Goal: Task Accomplishment & Management: Manage account settings

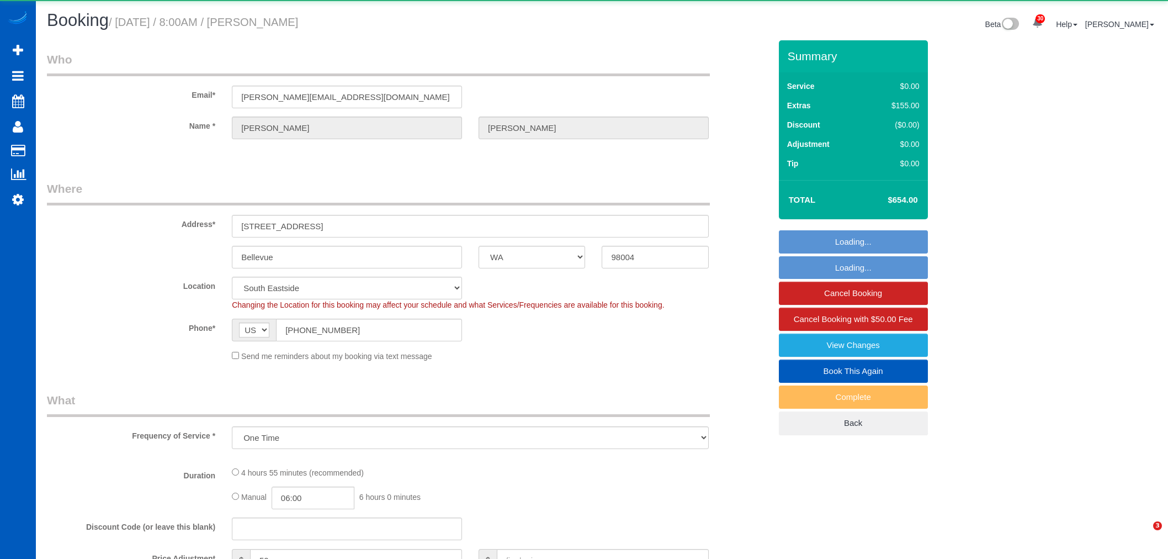
select select "WA"
select select "object:28399"
select select "199"
select select "4001"
select select "4"
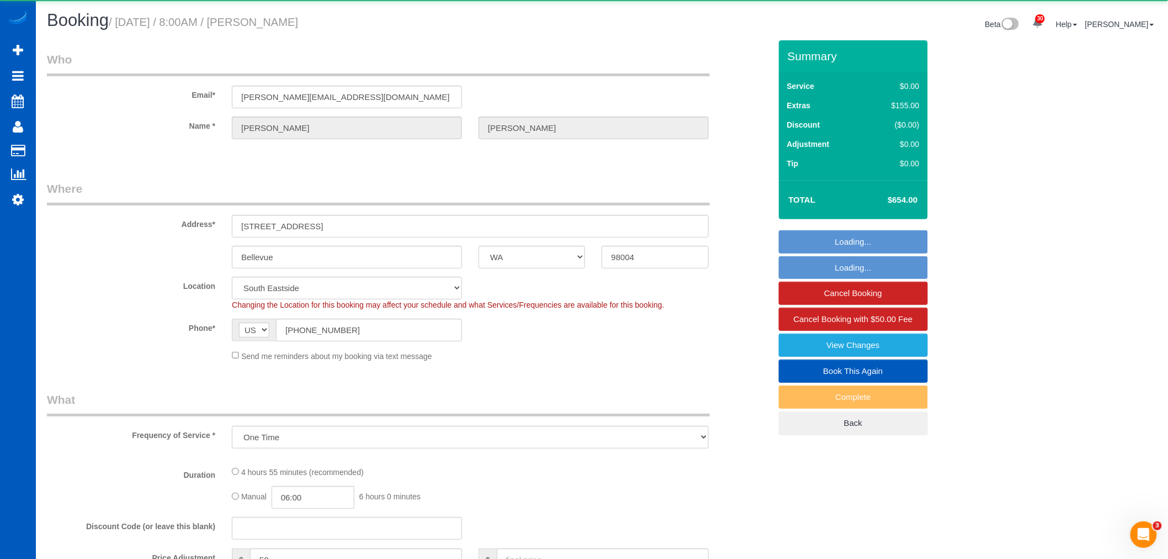
select select "4"
select select "spot58"
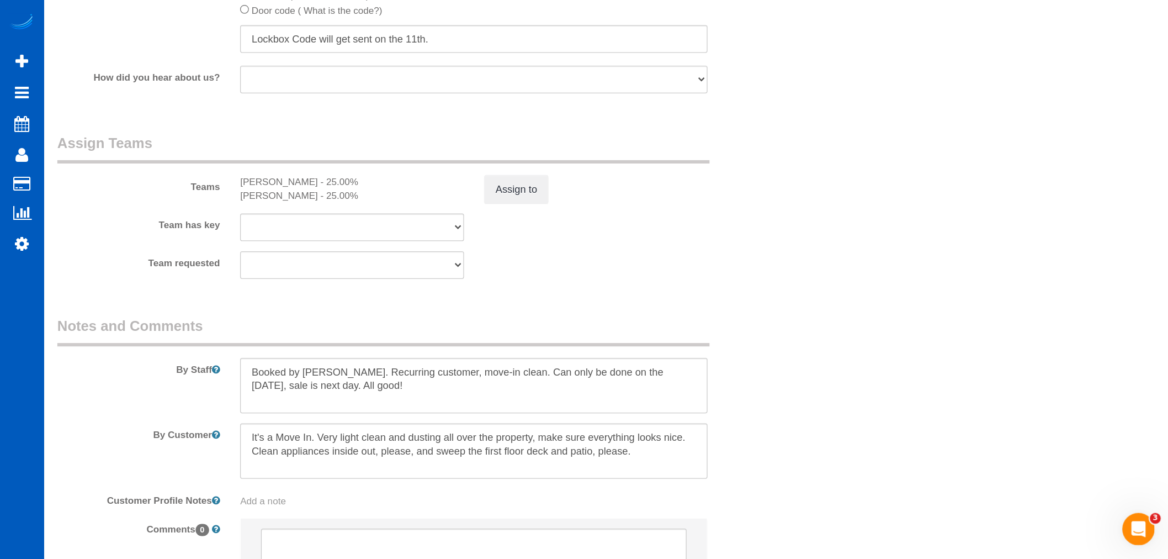
scroll to position [1379, 0]
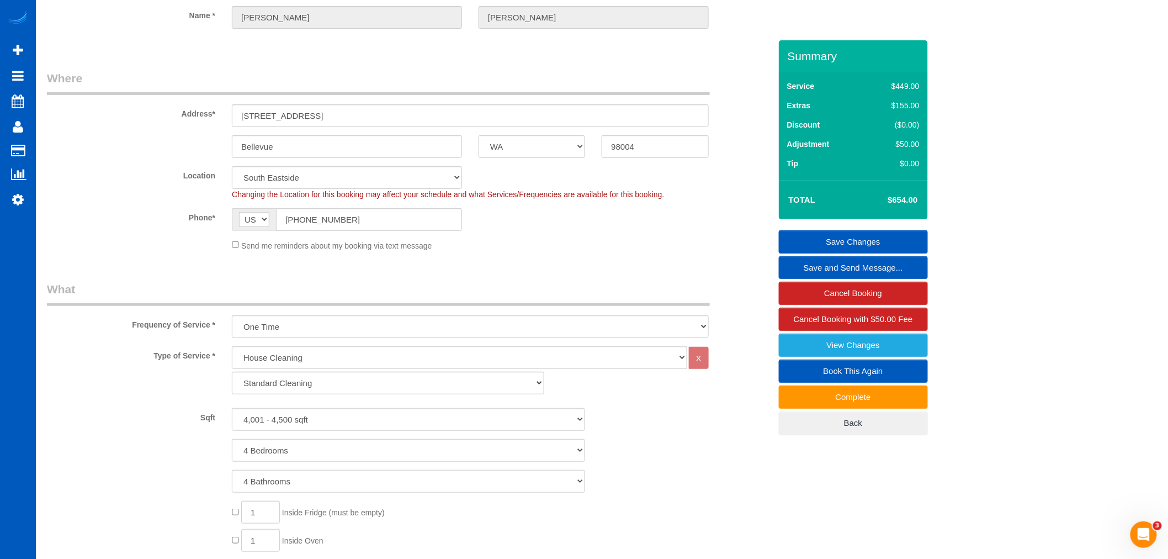
scroll to position [0, 0]
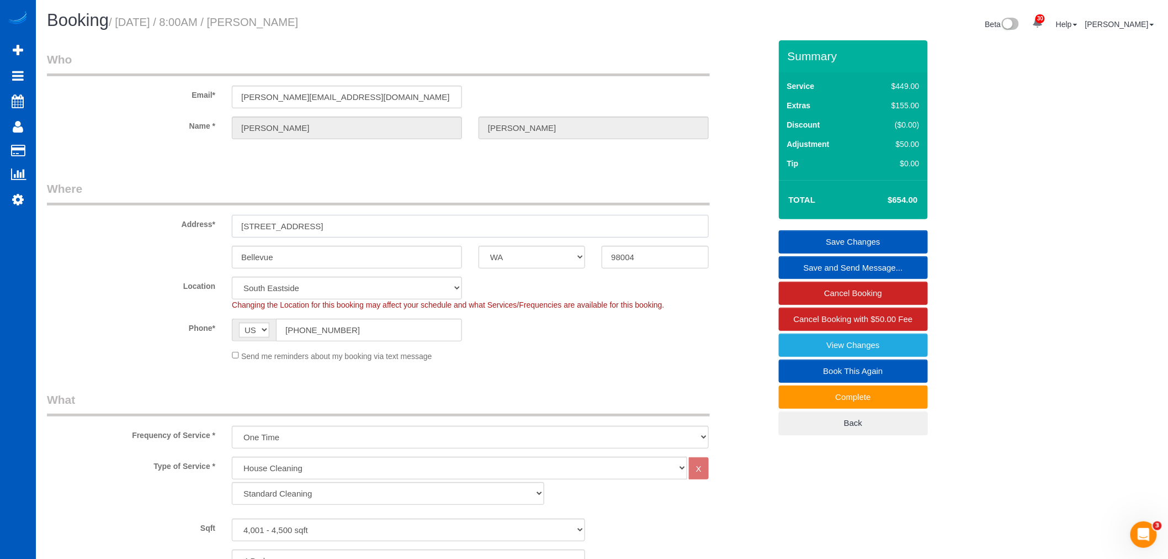
drag, startPoint x: 238, startPoint y: 227, endPoint x: 328, endPoint y: 245, distance: 91.6
click at [328, 245] on sui-booking-address "Address* 2826 103rd Pl NE Bellevue AK AL AR AZ CA CO CT DC DE FL GA HI IA ID IL…" at bounding box center [409, 225] width 724 height 88
click at [313, 226] on input "2826 103rd Pl NE" at bounding box center [470, 226] width 477 height 23
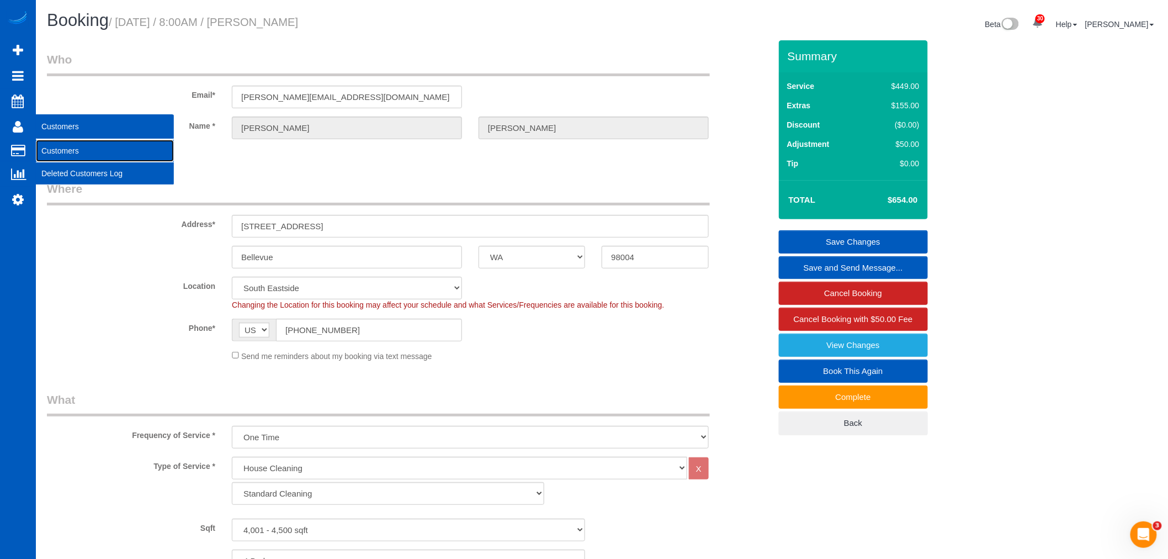
click at [62, 148] on link "Customers" at bounding box center [105, 151] width 138 height 22
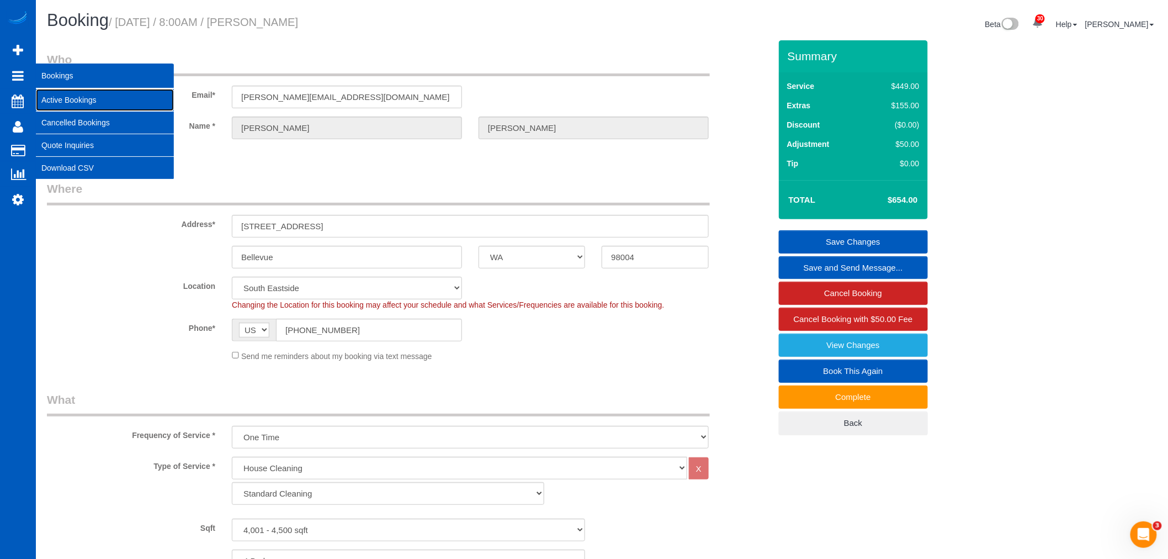
click at [68, 105] on link "Active Bookings" at bounding box center [105, 100] width 138 height 22
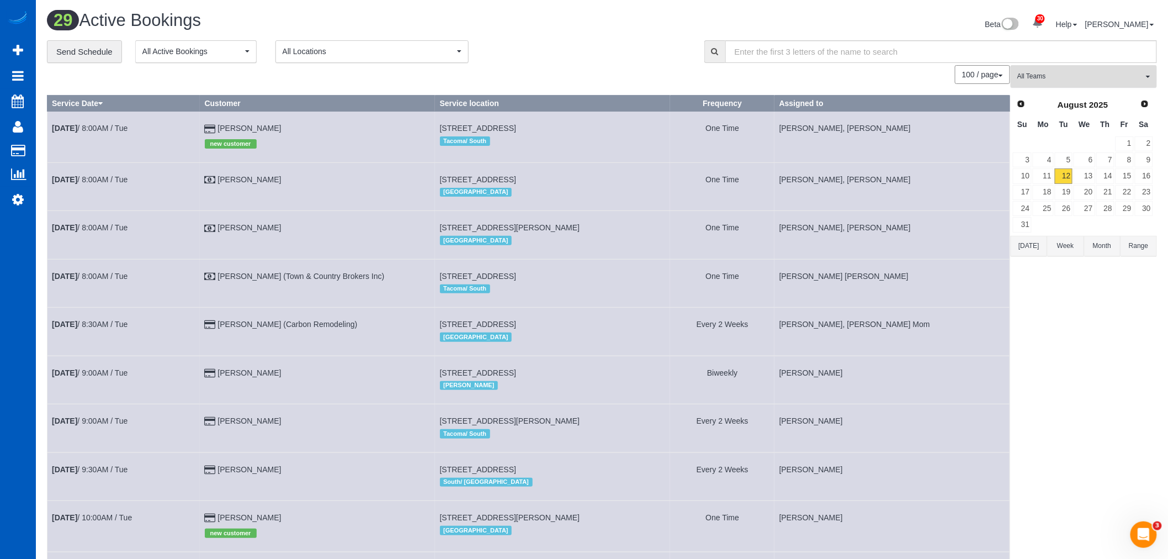
click at [1044, 84] on button "All Teams" at bounding box center [1084, 76] width 146 height 23
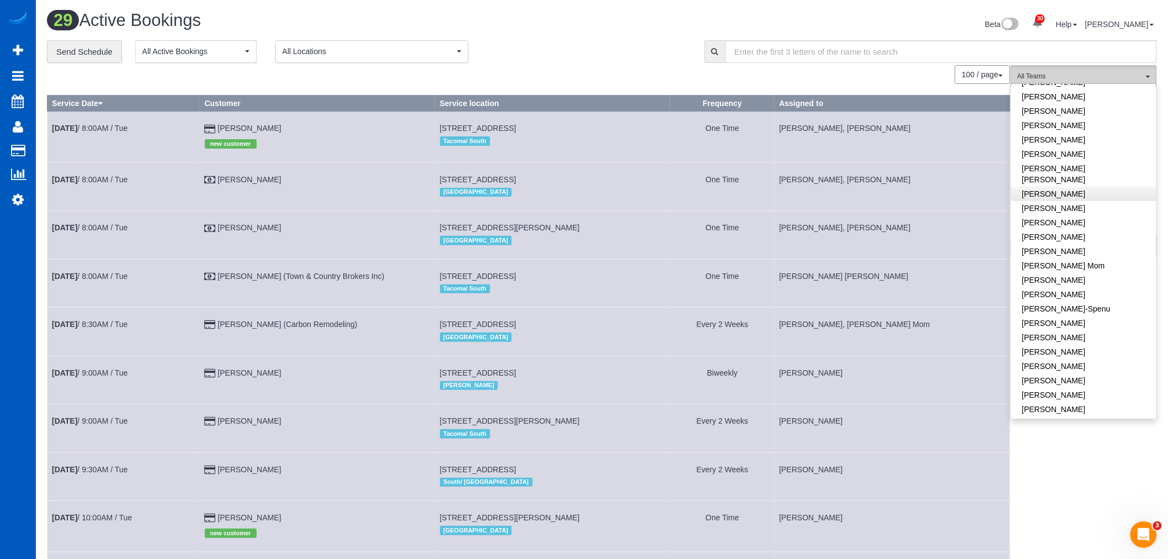
scroll to position [245, 0]
click at [1078, 420] on link "[PERSON_NAME]" at bounding box center [1083, 427] width 145 height 14
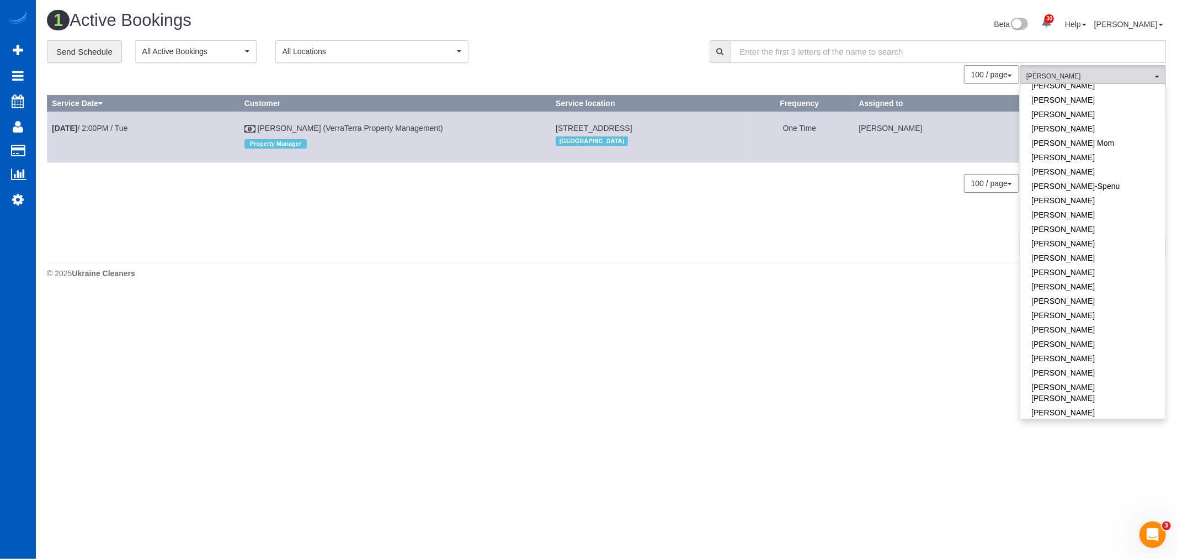
click at [649, 359] on body "30 Beta Your Notifications You have 0 alerts × You have 4 to charge for 08/09/2…" at bounding box center [588, 279] width 1177 height 559
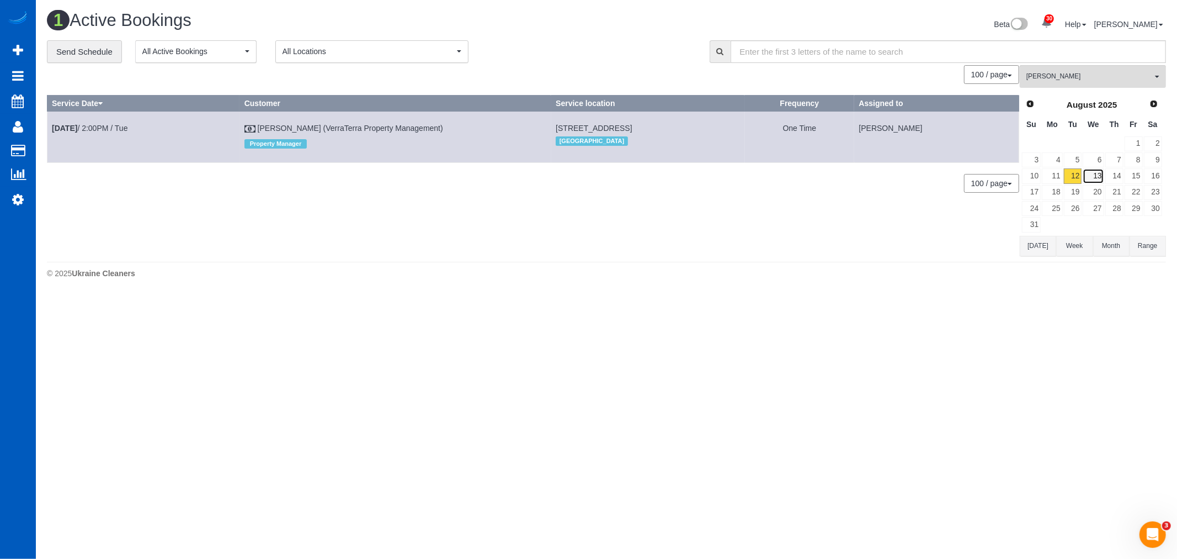
click at [1097, 179] on link "13" at bounding box center [1093, 175] width 21 height 15
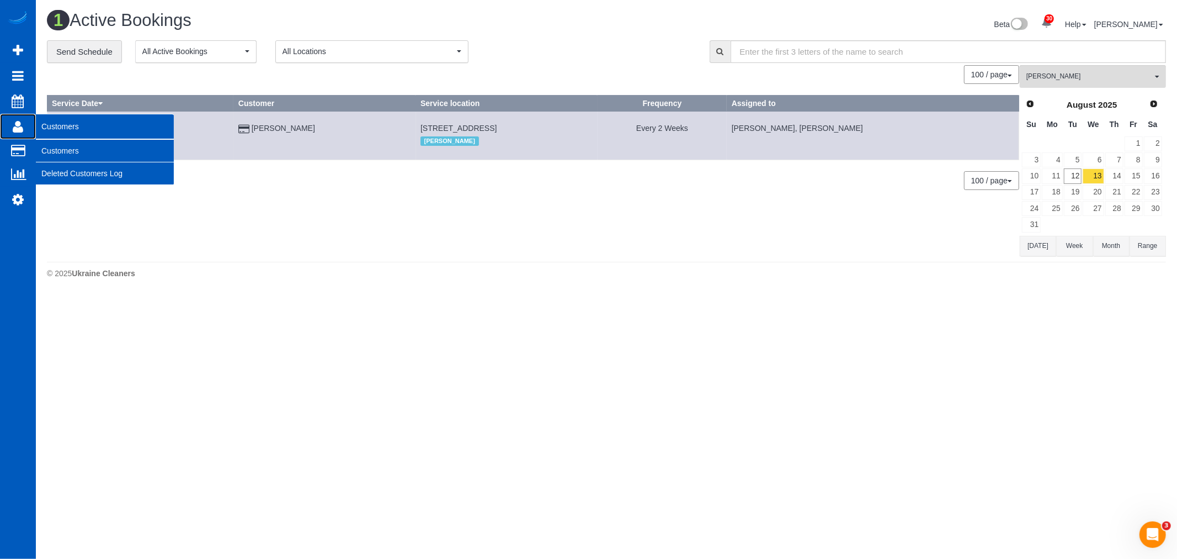
click at [18, 124] on icon at bounding box center [18, 126] width 10 height 13
click at [90, 152] on link "Customers" at bounding box center [105, 151] width 138 height 22
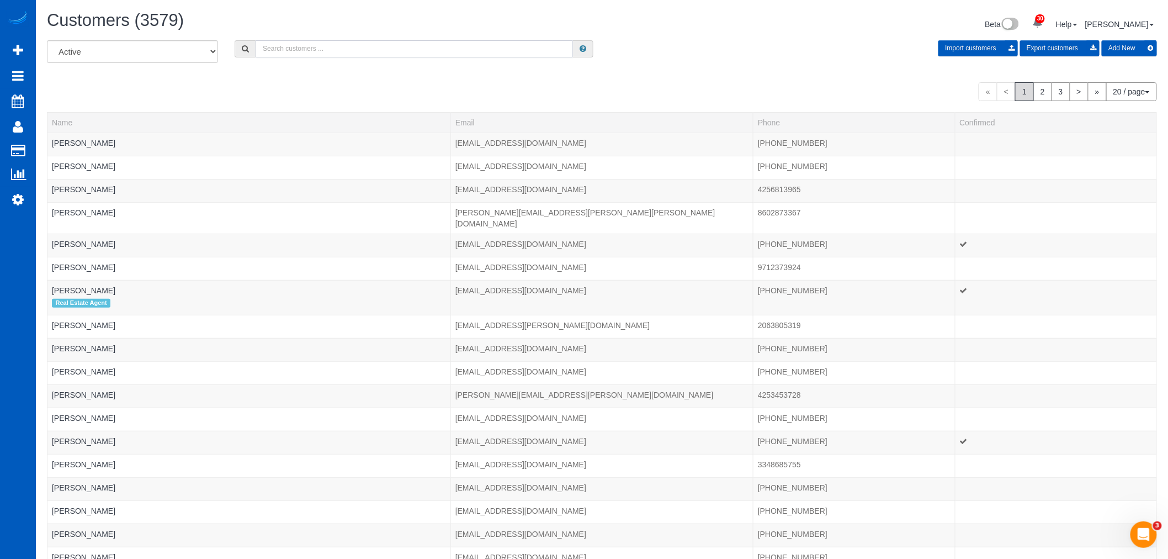
click at [312, 45] on input "text" at bounding box center [414, 48] width 317 height 17
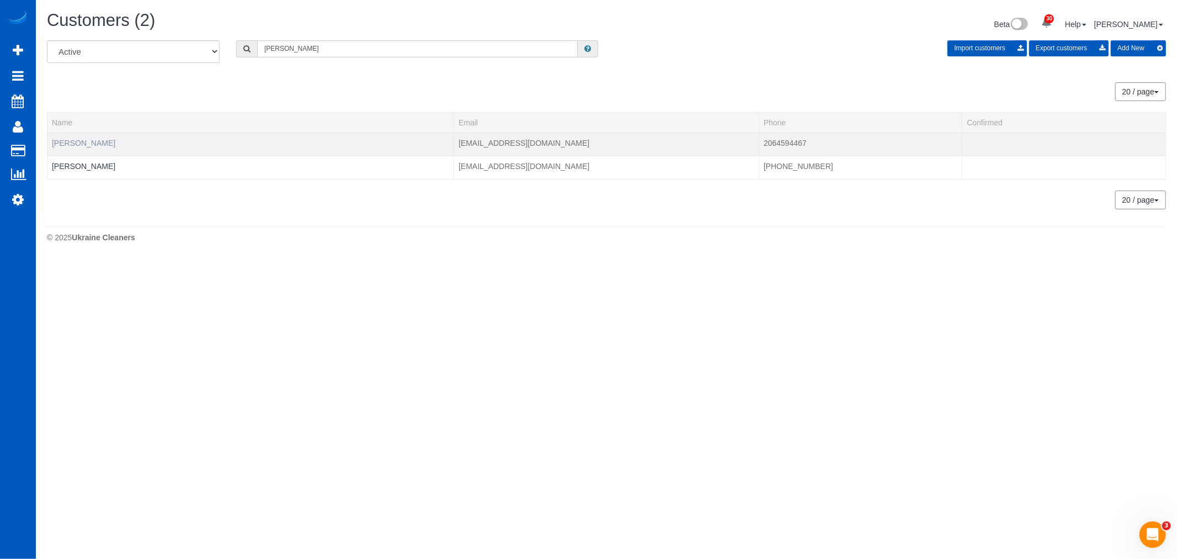
type input "hicks"
click at [83, 144] on link "Helen Hicks" at bounding box center [83, 143] width 63 height 9
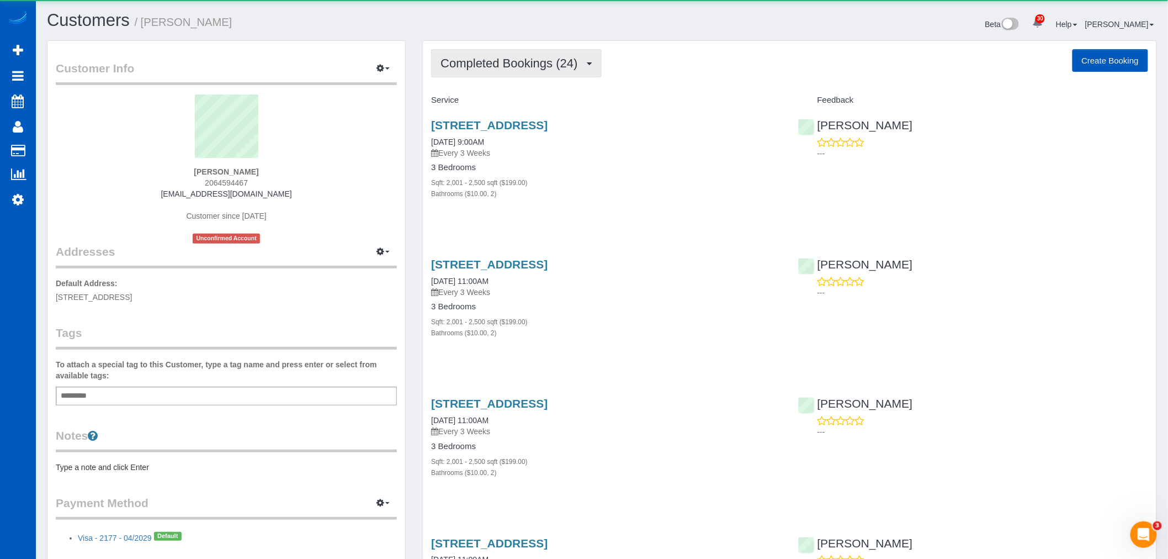
click at [486, 61] on span "Completed Bookings (24)" at bounding box center [512, 63] width 142 height 14
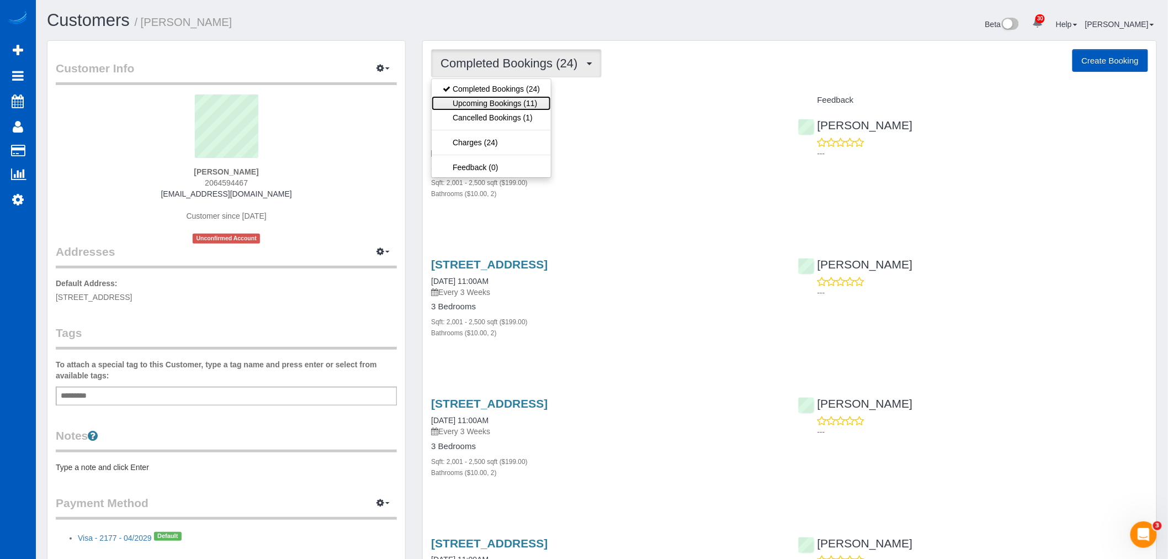
click at [494, 97] on link "Upcoming Bookings (11)" at bounding box center [491, 103] width 119 height 14
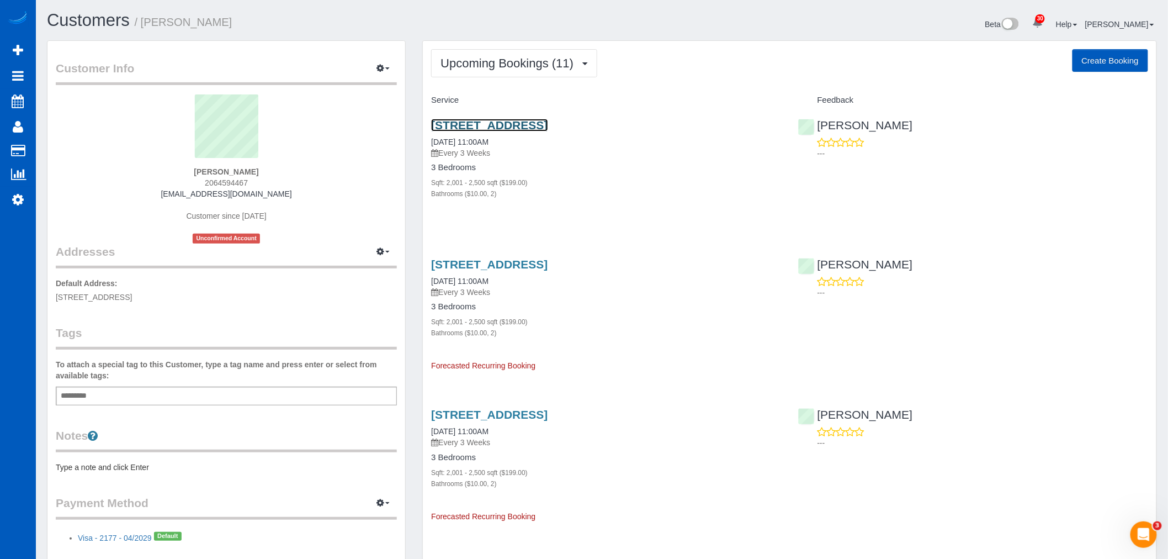
click at [497, 120] on link "19354 49th Pl Ne, Lake Forest Park, WA 98155" at bounding box center [489, 125] width 116 height 13
click at [511, 60] on span "Upcoming Bookings (11)" at bounding box center [510, 63] width 139 height 14
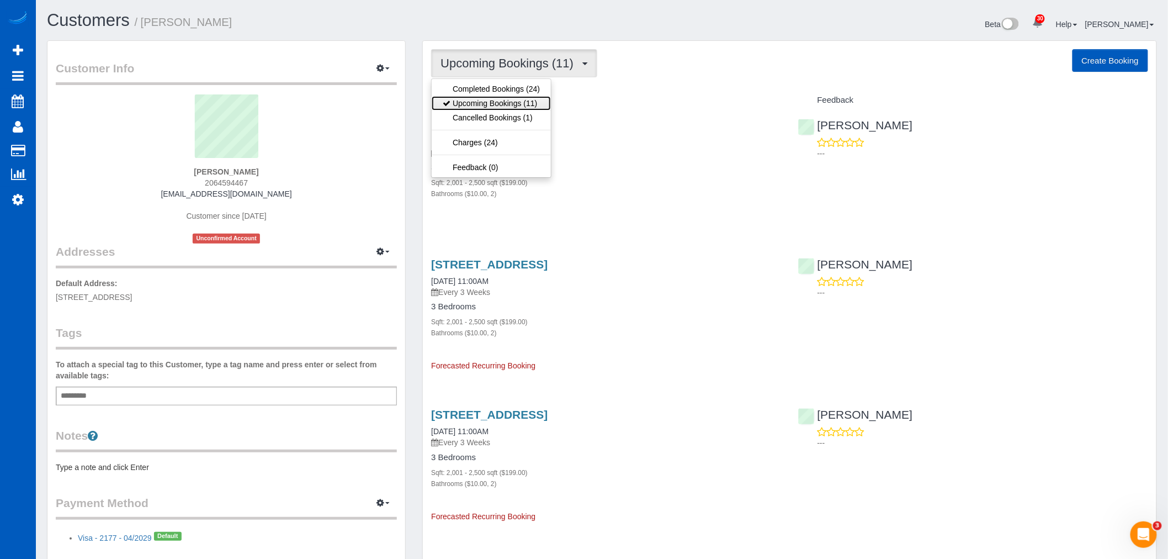
click at [490, 105] on link "Upcoming Bookings (11)" at bounding box center [491, 103] width 119 height 14
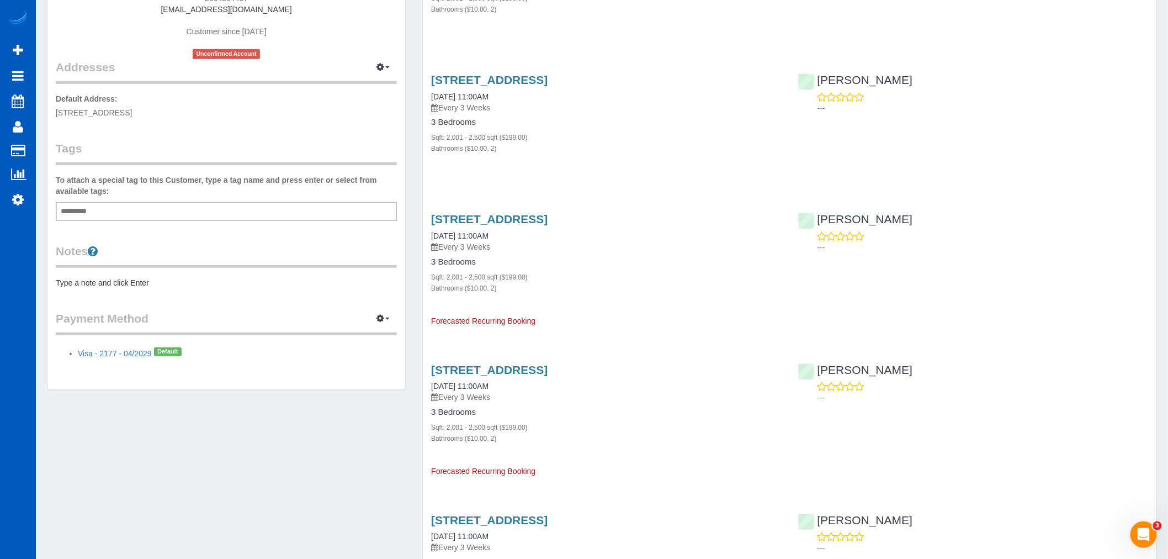
scroll to position [245, 0]
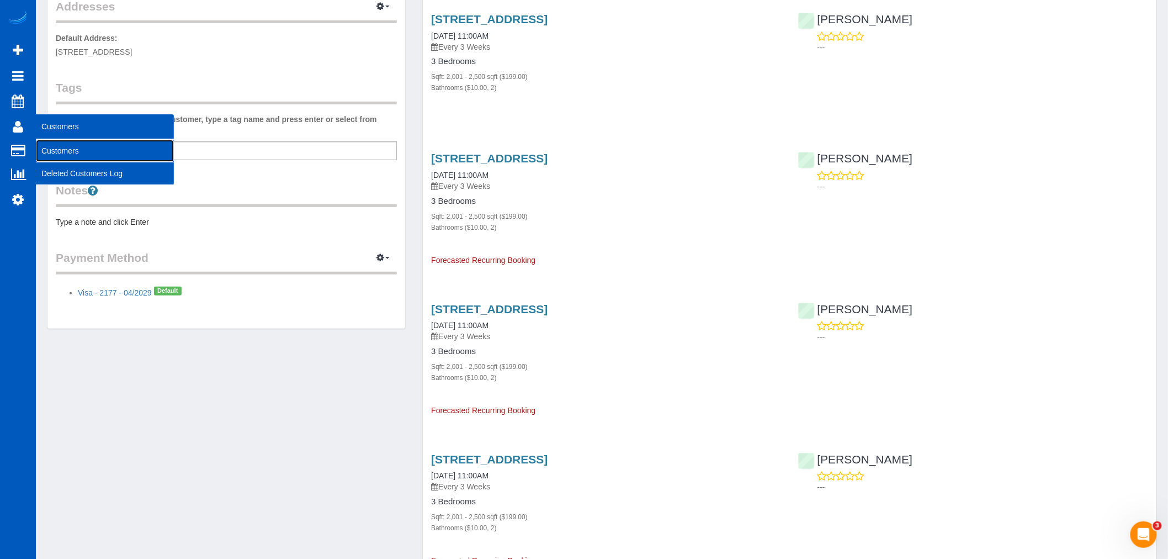
click at [62, 146] on link "Customers" at bounding box center [105, 151] width 138 height 22
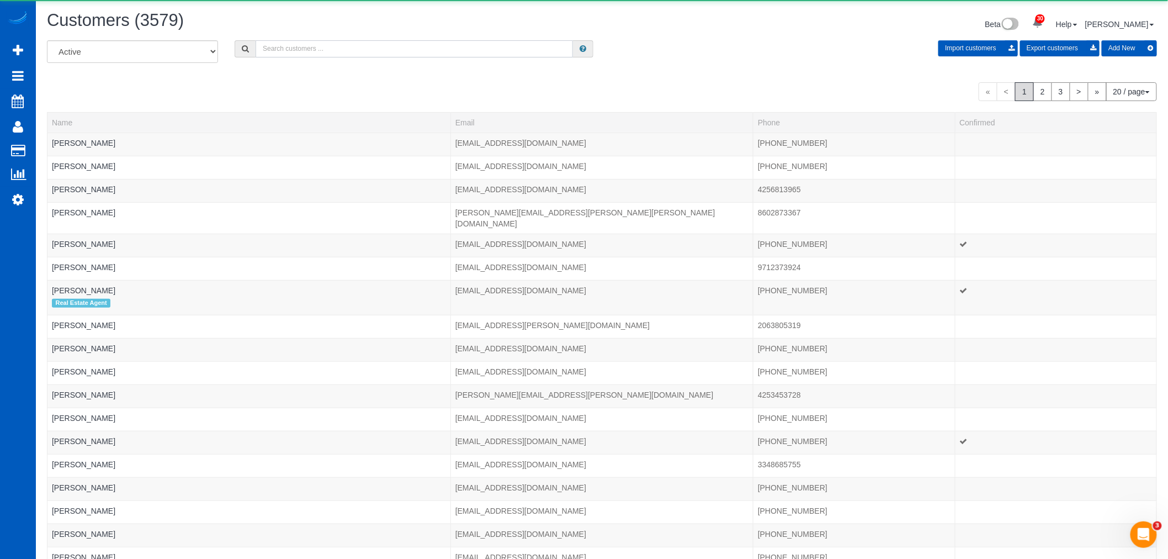
click at [410, 53] on input "text" at bounding box center [414, 48] width 317 height 17
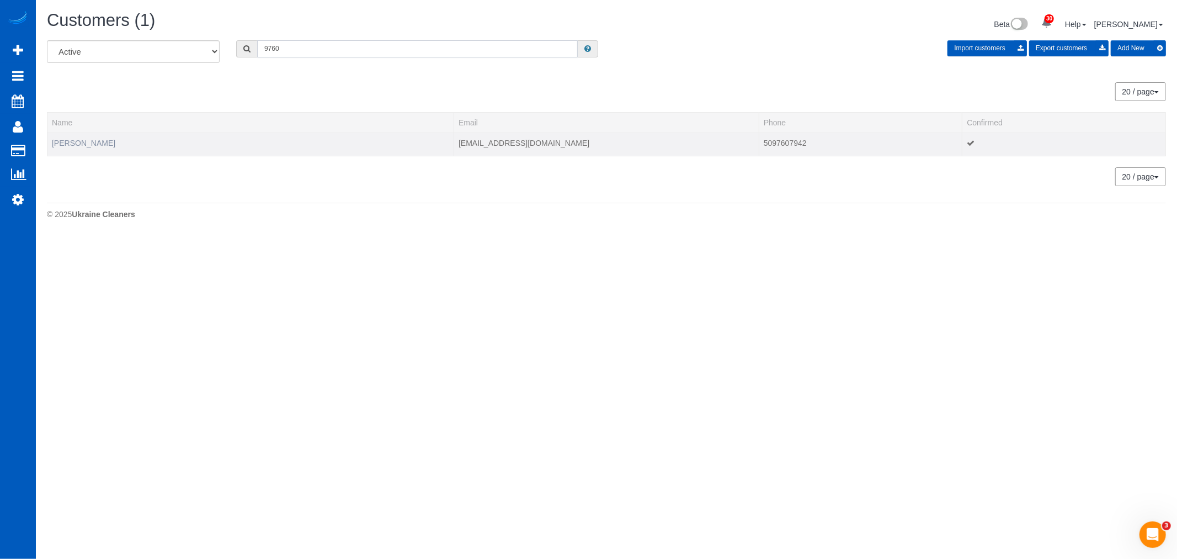
type input "9760"
click at [82, 141] on link "Jayne Albright" at bounding box center [83, 143] width 63 height 9
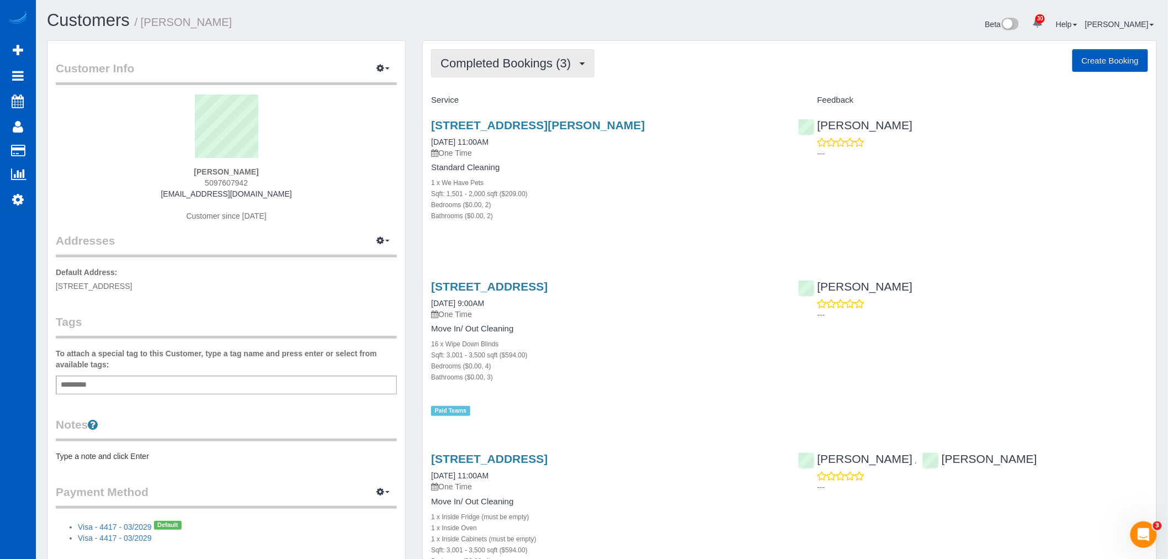
click at [529, 61] on span "Completed Bookings (3)" at bounding box center [509, 63] width 136 height 14
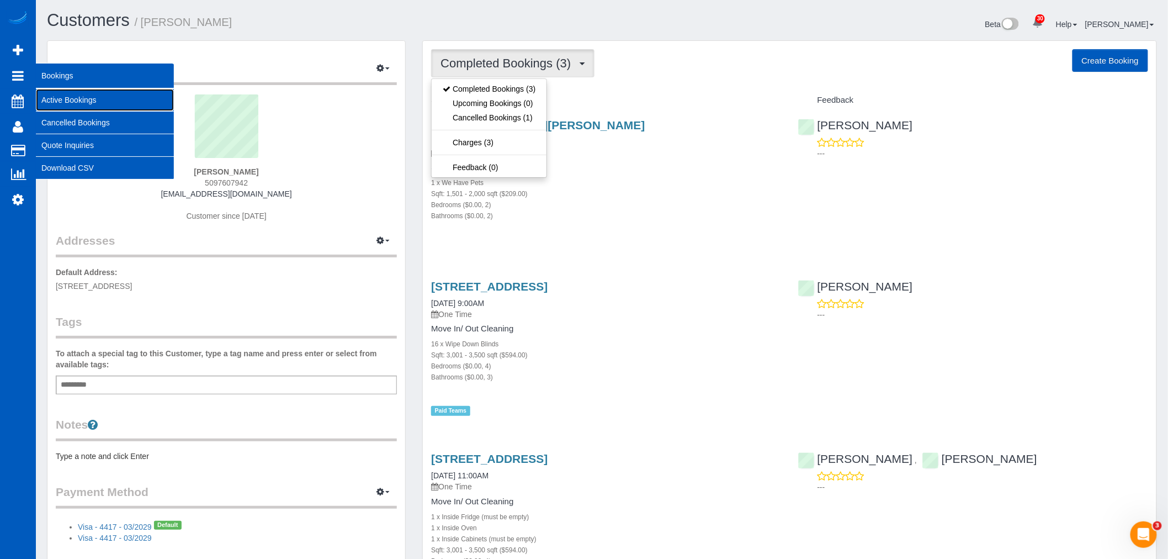
click at [57, 97] on link "Active Bookings" at bounding box center [105, 100] width 138 height 22
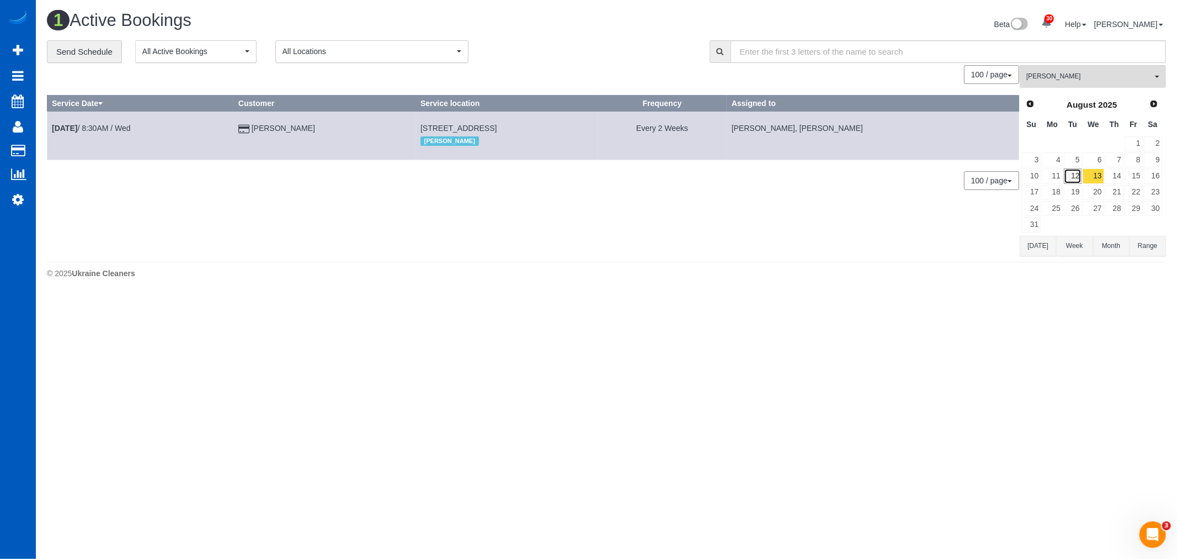
click at [1071, 175] on link "12" at bounding box center [1073, 175] width 18 height 15
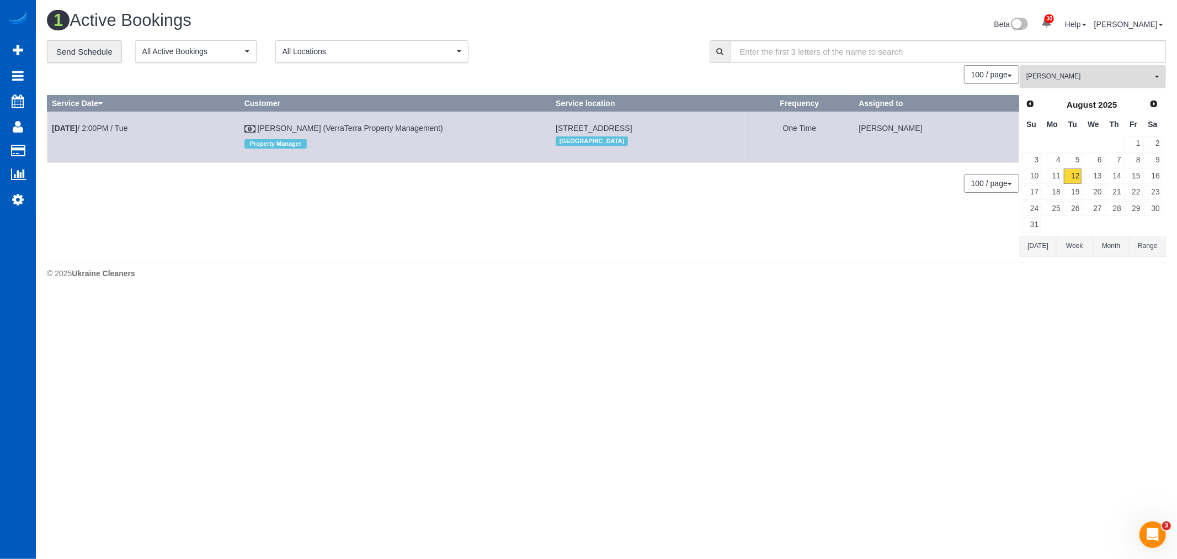
click at [1068, 76] on span "Nataliia Moskalenko" at bounding box center [1090, 76] width 126 height 9
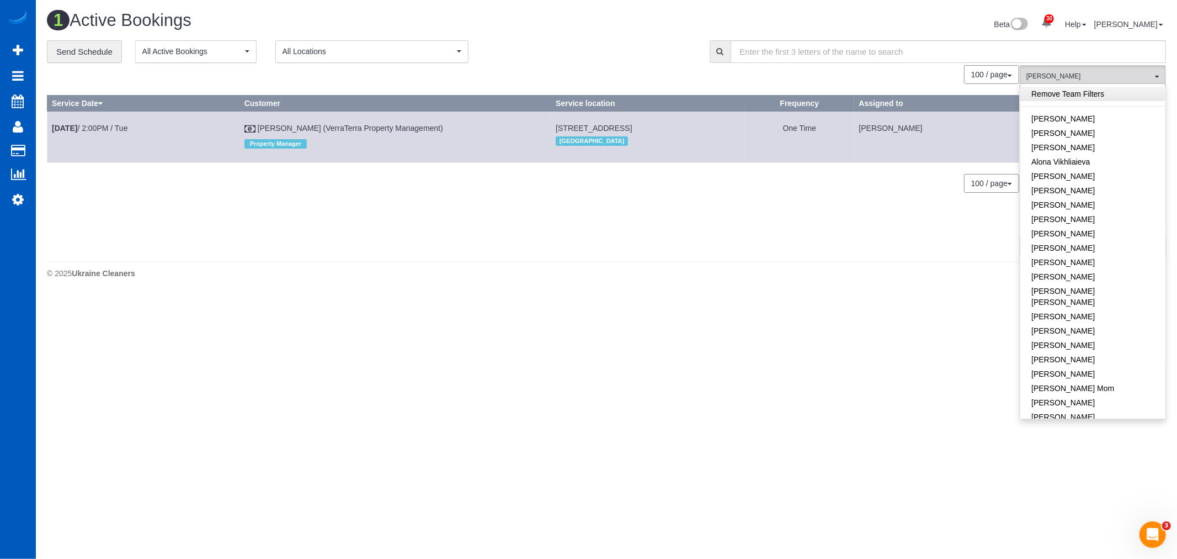
click at [1053, 95] on link "Remove Team Filters" at bounding box center [1093, 94] width 145 height 14
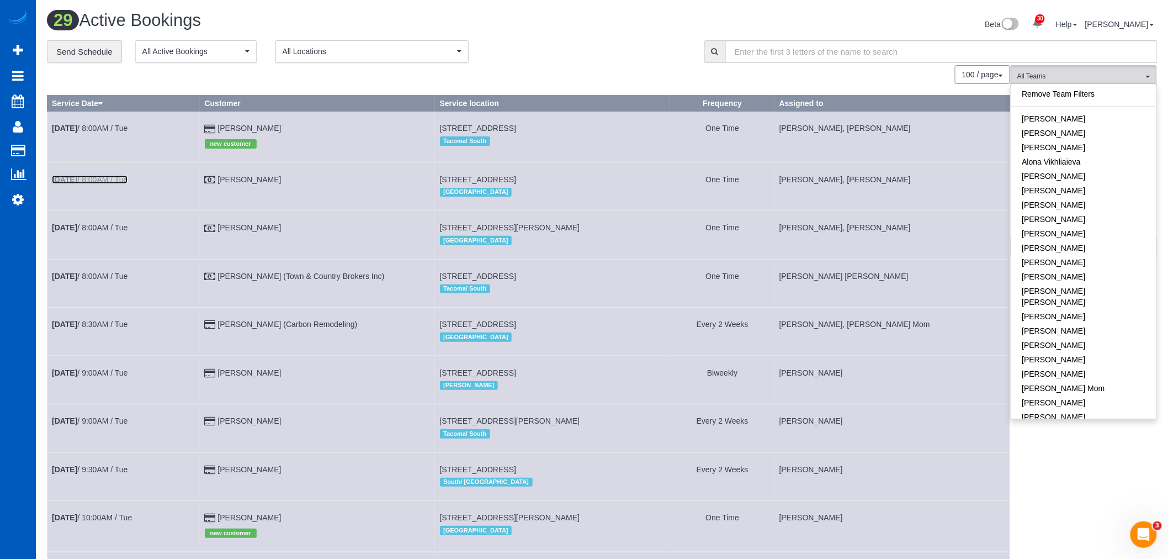
click at [128, 183] on link "Aug 12th / 8:00AM / Tue" at bounding box center [90, 179] width 76 height 9
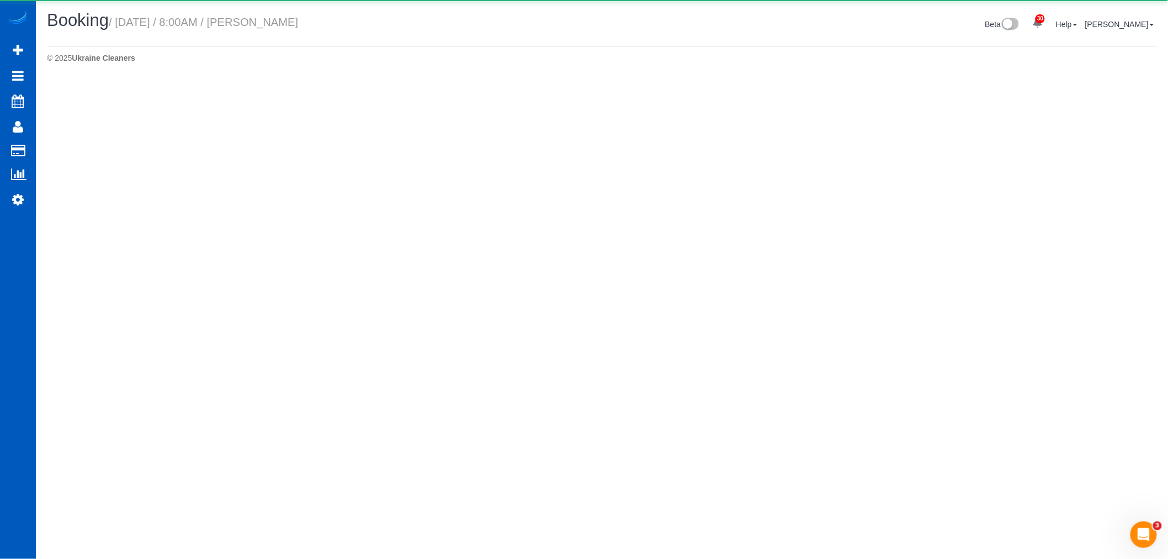
select select "WA"
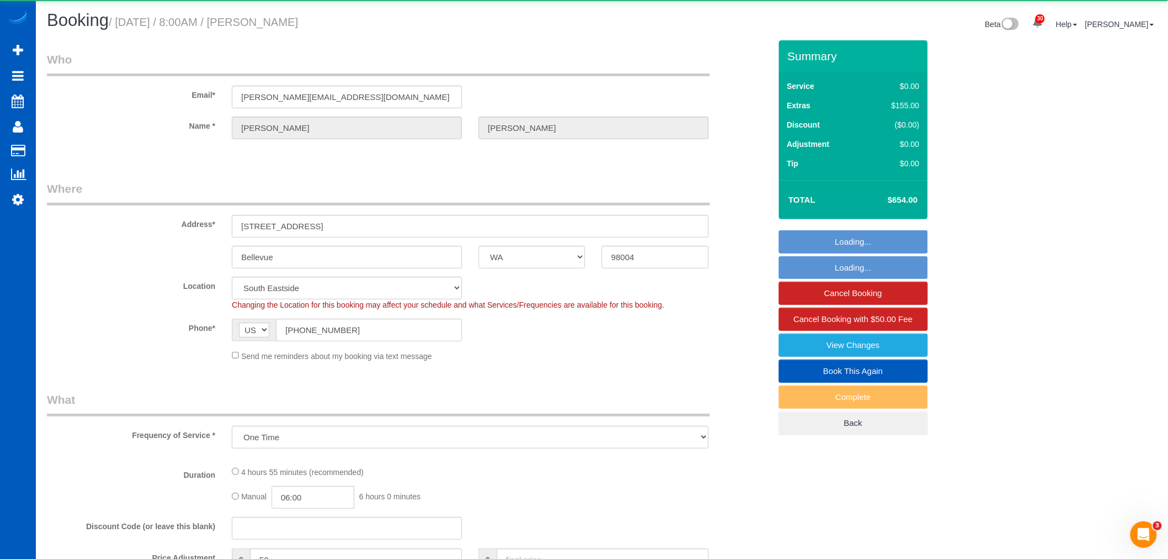
select select "object:33797"
select select "199"
select select "4001"
select select "4"
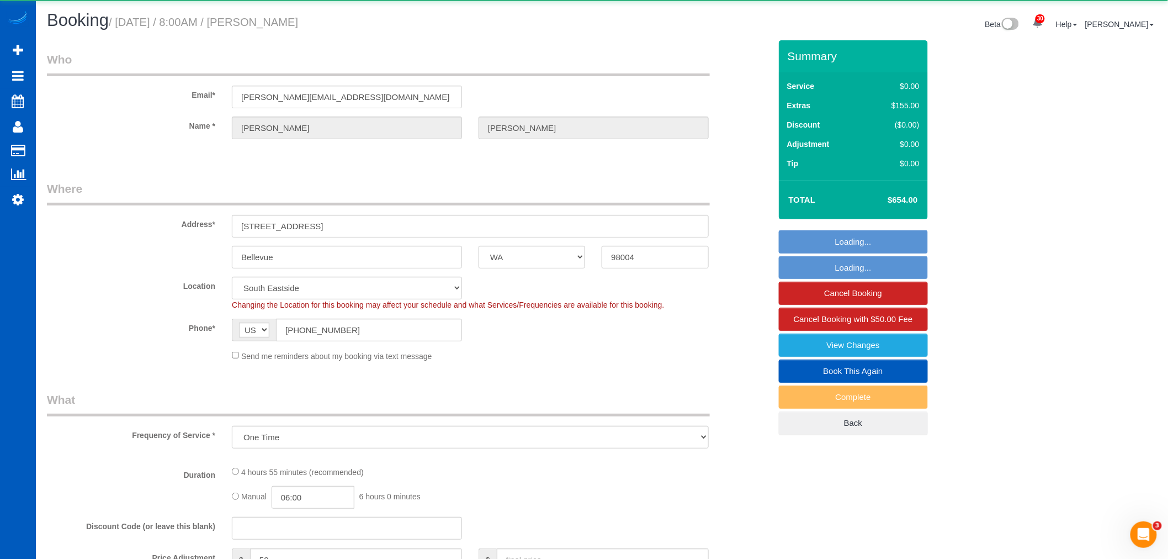
select select "spot67"
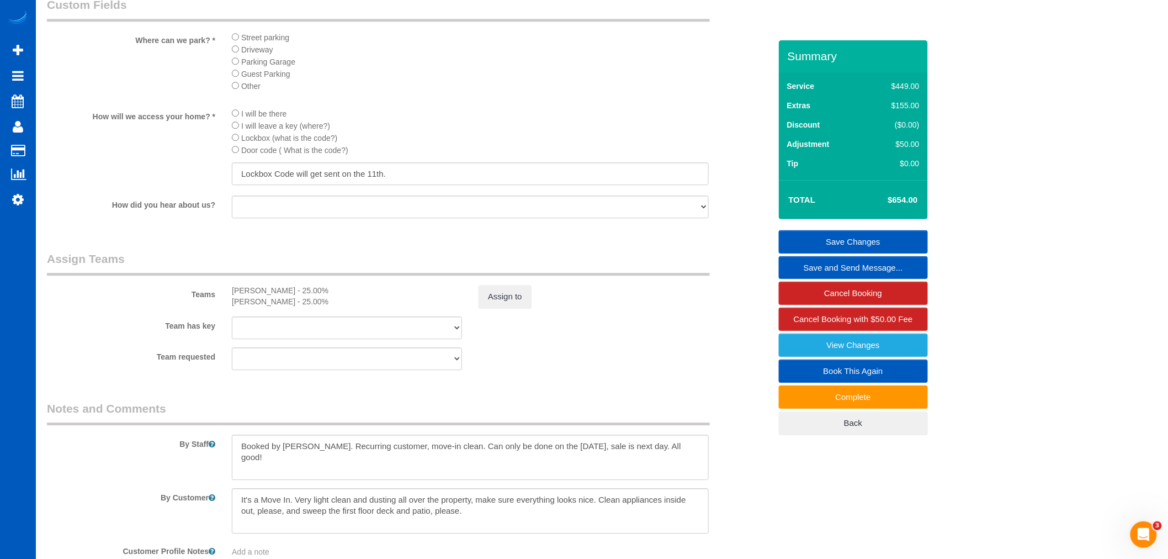
scroll to position [1134, 0]
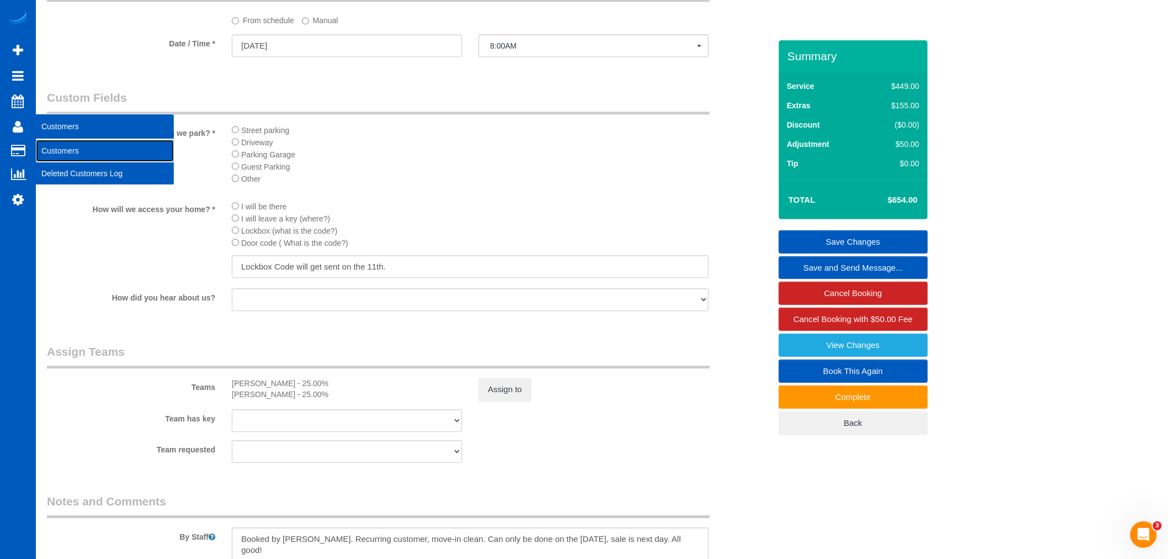
click at [71, 155] on link "Customers" at bounding box center [105, 151] width 138 height 22
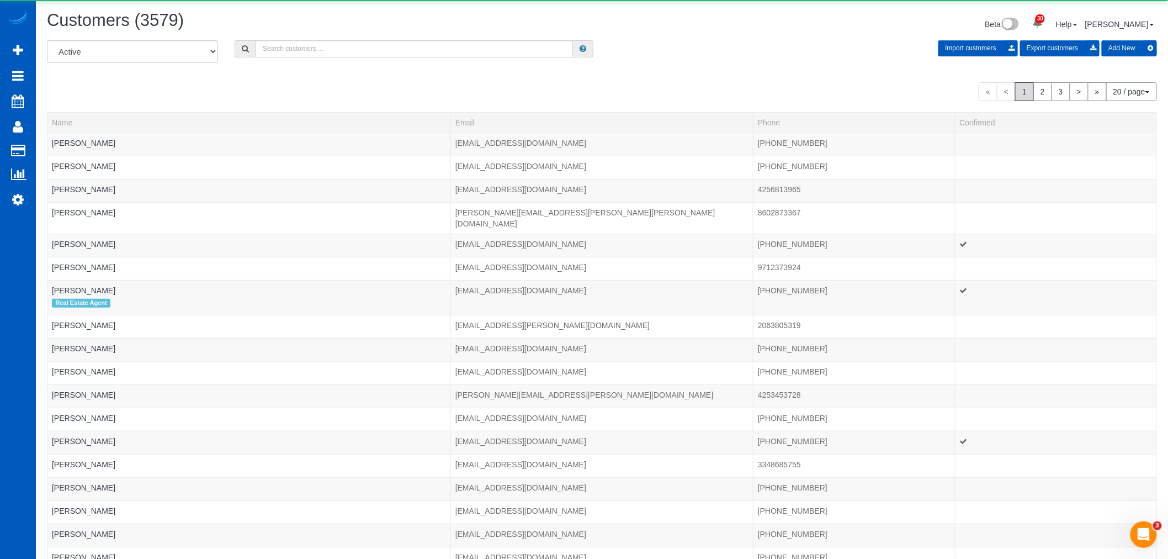
click at [303, 59] on div "All Active Archived Import customers Export customers Add New" at bounding box center [602, 55] width 1127 height 31
click at [299, 53] on input "text" at bounding box center [414, 48] width 317 height 17
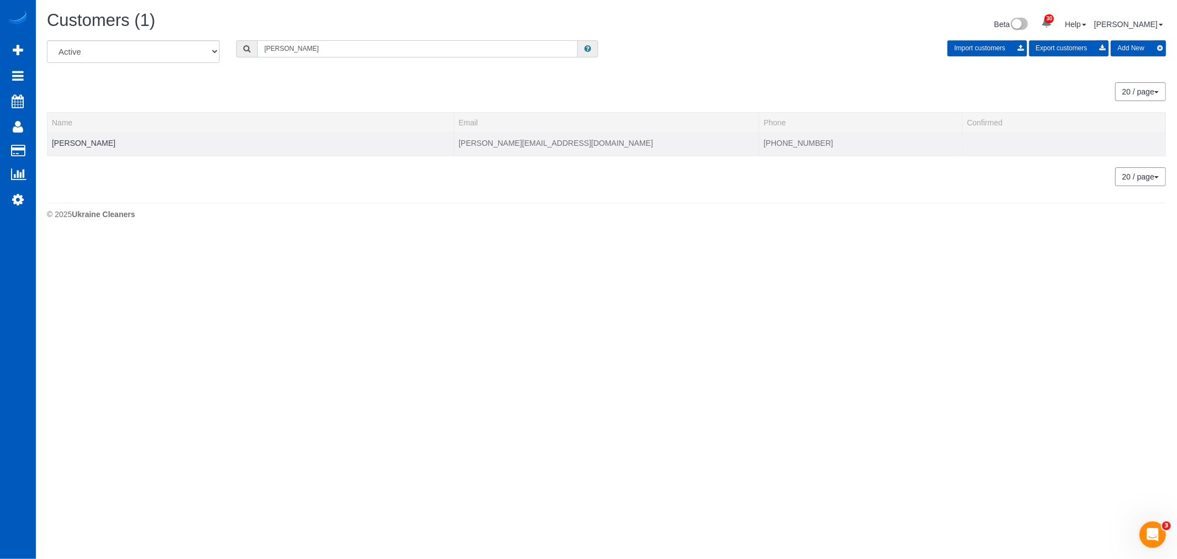
type input "ryan xu"
click at [65, 136] on td "Ryan Xu" at bounding box center [250, 143] width 407 height 23
click at [64, 140] on link "Ryan Xu" at bounding box center [83, 143] width 63 height 9
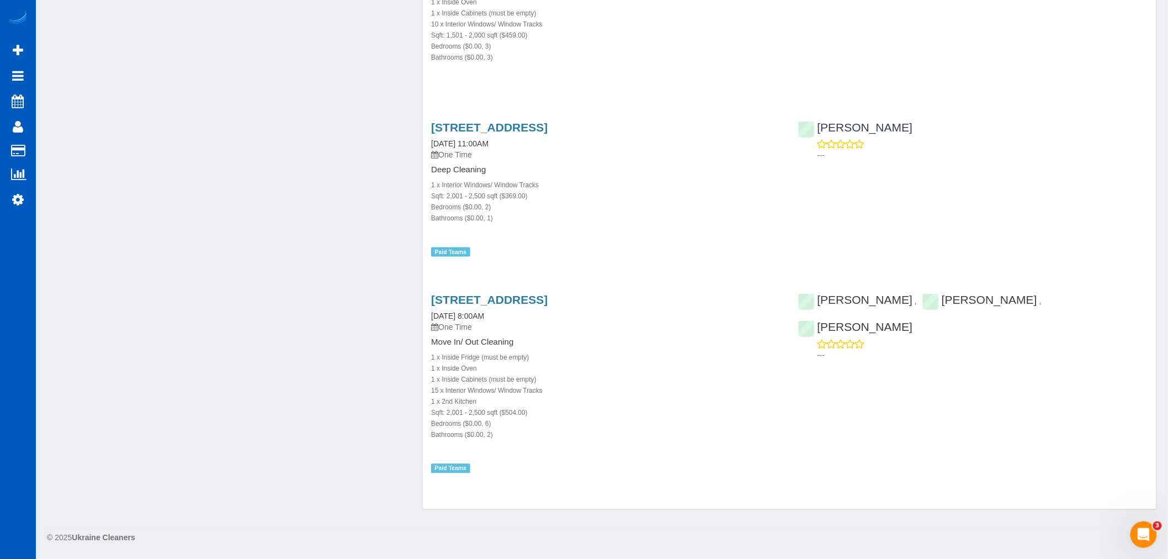
scroll to position [776, 0]
click at [544, 131] on link "2874 30th Ave W, Seattle, WA 98199" at bounding box center [489, 127] width 116 height 13
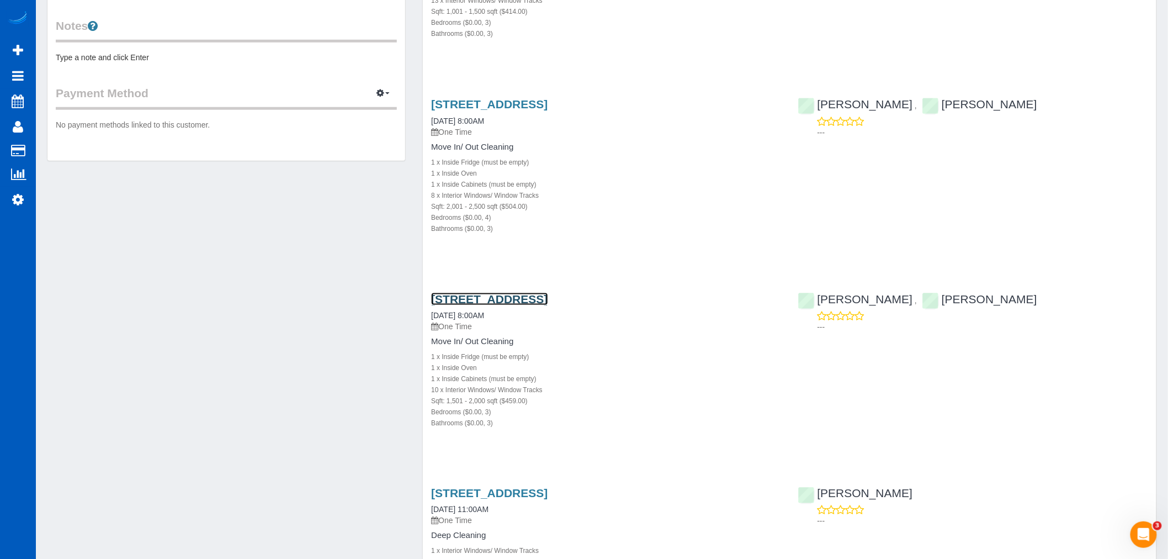
scroll to position [285, 0]
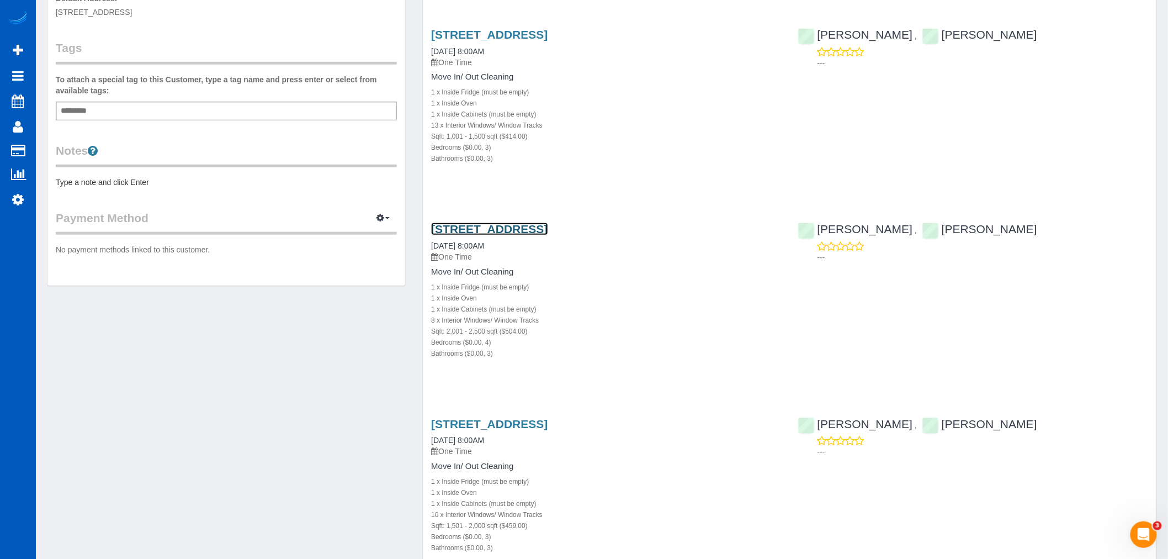
click at [519, 227] on link "18328 110th Ave E, Puyallup, WA 98374" at bounding box center [489, 228] width 116 height 13
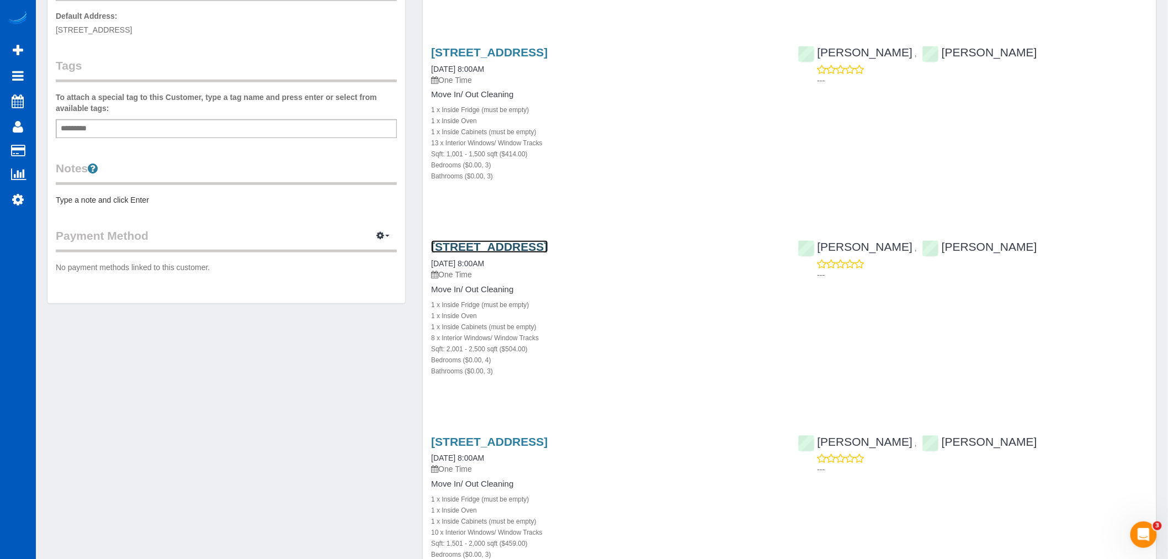
scroll to position [101, 0]
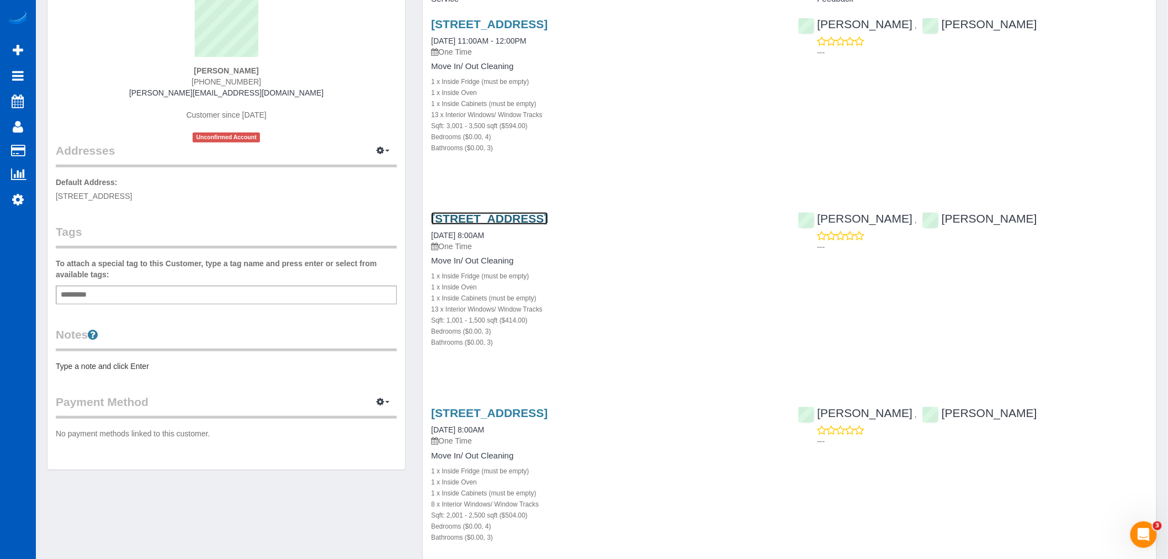
click at [545, 214] on link "12603 Military Rd E, Puyallup, WA 98374" at bounding box center [489, 218] width 116 height 13
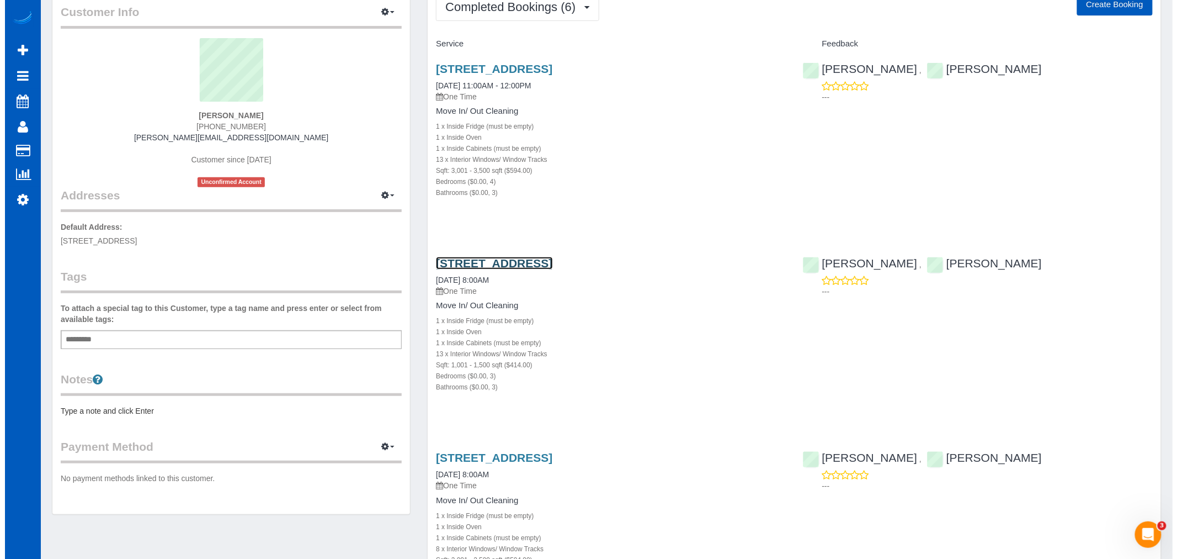
scroll to position [0, 0]
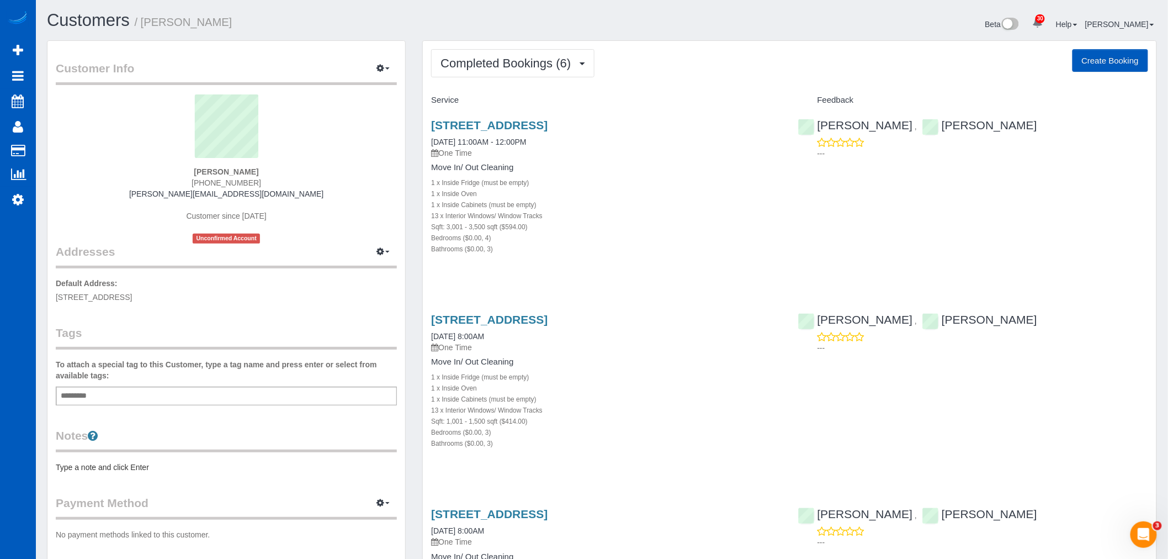
click at [561, 118] on div "6230 167th Ave Se, Bellevue, WA 98006 07/25/2025 11:00AM - 12:00PM One Time Mov…" at bounding box center [606, 192] width 367 height 167
click at [548, 124] on link "6230 167th Ave Se, Bellevue, WA 98006" at bounding box center [489, 125] width 116 height 13
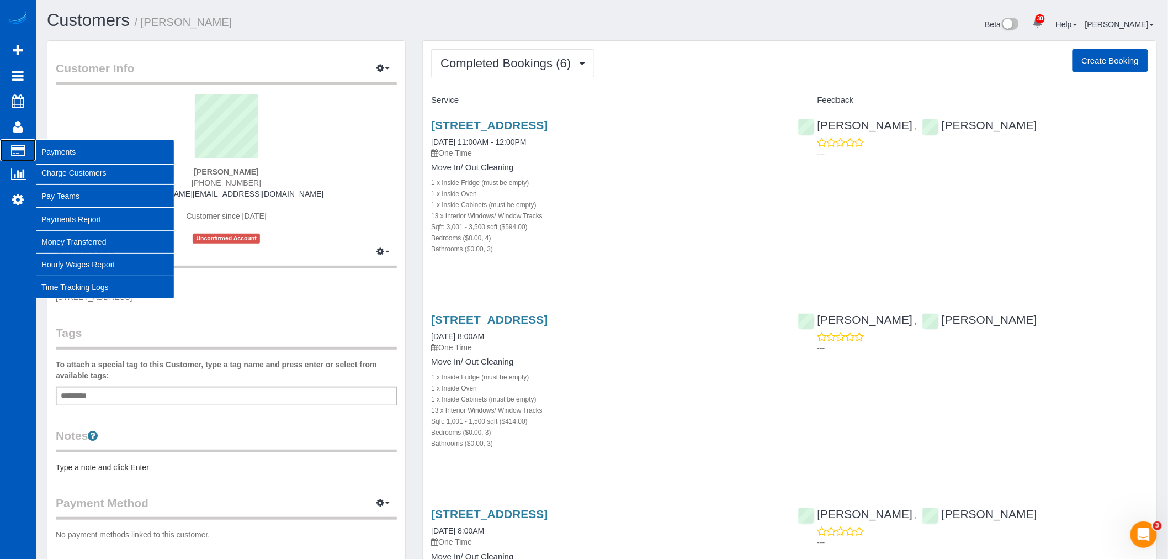
click at [52, 153] on span "Payments" at bounding box center [105, 151] width 138 height 25
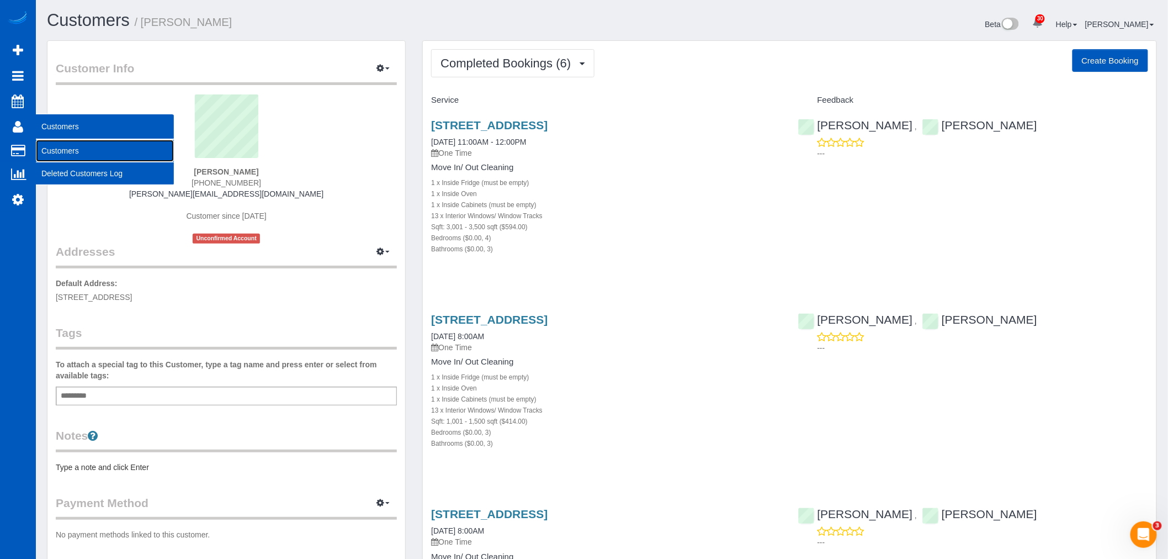
click at [67, 157] on link "Customers" at bounding box center [105, 151] width 138 height 22
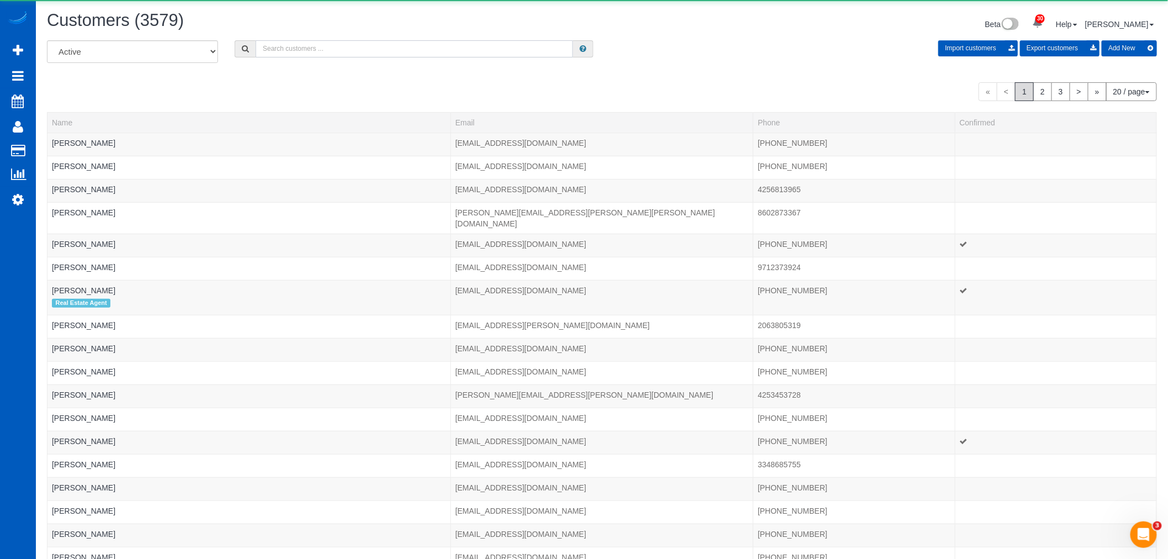
click at [312, 52] on input "text" at bounding box center [414, 48] width 317 height 17
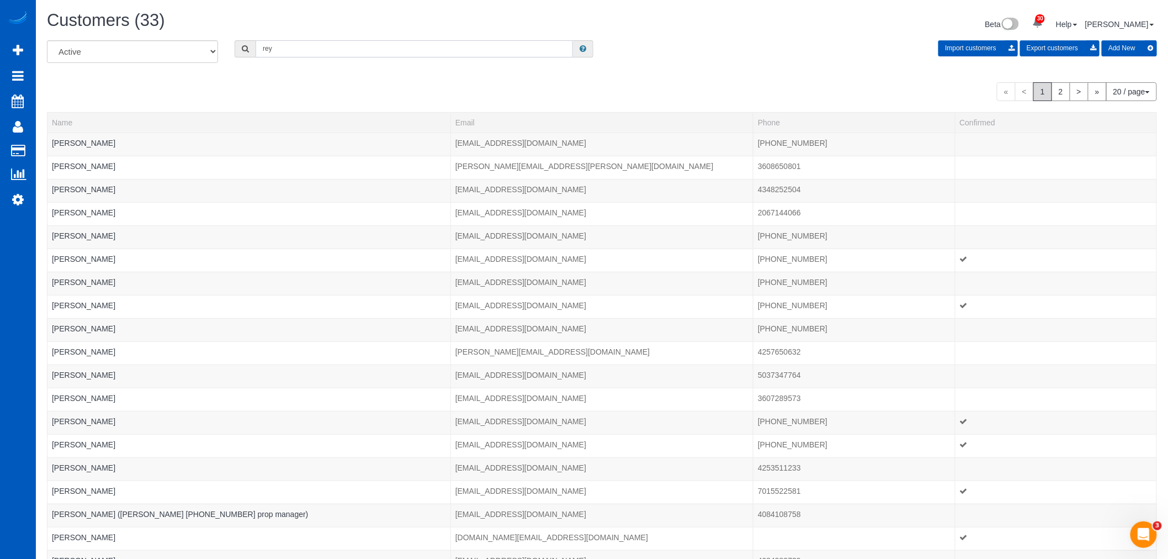
drag, startPoint x: 312, startPoint y: 52, endPoint x: 125, endPoint y: 21, distance: 189.7
click at [125, 21] on div "Customers (33) Beta 30 Your Notifications You have 0 alerts × You have 4 to cha…" at bounding box center [602, 338] width 1132 height 676
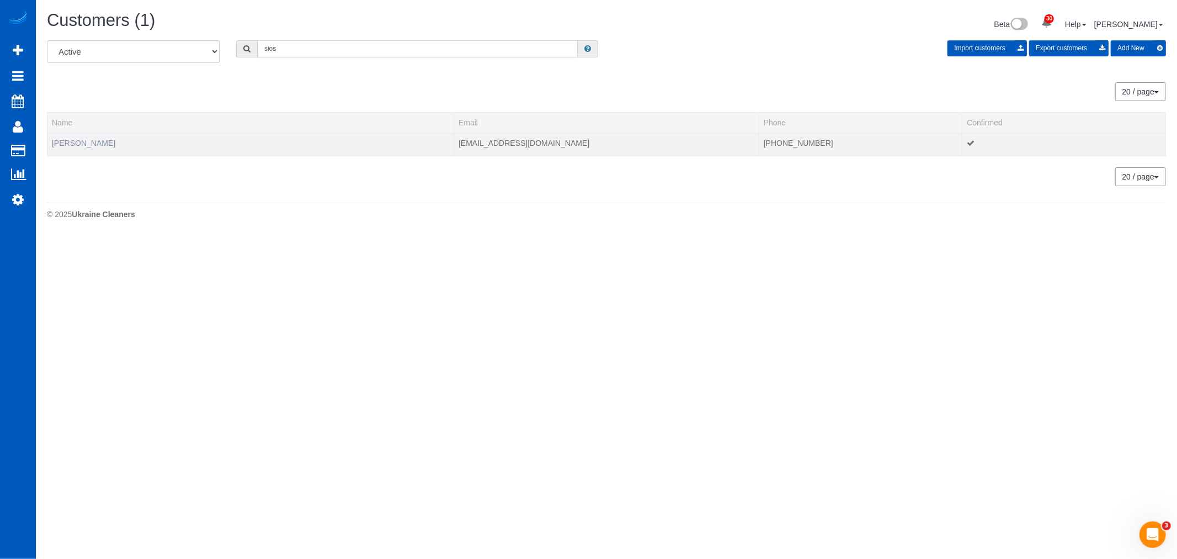
type input "sios"
click at [98, 142] on link "Reynold Sioson" at bounding box center [83, 143] width 63 height 9
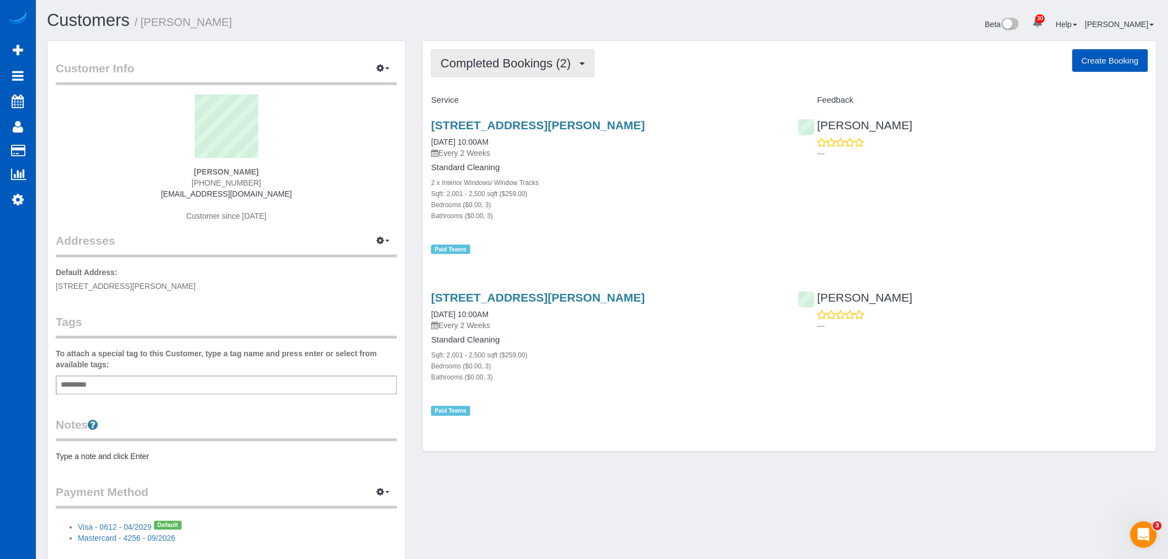
click at [564, 70] on button "Completed Bookings (2)" at bounding box center [512, 63] width 163 height 28
click at [457, 108] on link "Upcoming Bookings (0)" at bounding box center [489, 103] width 115 height 14
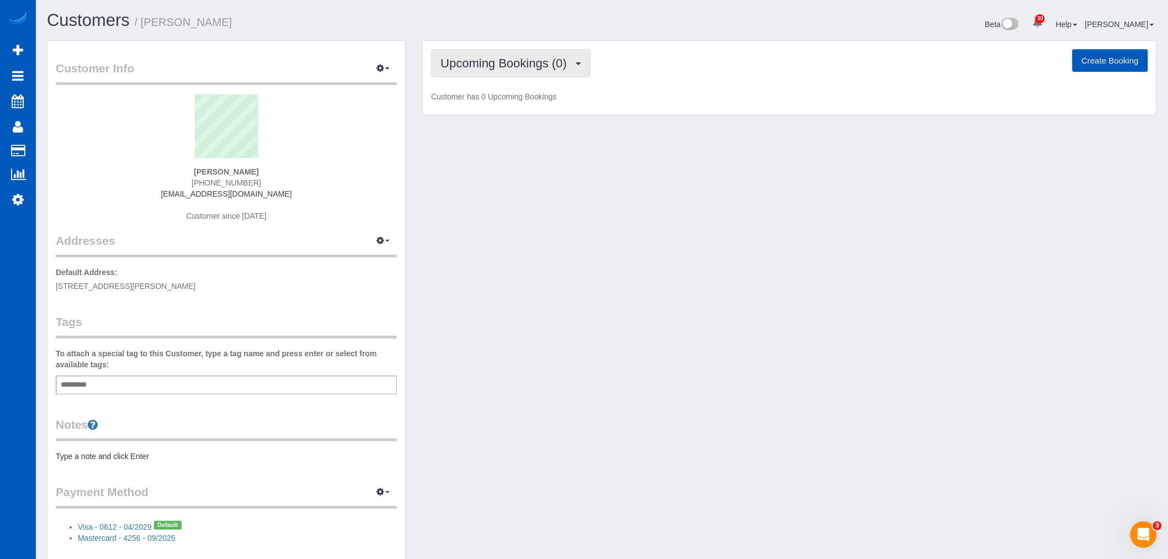
click at [481, 72] on button "Upcoming Bookings (0)" at bounding box center [511, 63] width 160 height 28
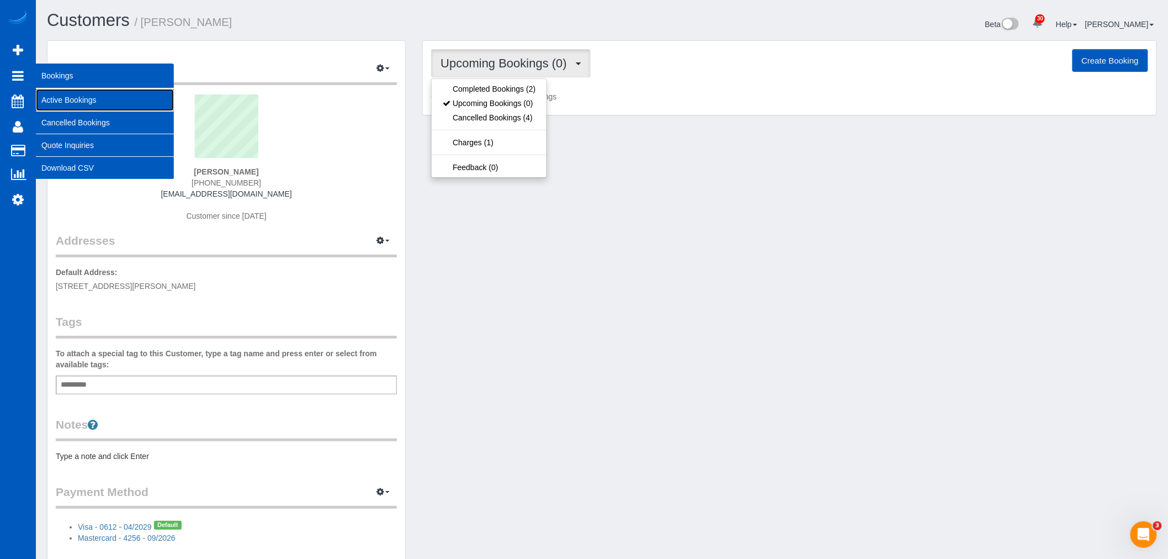
click at [76, 97] on link "Active Bookings" at bounding box center [105, 100] width 138 height 22
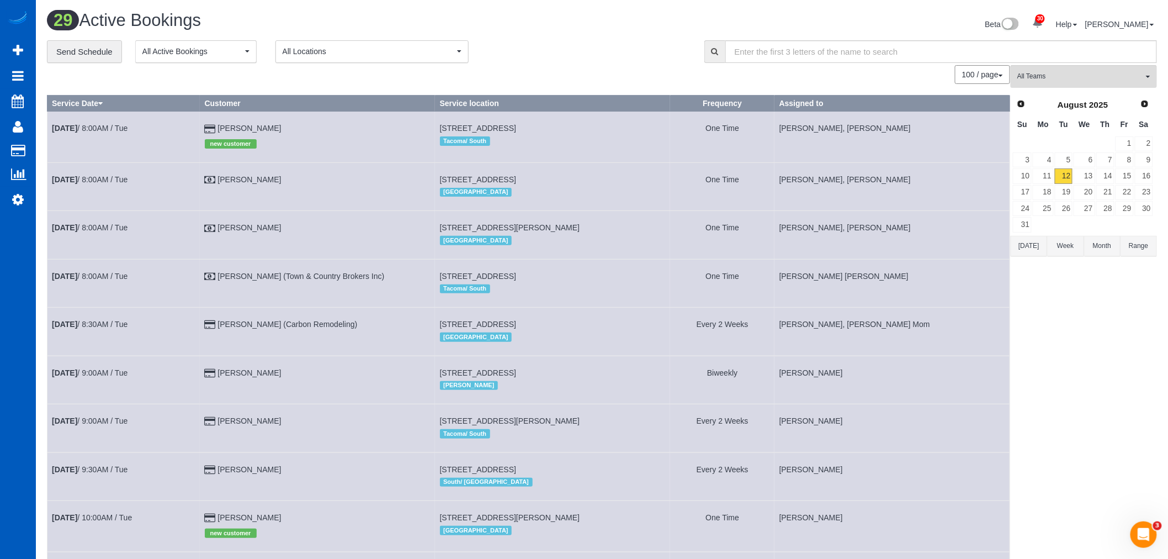
click at [1157, 103] on div "Prev Next August 2025 Su Mo Tu We Th Fr Sa 1 2 3 4 5 6 7 8 9 10 11 12 13 14 15 …" at bounding box center [1084, 164] width 146 height 142
click at [1150, 103] on link "Next" at bounding box center [1145, 103] width 15 height 15
click at [1067, 142] on link "2" at bounding box center [1064, 143] width 18 height 15
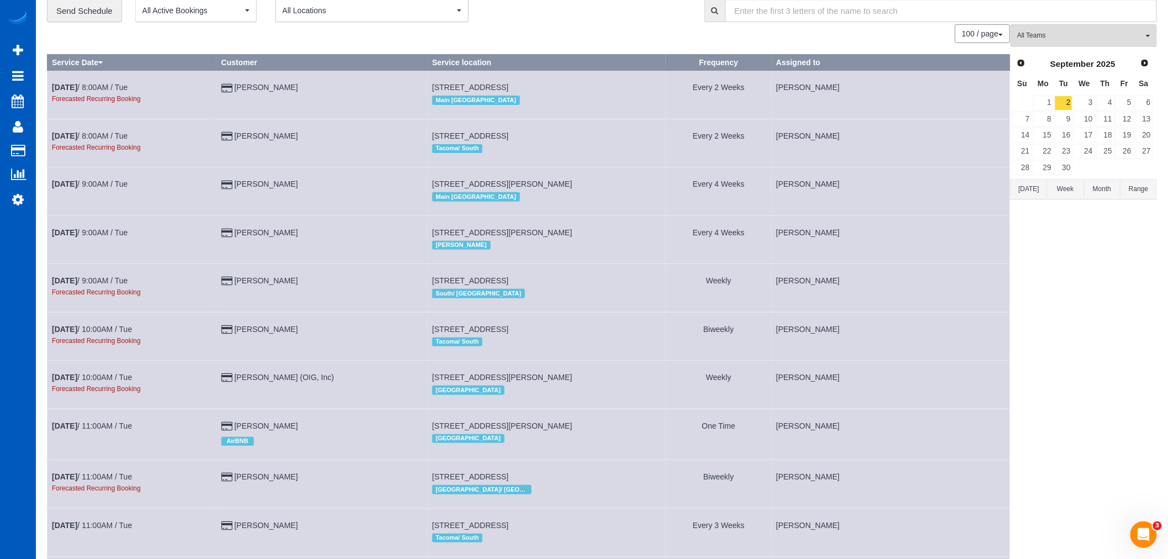
scroll to position [61, 0]
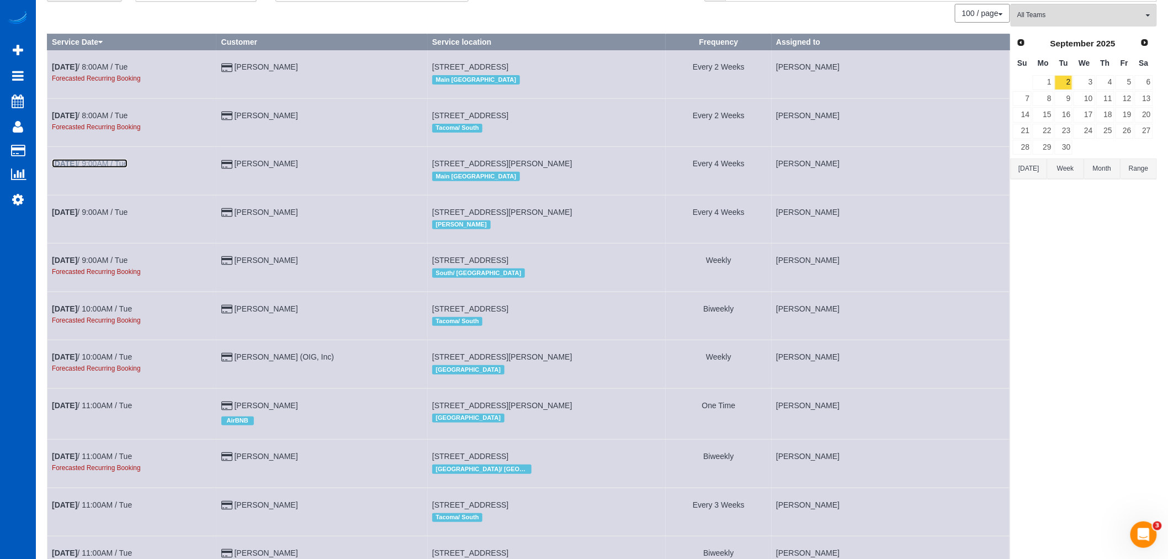
click at [114, 166] on link "Sep 2nd / 9:00AM / Tue" at bounding box center [90, 163] width 76 height 9
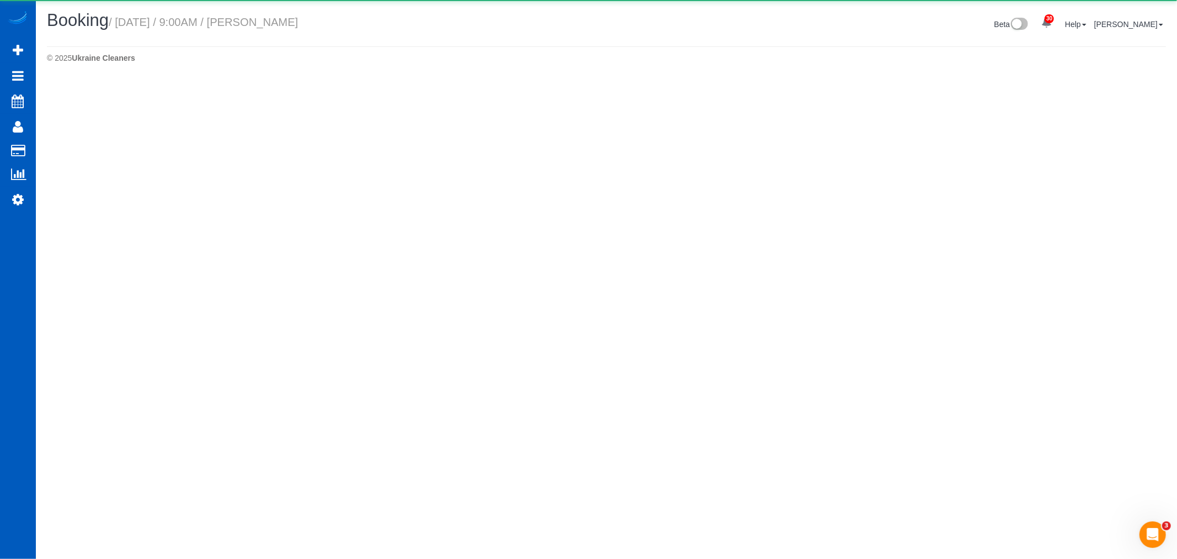
select select "WA"
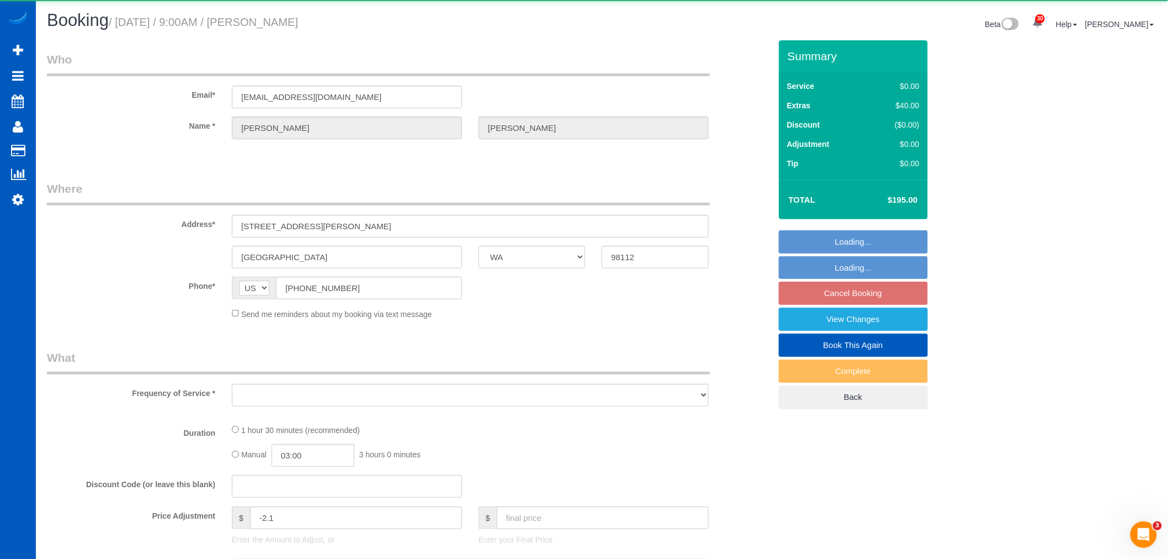
select select "object:36806"
select select "string:fspay-acd8ad16-fc85-4420-99a8-b878ba4e926d"
select select "199"
select select "1001"
select select "2"
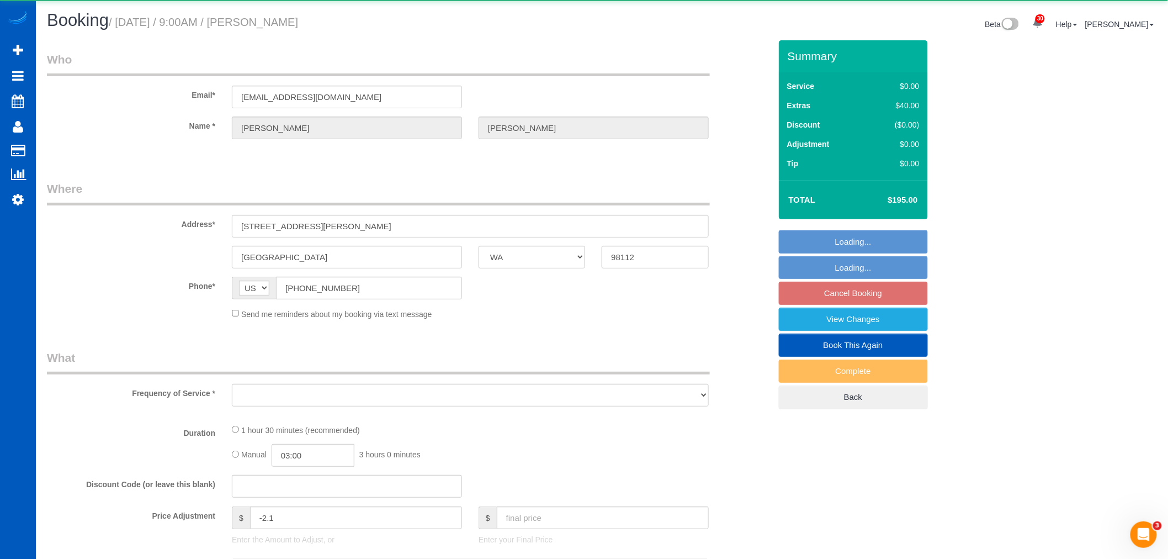
select select "number:10"
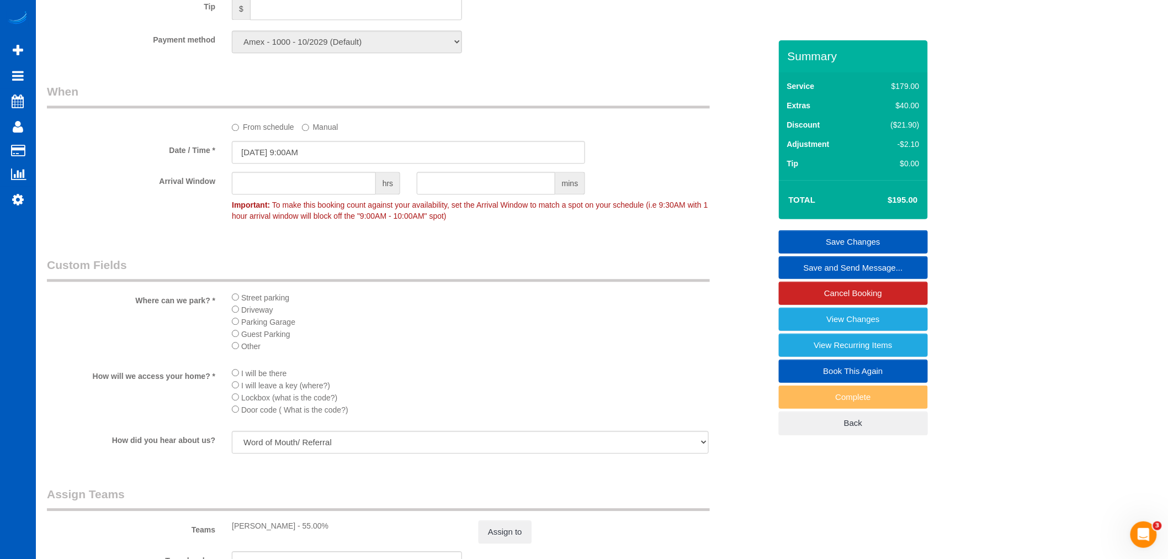
scroll to position [920, 0]
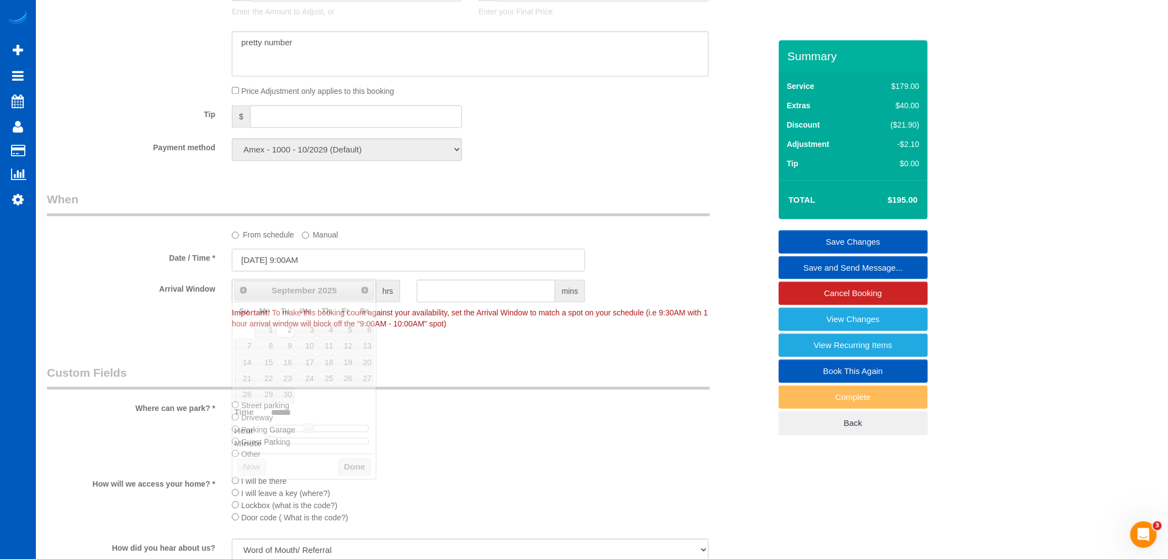
click at [280, 257] on input "09/02/2025 9:00AM" at bounding box center [408, 259] width 353 height 23
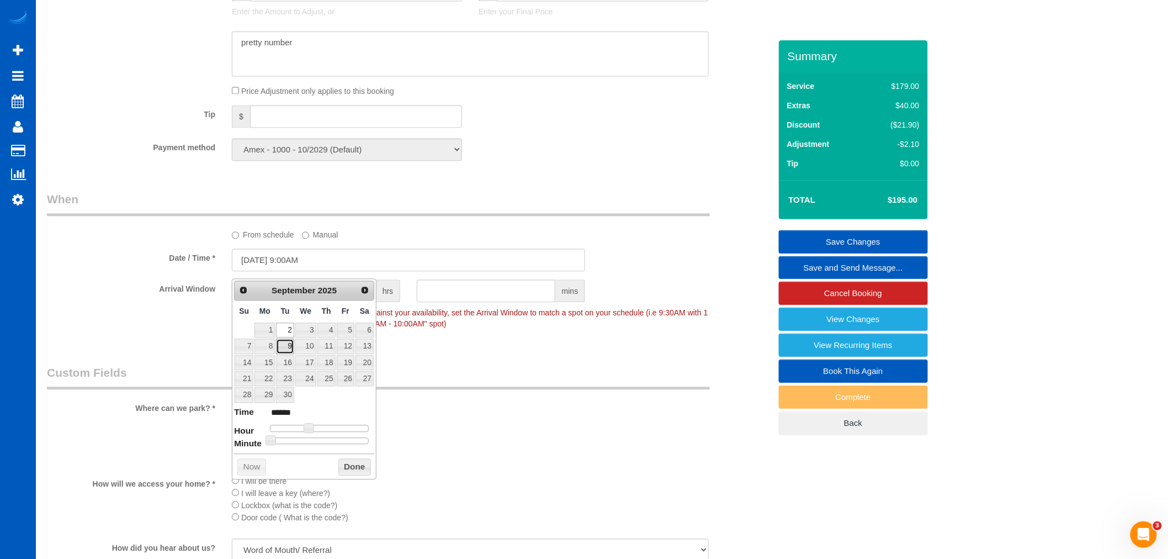
click at [285, 346] on link "9" at bounding box center [285, 345] width 18 height 15
type input "09/09/2025 9:00AM"
drag, startPoint x: 363, startPoint y: 476, endPoint x: 358, endPoint y: 470, distance: 7.8
click at [363, 476] on div "Prev Next September 2025 Su Mo Tu We Th Fr Sa 1 2 3 4 5 6 7 8 9 10 11 12 13 14 …" at bounding box center [304, 378] width 145 height 201
click at [357, 470] on button "Done" at bounding box center [354, 467] width 33 height 18
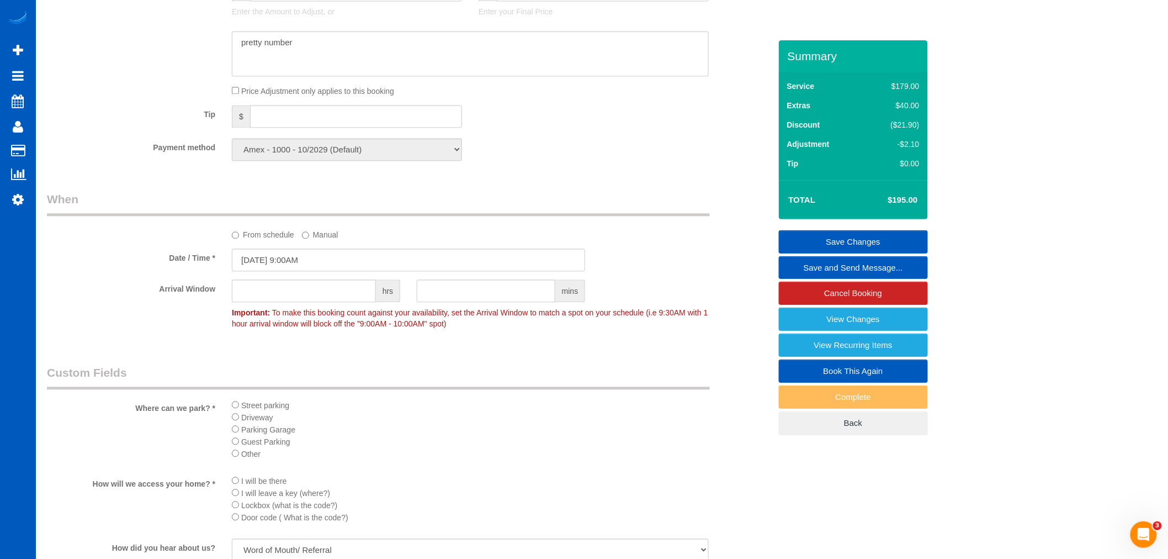
click at [906, 246] on link "Save Changes" at bounding box center [853, 241] width 149 height 23
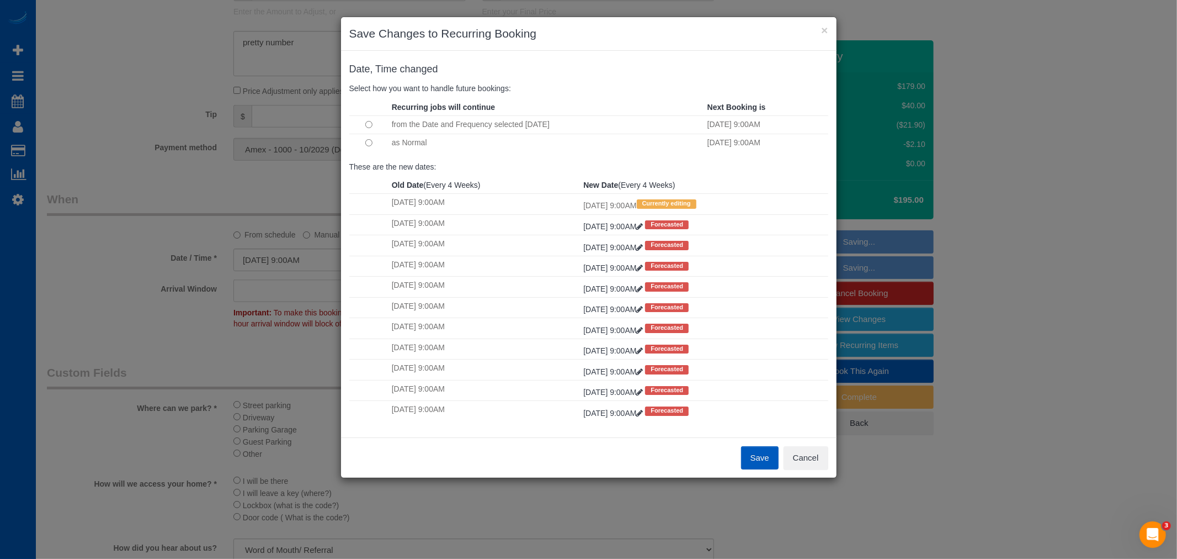
click at [761, 464] on button "Save" at bounding box center [760, 457] width 38 height 23
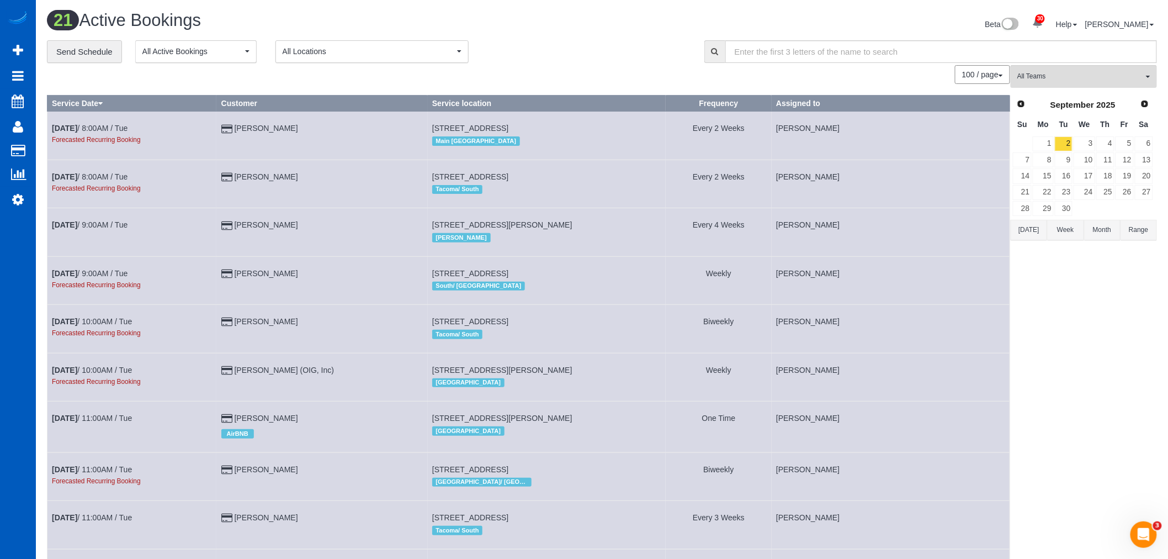
click at [1019, 105] on span "Prev" at bounding box center [1021, 103] width 9 height 9
click at [1062, 178] on link "12" at bounding box center [1064, 175] width 18 height 15
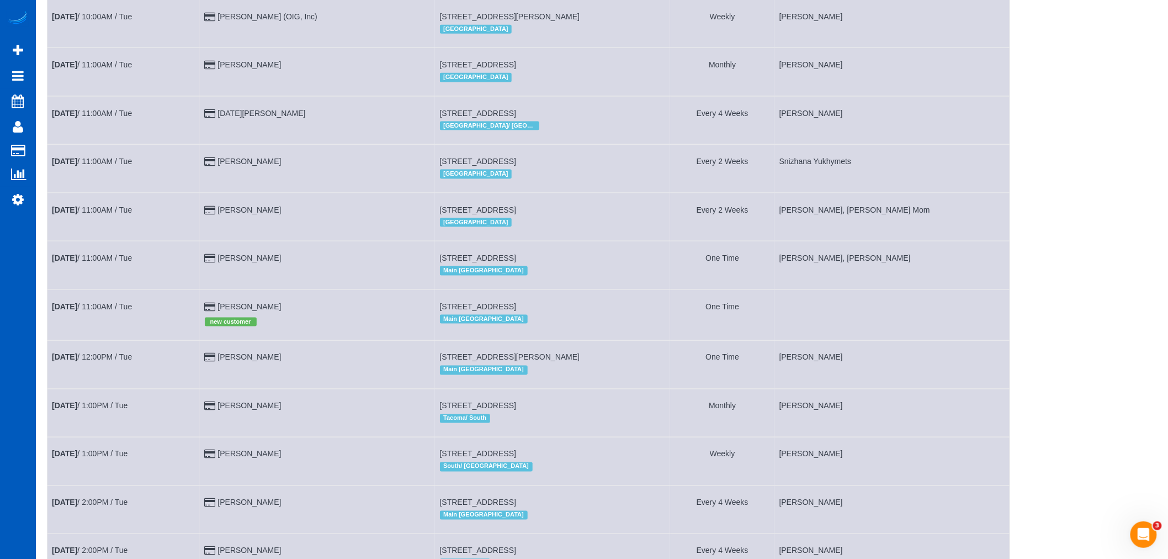
scroll to position [613, 0]
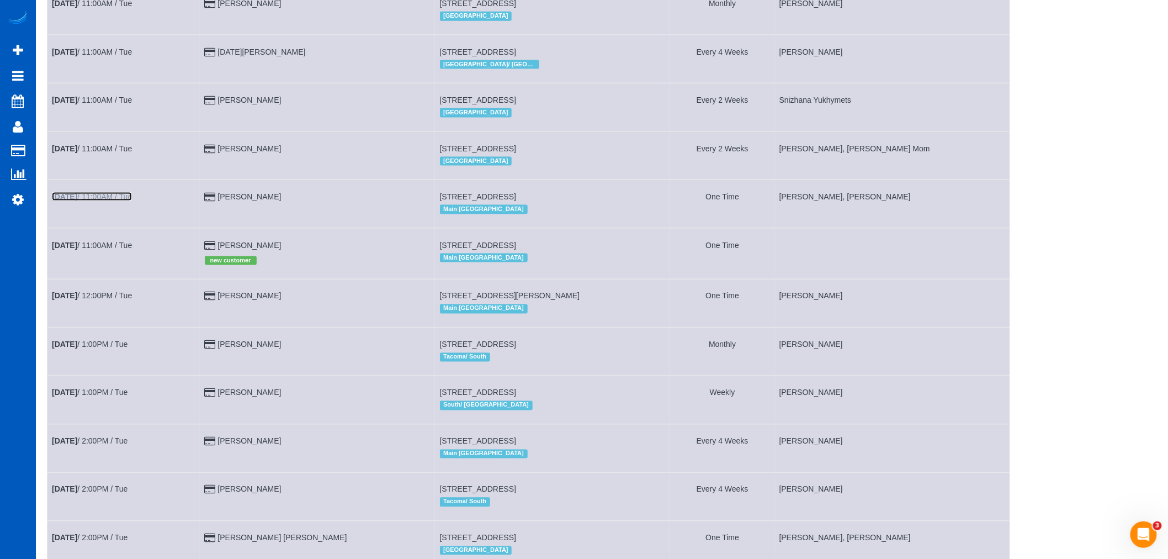
click at [126, 201] on link "Aug 12th / 11:00AM / Tue" at bounding box center [92, 196] width 80 height 9
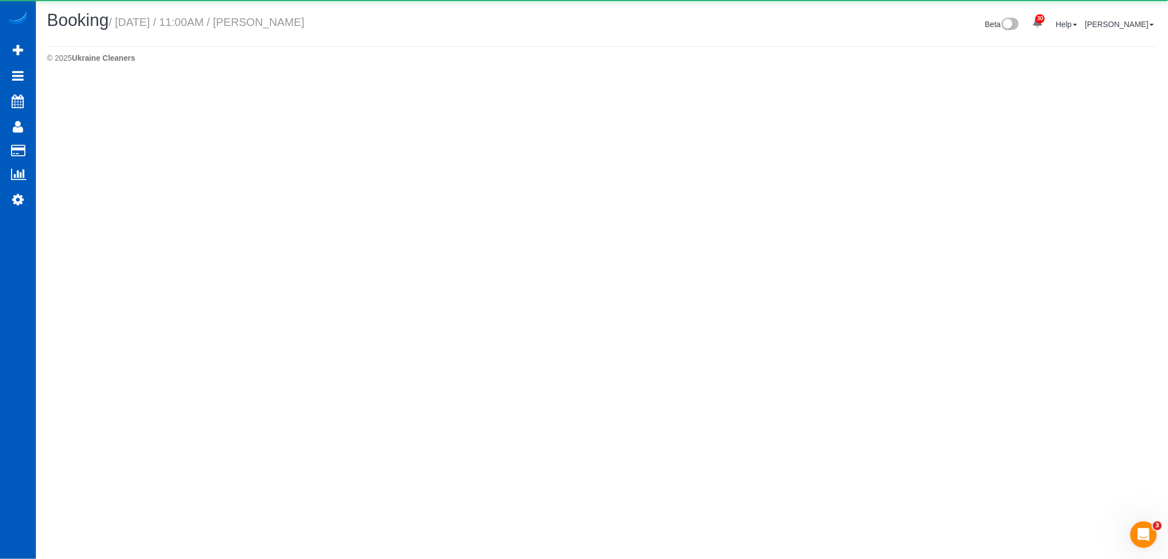
select select "WA"
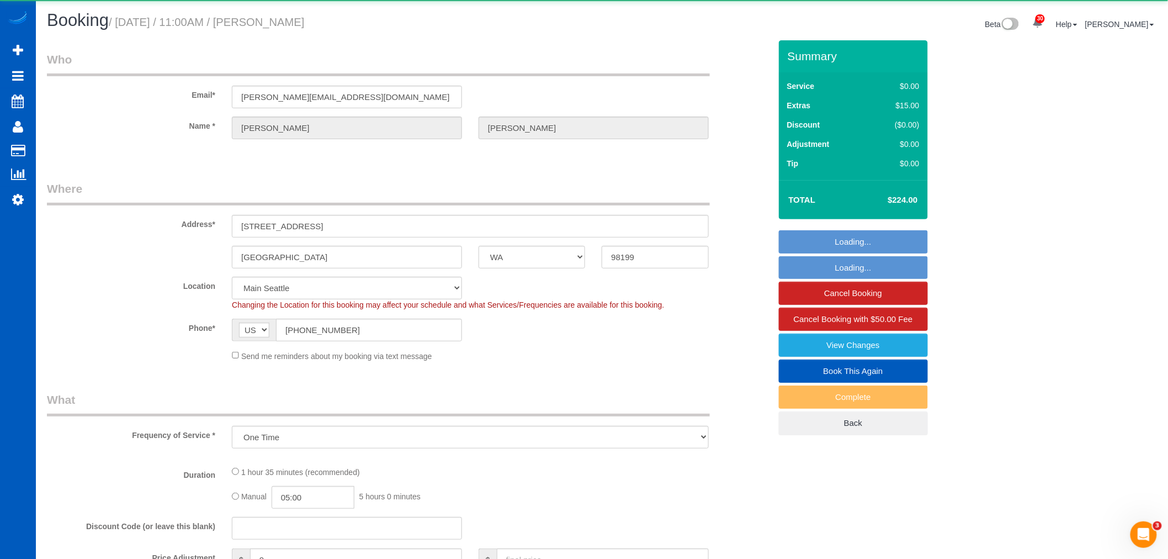
select select "object:38724"
select select "199"
select select "1501"
select select "2"
select select "spot95"
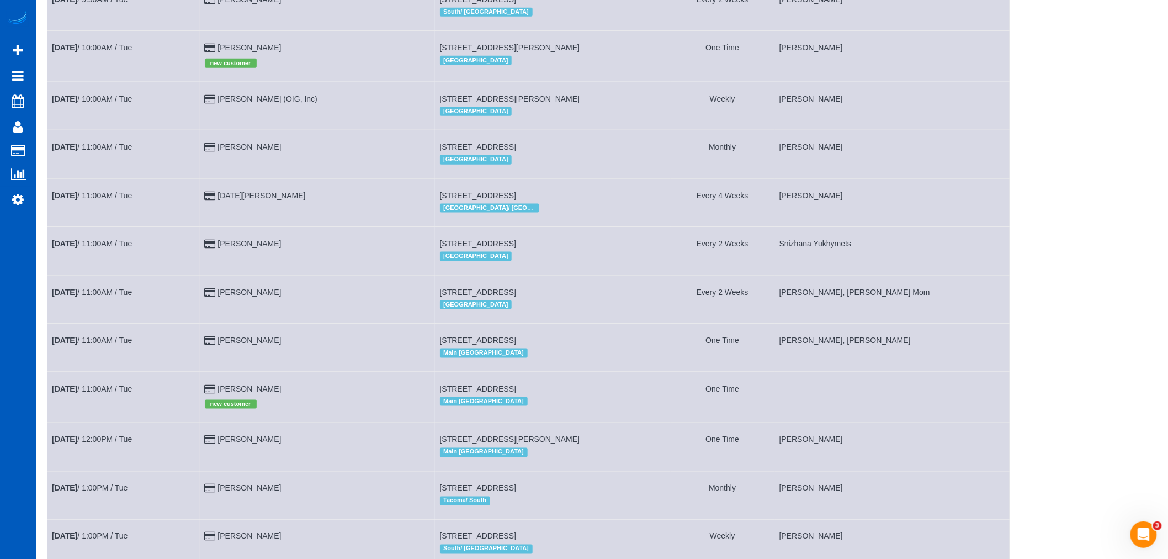
scroll to position [675, 0]
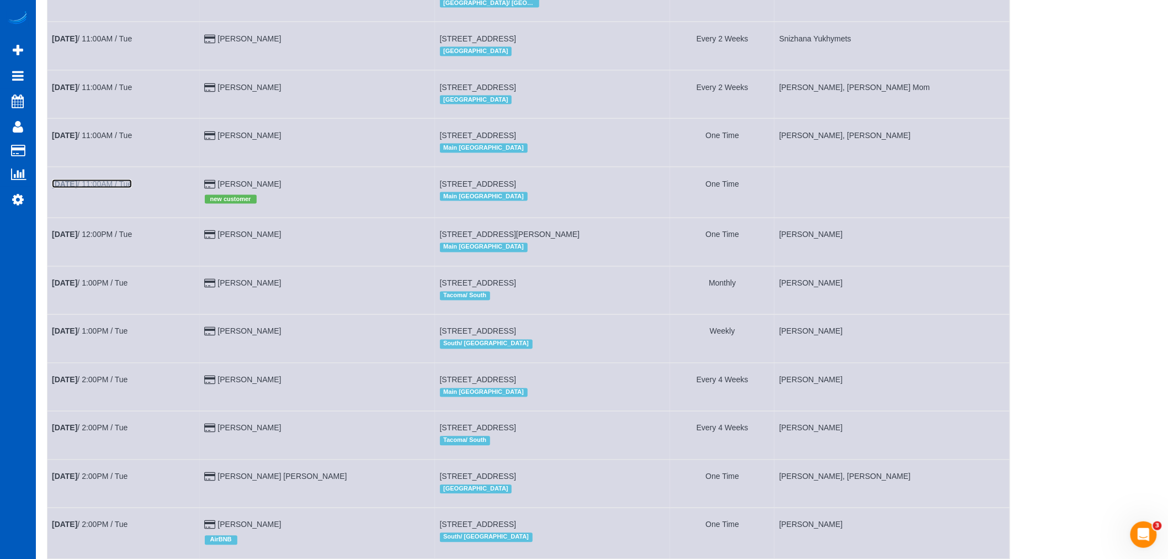
click at [120, 188] on link "Aug 12th / 11:00AM / Tue" at bounding box center [92, 183] width 80 height 9
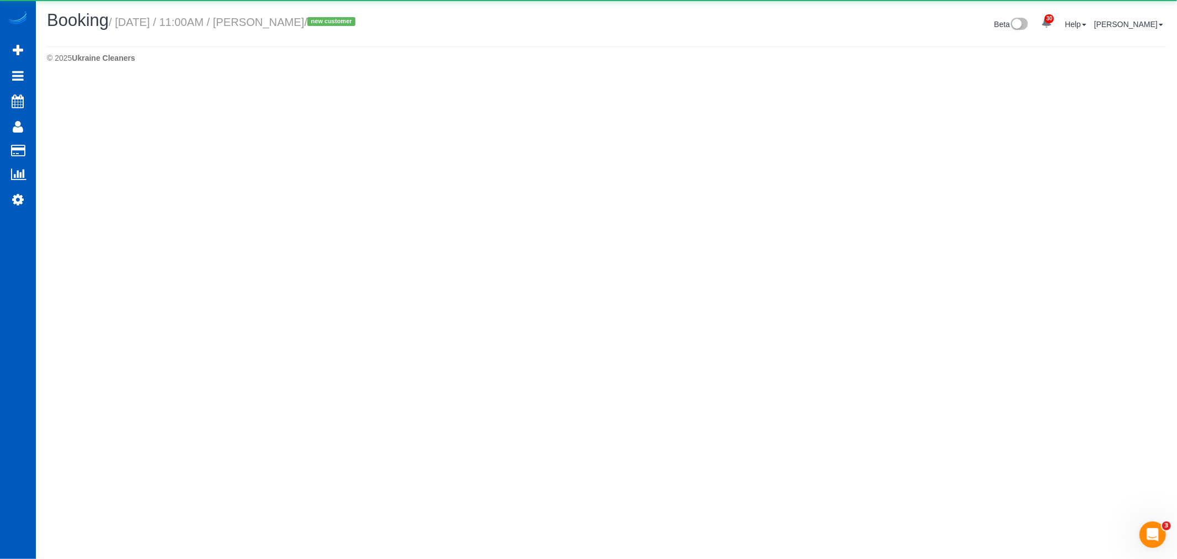
select select "WA"
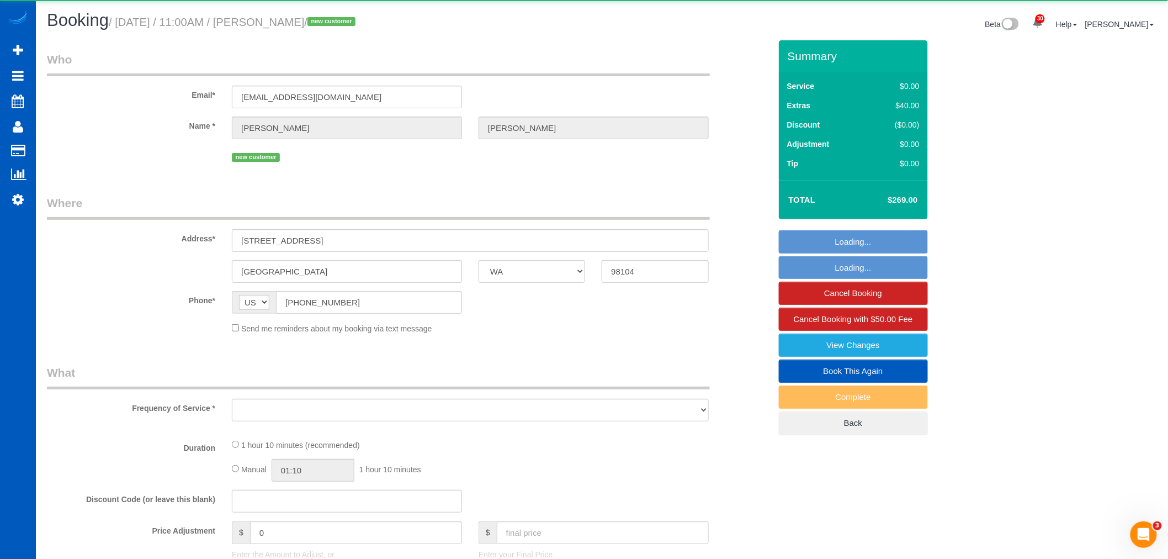
select select "object:40026"
select select "string:fspay-49c39b4a-c7c4-49f6-91cc-b4e076ee1358"
select select "199"
select select "spot101"
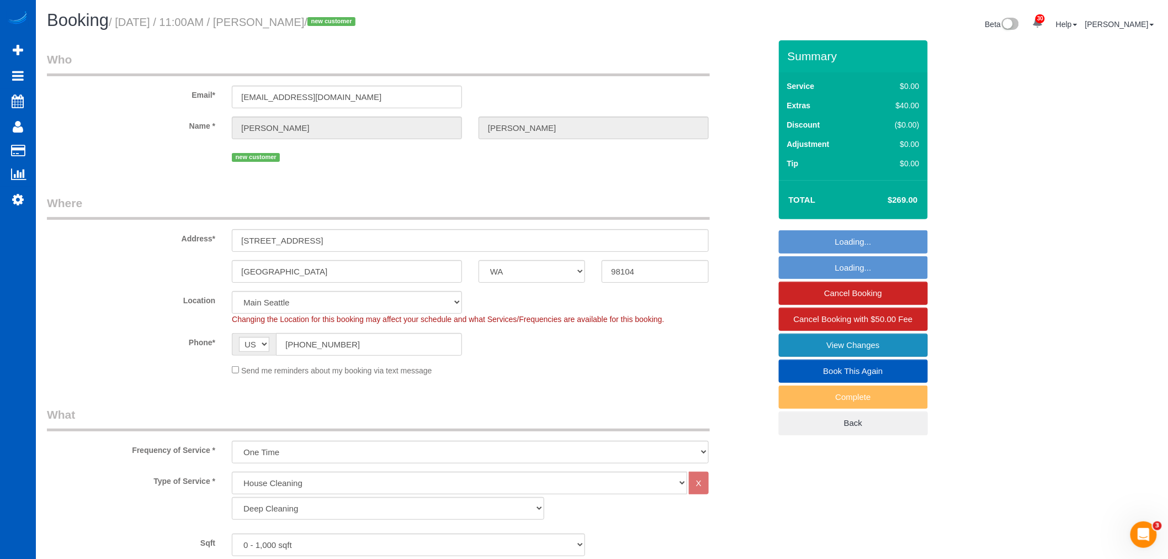
click at [893, 340] on link "View Changes" at bounding box center [853, 344] width 149 height 23
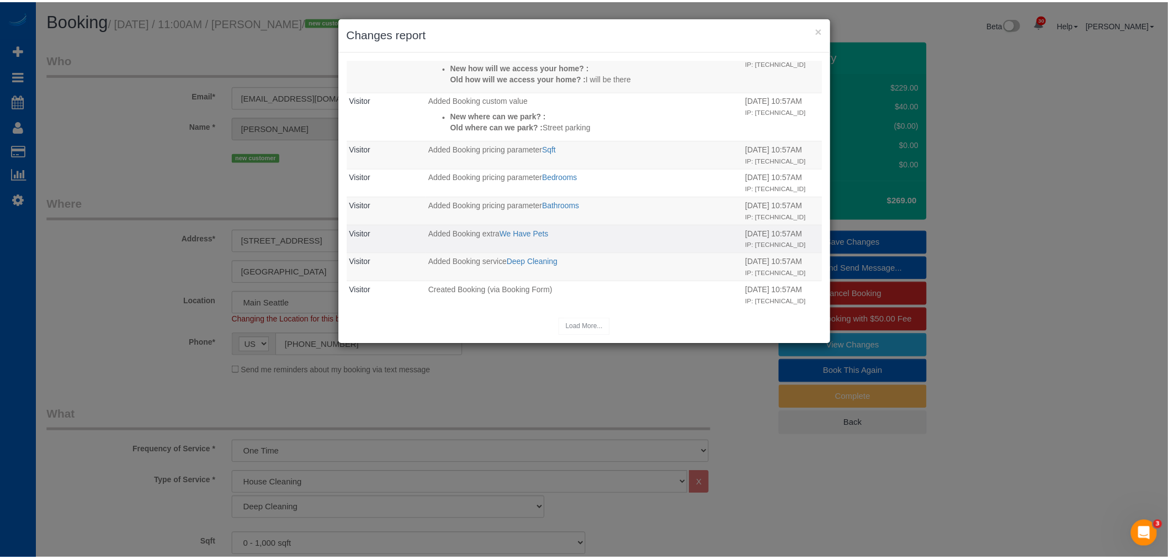
scroll to position [139, 0]
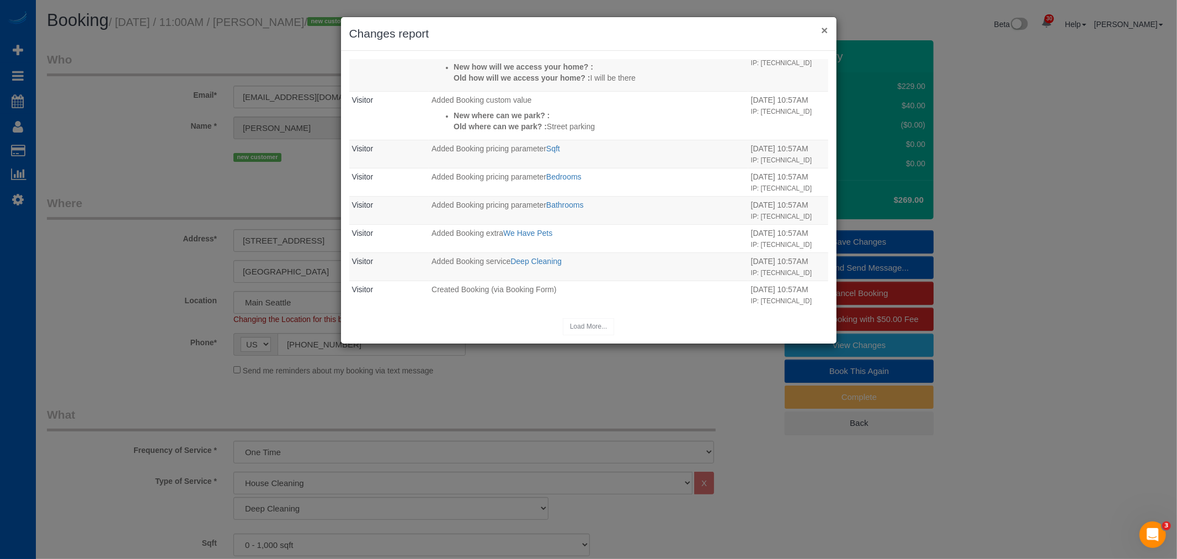
click at [821, 34] on button "×" at bounding box center [824, 30] width 7 height 12
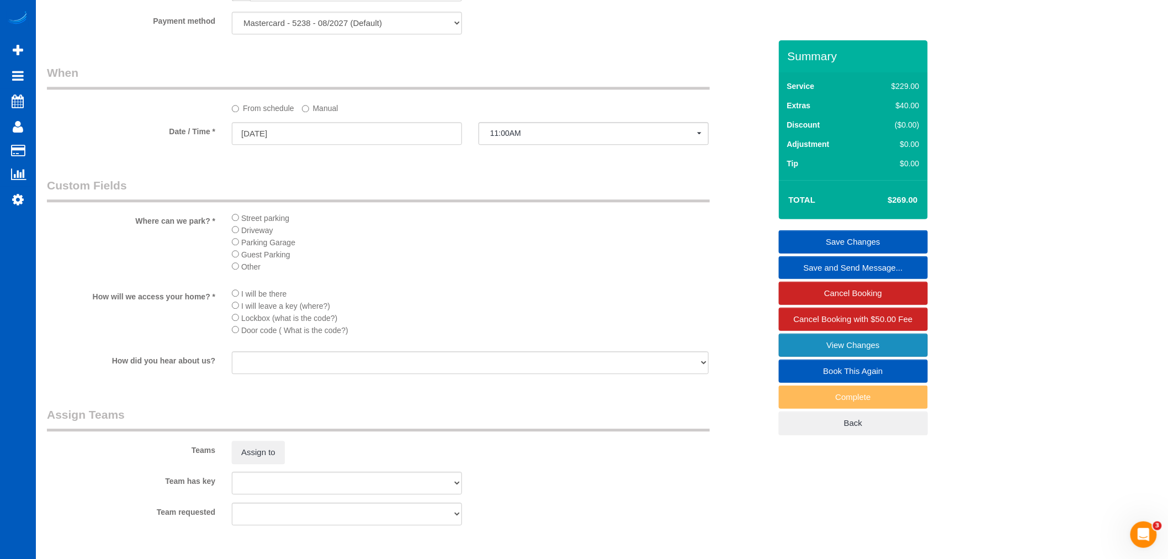
scroll to position [1288, 0]
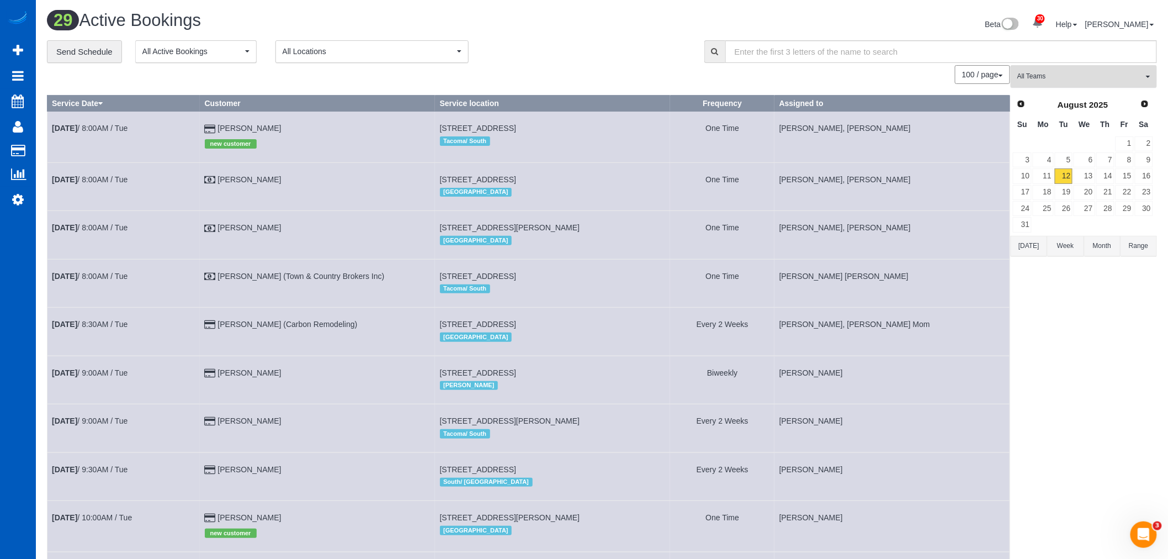
click at [1057, 76] on span "All Teams" at bounding box center [1080, 76] width 126 height 9
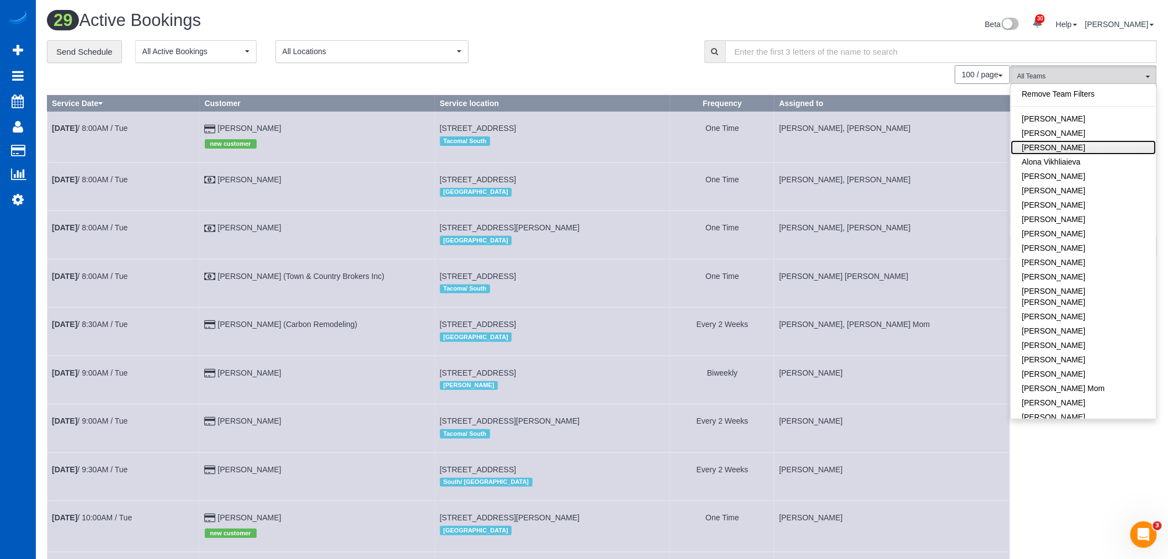
click at [1072, 144] on link "Alona Tarasiuk" at bounding box center [1083, 147] width 145 height 14
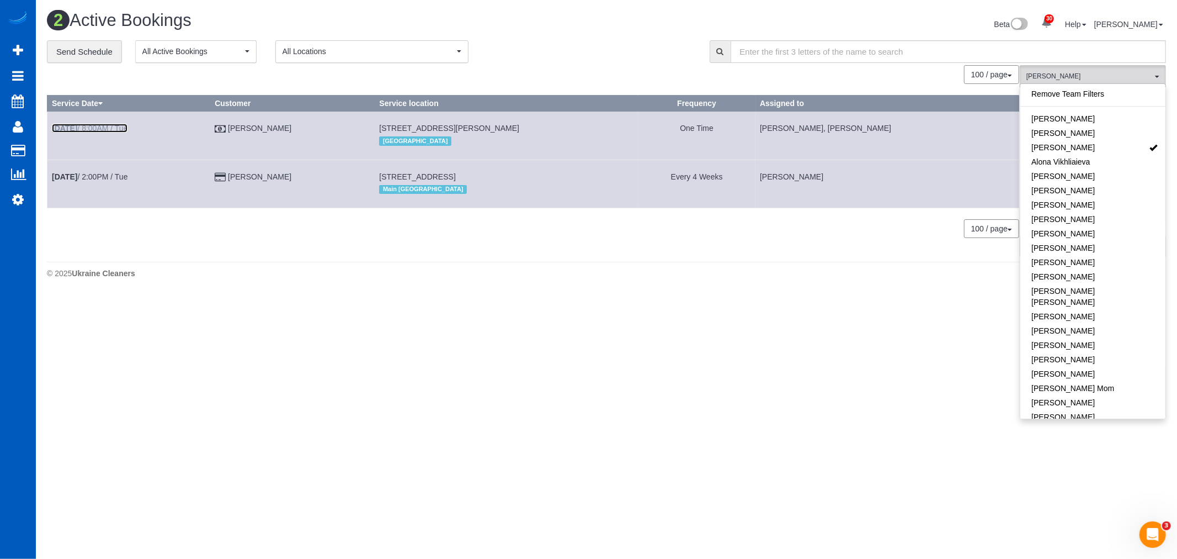
click at [107, 126] on link "Aug 12th / 8:00AM / Tue" at bounding box center [90, 128] width 76 height 9
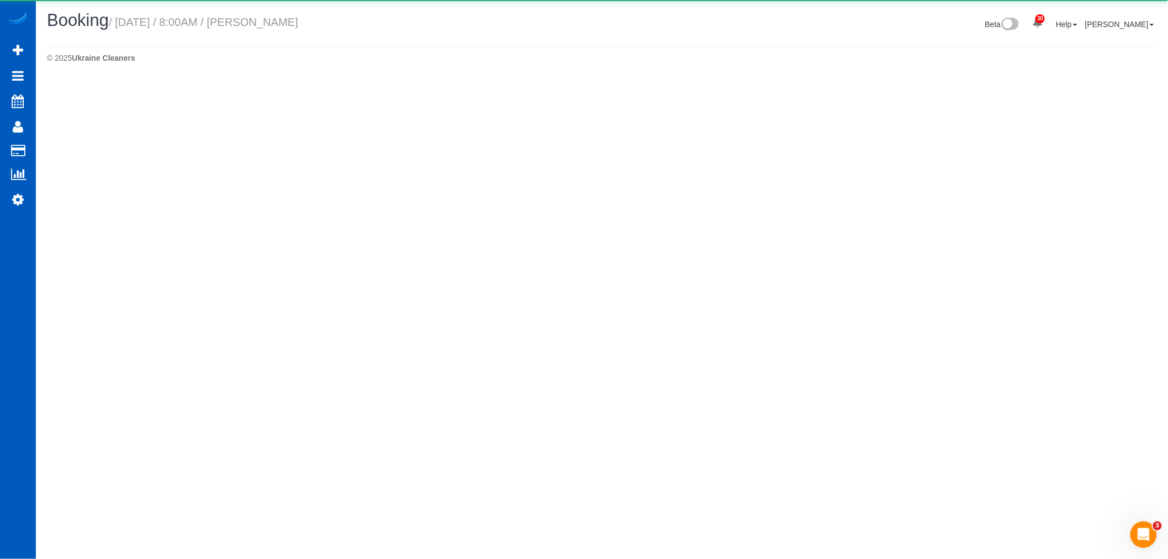
select select "WA"
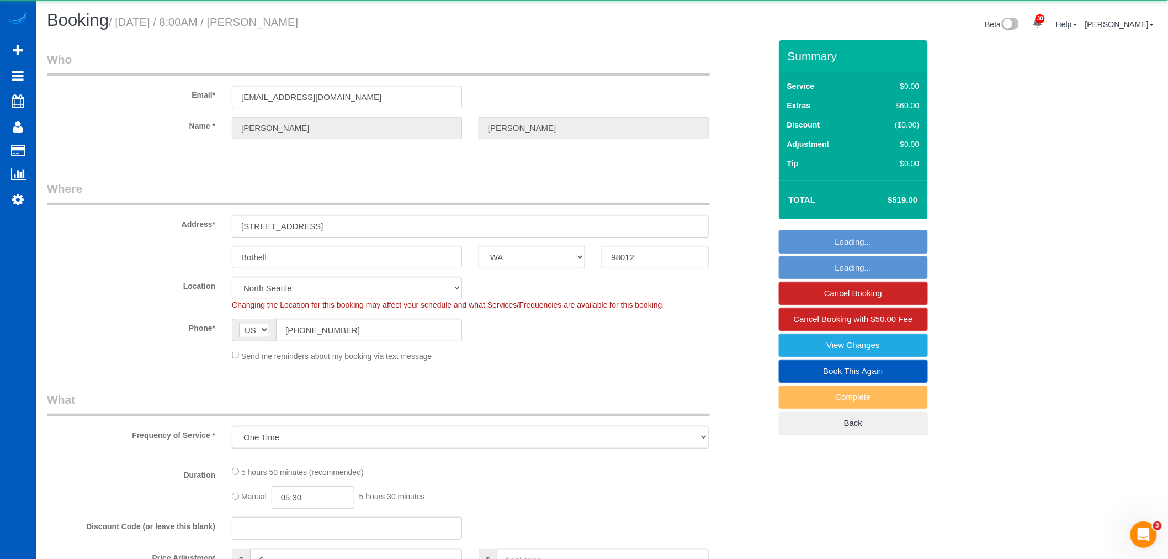
select select "object:41698"
select select "199"
select select "1501"
select select "3"
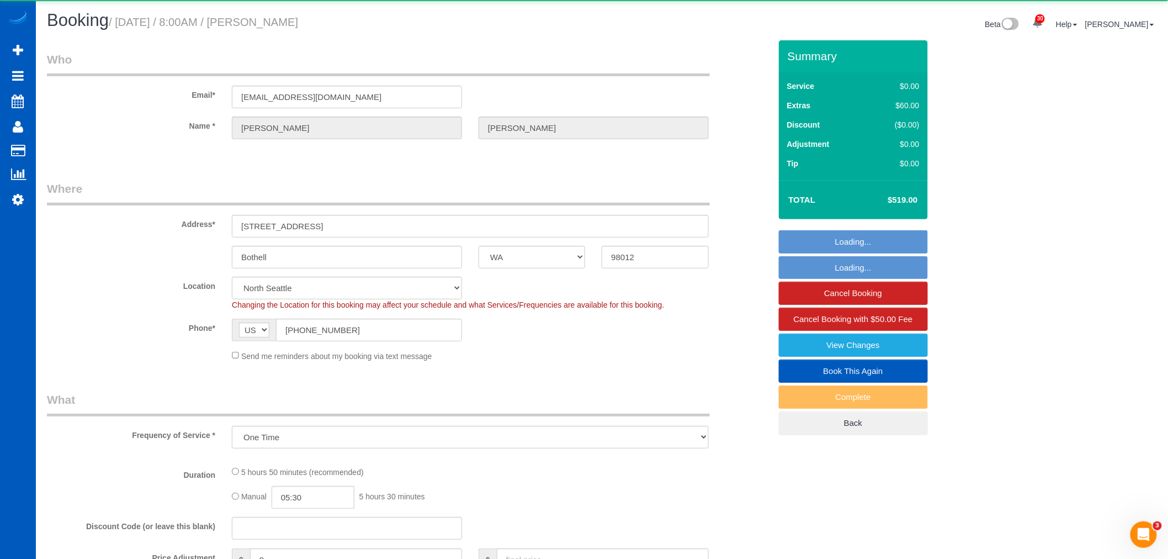
select select "spot107"
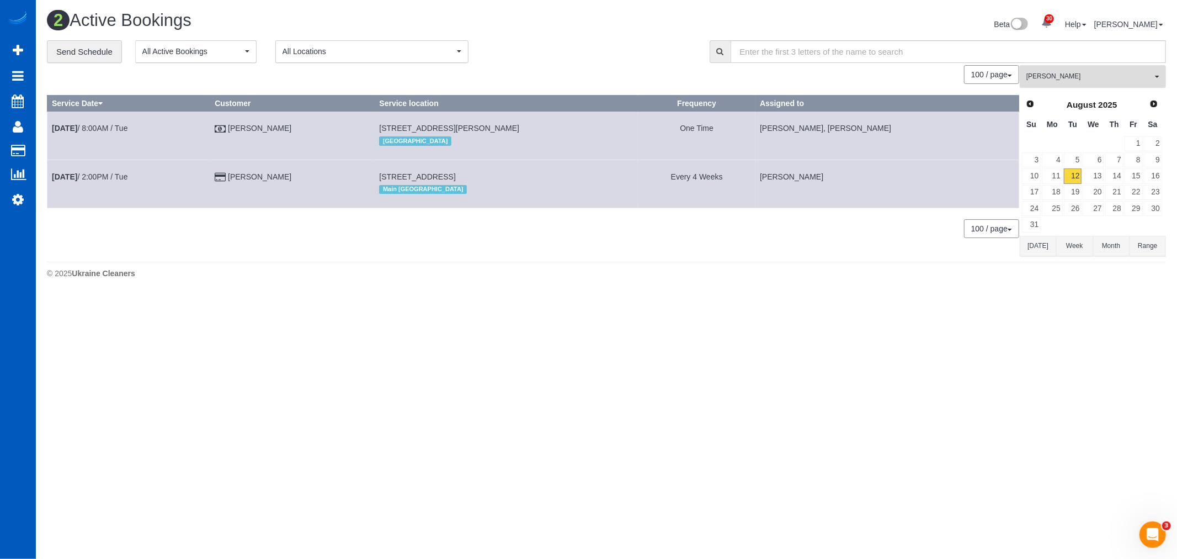
click at [1078, 79] on span "Alona Tarasiuk" at bounding box center [1090, 76] width 126 height 9
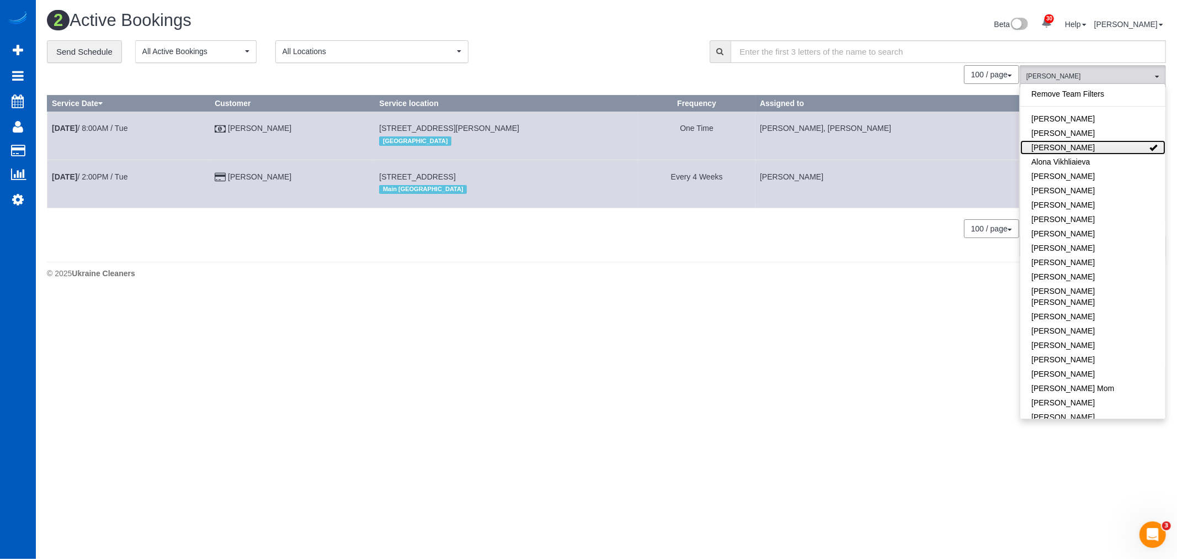
click at [1089, 150] on link "Alona Tarasiuk" at bounding box center [1093, 147] width 145 height 14
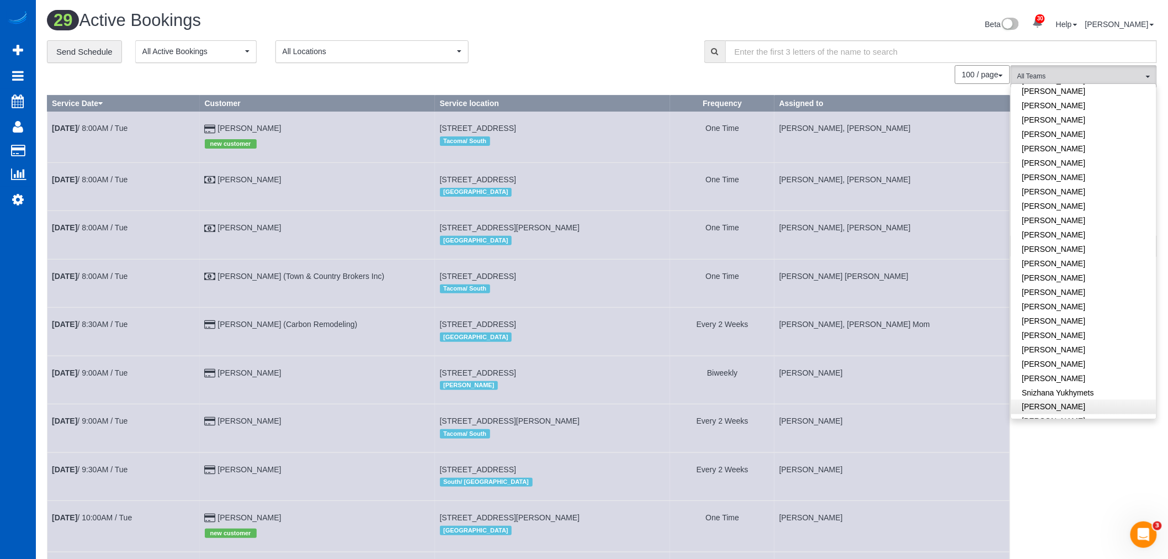
scroll to position [713, 0]
click at [1064, 396] on link "Vira Zhukovska" at bounding box center [1083, 403] width 145 height 14
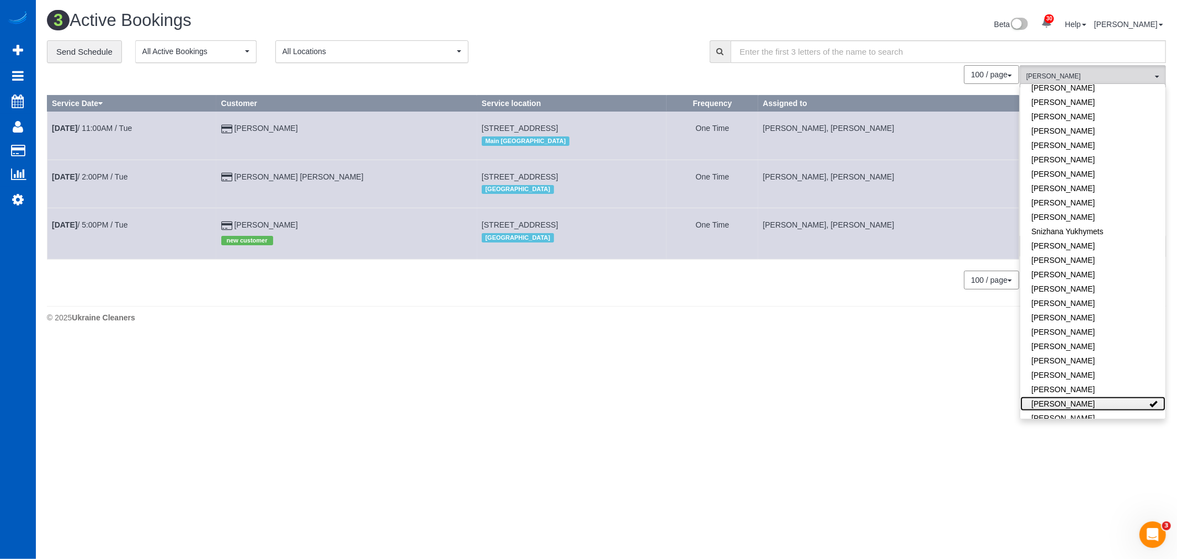
click at [1064, 396] on link "Vira Zhukovska" at bounding box center [1093, 403] width 145 height 14
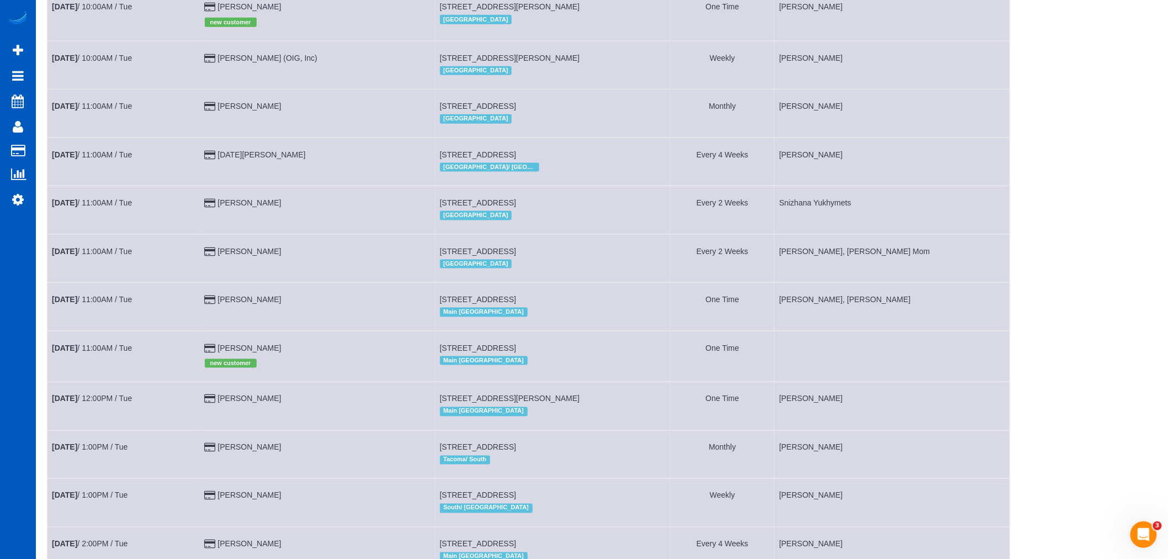
scroll to position [675, 0]
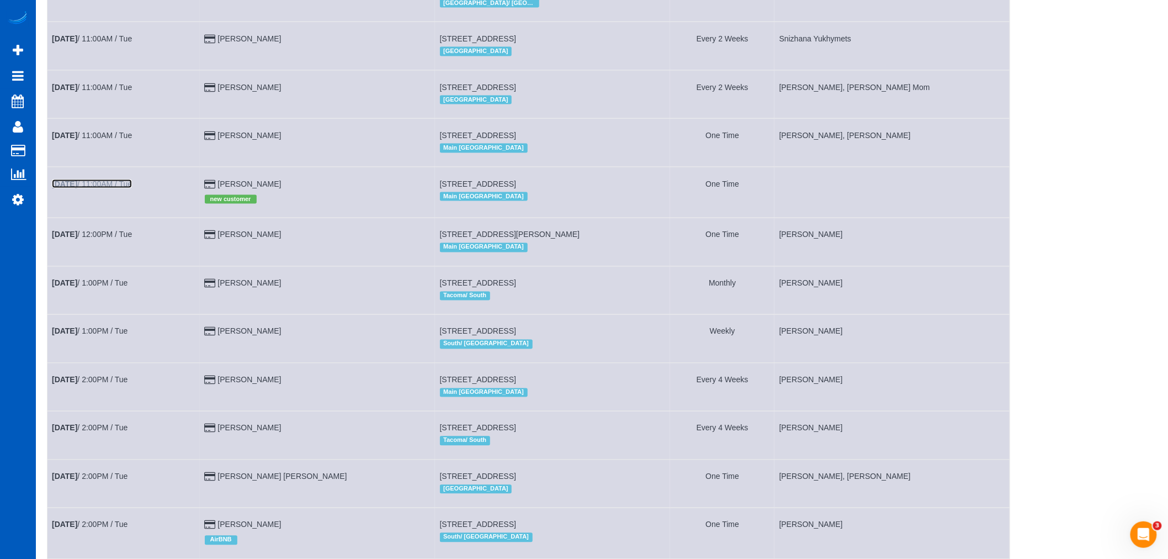
click at [118, 188] on link "Aug 12th / 11:00AM / Tue" at bounding box center [92, 183] width 80 height 9
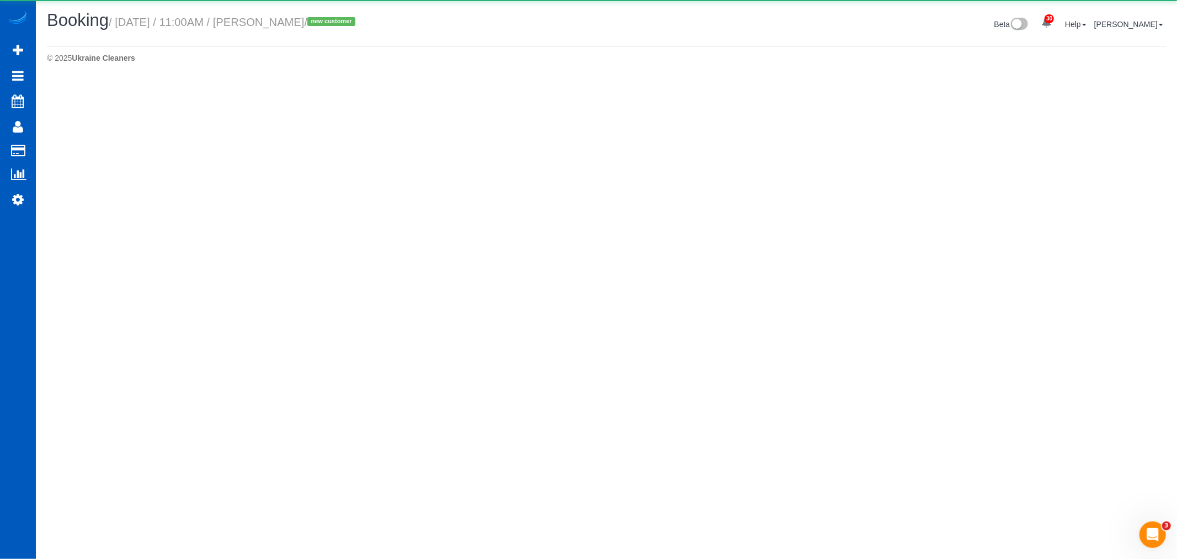
select select "WA"
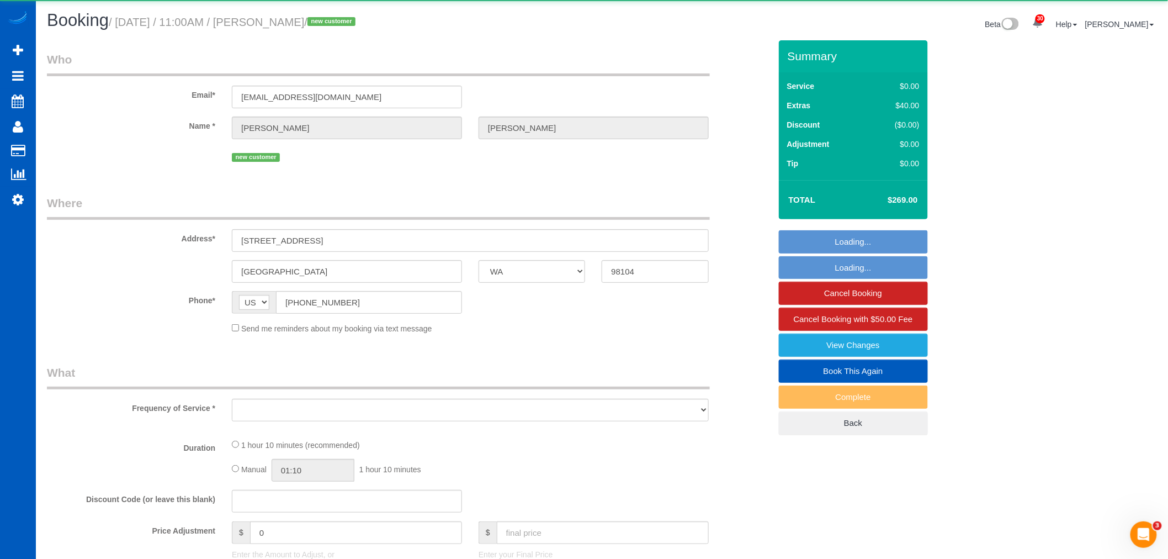
select select "object:43321"
select select "string:fspay-49c39b4a-c7c4-49f6-91cc-b4e076ee1358"
select select "199"
select select "spot115"
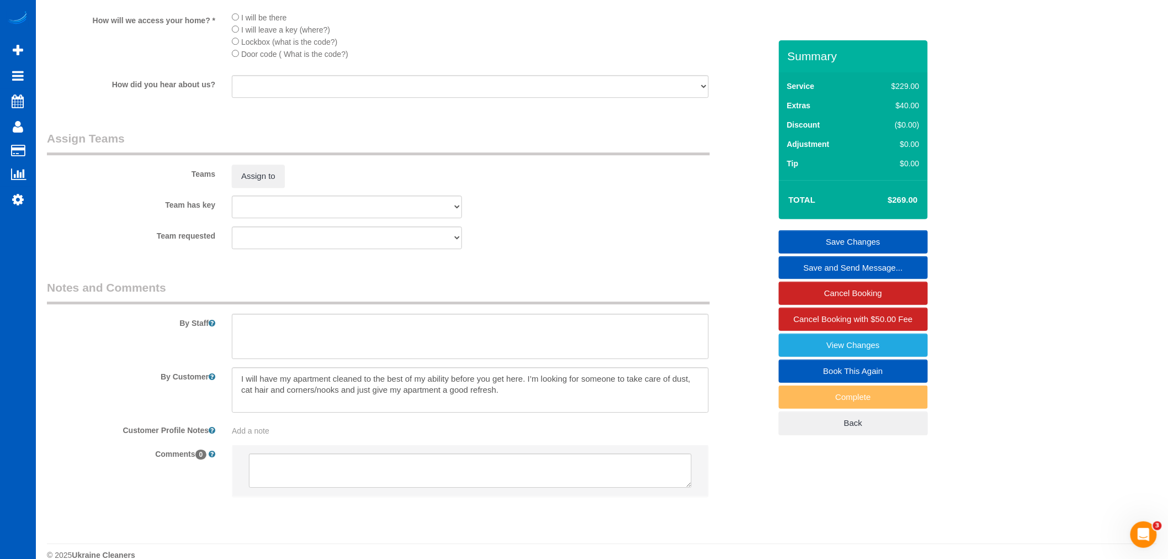
scroll to position [1349, 0]
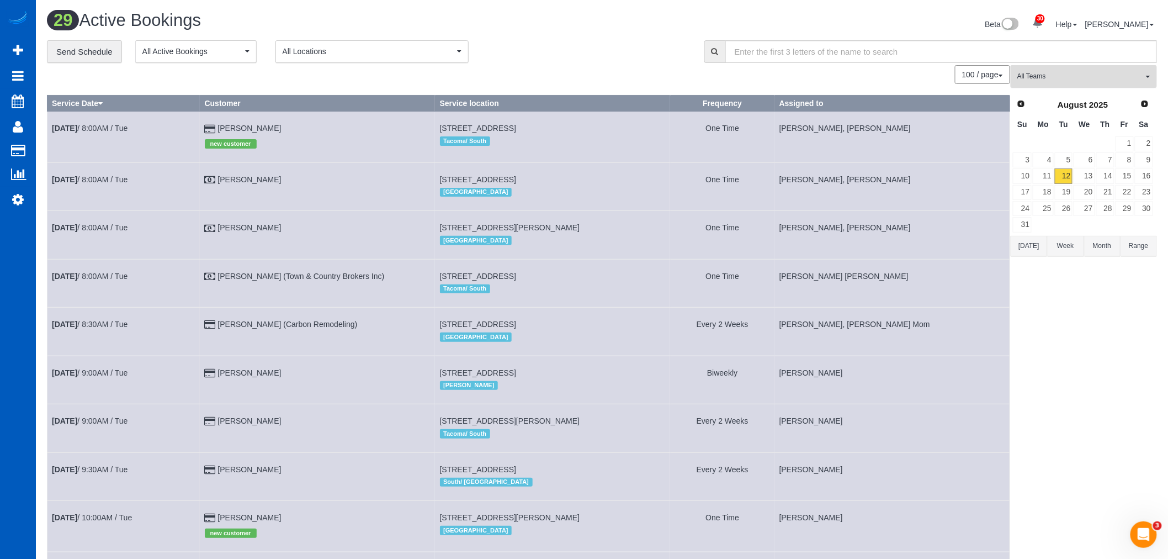
drag, startPoint x: 1063, startPoint y: 82, endPoint x: 1071, endPoint y: 99, distance: 19.3
click at [1063, 81] on span "All Teams" at bounding box center [1080, 76] width 126 height 9
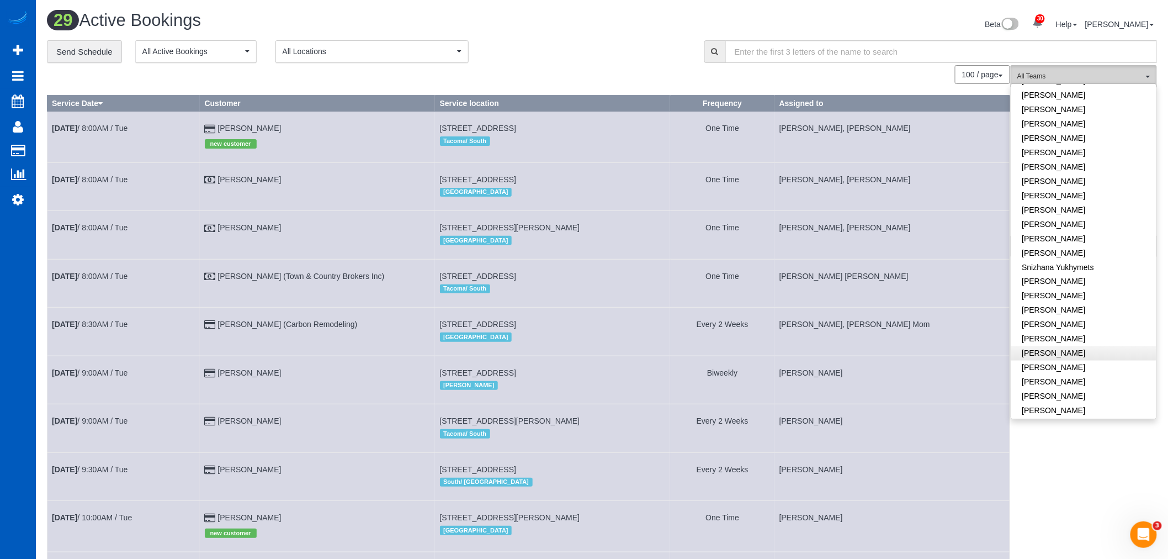
scroll to position [713, 0]
click at [1053, 396] on link "Vira Zhukovska" at bounding box center [1083, 403] width 145 height 14
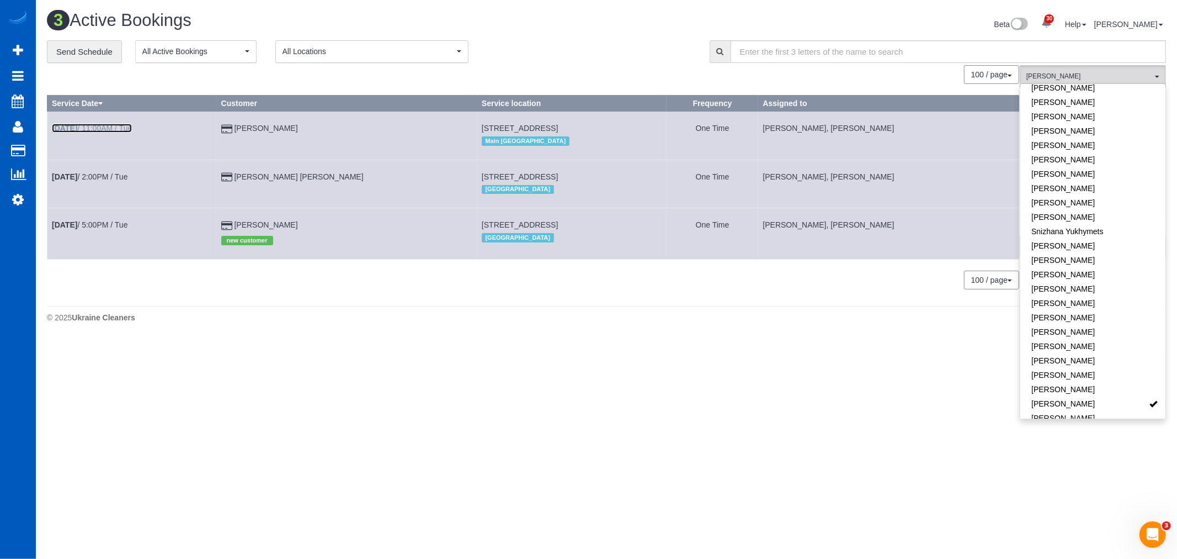
click at [69, 125] on b "Aug 12th" at bounding box center [64, 128] width 25 height 9
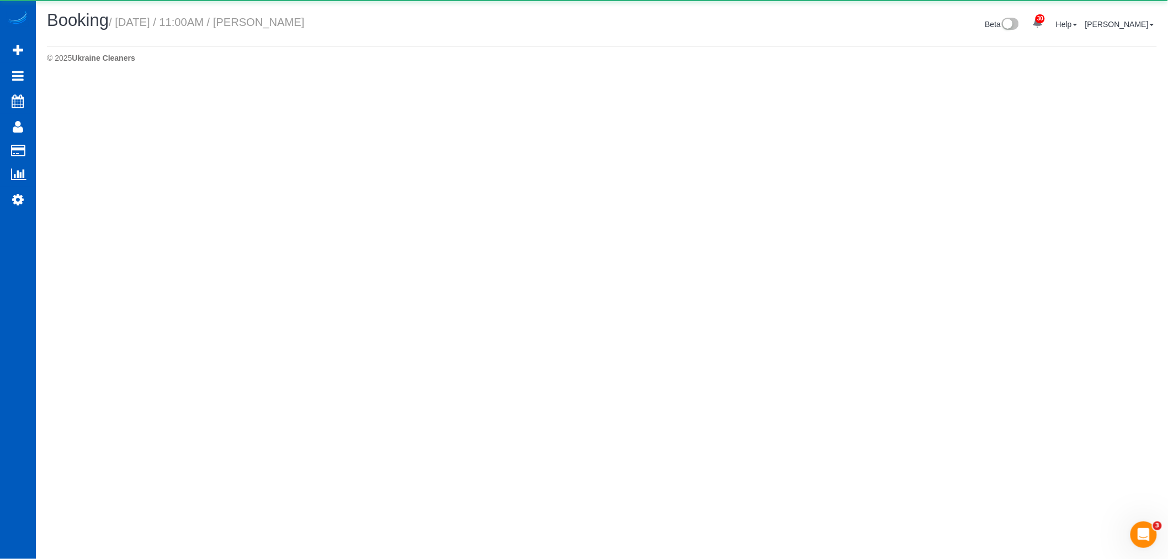
select select "WA"
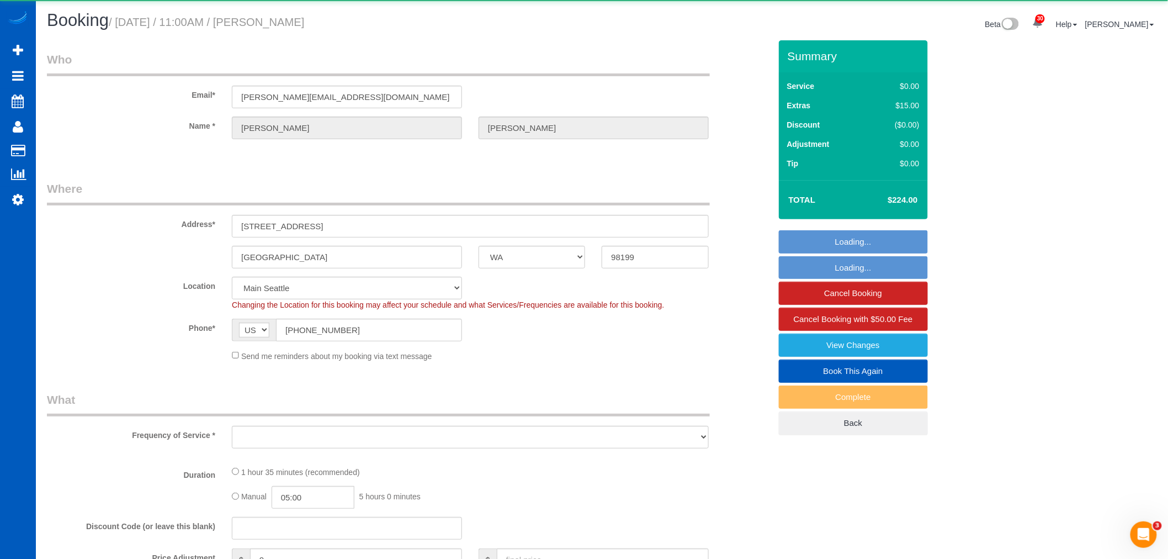
select select "object:44914"
select select "199"
select select "1501"
select select "2"
select select "spot121"
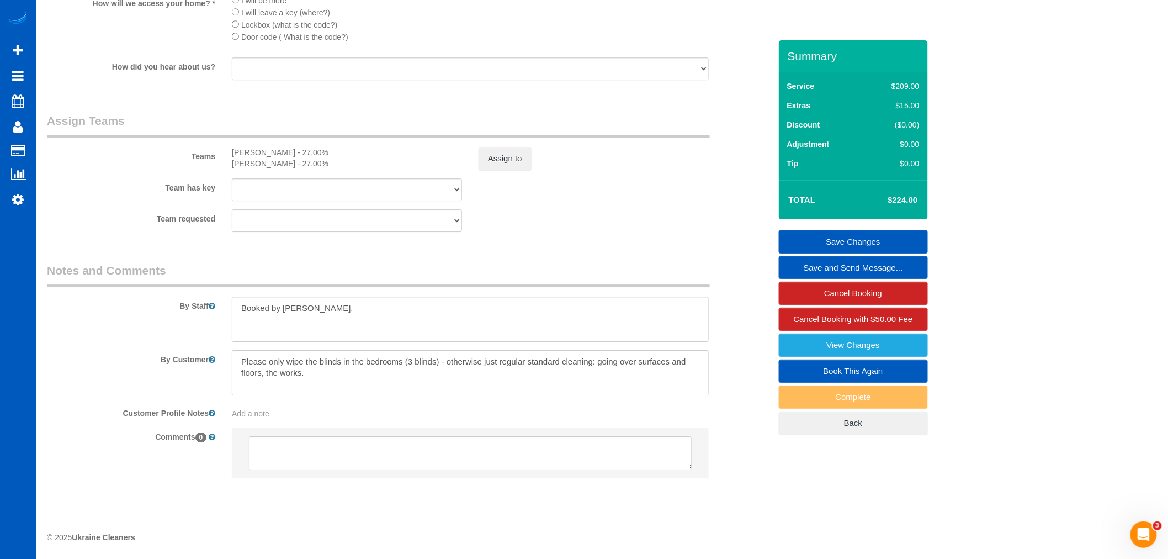
scroll to position [1355, 0]
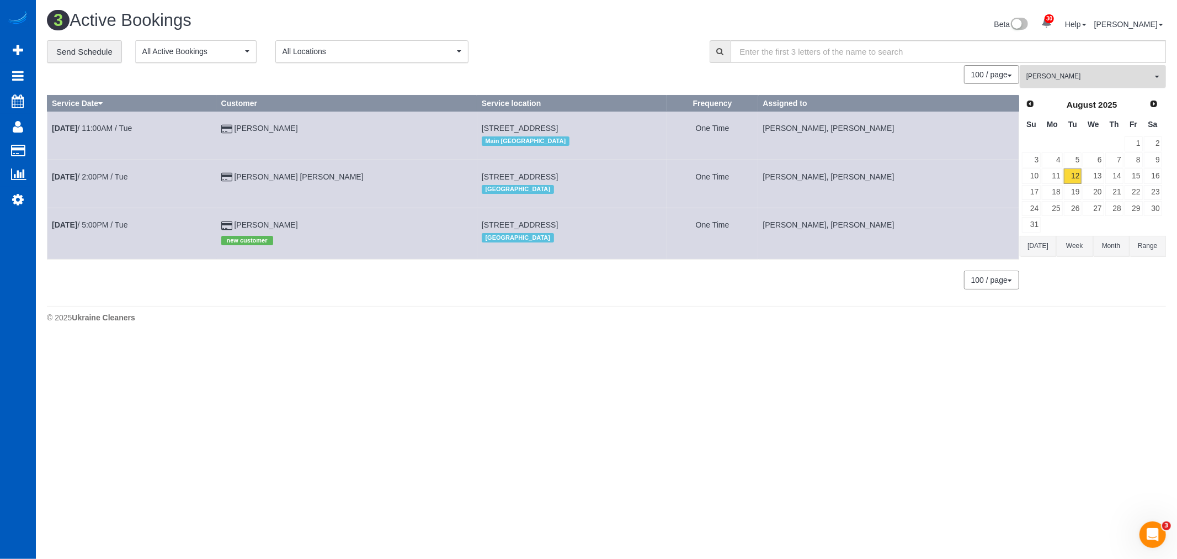
click at [1078, 68] on button "Vira Zhukovska All Teams" at bounding box center [1093, 76] width 146 height 23
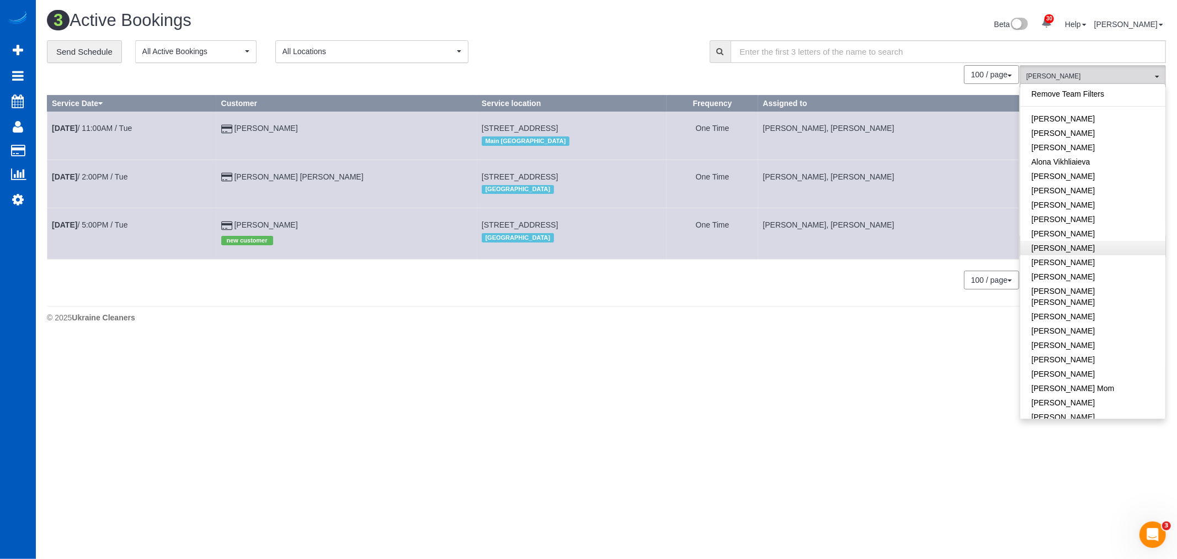
click at [1066, 91] on link "Remove Team Filters" at bounding box center [1093, 94] width 145 height 14
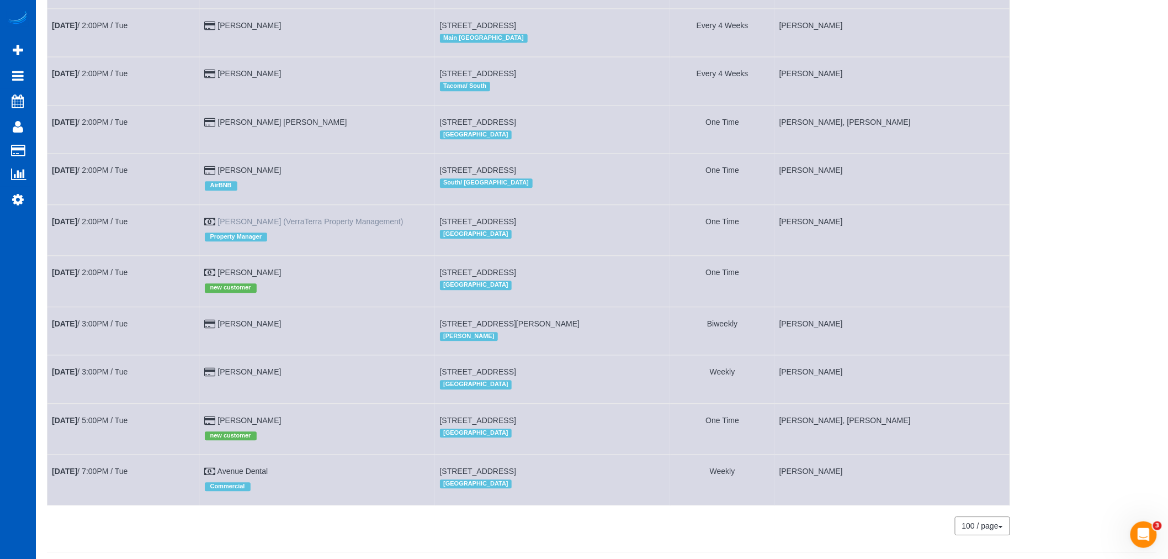
scroll to position [1084, 0]
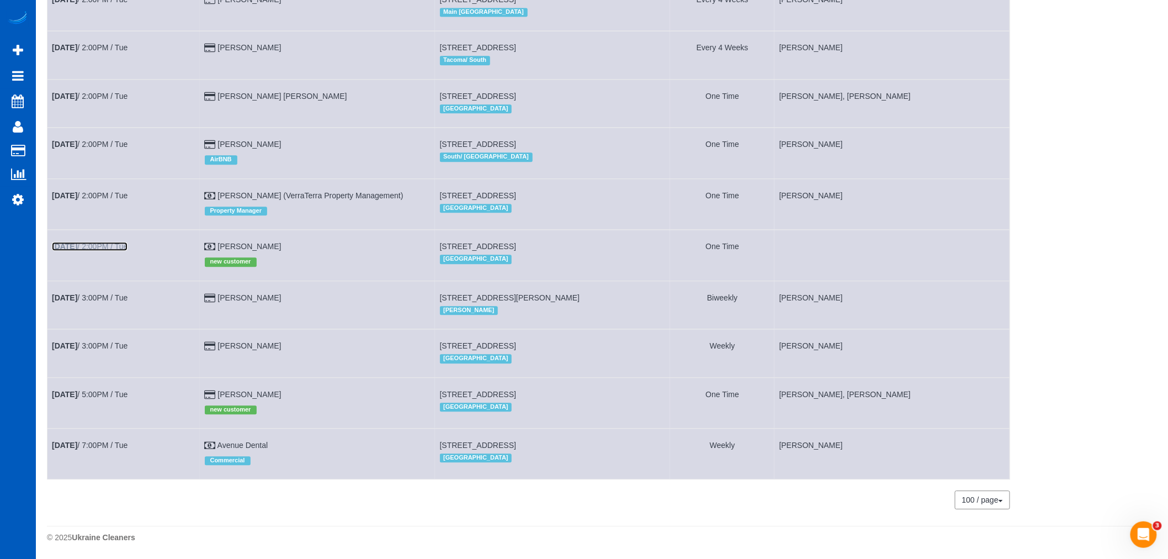
click at [98, 242] on link "Aug 12th / 2:00PM / Tue" at bounding box center [90, 246] width 76 height 9
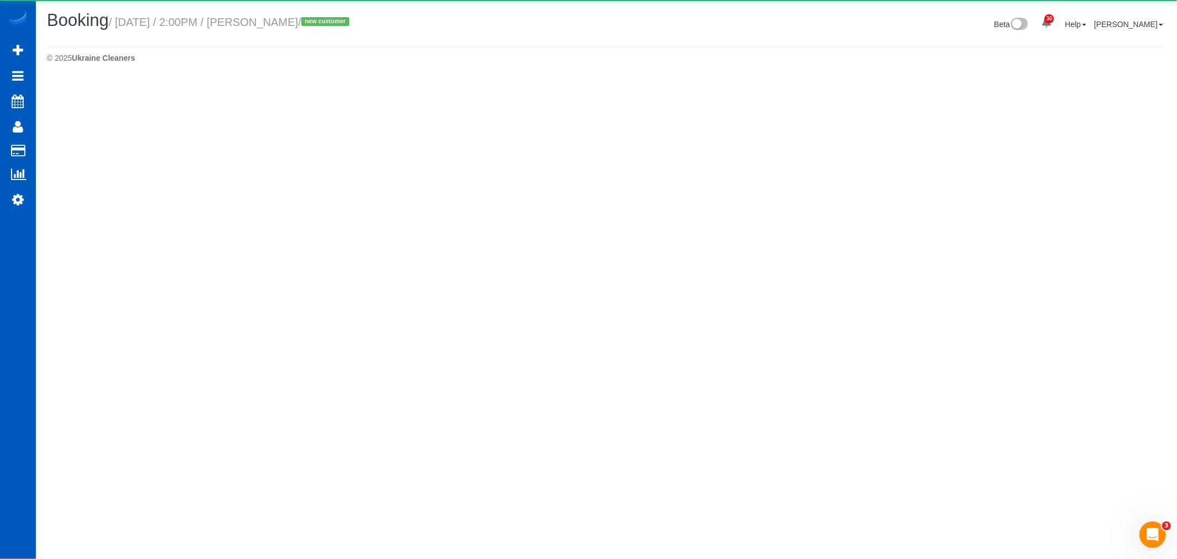
select select "WA"
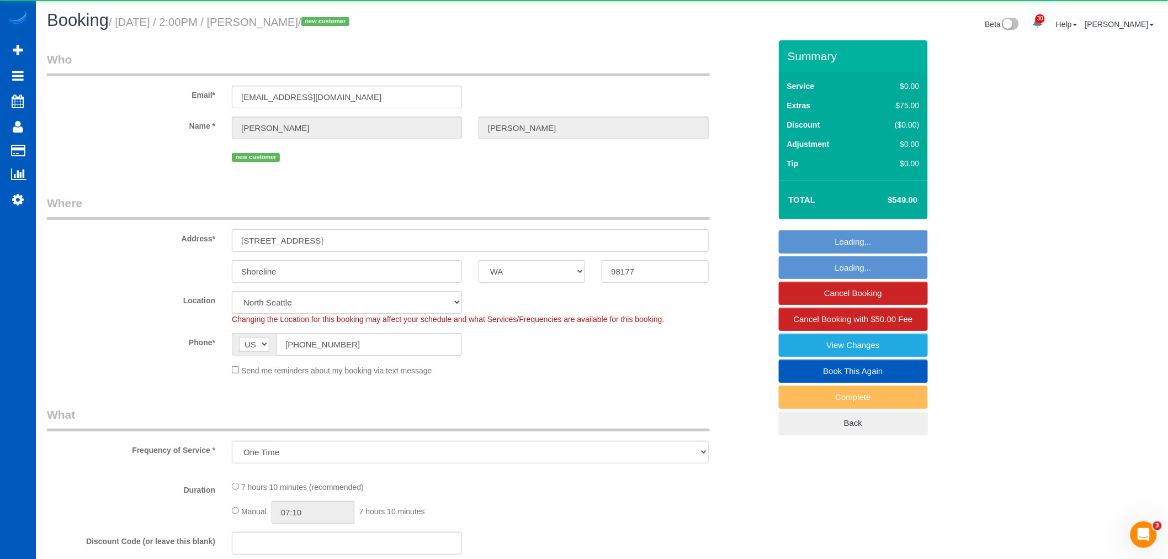
select select "object:46359"
select select "199"
select select "2001"
select select "5"
select select "3"
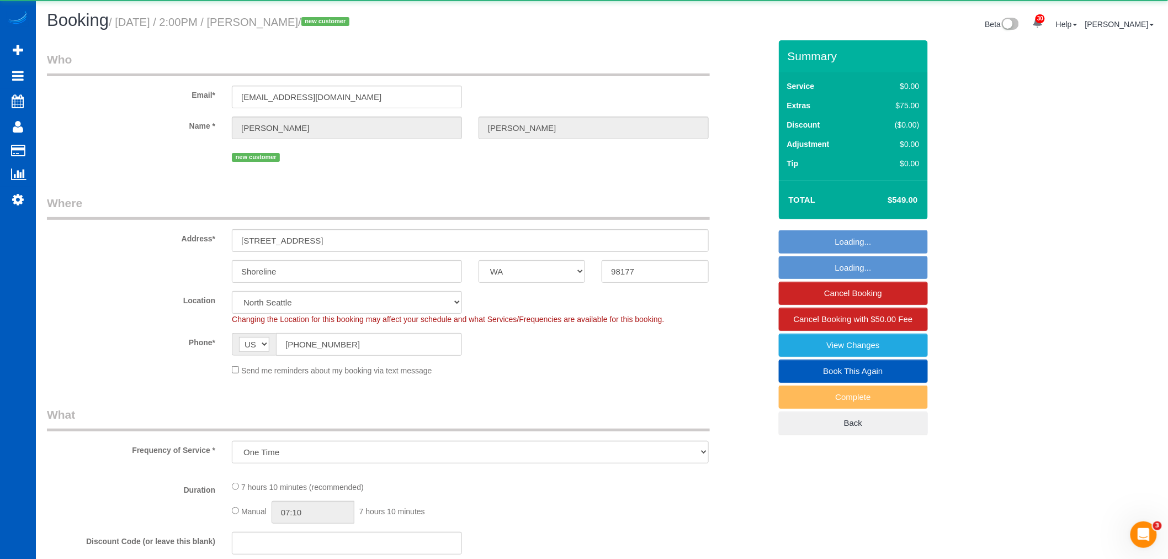
select select "spot127"
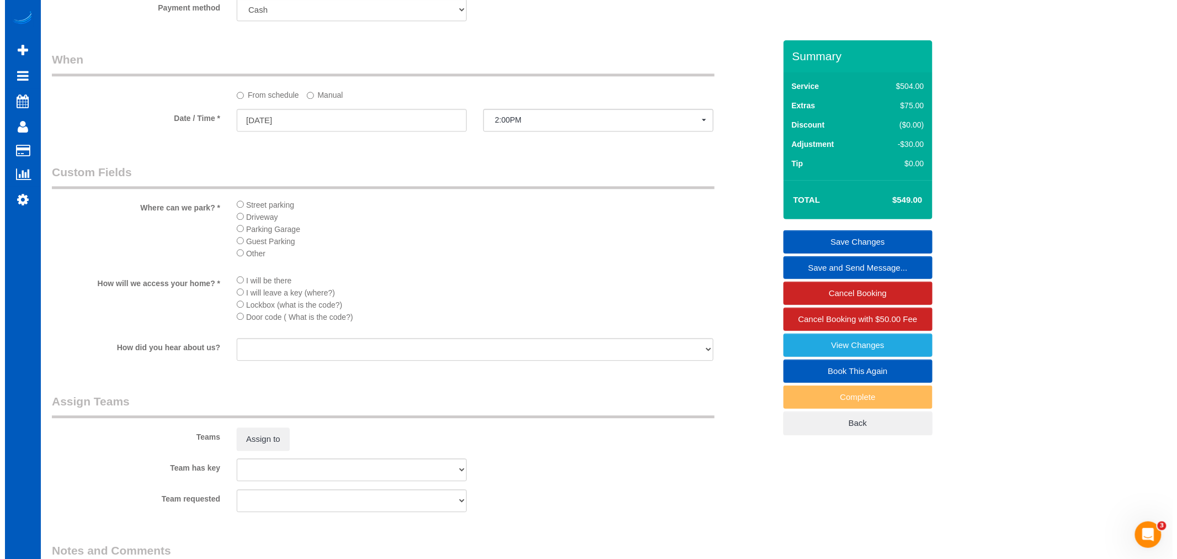
scroll to position [1340, 0]
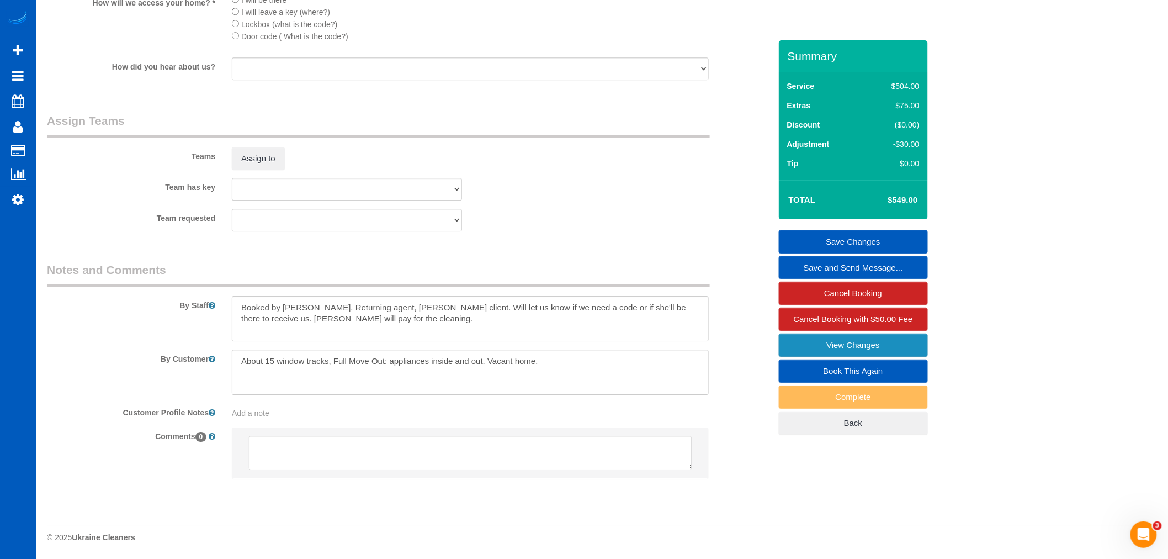
click at [887, 345] on link "View Changes" at bounding box center [853, 344] width 149 height 23
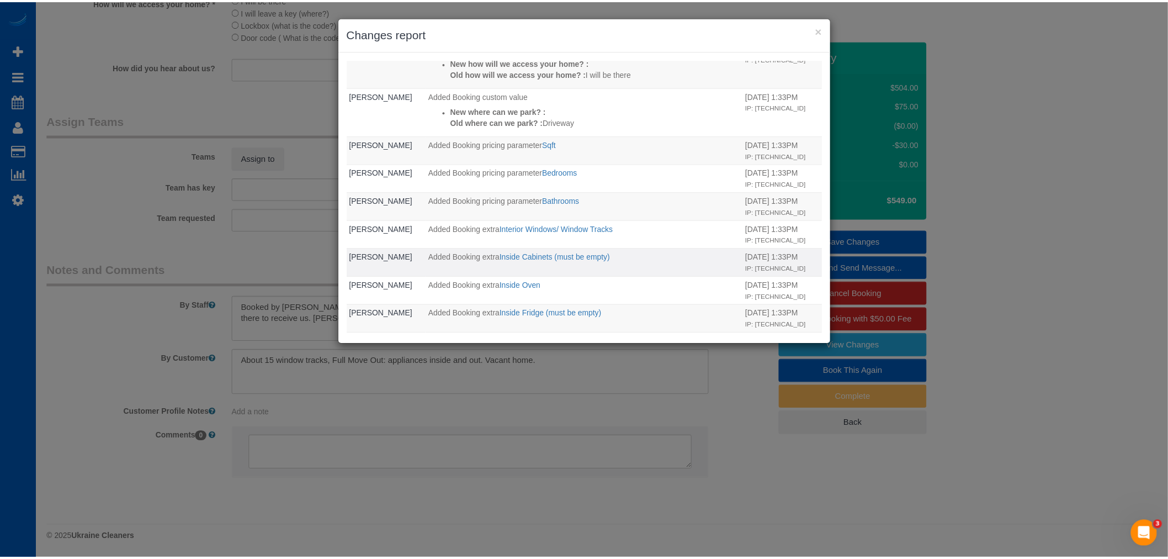
scroll to position [146, 0]
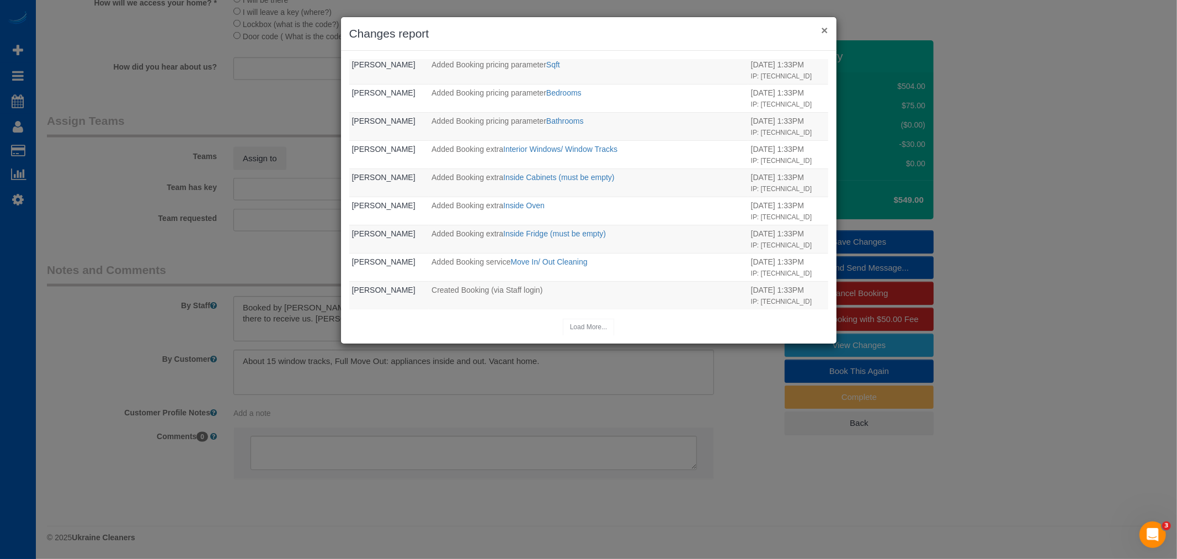
click at [825, 34] on button "×" at bounding box center [824, 30] width 7 height 12
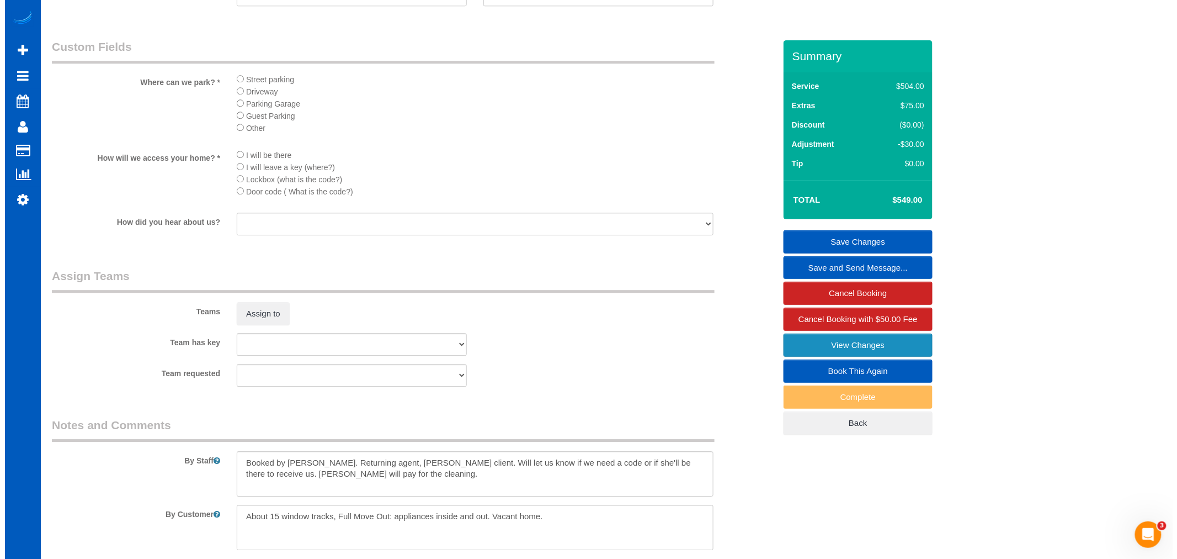
scroll to position [1156, 0]
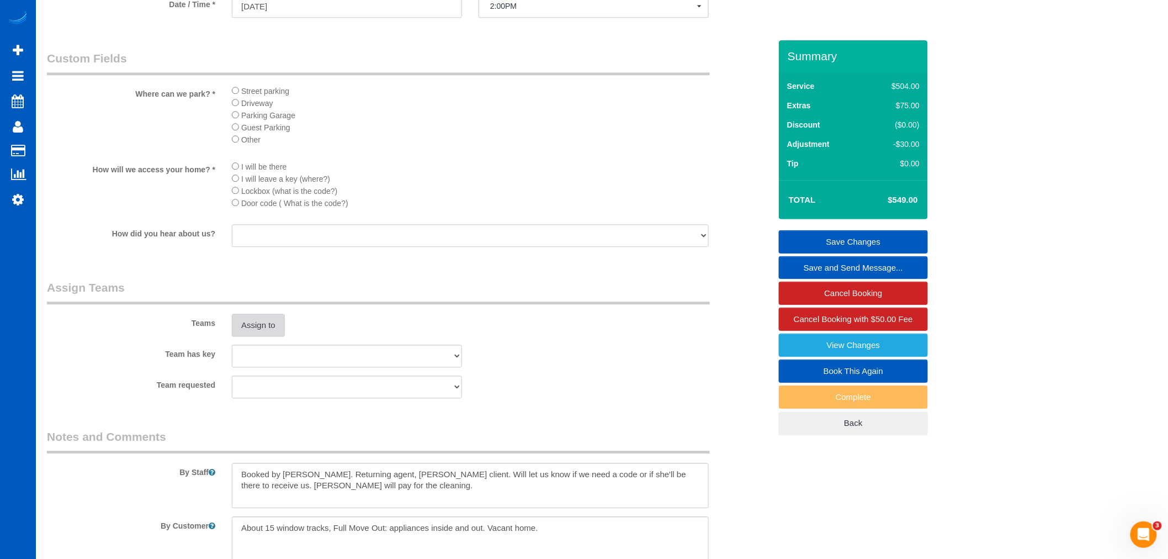
click at [261, 337] on button "Assign to" at bounding box center [258, 325] width 53 height 23
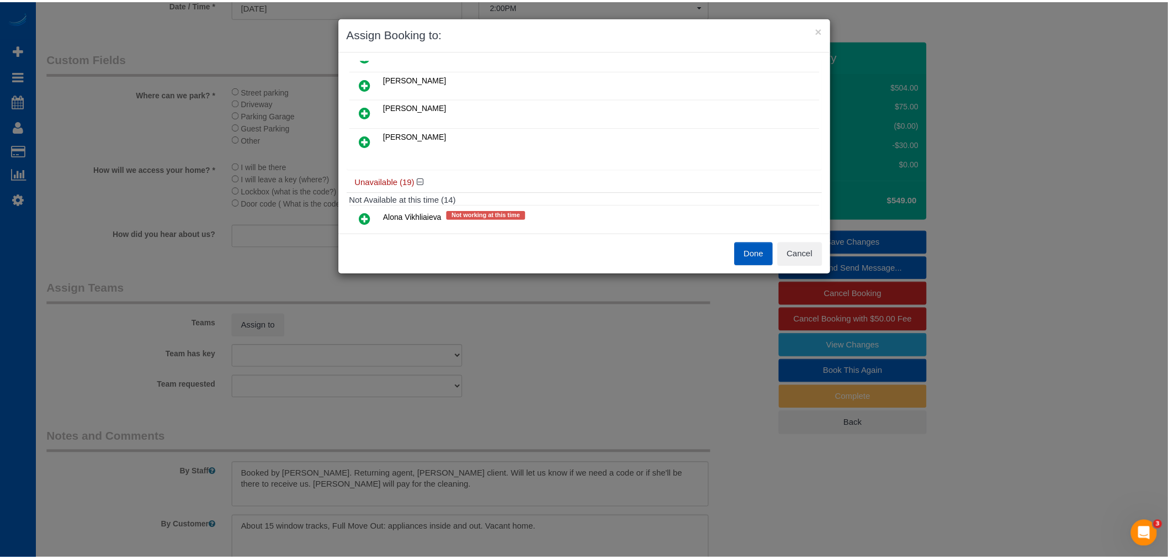
scroll to position [123, 0]
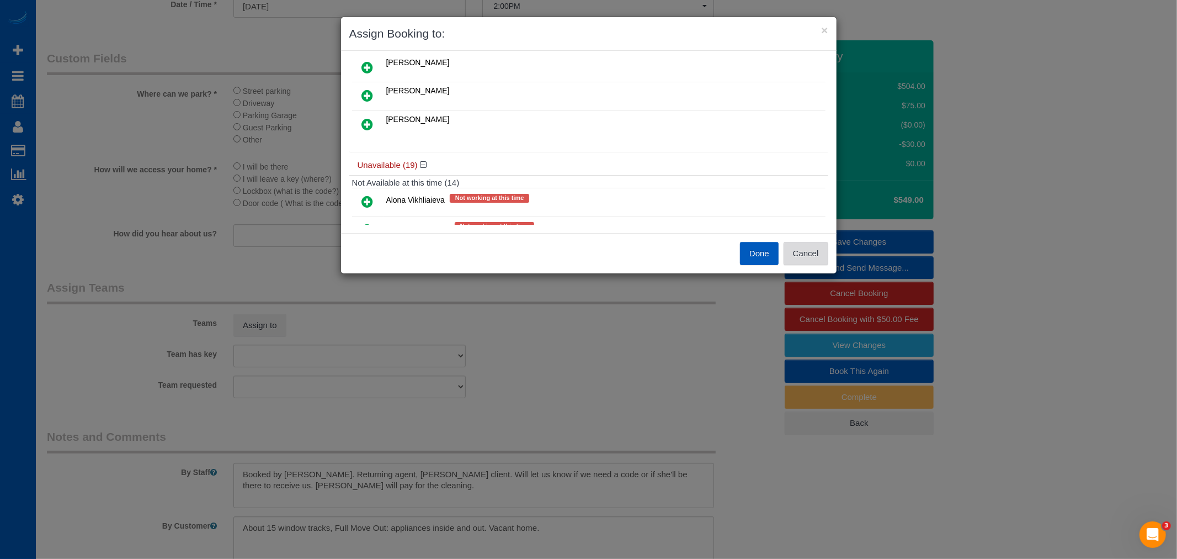
click at [803, 258] on button "Cancel" at bounding box center [806, 253] width 45 height 23
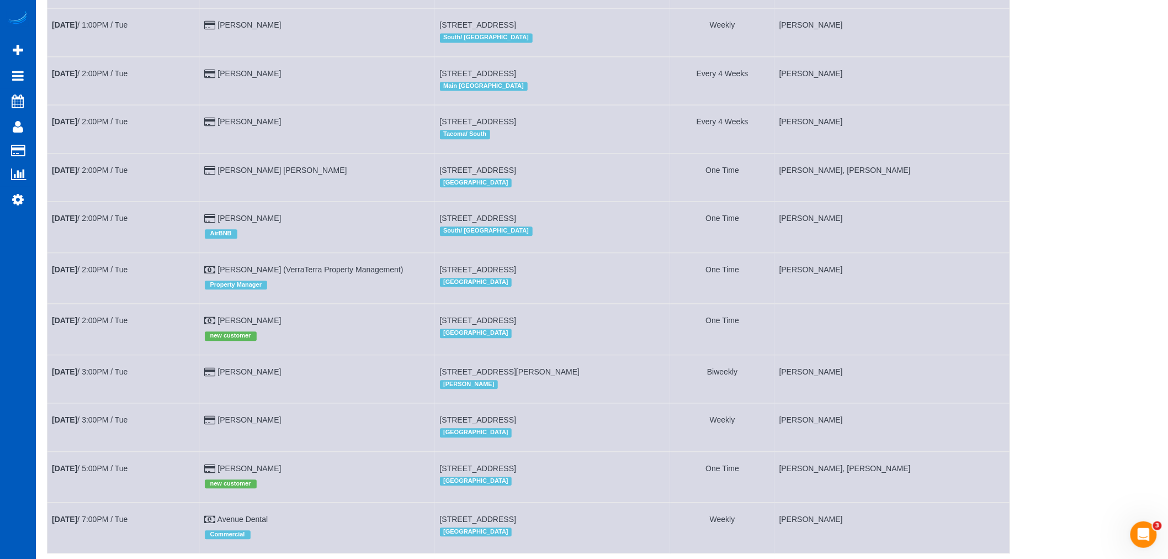
scroll to position [1084, 0]
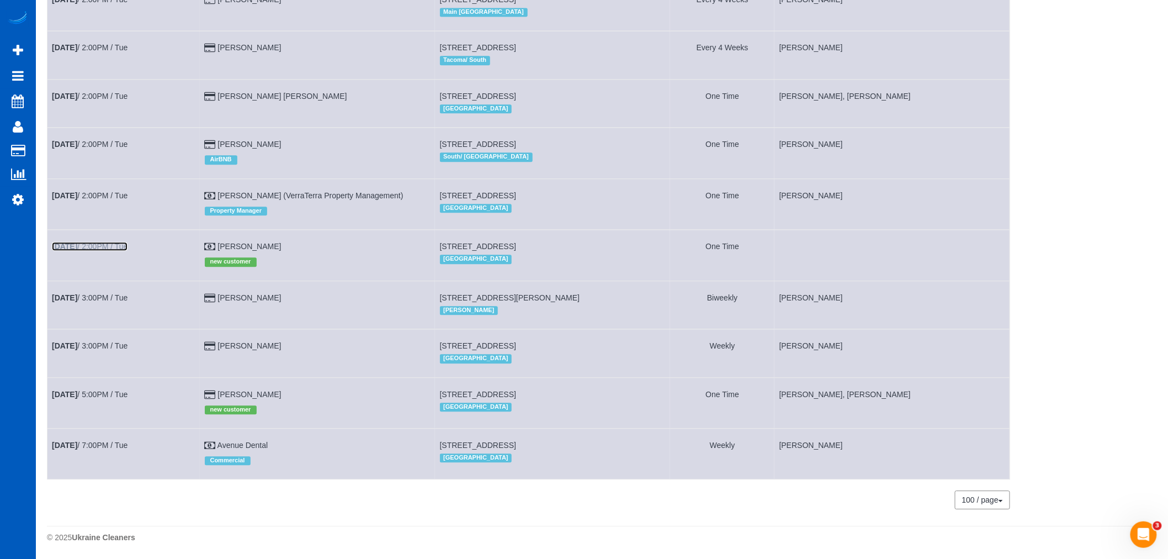
click at [87, 242] on link "Aug 12th / 2:00PM / Tue" at bounding box center [90, 246] width 76 height 9
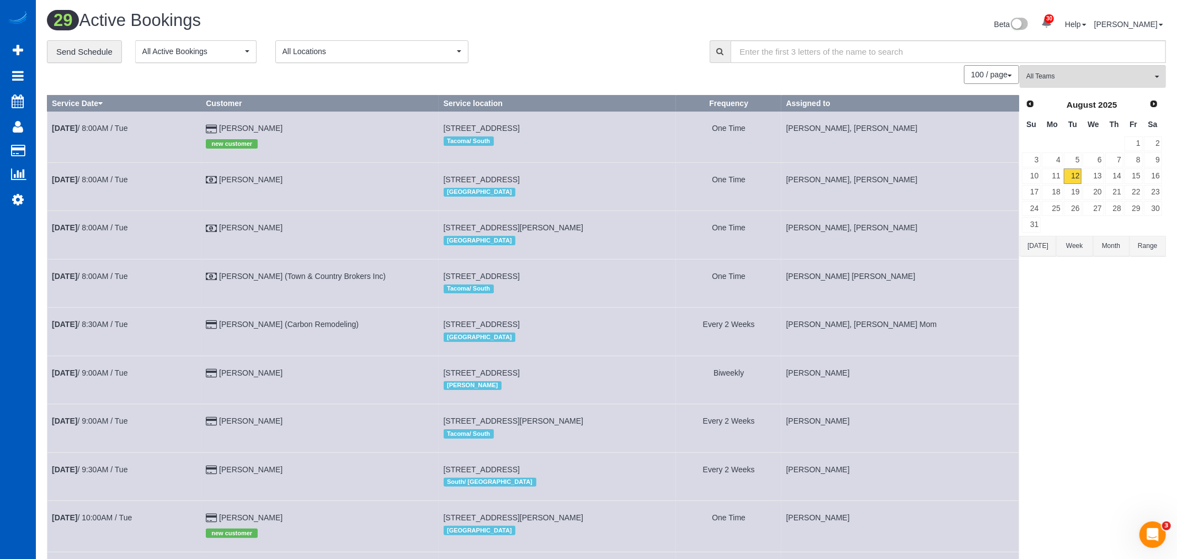
select select "WA"
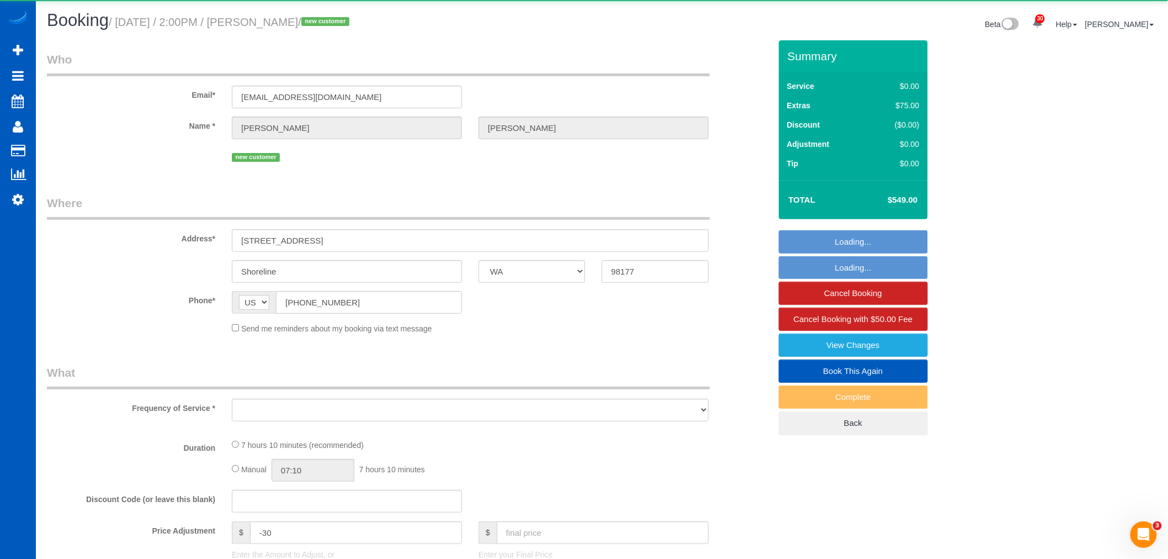
select select "object:48277"
select select "199"
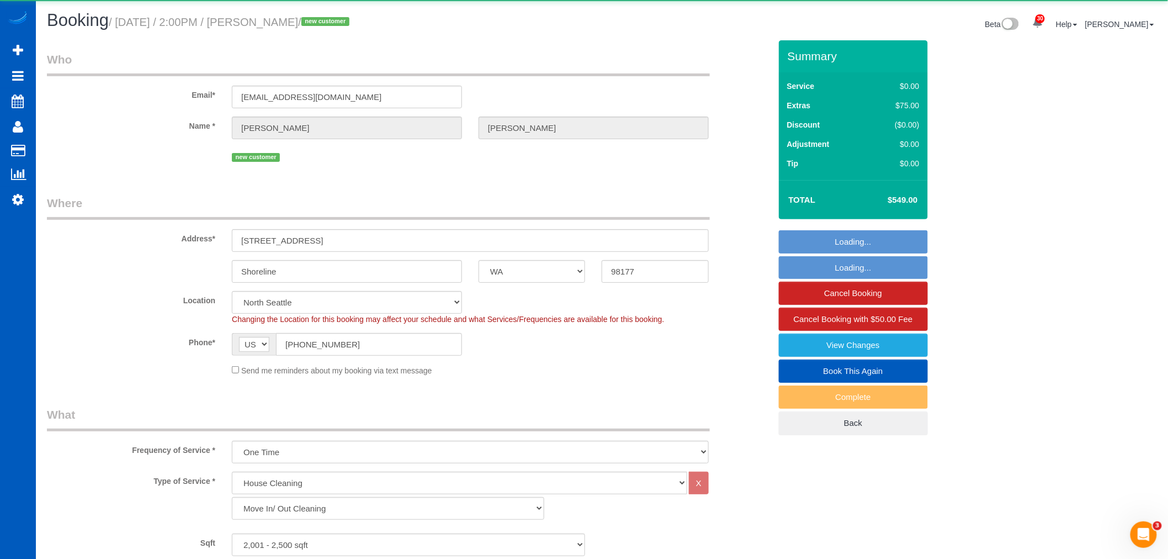
select select "object:48415"
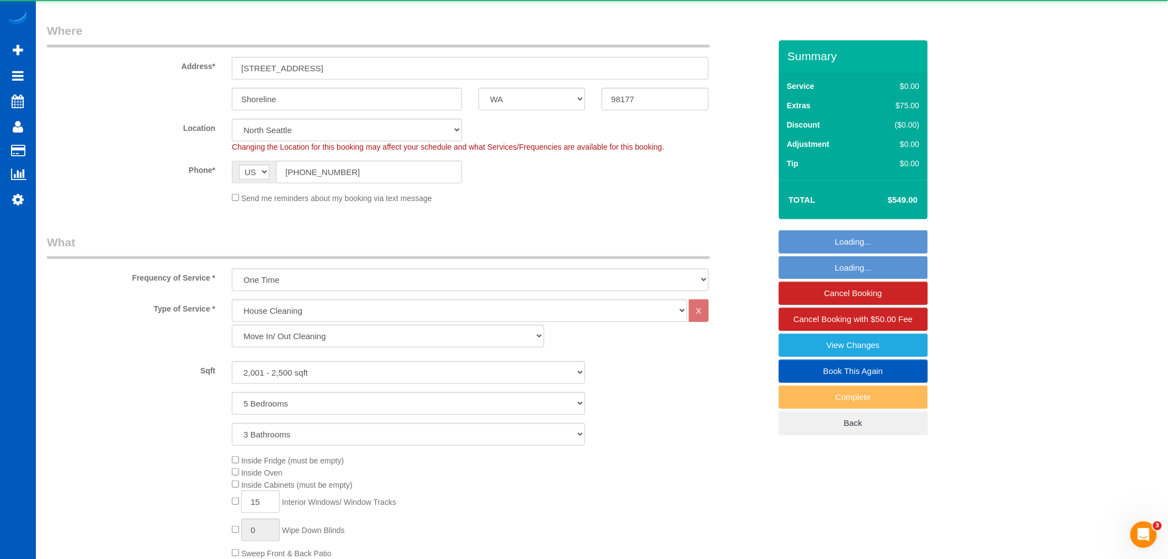
select select "spot135"
select select "2001"
select select "5"
select select "3"
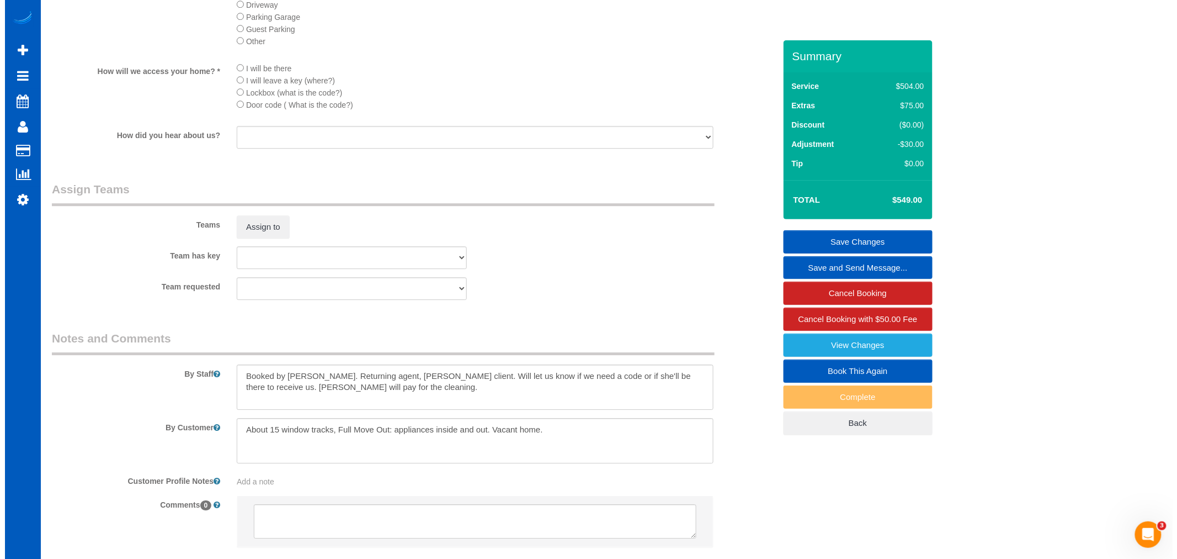
scroll to position [1288, 0]
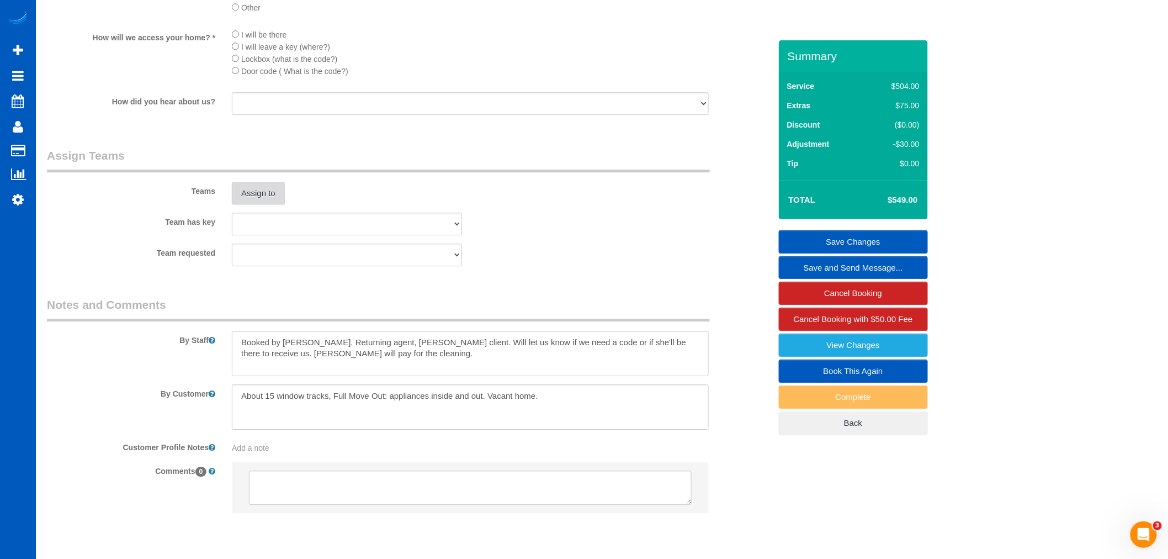
click at [255, 205] on button "Assign to" at bounding box center [258, 193] width 53 height 23
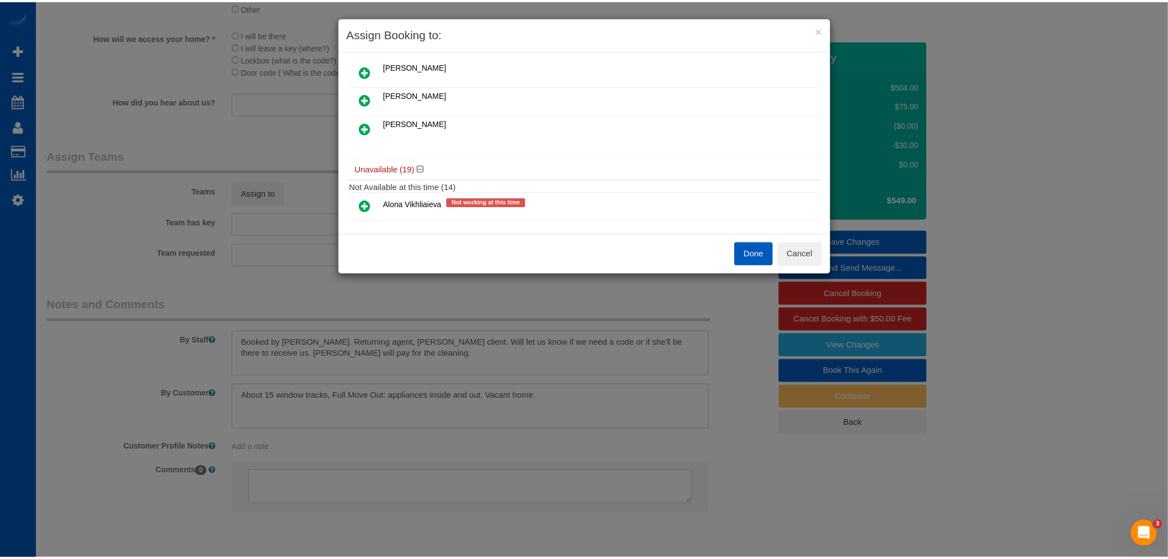
scroll to position [123, 0]
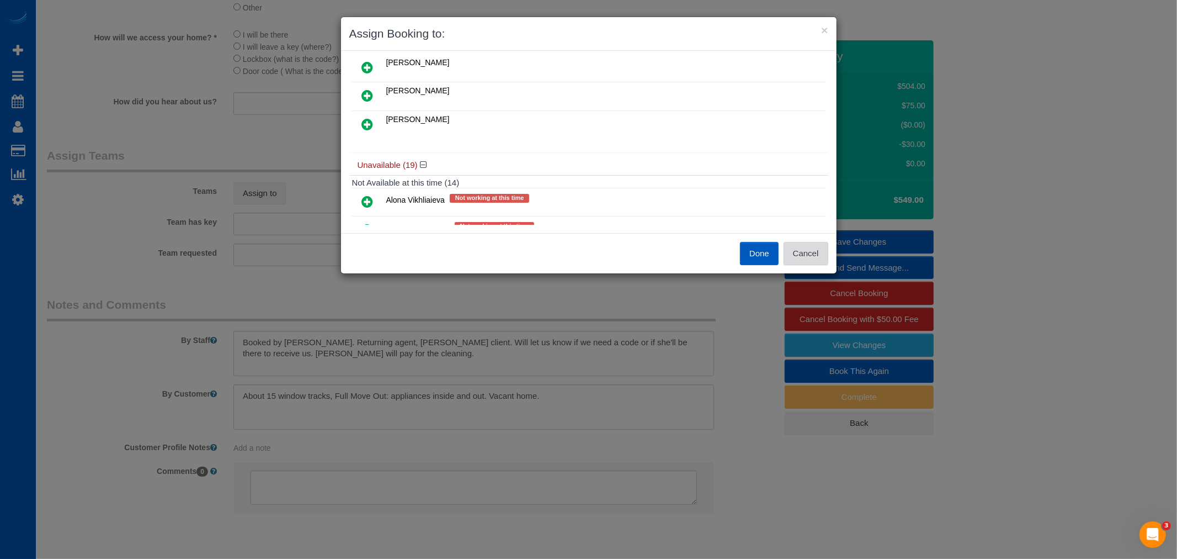
click at [817, 252] on button "Cancel" at bounding box center [806, 253] width 45 height 23
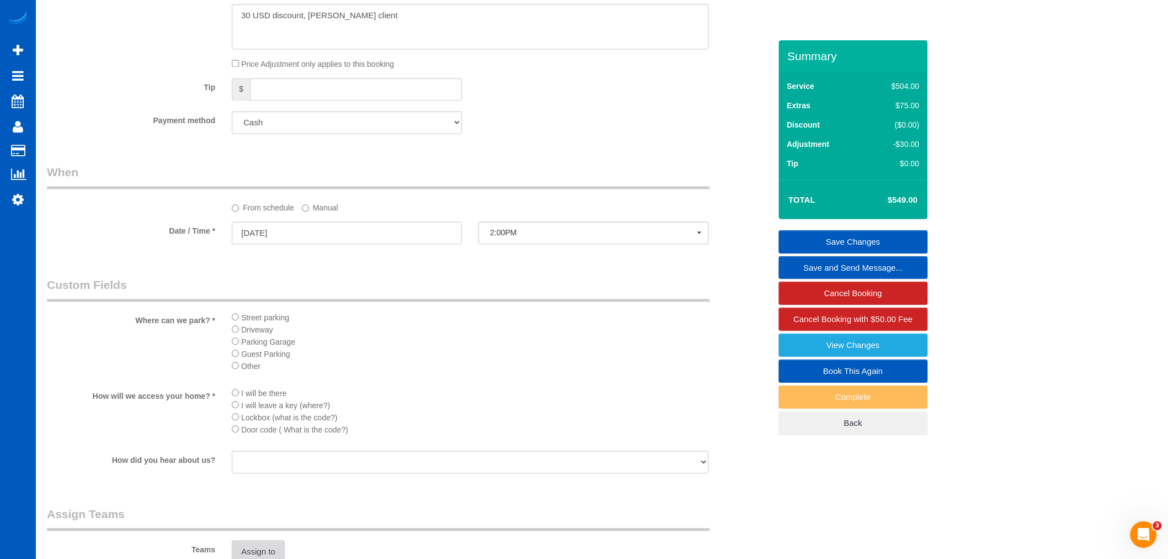
scroll to position [1156, 0]
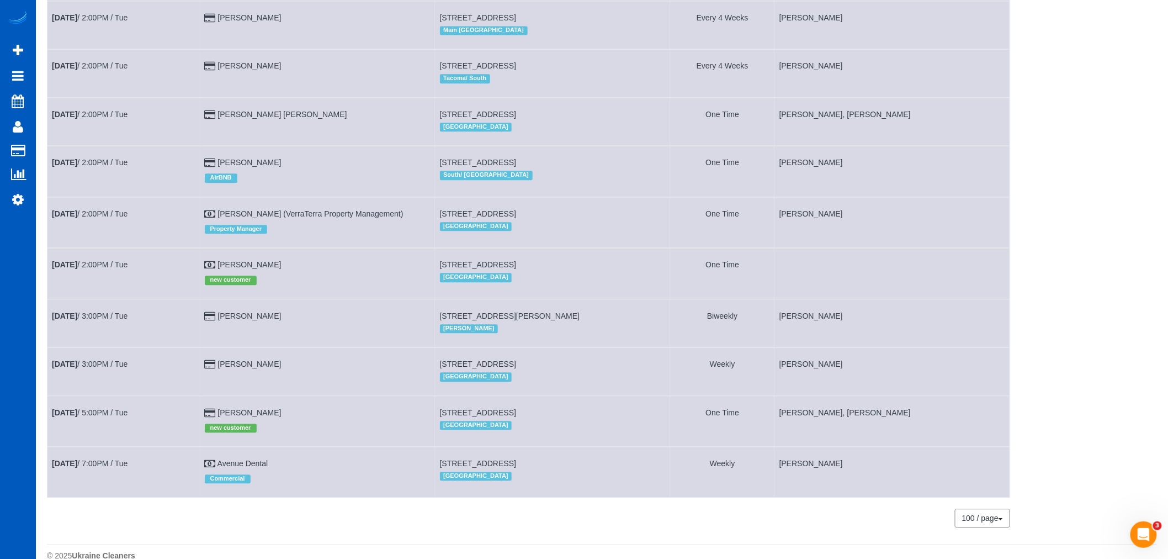
scroll to position [1084, 0]
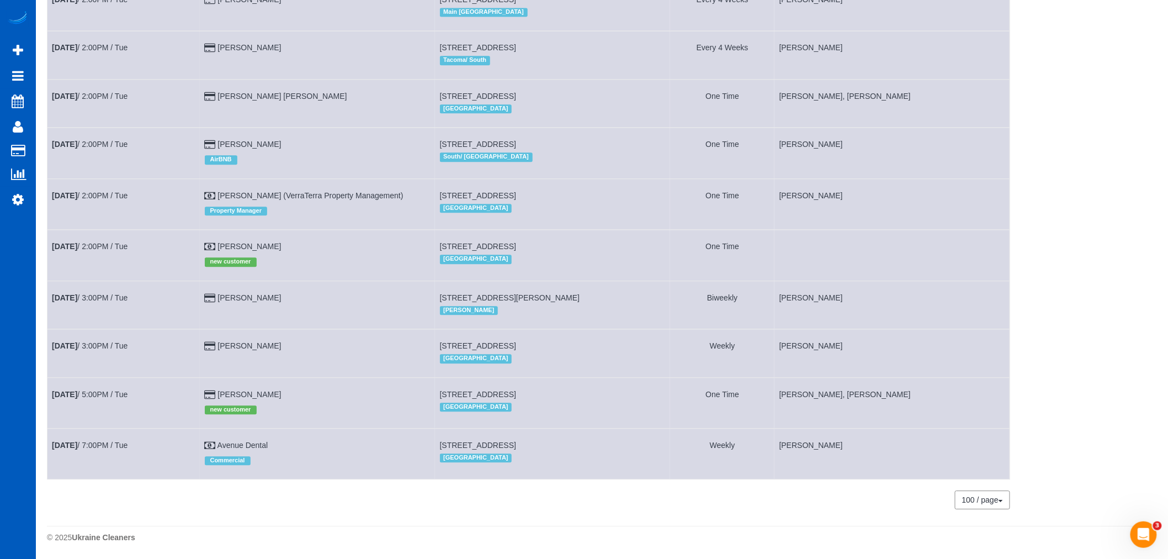
click at [81, 232] on td "Aug 12th / 2:00PM / Tue" at bounding box center [123, 255] width 153 height 51
click at [77, 242] on b "Aug 12th" at bounding box center [64, 246] width 25 height 9
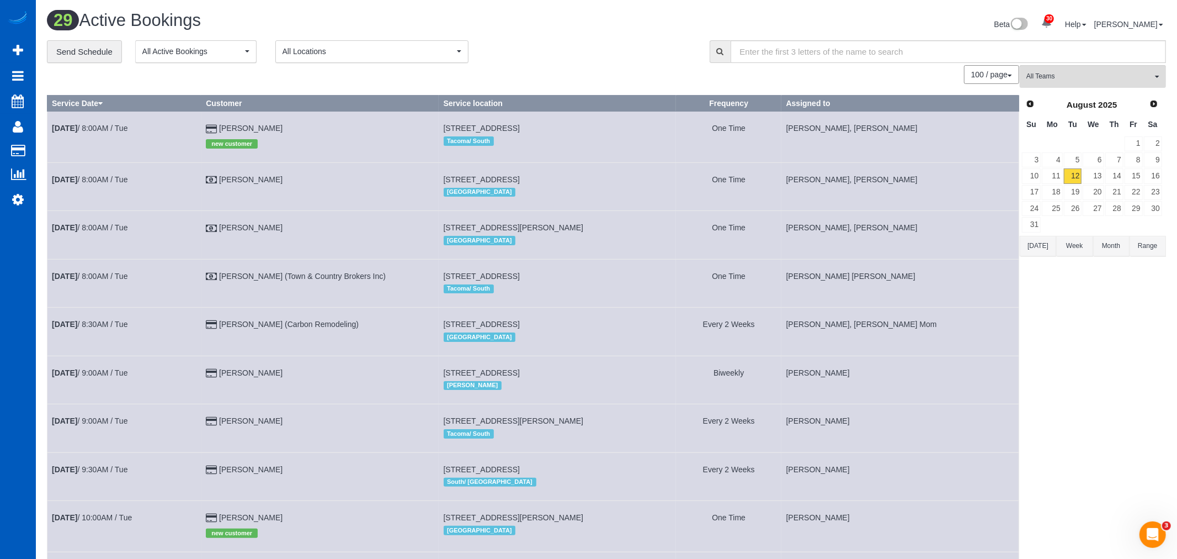
select select "WA"
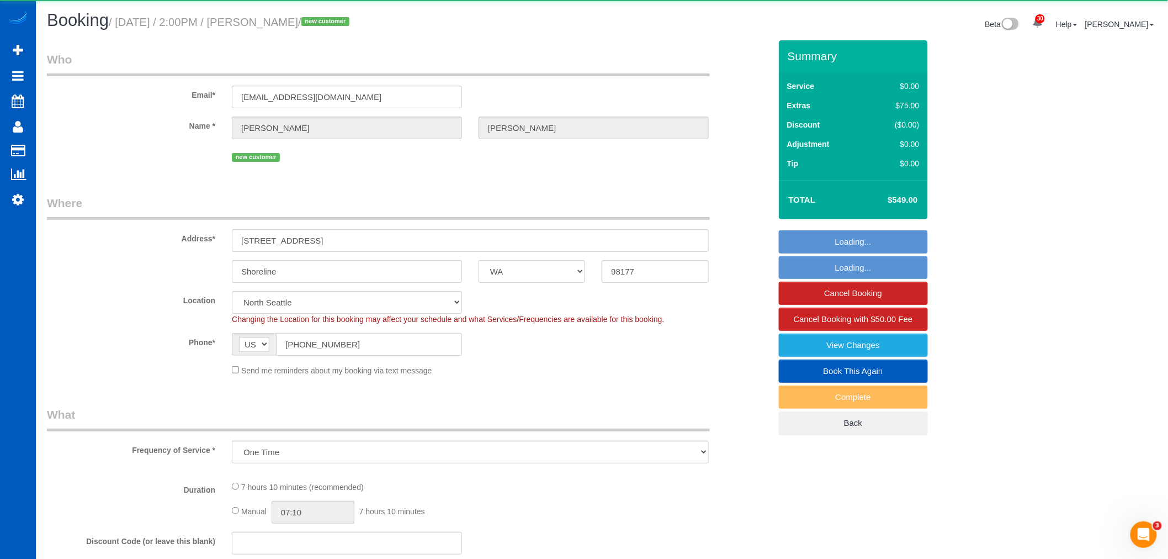
select select "object:50315"
select select "199"
select select "2001"
select select "5"
select select "3"
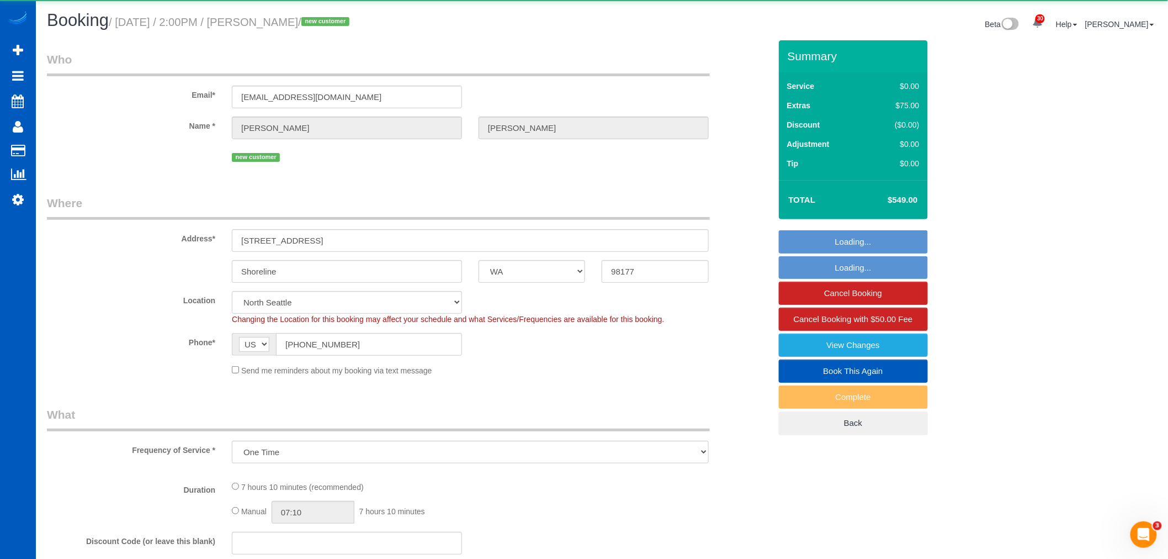
select select "spot143"
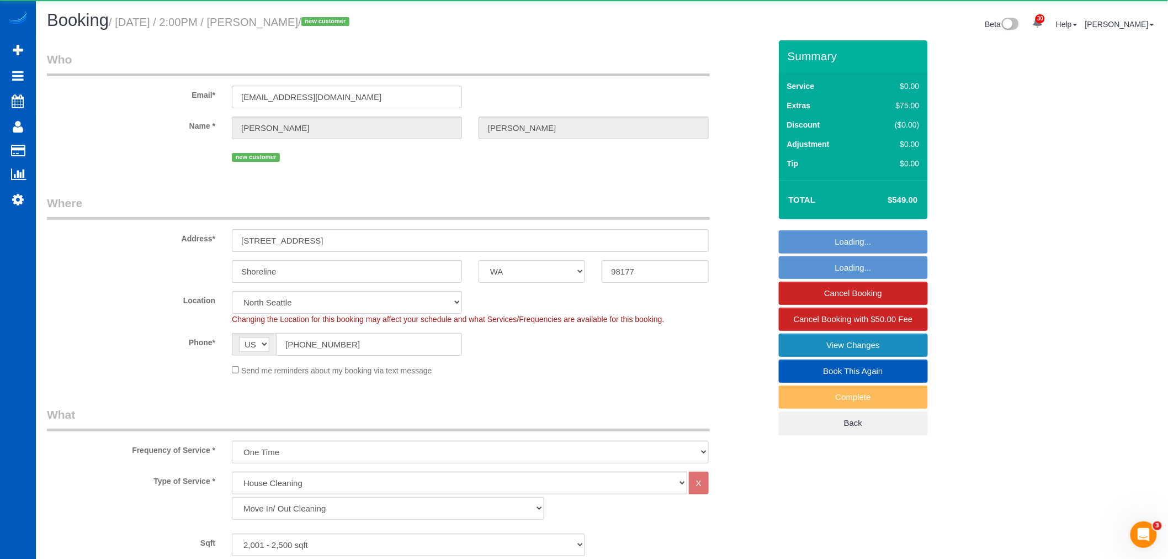
click at [894, 346] on link "View Changes" at bounding box center [853, 344] width 149 height 23
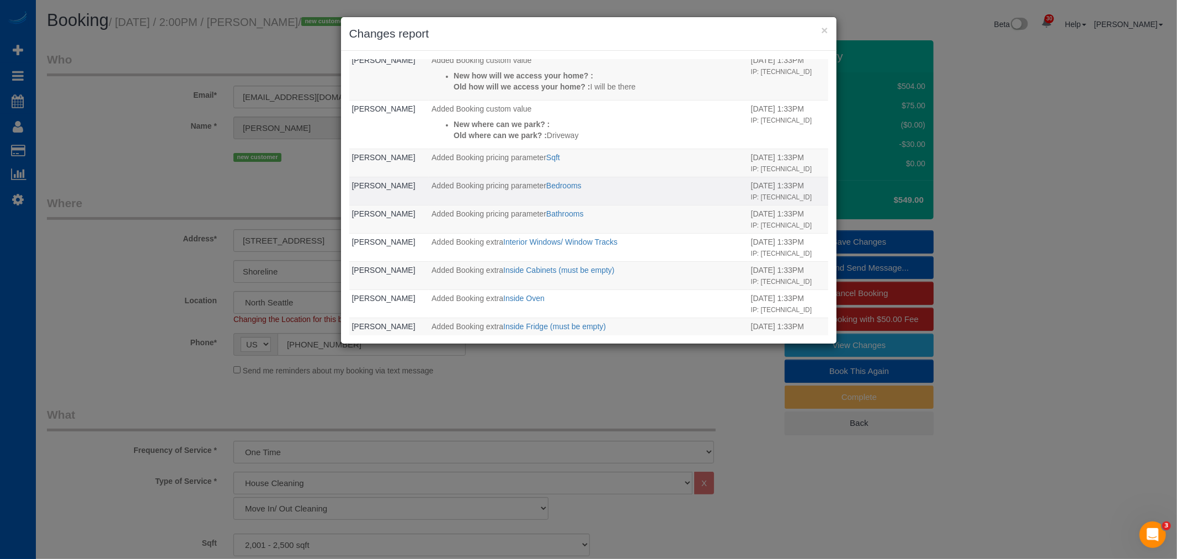
scroll to position [146, 0]
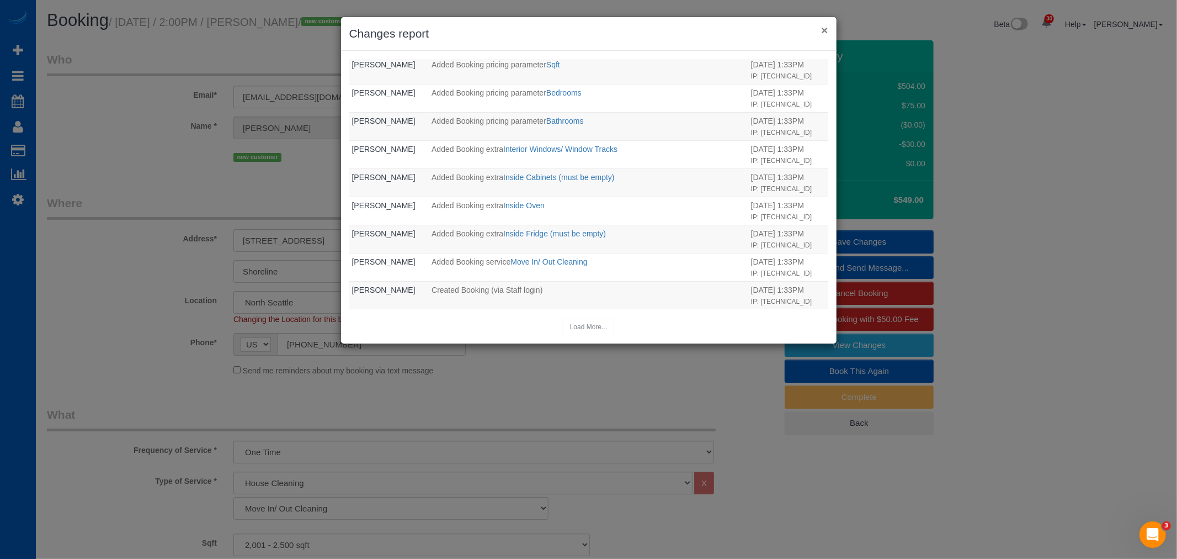
click at [827, 31] on button "×" at bounding box center [824, 30] width 7 height 12
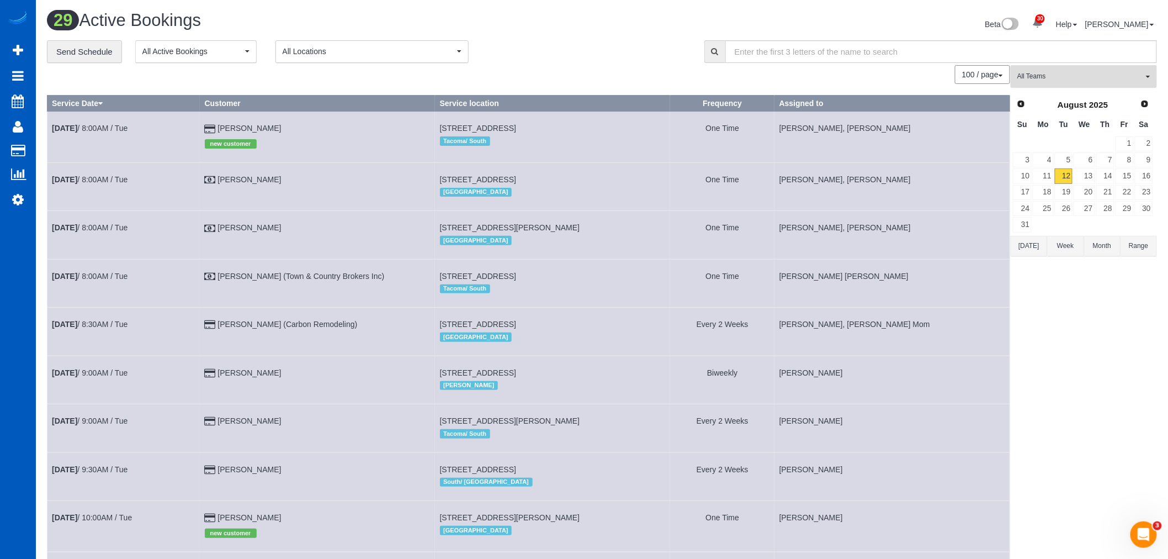
click at [1052, 76] on span "All Teams" at bounding box center [1080, 76] width 126 height 9
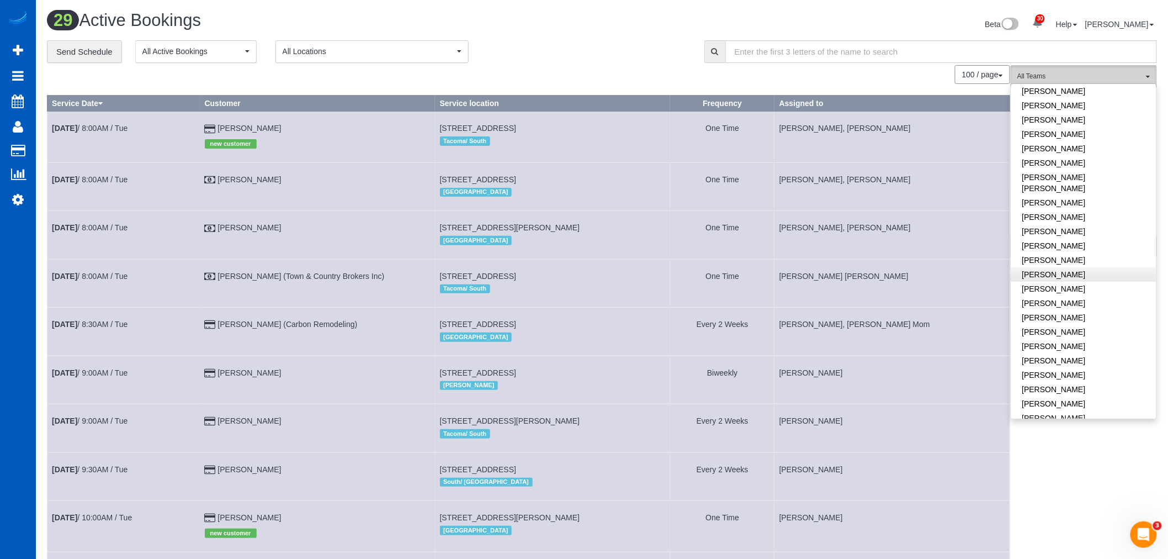
scroll to position [468, 0]
click at [1041, 128] on link "Milena Kasianchyk" at bounding box center [1083, 135] width 145 height 14
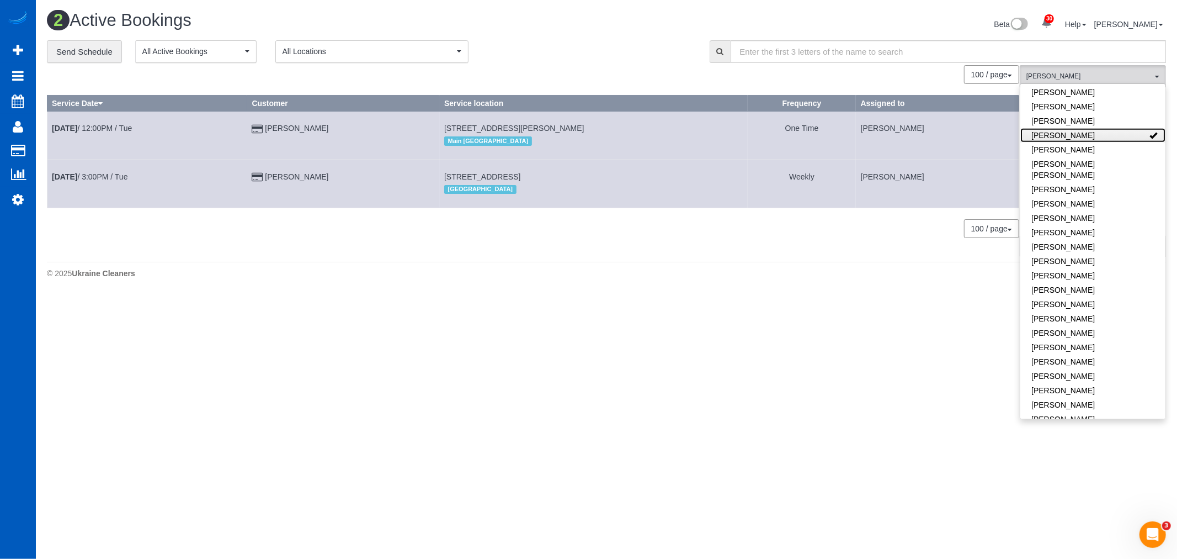
click at [1041, 128] on link "Milena Kasianchyk" at bounding box center [1093, 135] width 145 height 14
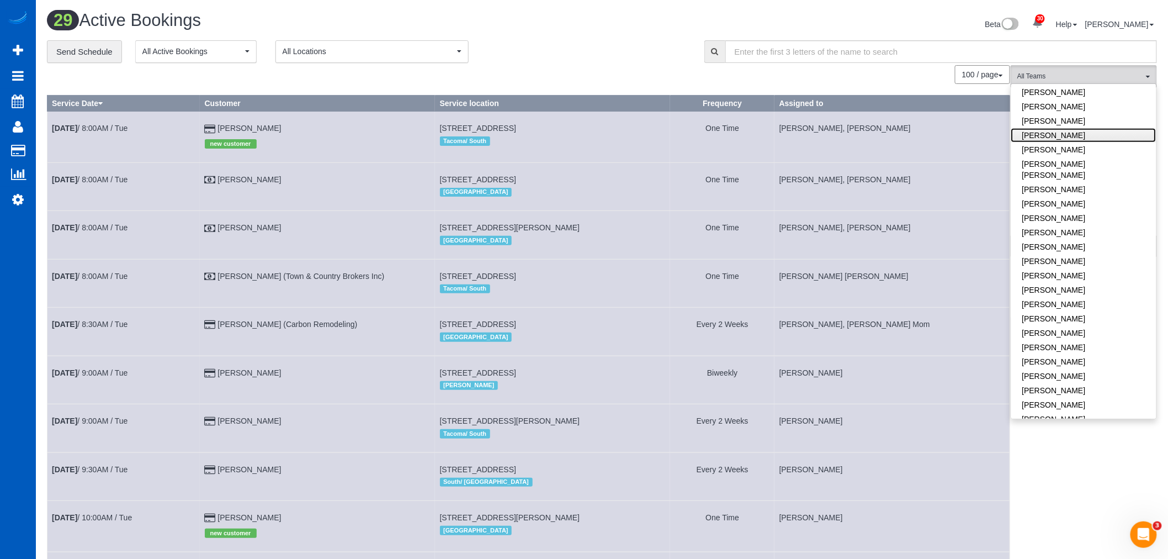
click at [1041, 128] on link "Milena Kasianchyk" at bounding box center [1083, 135] width 145 height 14
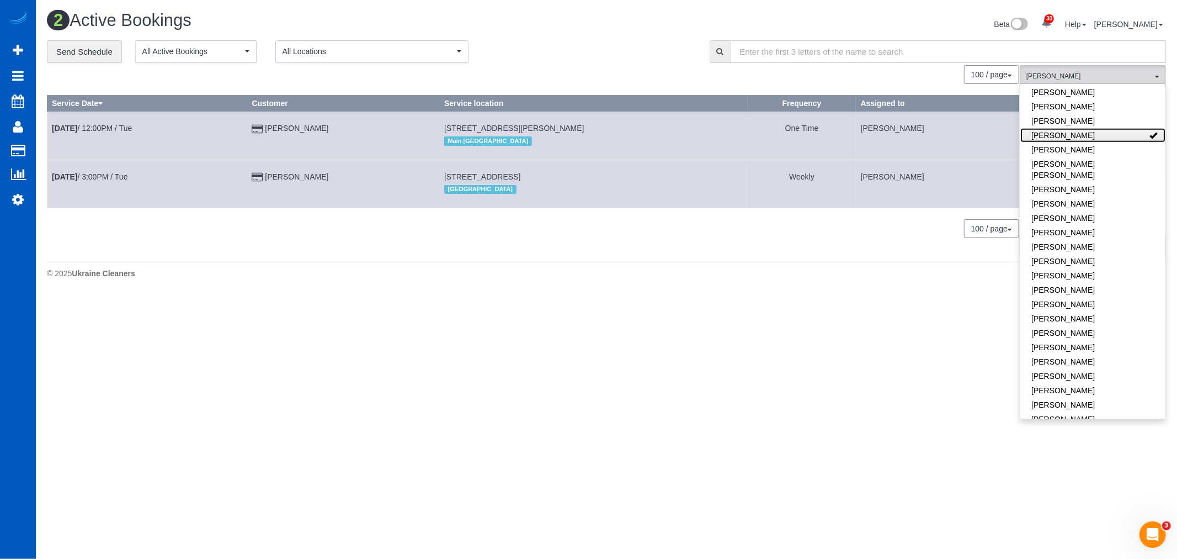
click at [1041, 128] on link "Milena Kasianchyk" at bounding box center [1093, 135] width 145 height 14
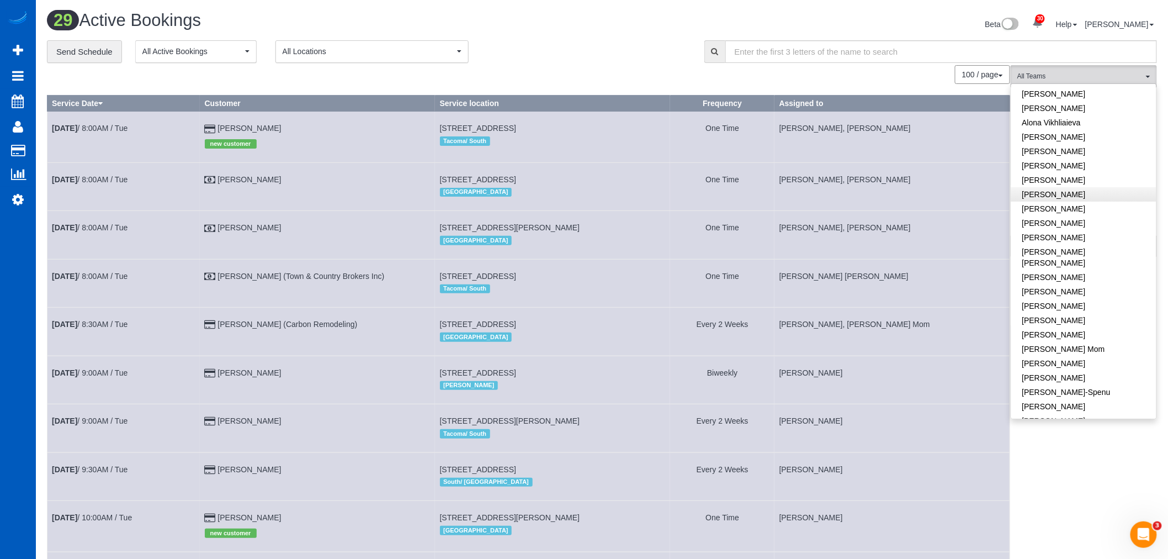
scroll to position [0, 0]
click at [1090, 264] on link "Daryna Odzhubiiska" at bounding box center [1083, 262] width 145 height 14
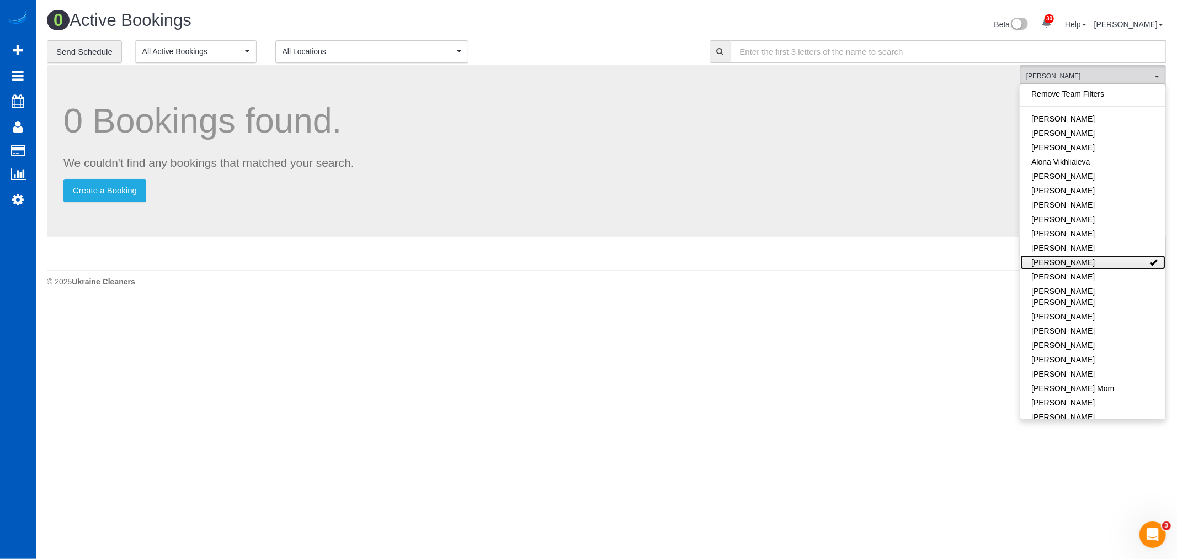
click at [1090, 264] on link "Daryna Odzhubiiska" at bounding box center [1093, 262] width 145 height 14
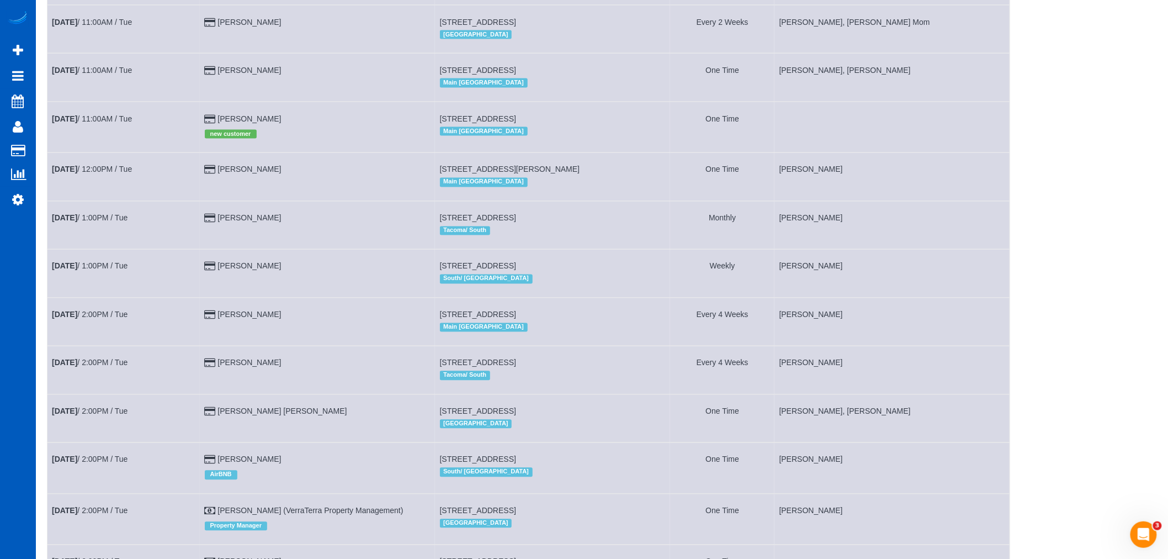
scroll to position [675, 0]
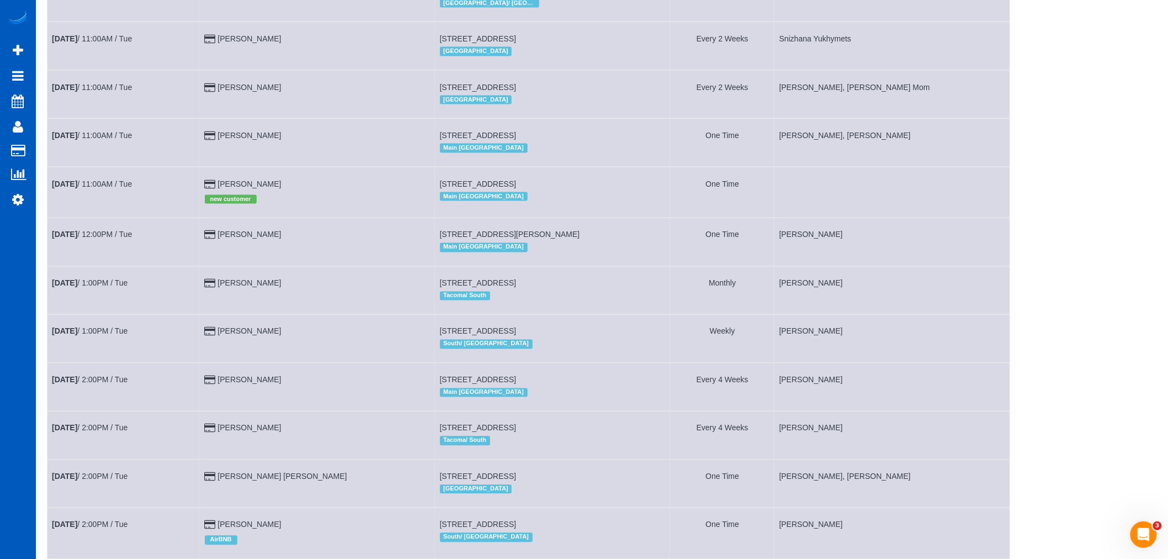
click at [105, 192] on td "Aug 12th / 11:00AM / Tue" at bounding box center [123, 192] width 153 height 51
click at [103, 188] on link "Aug 12th / 11:00AM / Tue" at bounding box center [92, 183] width 80 height 9
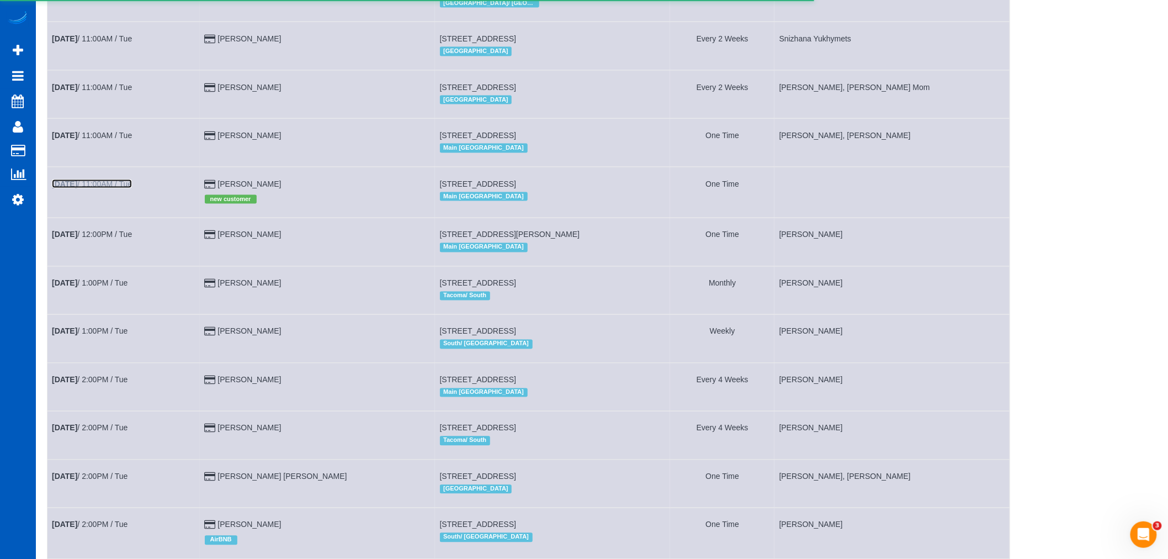
click at [99, 188] on link "Aug 12th / 11:00AM / Tue" at bounding box center [92, 183] width 80 height 9
click at [97, 188] on link "Aug 12th / 11:00AM / Tue" at bounding box center [92, 183] width 80 height 9
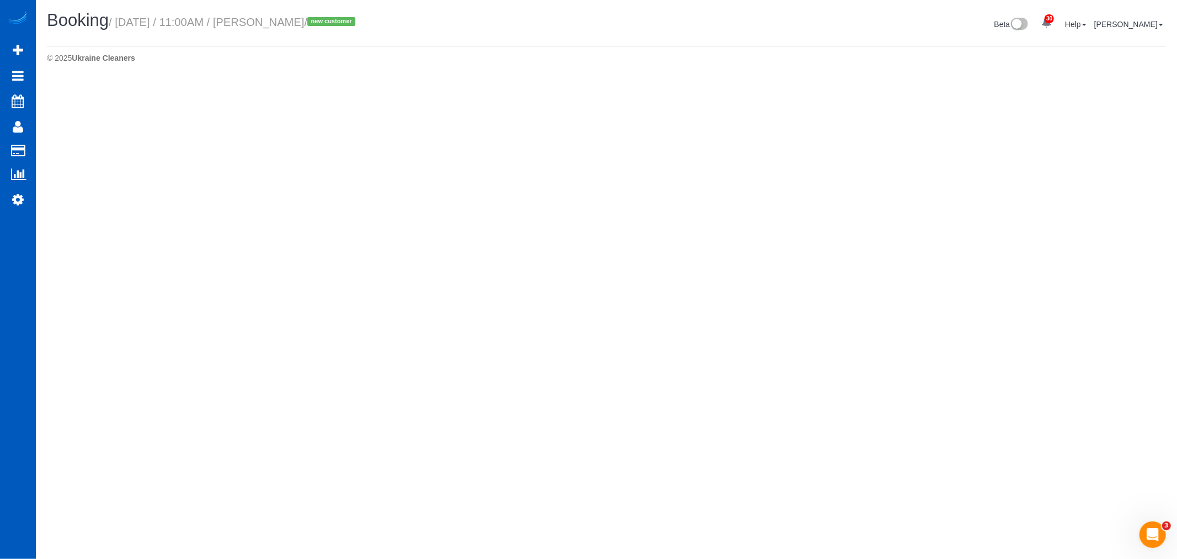
select select "WA"
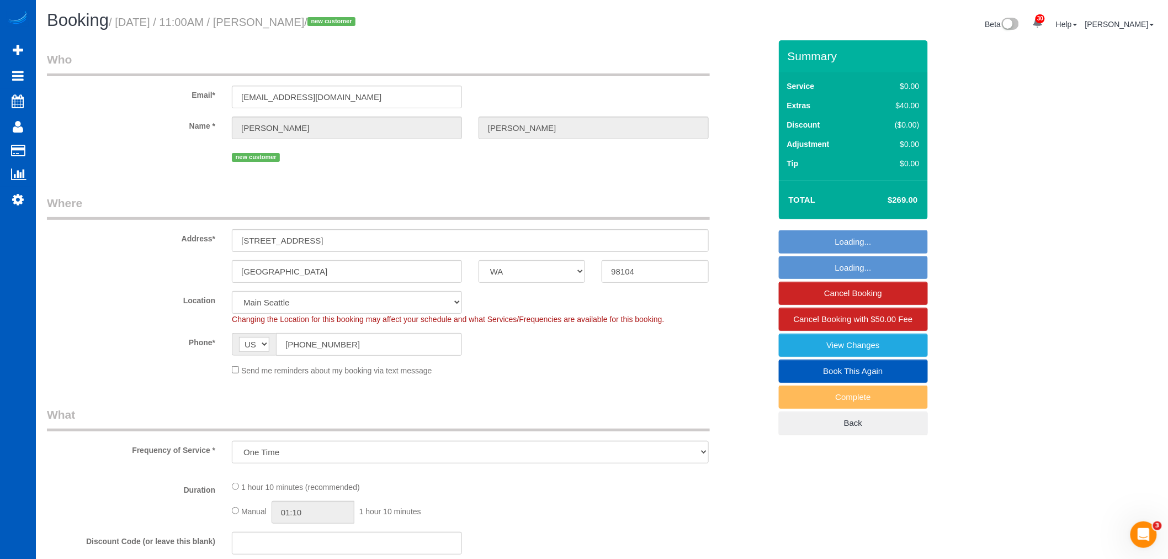
select select "object:52779"
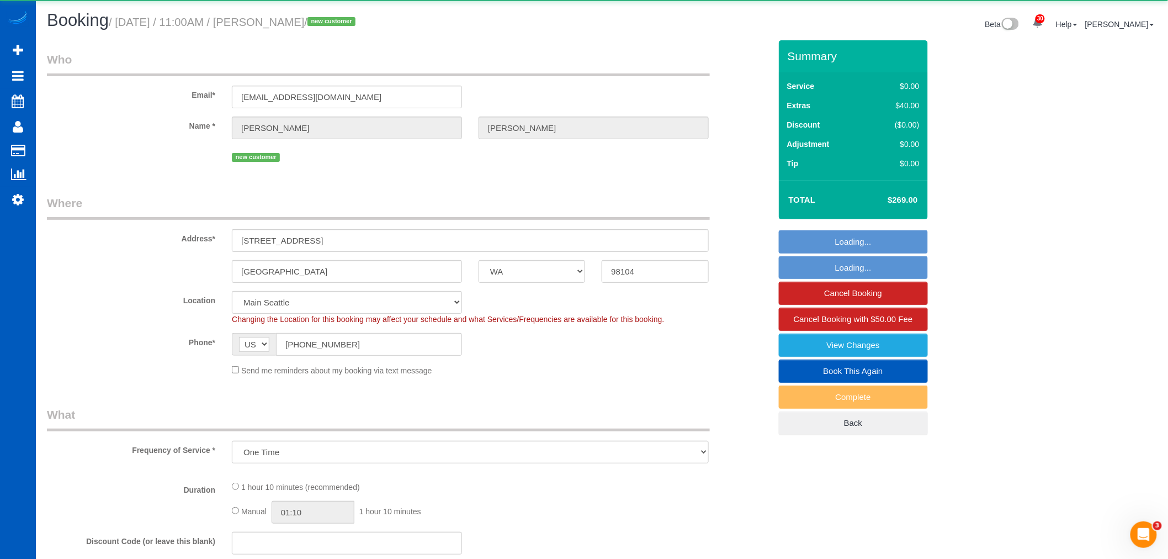
select select "string:fspay-49c39b4a-c7c4-49f6-91cc-b4e076ee1358"
select select "199"
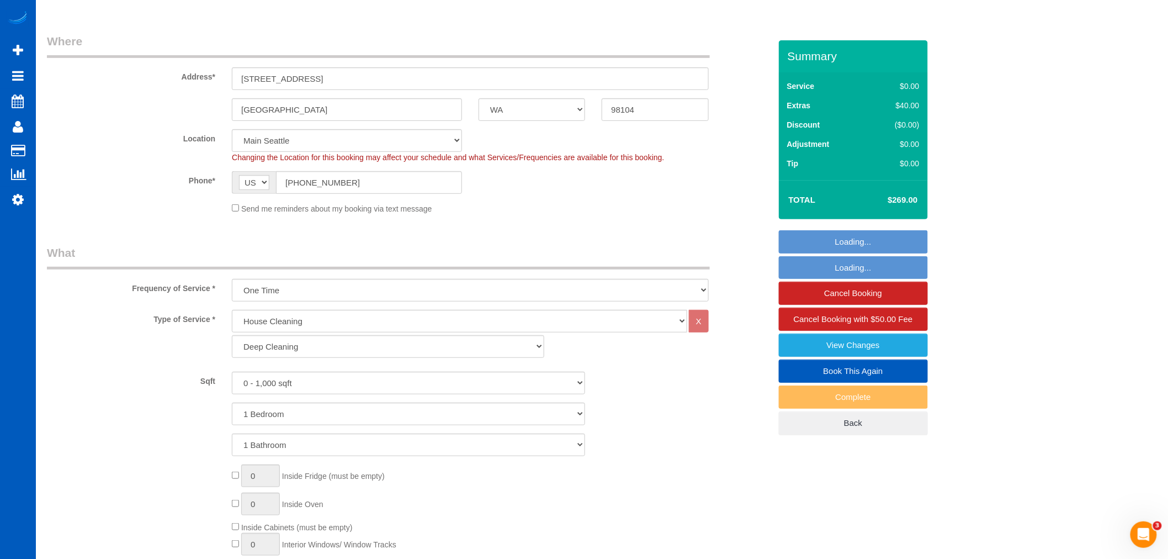
select select "spot151"
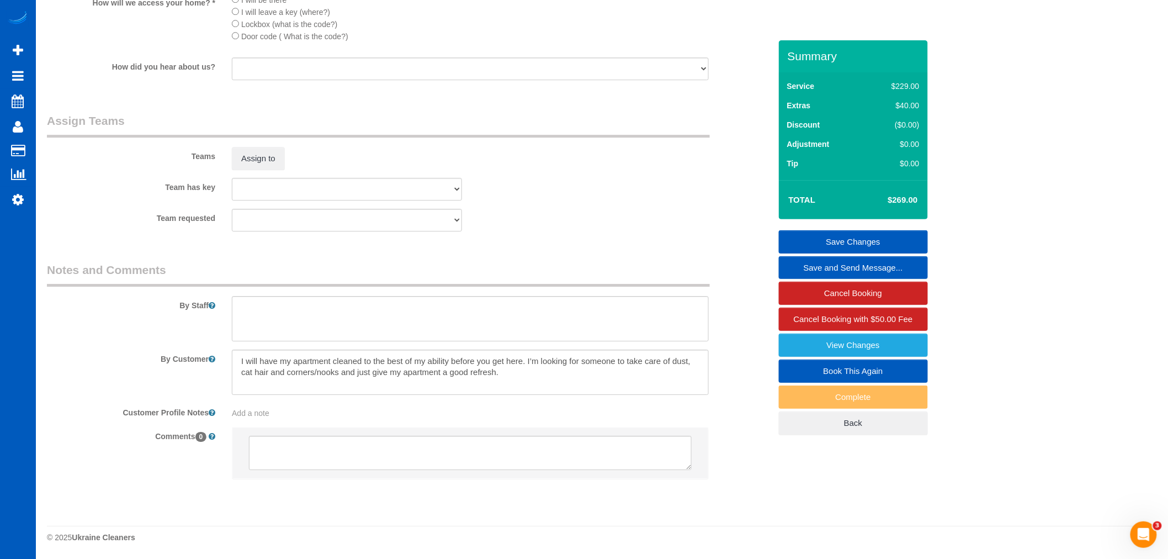
scroll to position [1370, 0]
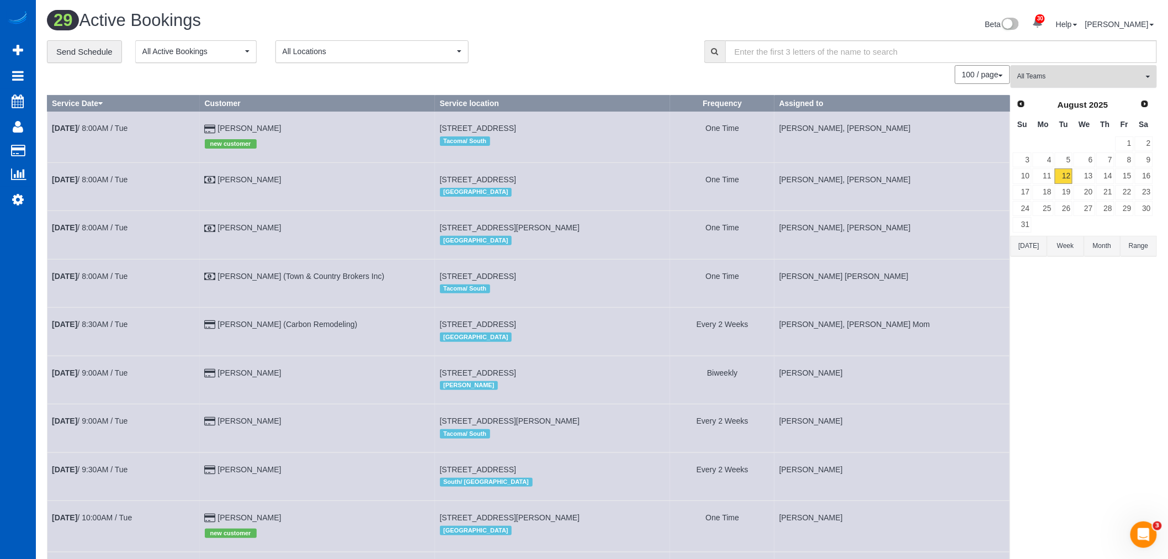
click at [1092, 83] on button "All Teams" at bounding box center [1084, 76] width 146 height 23
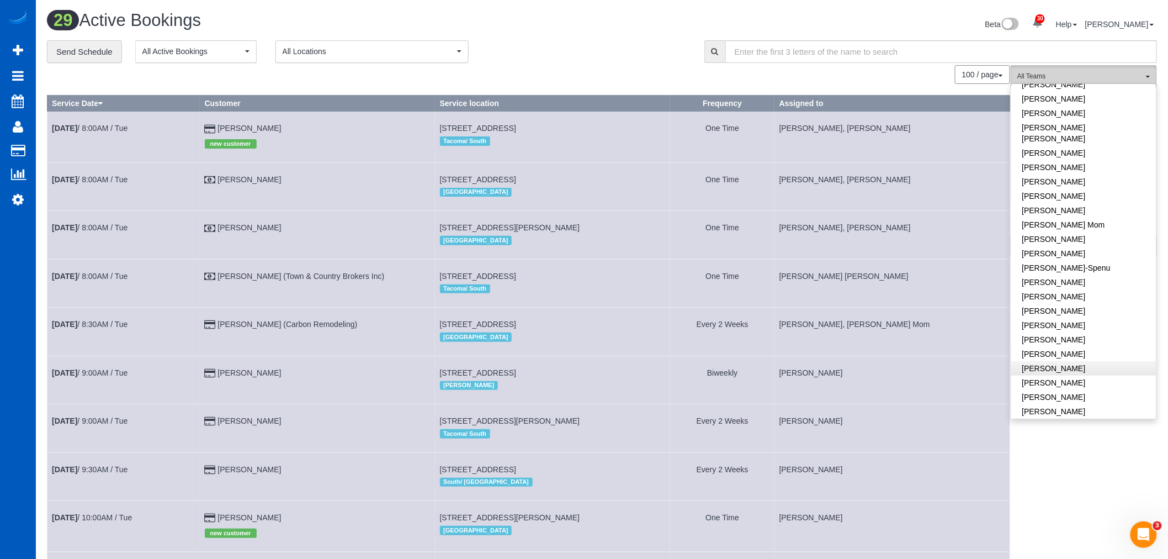
scroll to position [184, 0]
click at [1088, 326] on link "Kateryna Polishchuk" at bounding box center [1083, 333] width 145 height 14
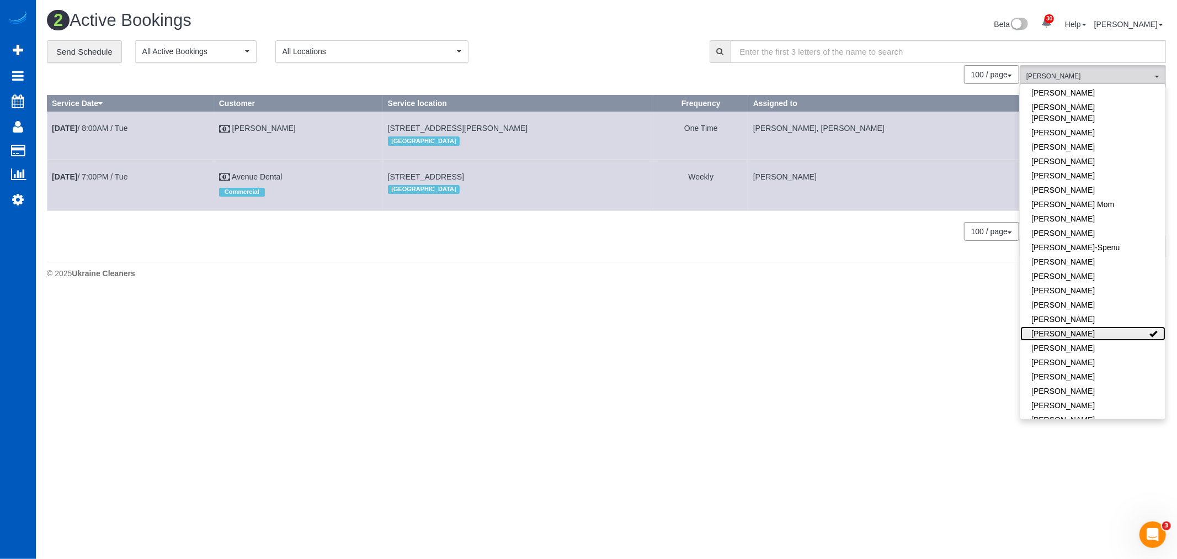
click at [1088, 326] on link "Kateryna Polishchuk" at bounding box center [1093, 333] width 145 height 14
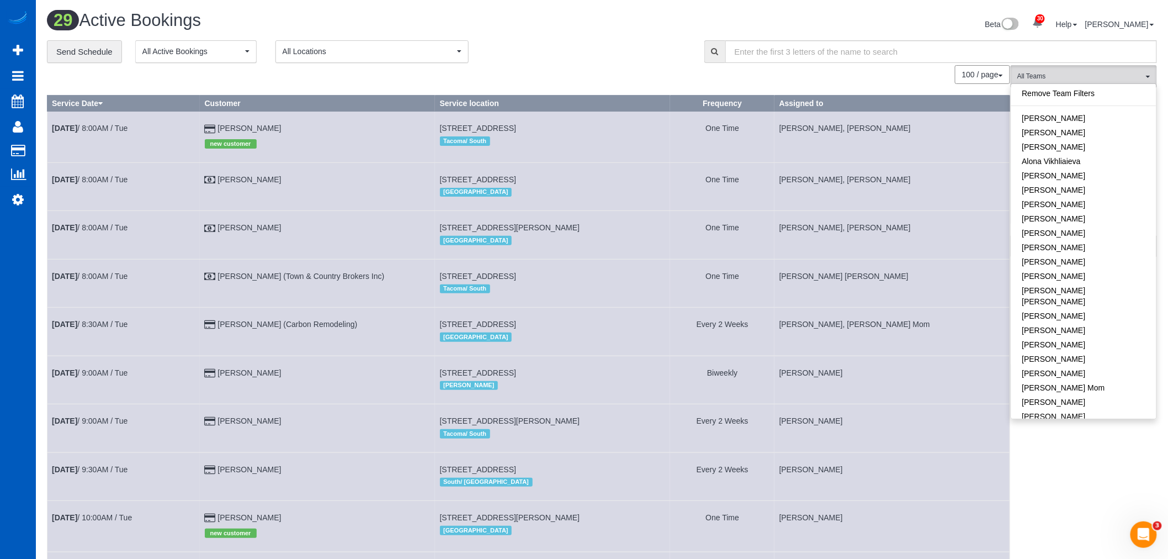
scroll to position [0, 0]
click at [1075, 150] on link "Alona Tarasiuk" at bounding box center [1083, 147] width 145 height 14
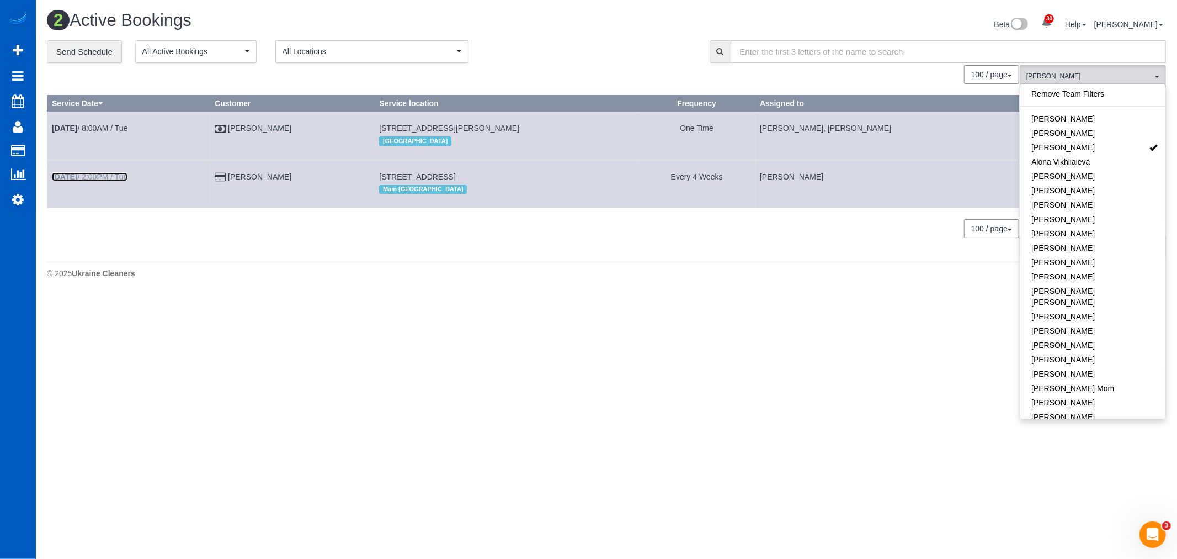
click at [107, 179] on link "Aug 12th / 2:00PM / Tue" at bounding box center [90, 176] width 76 height 9
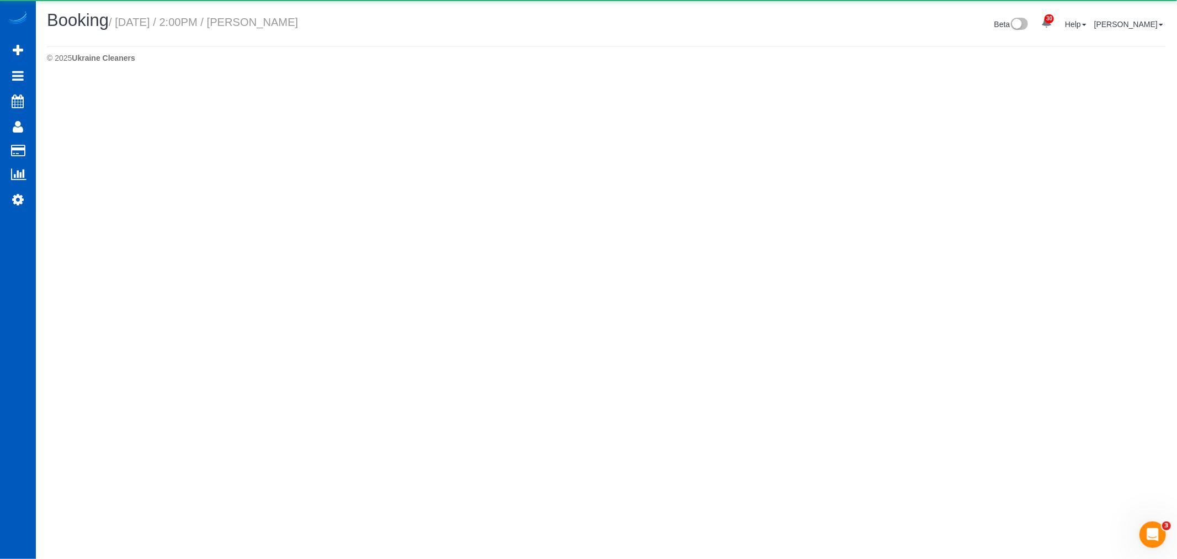
select select "WA"
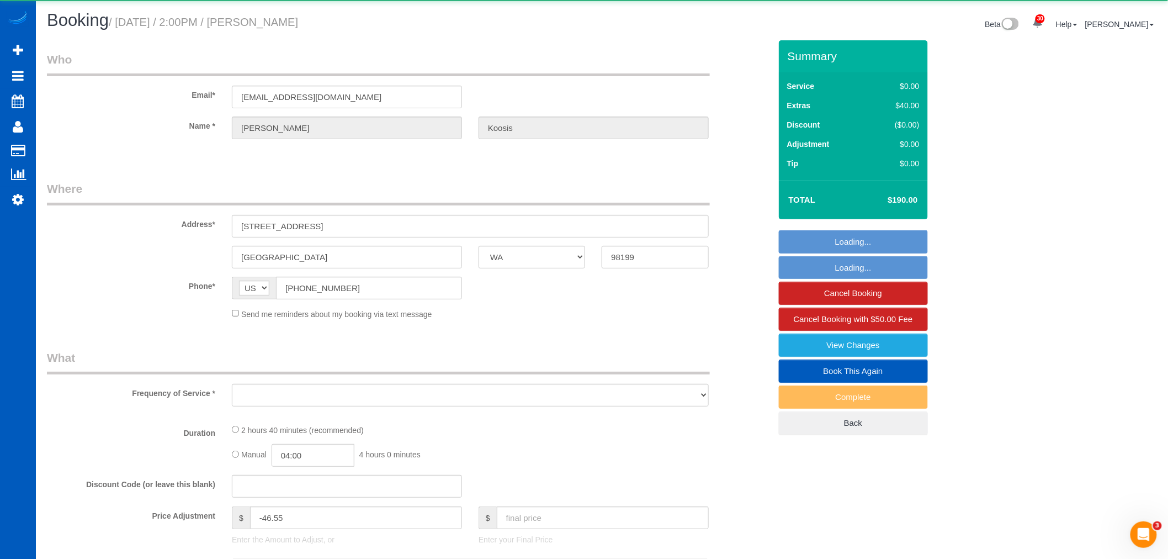
select select "object:54968"
select select "string:fspay-959e327f-e5c9-4969-b95a-c53e07d17a7c"
select select "199"
select select "1501"
select select "3"
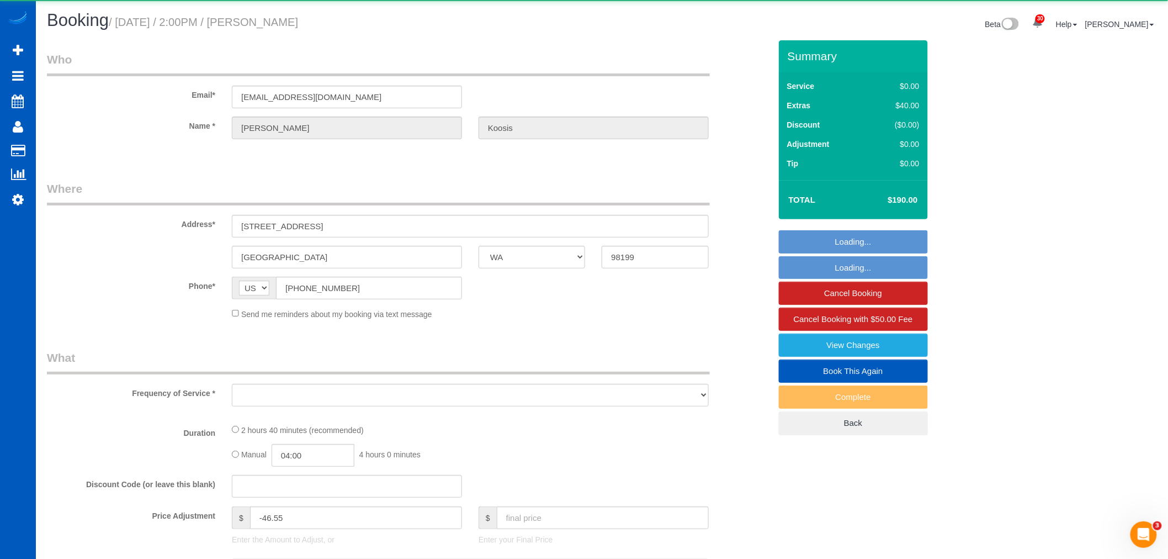
select select "3"
select select "spot157"
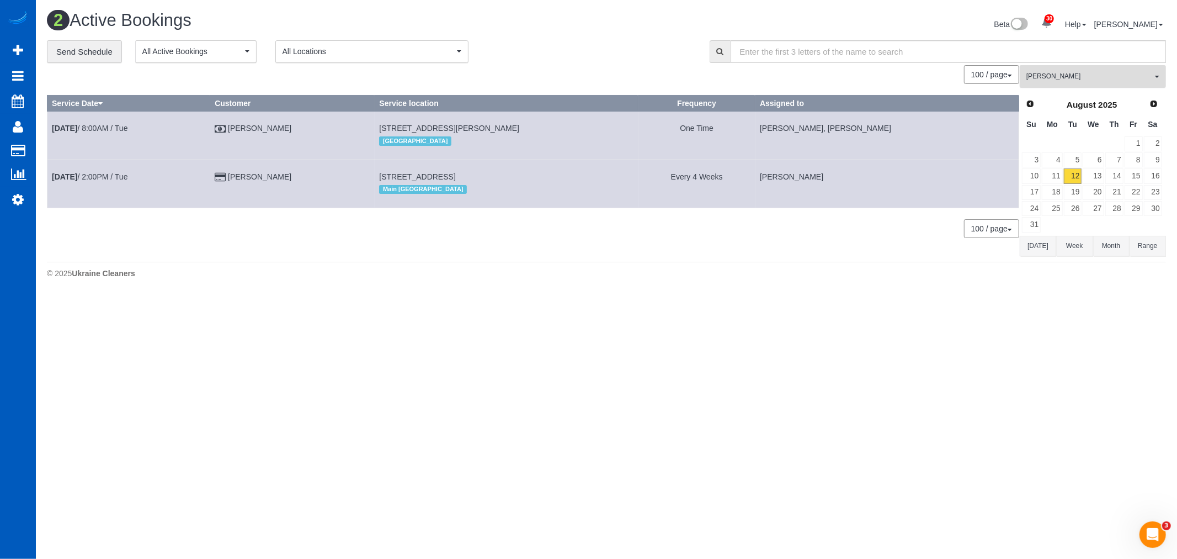
click at [1047, 78] on span "Alona Tarasiuk" at bounding box center [1090, 76] width 126 height 9
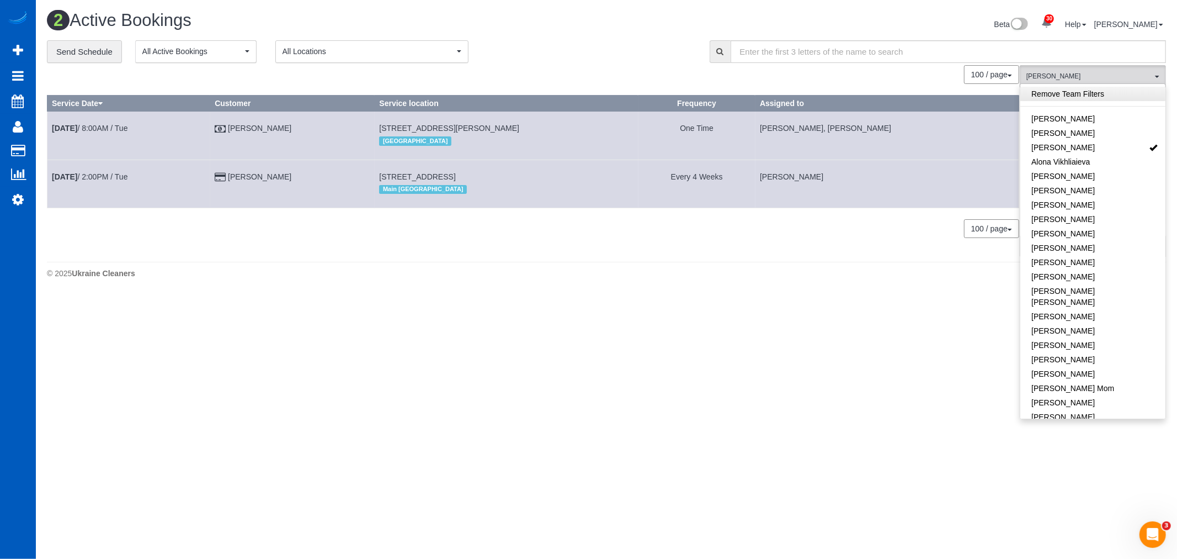
click at [1082, 95] on link "Remove Team Filters" at bounding box center [1093, 94] width 145 height 14
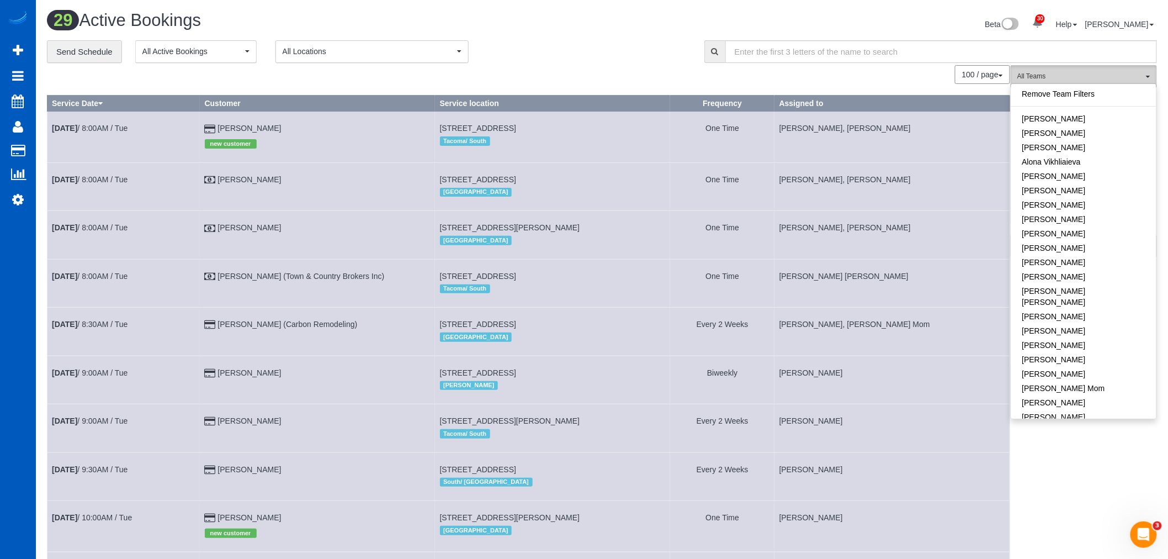
click at [1068, 73] on span "All Teams" at bounding box center [1080, 76] width 126 height 9
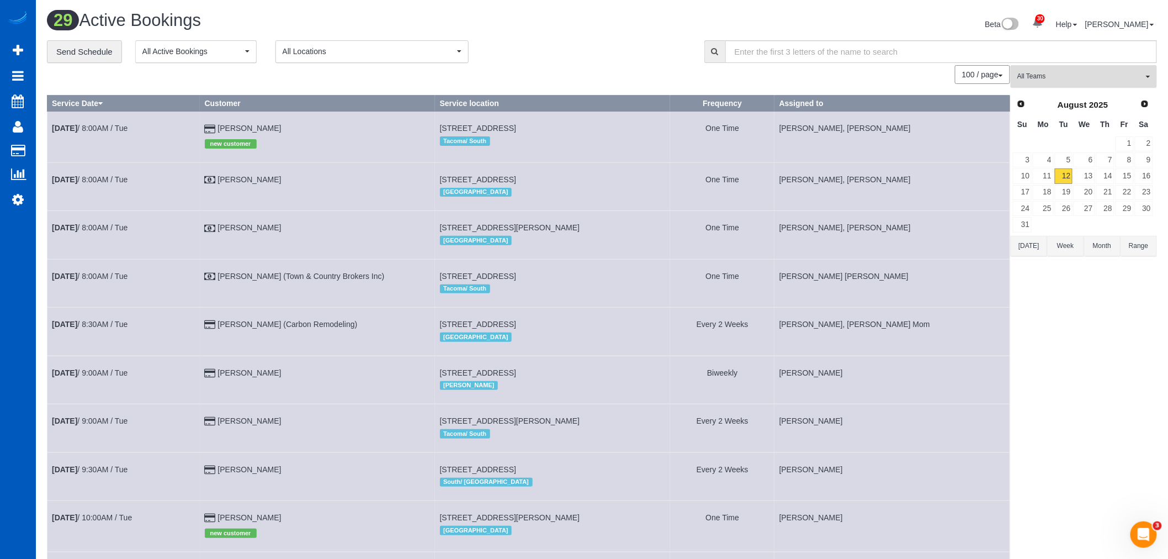
click at [1062, 83] on button "All Teams" at bounding box center [1084, 76] width 146 height 23
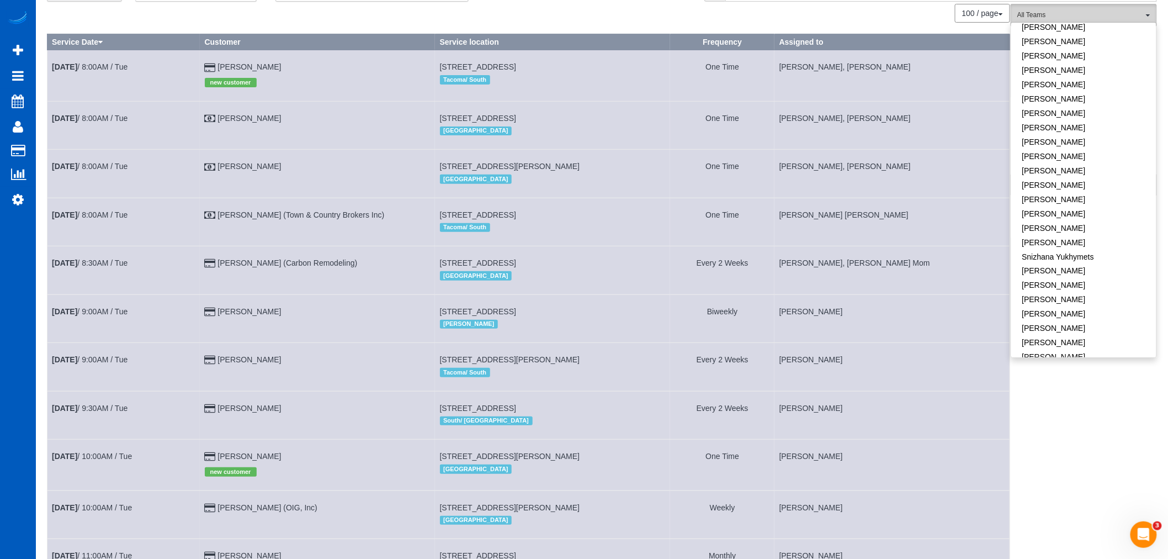
scroll to position [591, 0]
click at [1081, 328] on link "Tatiana Sitnik" at bounding box center [1083, 335] width 145 height 14
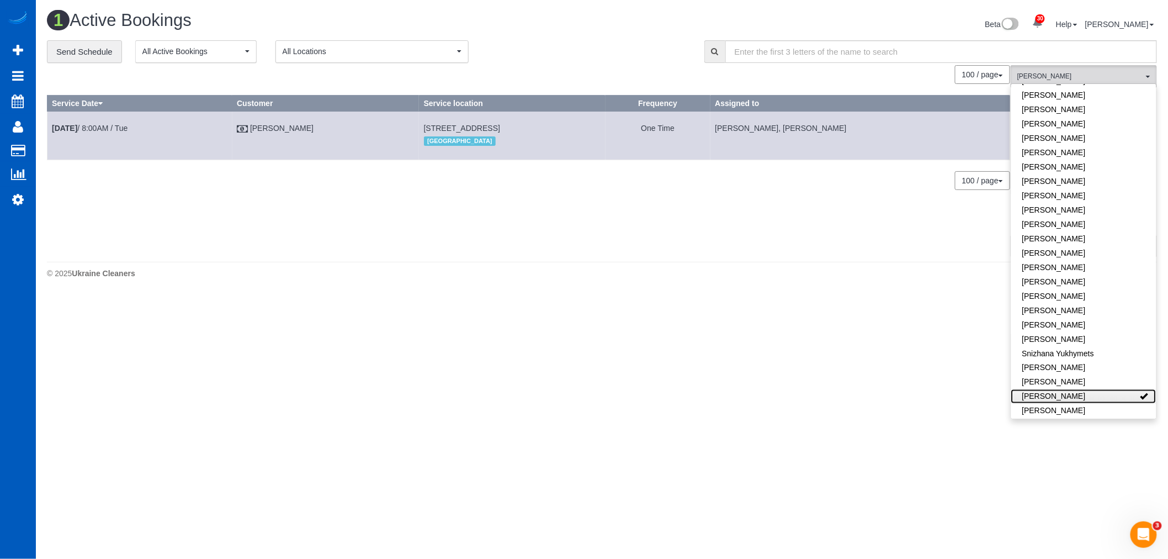
scroll to position [0, 0]
click at [1091, 389] on link "Tatiana Sitnik" at bounding box center [1093, 396] width 145 height 14
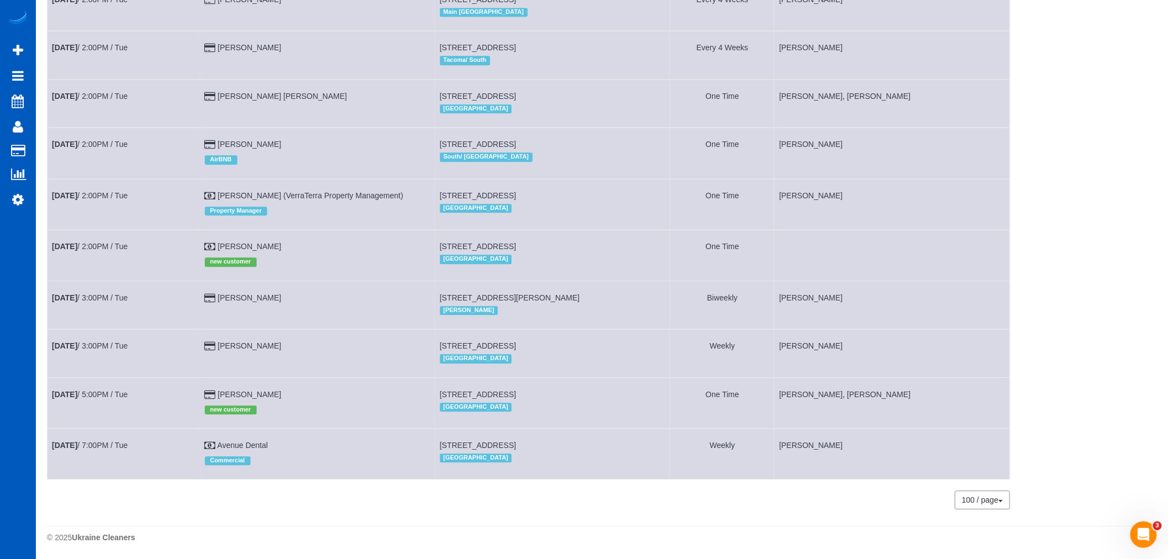
scroll to position [1084, 0]
click at [128, 242] on link "Aug 12th / 2:00PM / Tue" at bounding box center [90, 246] width 76 height 9
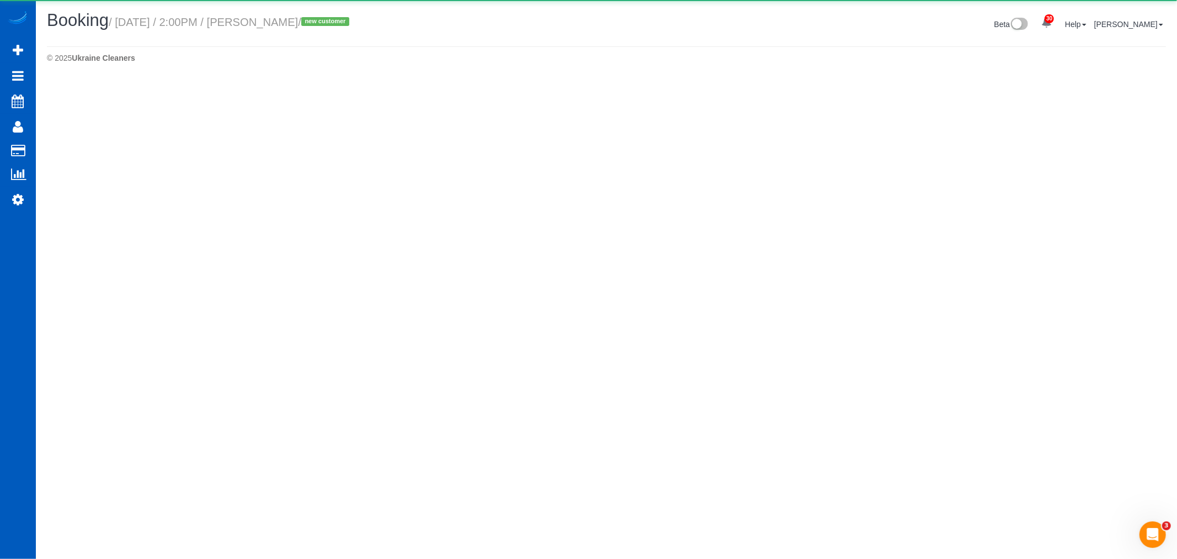
select select "WA"
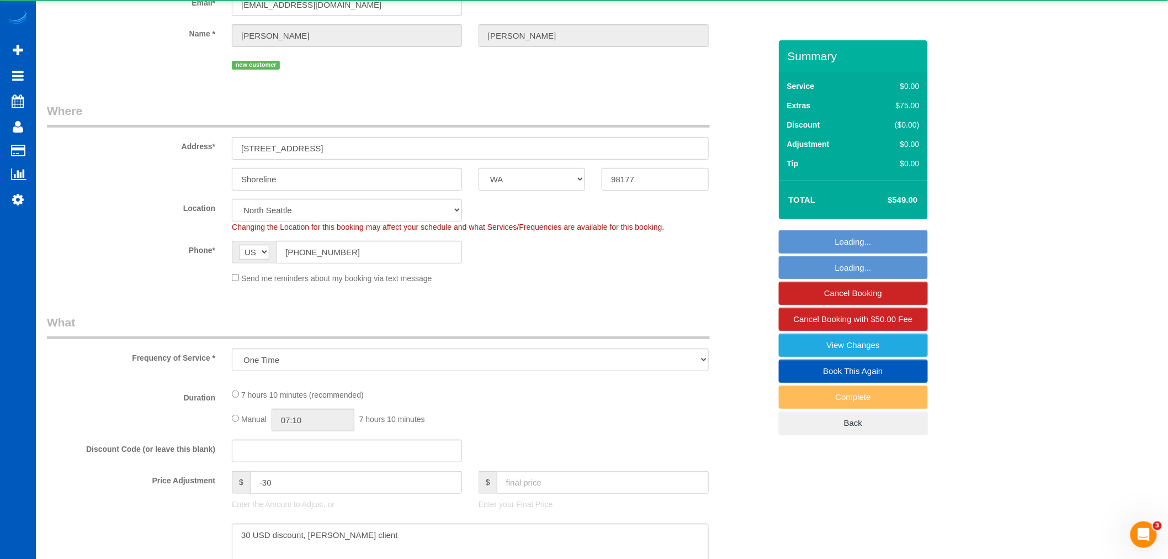
select select "object:56806"
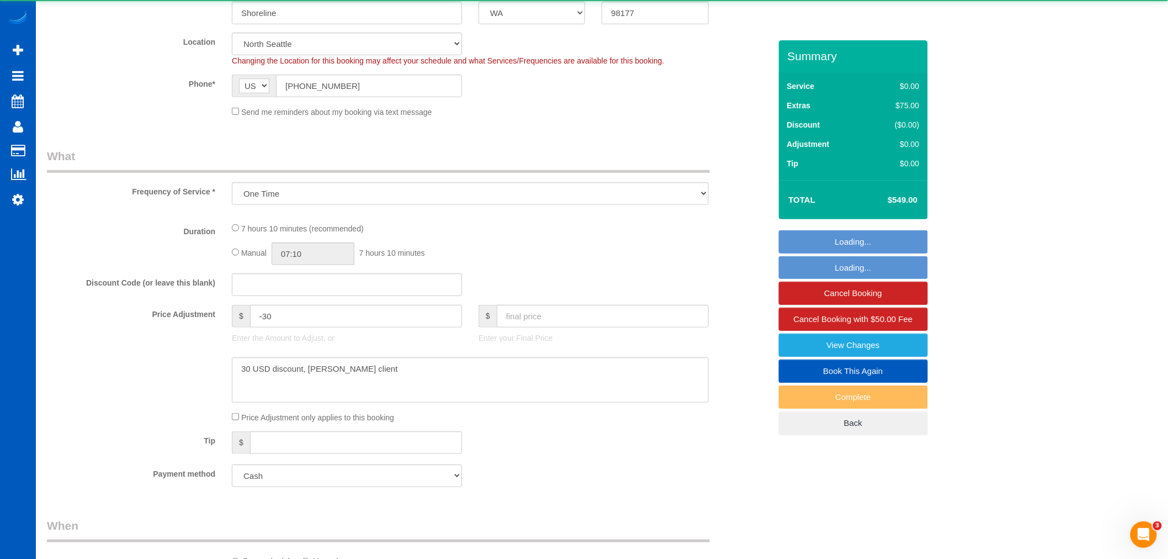
select select "199"
select select "2001"
select select "5"
select select "3"
select select "spot163"
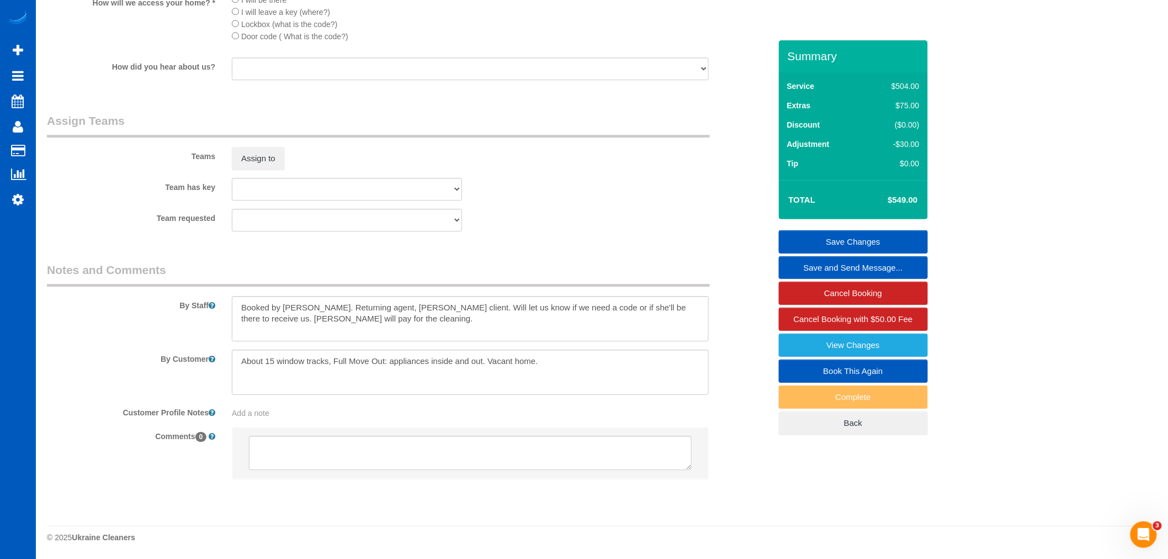
scroll to position [1340, 0]
click at [261, 162] on button "Assign to" at bounding box center [258, 158] width 53 height 23
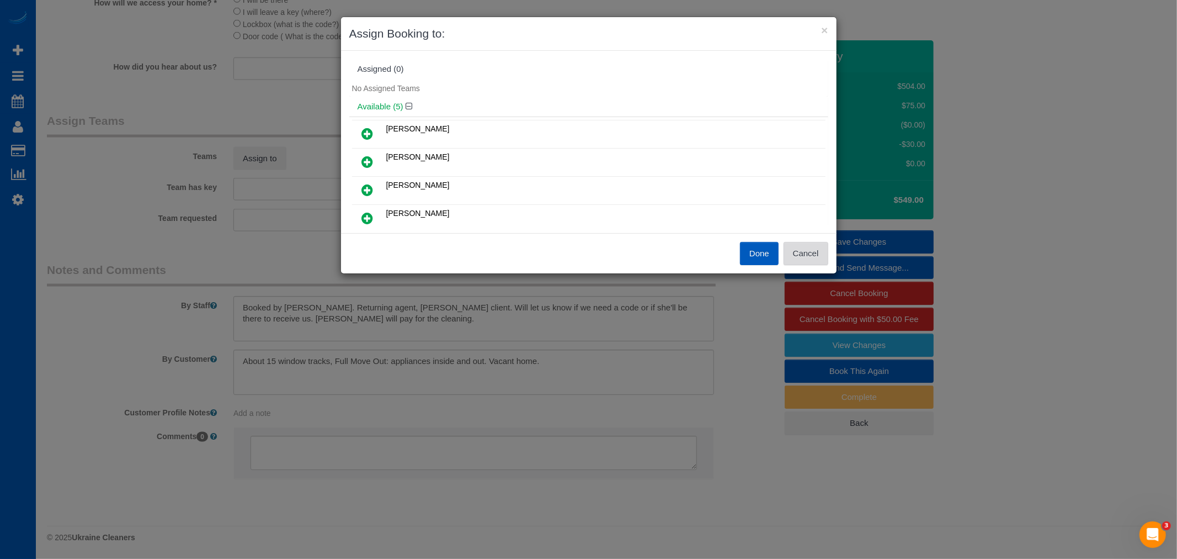
click at [821, 247] on button "Cancel" at bounding box center [806, 253] width 45 height 23
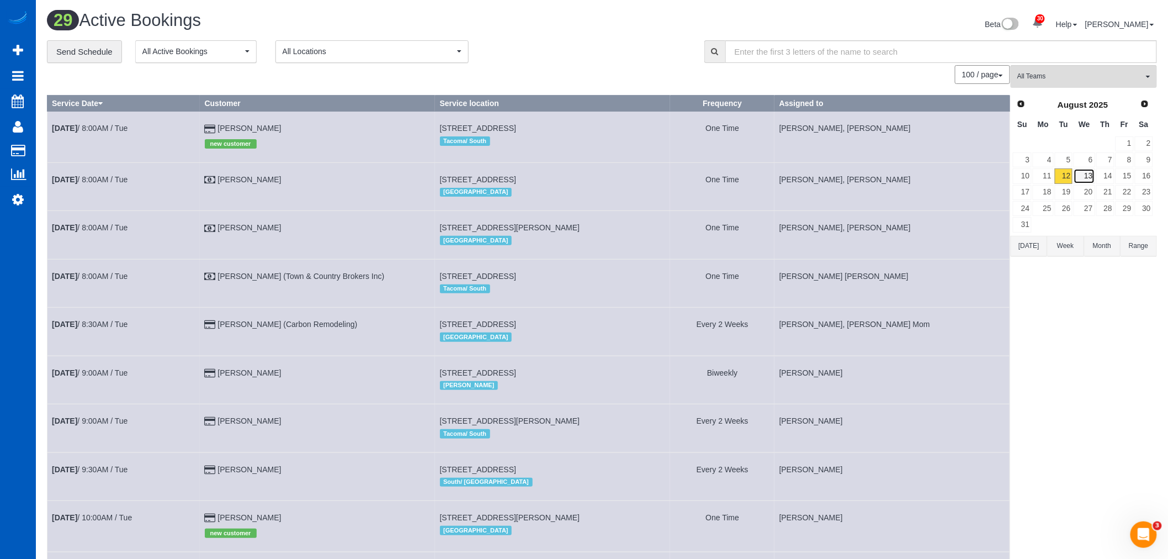
click at [1095, 183] on link "13" at bounding box center [1084, 175] width 21 height 15
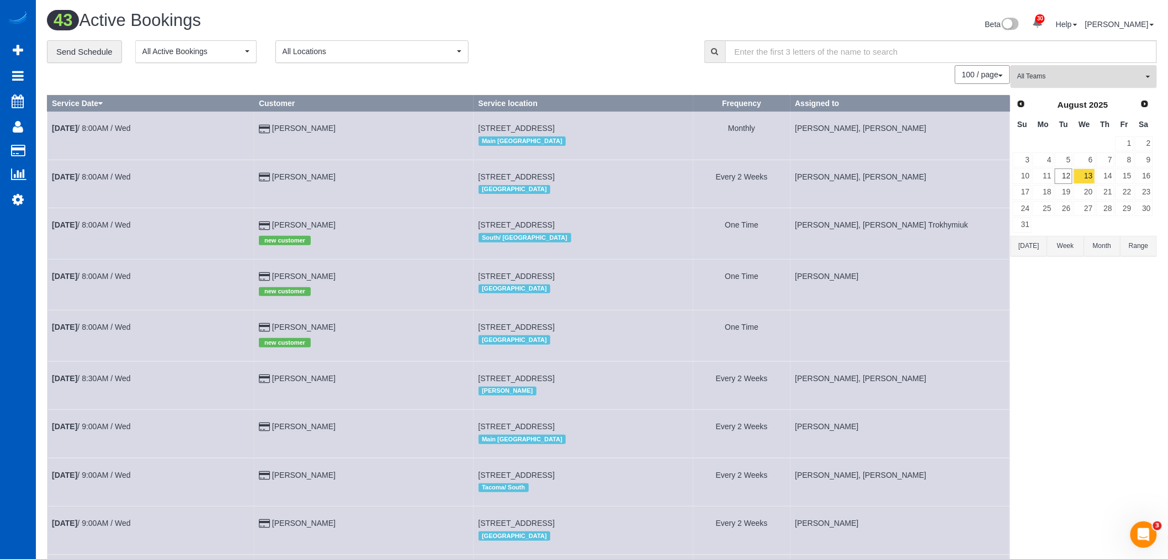
click at [1040, 78] on span "All Teams" at bounding box center [1080, 76] width 126 height 9
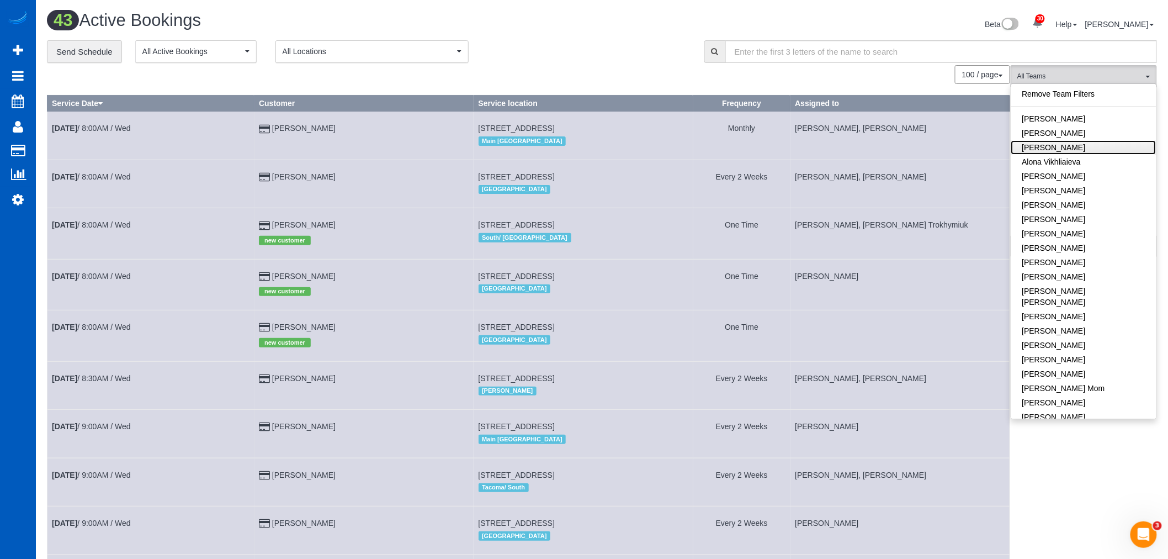
click at [1078, 141] on link "Alona Tarasiuk" at bounding box center [1083, 147] width 145 height 14
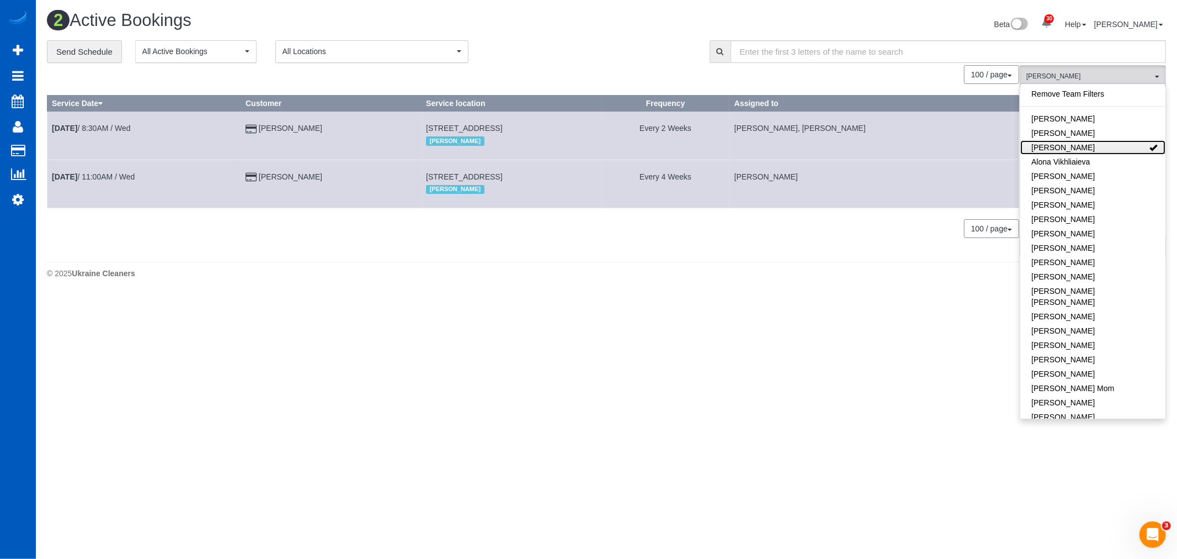
click at [1089, 150] on link "Alona Tarasiuk" at bounding box center [1093, 147] width 145 height 14
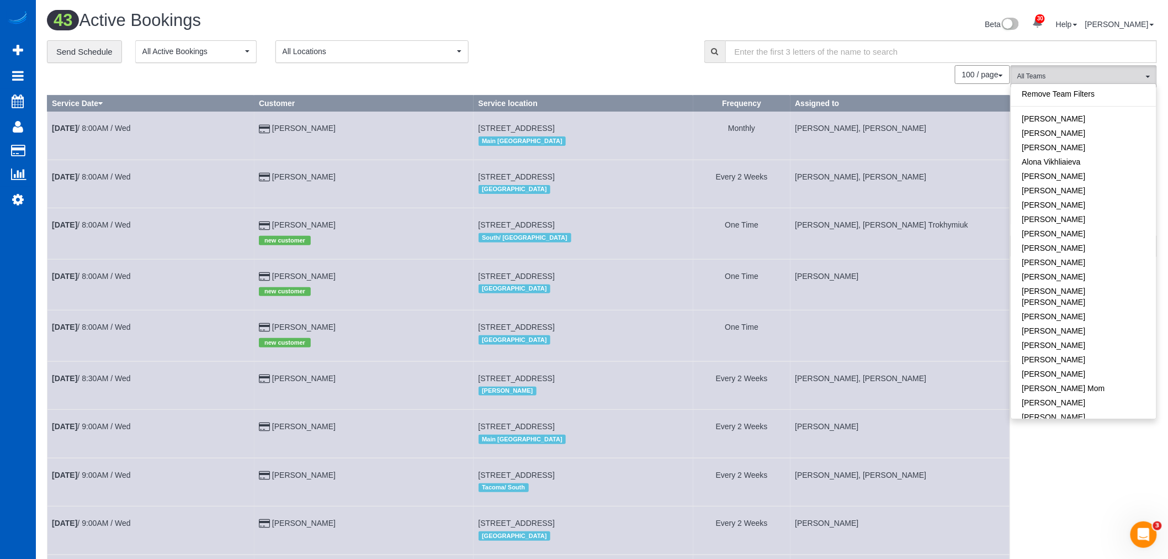
drag, startPoint x: 1069, startPoint y: 484, endPoint x: 1052, endPoint y: 282, distance: 202.2
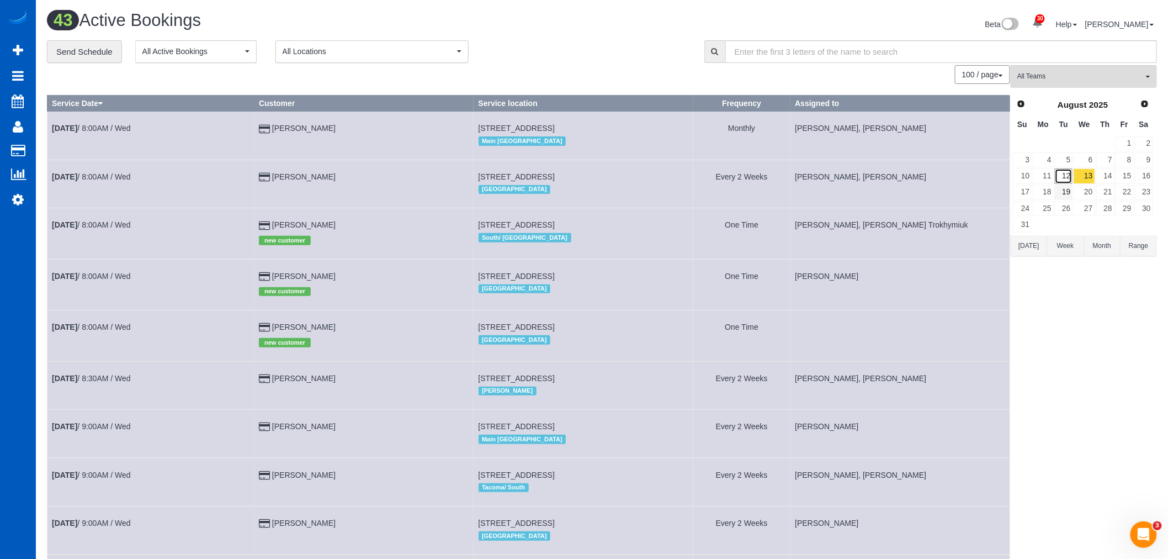
click at [1062, 182] on link "12" at bounding box center [1064, 175] width 18 height 15
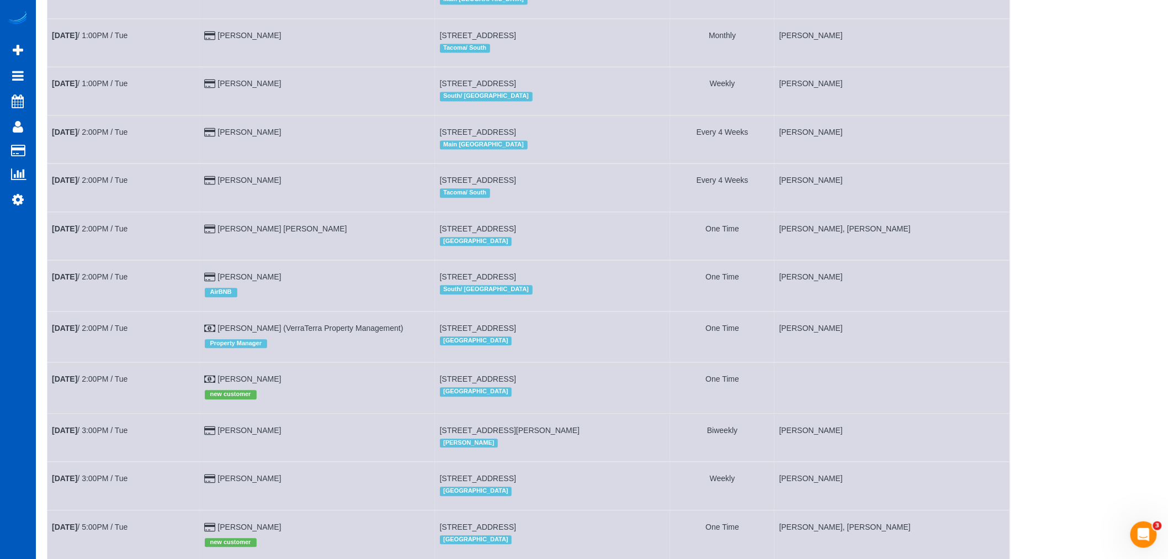
scroll to position [900, 0]
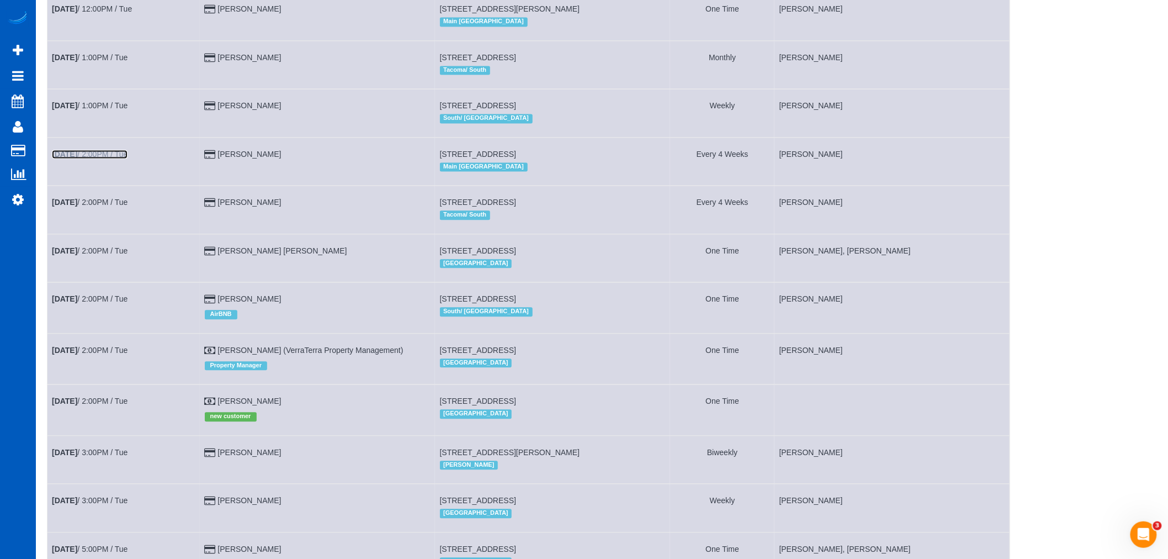
click at [77, 158] on b "Aug 12th" at bounding box center [64, 154] width 25 height 9
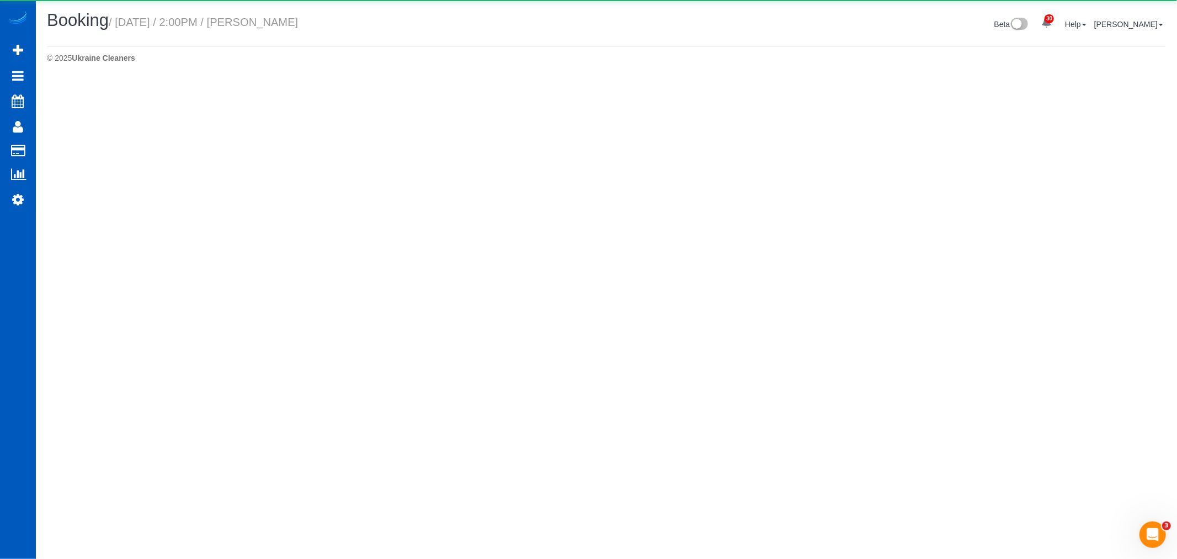
select select "WA"
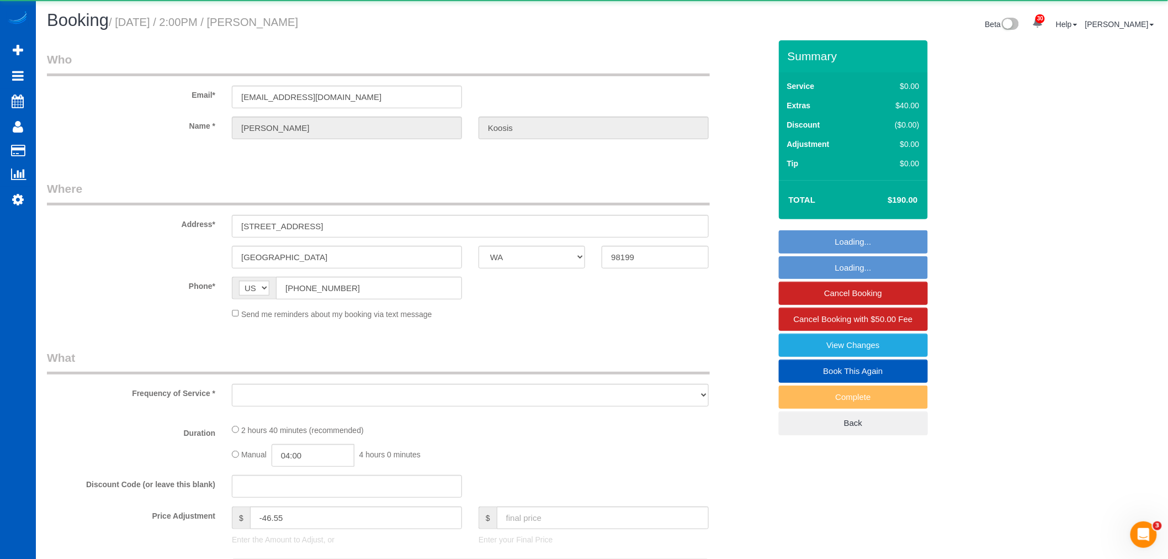
select select "object:60279"
select select "string:fspay-959e327f-e5c9-4969-b95a-c53e07d17a7c"
select select "199"
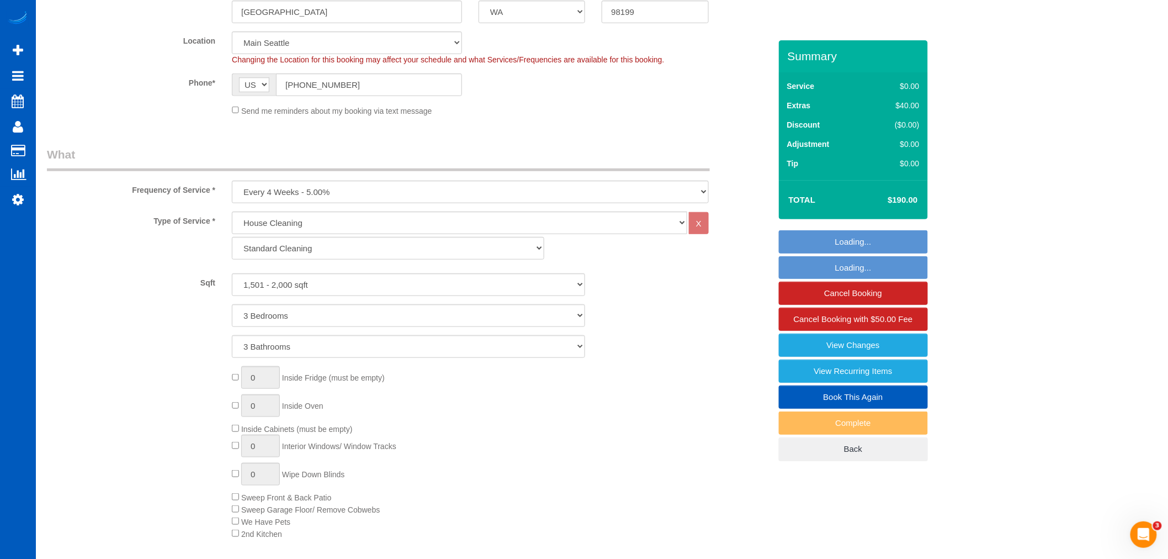
select select "spot171"
select select "1501"
select select "3"
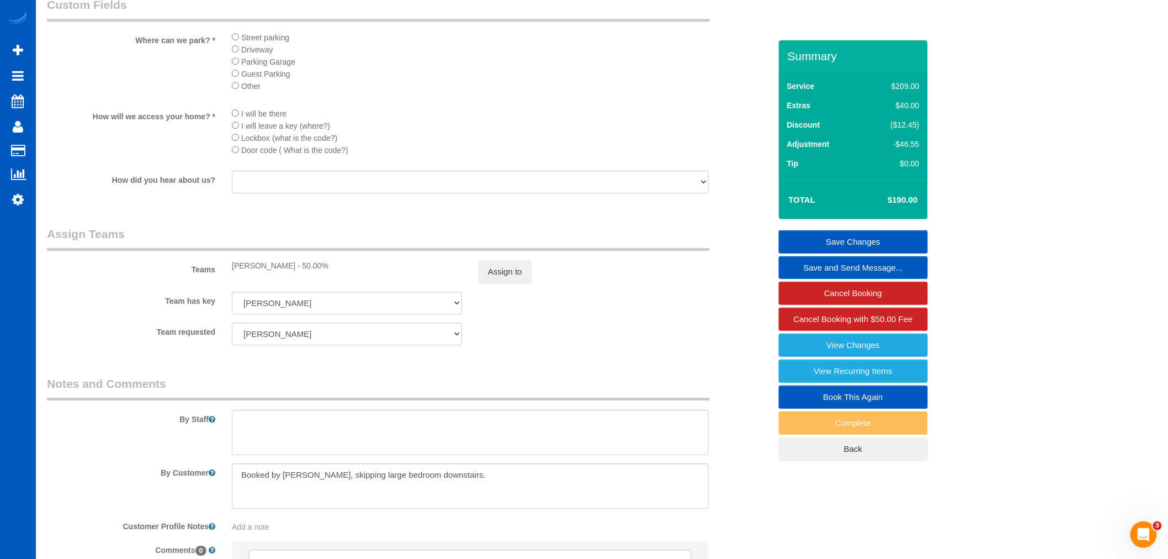
scroll to position [1355, 0]
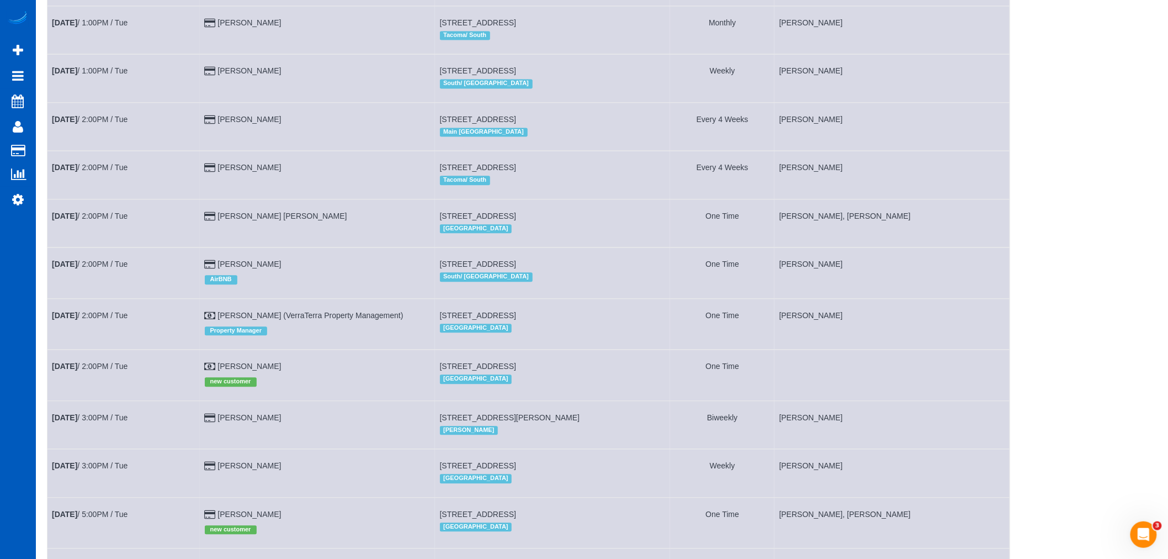
scroll to position [1084, 0]
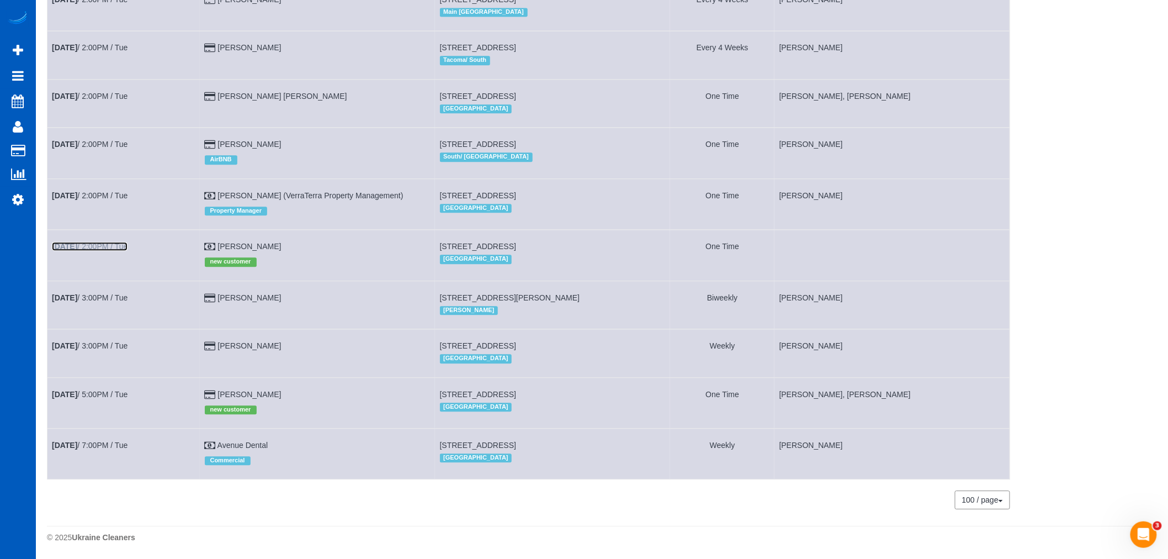
click at [112, 242] on link "Aug 12th / 2:00PM / Tue" at bounding box center [90, 246] width 76 height 9
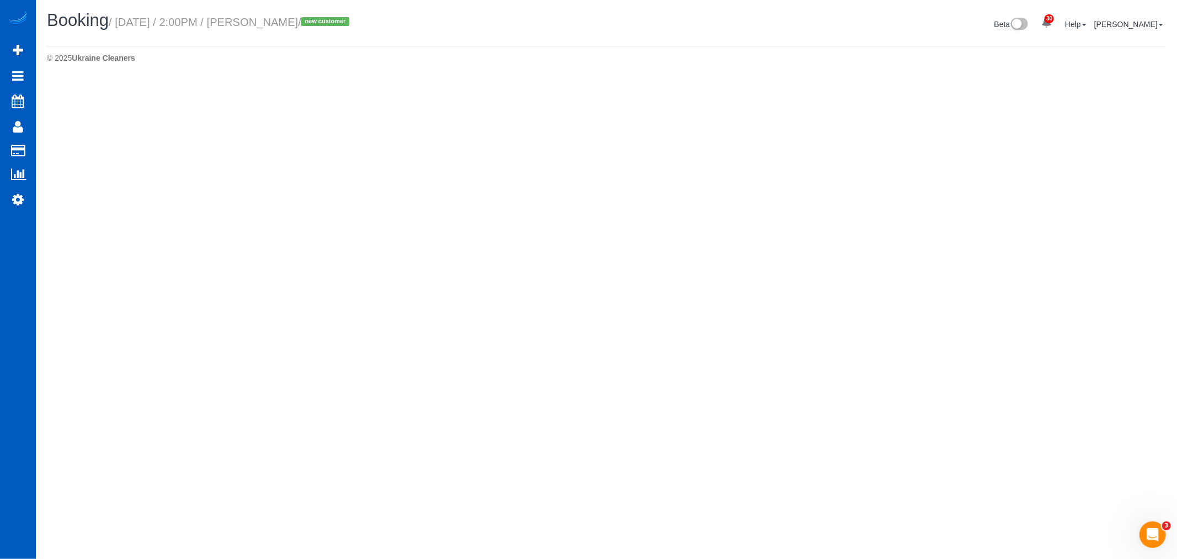
select select "WA"
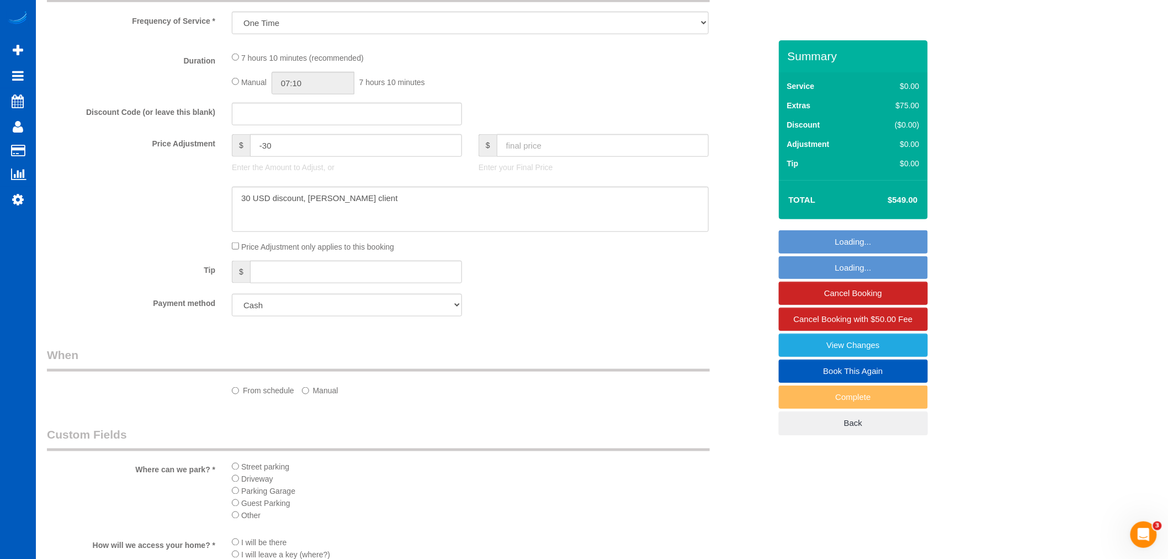
select select "object:61430"
select select "199"
select select "2001"
select select "5"
select select "3"
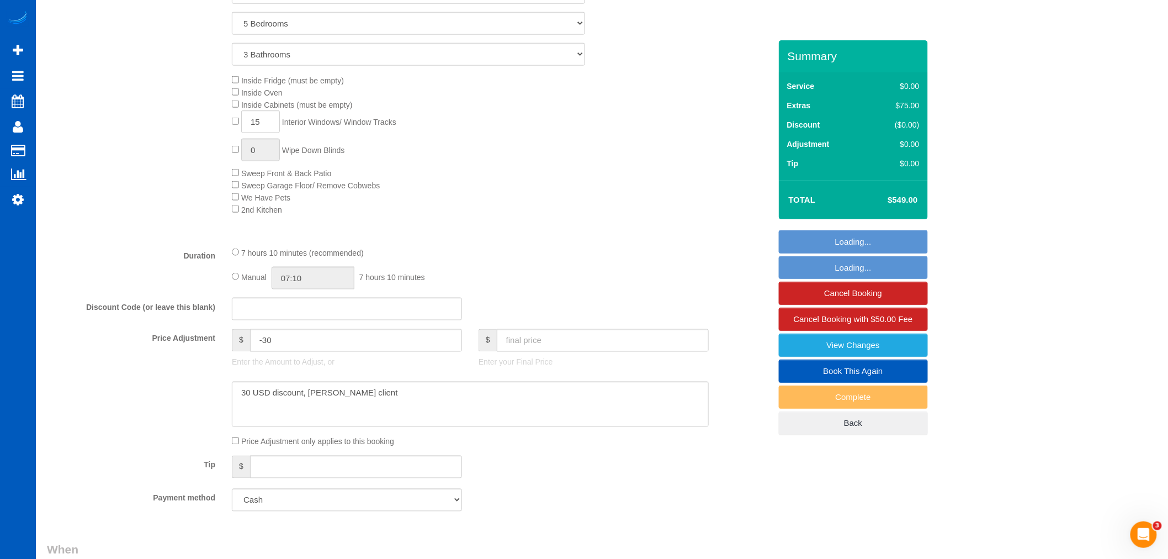
select select "spot177"
select select "2001"
select select "5"
select select "3"
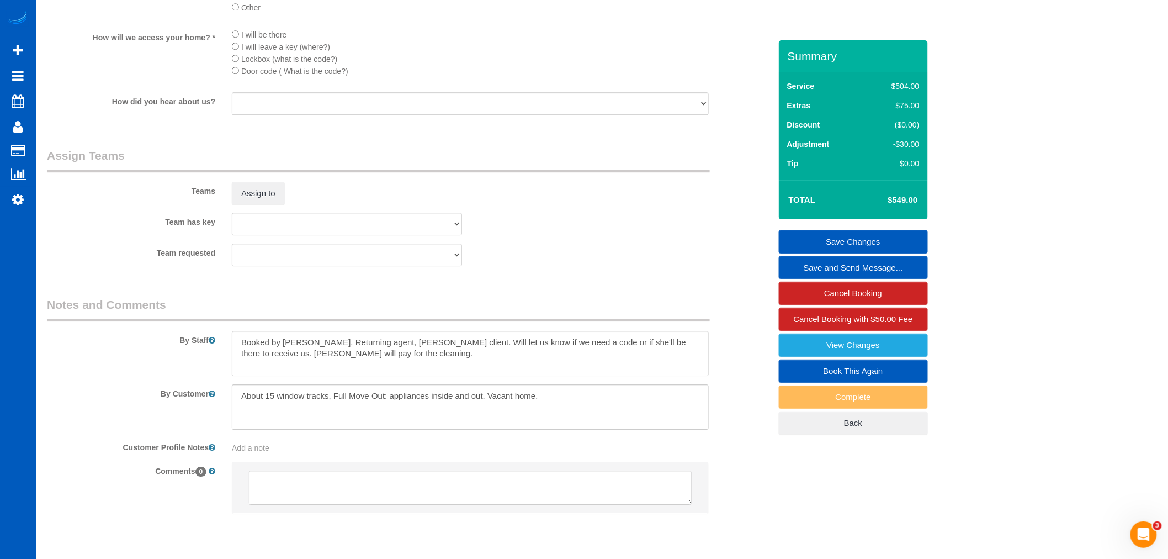
scroll to position [1227, 0]
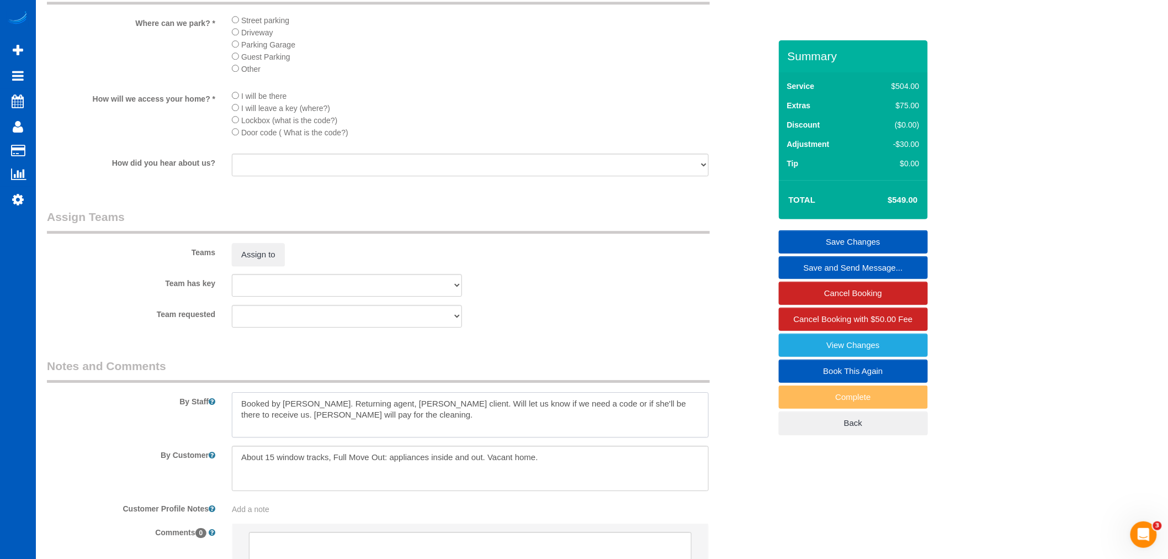
click at [578, 437] on textarea at bounding box center [470, 414] width 477 height 45
click at [416, 433] on textarea at bounding box center [470, 414] width 477 height 45
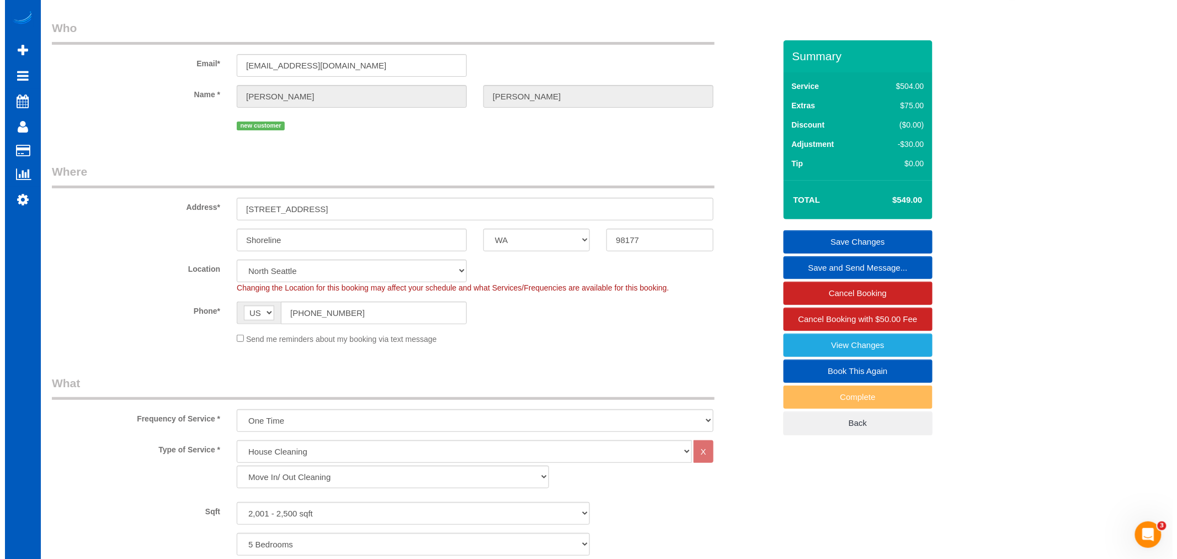
scroll to position [0, 0]
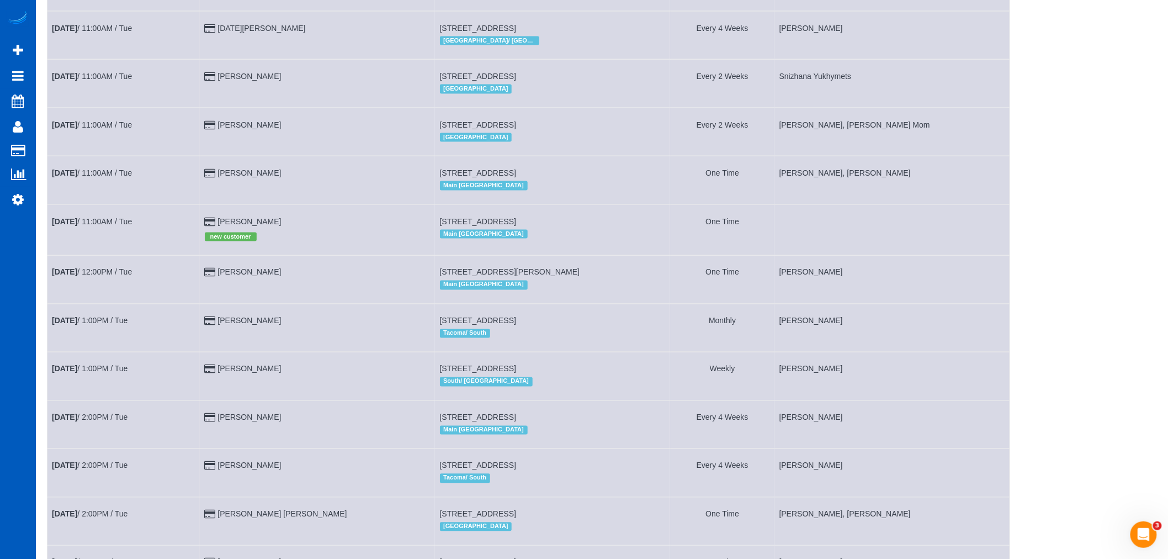
scroll to position [532, 0]
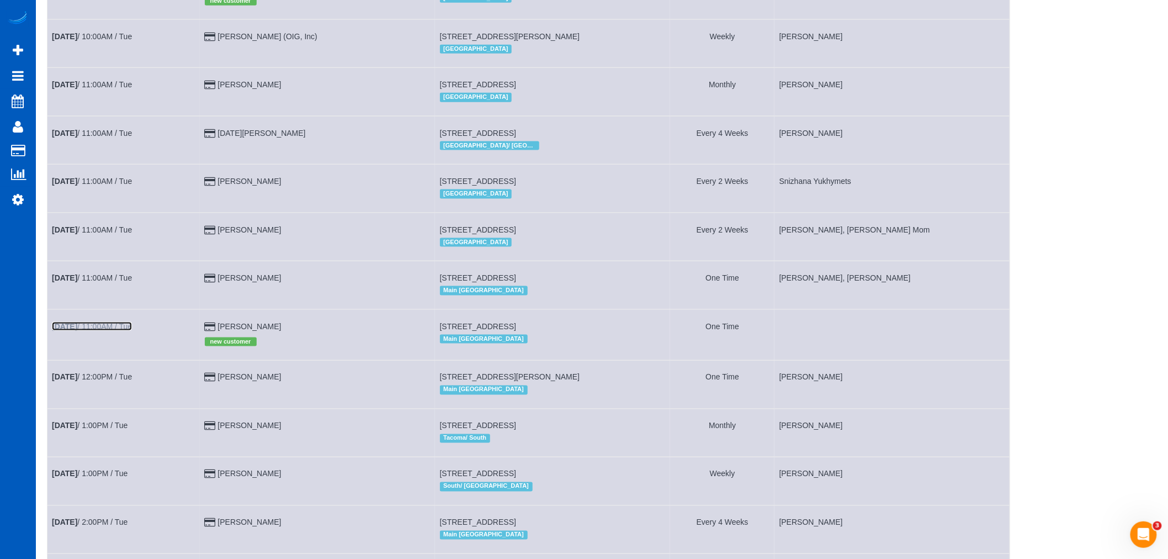
click at [77, 331] on b "Aug 12th" at bounding box center [64, 326] width 25 height 9
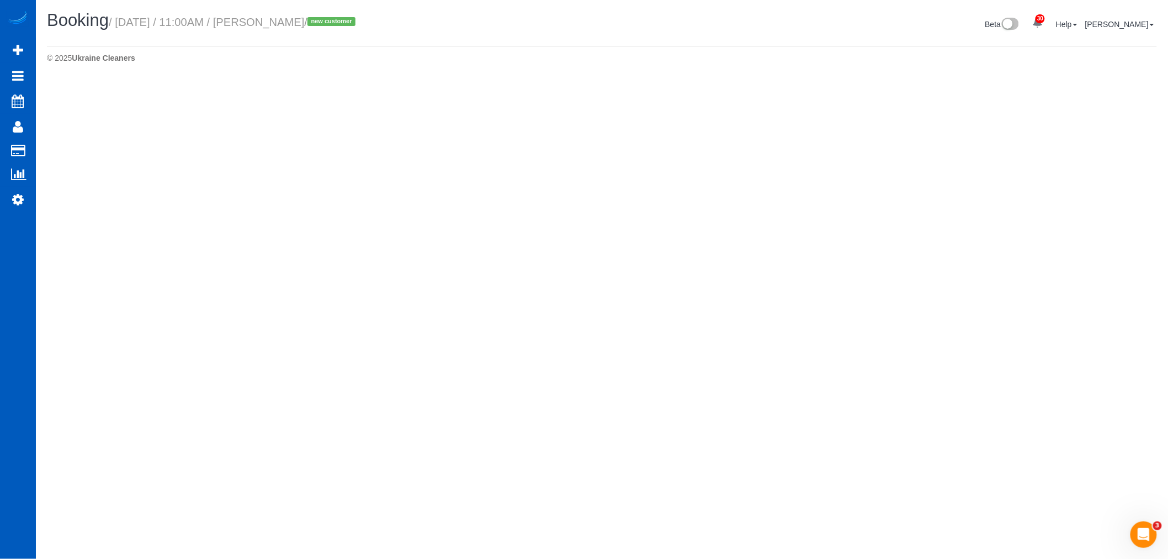
select select "WA"
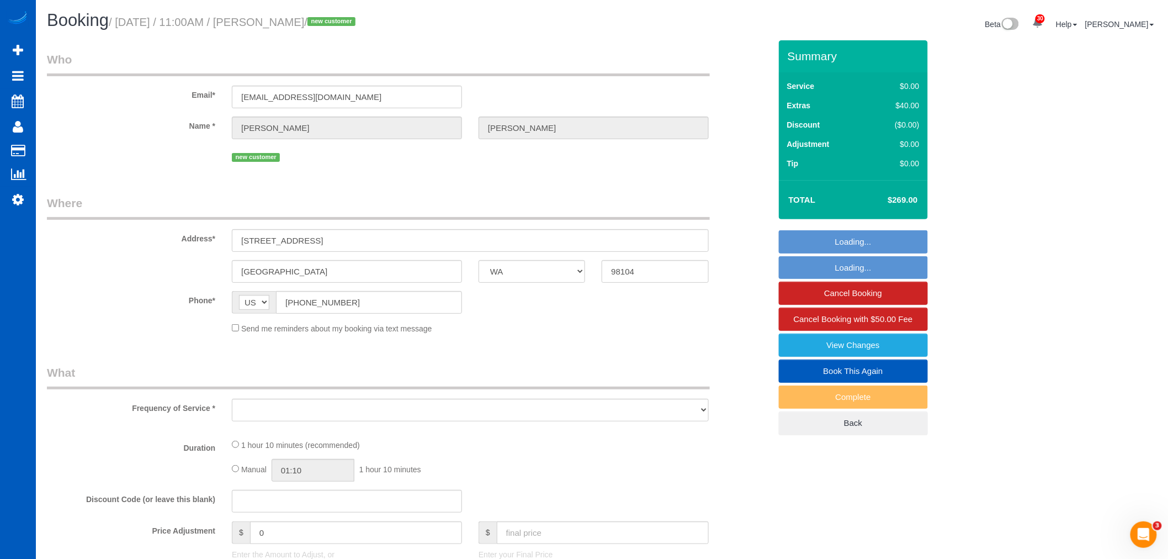
select select "string:fspay-49c39b4a-c7c4-49f6-91cc-b4e076ee1358"
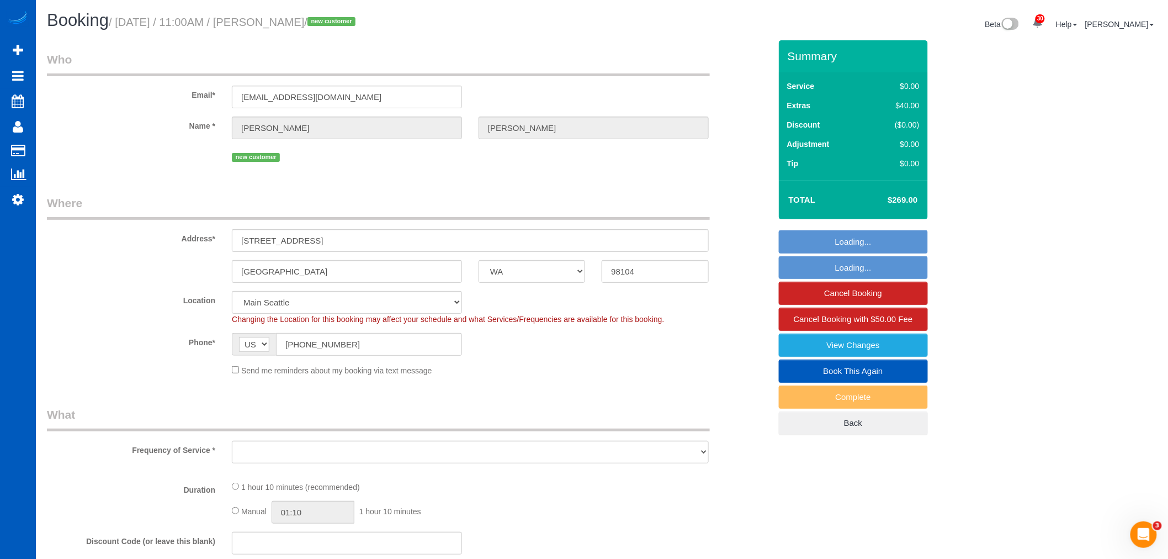
select select "object:62995"
select select "199"
select select "spot185"
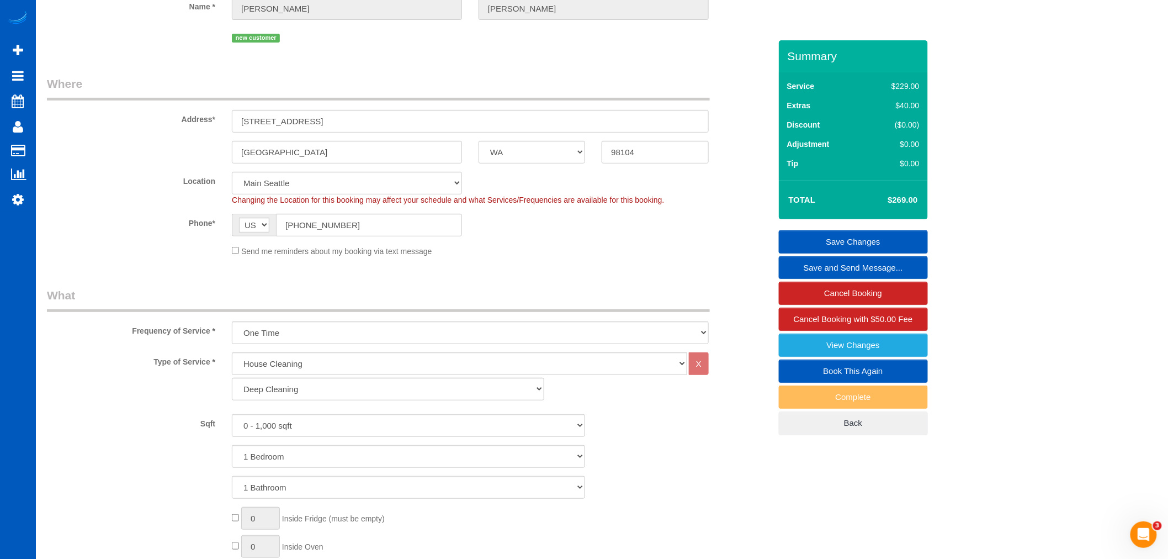
scroll to position [82, 0]
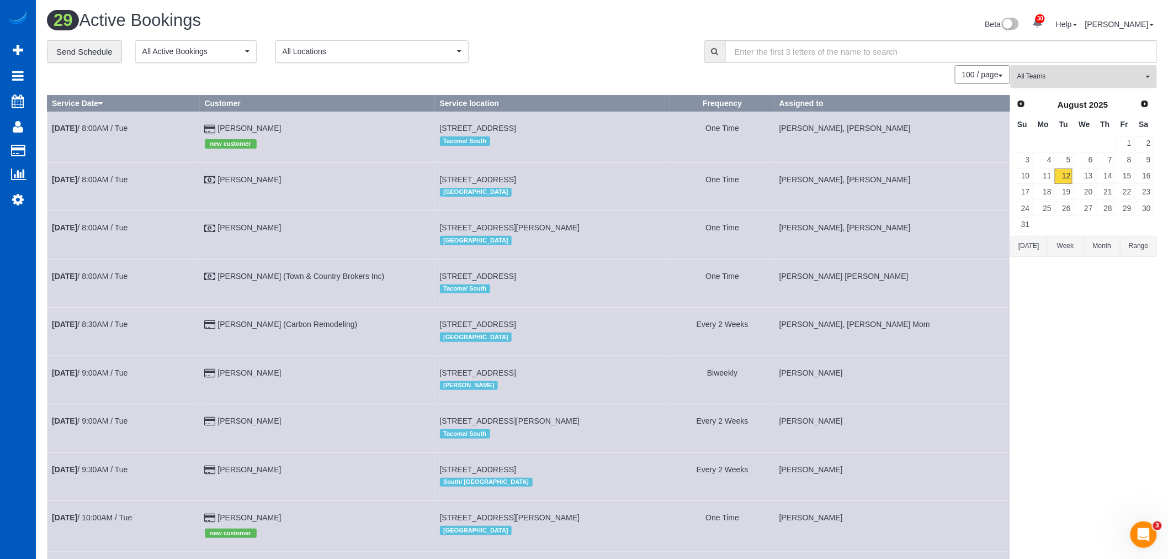
click at [1097, 76] on span "All Teams" at bounding box center [1080, 76] width 126 height 9
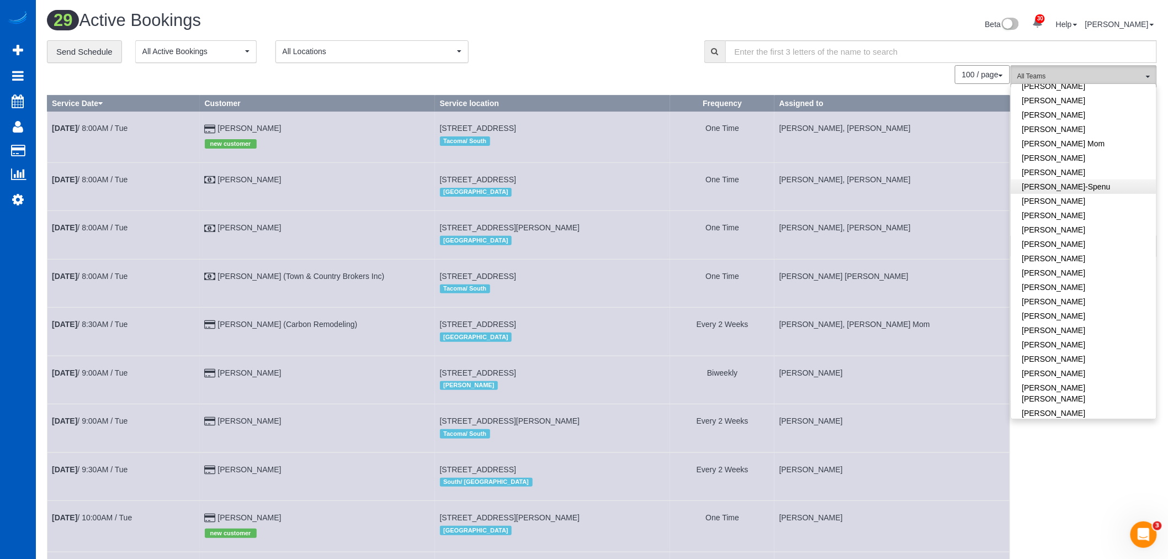
scroll to position [245, 0]
click at [1099, 265] on link "Kateryna Polishchuk" at bounding box center [1083, 272] width 145 height 14
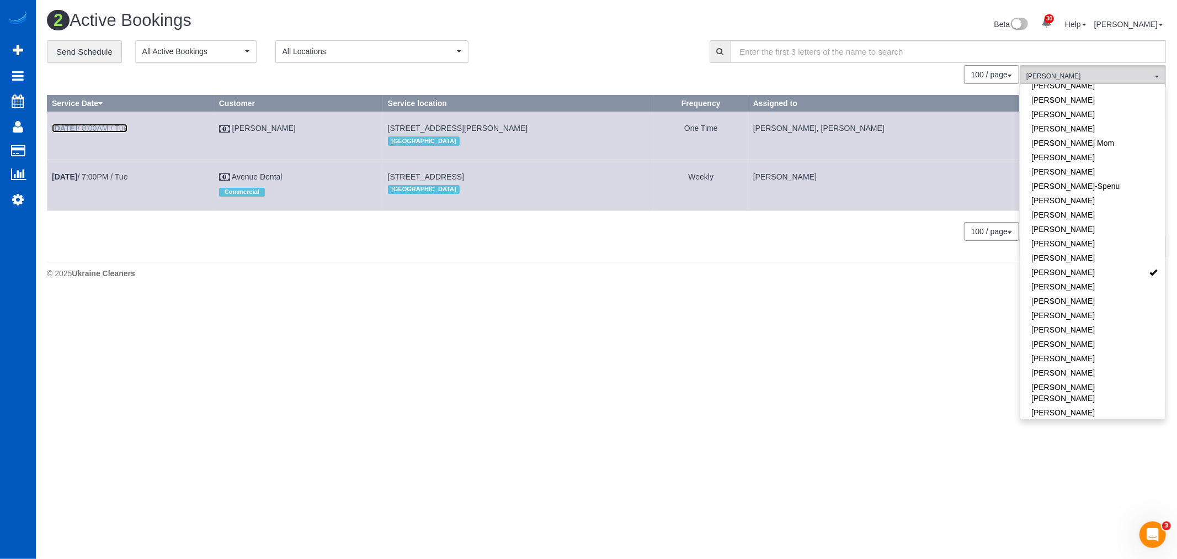
click at [89, 129] on link "Aug 12th / 8:00AM / Tue" at bounding box center [90, 128] width 76 height 9
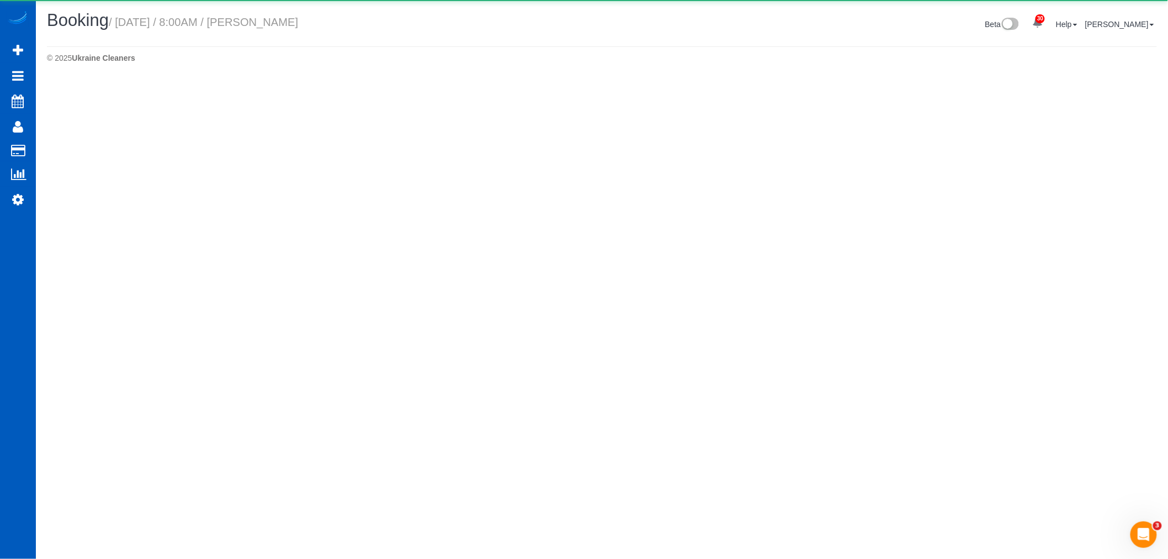
select select "WA"
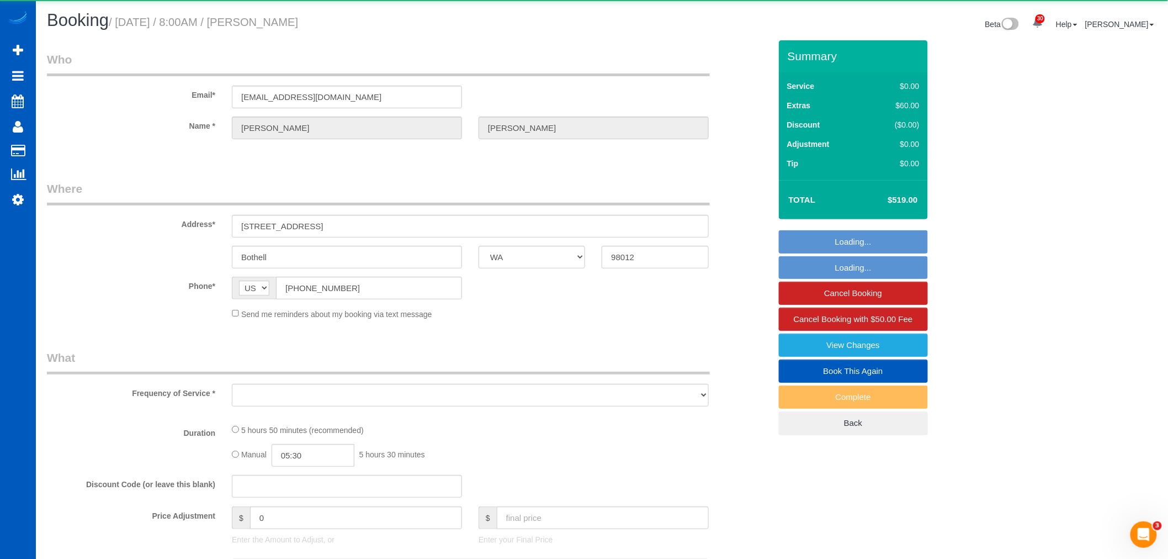
select select "object:64583"
select select "199"
select select "1501"
select select "3"
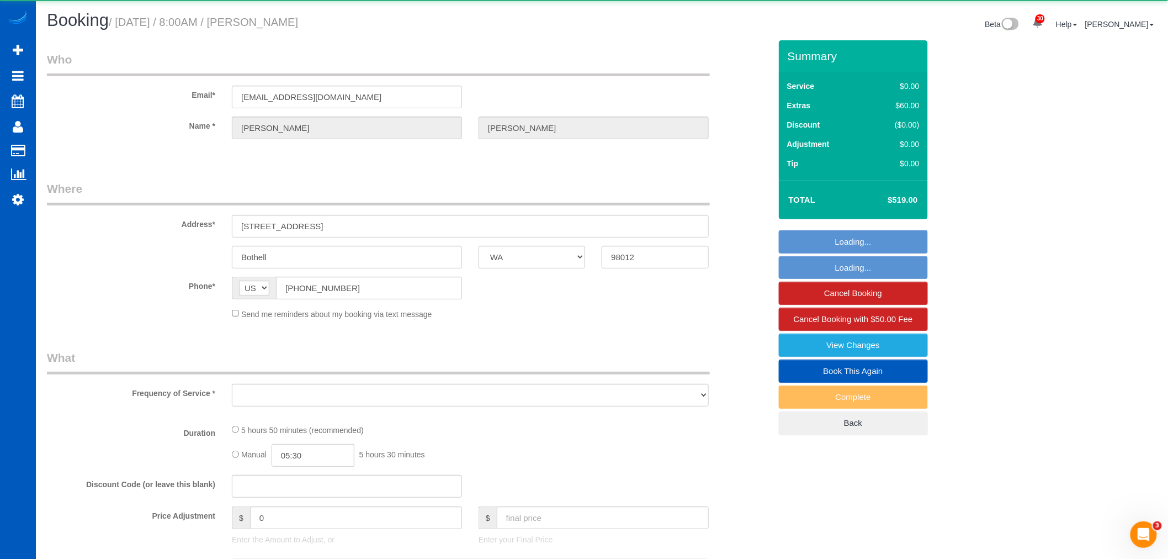
select select "spot191"
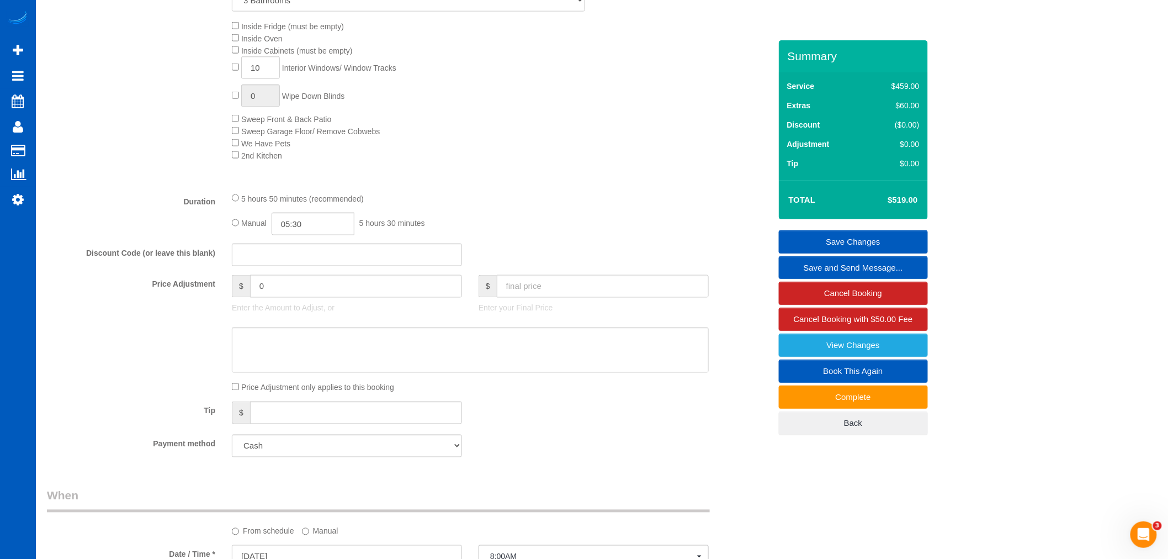
scroll to position [429, 0]
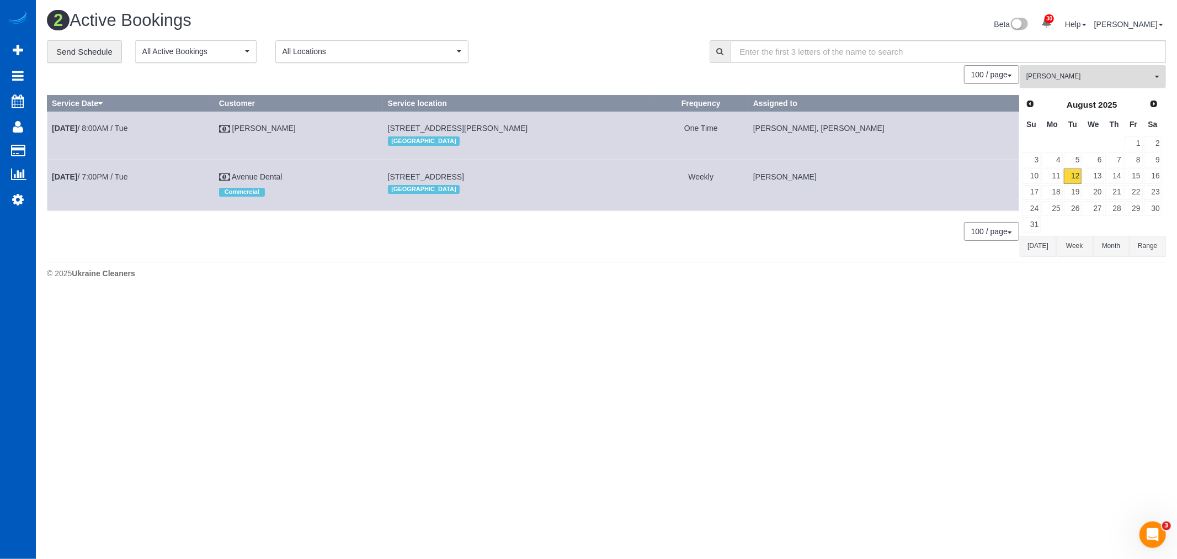
click at [1086, 79] on span "Kateryna Polishchuk" at bounding box center [1090, 76] width 126 height 9
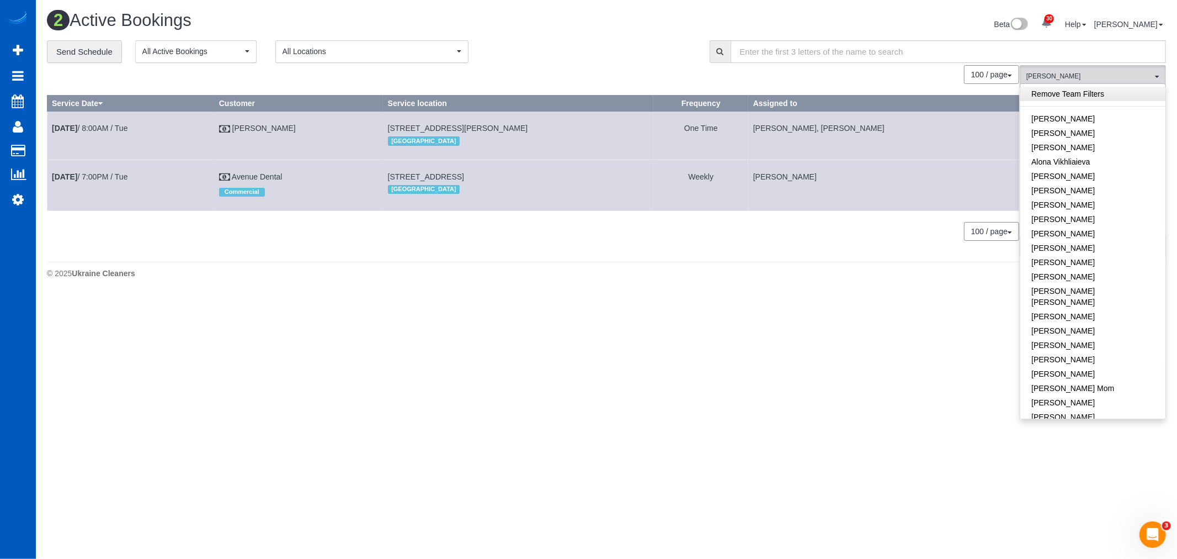
click at [1089, 98] on link "Remove Team Filters" at bounding box center [1093, 94] width 145 height 14
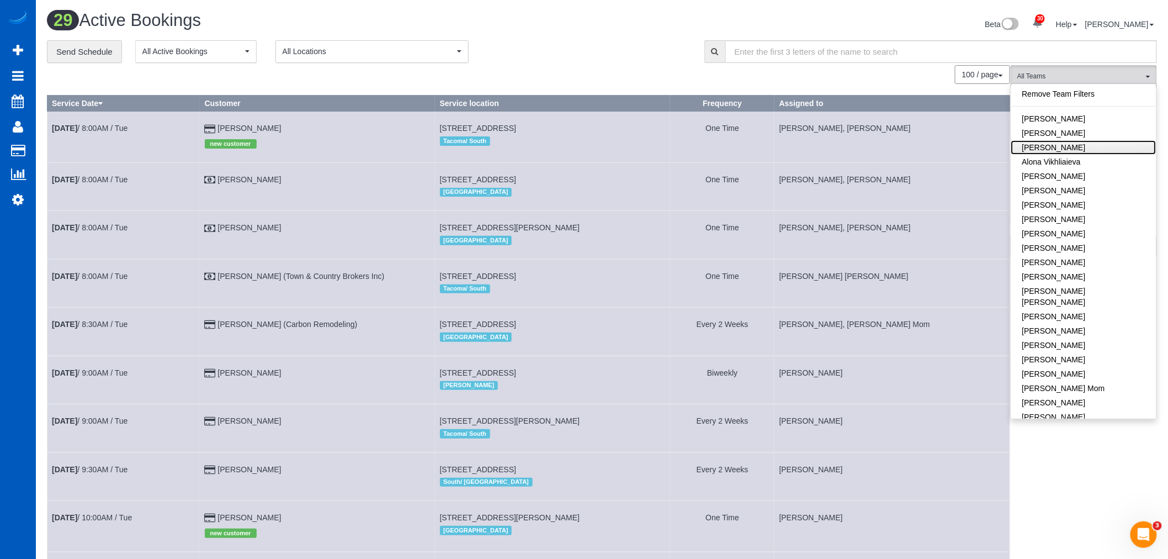
click at [1089, 144] on link "Alona Tarasiuk" at bounding box center [1083, 147] width 145 height 14
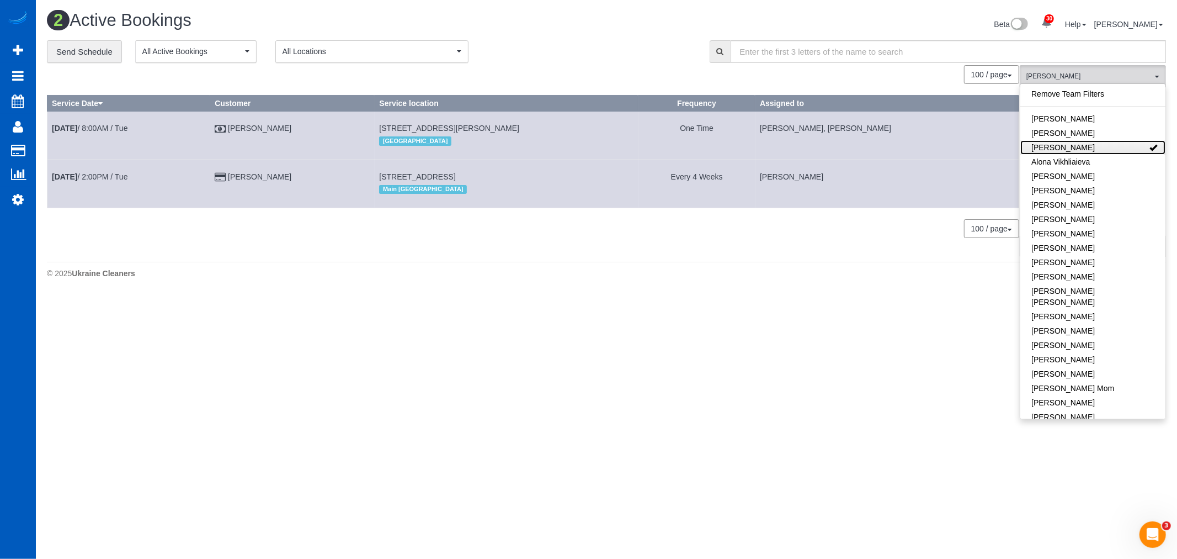
click at [1073, 148] on link "Alona Tarasiuk" at bounding box center [1093, 147] width 145 height 14
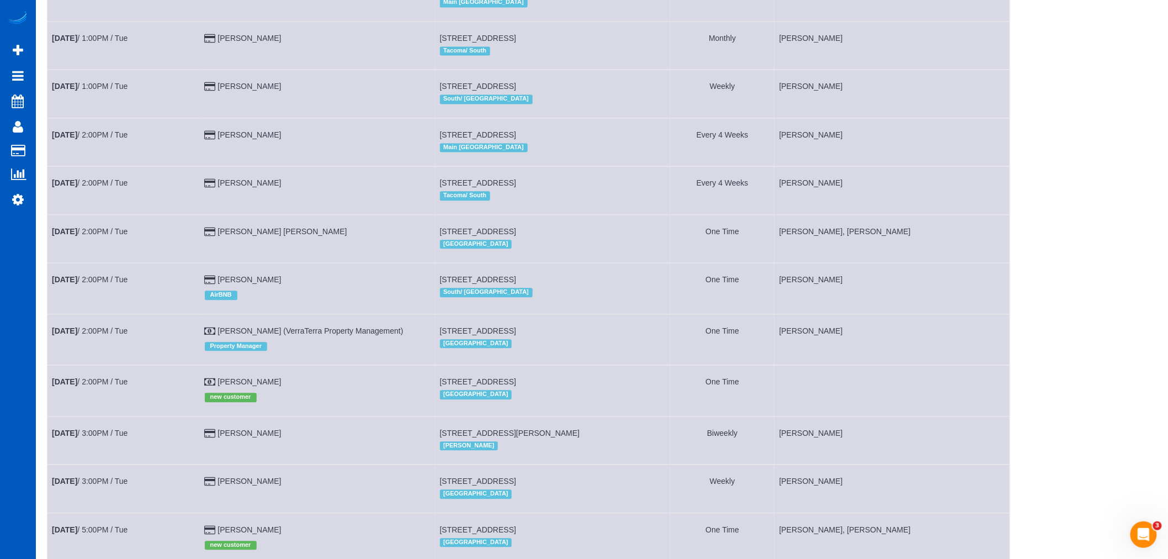
scroll to position [736, 0]
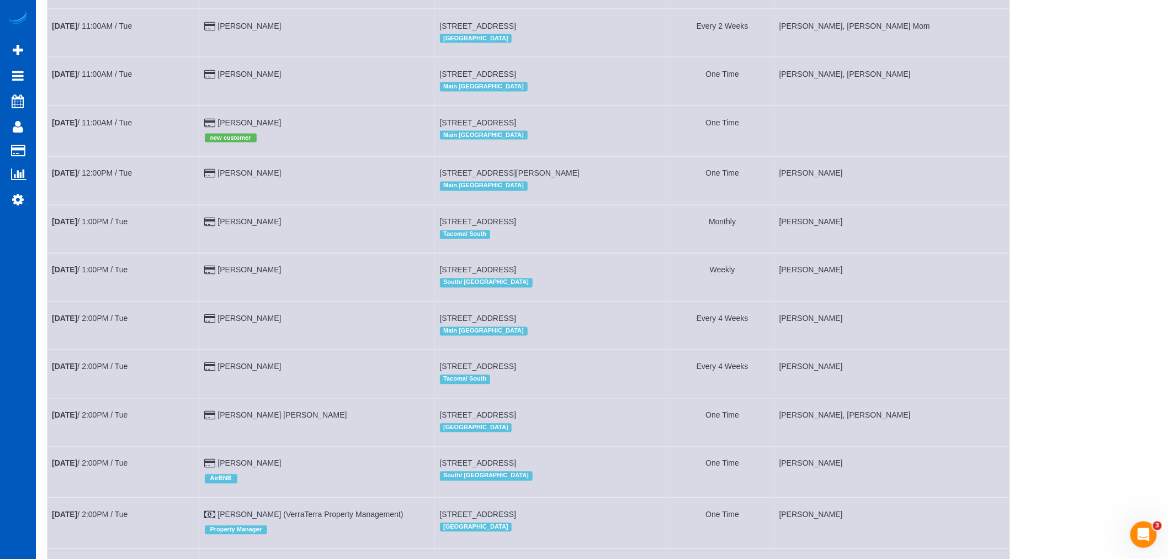
drag, startPoint x: 453, startPoint y: 139, endPoint x: 644, endPoint y: 144, distance: 191.1
click at [644, 144] on td "1000 Minor Ave, Apt 411, 411, Seattle, WA 98104 Main Seattle" at bounding box center [552, 130] width 235 height 51
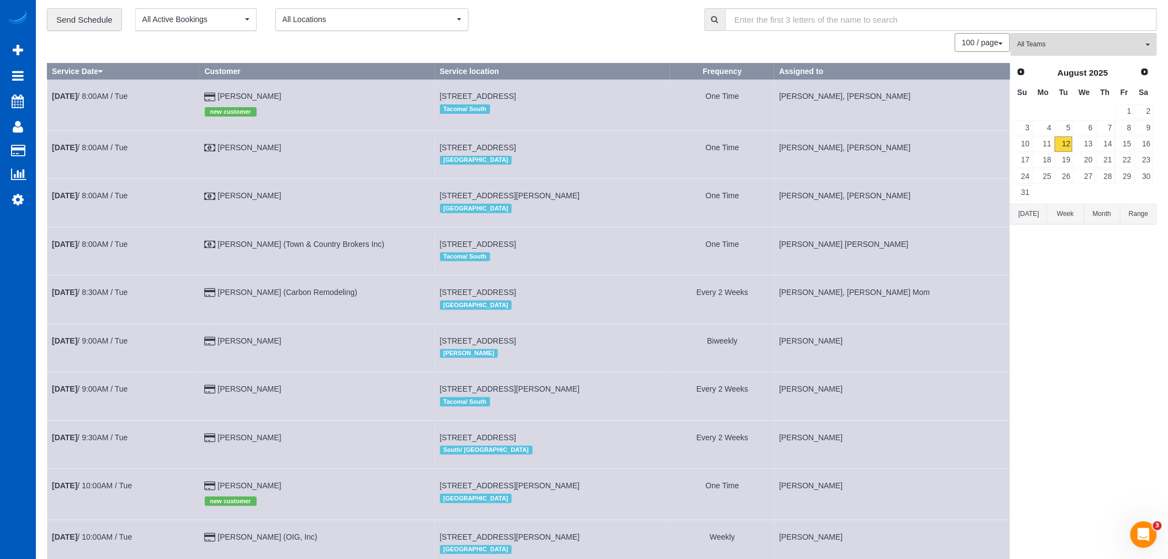
scroll to position [61, 0]
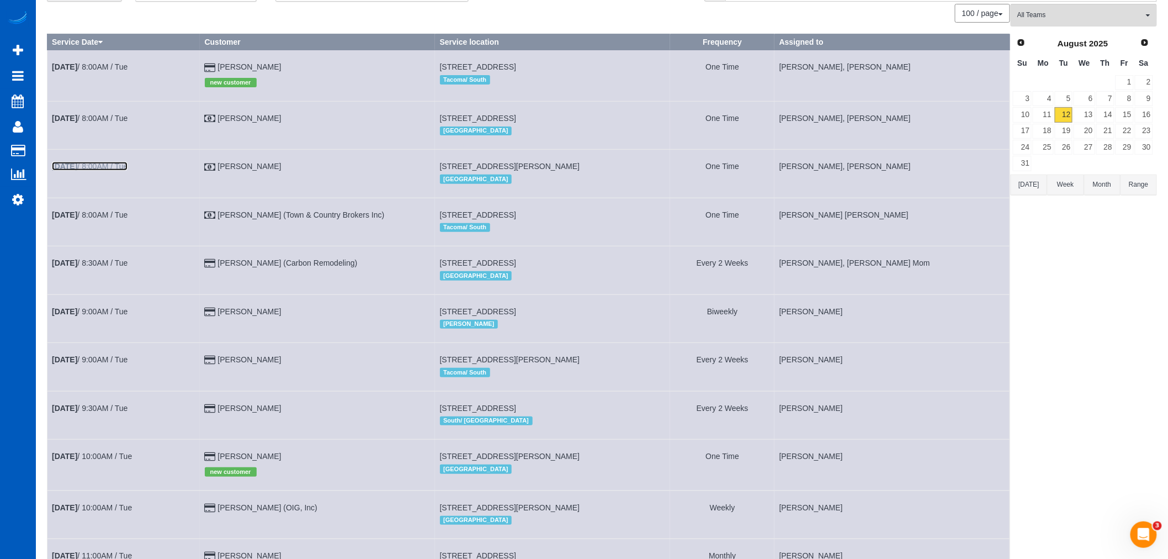
click at [77, 167] on b "Aug 12th" at bounding box center [64, 166] width 25 height 9
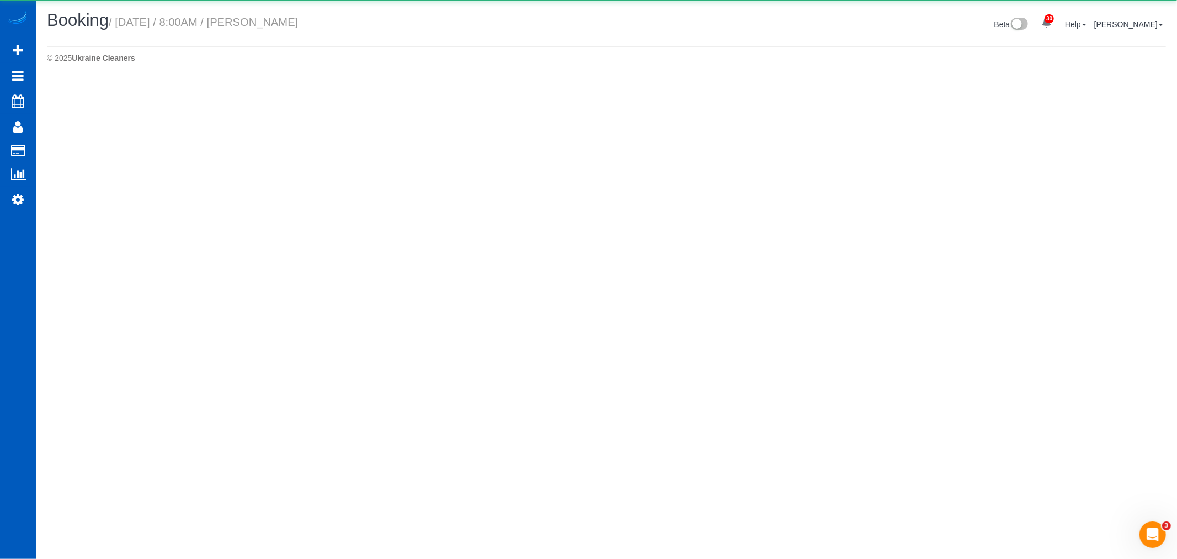
select select "WA"
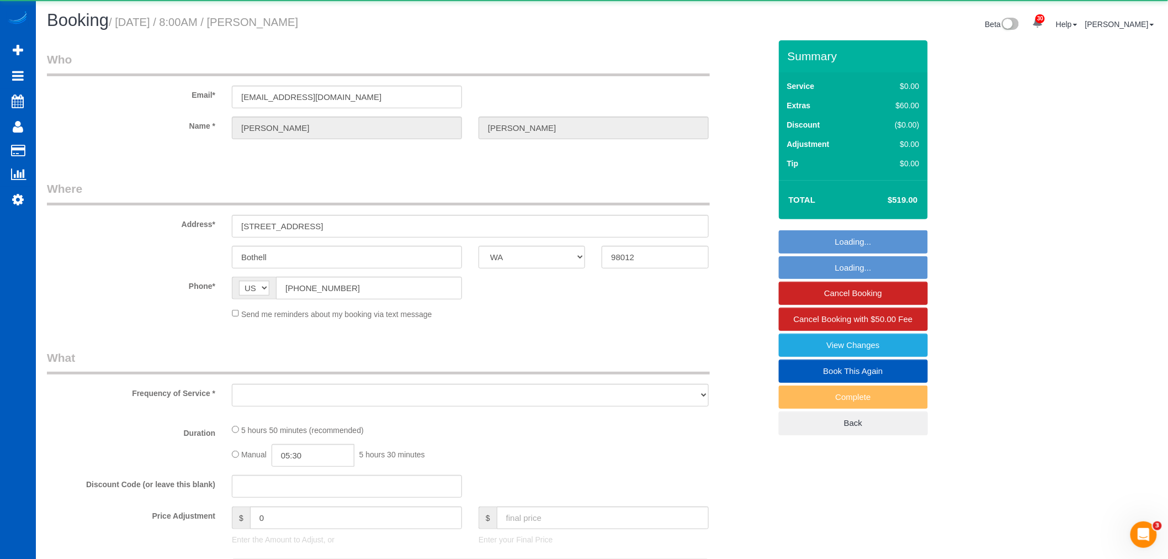
select select "object:66451"
select select "199"
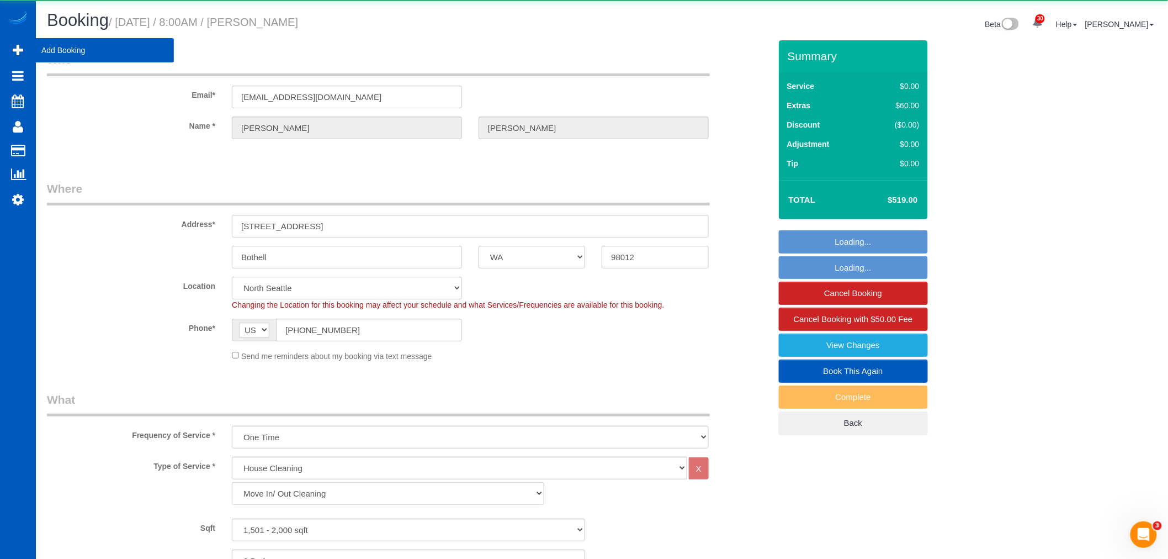
select select "spot199"
select select "1501"
select select "3"
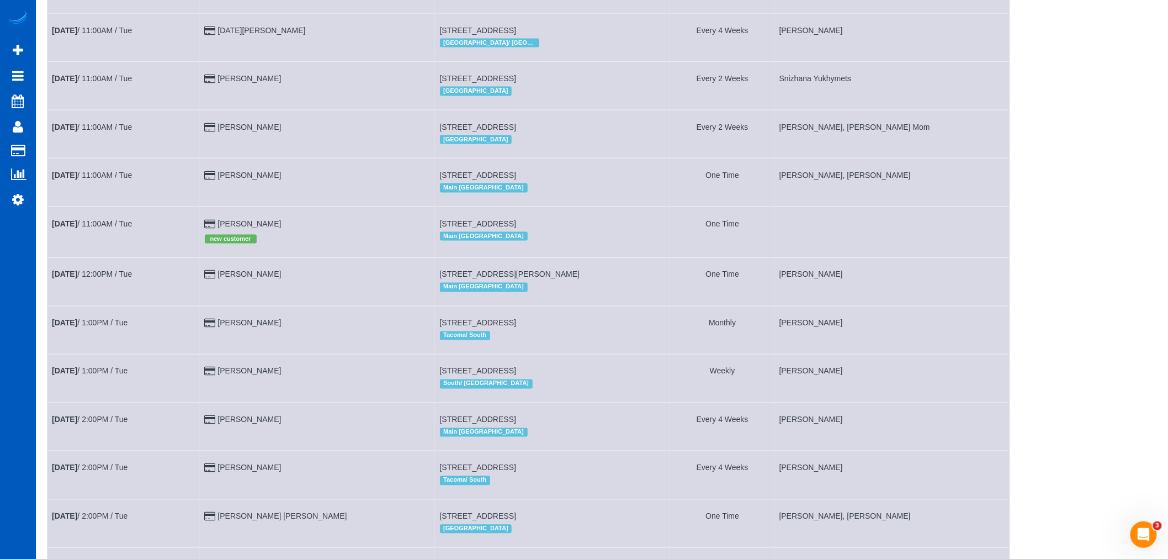
scroll to position [613, 0]
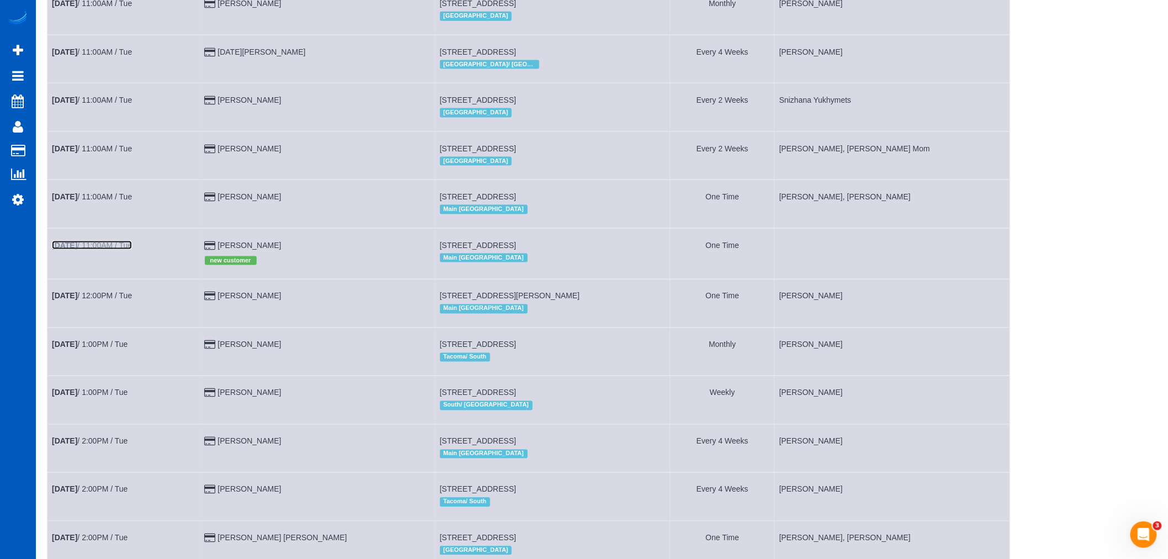
click at [77, 250] on b "Aug 12th" at bounding box center [64, 245] width 25 height 9
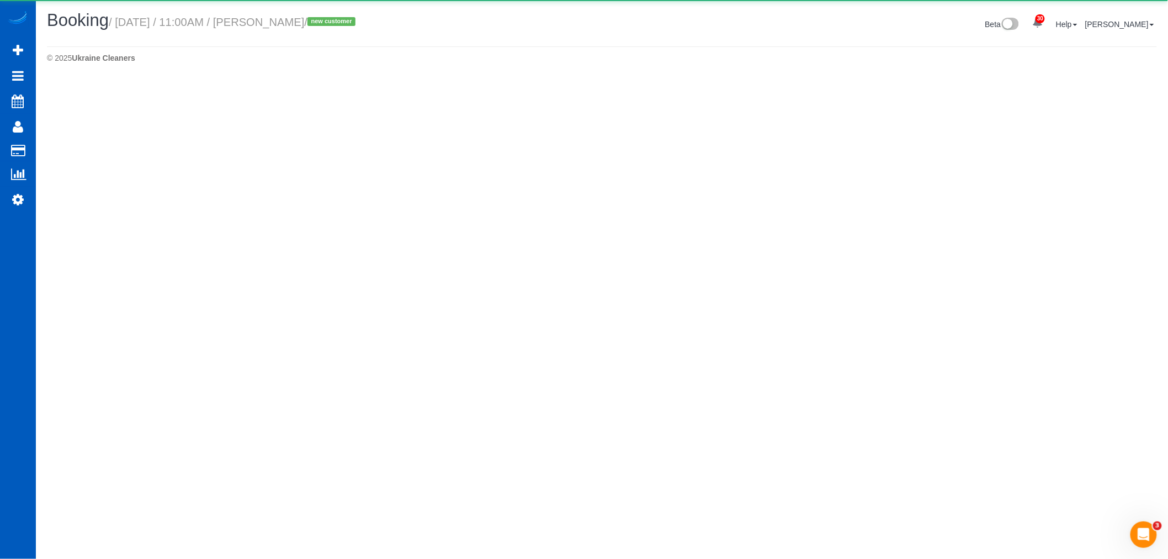
select select "WA"
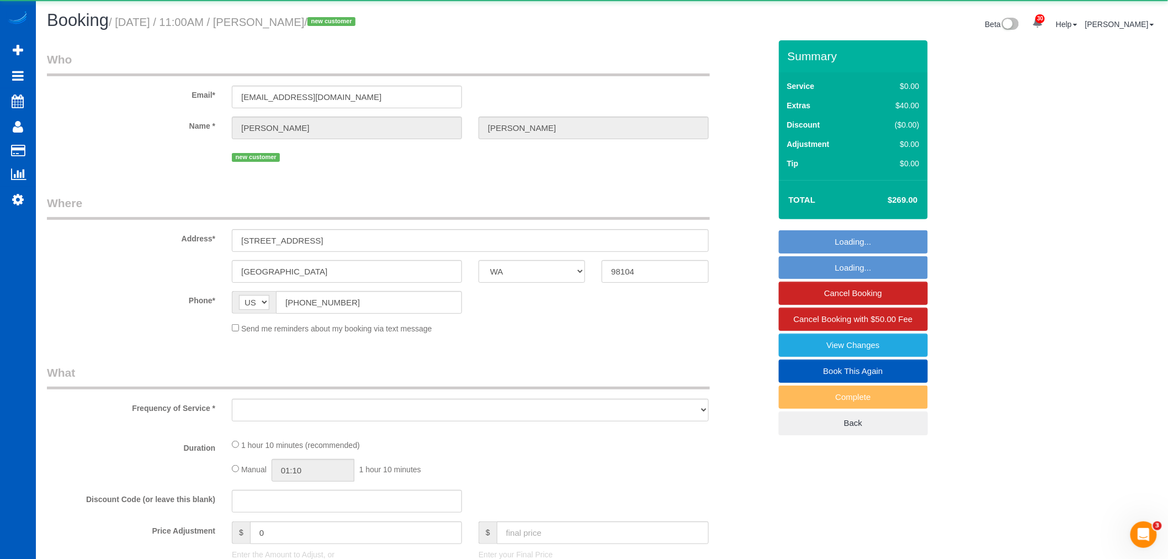
select select "object:67879"
select select "199"
select select "spot207"
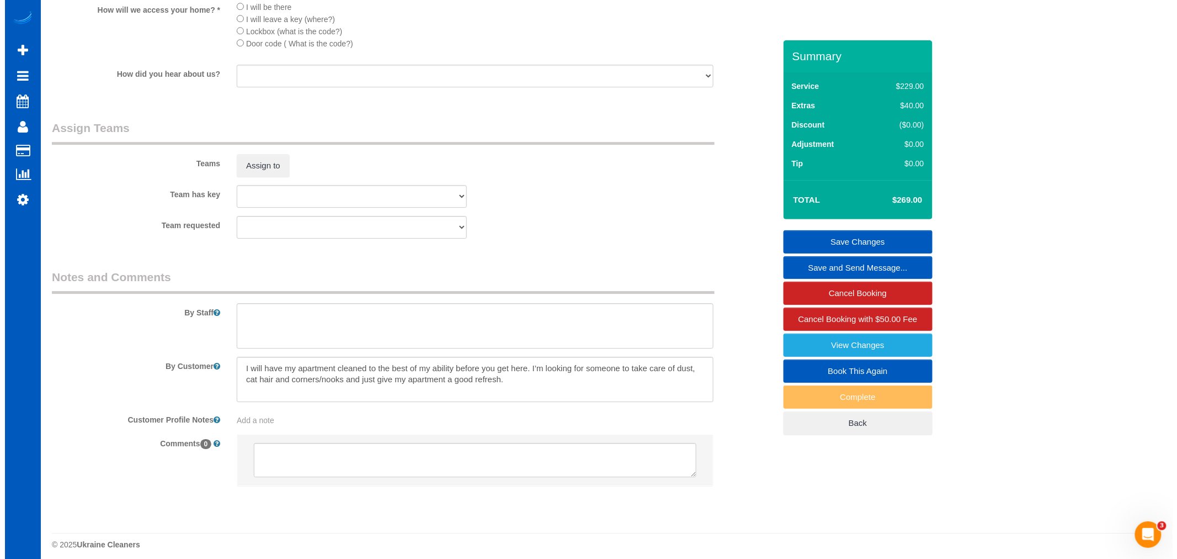
scroll to position [1349, 0]
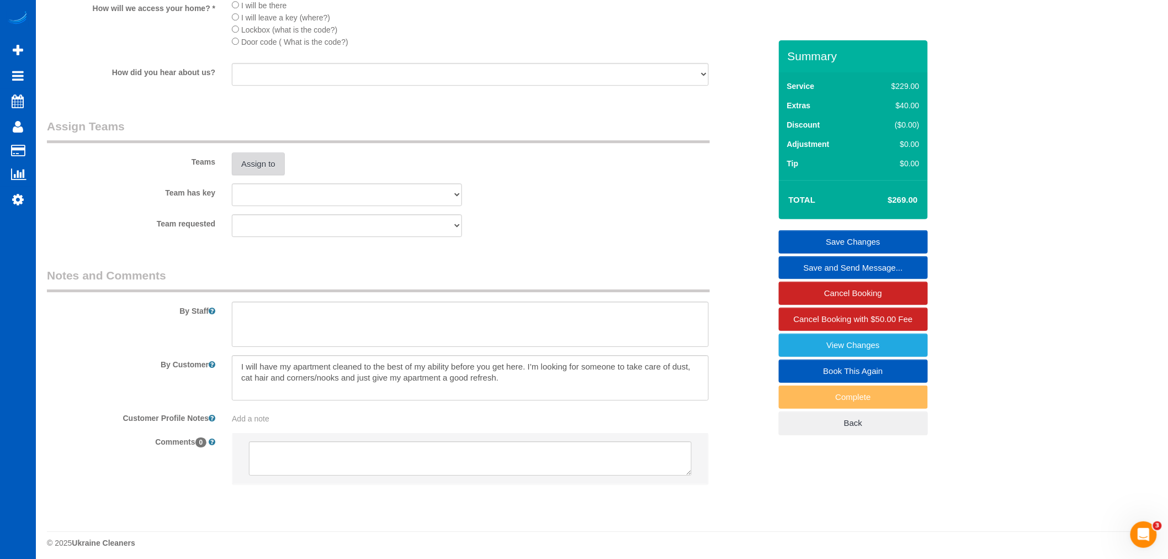
click at [251, 174] on button "Assign to" at bounding box center [258, 163] width 53 height 23
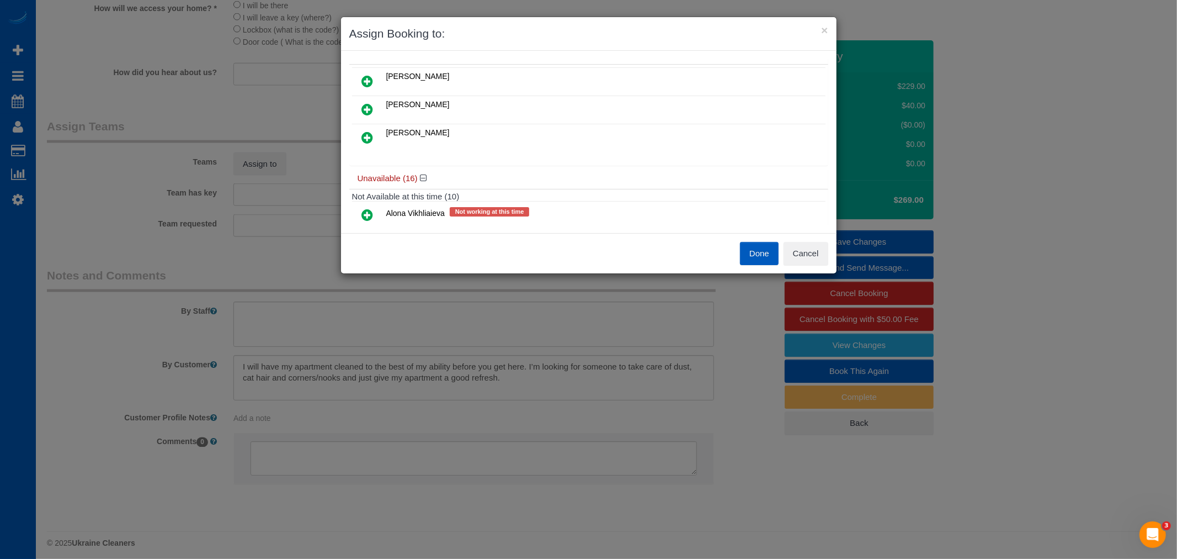
scroll to position [184, 0]
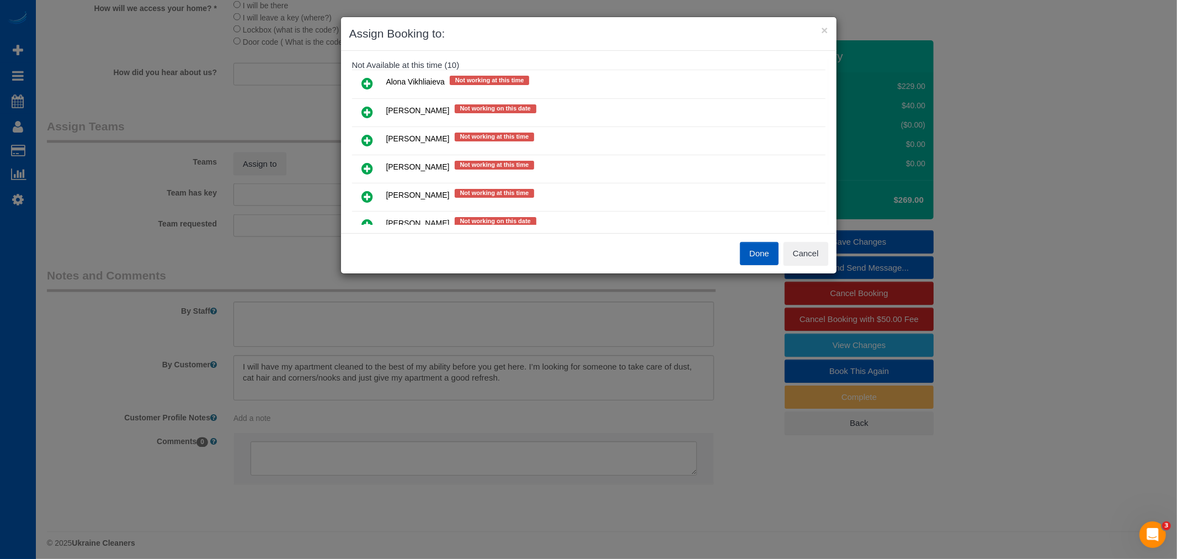
click at [832, 253] on div "Done Cancel" at bounding box center [713, 253] width 248 height 23
click at [824, 253] on button "Cancel" at bounding box center [806, 253] width 45 height 23
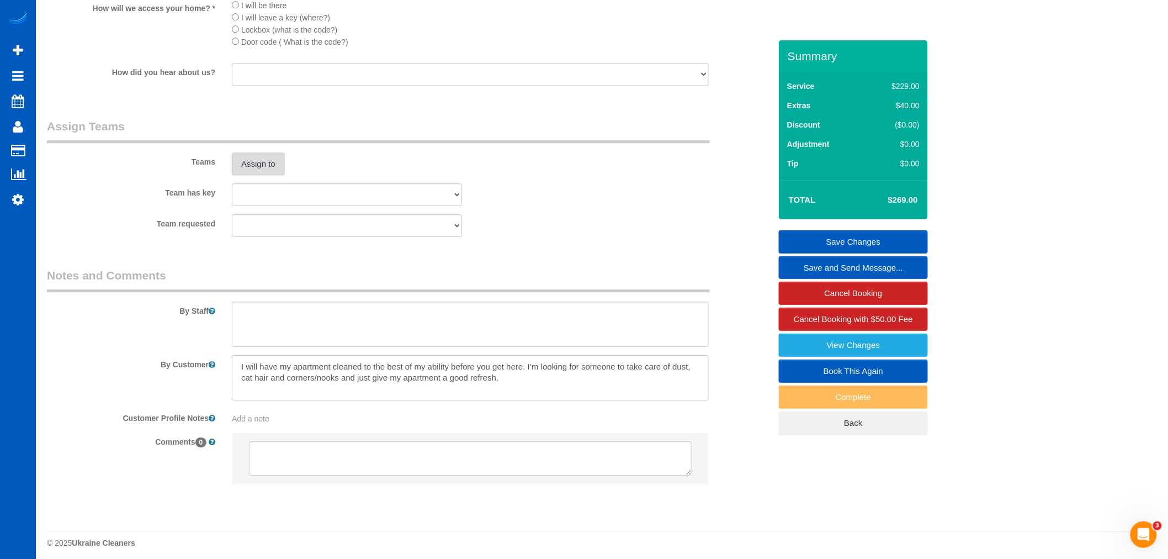
click at [268, 176] on button "Assign to" at bounding box center [258, 163] width 53 height 23
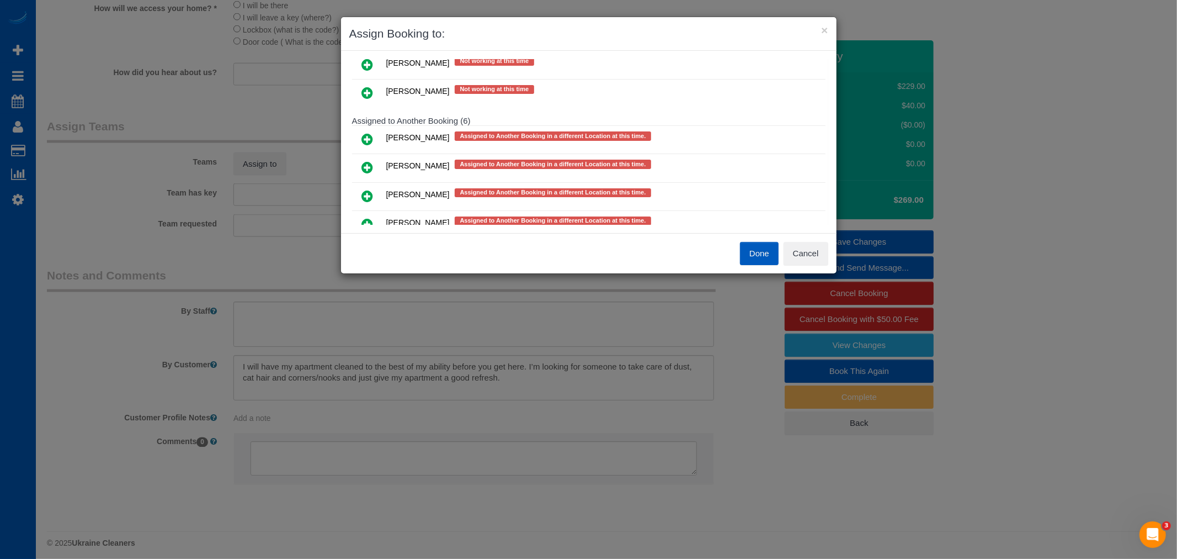
click at [372, 139] on icon at bounding box center [368, 138] width 12 height 13
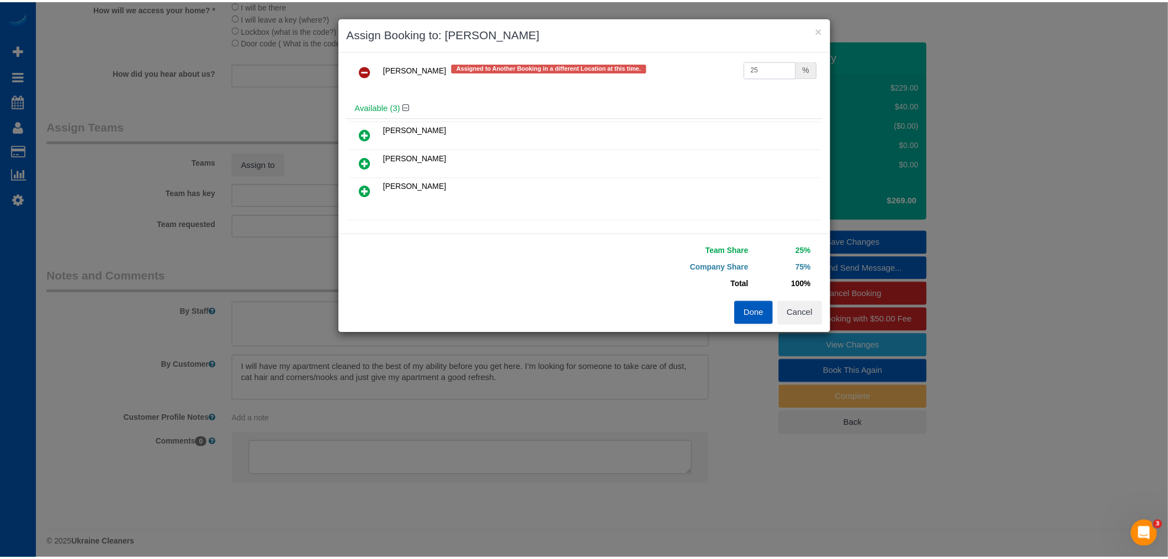
scroll to position [0, 0]
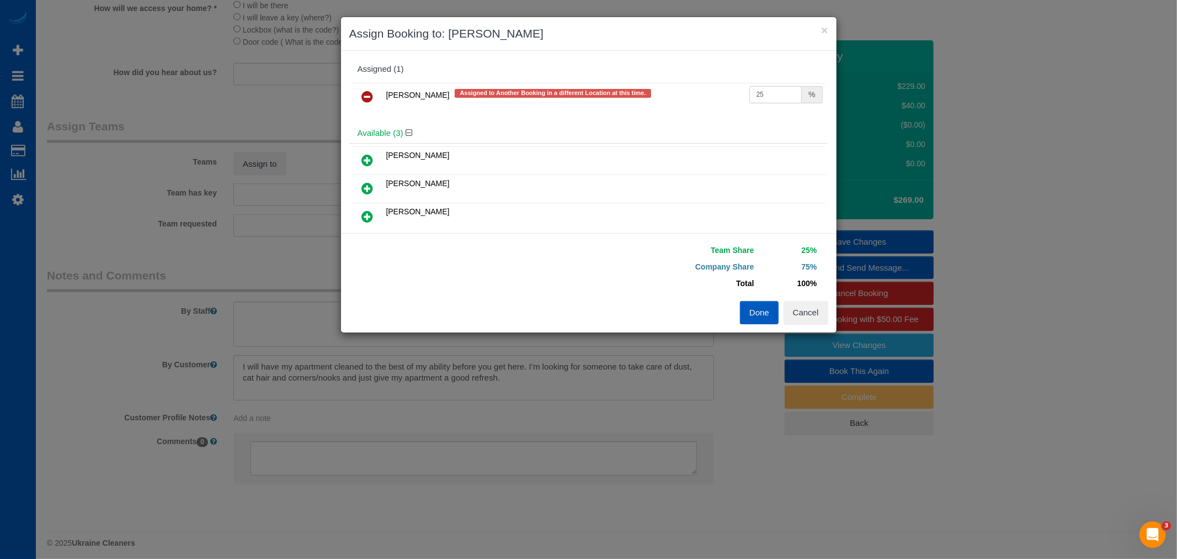
drag, startPoint x: 781, startPoint y: 67, endPoint x: 683, endPoint y: 55, distance: 98.4
click at [683, 55] on div "Assigned (1) Alona Tarasiuk Assigned to Another Booking in a different Location…" at bounding box center [589, 142] width 496 height 182
type input "55"
click at [762, 313] on button "Done" at bounding box center [759, 312] width 39 height 23
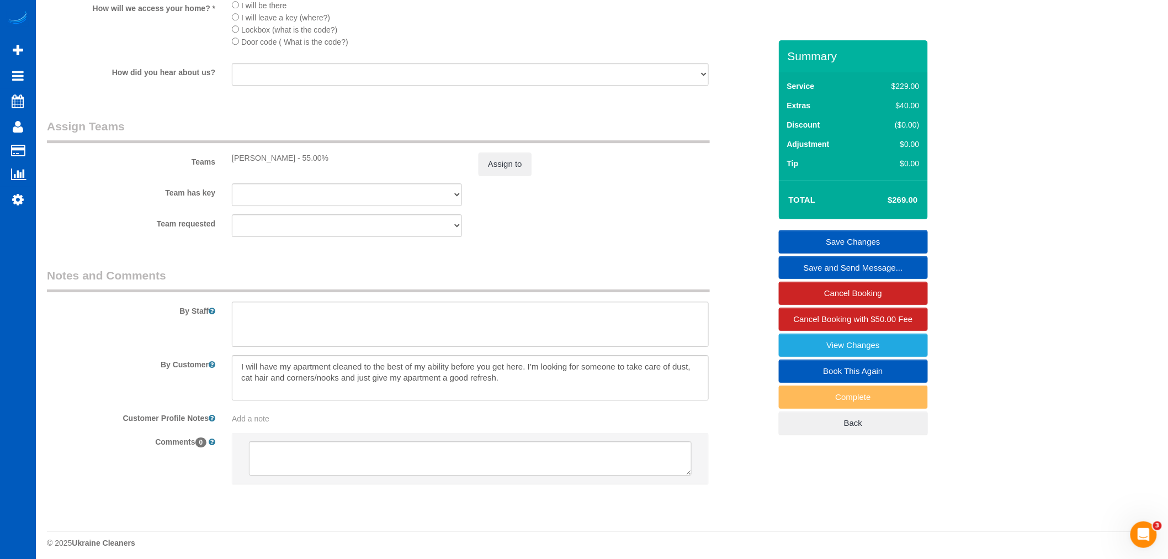
click at [855, 243] on link "Save Changes" at bounding box center [853, 241] width 149 height 23
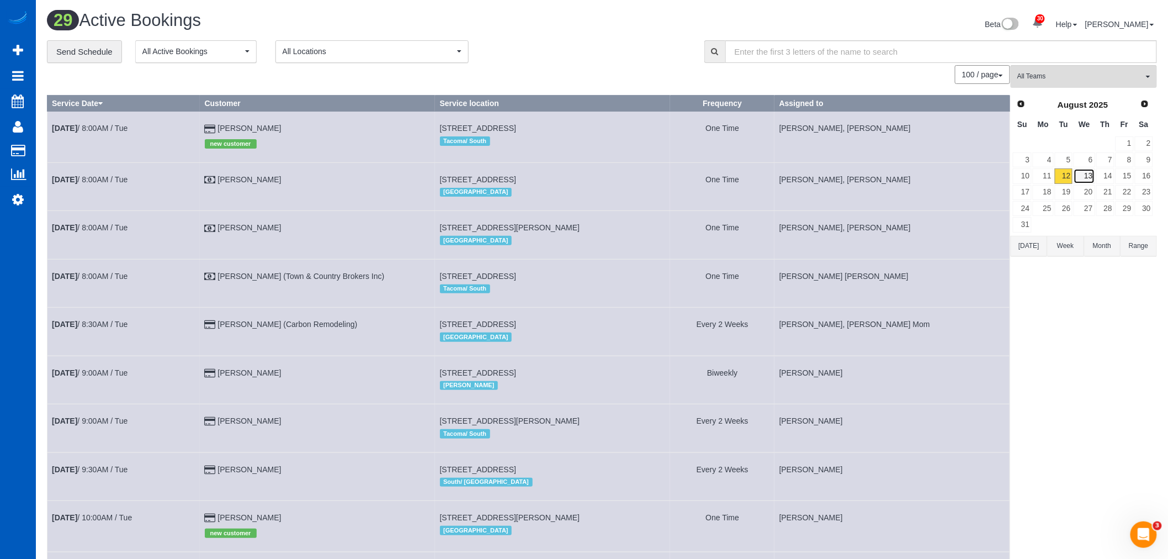
click at [1084, 179] on link "13" at bounding box center [1084, 175] width 21 height 15
click at [1066, 174] on link "12" at bounding box center [1064, 175] width 18 height 15
click at [1047, 177] on link "11" at bounding box center [1043, 175] width 20 height 15
click at [1068, 177] on link "12" at bounding box center [1064, 175] width 18 height 15
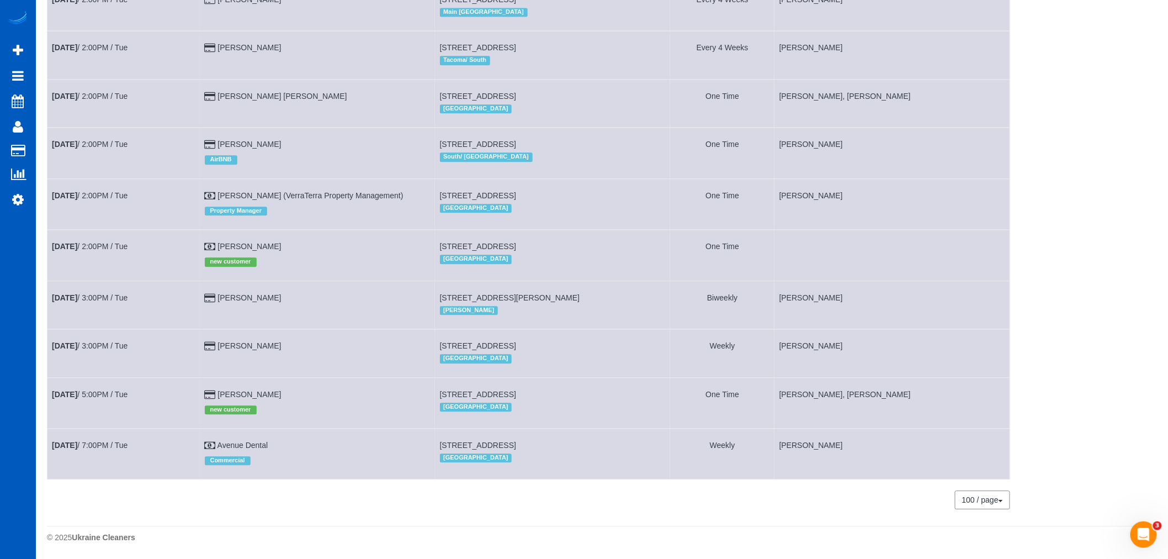
scroll to position [1084, 0]
click at [97, 242] on link "Aug 12th / 2:00PM / Tue" at bounding box center [90, 246] width 76 height 9
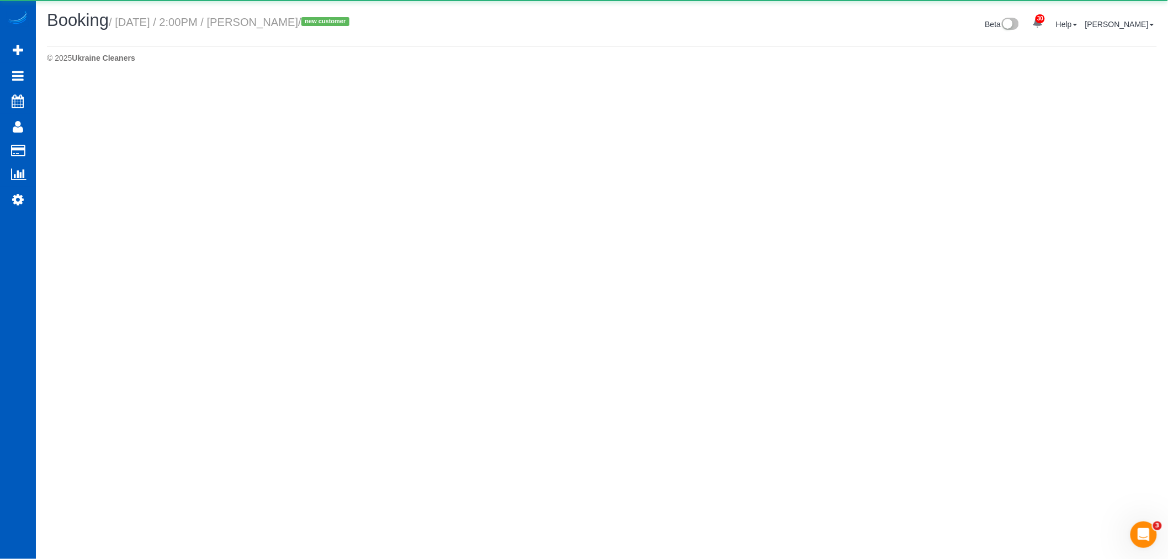
select select "WA"
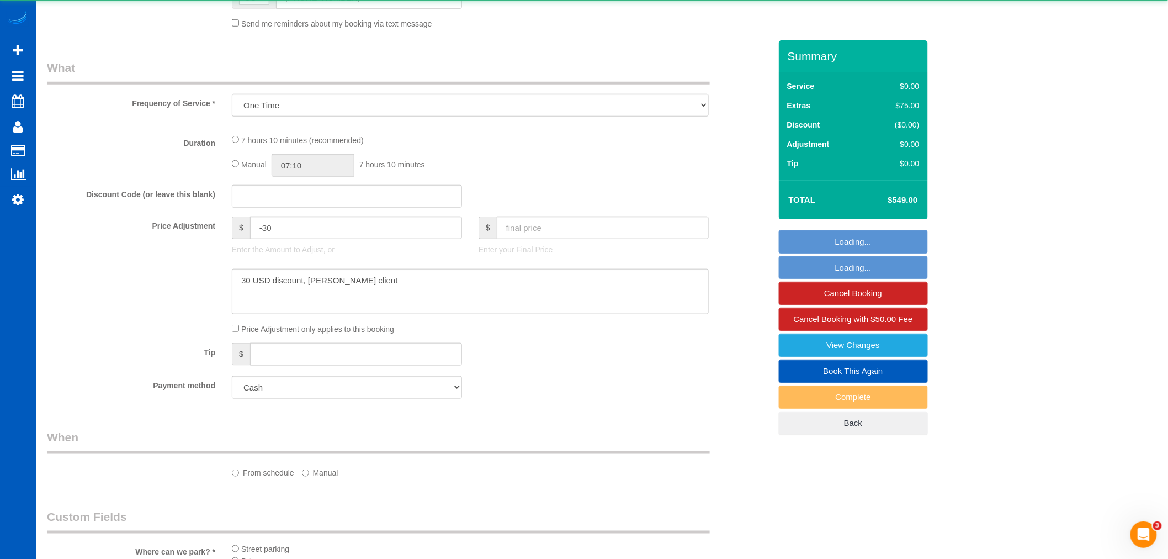
select select "object:71606"
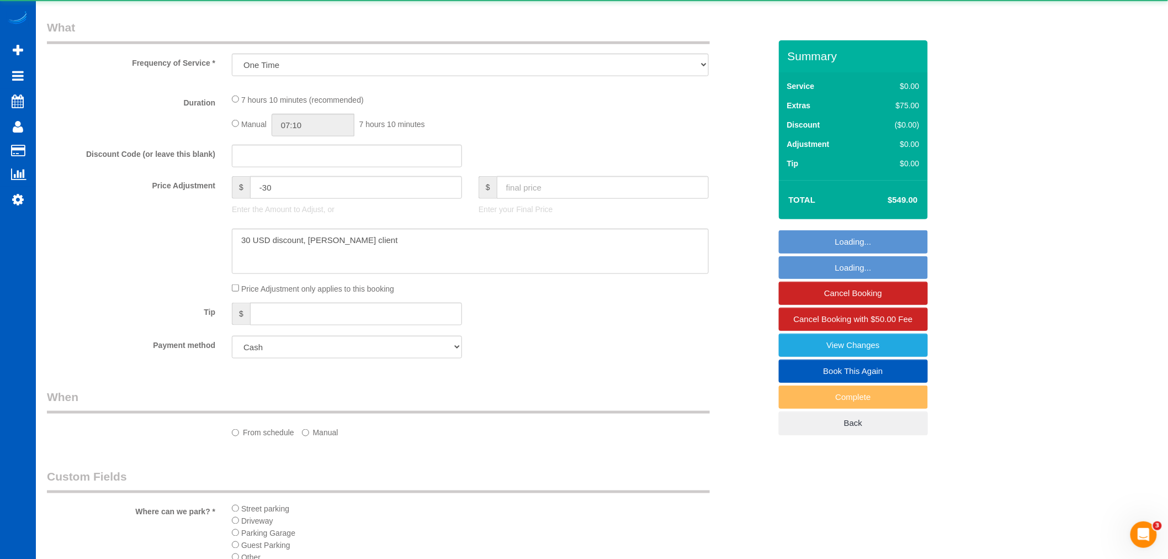
select select "199"
select select "2001"
select select "5"
select select "3"
select select "spot213"
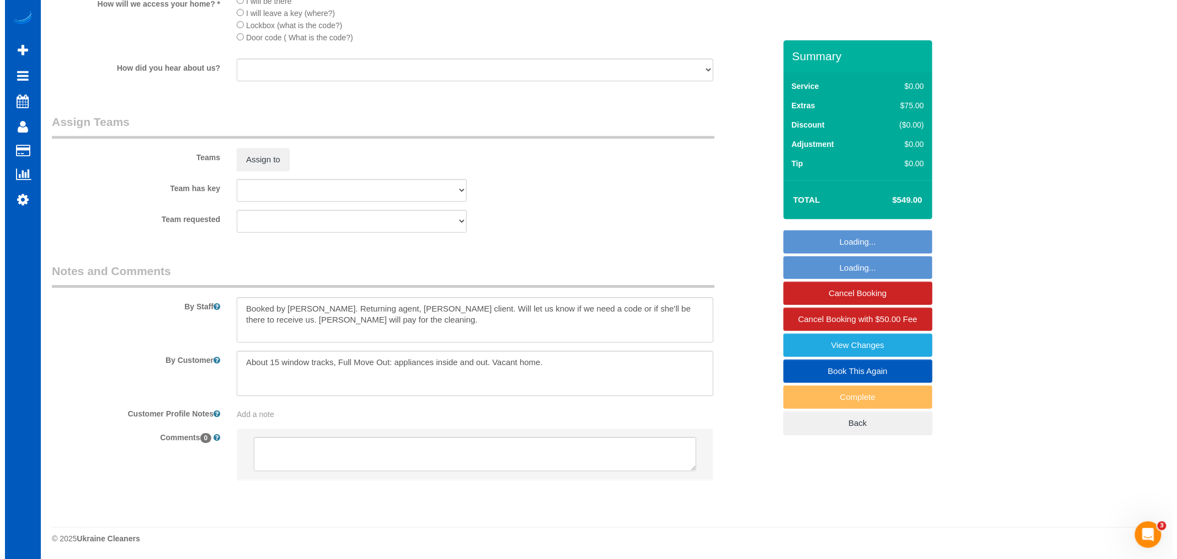
scroll to position [1340, 0]
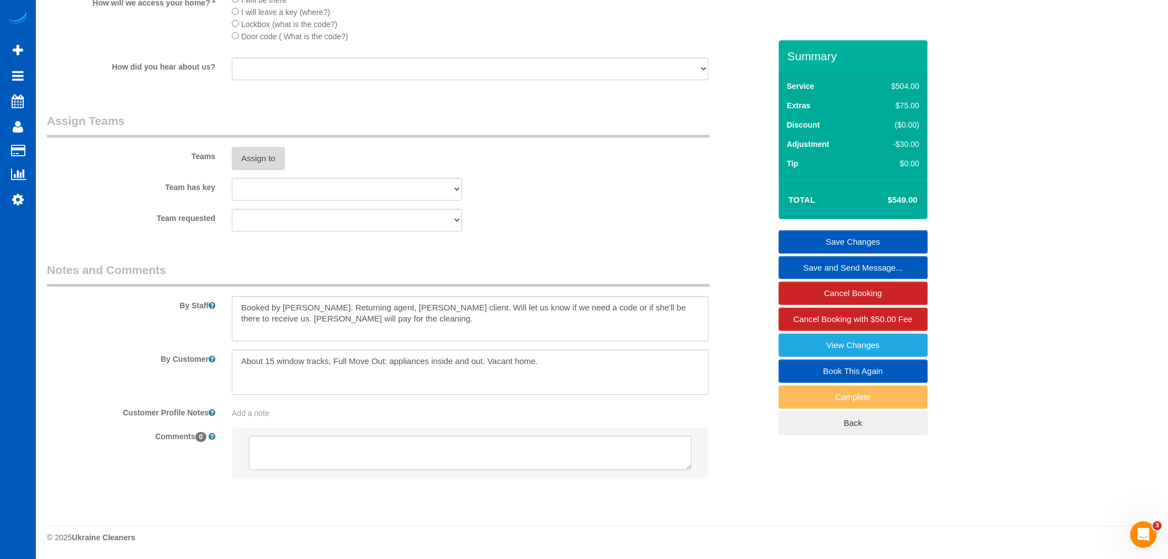
click at [234, 152] on button "Assign to" at bounding box center [258, 158] width 53 height 23
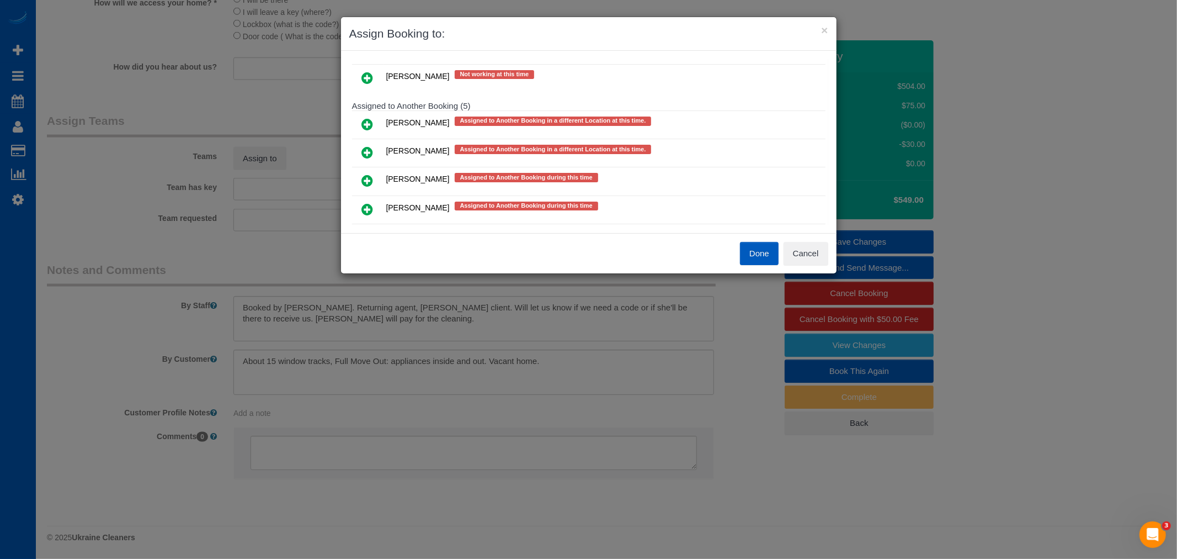
click at [372, 125] on link at bounding box center [368, 125] width 26 height 22
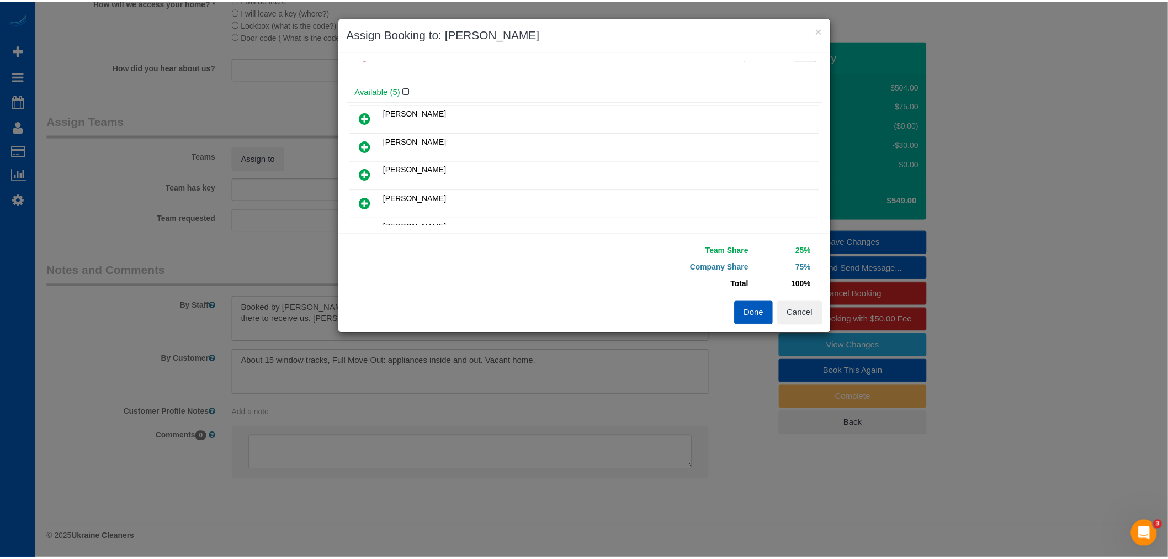
scroll to position [0, 0]
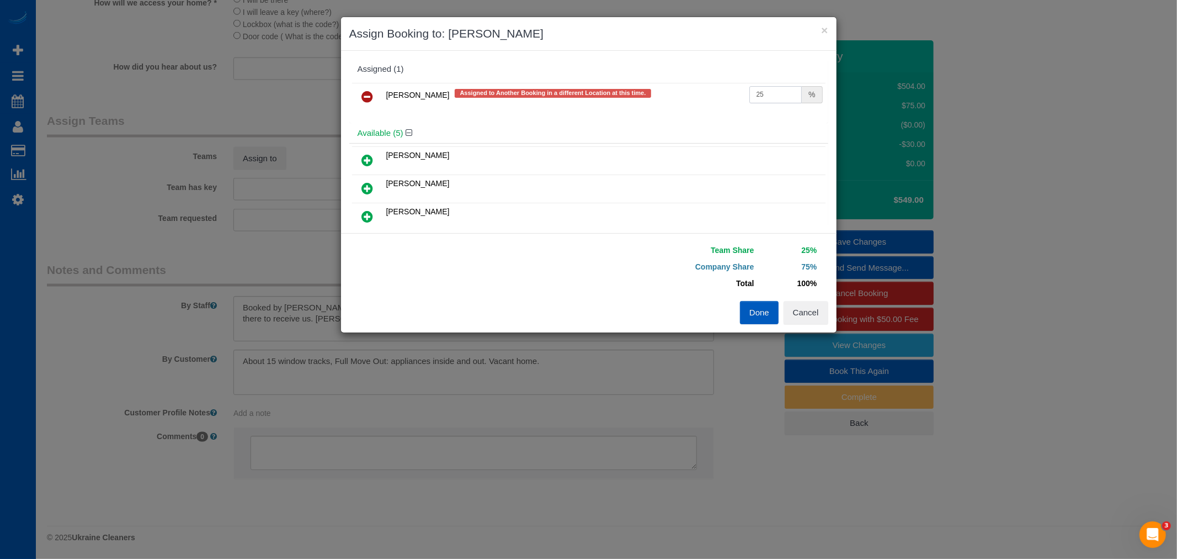
drag, startPoint x: 779, startPoint y: 102, endPoint x: 705, endPoint y: 96, distance: 73.7
click at [705, 96] on tr "Alona Tarasiuk Assigned to Another Booking in a different Location at this time…" at bounding box center [589, 97] width 474 height 28
type input "55"
click at [752, 310] on button "Done" at bounding box center [759, 312] width 39 height 23
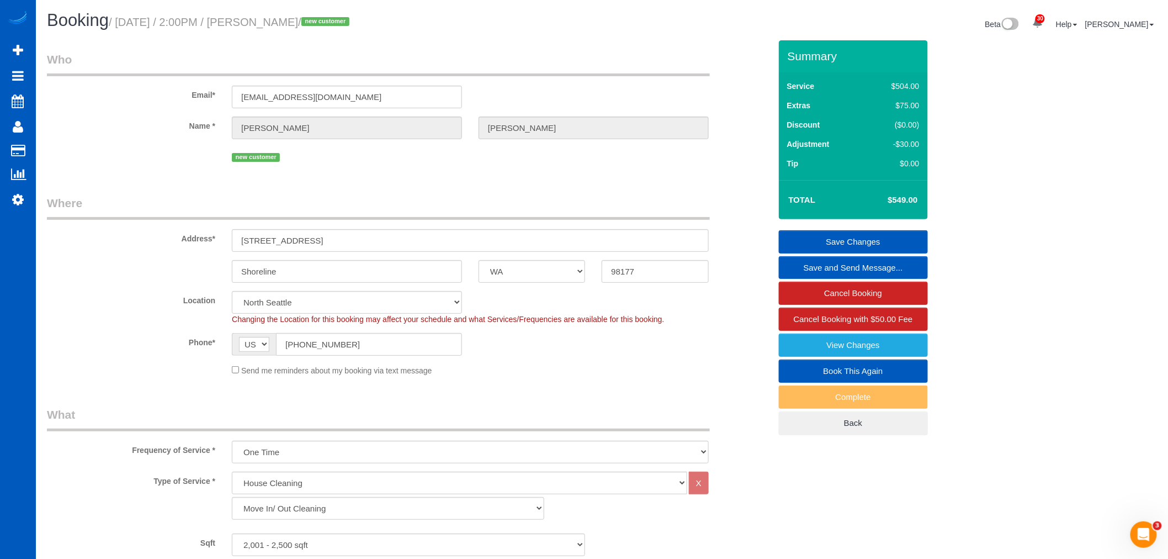
click at [851, 240] on link "Save Changes" at bounding box center [853, 241] width 149 height 23
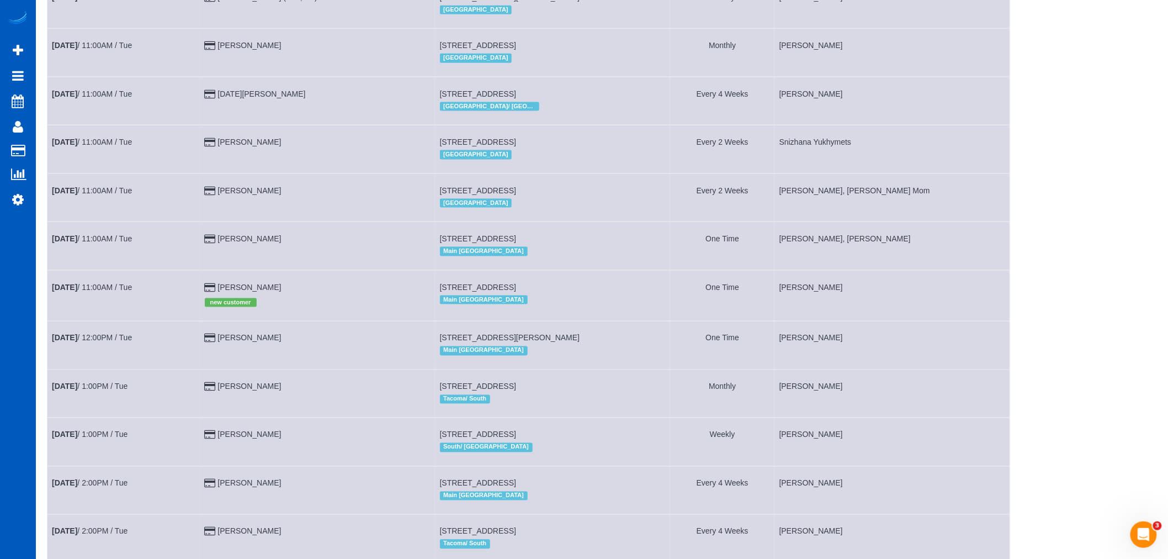
scroll to position [593, 0]
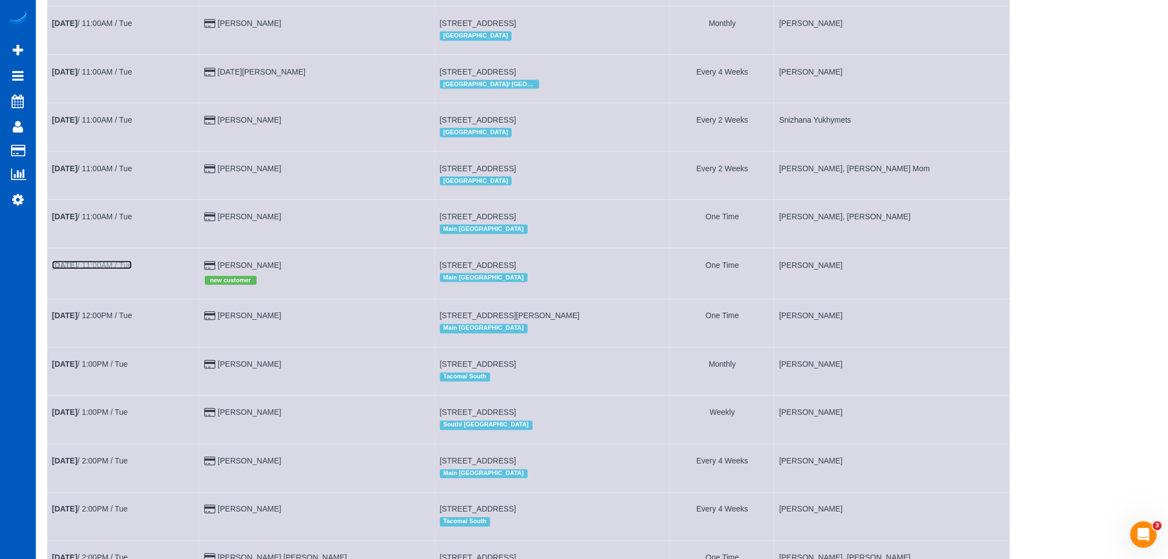
click at [88, 269] on link "Aug 12th / 11:00AM / Tue" at bounding box center [92, 265] width 80 height 9
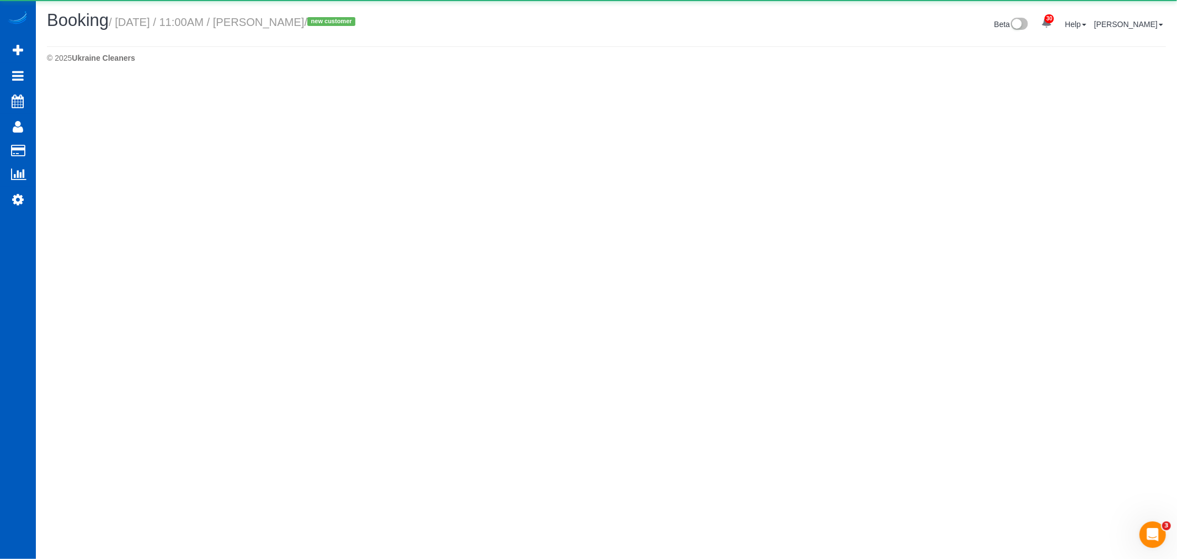
select select "WA"
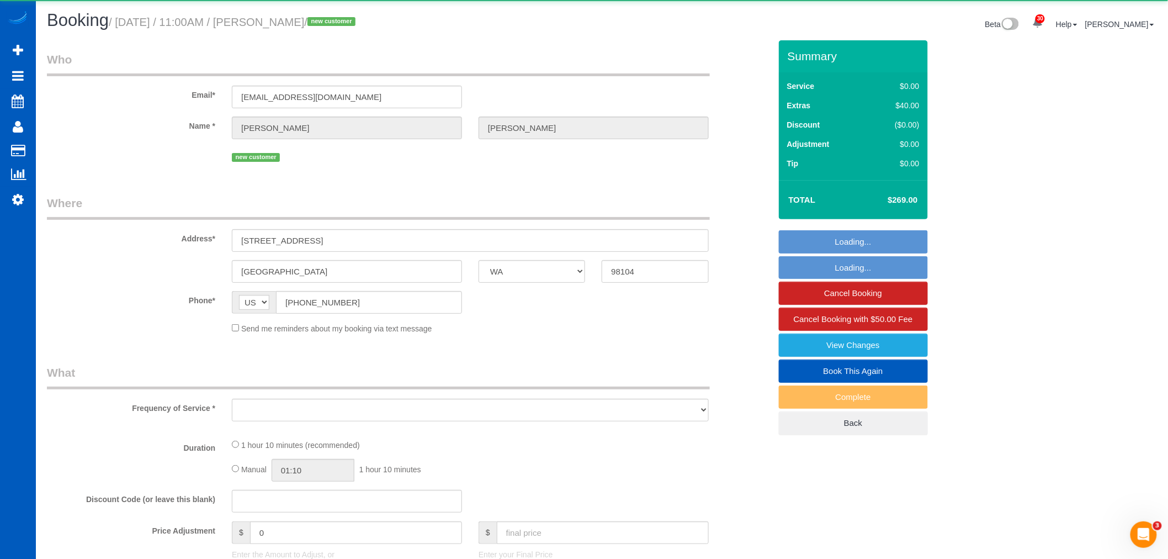
select select "object:73576"
select select "string:fspay-49c39b4a-c7c4-49f6-91cc-b4e076ee1358"
select select "199"
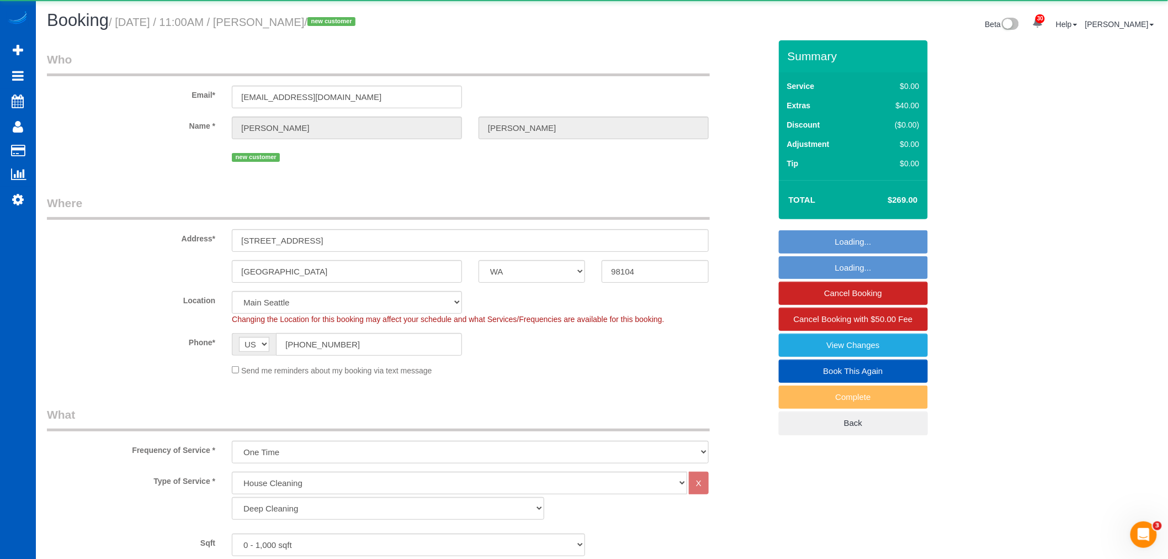
select select "object:73771"
select select "spot221"
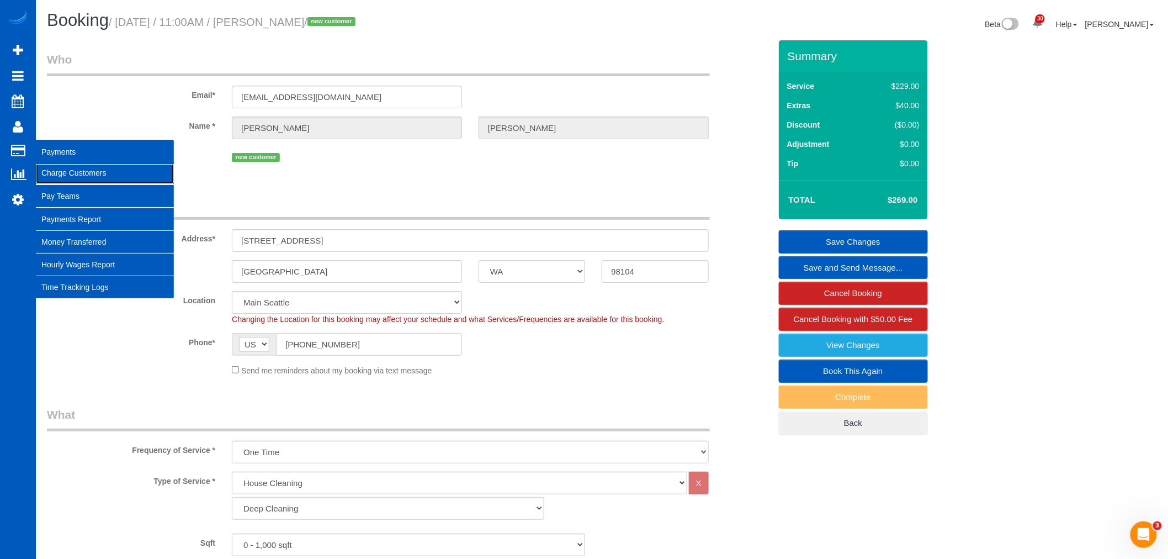
click at [94, 178] on link "Charge Customers" at bounding box center [105, 173] width 138 height 22
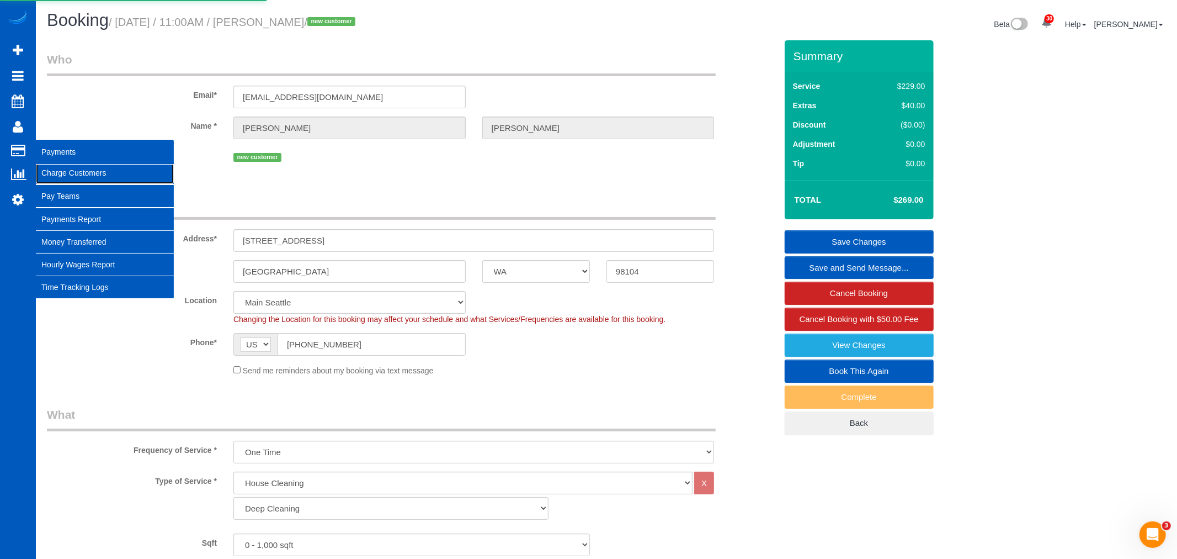
select select
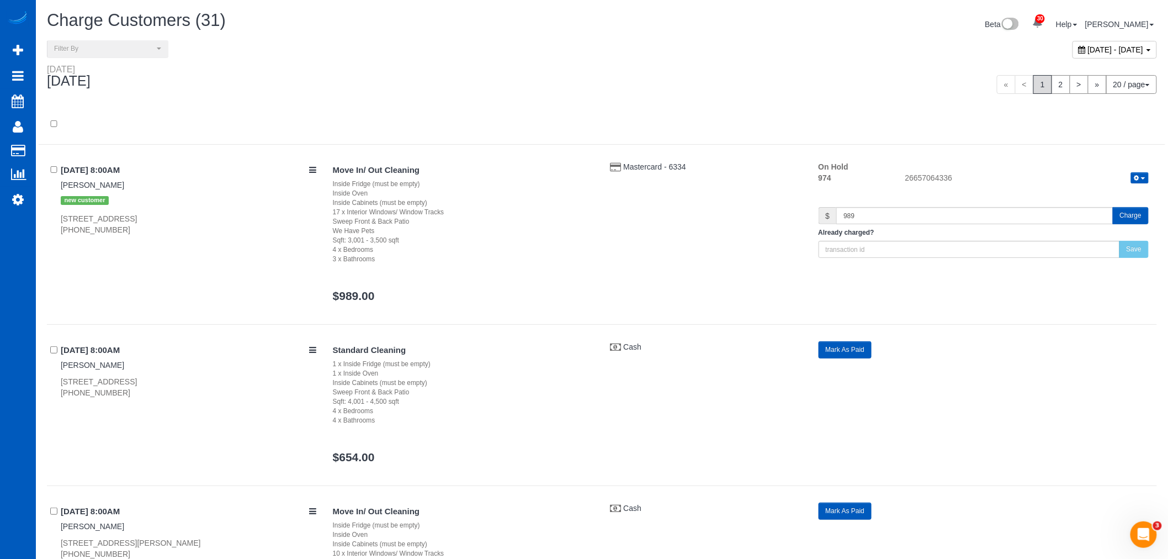
click at [1073, 56] on div "August 12, 2025 - August 12, 2025" at bounding box center [1115, 50] width 84 height 18
type input "**********"
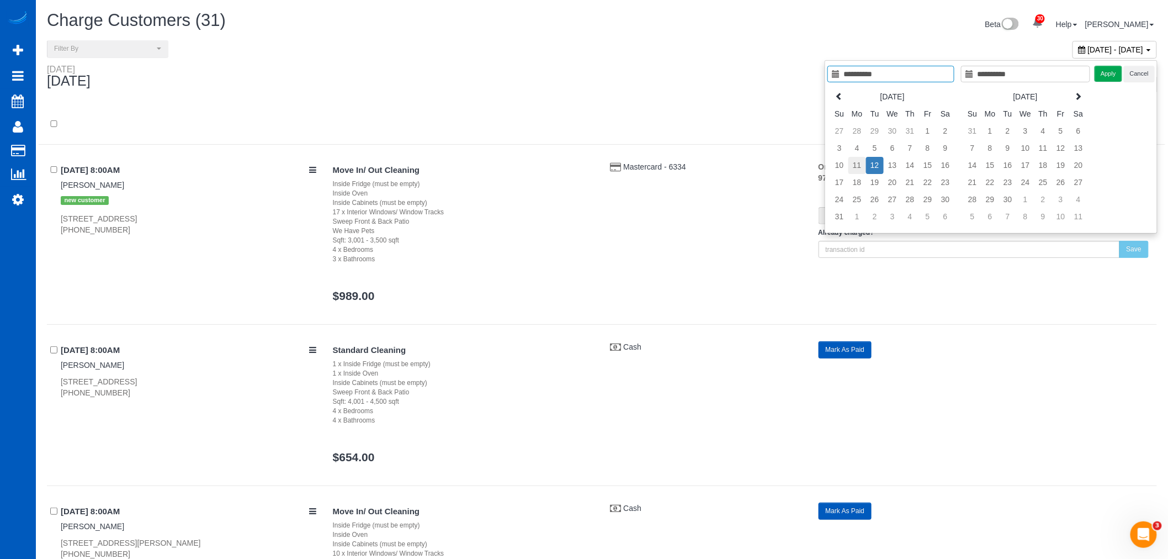
type input "**********"
click at [856, 160] on td "11" at bounding box center [857, 165] width 18 height 17
type input "**********"
click at [860, 163] on td "11" at bounding box center [857, 165] width 18 height 17
type input "**********"
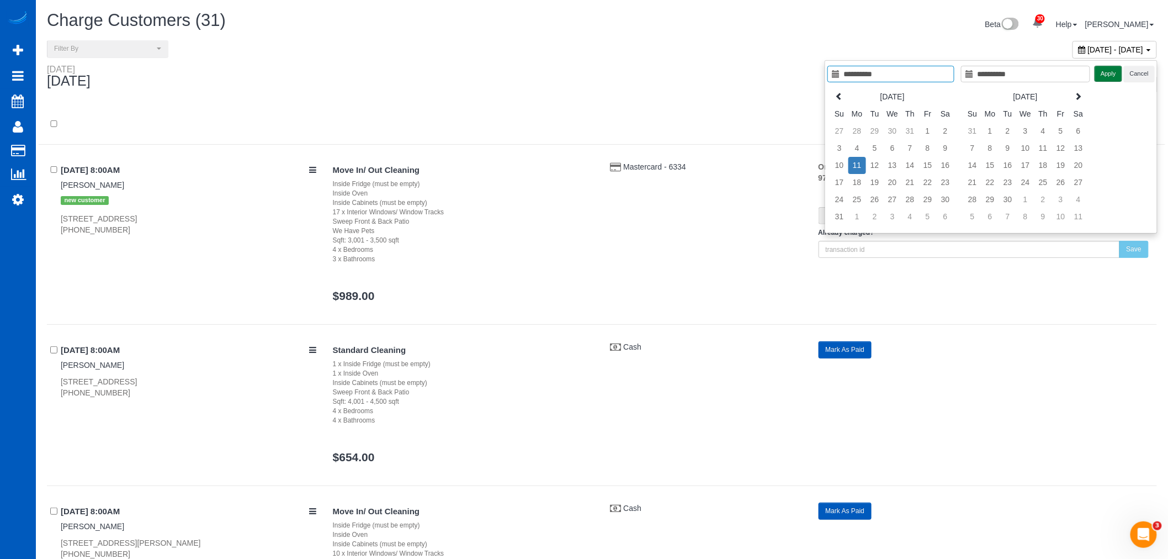
click at [1112, 73] on button "Apply" at bounding box center [1109, 74] width 28 height 16
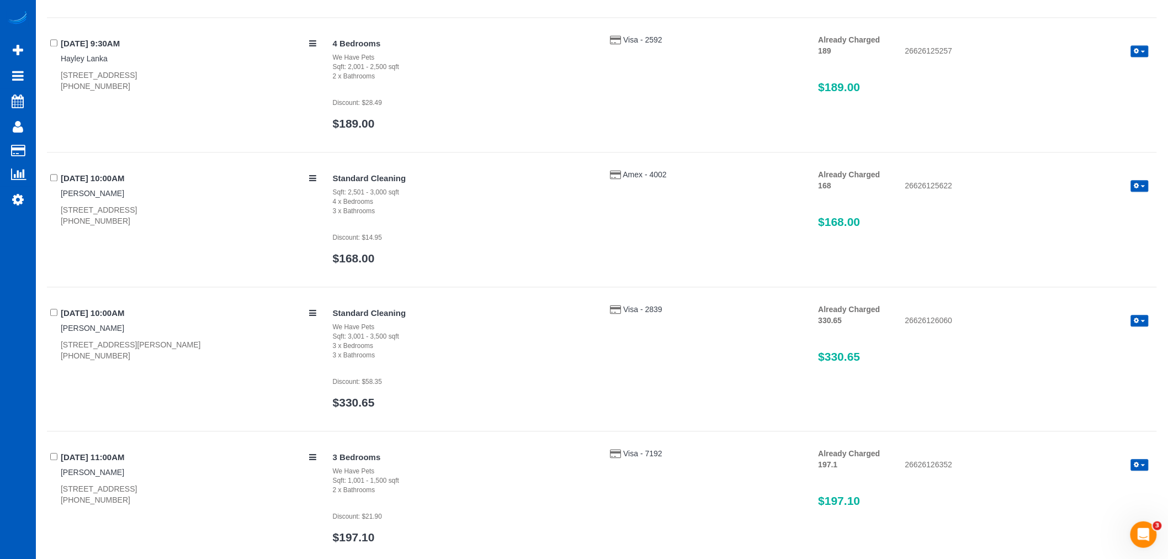
scroll to position [981, 0]
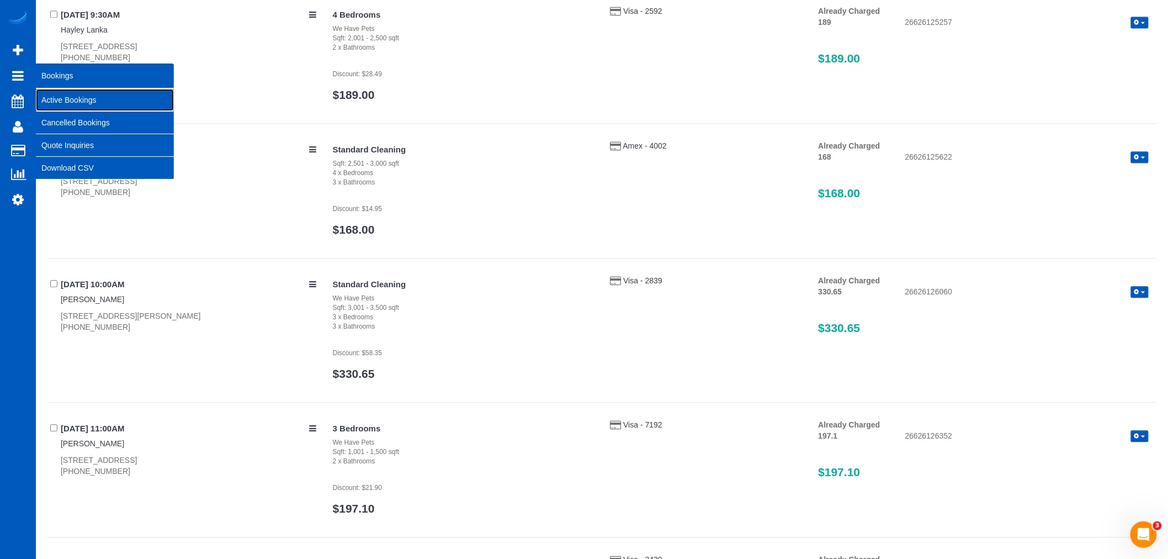
click at [65, 97] on link "Active Bookings" at bounding box center [105, 100] width 138 height 22
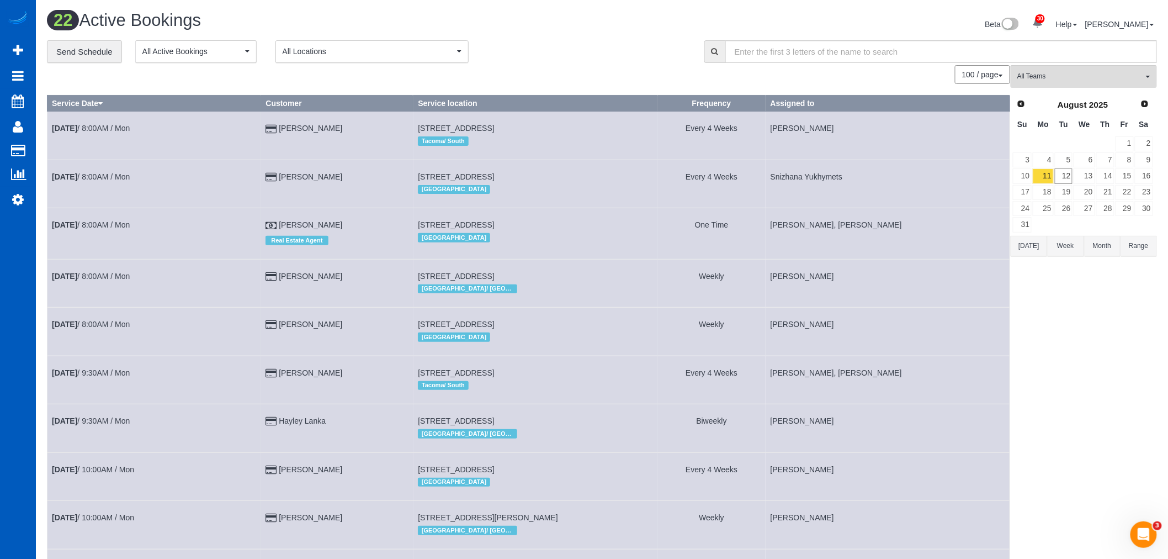
click at [1034, 225] on td at bounding box center [1043, 224] width 22 height 16
click at [1031, 225] on link "31" at bounding box center [1022, 224] width 19 height 15
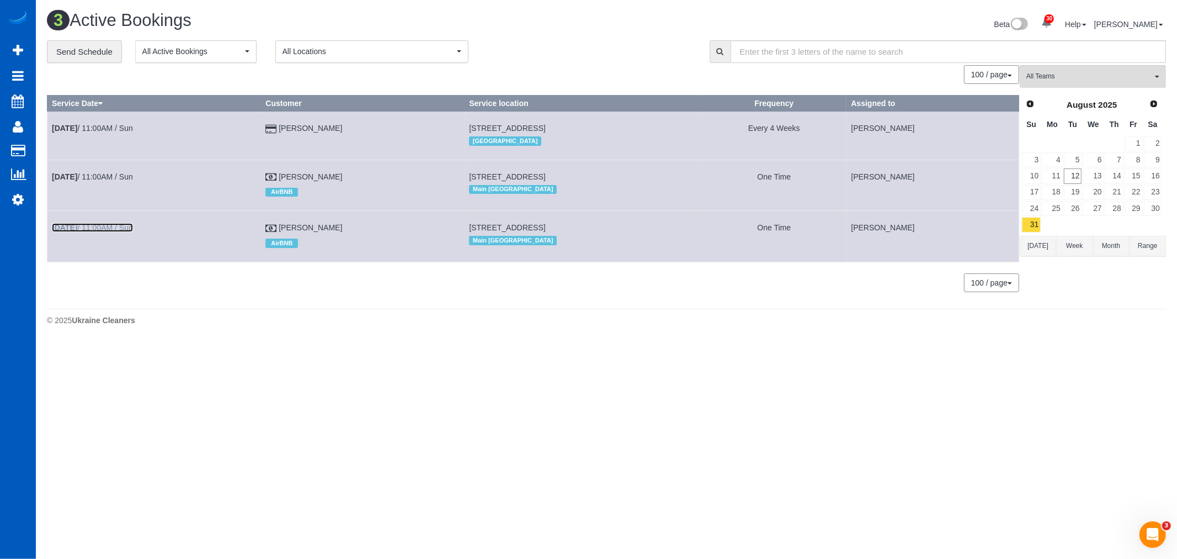
click at [132, 232] on link "Aug 31st / 11:00AM / Sun" at bounding box center [92, 227] width 81 height 9
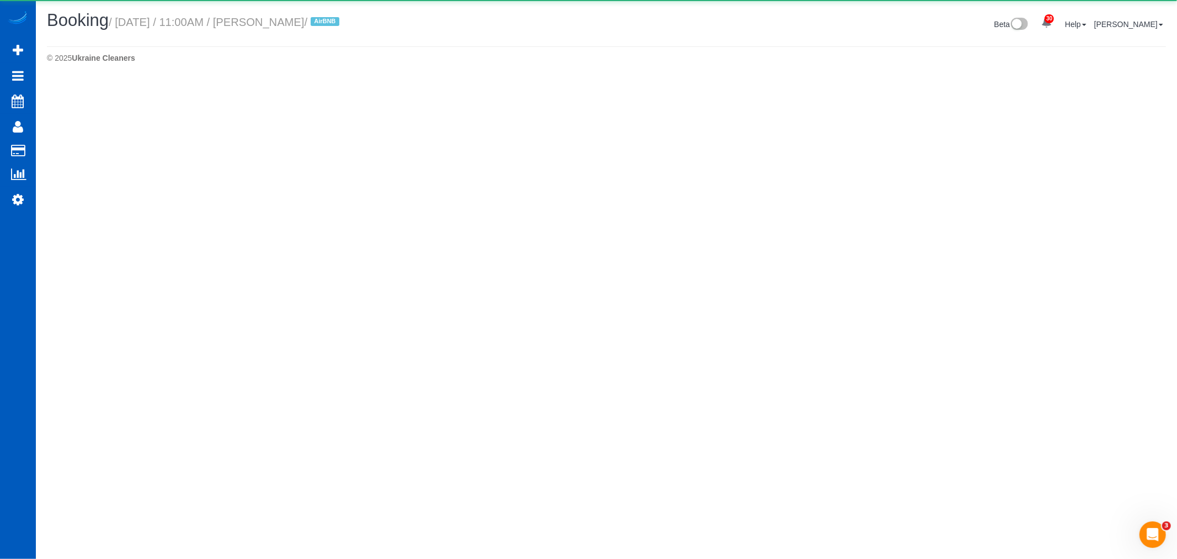
select select "WA"
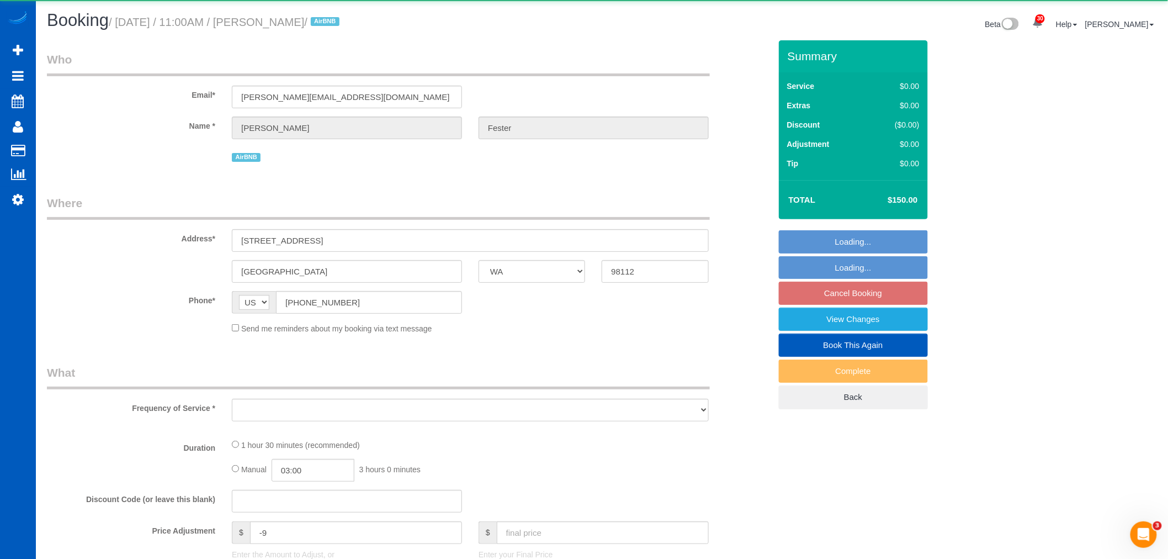
select select "object:76894"
select select "199"
select select "2"
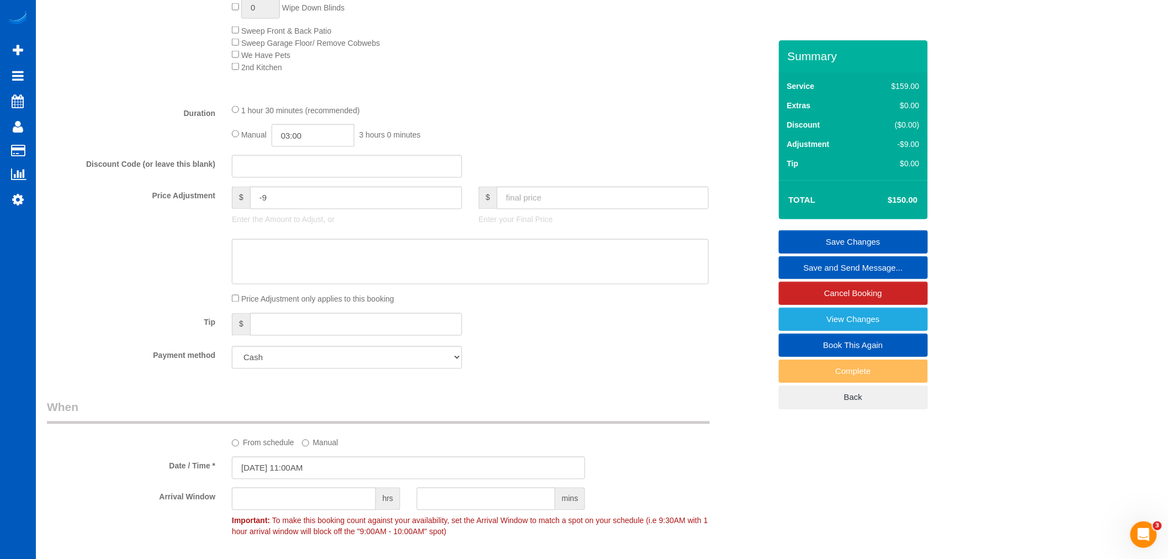
scroll to position [858, 0]
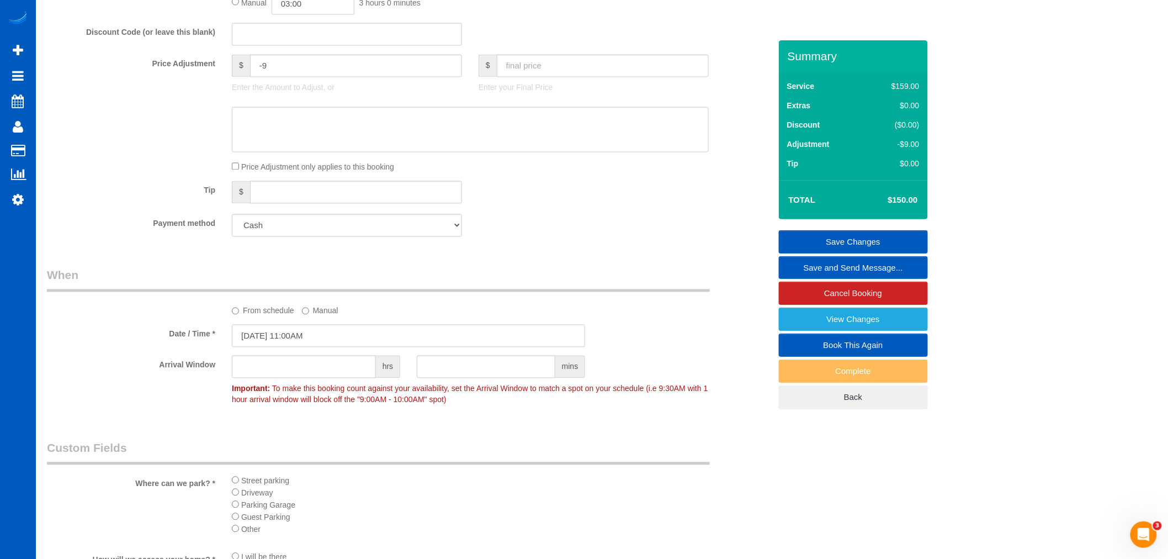
click at [303, 340] on input "08/31/2025 11:00AM" at bounding box center [408, 336] width 353 height 23
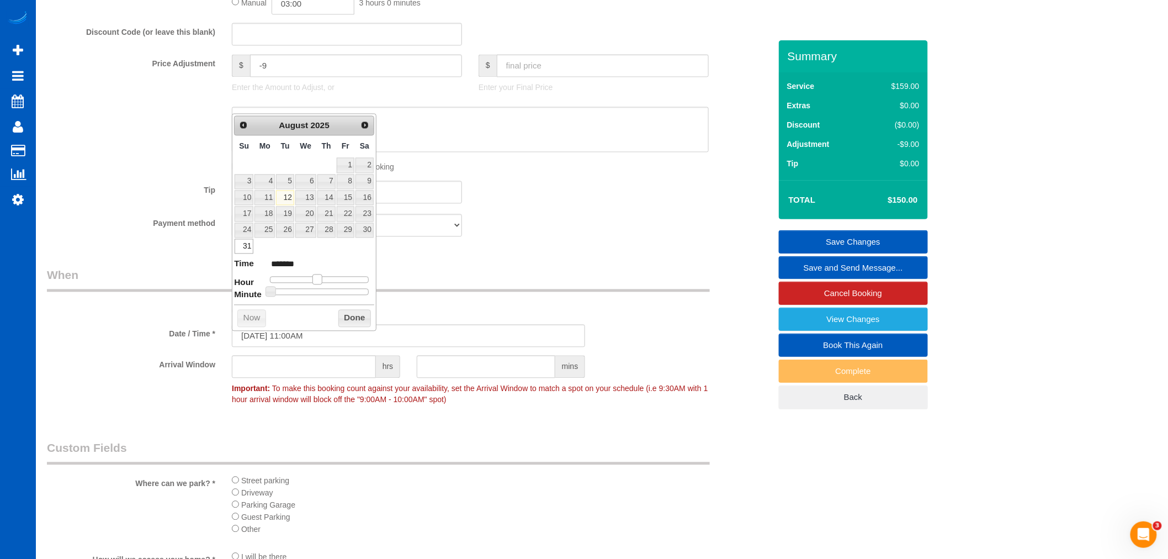
type input "08/31/2025 10:00AM"
type input "*******"
click at [312, 280] on span at bounding box center [313, 279] width 10 height 10
click at [340, 314] on button "Done" at bounding box center [354, 319] width 33 height 18
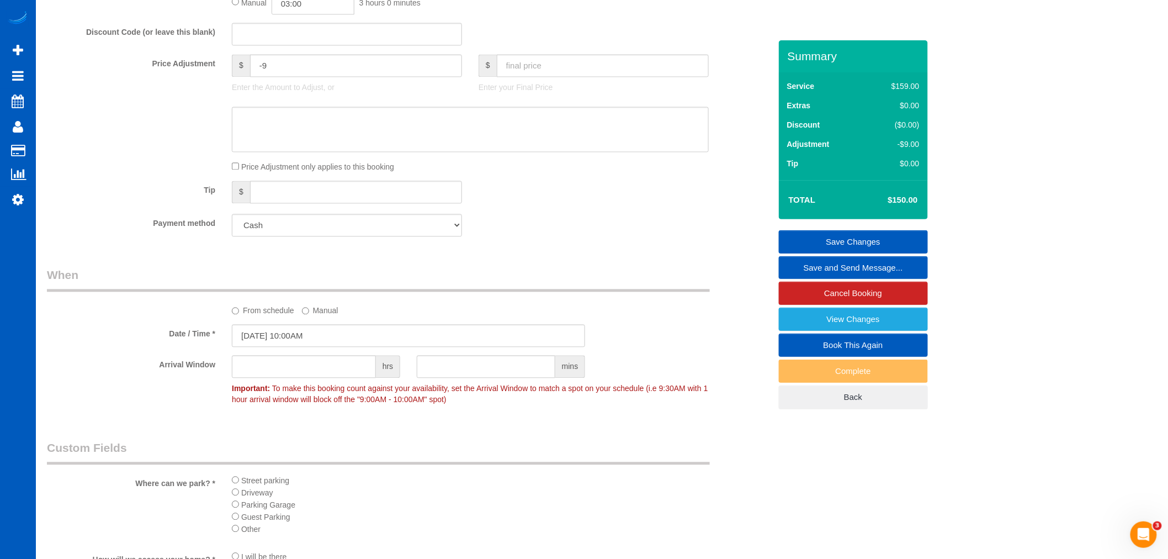
click at [874, 237] on link "Save Changes" at bounding box center [853, 241] width 149 height 23
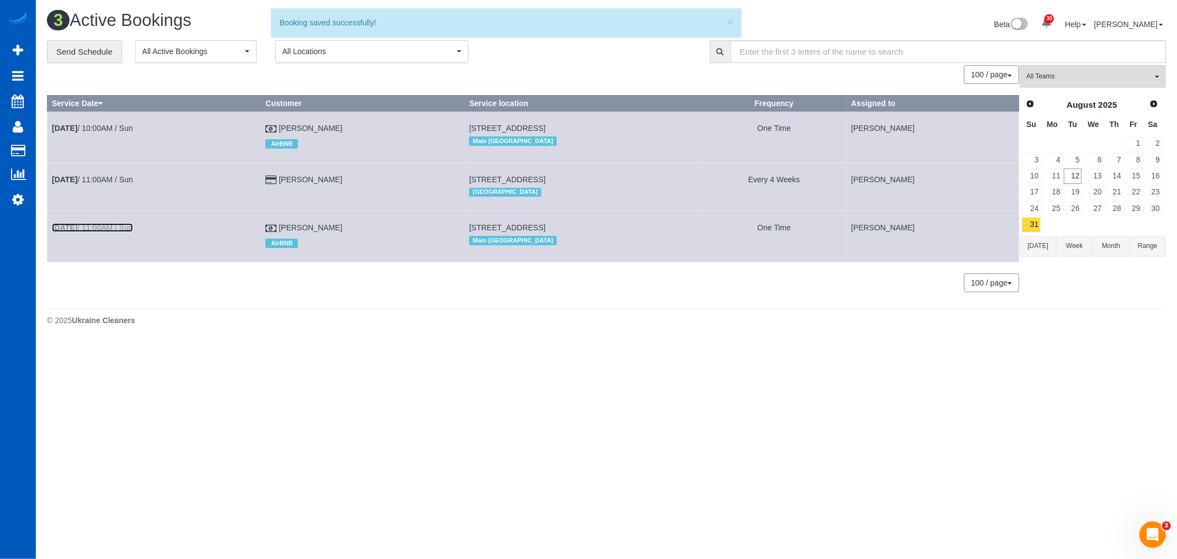
click at [70, 232] on b "Aug 31st" at bounding box center [64, 227] width 25 height 9
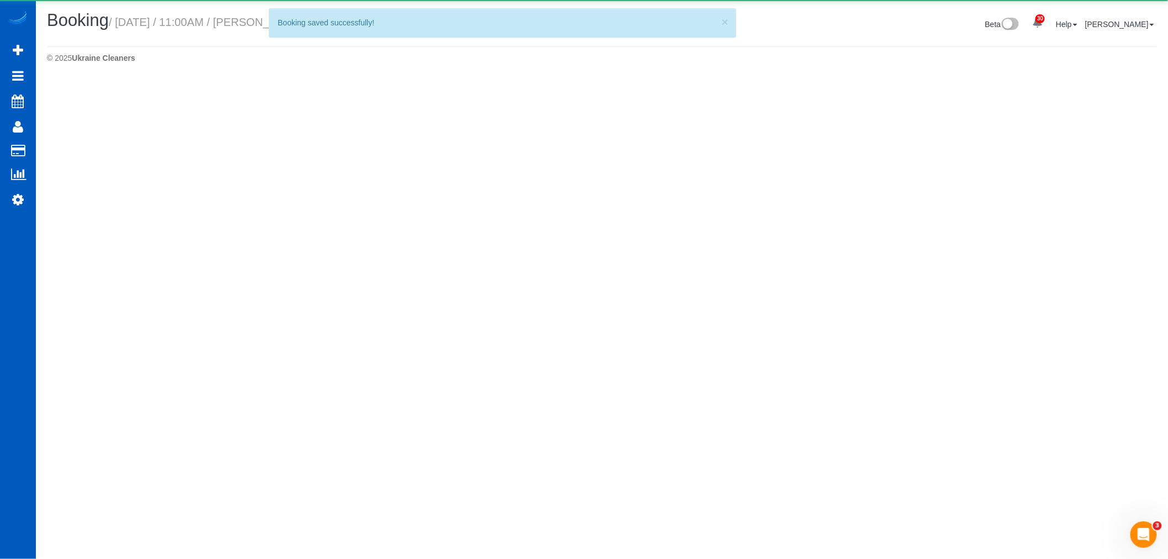
select select "WA"
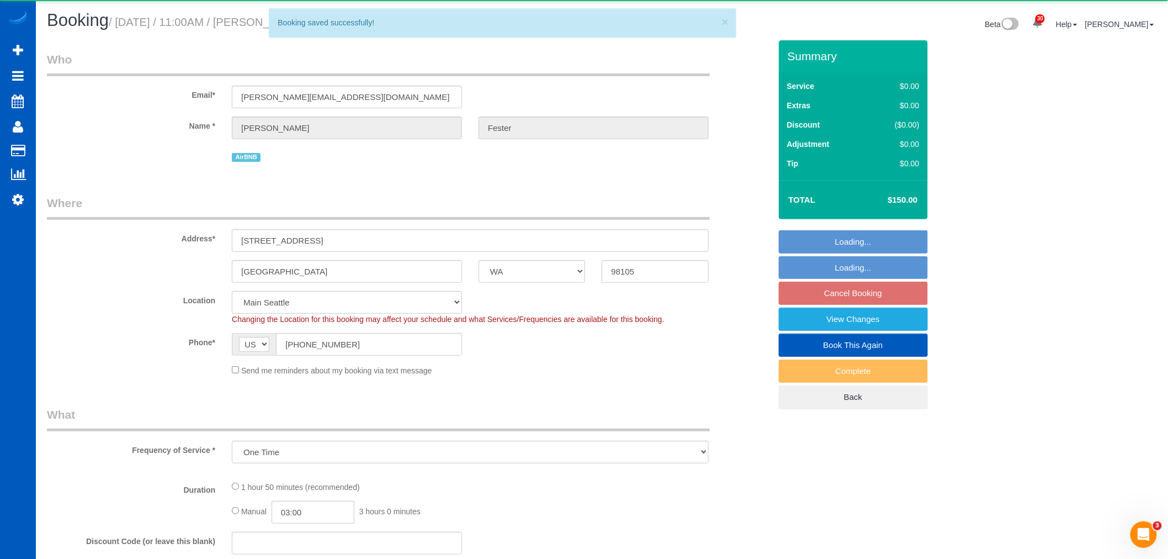
select select "object:78069"
select select "199"
select select "1001"
select select "3"
select select "2"
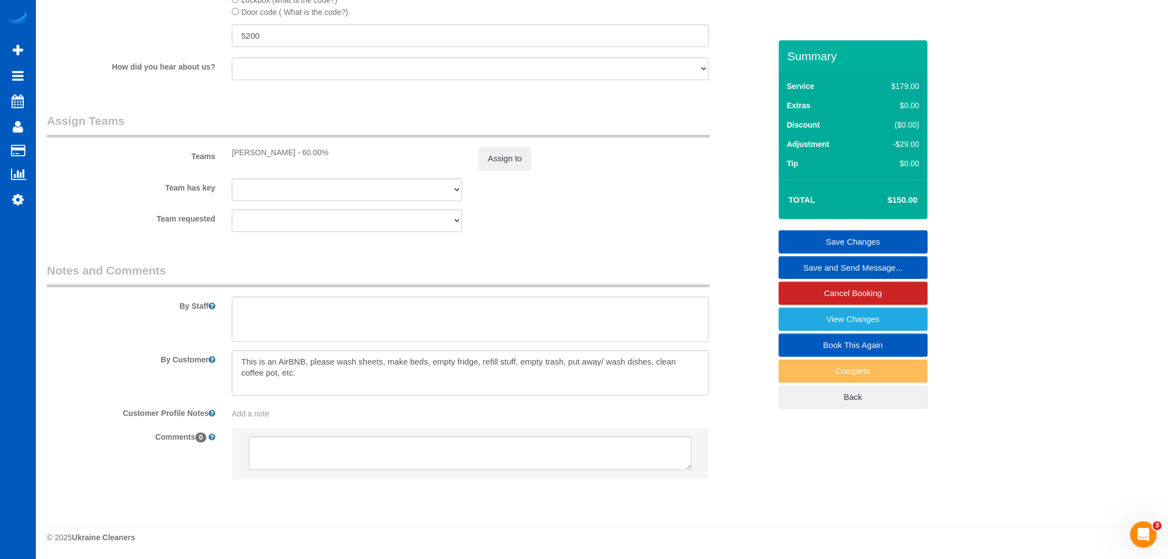
scroll to position [1455, 0]
click at [348, 322] on textarea at bounding box center [470, 318] width 477 height 45
type textarea "Guests will be checking in at 1 p.m"
click at [862, 246] on link "Save Changes" at bounding box center [853, 241] width 149 height 23
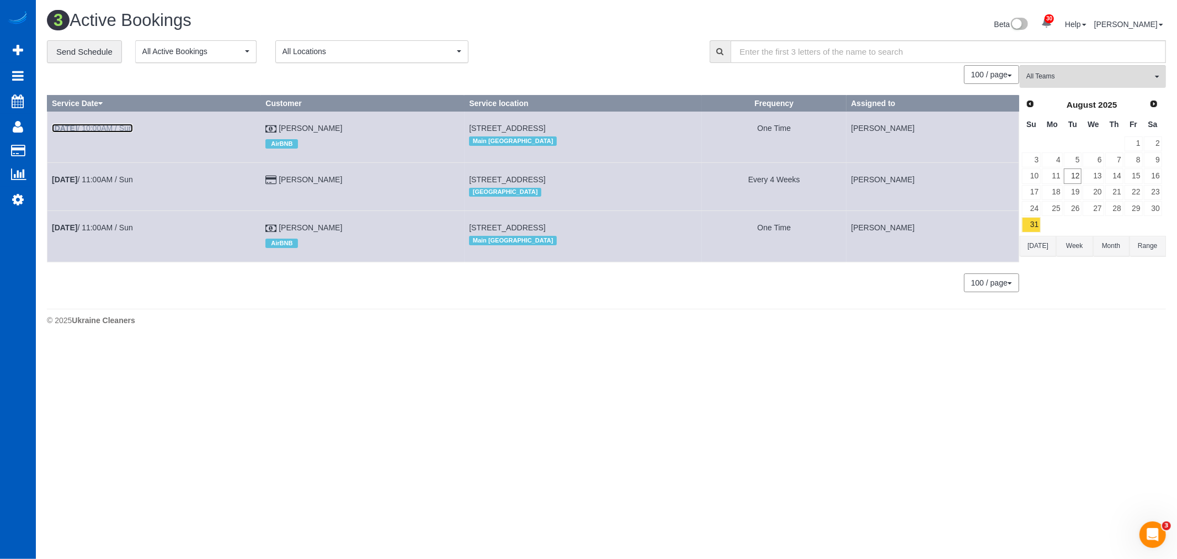
click at [103, 125] on link "Aug 31st / 10:00AM / Sun" at bounding box center [92, 128] width 81 height 9
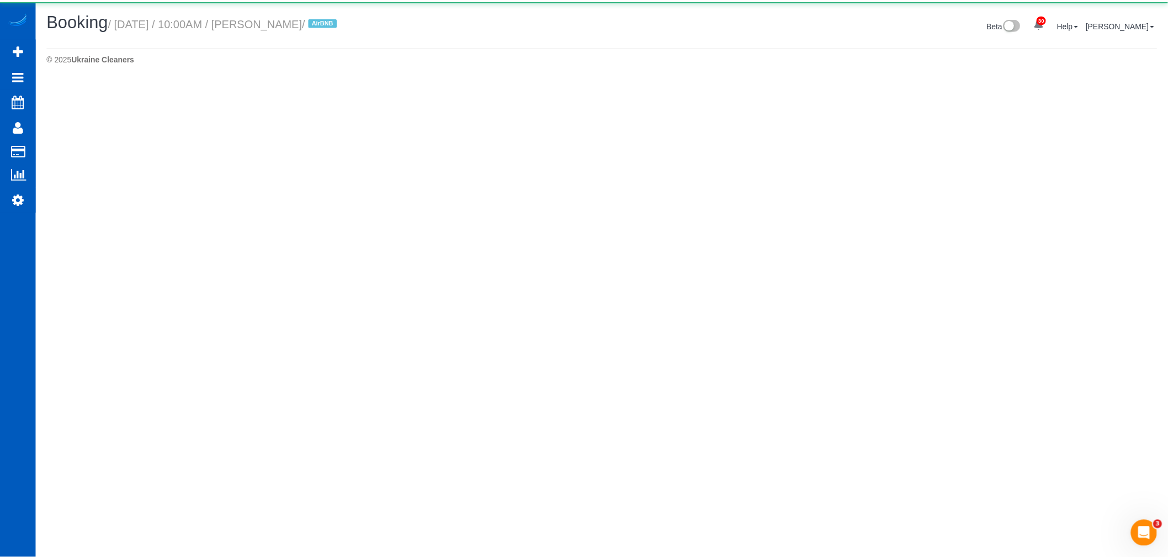
select select "WA"
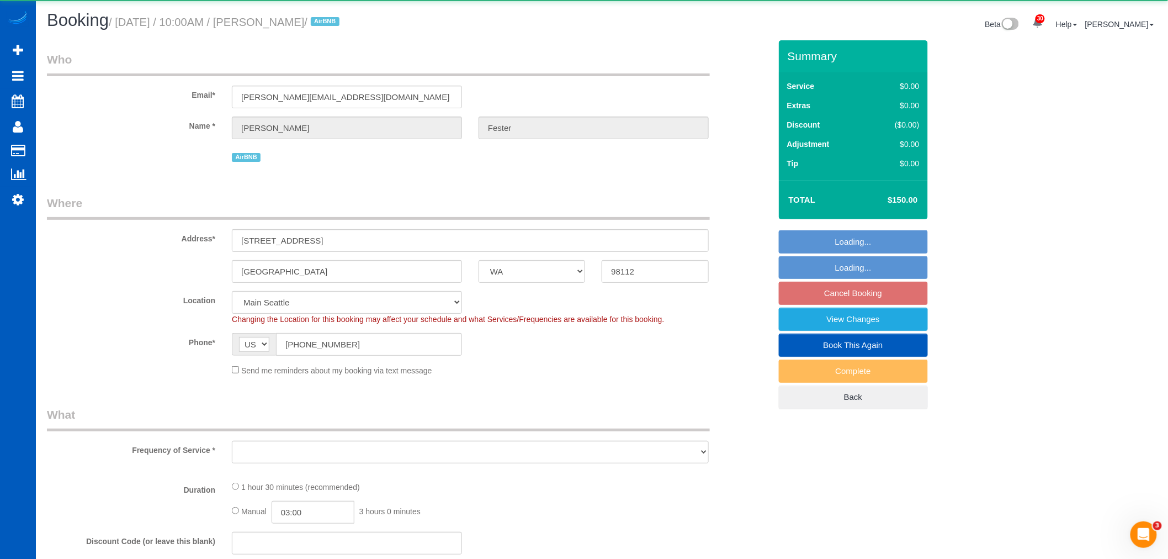
select select "object:79227"
select select "199"
select select "2"
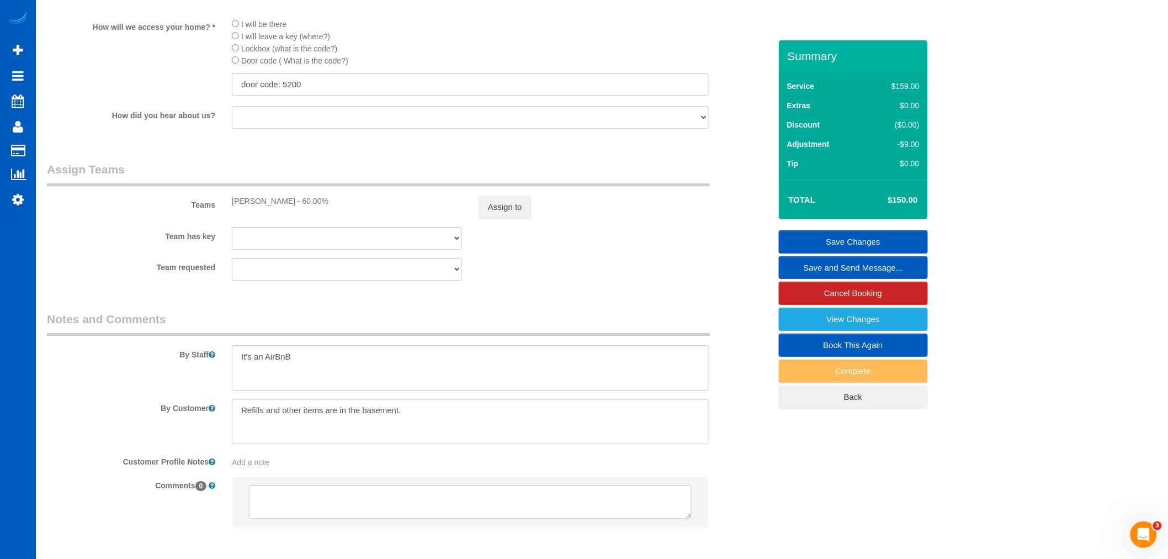
scroll to position [1410, 0]
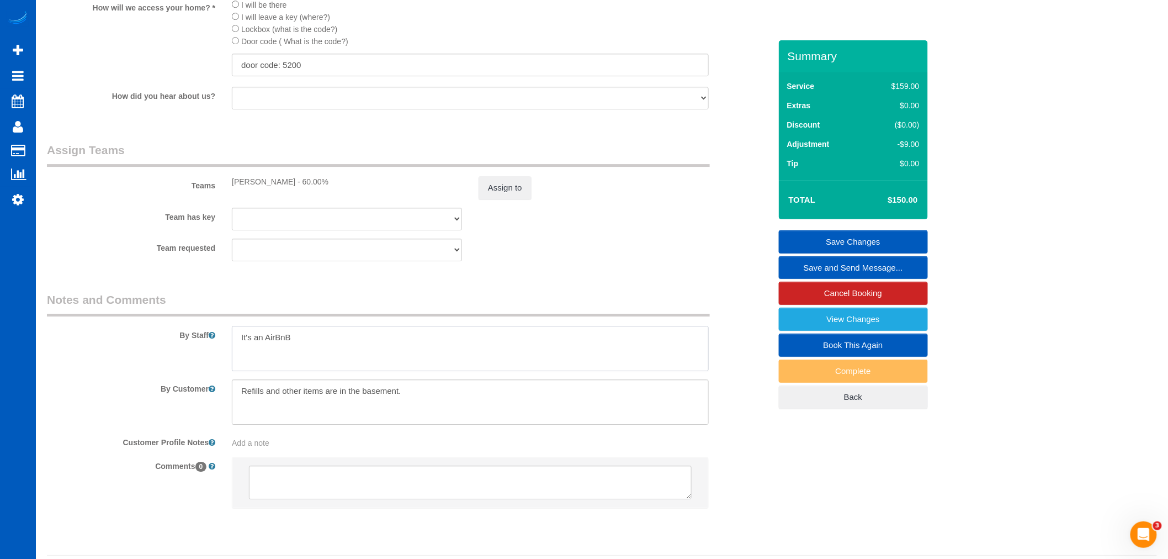
click at [353, 362] on textarea at bounding box center [470, 348] width 477 height 45
drag, startPoint x: 362, startPoint y: 360, endPoint x: 85, endPoint y: 346, distance: 277.5
click at [87, 344] on div "By Staff" at bounding box center [409, 330] width 740 height 79
type textarea "Guests will be checking in at 1 p.m"
click at [839, 238] on link "Save Changes" at bounding box center [853, 241] width 149 height 23
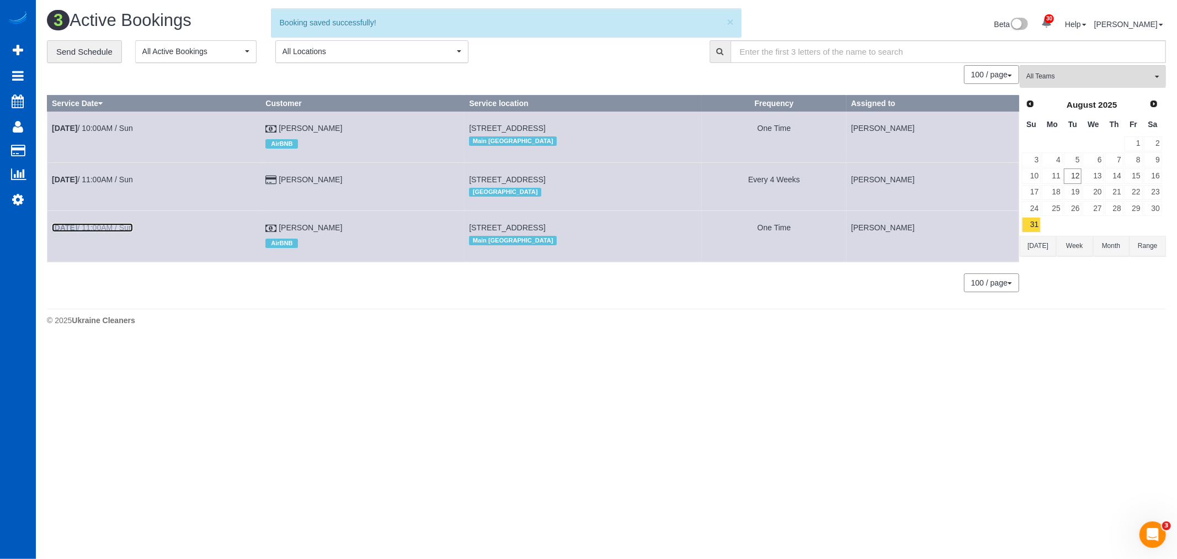
click at [87, 227] on link "Aug 31st / 11:00AM / Sun" at bounding box center [92, 227] width 81 height 9
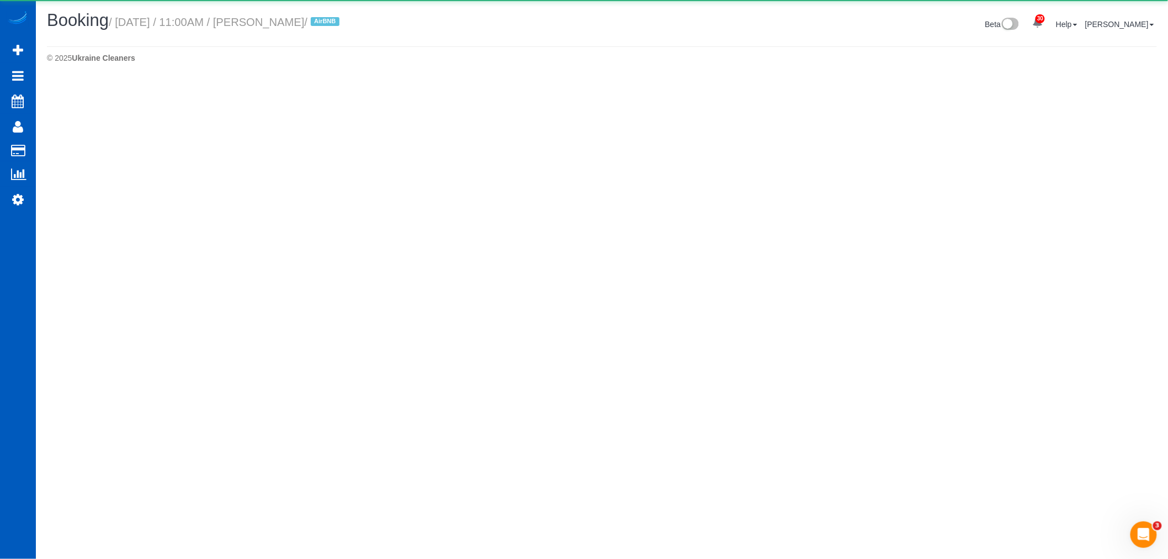
select select "WA"
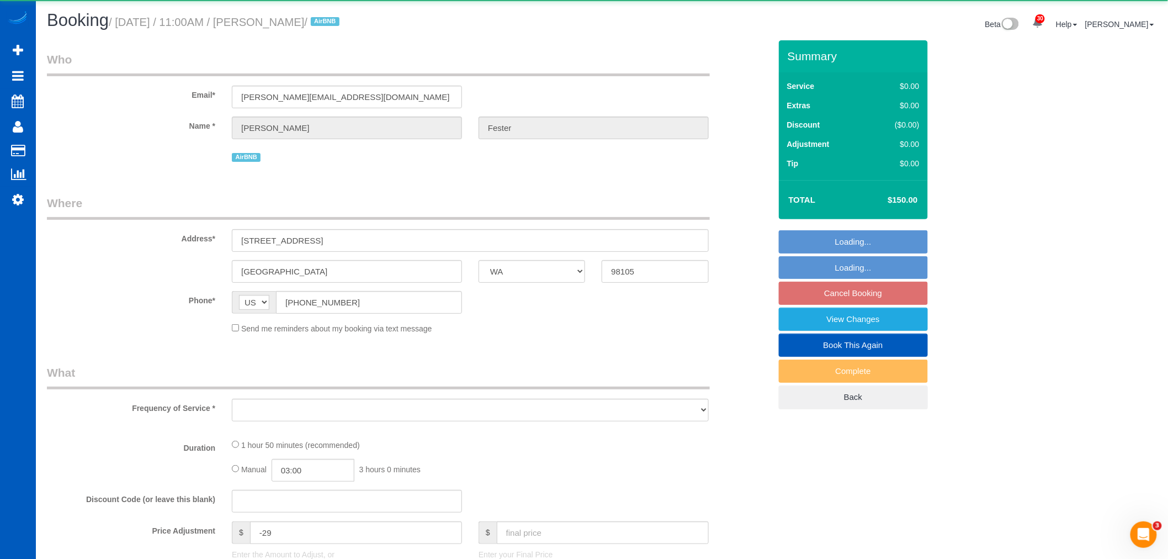
select select "object:80301"
select select "199"
select select "1001"
select select "3"
select select "2"
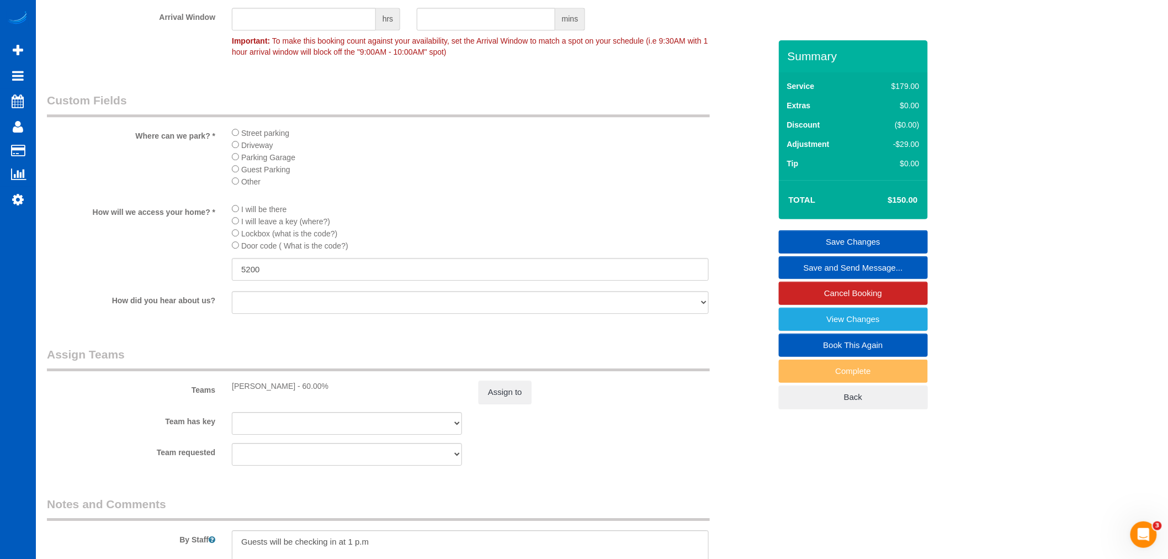
scroll to position [1410, 0]
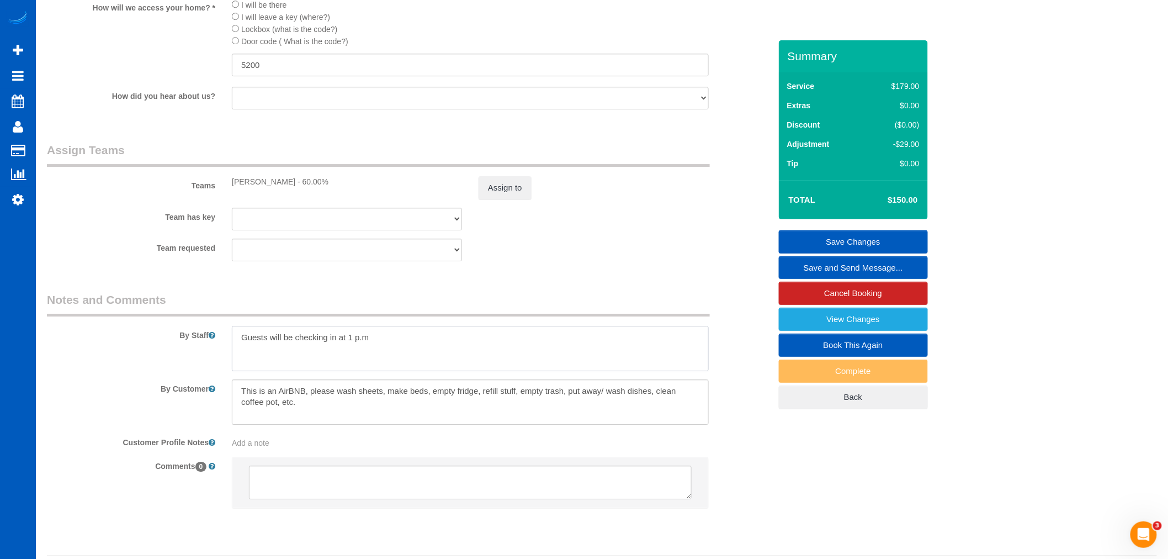
drag, startPoint x: 349, startPoint y: 354, endPoint x: -306, endPoint y: 423, distance: 658.3
click at [876, 241] on link "Save Changes" at bounding box center [853, 241] width 149 height 23
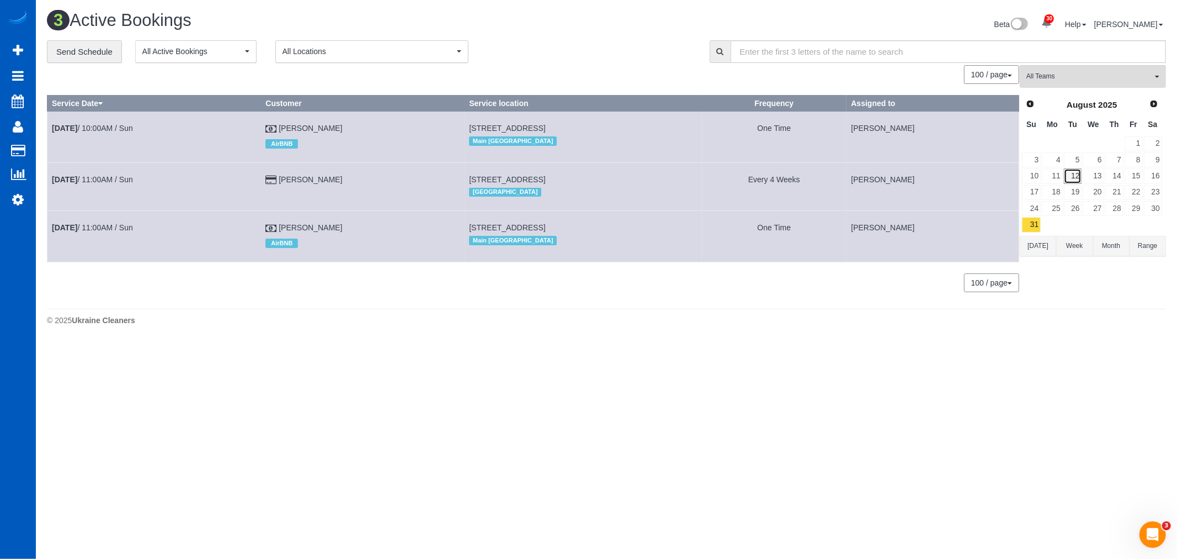
click at [1073, 177] on link "12" at bounding box center [1073, 175] width 18 height 15
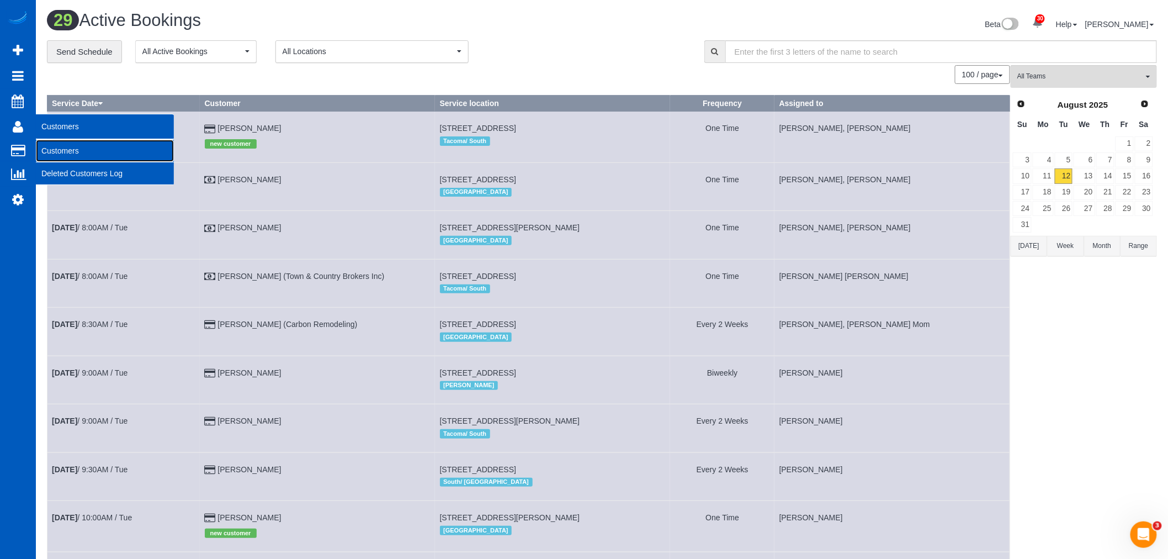
click at [83, 153] on link "Customers" at bounding box center [105, 151] width 138 height 22
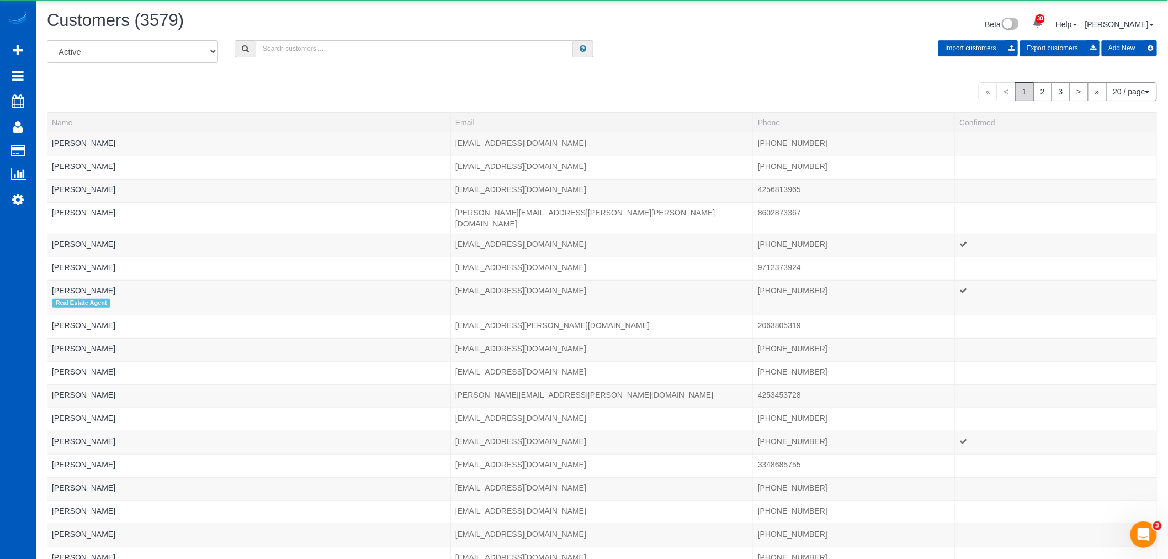
click at [333, 59] on div "All Active Archived Import customers Export customers Add New" at bounding box center [602, 55] width 1127 height 31
click at [335, 54] on input "text" at bounding box center [414, 48] width 317 height 17
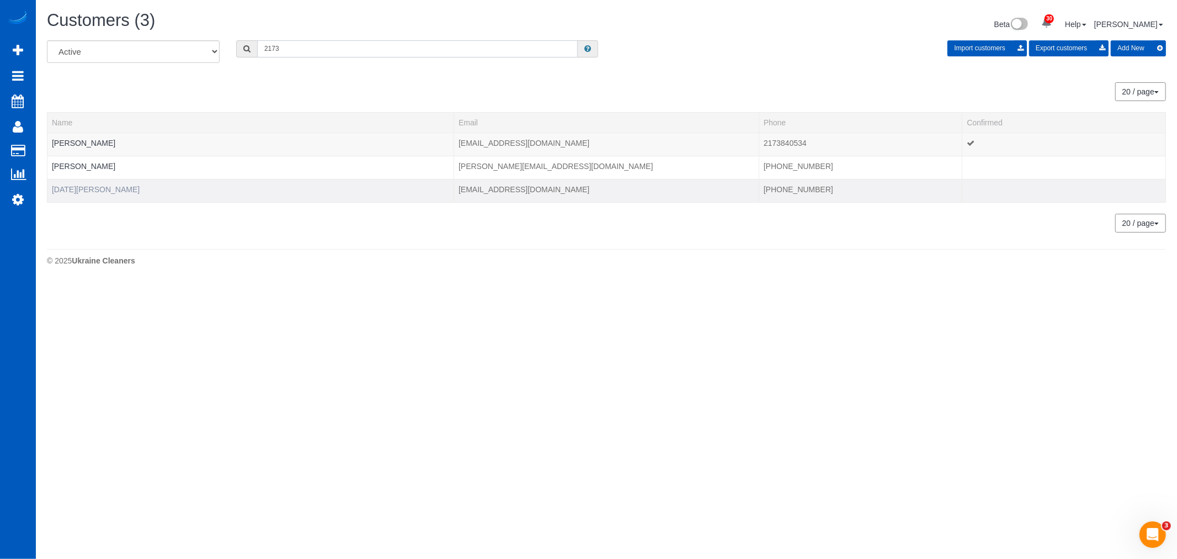
type input "2173"
click at [56, 189] on link "Noel Jarosch" at bounding box center [96, 189] width 88 height 9
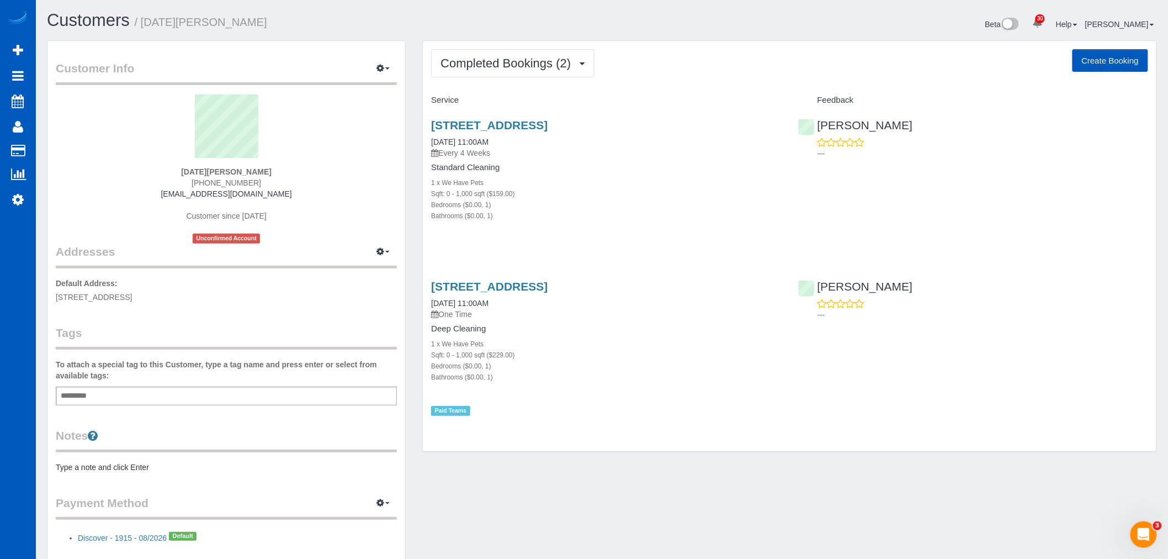
click at [484, 83] on div "Completed Bookings (2) Completed Bookings (2) Upcoming Bookings (11) Cancelled …" at bounding box center [790, 246] width 734 height 411
click at [484, 72] on button "Completed Bookings (2)" at bounding box center [512, 63] width 163 height 28
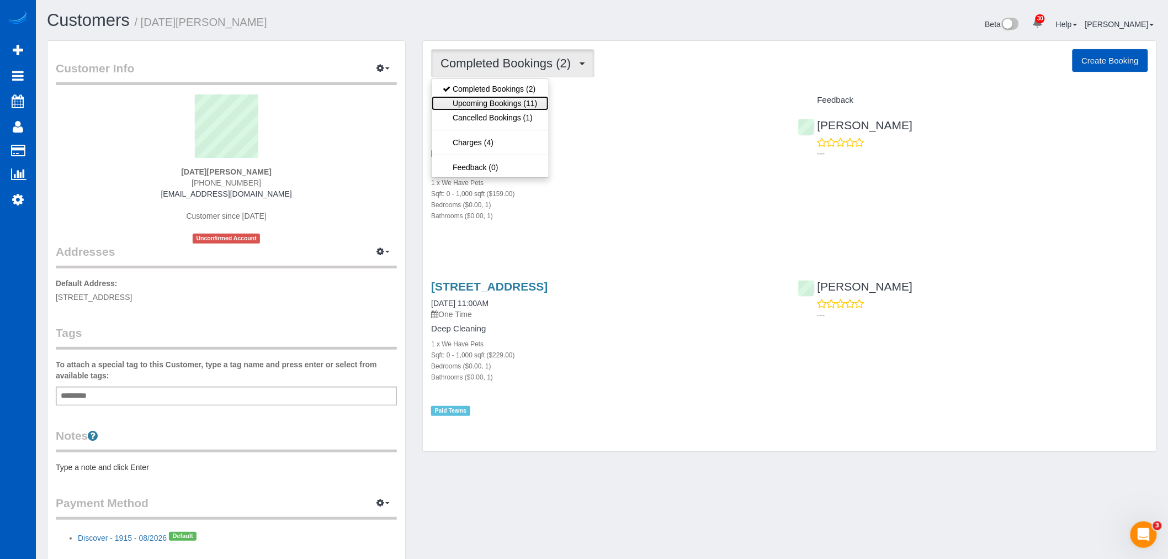
click at [485, 99] on link "Upcoming Bookings (11)" at bounding box center [490, 103] width 116 height 14
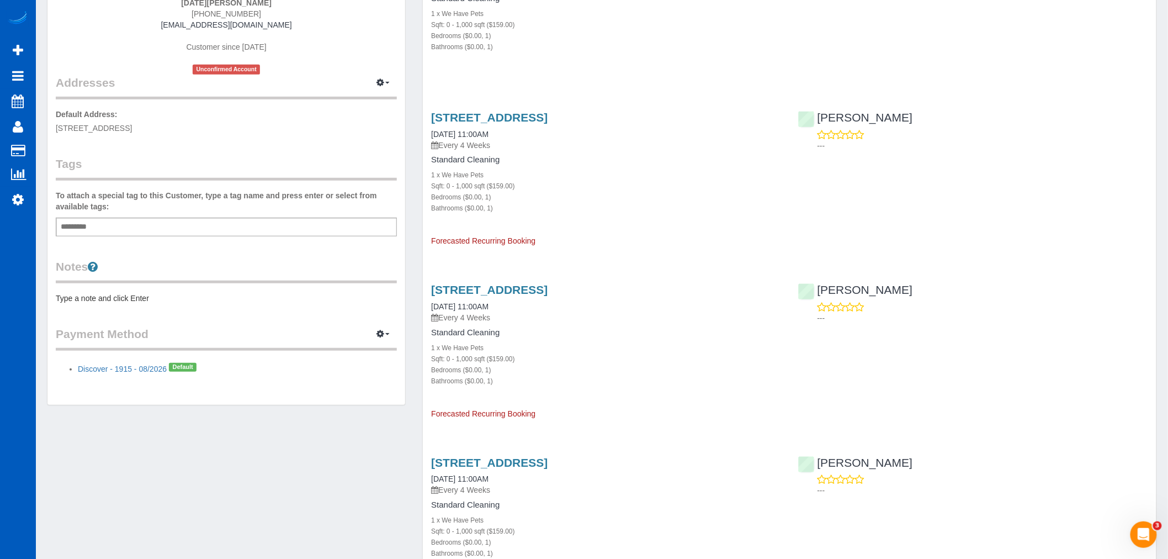
scroll to position [184, 0]
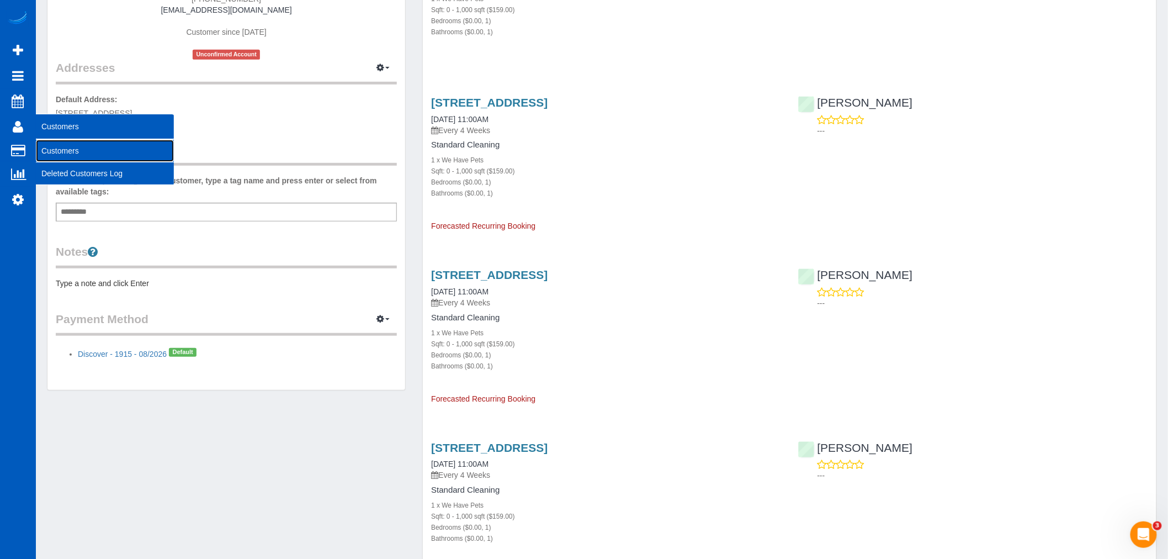
click at [68, 147] on link "Customers" at bounding box center [105, 151] width 138 height 22
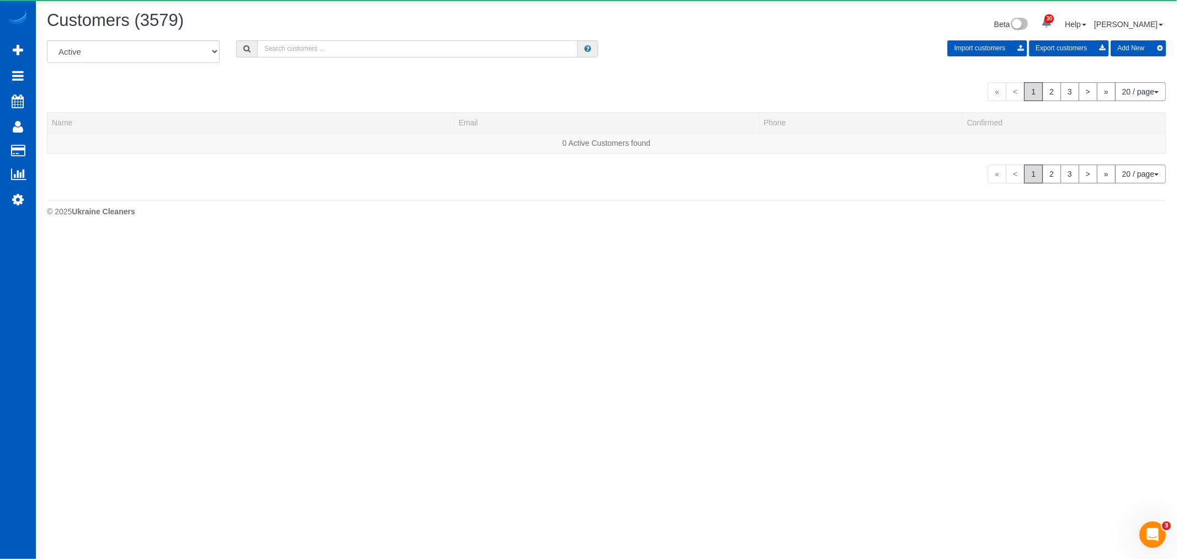
click at [366, 54] on input "text" at bounding box center [417, 48] width 321 height 17
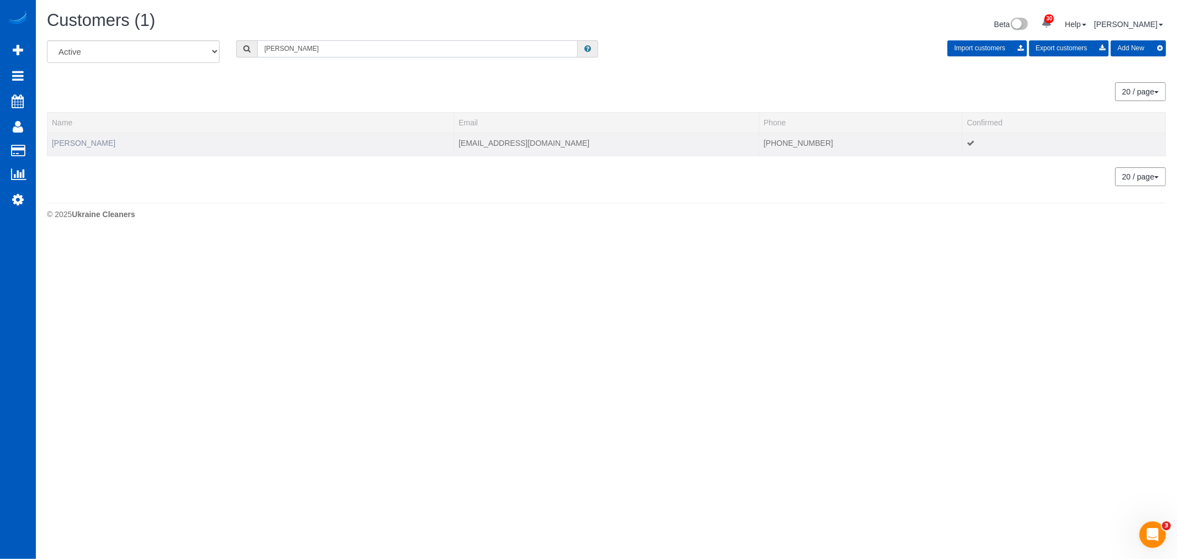
type input "ann mcn"
click at [63, 144] on link "Ann Mcnulty" at bounding box center [83, 143] width 63 height 9
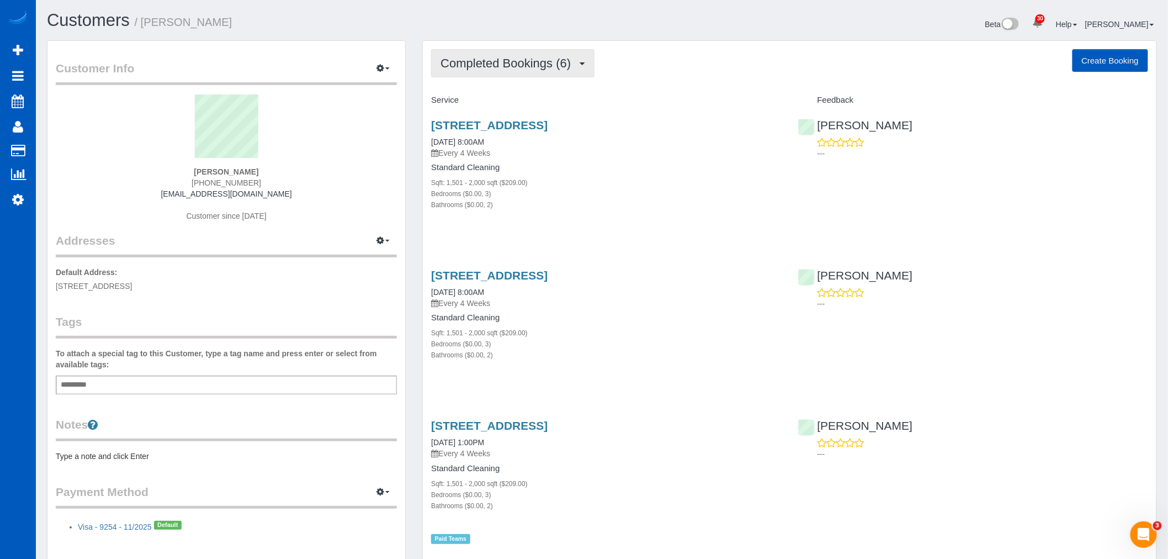
click at [521, 63] on span "Completed Bookings (6)" at bounding box center [509, 63] width 136 height 14
click at [510, 100] on link "Upcoming Bookings (11)" at bounding box center [490, 103] width 116 height 14
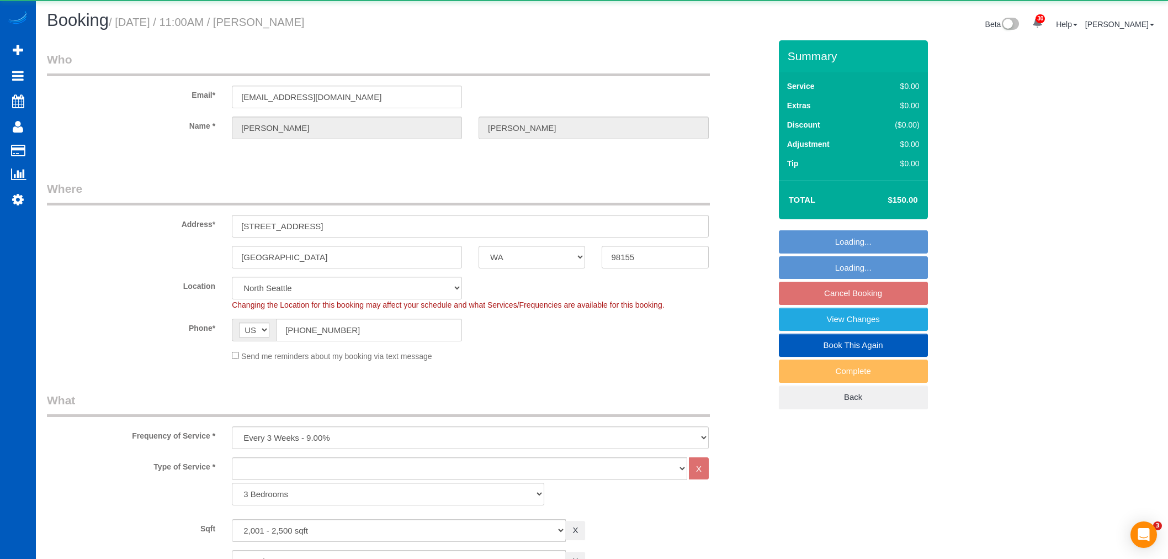
select select "WA"
select select "2001"
select select "2"
select select "object:1126"
select select "2001"
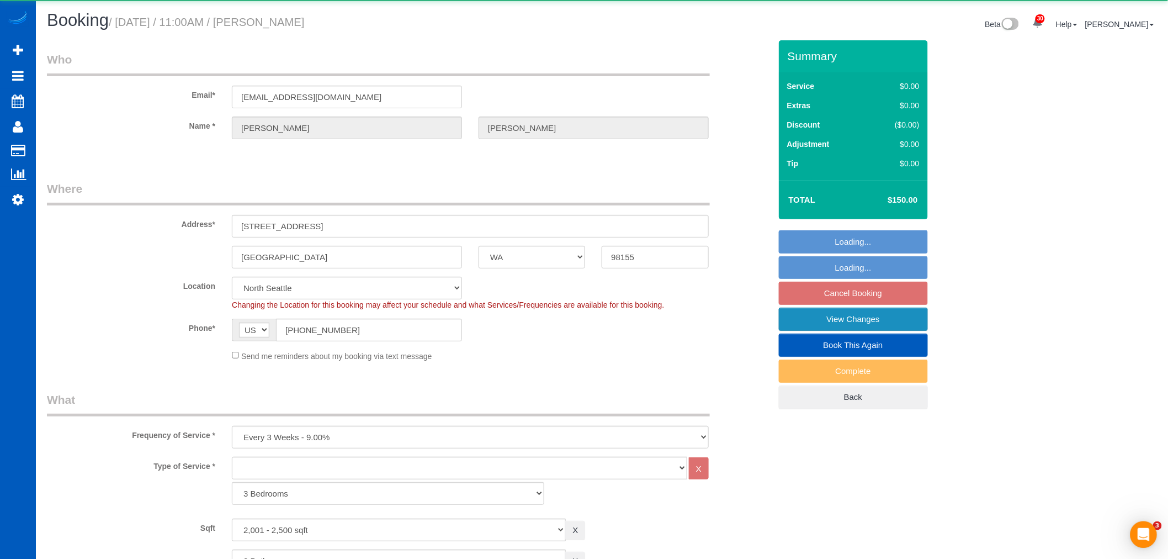
select select "2"
select select "spot2"
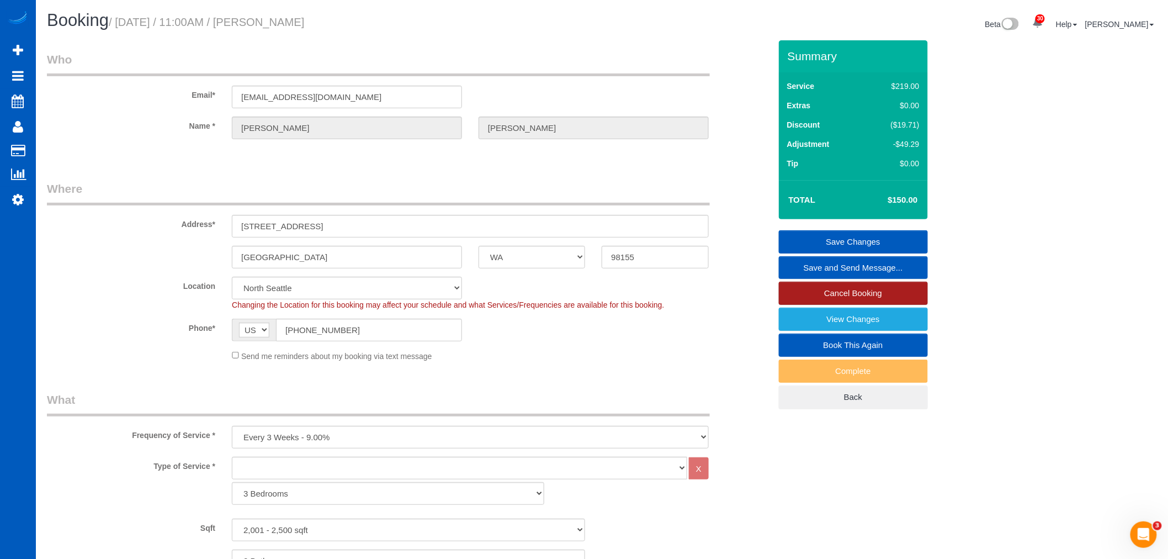
click at [845, 289] on link "Cancel Booking" at bounding box center [853, 293] width 149 height 23
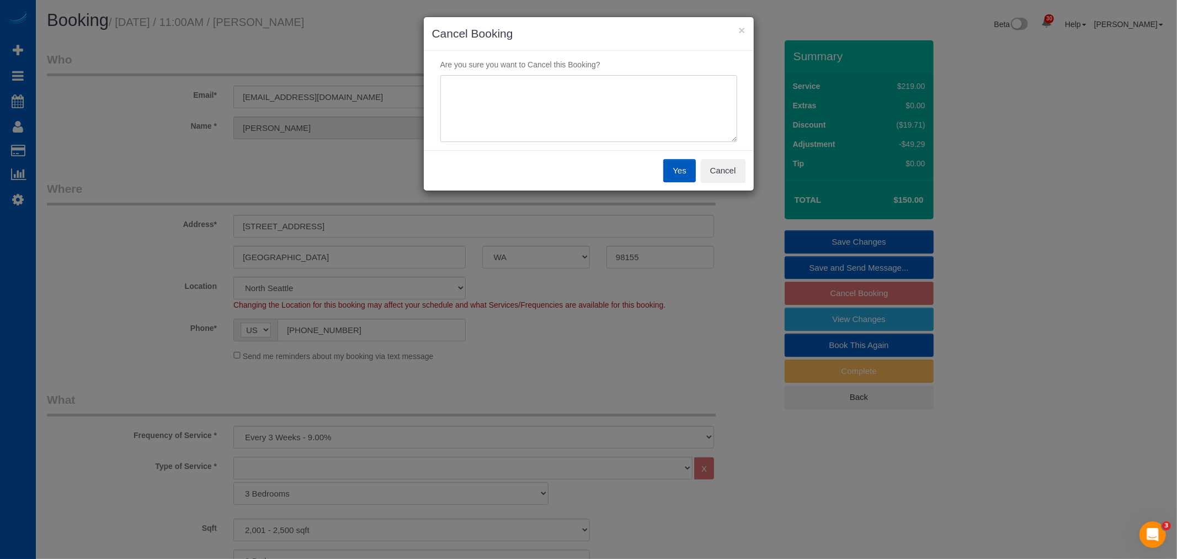
click at [620, 136] on textarea at bounding box center [589, 108] width 297 height 67
type textarea "surgery"
click at [738, 171] on button "Cancel" at bounding box center [723, 170] width 45 height 23
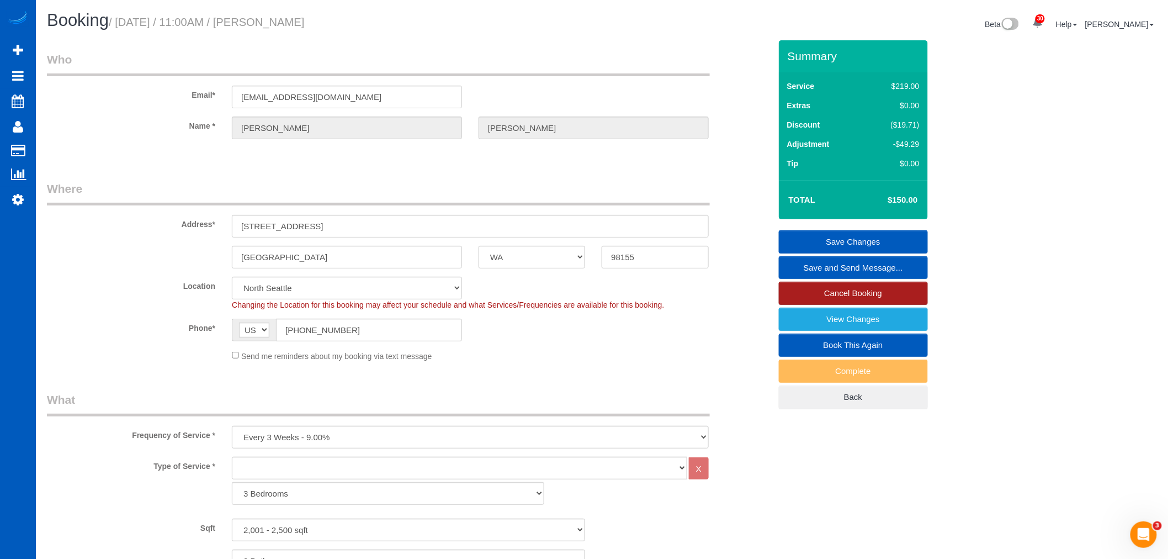
click at [885, 286] on link "Cancel Booking" at bounding box center [853, 293] width 149 height 23
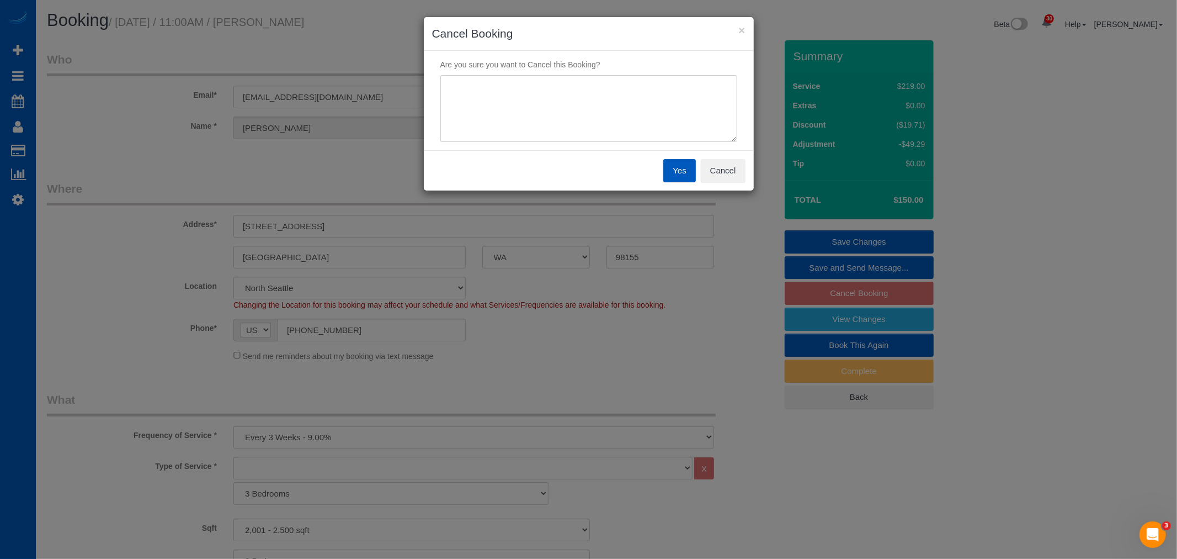
drag, startPoint x: 569, startPoint y: 150, endPoint x: 545, endPoint y: 128, distance: 32.5
click at [564, 147] on div "Are you sure you want to Cancel this Booking?" at bounding box center [589, 100] width 330 height 99
click at [542, 126] on textarea at bounding box center [589, 108] width 297 height 67
type textarea "surgery"
click at [676, 172] on button "Yes" at bounding box center [680, 170] width 32 height 23
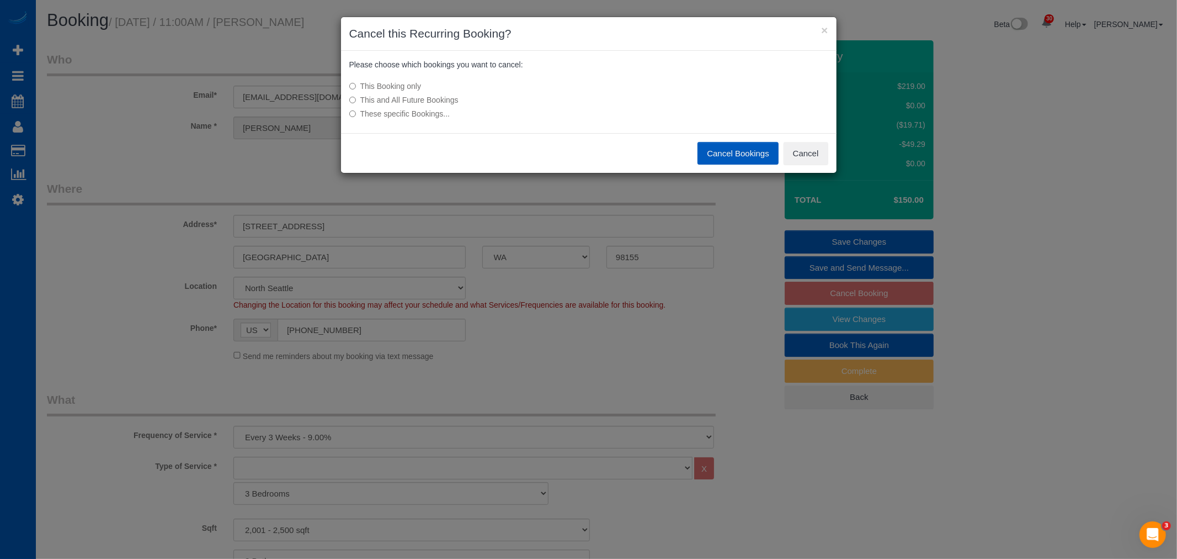
click at [714, 147] on button "Cancel Bookings" at bounding box center [738, 153] width 81 height 23
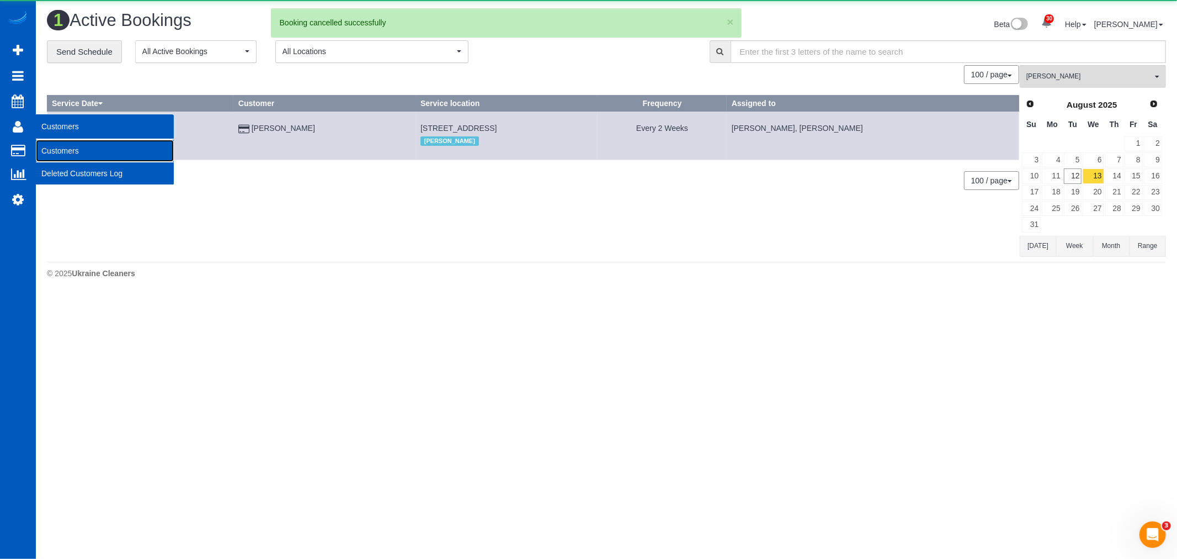
click at [82, 156] on link "Customers" at bounding box center [105, 151] width 138 height 22
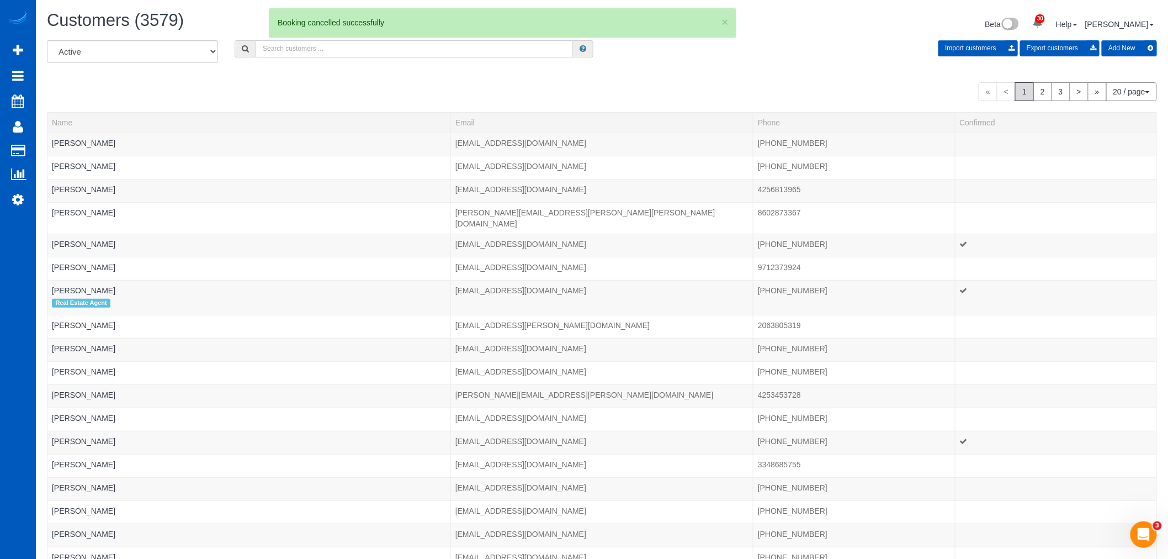
click at [348, 57] on input "text" at bounding box center [414, 48] width 317 height 17
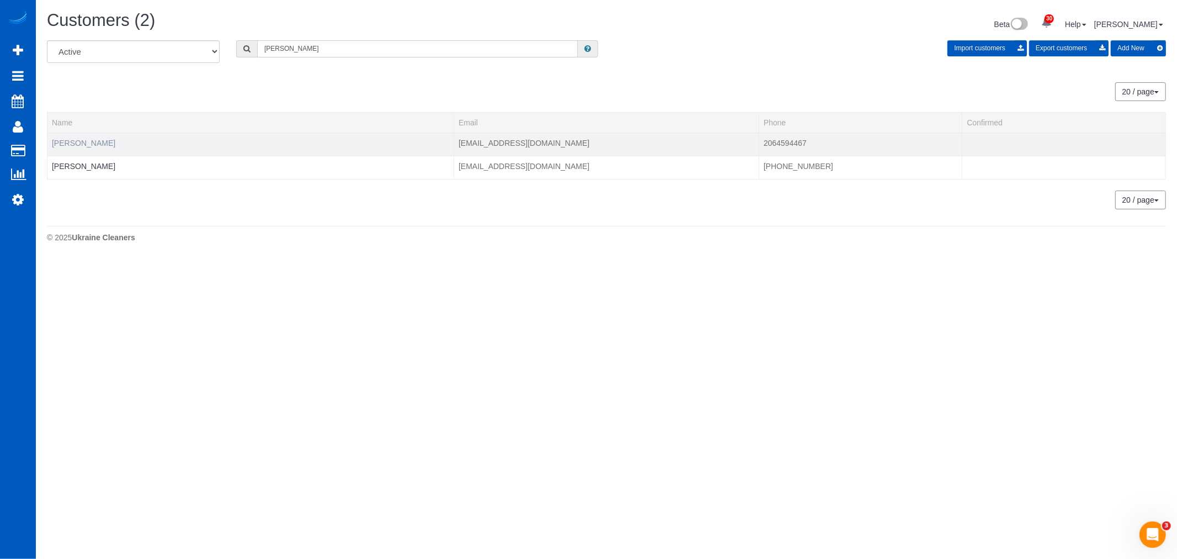
type input "hicks"
click at [63, 145] on link "Helen Hicks" at bounding box center [83, 143] width 63 height 9
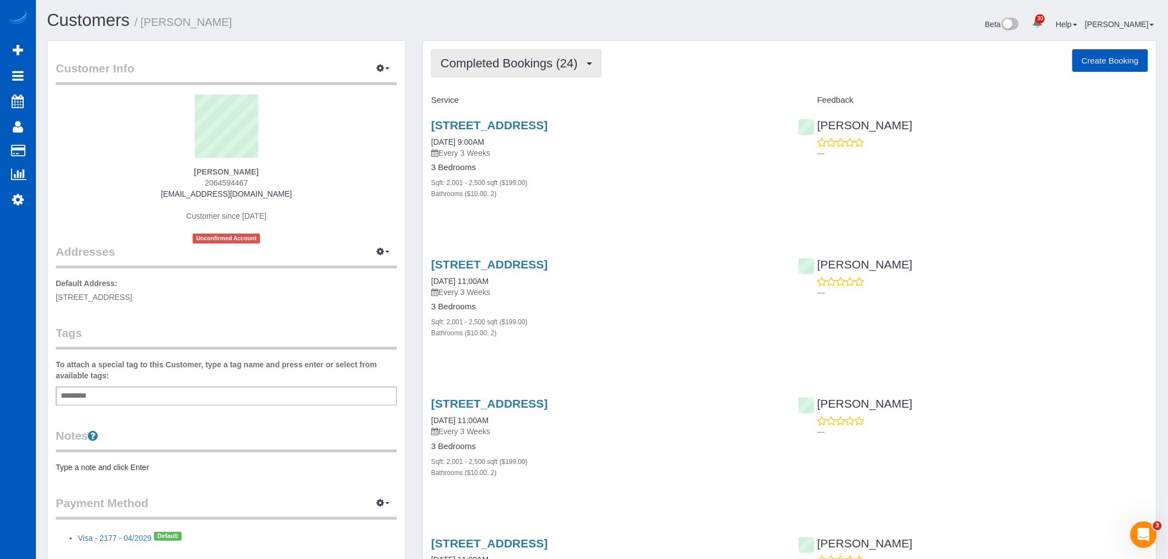
click at [495, 71] on button "Completed Bookings (24)" at bounding box center [516, 63] width 170 height 28
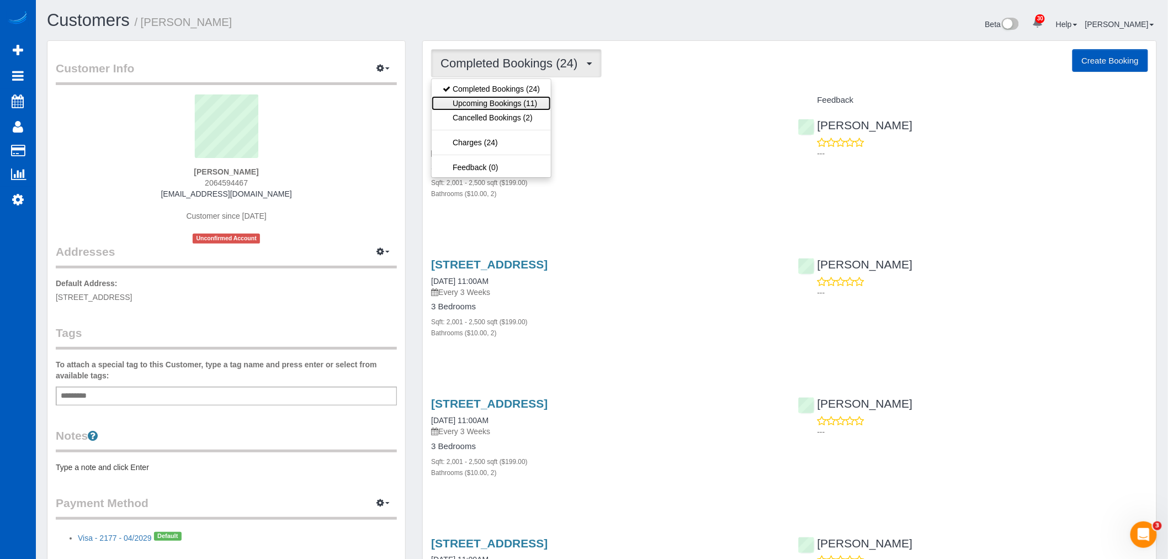
click at [486, 104] on link "Upcoming Bookings (11)" at bounding box center [491, 103] width 119 height 14
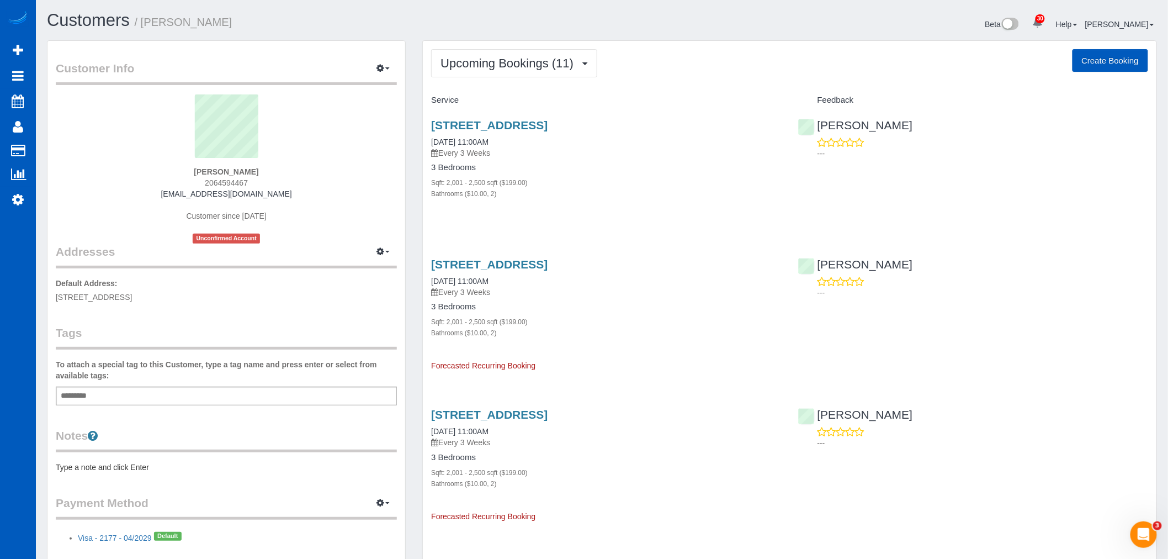
click at [482, 257] on div "19354 49th Pl Ne, Lake Forest Park, WA 98155 09/30/2025 11:00AM Every 3 Weeks 3…" at bounding box center [606, 309] width 367 height 123
click at [482, 258] on link "19354 49th Pl Ne, Lake Forest Park, WA 98155" at bounding box center [489, 264] width 116 height 13
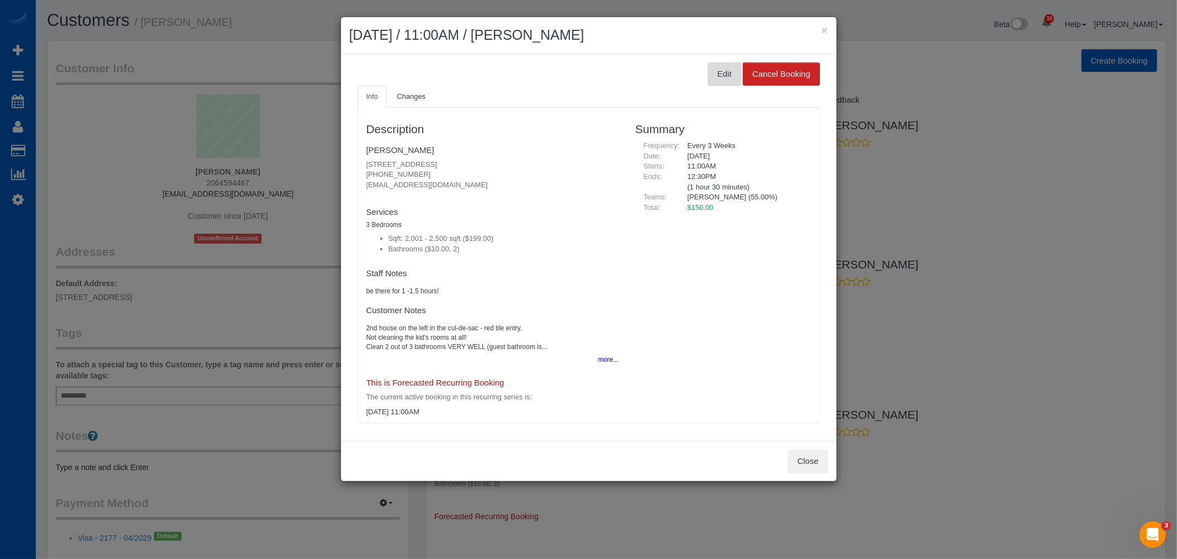
click at [729, 71] on button "Edit" at bounding box center [724, 73] width 33 height 23
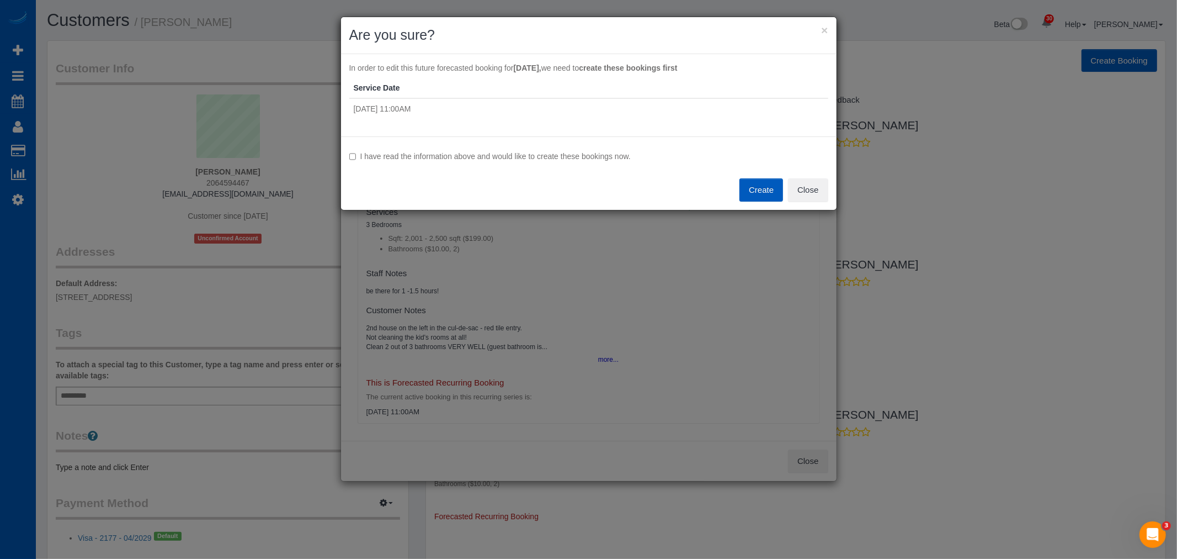
click at [428, 156] on label "I have read the information above and would like to create these bookings now." at bounding box center [588, 156] width 479 height 11
click at [777, 190] on button "Create" at bounding box center [762, 189] width 44 height 23
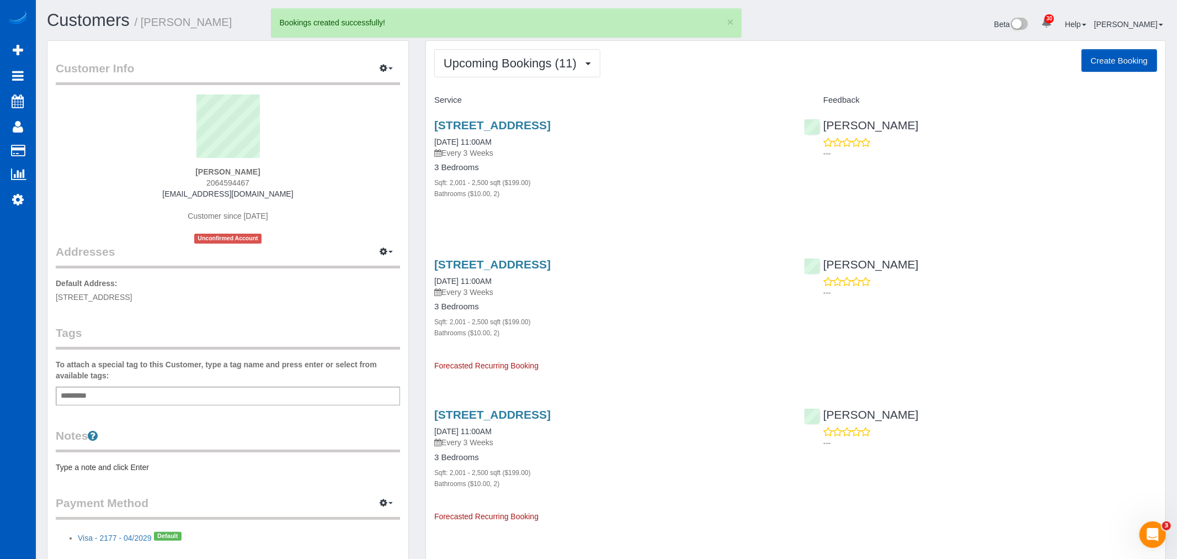
select select "WA"
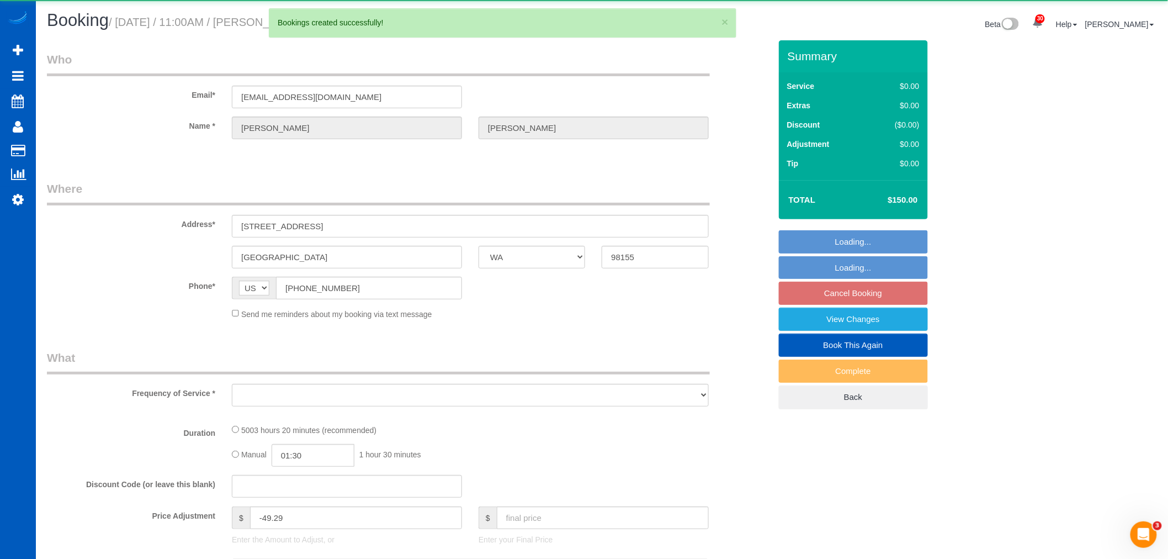
select select "object:3873"
select select "string:fspay-57042ba9-27ff-4169-9ab3-d64a883042a1"
select select "spot20"
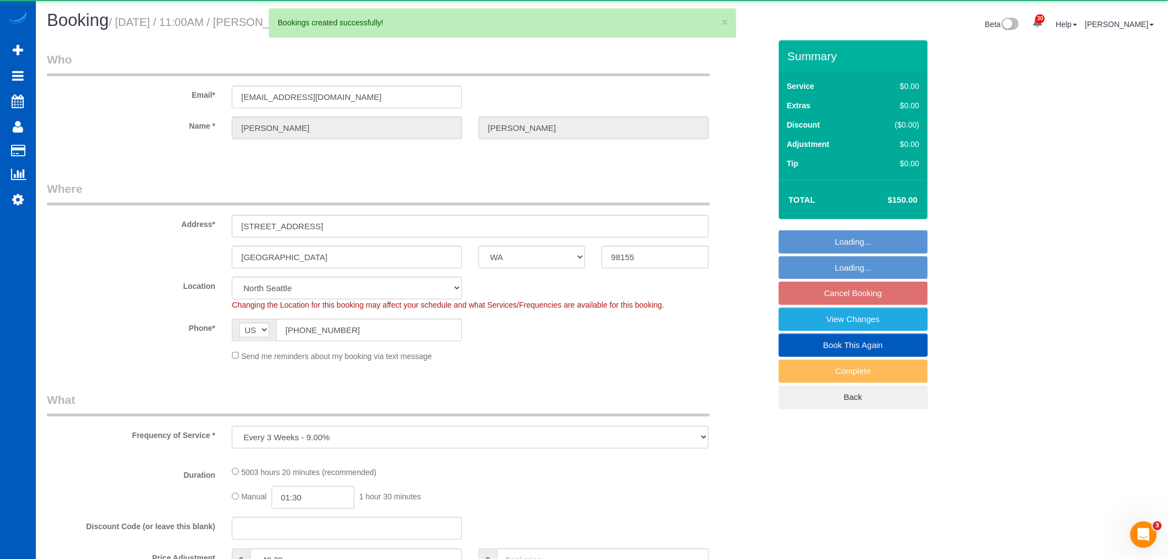
select select "object:4252"
select select "2001"
select select "2"
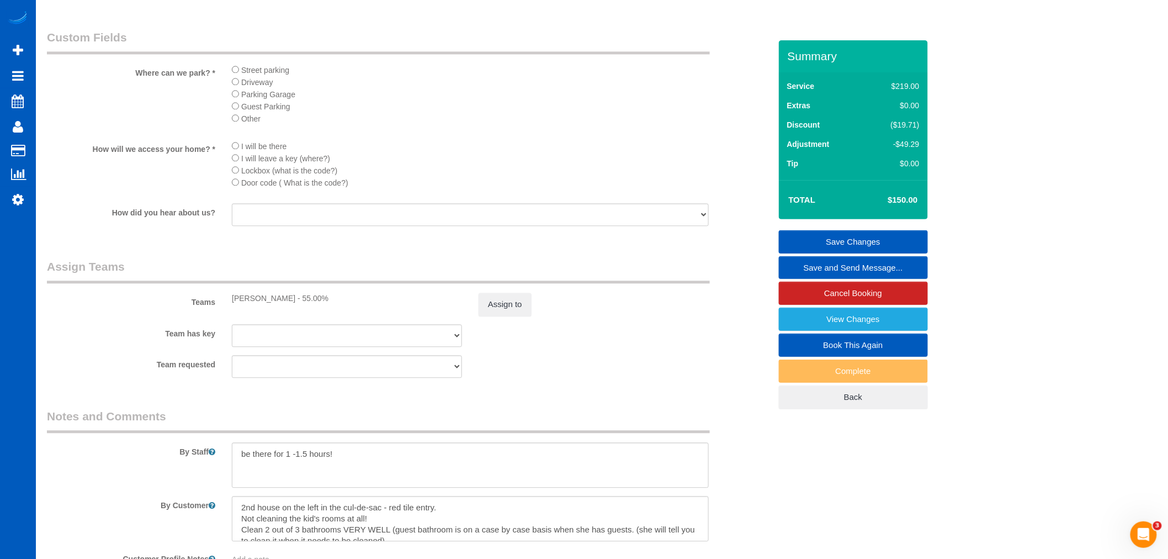
scroll to position [1146, 0]
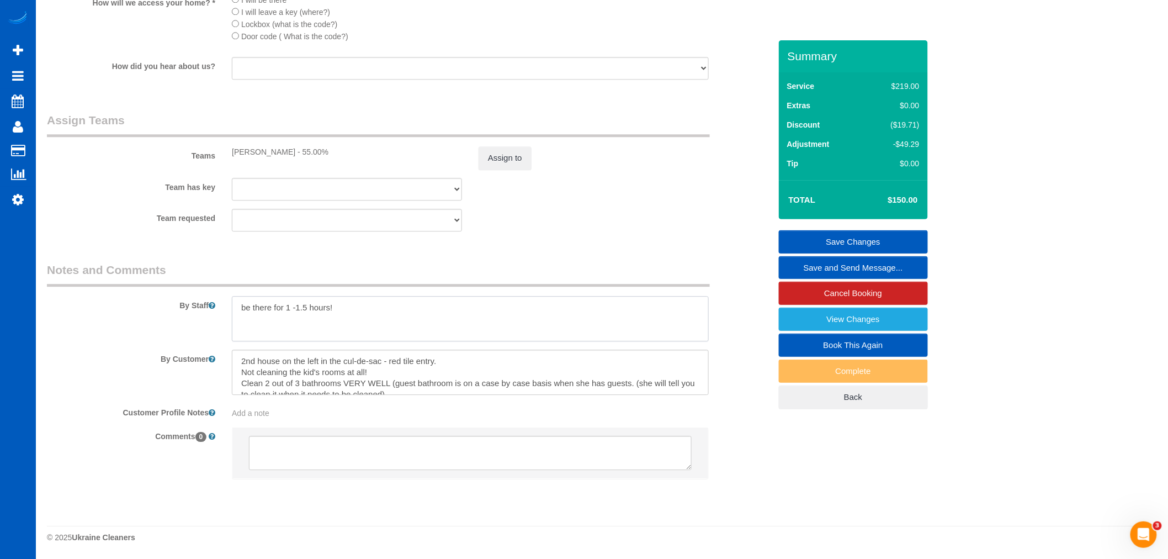
drag, startPoint x: 349, startPoint y: 337, endPoint x: 327, endPoint y: 328, distance: 23.6
click at [294, 331] on textarea at bounding box center [470, 318] width 477 height 45
click at [363, 323] on textarea at bounding box center [470, 318] width 477 height 45
drag, startPoint x: 373, startPoint y: 311, endPoint x: 72, endPoint y: 305, distance: 300.9
click at [72, 305] on div "By Staff" at bounding box center [409, 301] width 740 height 79
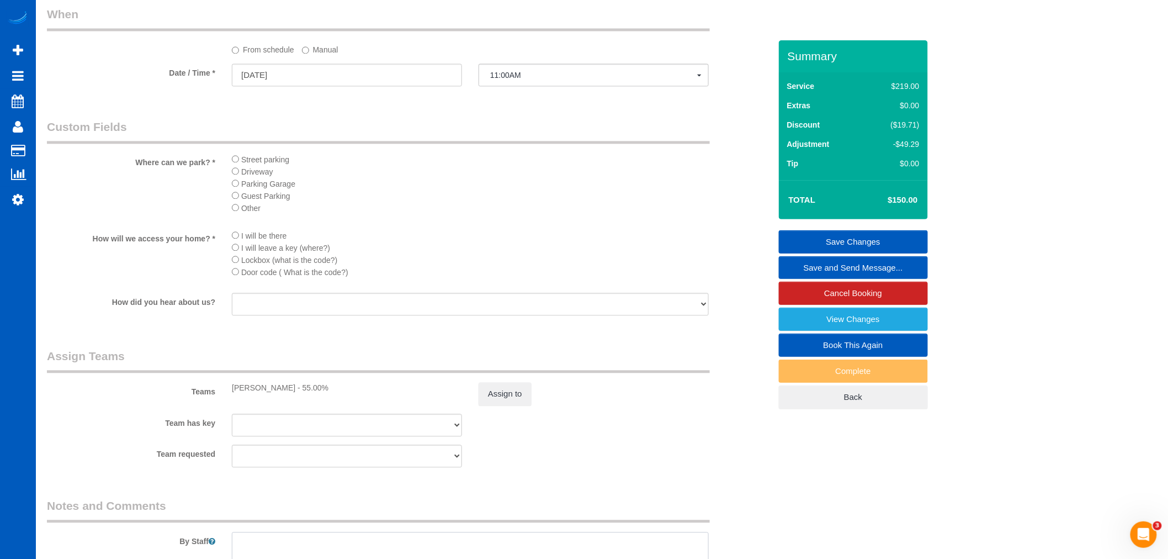
scroll to position [840, 0]
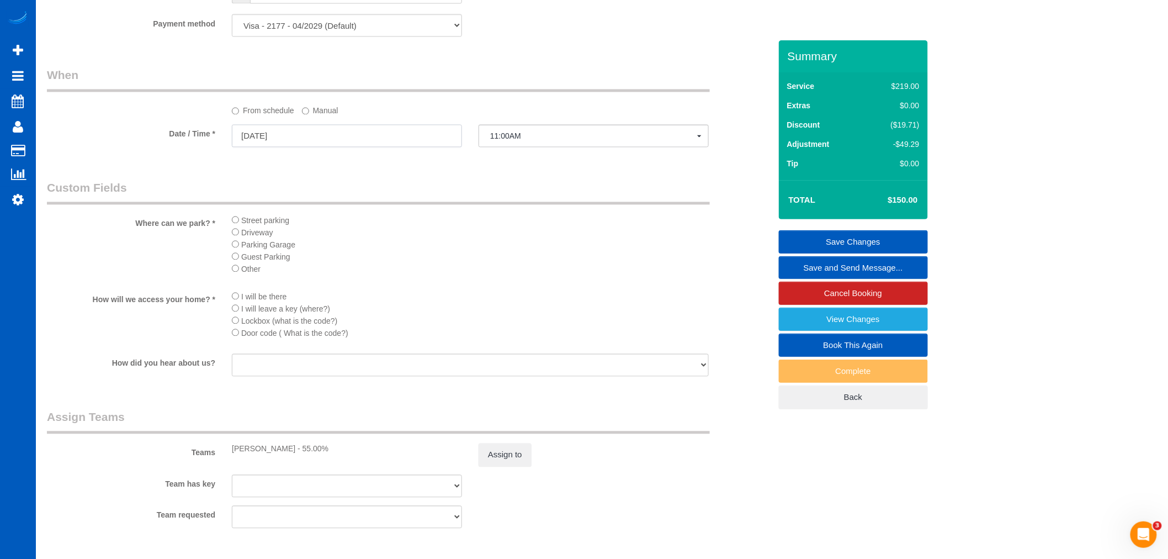
click at [320, 140] on input "09/30/2025" at bounding box center [347, 136] width 230 height 23
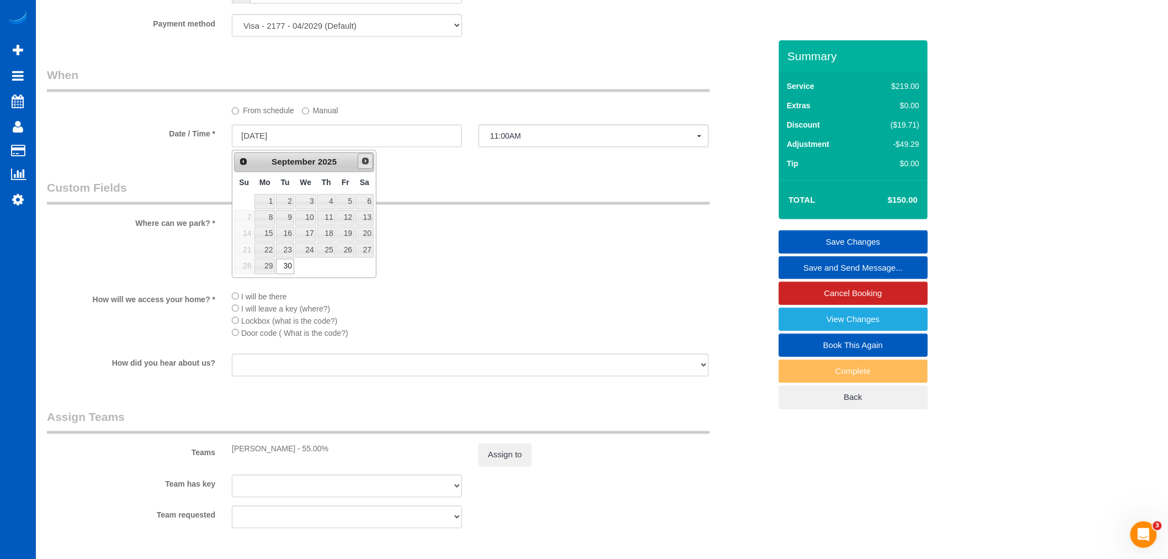
click at [368, 166] on link "Next" at bounding box center [365, 160] width 15 height 15
click at [293, 214] on link "7" at bounding box center [285, 217] width 18 height 15
type input "10/07/2025"
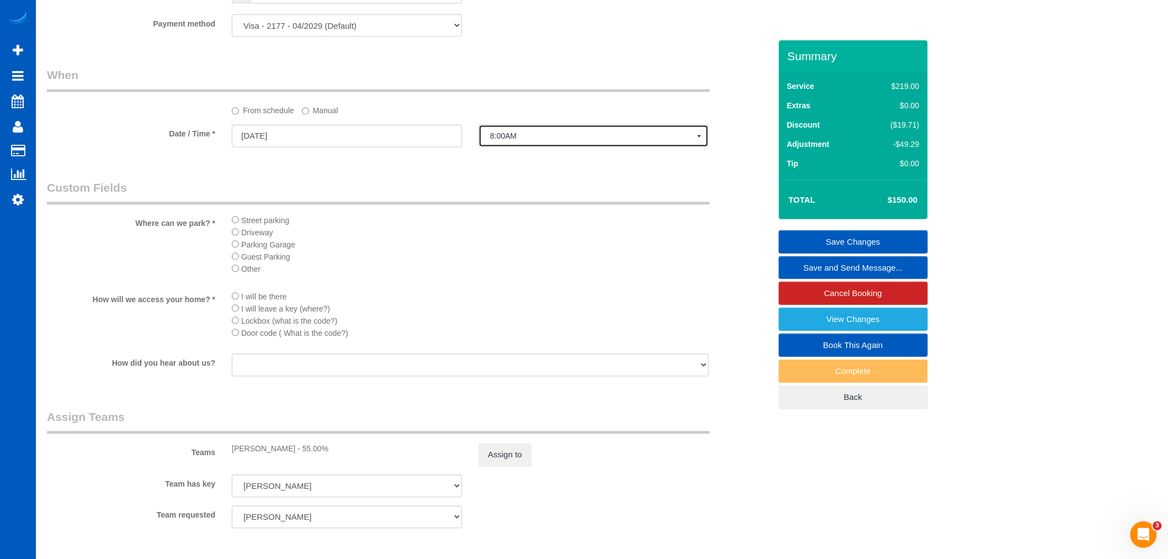
click at [533, 146] on button "8:00AM" at bounding box center [594, 136] width 230 height 23
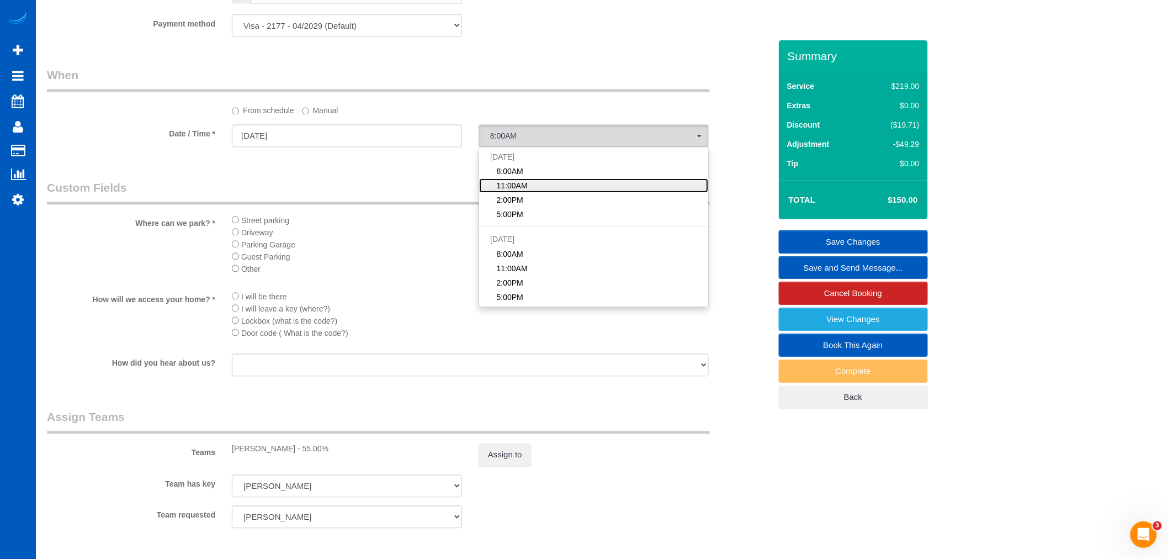
click at [535, 181] on link "11:00AM" at bounding box center [593, 186] width 229 height 14
select select "spot40"
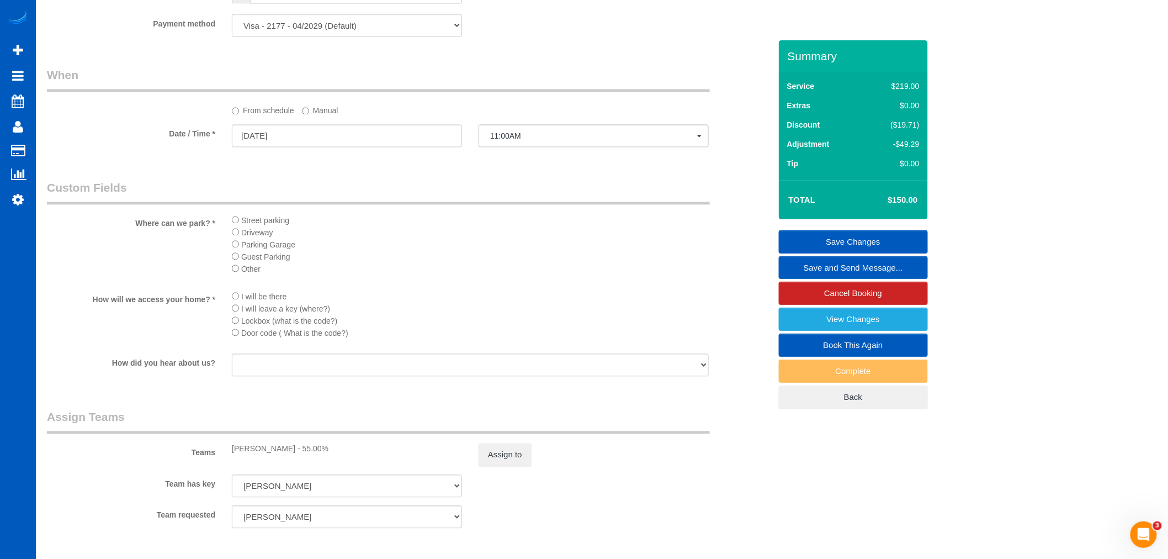
click at [898, 236] on link "Save Changes" at bounding box center [853, 241] width 149 height 23
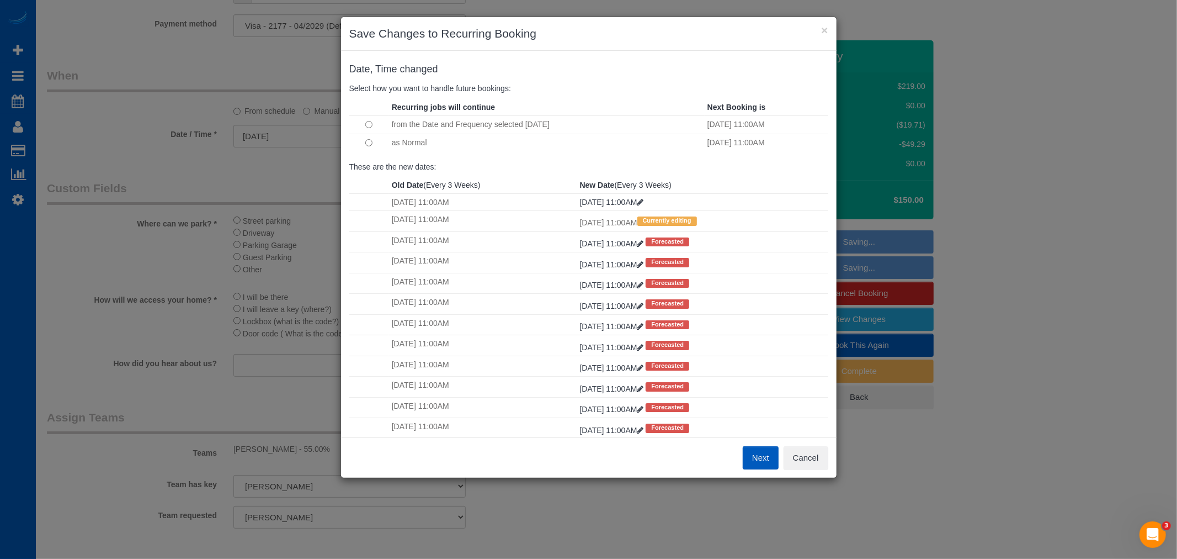
click at [749, 453] on button "Next" at bounding box center [761, 457] width 36 height 23
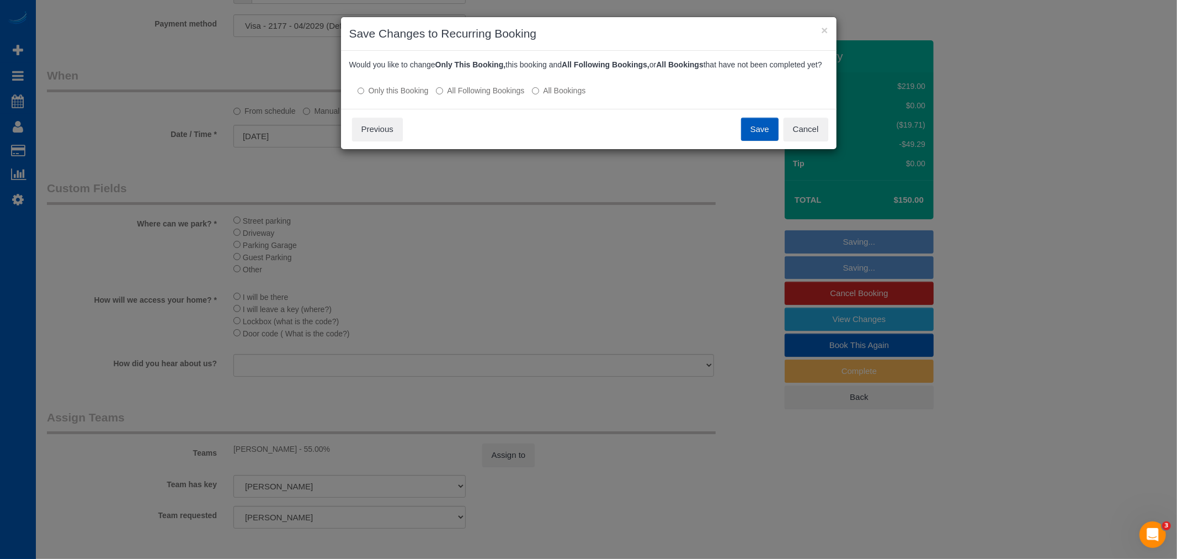
click at [476, 96] on label "All Following Bookings" at bounding box center [480, 90] width 88 height 11
click at [753, 141] on button "Save" at bounding box center [760, 129] width 38 height 23
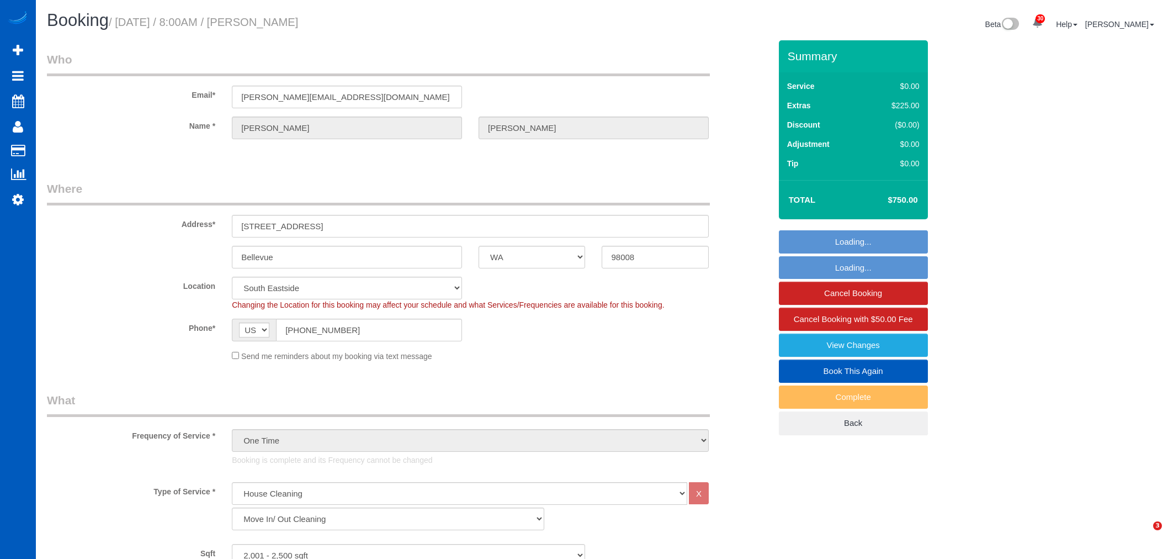
select select "WA"
select select "199"
select select "2001"
select select "6"
select select "2"
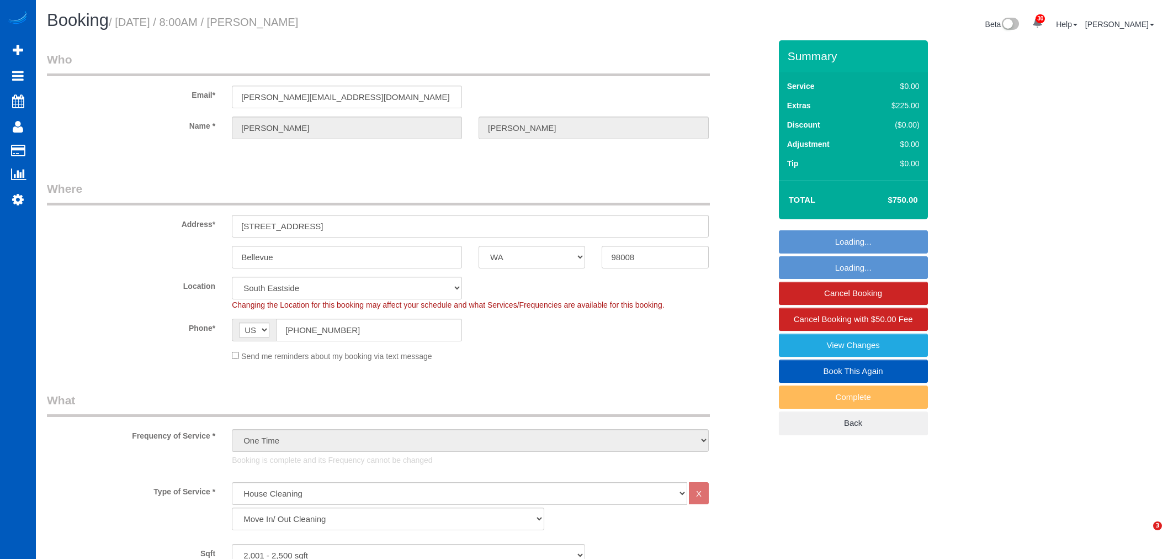
select select "spot1"
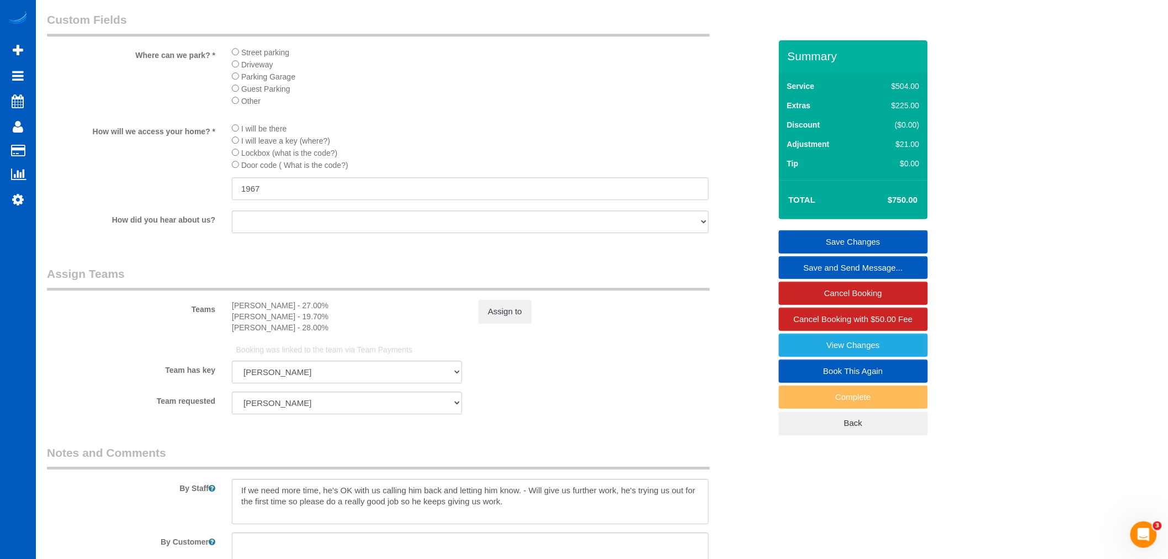
scroll to position [1227, 0]
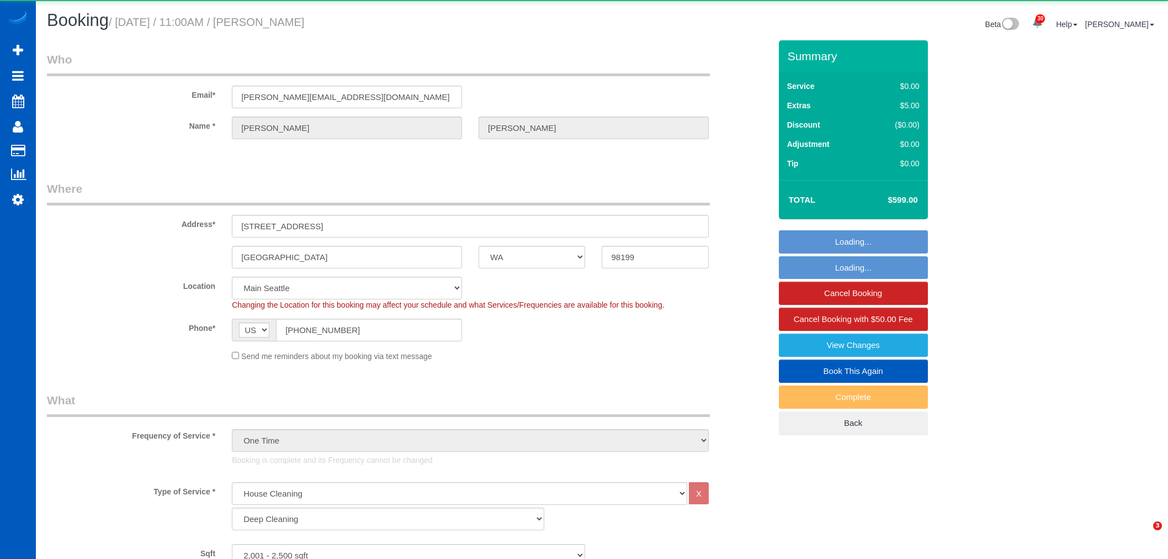
select select "WA"
select select "199"
select select "spot1"
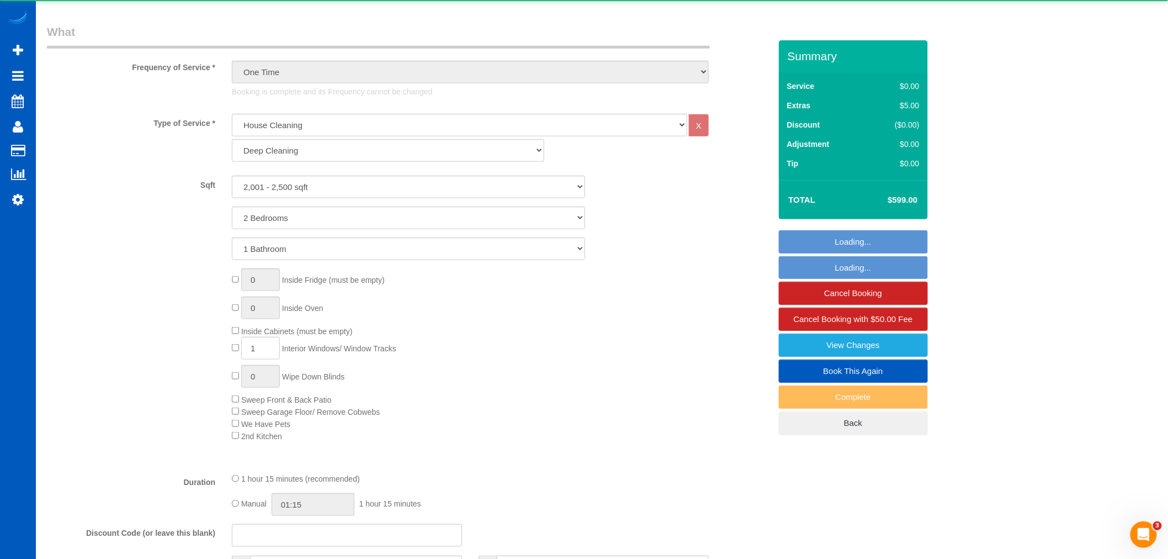
select select "2001"
select select "2"
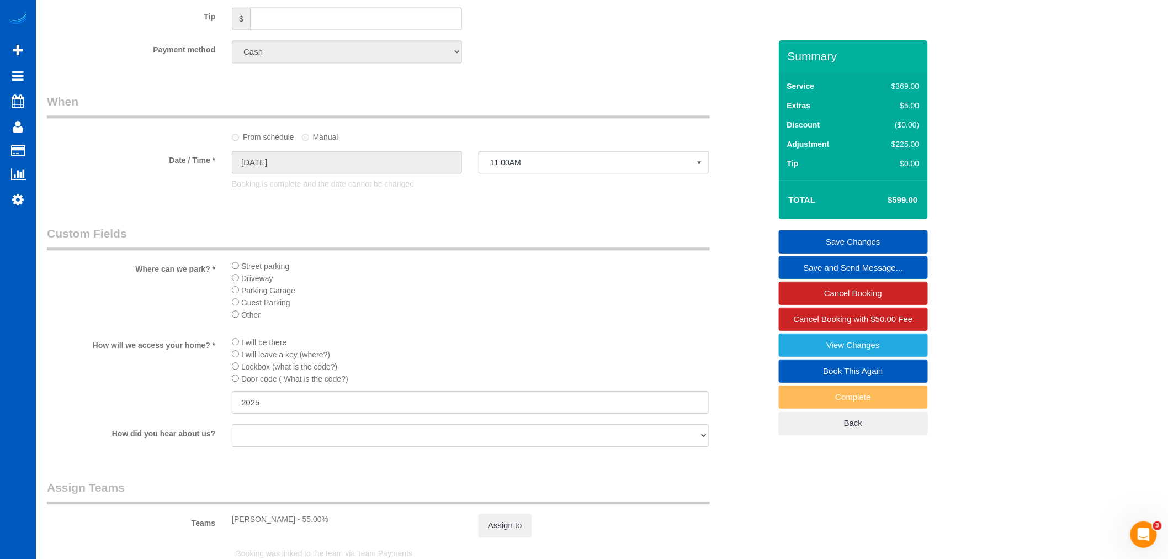
scroll to position [1104, 0]
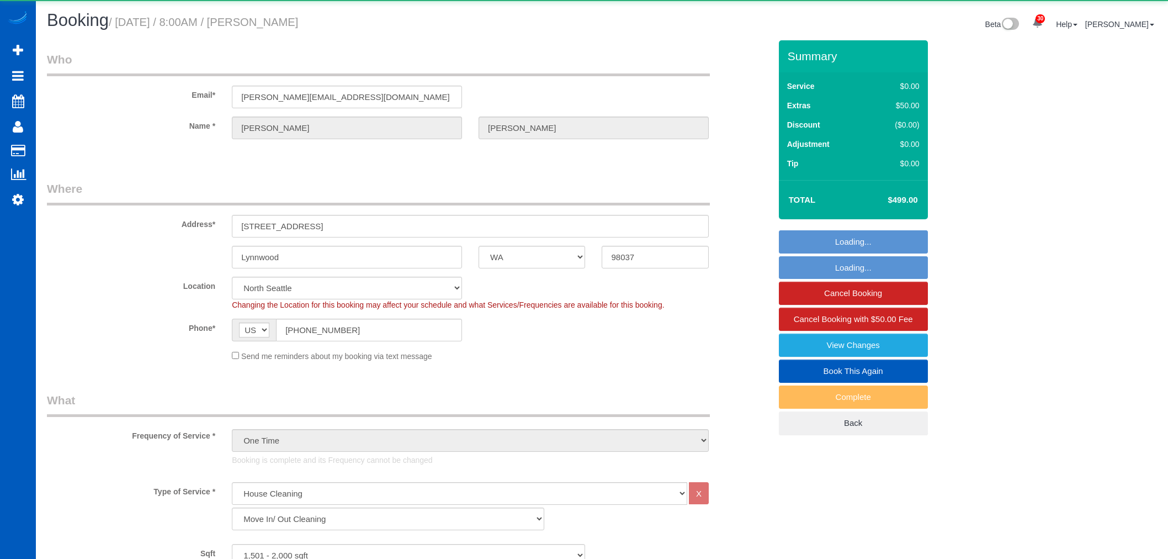
select select "WA"
select select "199"
select select "1501"
select select "3"
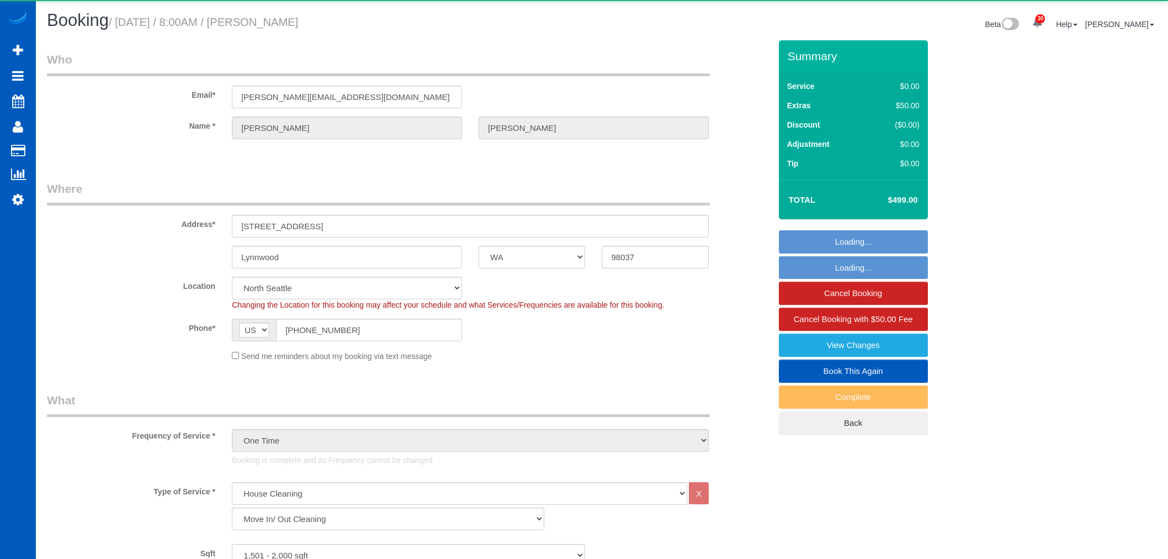
select select "spot1"
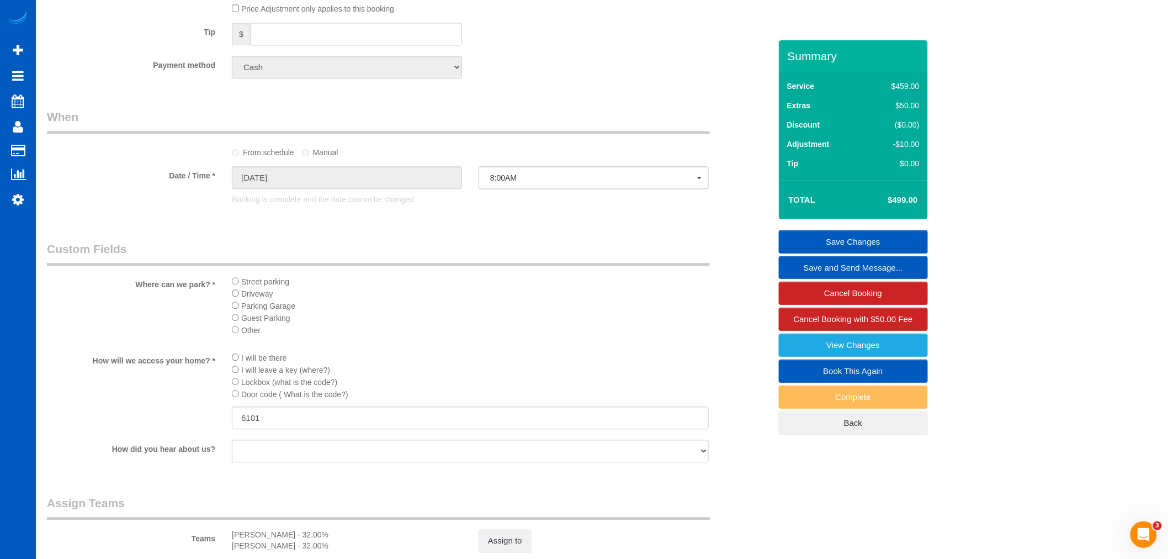
scroll to position [1165, 0]
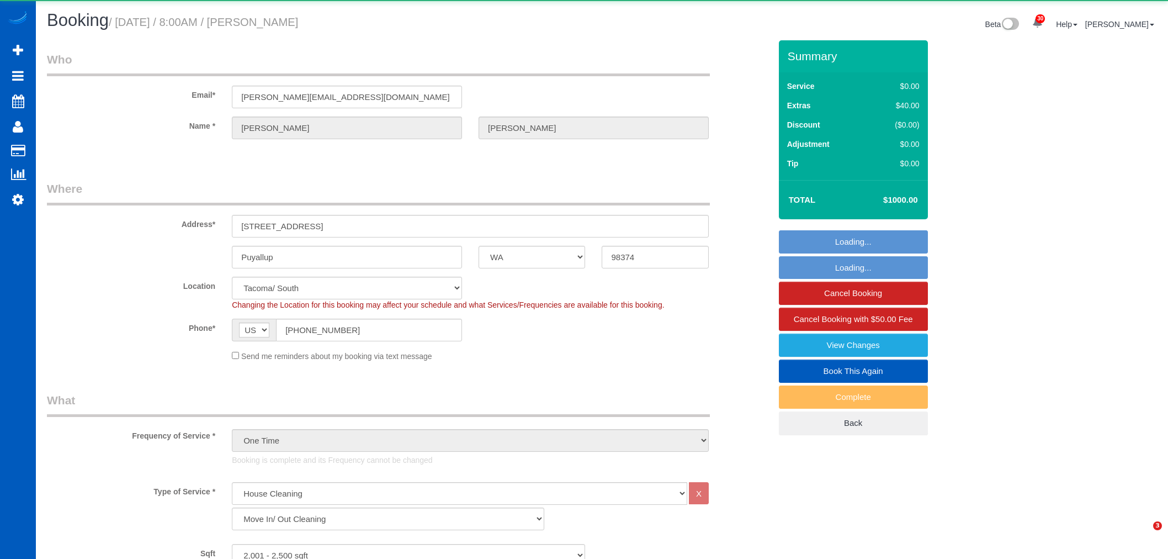
select select "WA"
select select "199"
select select "2001"
select select "4"
select select "3"
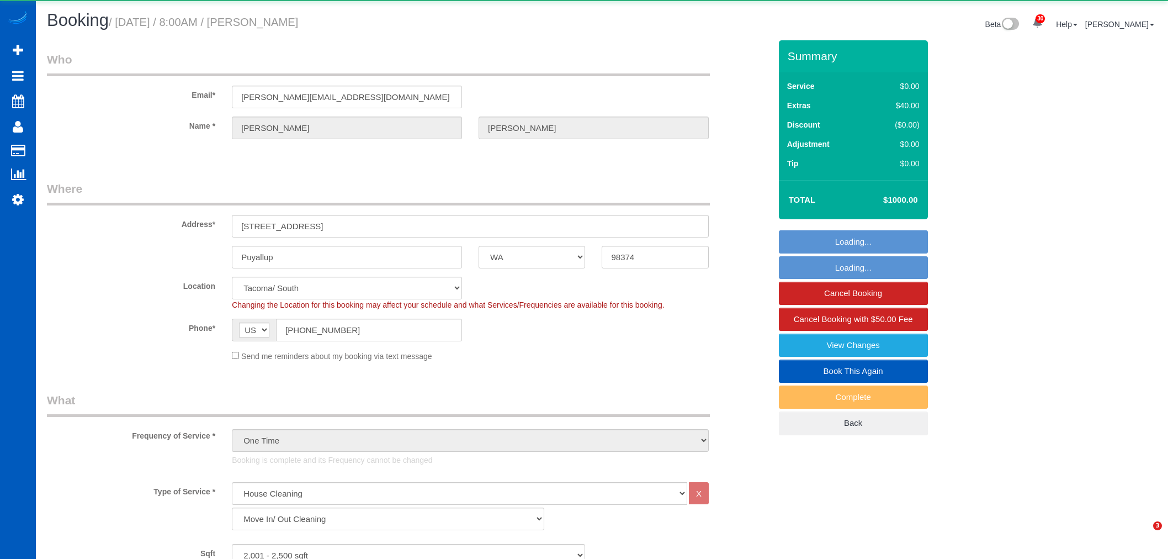
select select "spot1"
select select "object:1113"
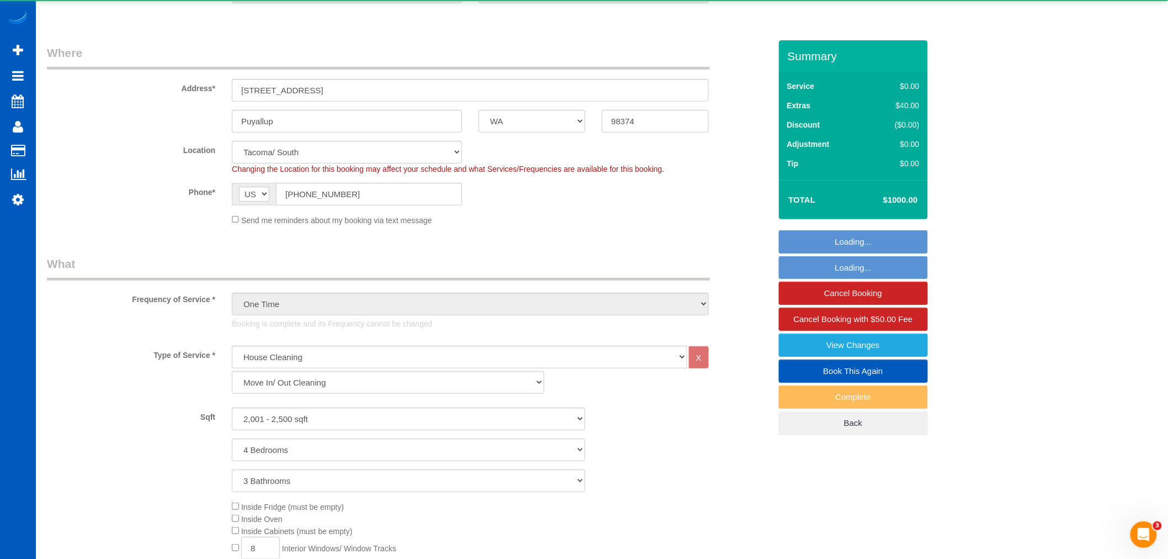
scroll to position [483, 0]
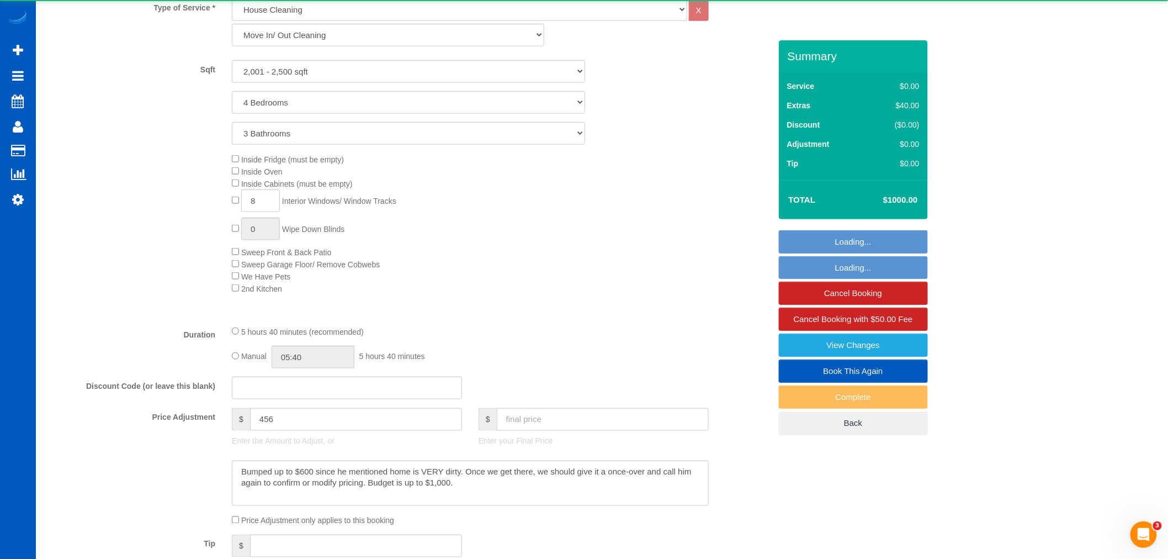
select select "2001"
select select "4"
select select "3"
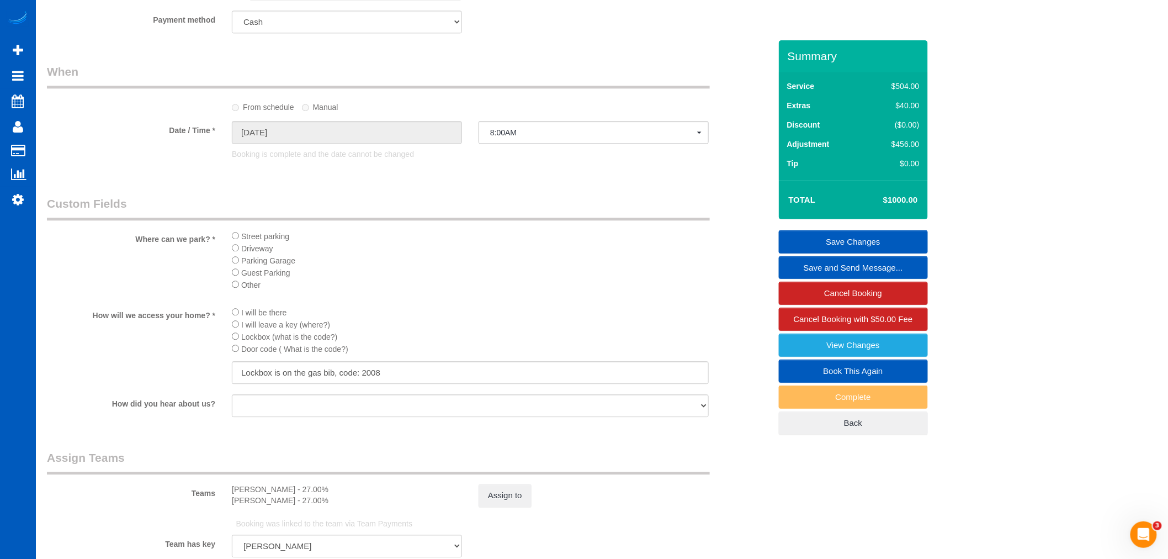
scroll to position [1042, 0]
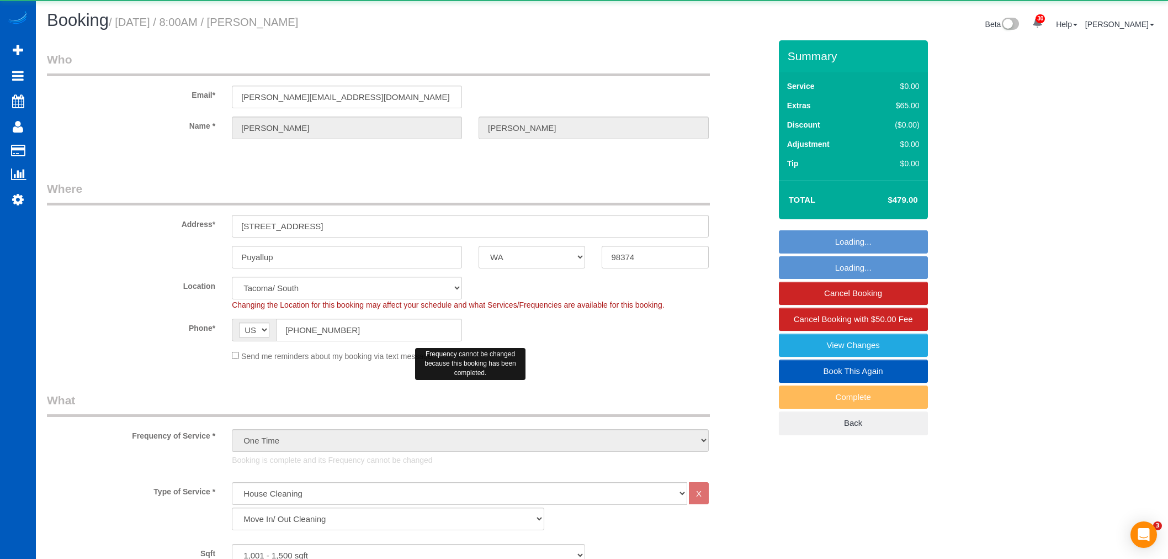
select select "WA"
select select "199"
select select "object:1200"
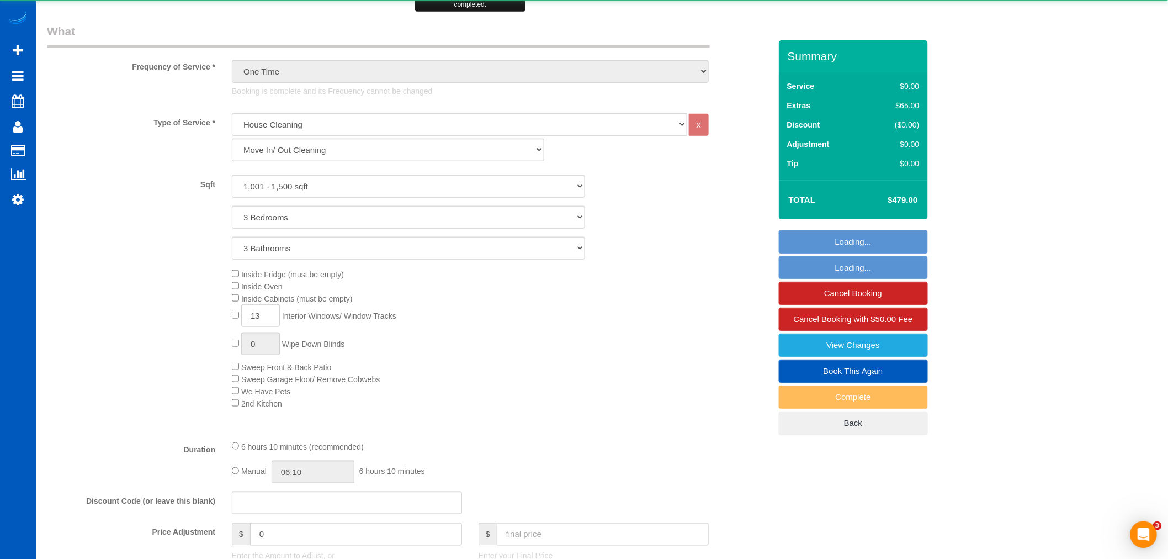
scroll to position [600, 0]
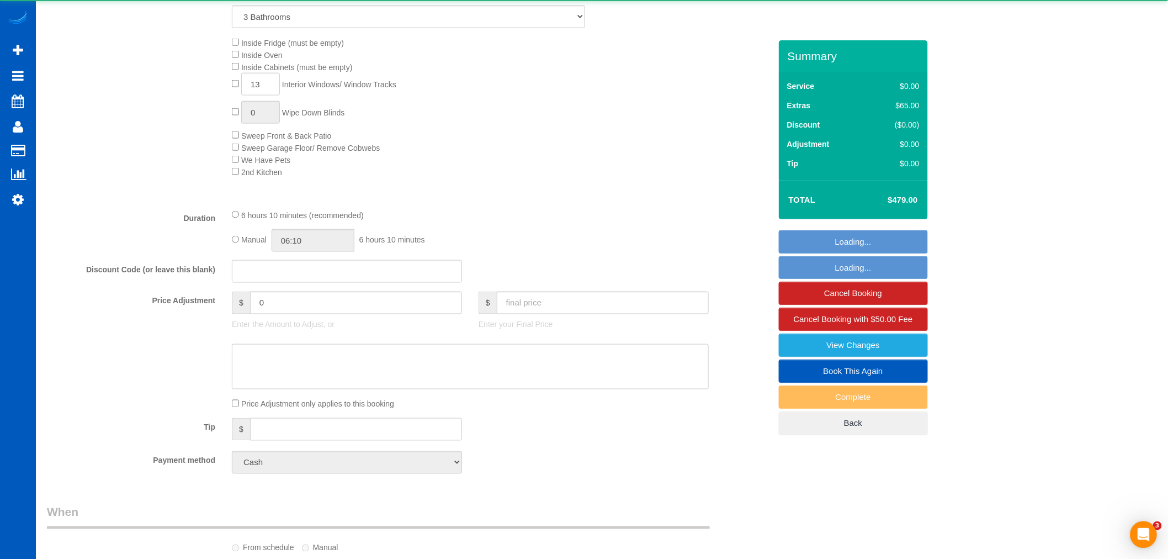
select select "spot1"
select select "1001"
select select "3"
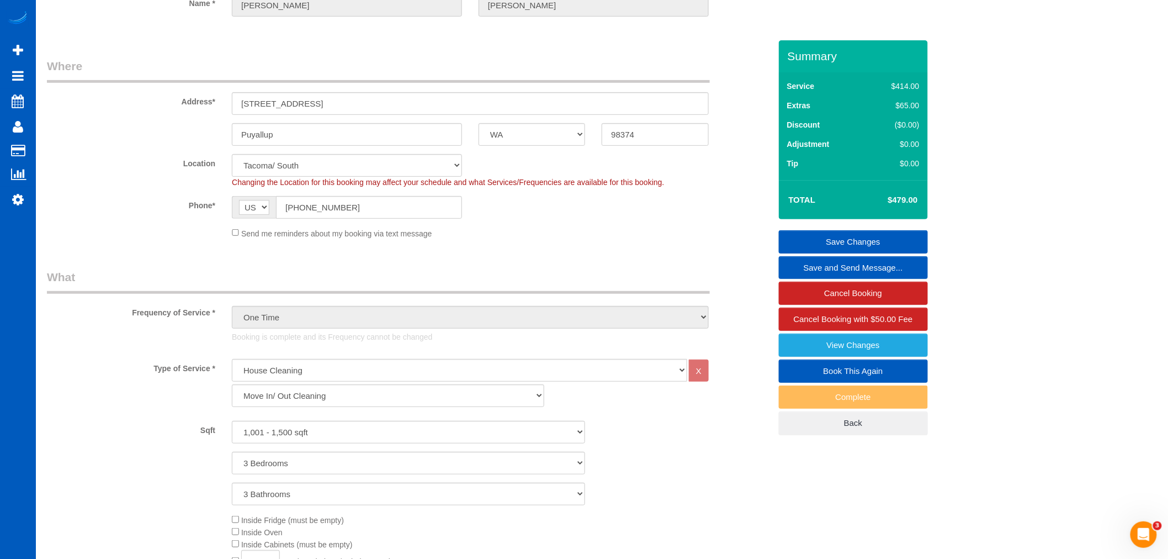
scroll to position [0, 0]
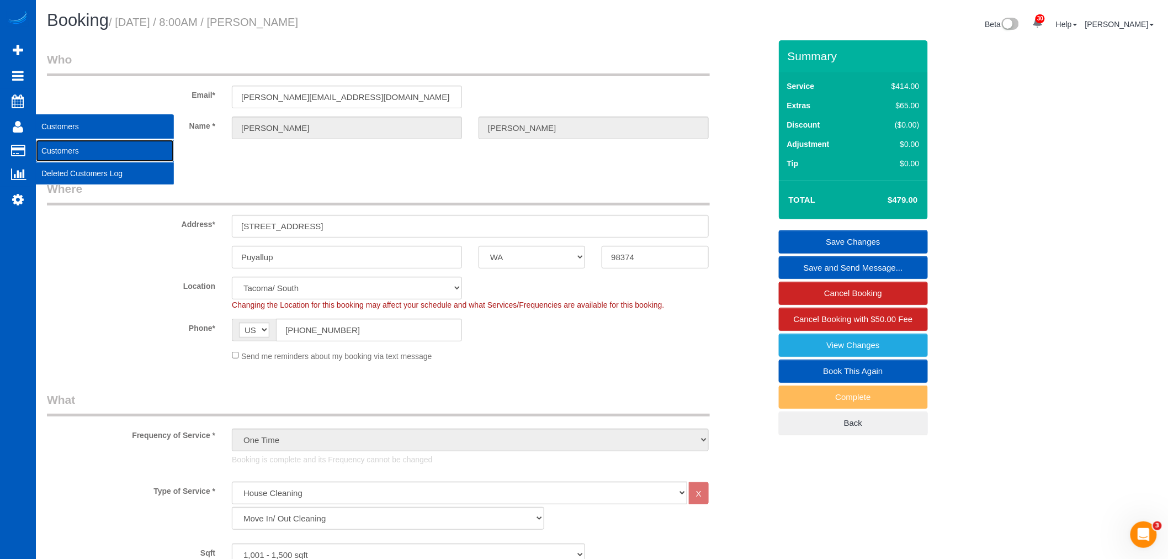
click at [65, 147] on link "Customers" at bounding box center [105, 151] width 138 height 22
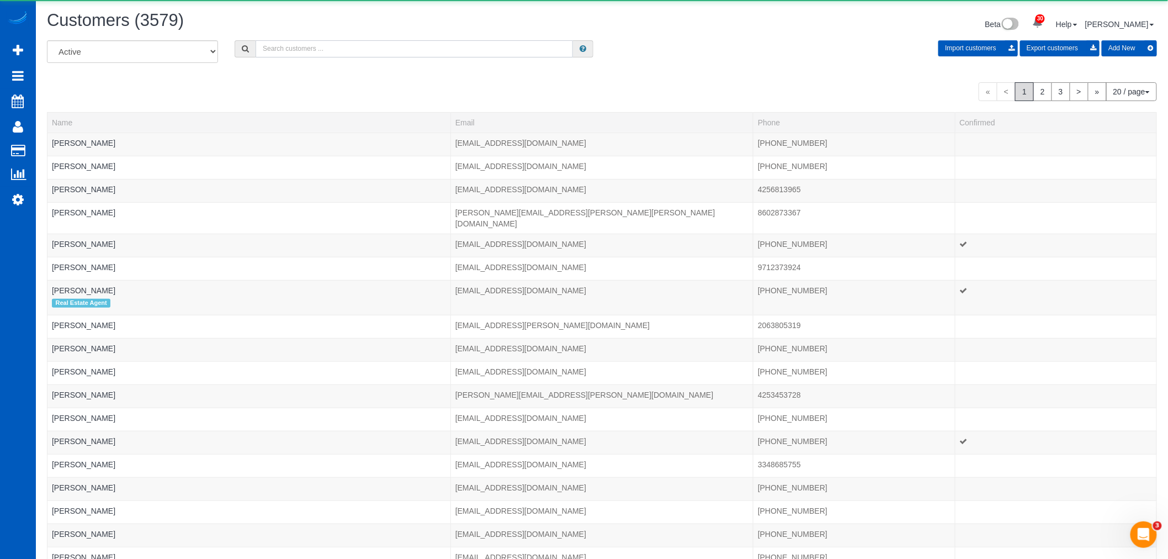
click at [334, 54] on input "text" at bounding box center [414, 48] width 317 height 17
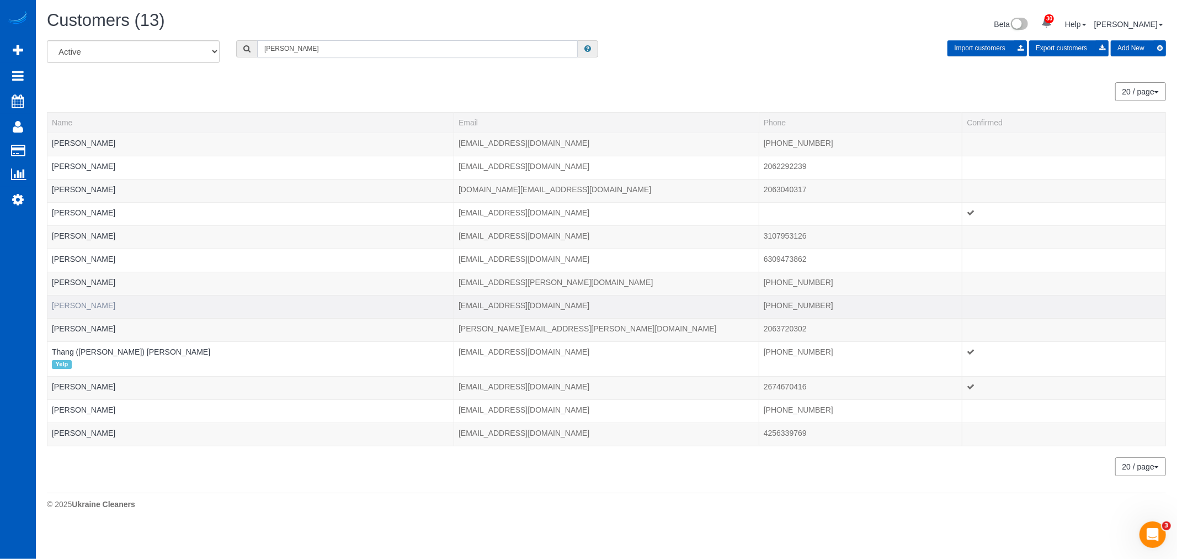
type input "[PERSON_NAME]"
click at [68, 304] on link "Ken Nguyen" at bounding box center [83, 305] width 63 height 9
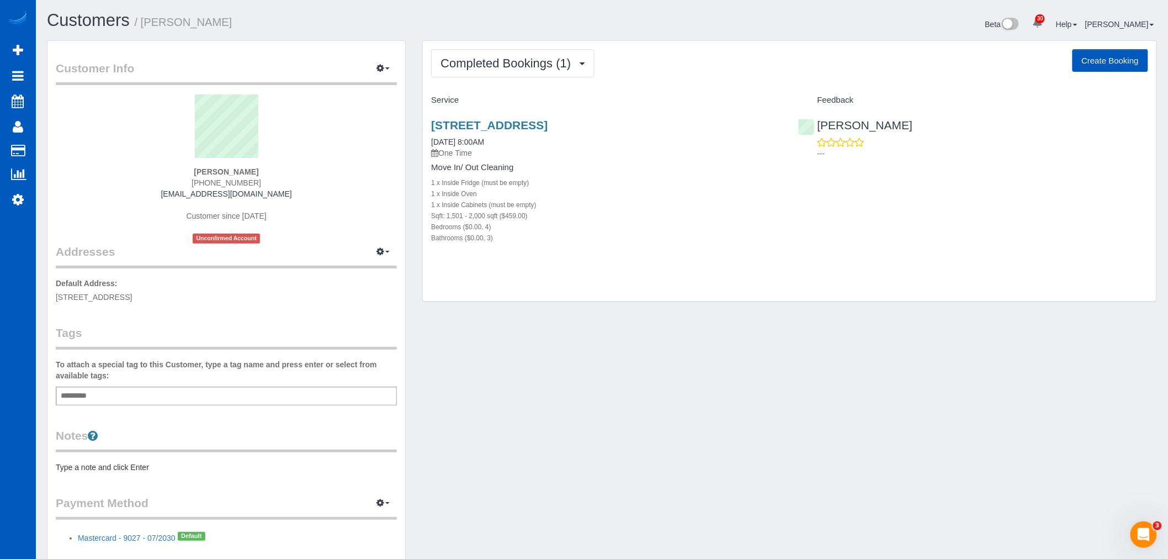
click at [630, 221] on div "Sqft: 1,501 - 2,000 sqft ($459.00)" at bounding box center [606, 215] width 350 height 11
click at [504, 65] on span "Completed Bookings (1)" at bounding box center [509, 63] width 136 height 14
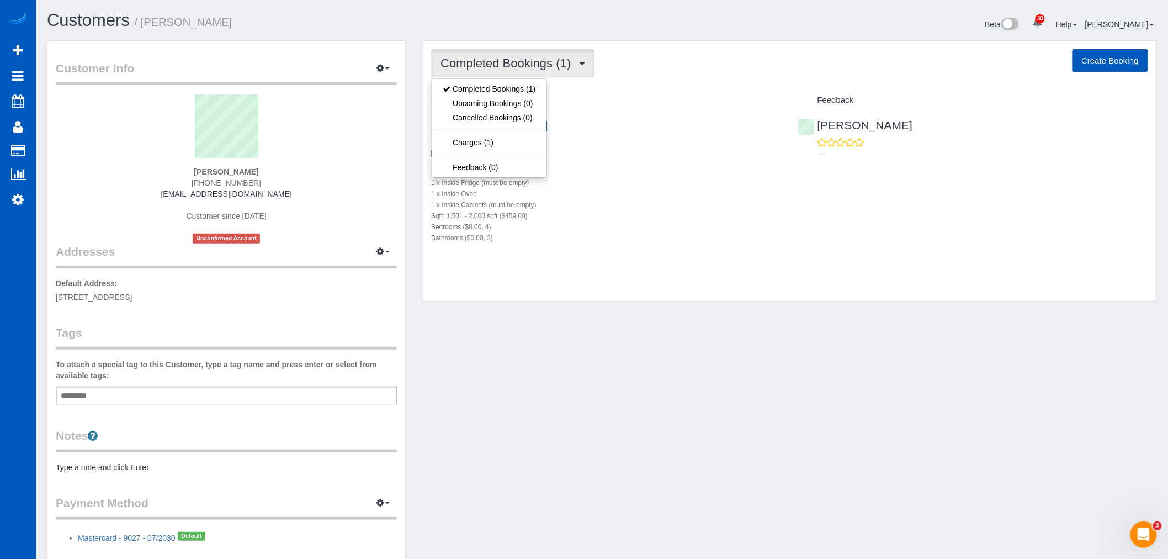
click at [660, 241] on div "Bathrooms ($0.00, 3)" at bounding box center [606, 237] width 350 height 11
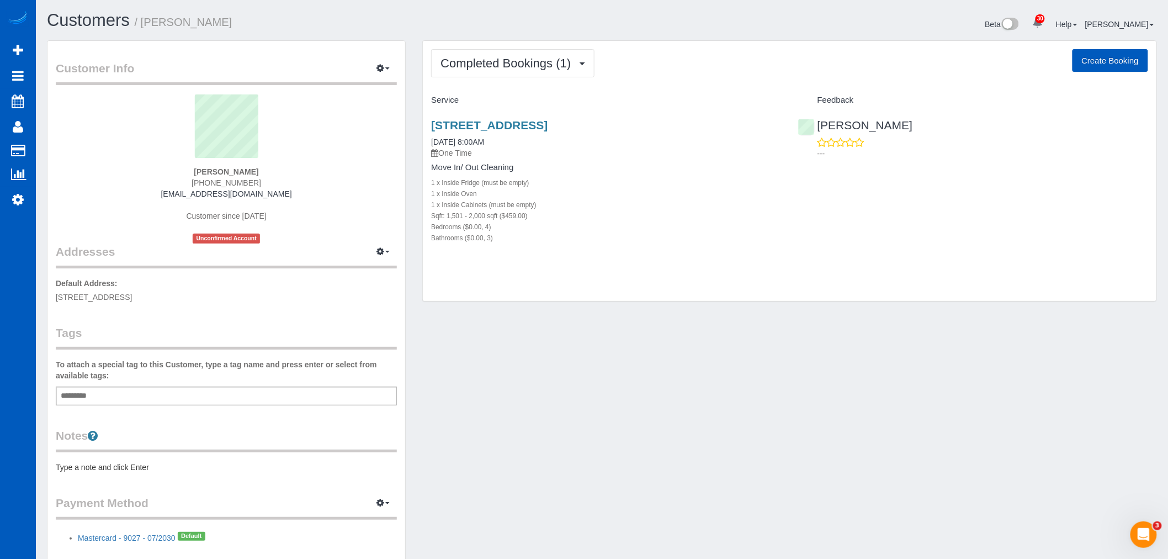
click at [513, 117] on div "12721 Se Division St, Portland, OR 97236 08/02/2025 8:00AM One Time Move In/ Ou…" at bounding box center [606, 187] width 367 height 156
click at [507, 119] on link "12721 Se Division St, Portland, OR 97236" at bounding box center [489, 125] width 116 height 13
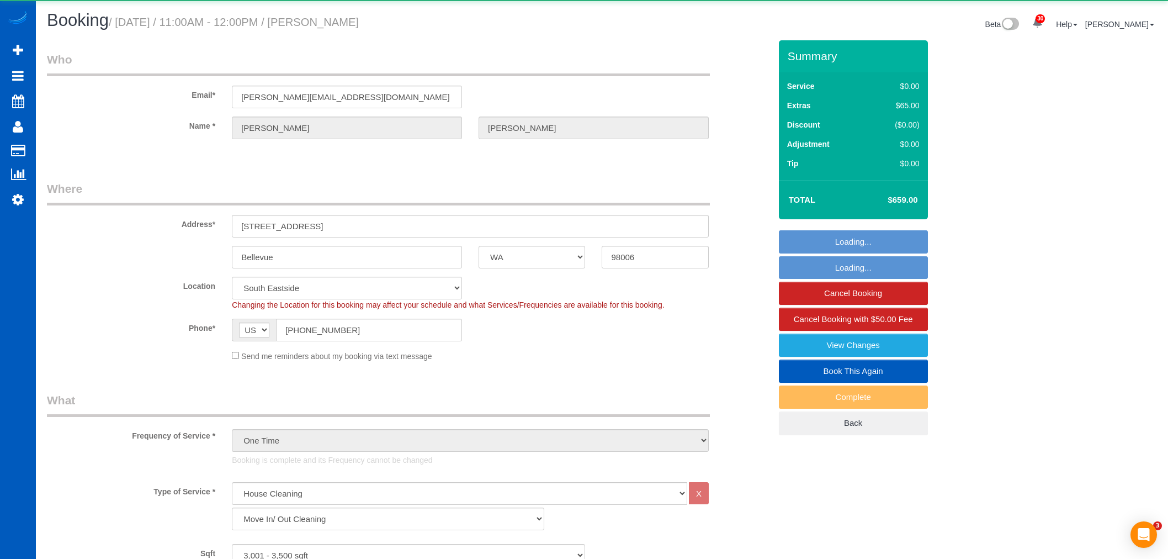
select select "WA"
select select "199"
select select "object:1135"
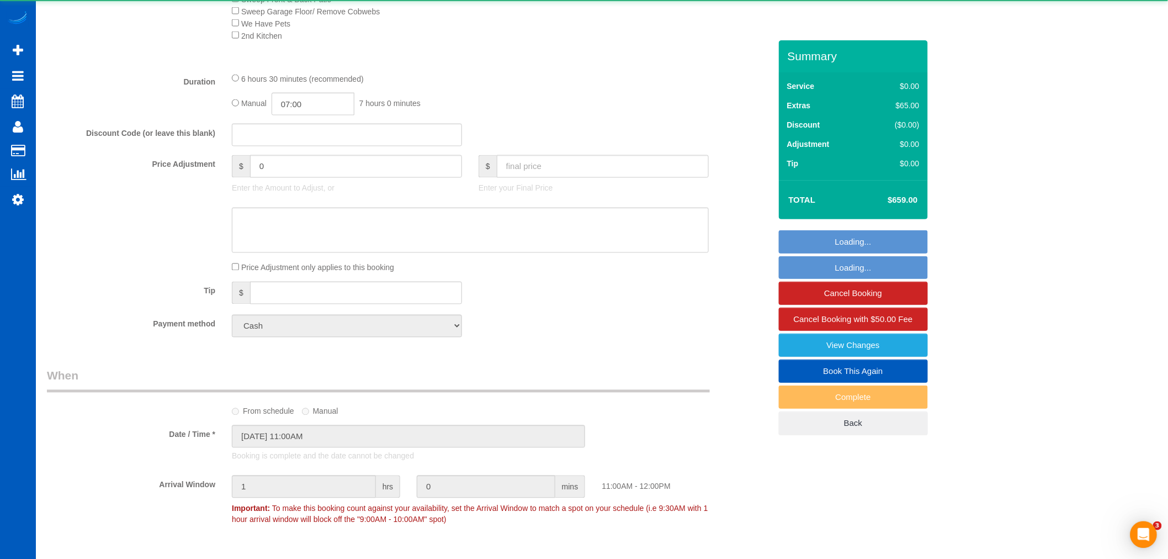
select select "3001"
select select "4"
select select "3"
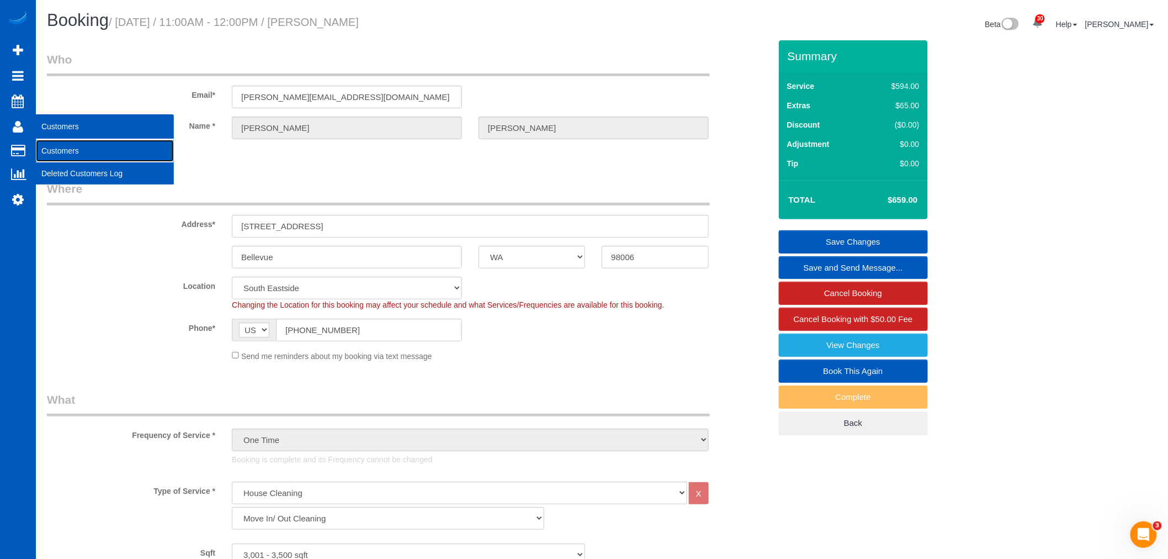
click at [63, 152] on link "Customers" at bounding box center [105, 151] width 138 height 22
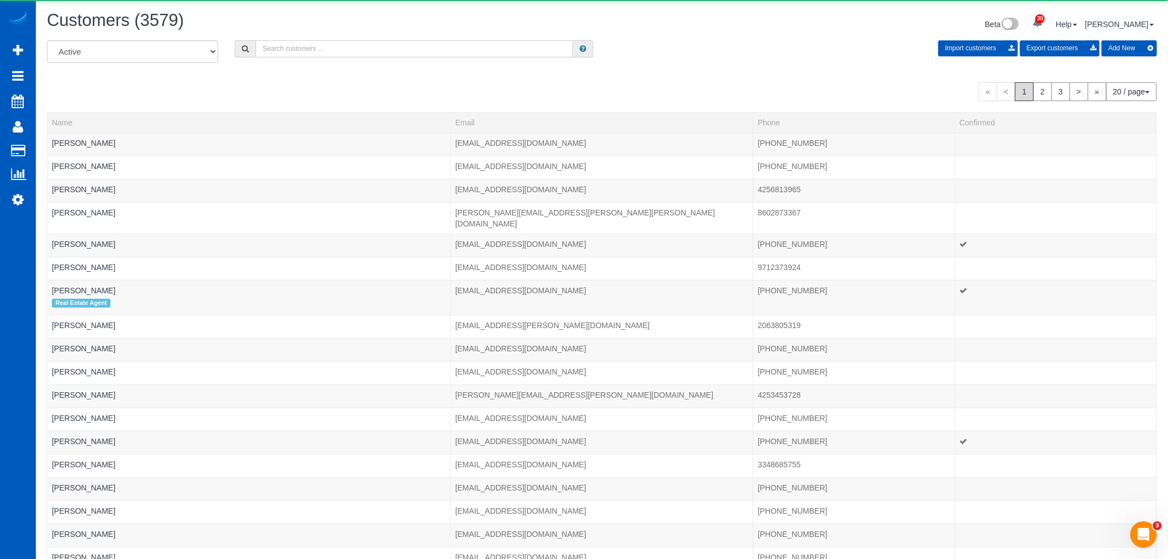
click at [321, 54] on input "text" at bounding box center [414, 48] width 317 height 17
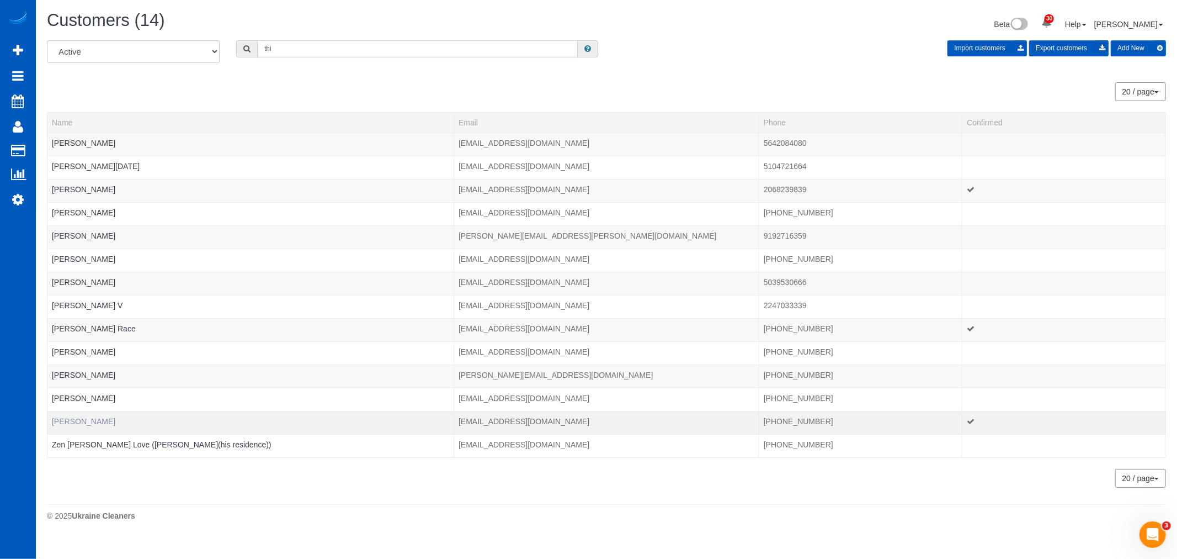
type input "thi"
click at [69, 420] on link "[PERSON_NAME]" at bounding box center [83, 421] width 63 height 9
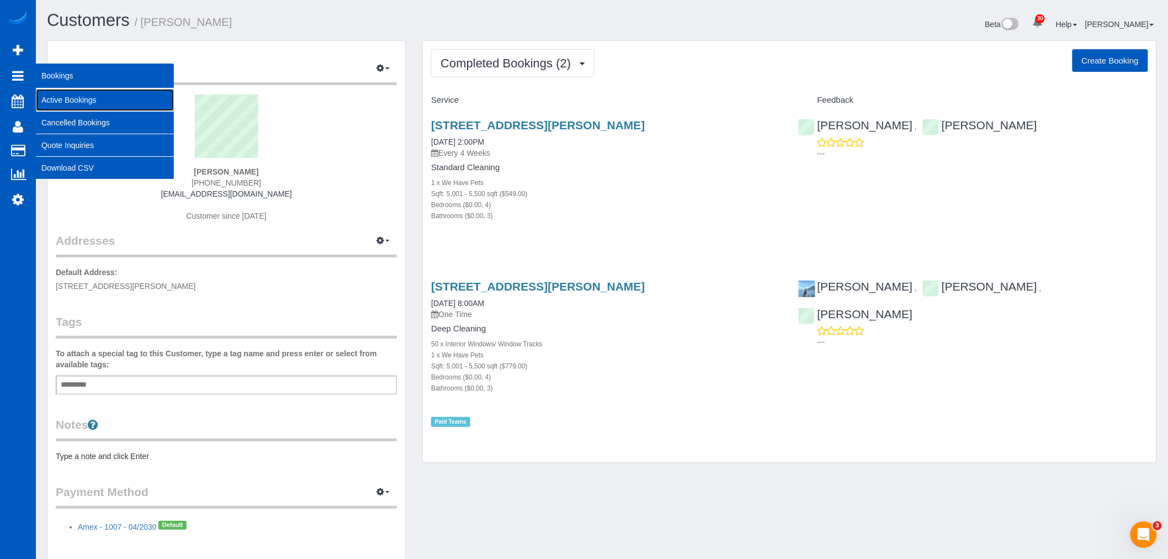
click at [86, 100] on link "Active Bookings" at bounding box center [105, 100] width 138 height 22
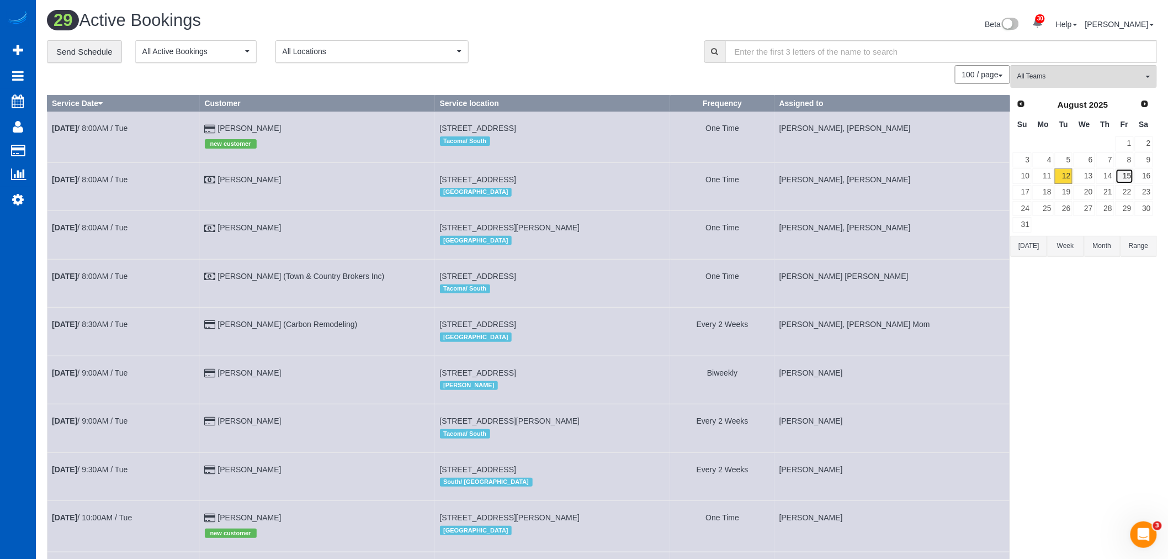
click at [1124, 172] on link "15" at bounding box center [1125, 175] width 18 height 15
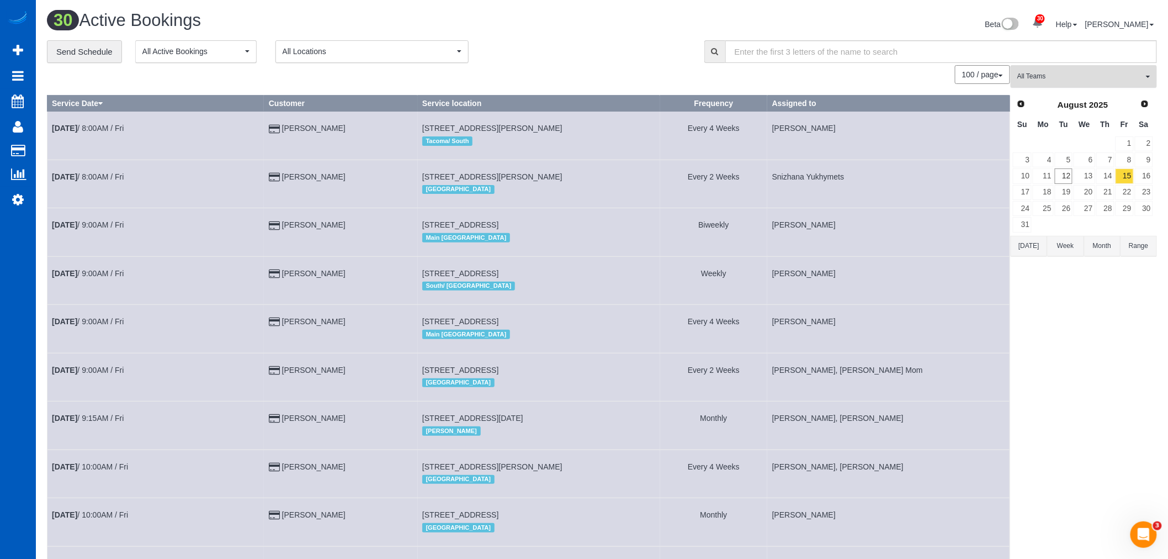
click at [1069, 83] on button "All Teams" at bounding box center [1084, 76] width 146 height 23
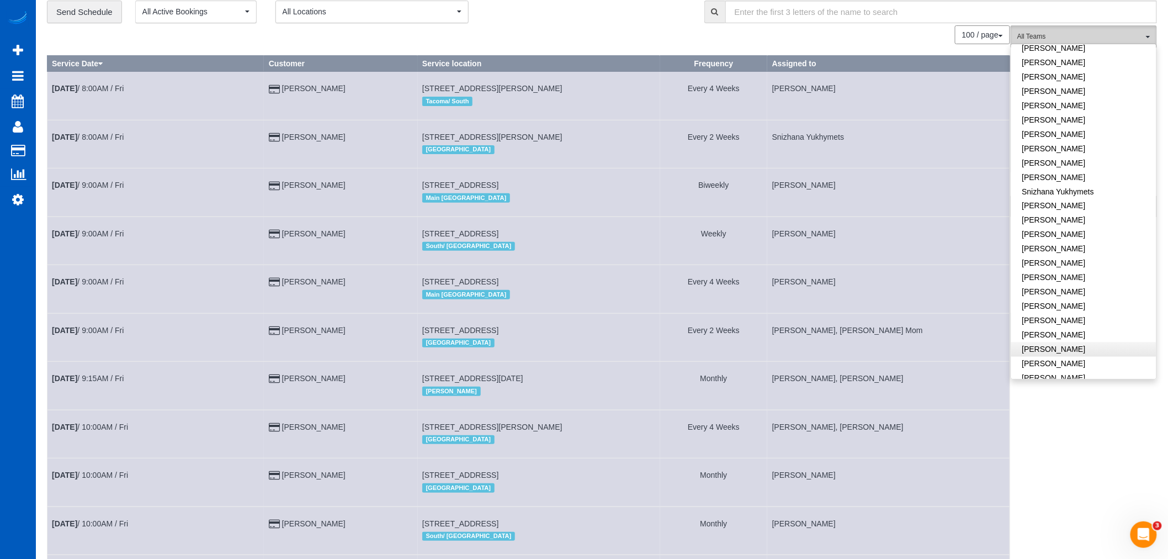
scroll to position [61, 0]
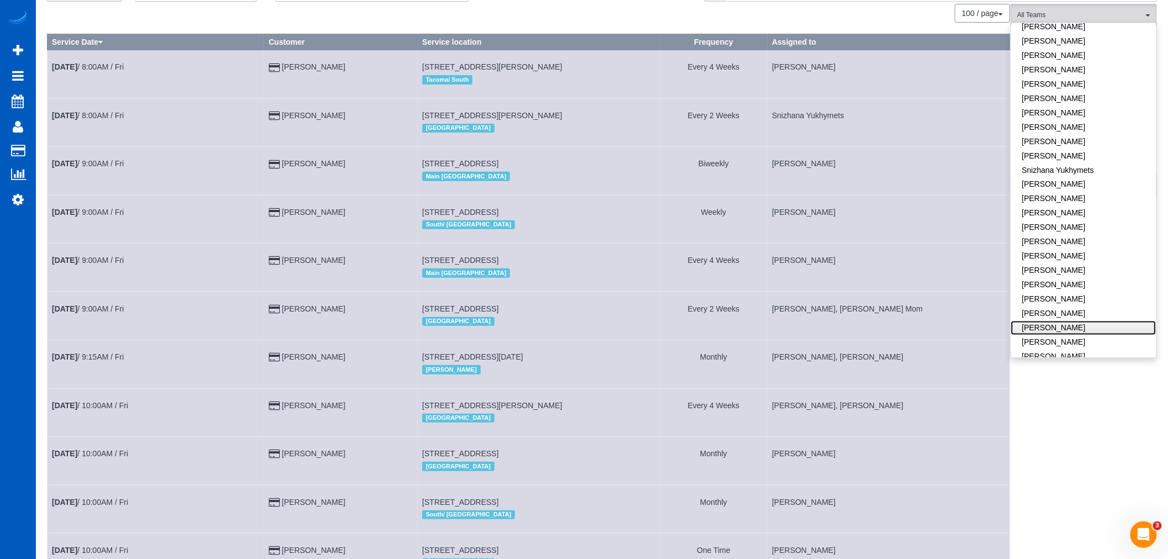
click at [1062, 321] on link "Viktoriia Zhukovska" at bounding box center [1083, 328] width 145 height 14
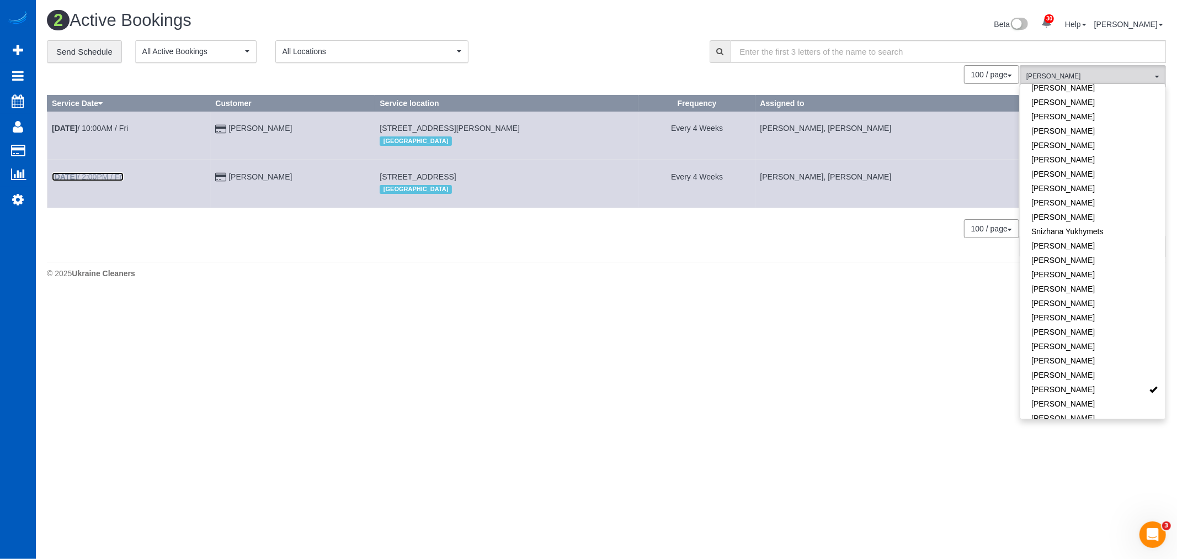
click at [77, 178] on b "Aug 15th" at bounding box center [64, 176] width 25 height 9
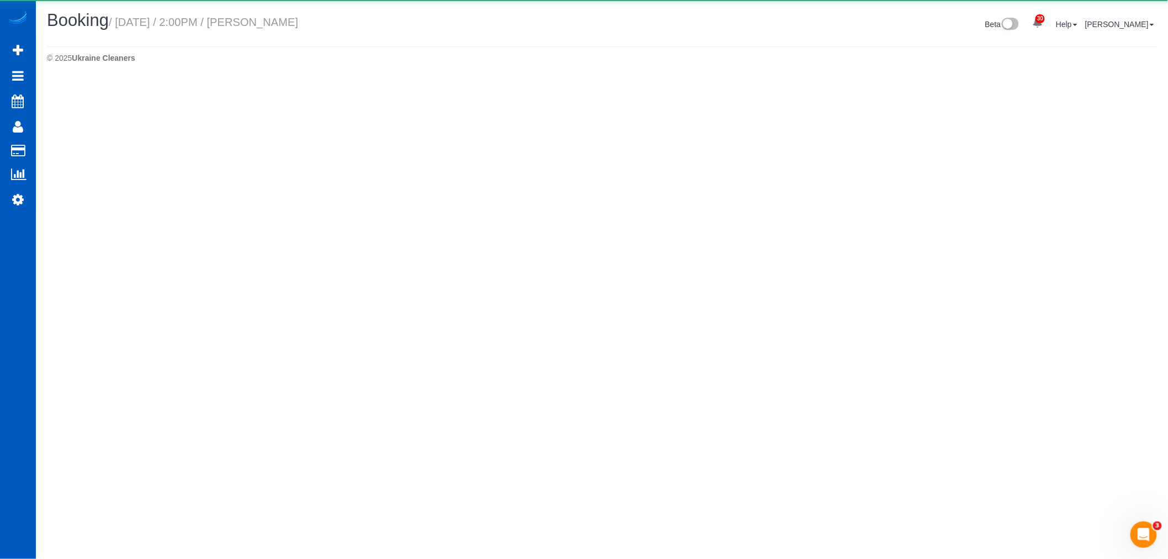
select select "WA"
select select "number:8"
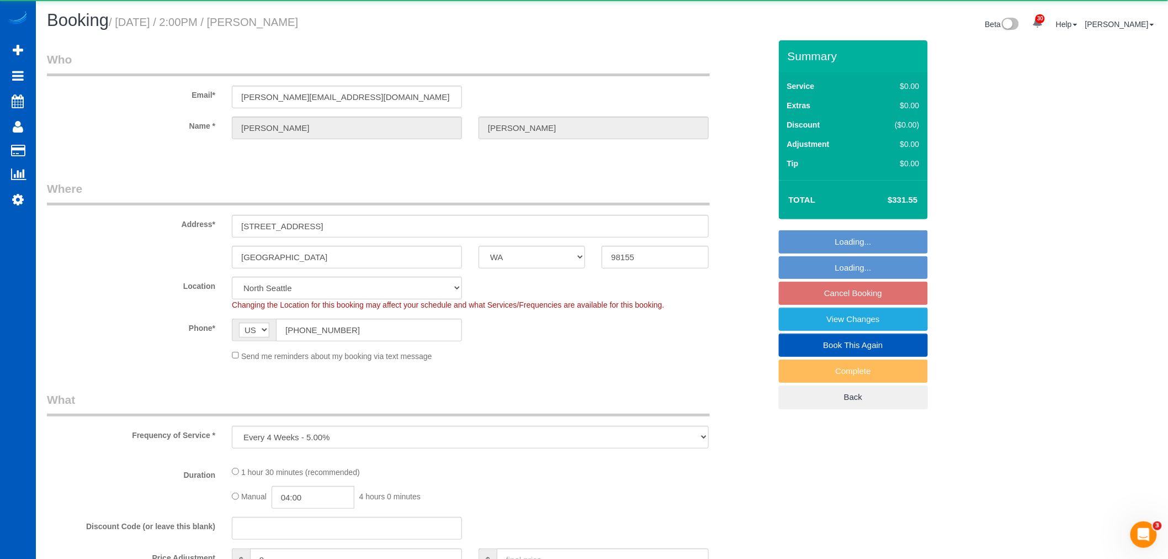
select select "object:3550"
select select "199"
select select "3001"
select select "2"
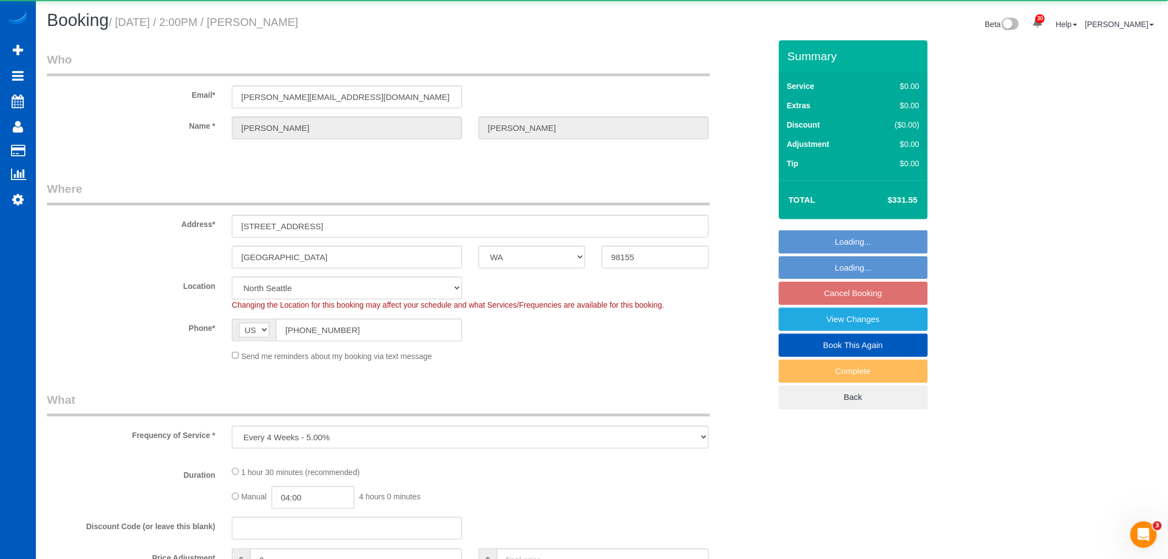
select select "spot6"
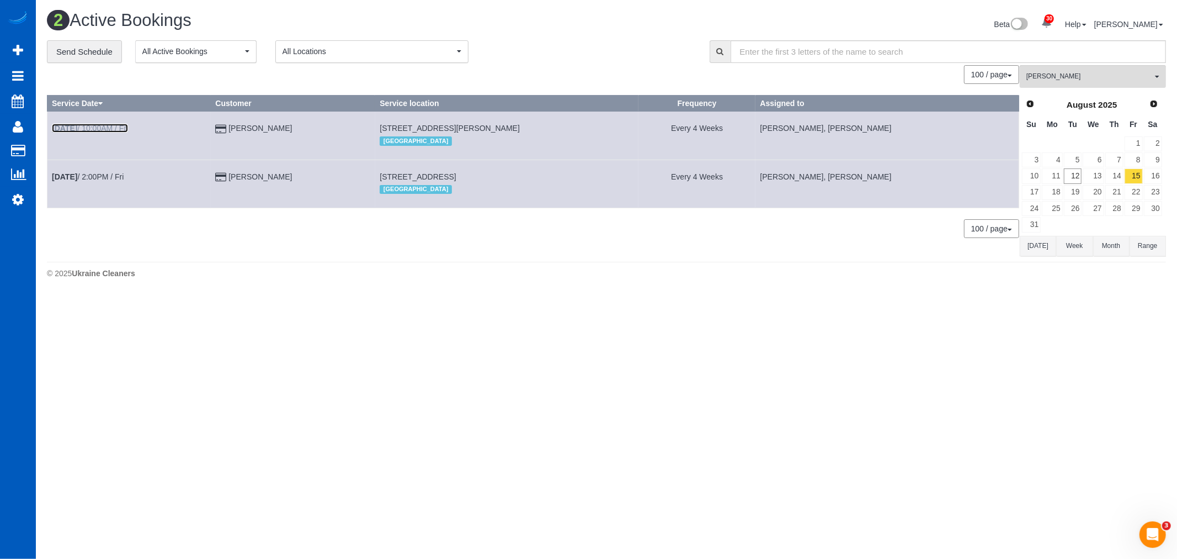
click at [96, 129] on link "Aug 15th / 10:00AM / Fri" at bounding box center [90, 128] width 76 height 9
select select "WA"
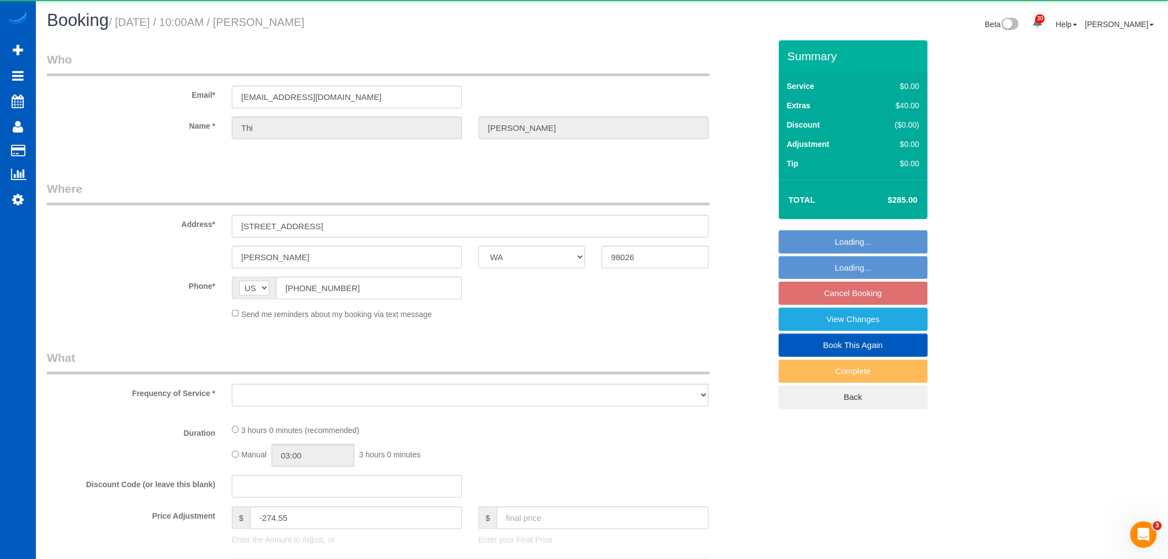
select select "object:4500"
select select "string:fspay-3e881fc5-3018-4c7d-8228-1c293def3d5b"
select select "199"
select select "5001"
select select "4"
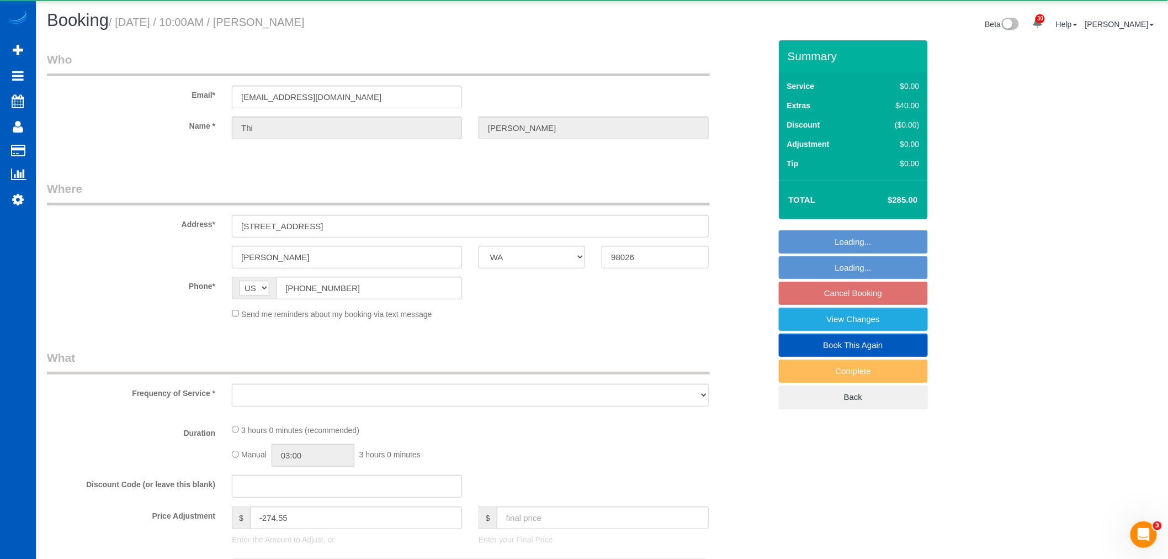
select select "3"
select select "number:8"
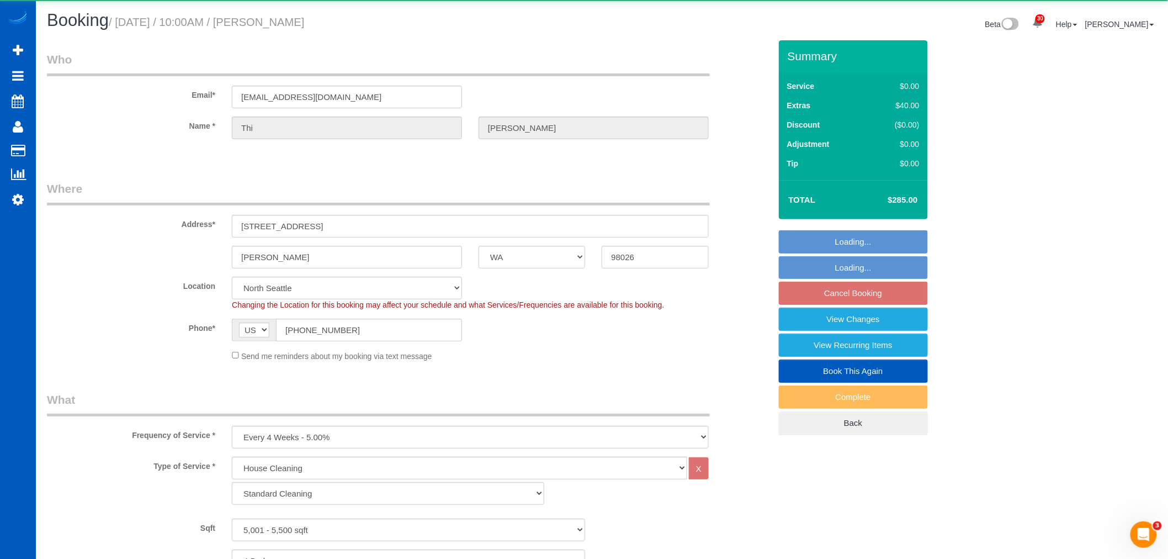
select select "object:4778"
select select "5001"
select select "4"
select select "3"
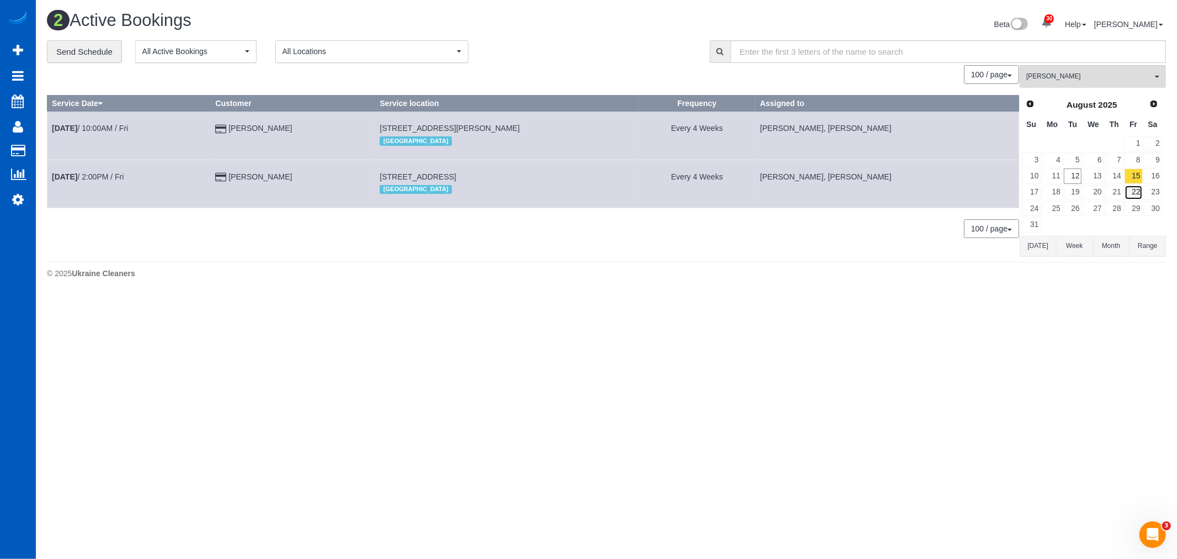
click at [1139, 190] on link "22" at bounding box center [1134, 192] width 18 height 15
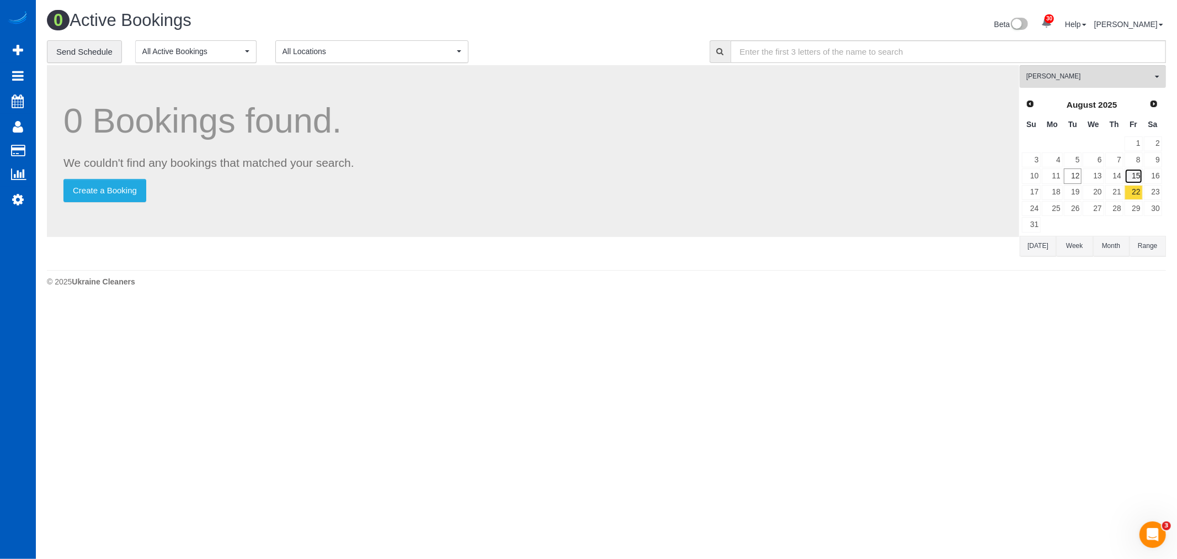
click at [1136, 179] on link "15" at bounding box center [1134, 175] width 18 height 15
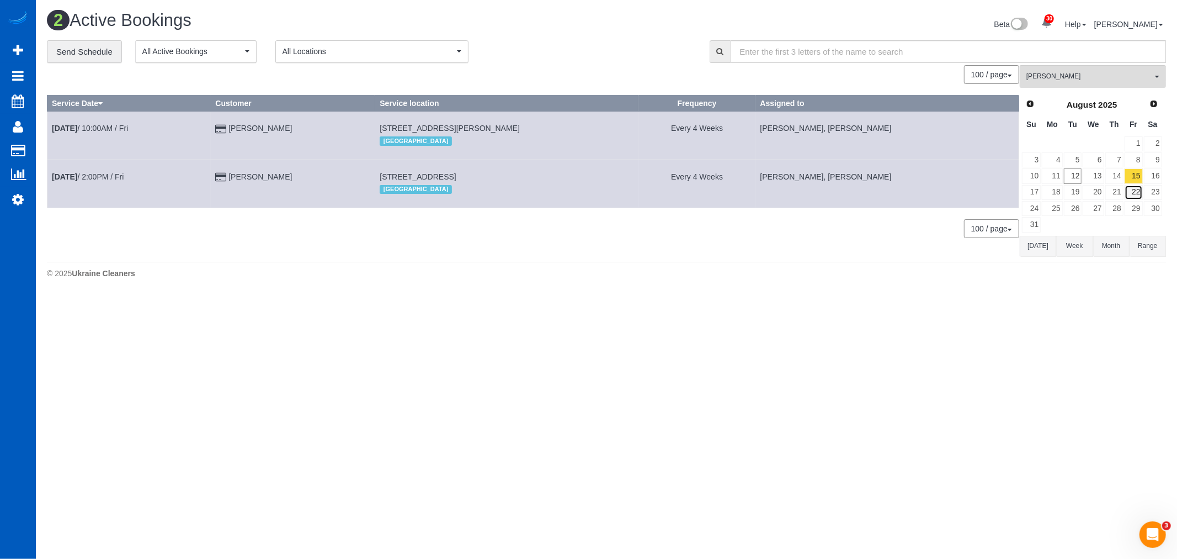
click at [1136, 194] on link "22" at bounding box center [1134, 192] width 18 height 15
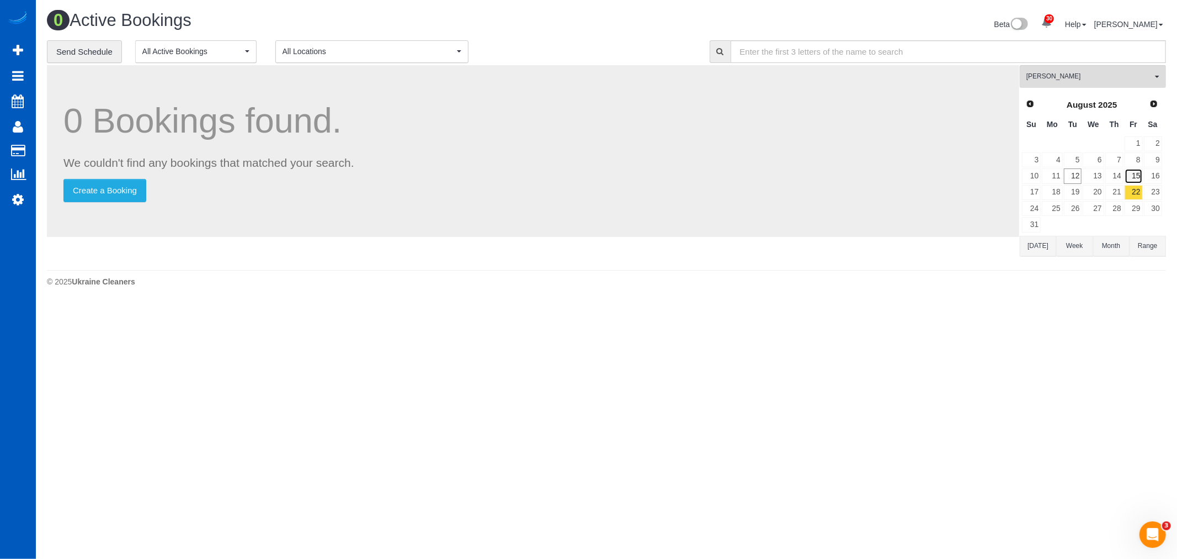
click at [1138, 181] on link "15" at bounding box center [1134, 175] width 18 height 15
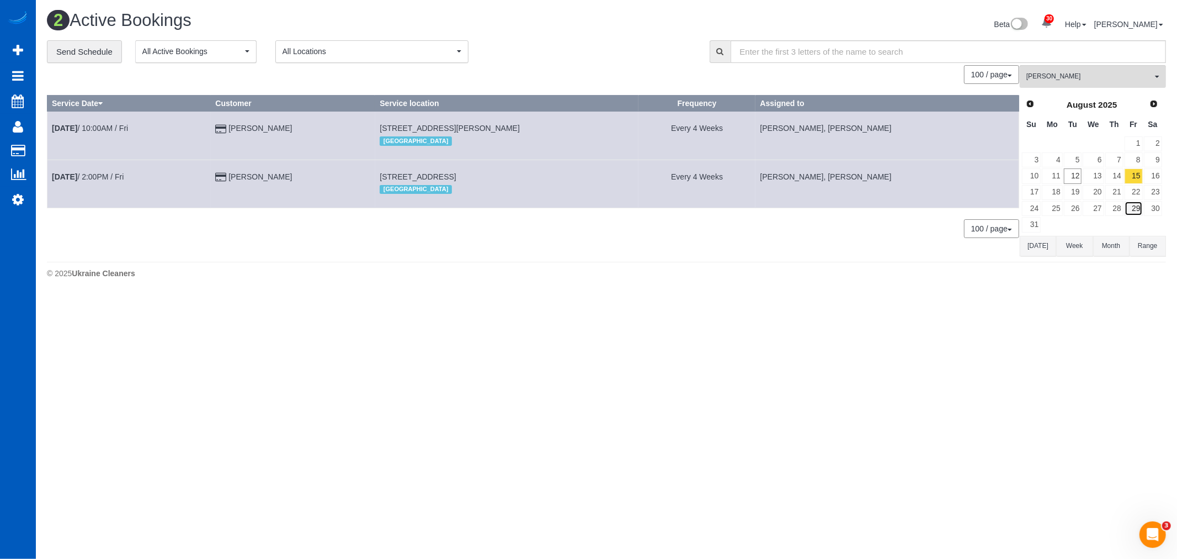
click at [1136, 205] on link "29" at bounding box center [1134, 208] width 18 height 15
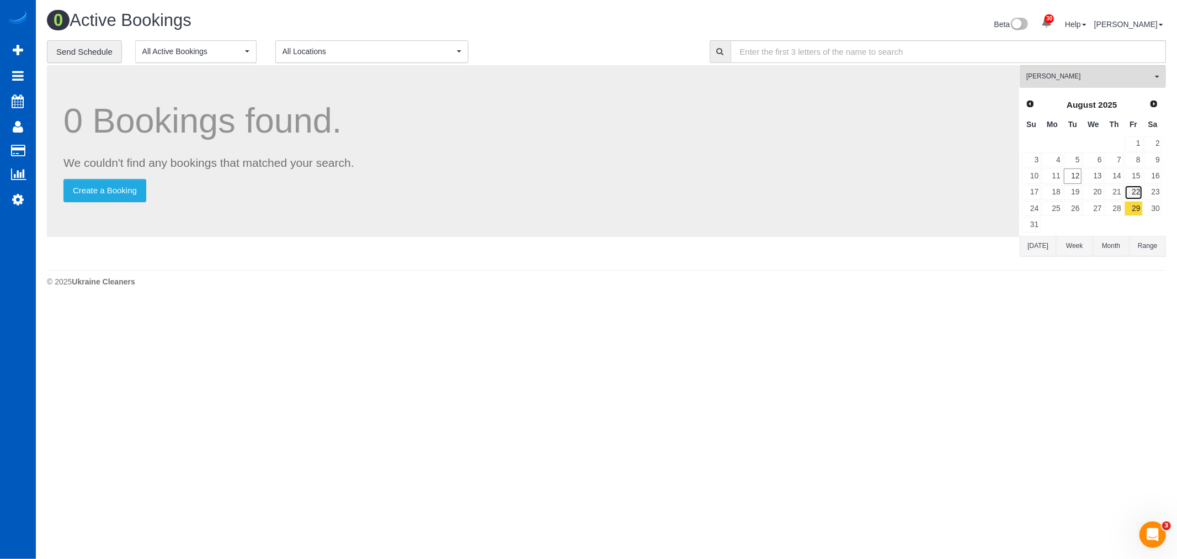
click at [1136, 197] on link "22" at bounding box center [1134, 192] width 18 height 15
click at [1134, 211] on link "29" at bounding box center [1134, 208] width 18 height 15
click at [1135, 193] on link "22" at bounding box center [1134, 192] width 18 height 15
click at [1136, 175] on link "15" at bounding box center [1134, 175] width 18 height 15
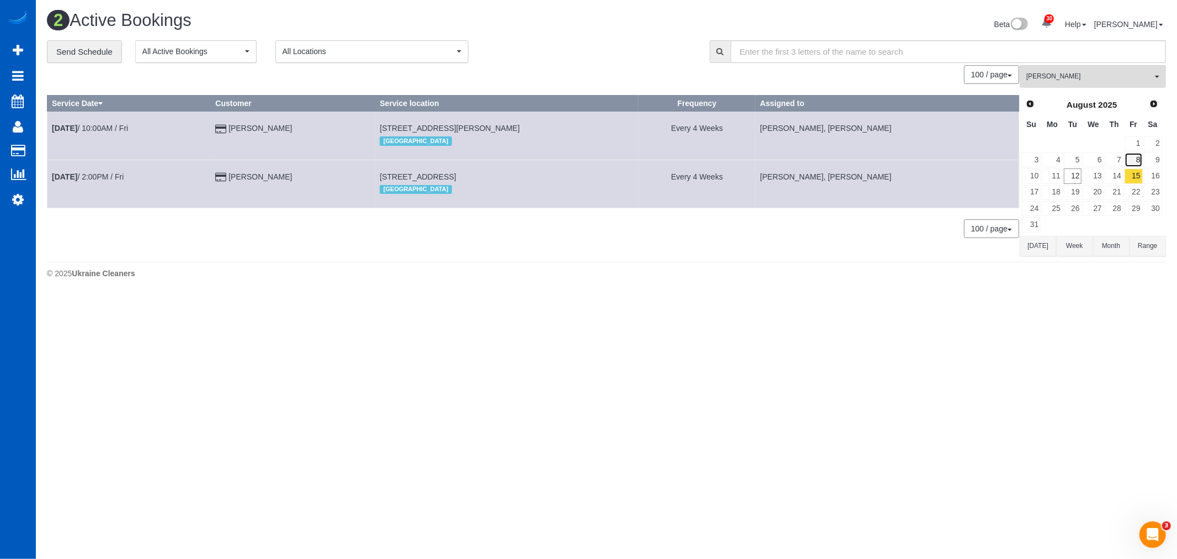
click at [1138, 161] on link "8" at bounding box center [1134, 159] width 18 height 15
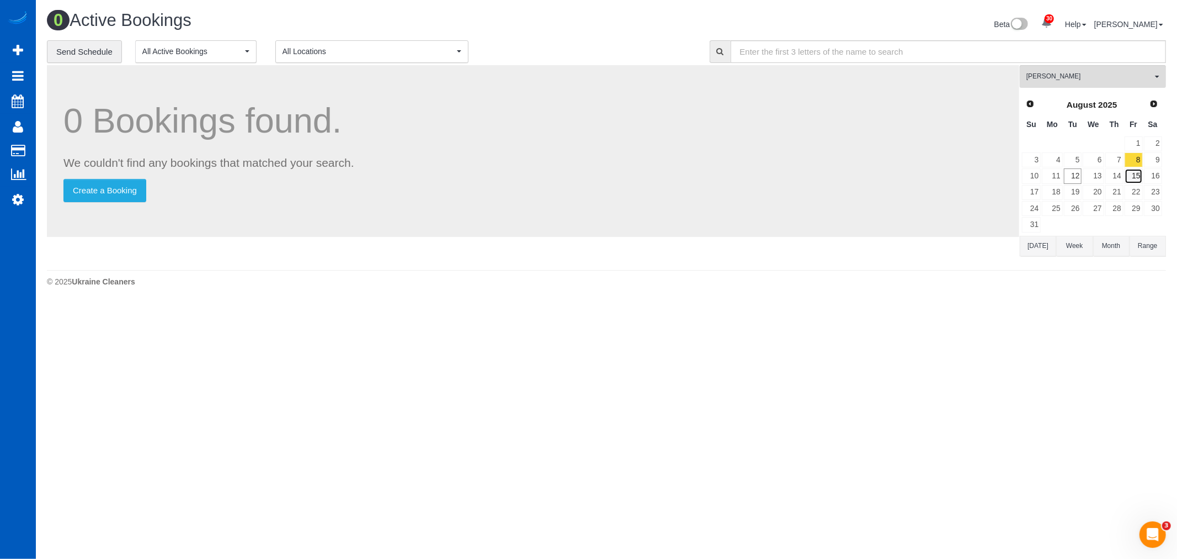
click at [1137, 177] on link "15" at bounding box center [1134, 175] width 18 height 15
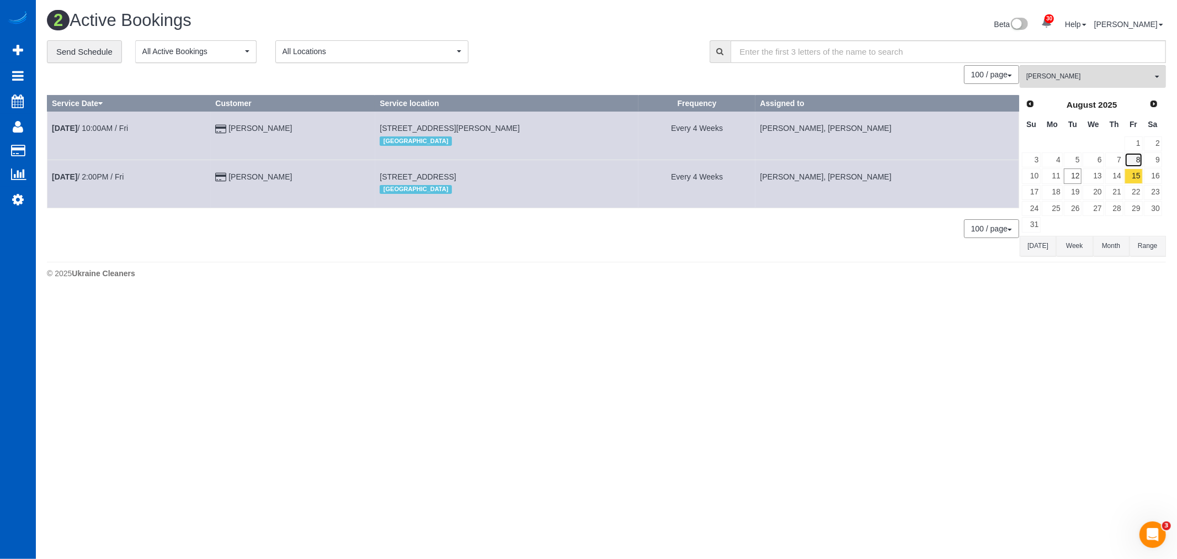
click at [1135, 162] on link "8" at bounding box center [1134, 159] width 18 height 15
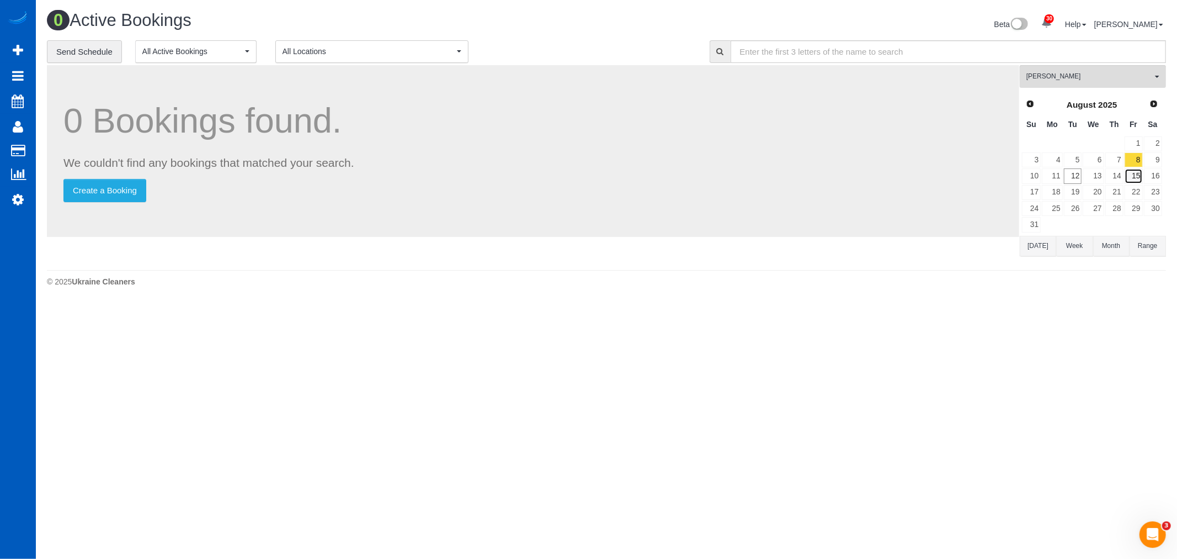
click at [1139, 177] on link "15" at bounding box center [1134, 175] width 18 height 15
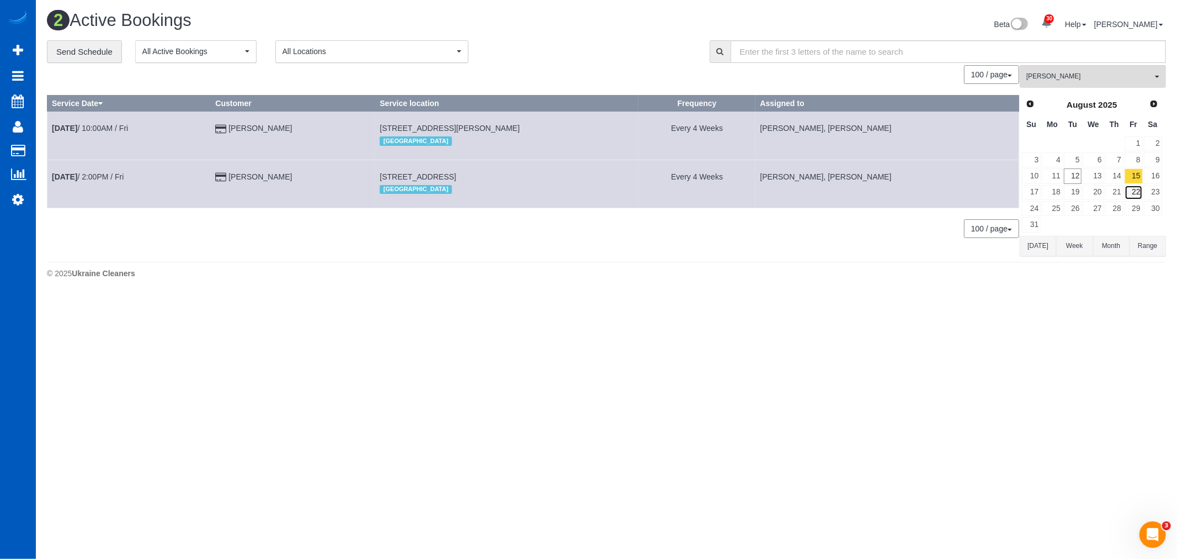
click at [1140, 191] on link "22" at bounding box center [1134, 192] width 18 height 15
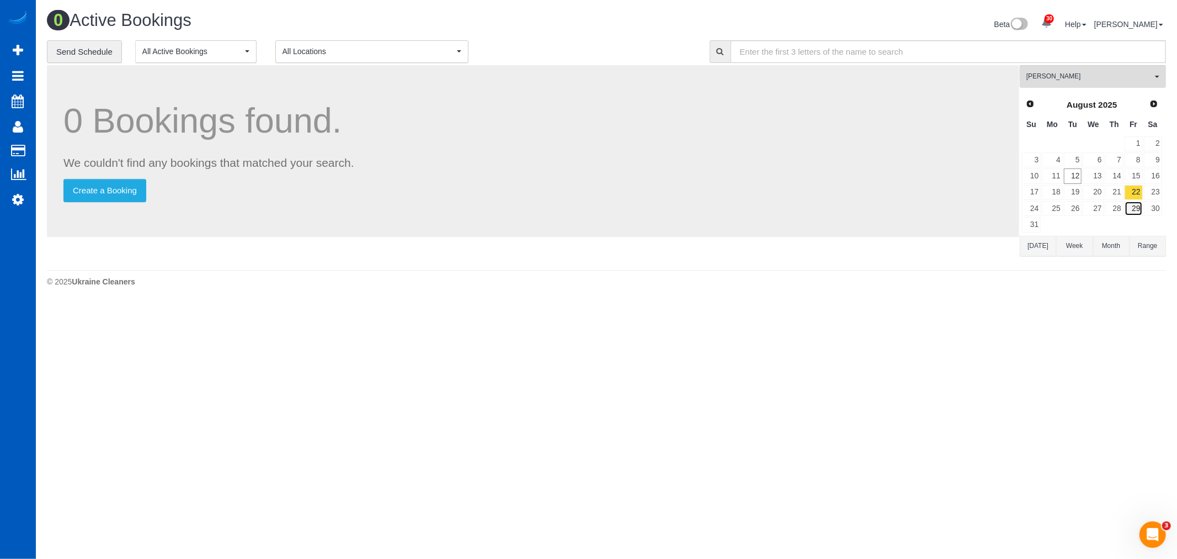
click at [1133, 210] on link "29" at bounding box center [1134, 208] width 18 height 15
click at [1133, 197] on link "22" at bounding box center [1134, 192] width 18 height 15
click at [1136, 153] on link "8" at bounding box center [1134, 159] width 18 height 15
click at [1135, 193] on link "22" at bounding box center [1134, 192] width 18 height 15
click at [1134, 176] on link "15" at bounding box center [1134, 175] width 18 height 15
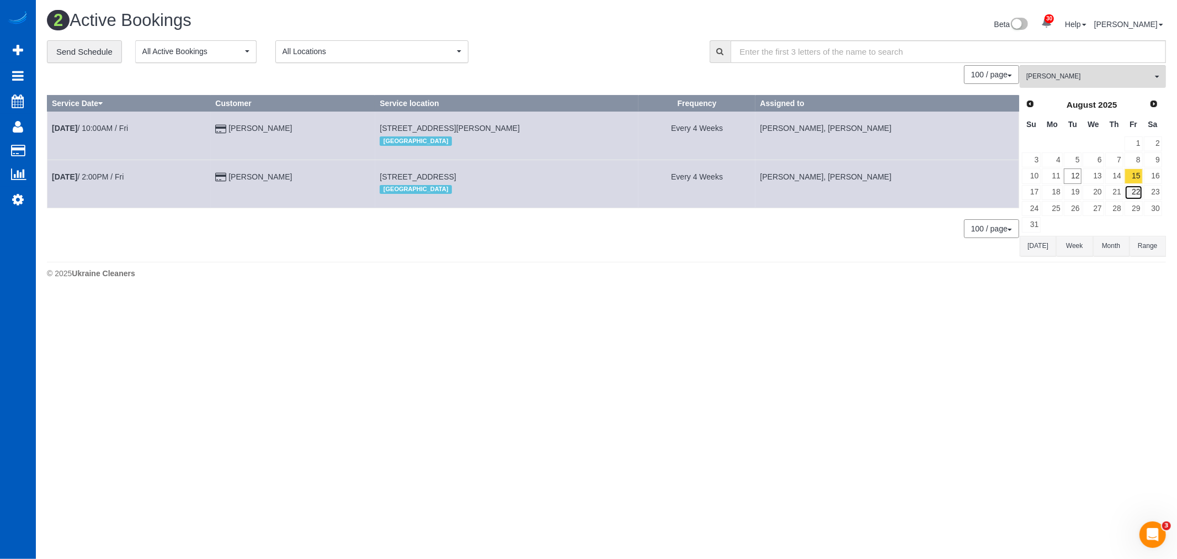
click at [1135, 191] on link "22" at bounding box center [1134, 192] width 18 height 15
click at [1135, 176] on link "15" at bounding box center [1134, 175] width 18 height 15
click at [1138, 192] on link "22" at bounding box center [1134, 192] width 18 height 15
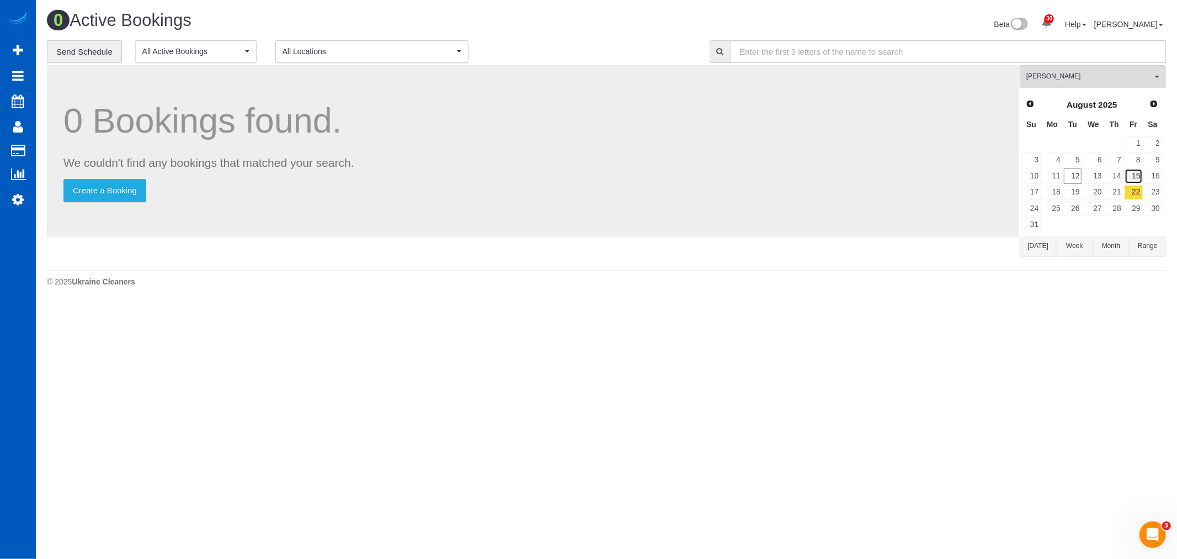
click at [1136, 182] on link "15" at bounding box center [1134, 175] width 18 height 15
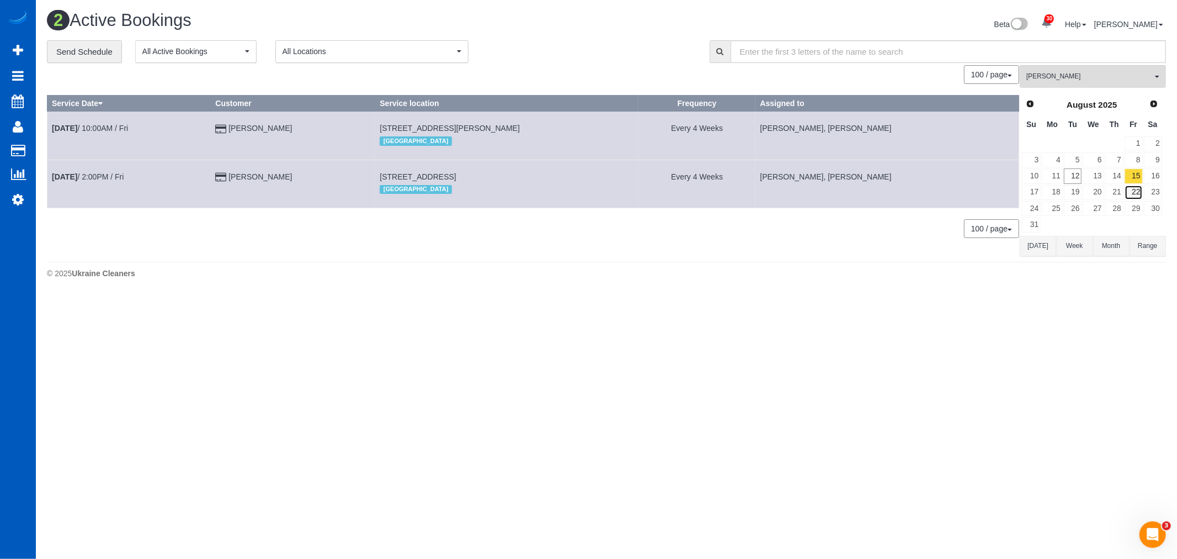
click at [1136, 193] on link "22" at bounding box center [1134, 192] width 18 height 15
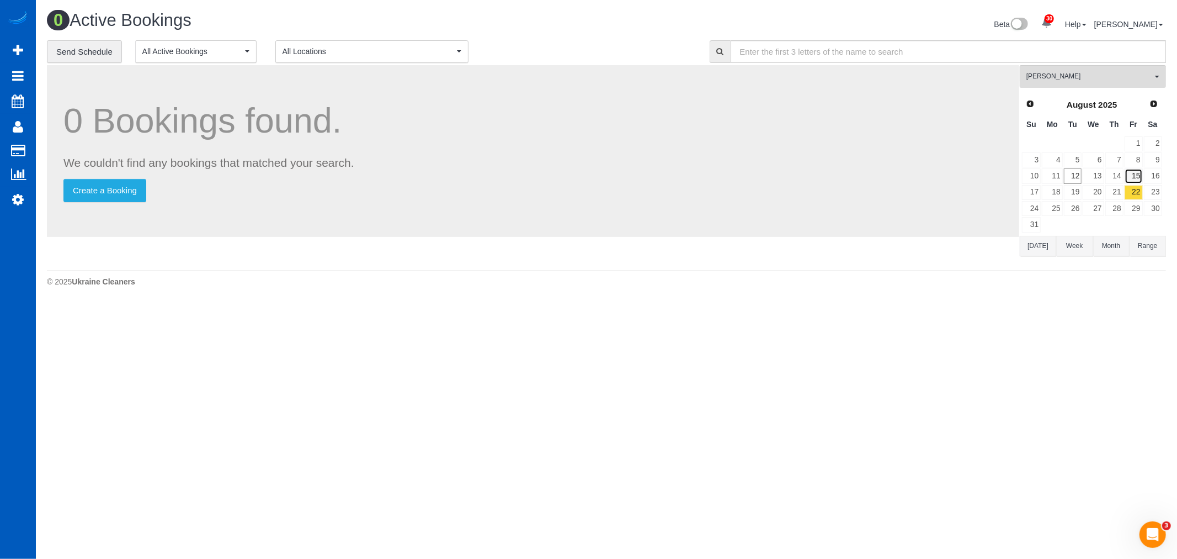
click at [1135, 178] on link "15" at bounding box center [1134, 175] width 18 height 15
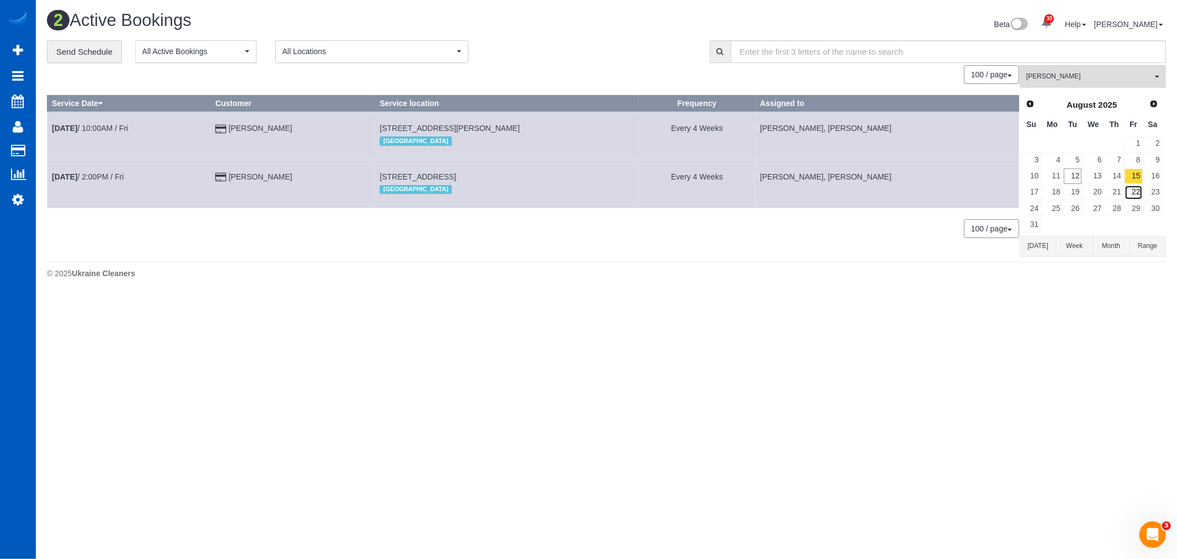
click at [1137, 194] on link "22" at bounding box center [1134, 192] width 18 height 15
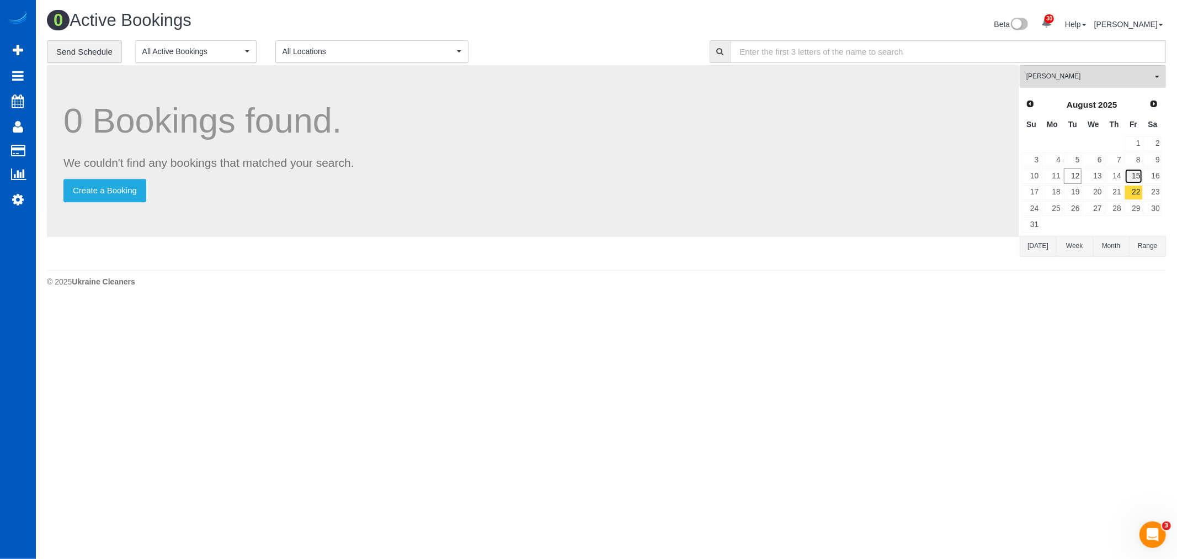
click at [1136, 179] on link "15" at bounding box center [1134, 175] width 18 height 15
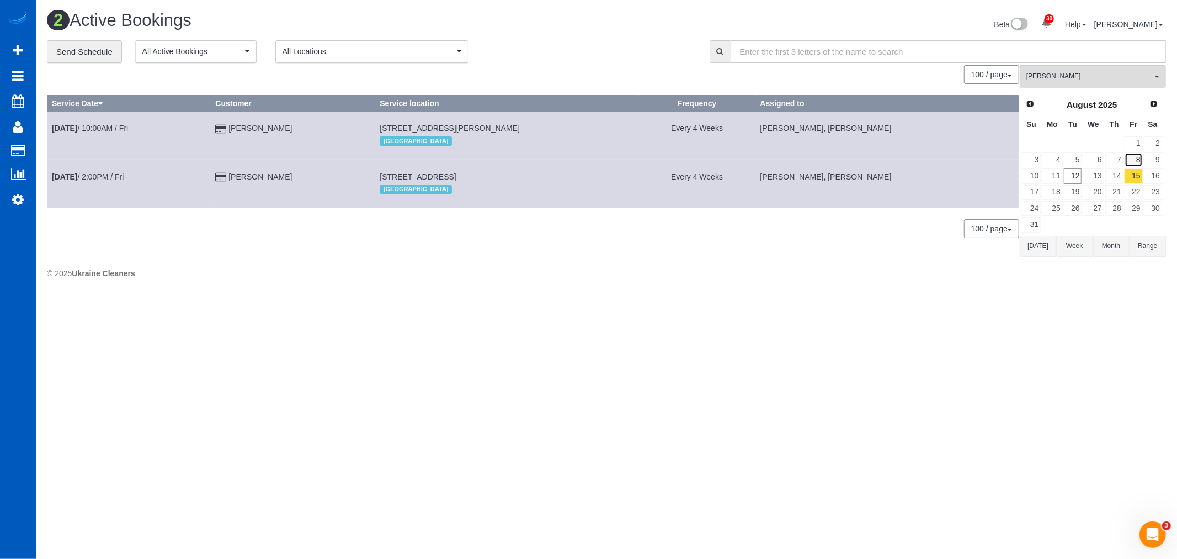
click at [1134, 165] on link "8" at bounding box center [1134, 159] width 18 height 15
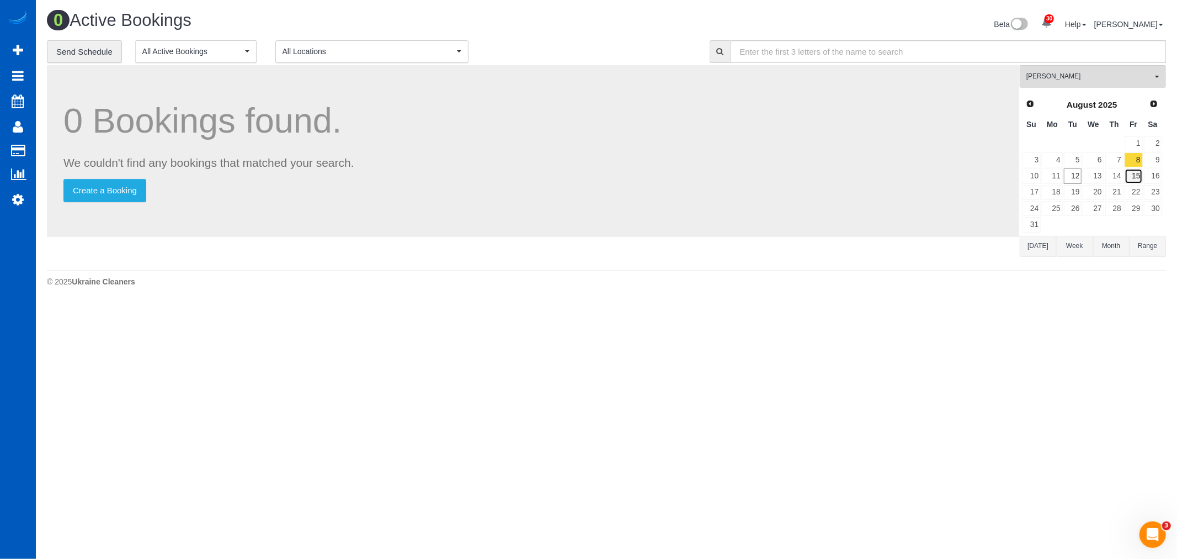
click at [1134, 178] on link "15" at bounding box center [1134, 175] width 18 height 15
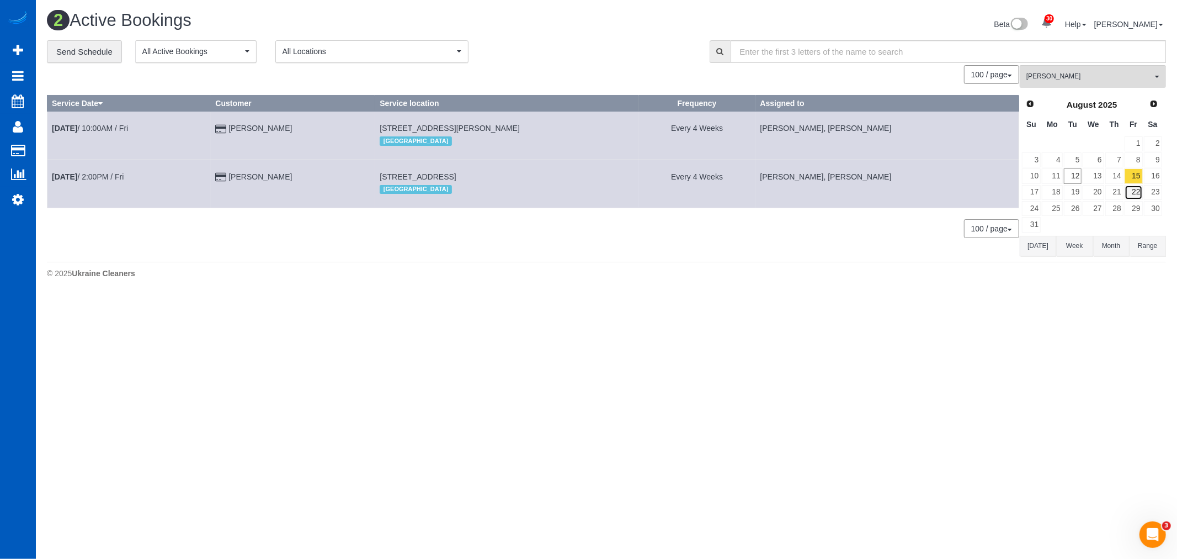
click at [1135, 199] on link "22" at bounding box center [1134, 192] width 18 height 15
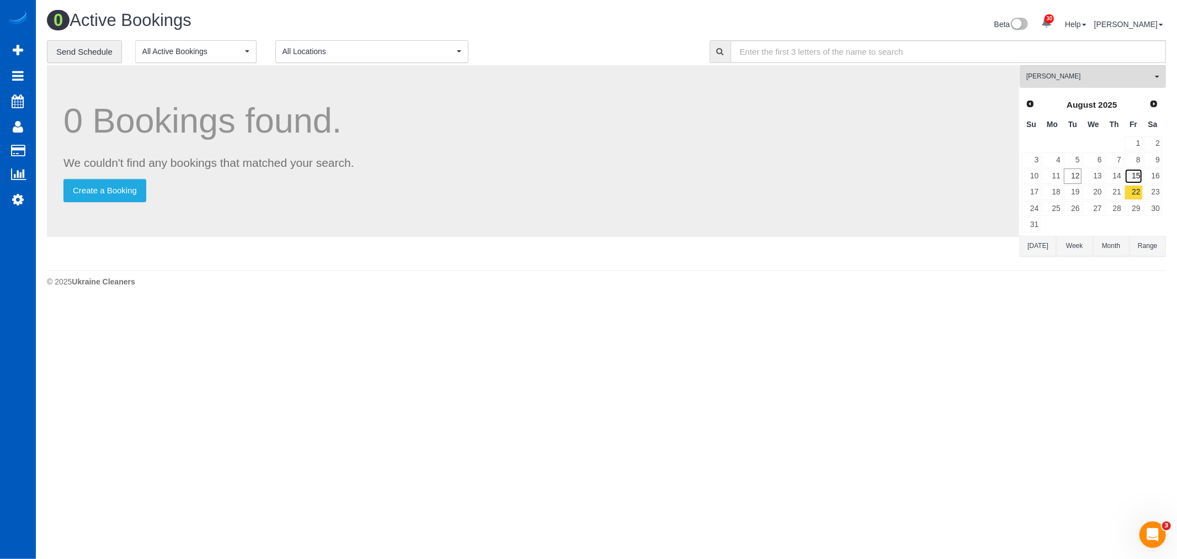
click at [1134, 175] on link "15" at bounding box center [1134, 175] width 18 height 15
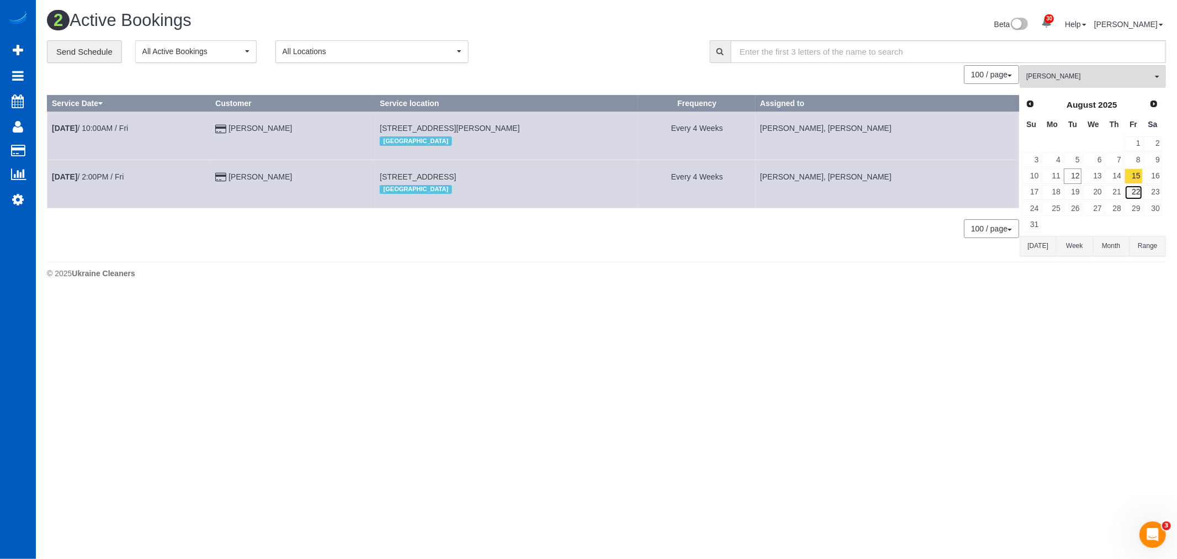
click at [1138, 194] on link "22" at bounding box center [1134, 192] width 18 height 15
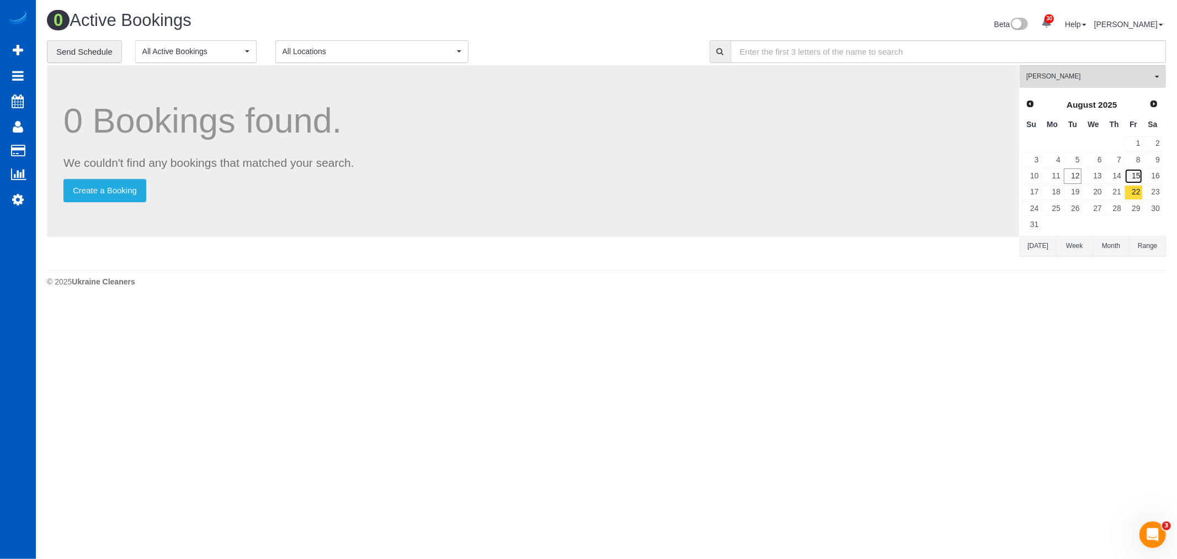
click at [1135, 177] on link "15" at bounding box center [1134, 175] width 18 height 15
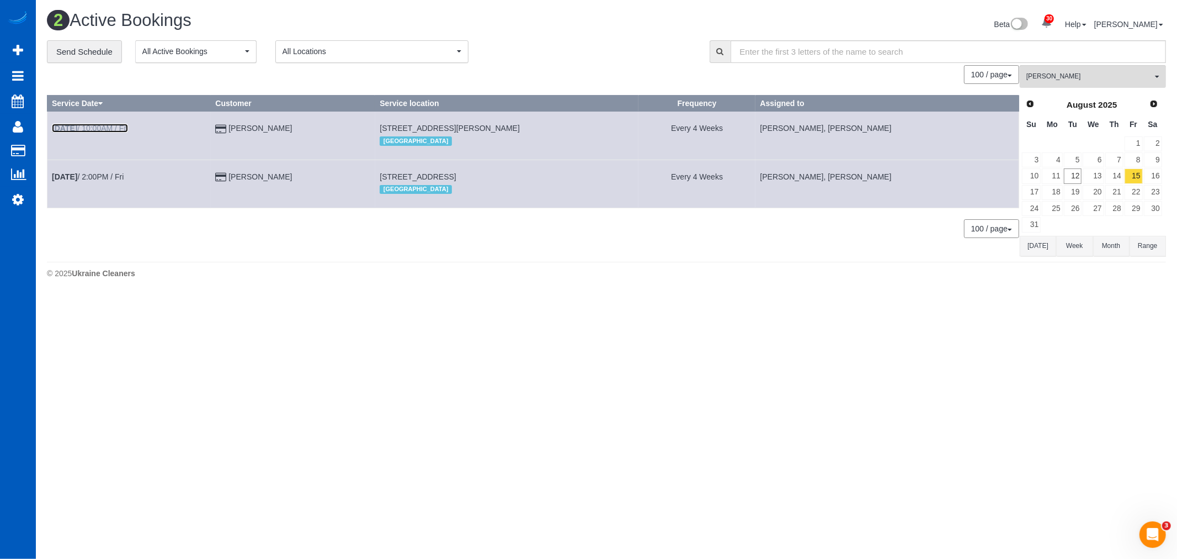
click at [118, 128] on link "Aug 15th / 10:00AM / Fri" at bounding box center [90, 128] width 76 height 9
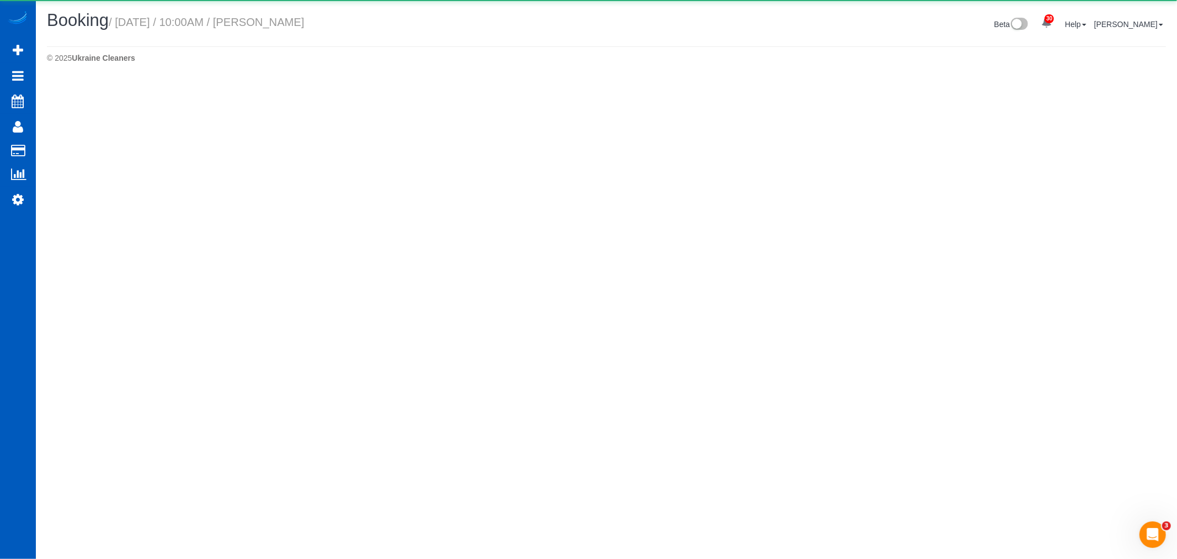
select select "WA"
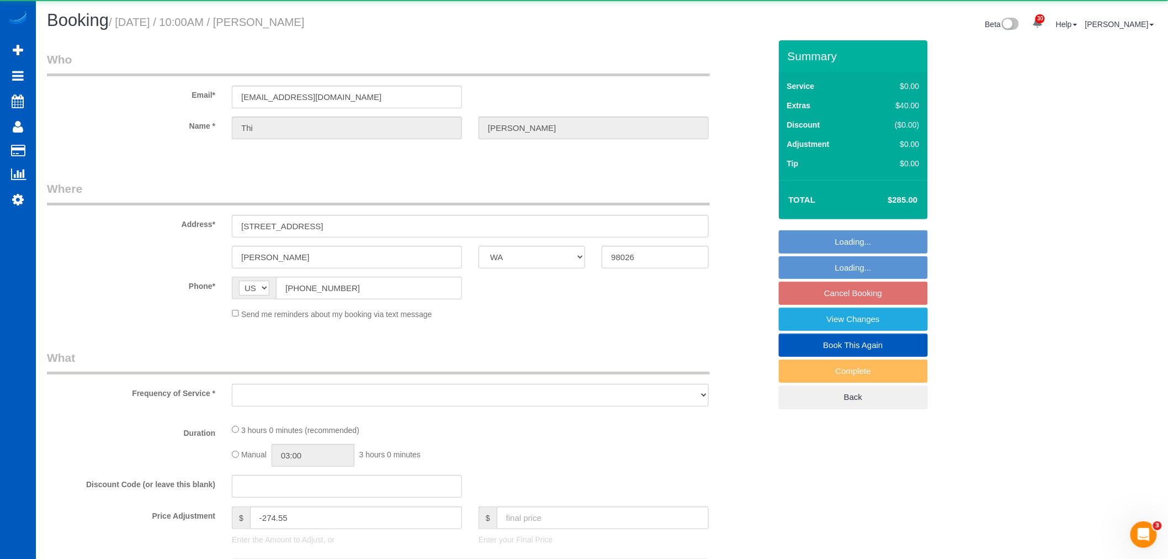
select select "object:6367"
select select "string:fspay-3e881fc5-3018-4c7d-8228-1c293def3d5b"
select select "number:8"
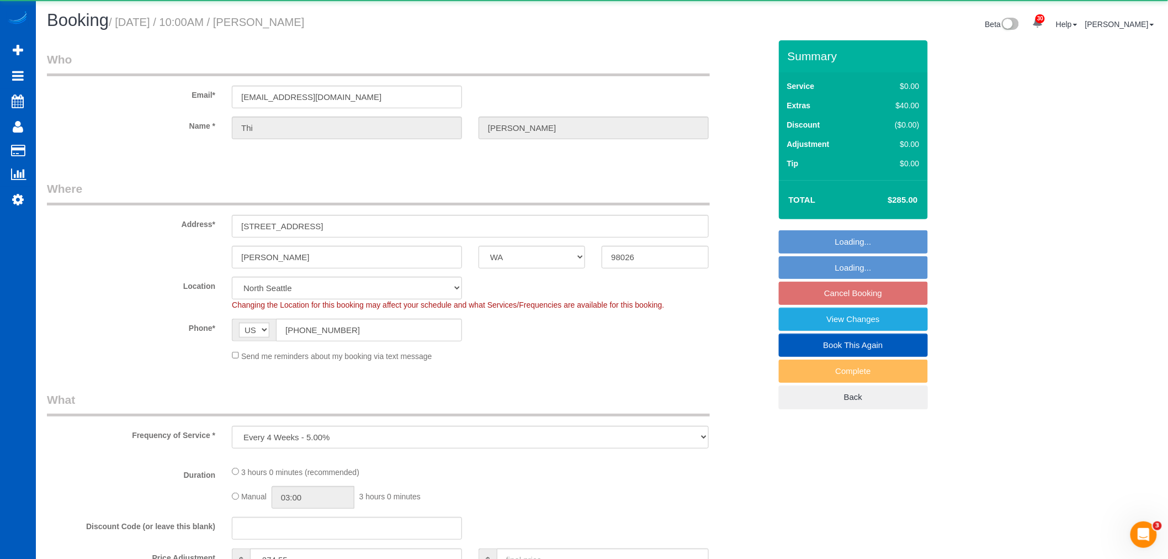
select select "object:6656"
select select "199"
select select "5001"
select select "4"
select select "3"
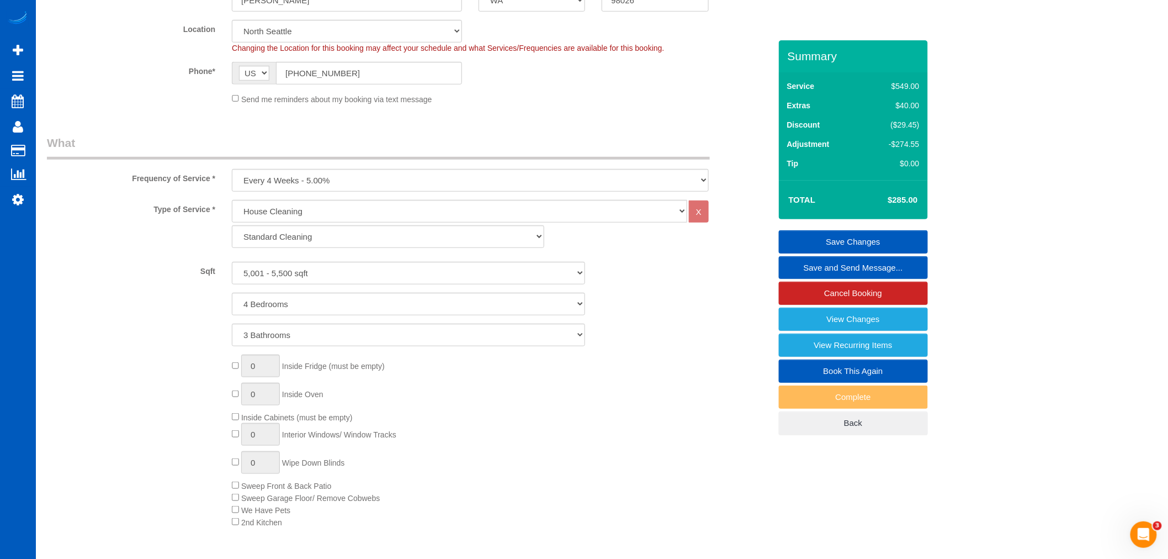
scroll to position [123, 0]
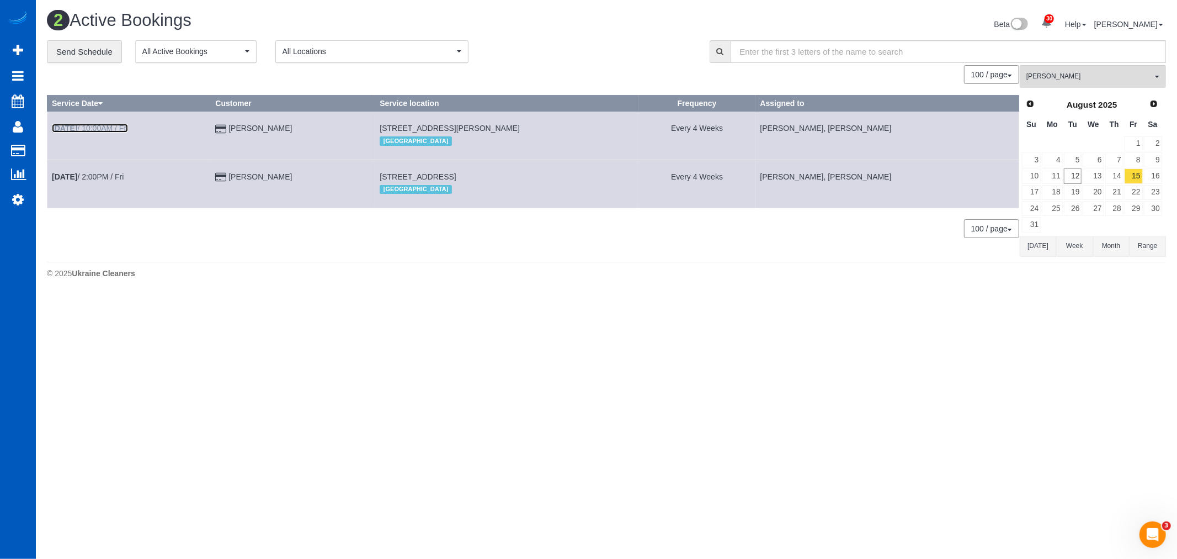
click at [105, 132] on link "Aug 15th / 10:00AM / Fri" at bounding box center [90, 128] width 76 height 9
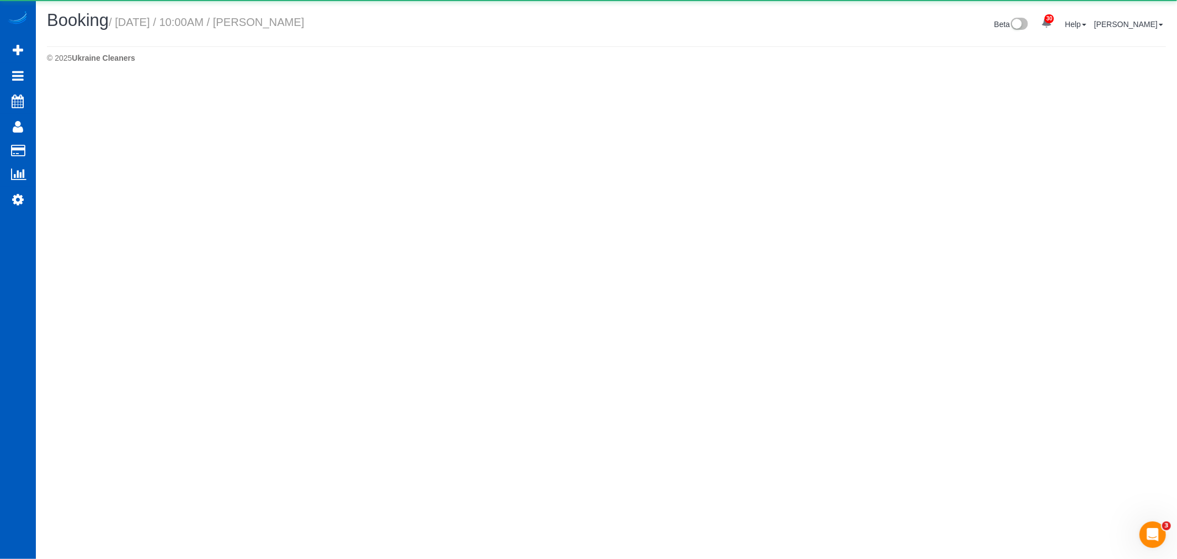
select select "WA"
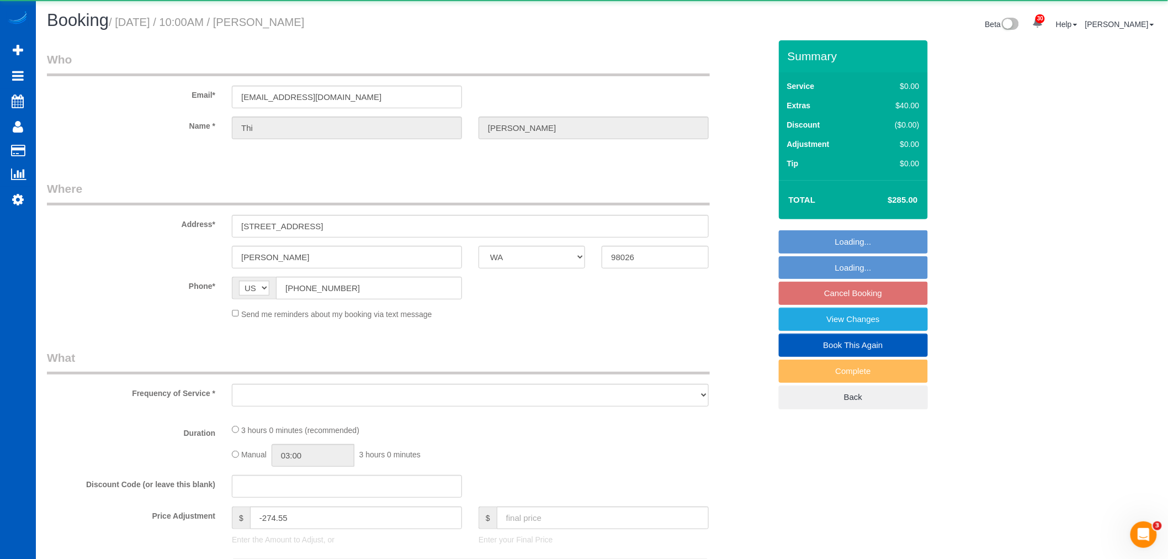
select select "object:7477"
select select "string:fspay-3e881fc5-3018-4c7d-8228-1c293def3d5b"
select select "199"
select select "5001"
select select "4"
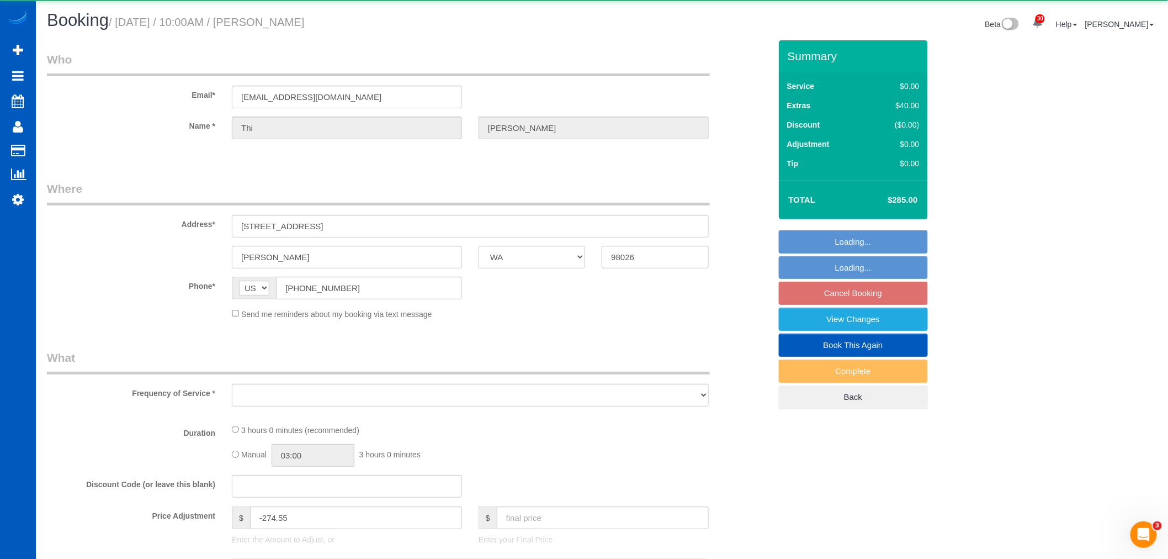
select select "3"
select select "number:8"
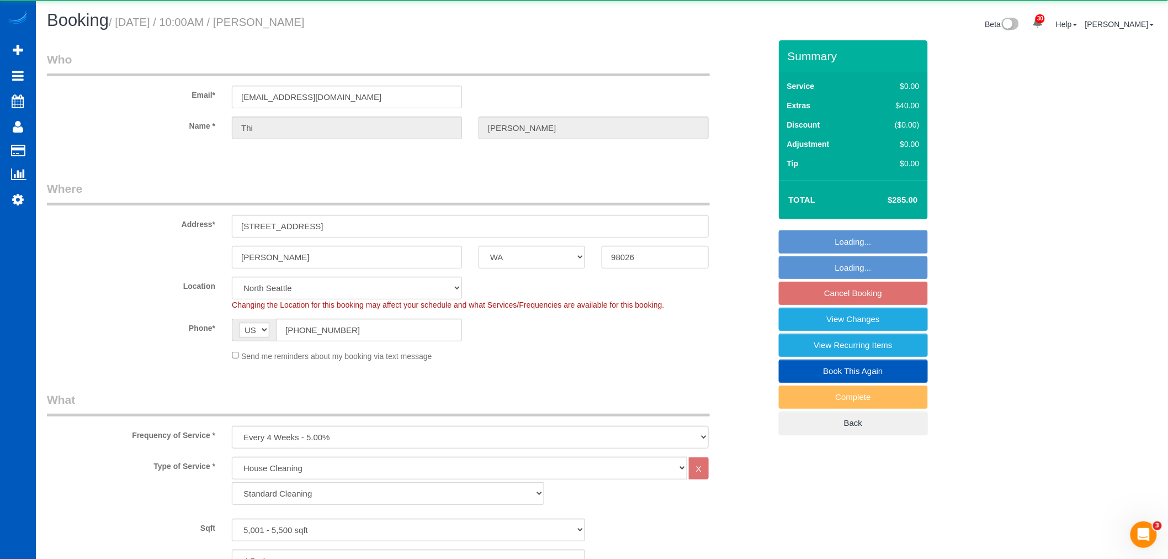
select select "object:7766"
select select "5001"
select select "4"
select select "3"
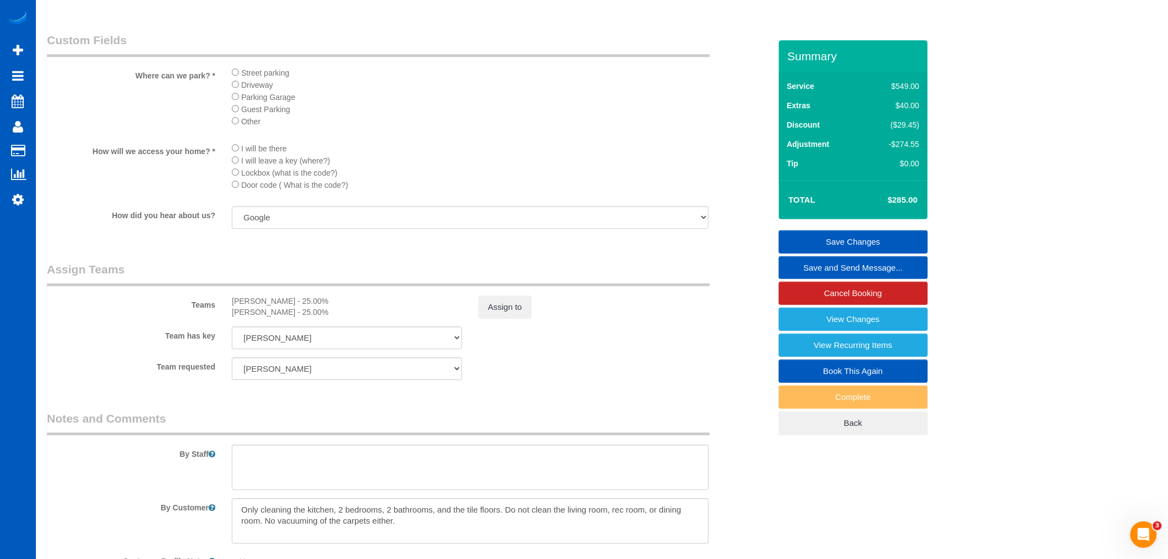
scroll to position [1349, 0]
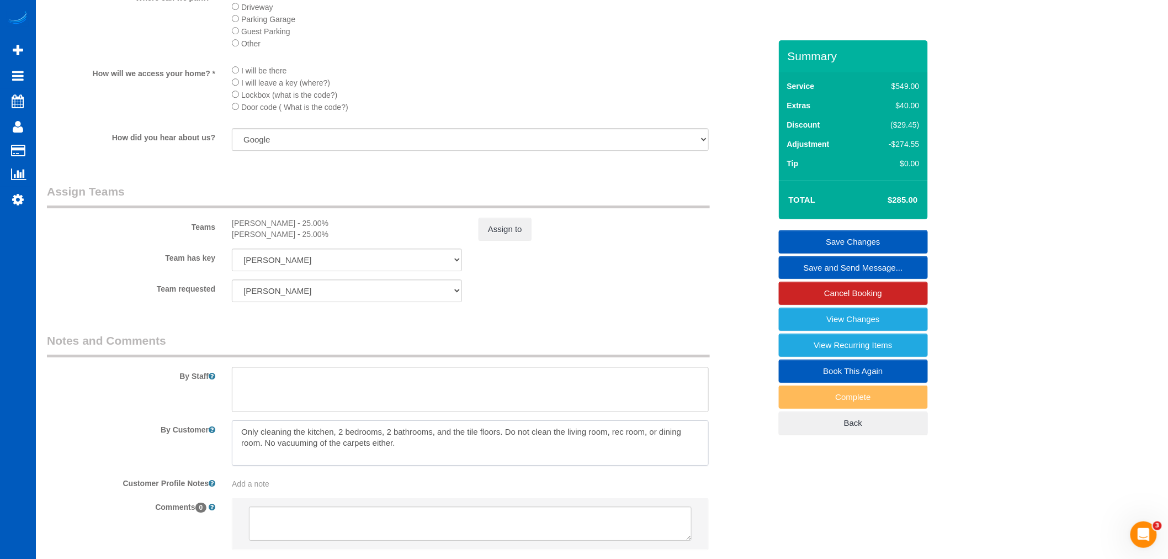
drag, startPoint x: 417, startPoint y: 464, endPoint x: 229, endPoint y: 440, distance: 190.3
click at [229, 440] on div at bounding box center [471, 442] width 494 height 45
click at [431, 459] on textarea at bounding box center [470, 442] width 477 height 45
drag, startPoint x: 423, startPoint y: 459, endPoint x: 201, endPoint y: 410, distance: 227.3
click at [201, 410] on sui-booking-comments "By Staff By Customer Customer Profile Notes Add a note Comments 0" at bounding box center [409, 446] width 724 height 228
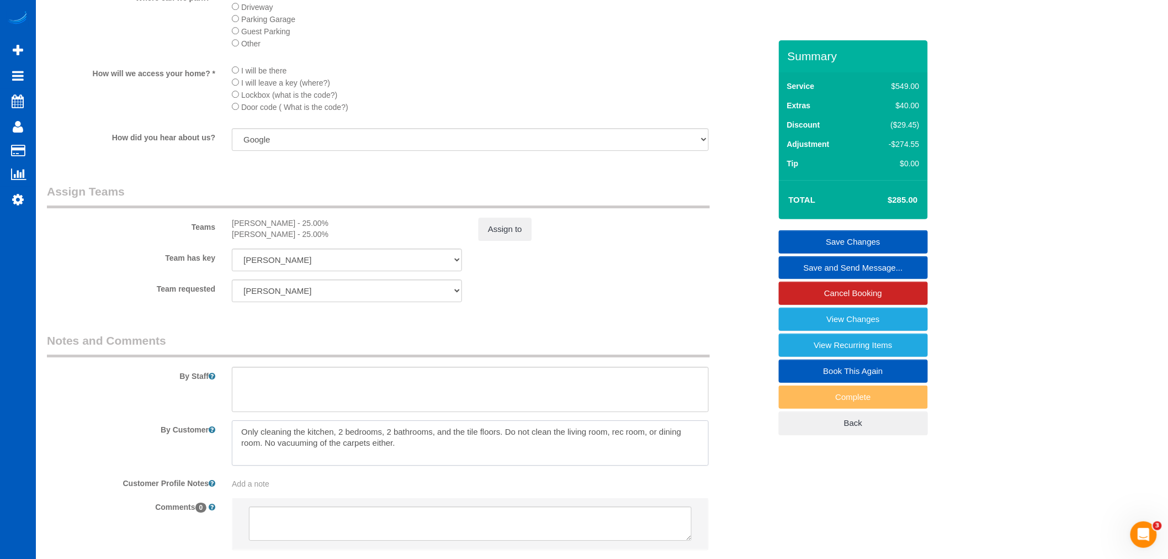
click at [400, 460] on textarea at bounding box center [470, 442] width 477 height 45
drag, startPoint x: 402, startPoint y: 459, endPoint x: 205, endPoint y: 450, distance: 197.3
click at [184, 445] on div "By Customer" at bounding box center [409, 442] width 740 height 45
click at [448, 461] on textarea at bounding box center [470, 442] width 477 height 45
drag, startPoint x: 431, startPoint y: 460, endPoint x: 219, endPoint y: 429, distance: 213.7
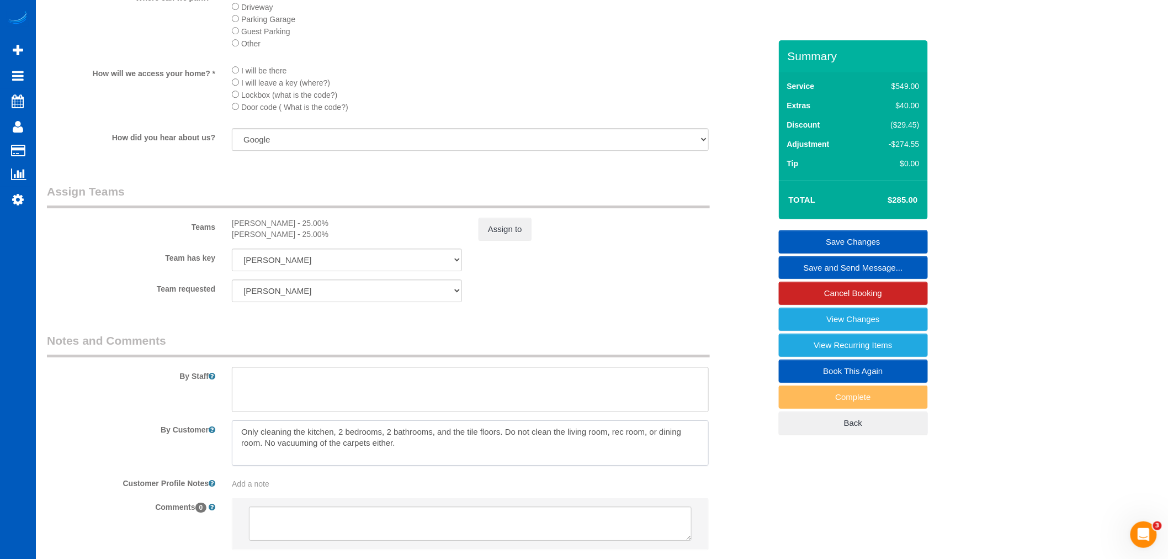
click at [219, 429] on sui-booking-comments "By Staff By Customer Customer Profile Notes Add a note Comments 0" at bounding box center [409, 446] width 724 height 228
click at [434, 465] on textarea at bounding box center [470, 442] width 477 height 45
click at [437, 460] on textarea at bounding box center [470, 442] width 477 height 45
drag, startPoint x: 441, startPoint y: 460, endPoint x: 188, endPoint y: 418, distance: 255.7
click at [188, 418] on sui-booking-comments "By Staff By Customer Customer Profile Notes Add a note Comments 0" at bounding box center [409, 446] width 724 height 228
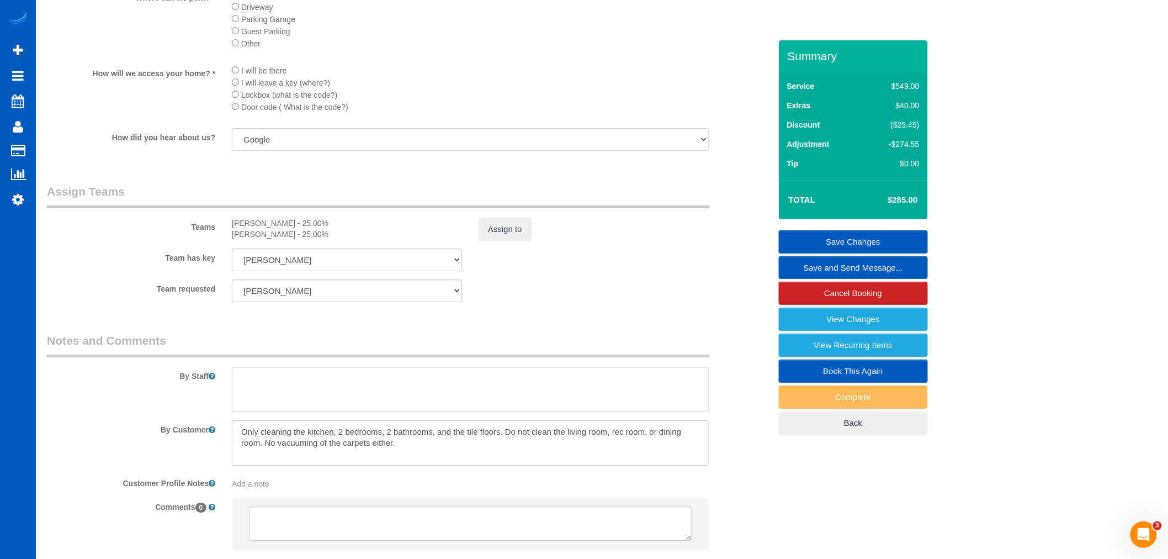
click at [390, 449] on textarea at bounding box center [470, 442] width 477 height 45
click at [428, 450] on textarea at bounding box center [470, 442] width 477 height 45
drag, startPoint x: 400, startPoint y: 457, endPoint x: 216, endPoint y: 422, distance: 187.0
click at [195, 418] on sui-booking-comments "By Staff By Customer Customer Profile Notes Add a note Comments 0" at bounding box center [409, 446] width 724 height 228
click at [473, 465] on textarea at bounding box center [470, 442] width 477 height 45
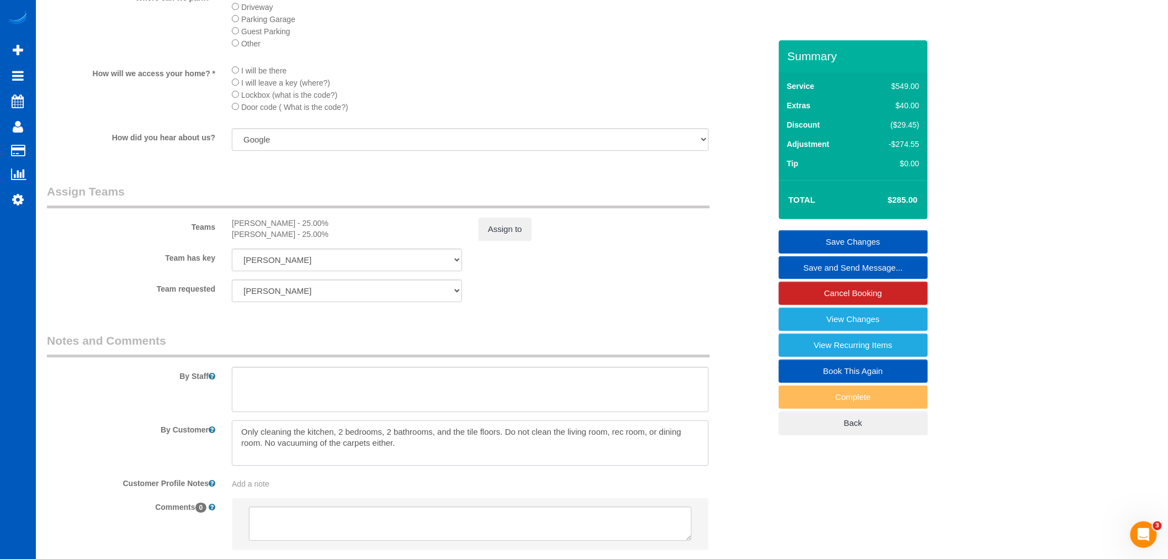
drag, startPoint x: 466, startPoint y: 461, endPoint x: 225, endPoint y: 431, distance: 243.1
click at [225, 431] on sui-booking-comments "By Staff By Customer Customer Profile Notes Add a note Comments 0" at bounding box center [409, 446] width 724 height 228
click at [444, 451] on textarea at bounding box center [470, 442] width 477 height 45
drag, startPoint x: 438, startPoint y: 445, endPoint x: 729, endPoint y: 468, distance: 291.8
click at [729, 465] on div "By Customer" at bounding box center [409, 442] width 740 height 45
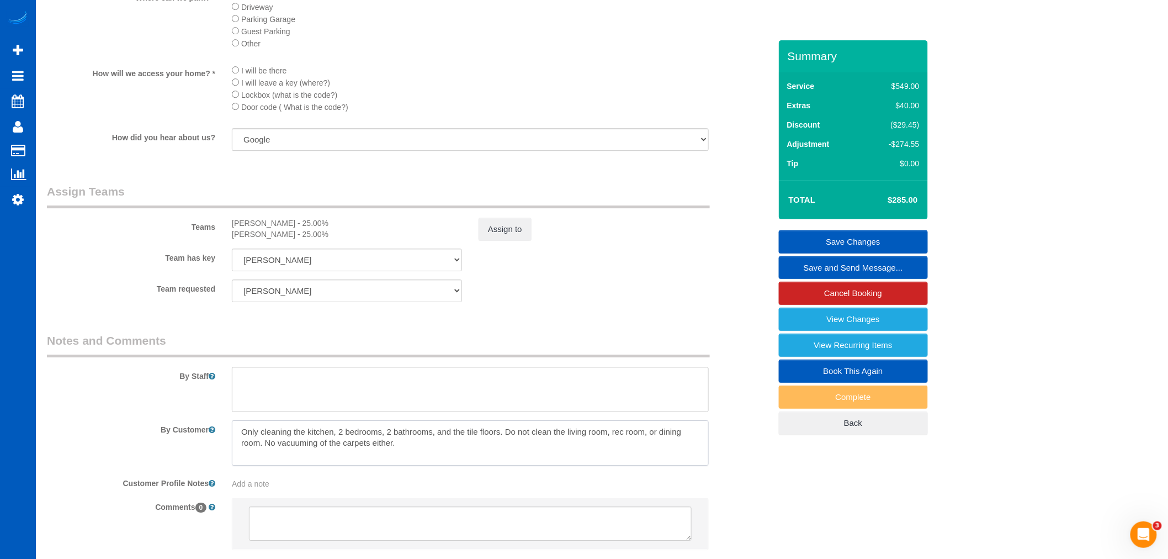
click at [439, 463] on textarea at bounding box center [470, 442] width 477 height 45
drag, startPoint x: 439, startPoint y: 463, endPoint x: 406, endPoint y: 450, distance: 35.5
click at [434, 460] on textarea at bounding box center [470, 442] width 477 height 45
click at [406, 457] on textarea at bounding box center [470, 442] width 477 height 45
drag, startPoint x: 401, startPoint y: 457, endPoint x: 244, endPoint y: 437, distance: 158.6
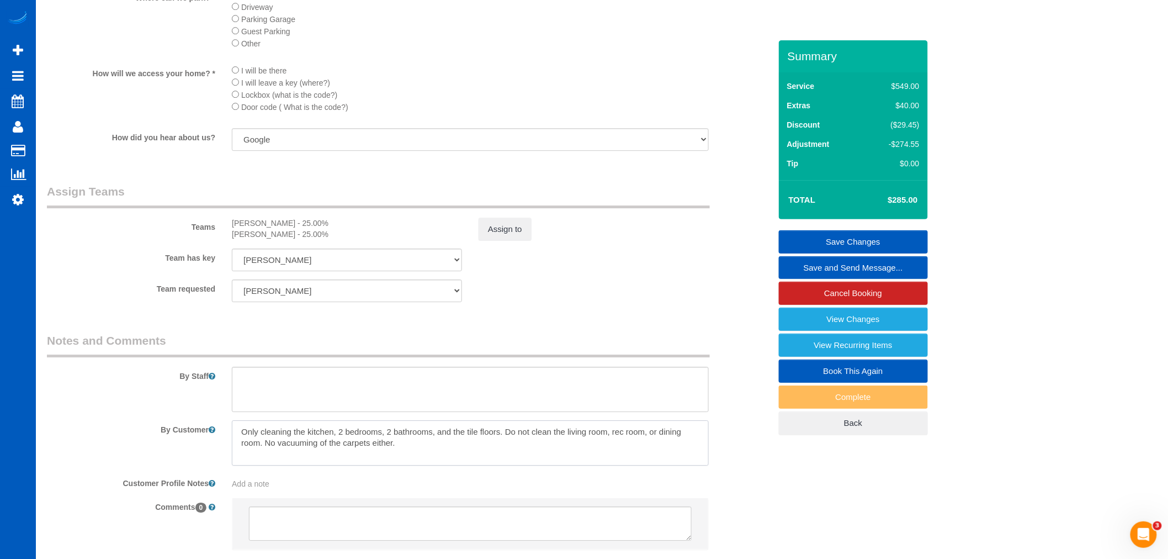
click at [244, 437] on textarea at bounding box center [470, 442] width 477 height 45
click at [439, 457] on textarea at bounding box center [470, 442] width 477 height 45
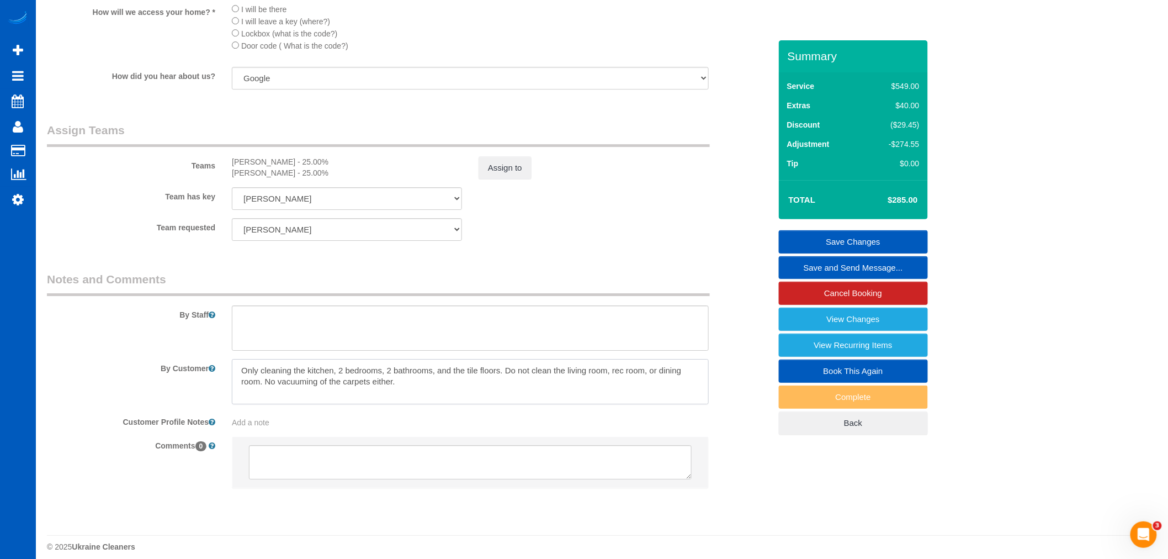
scroll to position [1434, 0]
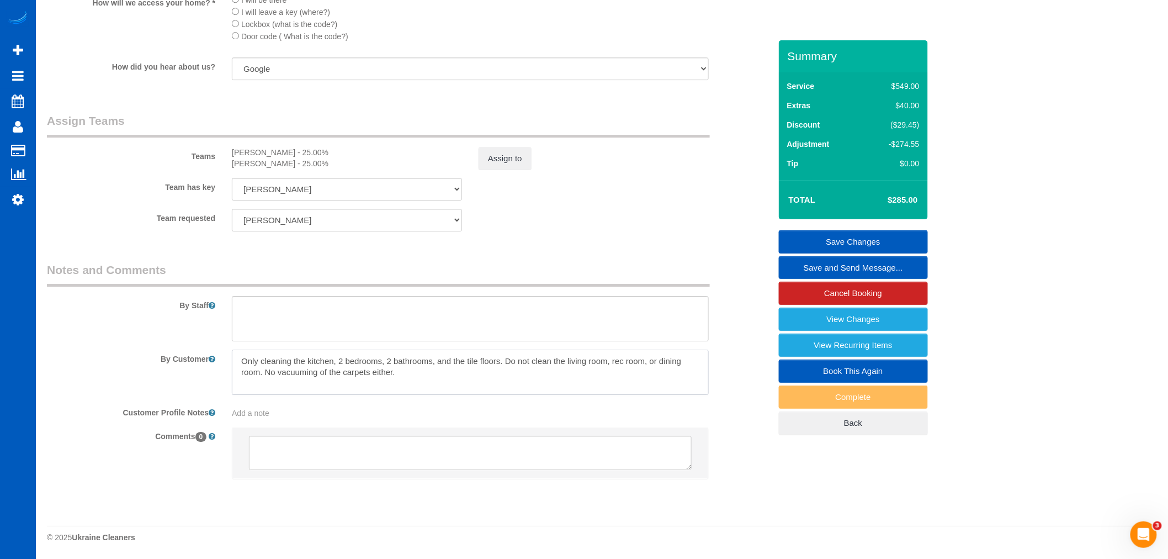
click at [422, 378] on textarea at bounding box center [470, 371] width 477 height 45
drag, startPoint x: 395, startPoint y: 375, endPoint x: 201, endPoint y: 355, distance: 194.3
click at [203, 356] on div "By Customer" at bounding box center [409, 371] width 740 height 45
click at [429, 379] on textarea at bounding box center [470, 371] width 477 height 45
drag, startPoint x: 413, startPoint y: 379, endPoint x: 194, endPoint y: 334, distance: 223.1
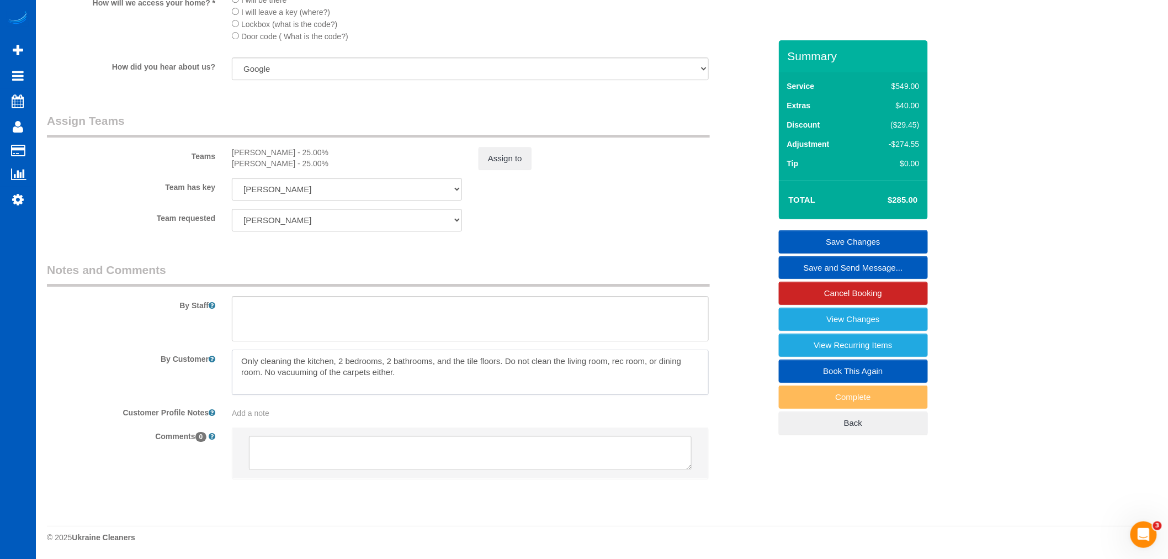
click at [194, 334] on sui-booking-comments "By Staff By Customer Customer Profile Notes Add a note Comments 0" at bounding box center [409, 376] width 724 height 228
click at [477, 384] on textarea at bounding box center [470, 371] width 477 height 45
drag, startPoint x: 401, startPoint y: 371, endPoint x: 227, endPoint y: 353, distance: 174.8
click at [229, 353] on div at bounding box center [471, 371] width 494 height 45
click at [455, 376] on textarea at bounding box center [470, 371] width 477 height 45
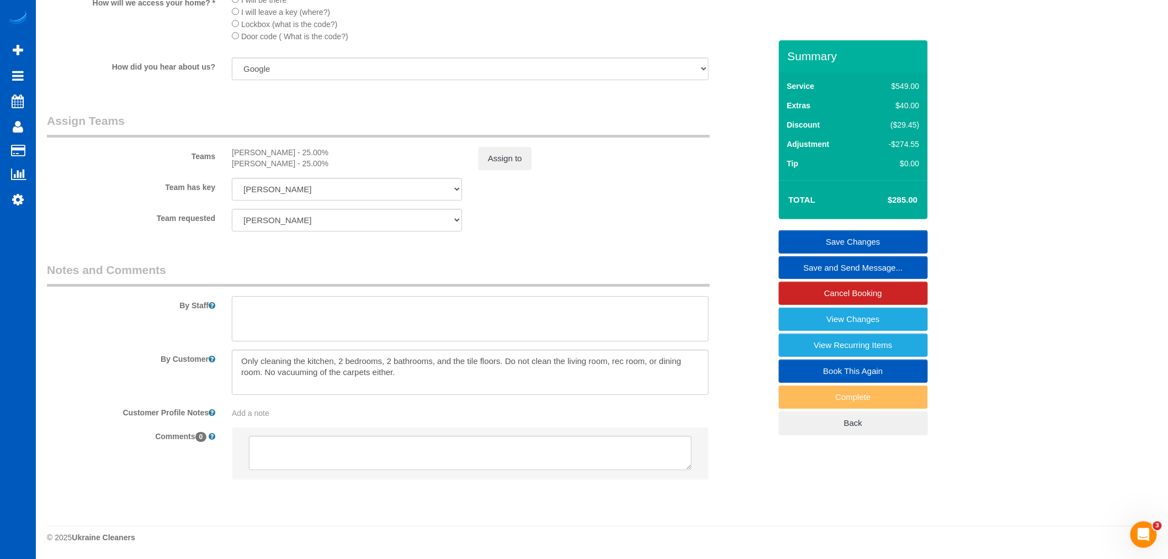
click at [365, 334] on textarea at bounding box center [470, 318] width 477 height 45
type textarea "She wants you to use steam mop on tile floor - she will provide"
click at [852, 234] on link "Save Changes" at bounding box center [853, 241] width 149 height 23
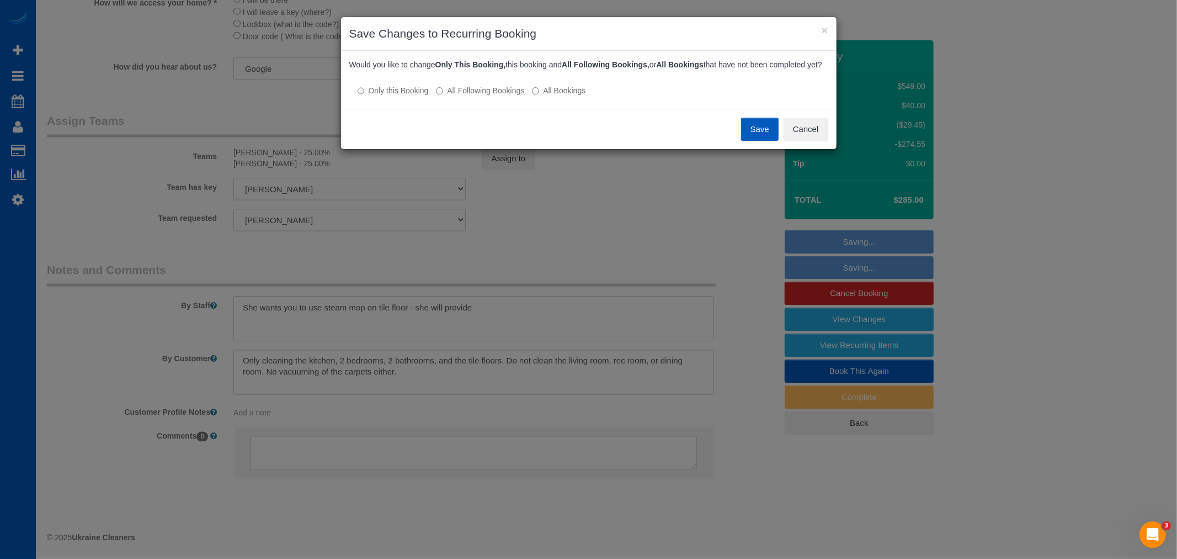
click at [450, 96] on label "All Following Bookings" at bounding box center [480, 90] width 88 height 11
click at [761, 141] on button "Save" at bounding box center [760, 129] width 38 height 23
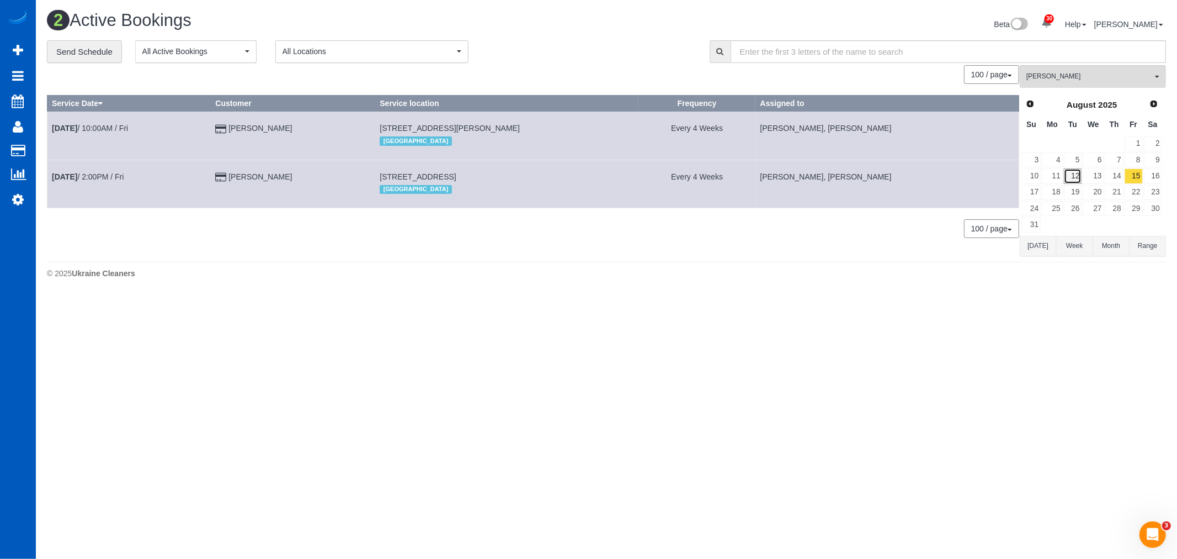
click at [1078, 174] on link "12" at bounding box center [1073, 175] width 18 height 15
click at [1069, 74] on span "Viktoriia Zhukovska" at bounding box center [1090, 76] width 126 height 9
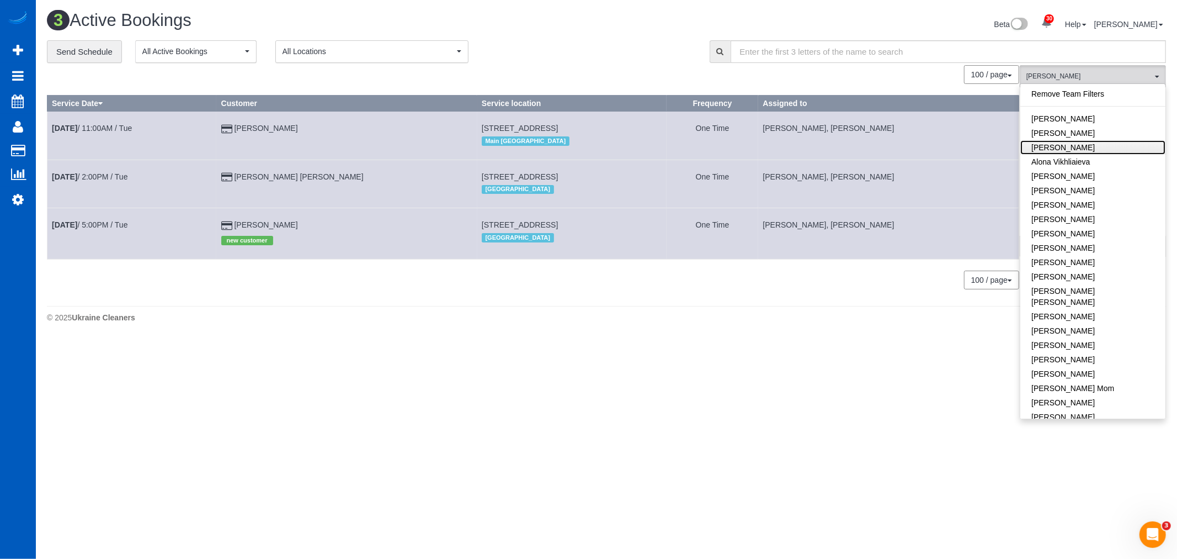
click at [1090, 150] on link "Alona Tarasiuk" at bounding box center [1093, 147] width 145 height 14
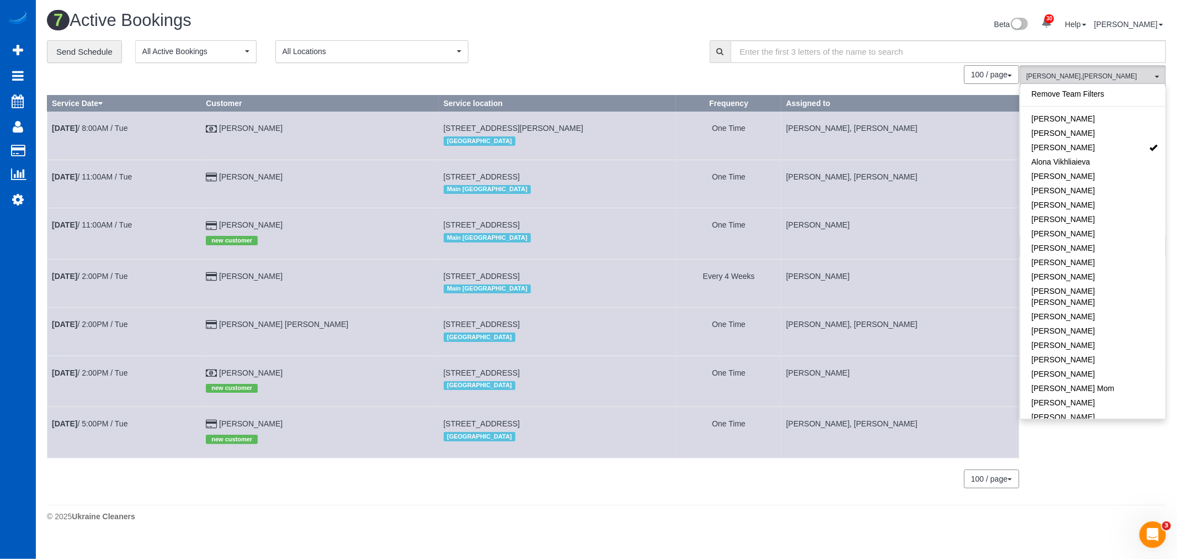
click at [609, 48] on div "**********" at bounding box center [370, 51] width 646 height 23
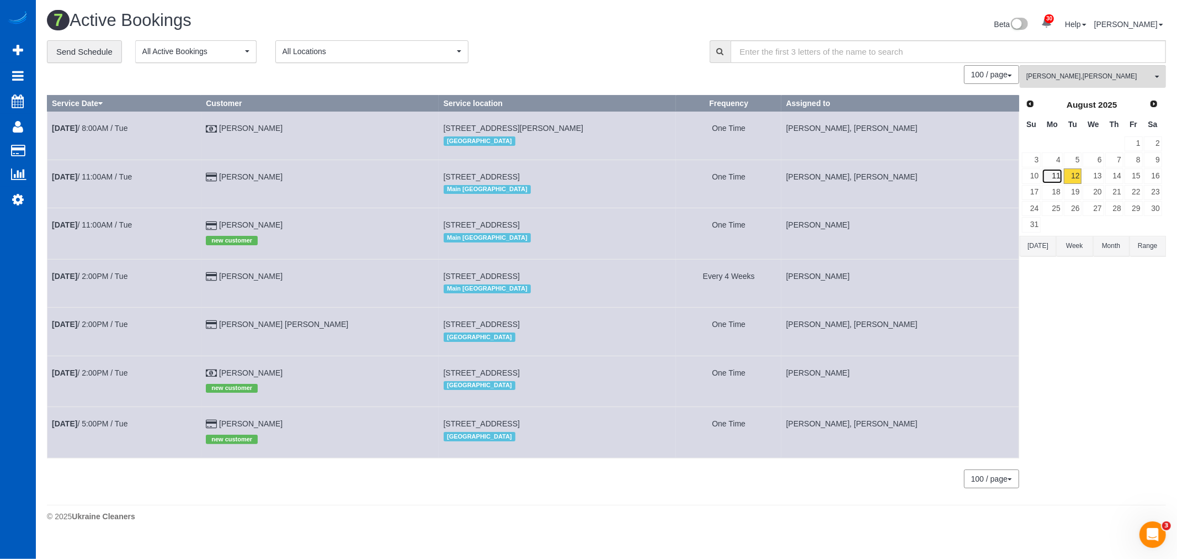
click at [1059, 172] on link "11" at bounding box center [1052, 175] width 20 height 15
click at [1053, 76] on span "Alona Tarasiuk , Viktoriia Zhukovska" at bounding box center [1090, 76] width 126 height 9
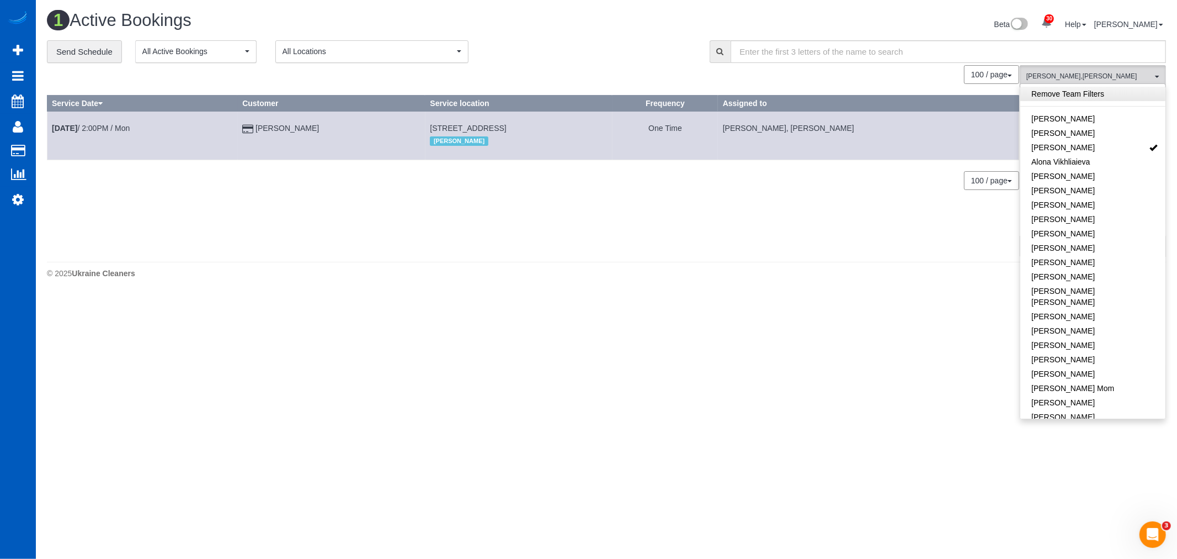
click at [1060, 92] on link "Remove Team Filters" at bounding box center [1093, 94] width 145 height 14
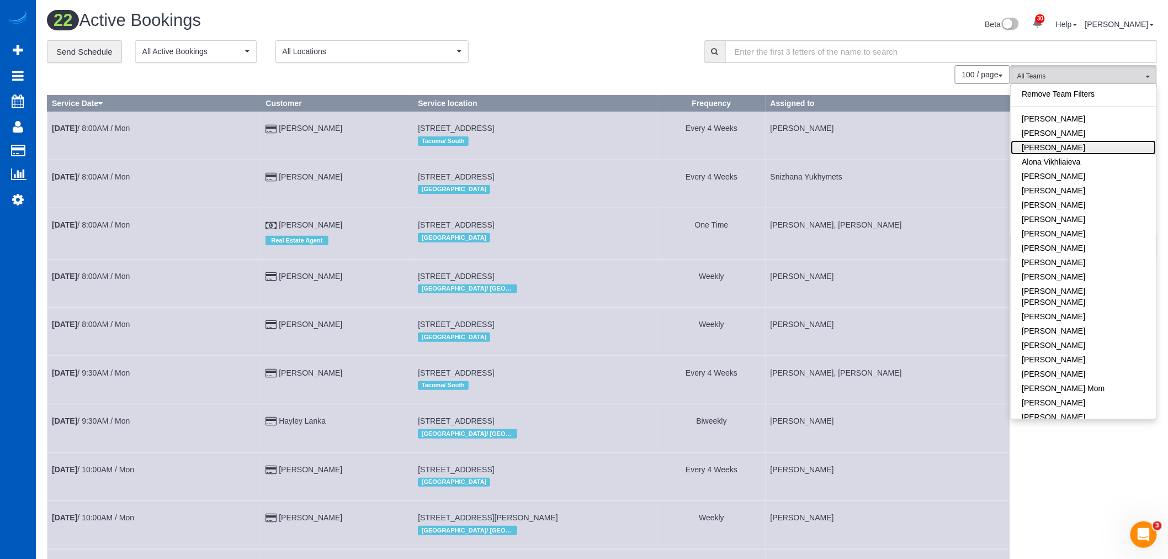
click at [1066, 145] on link "Alona Tarasiuk" at bounding box center [1083, 147] width 145 height 14
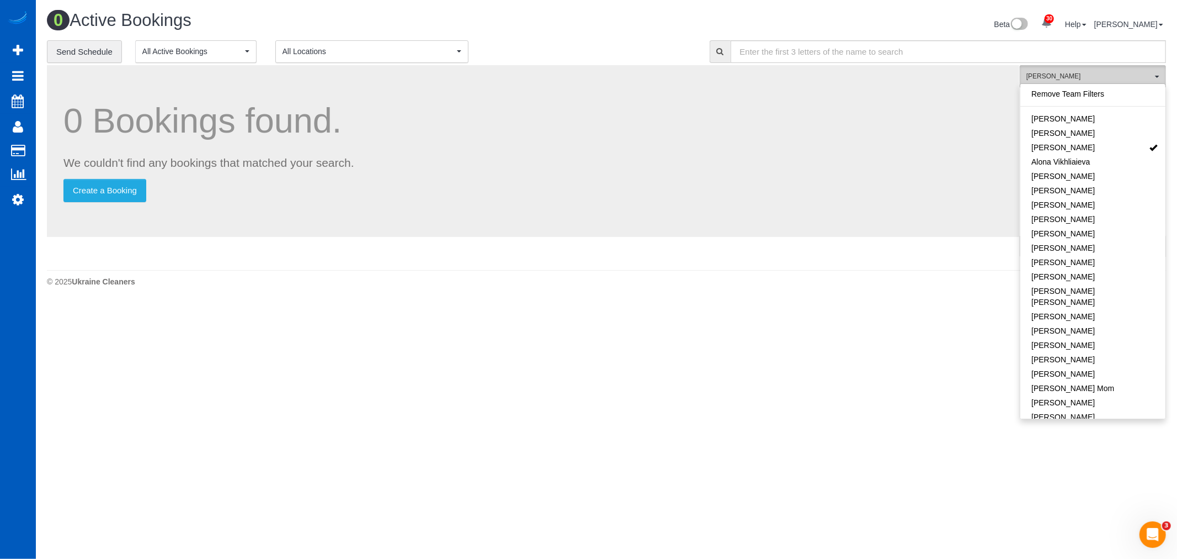
click at [1075, 74] on span "Alona Tarasiuk" at bounding box center [1090, 76] width 126 height 9
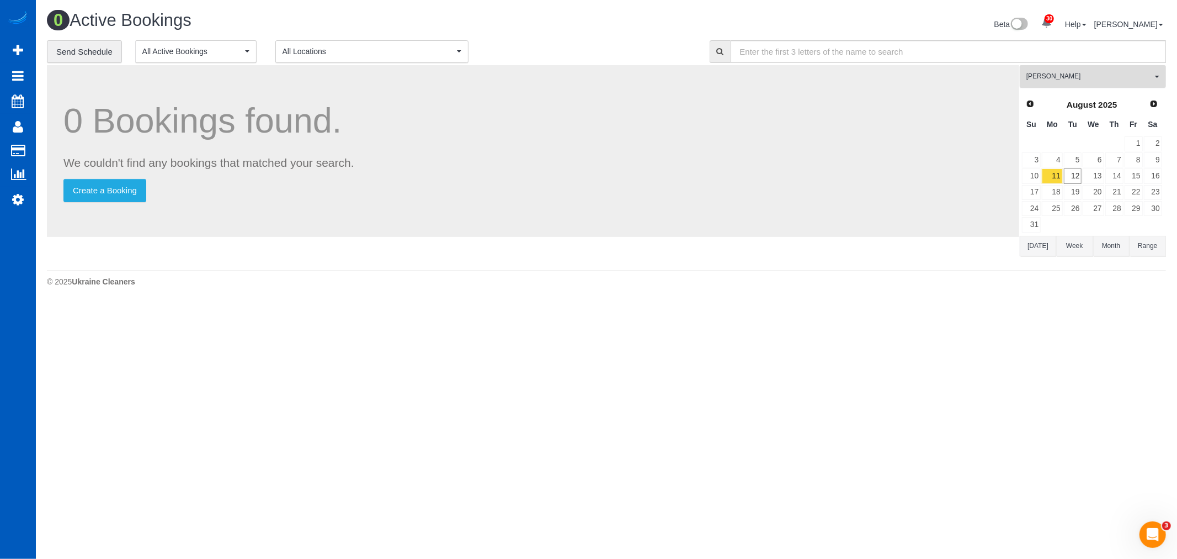
click at [1073, 78] on span "Alona Tarasiuk" at bounding box center [1090, 76] width 126 height 9
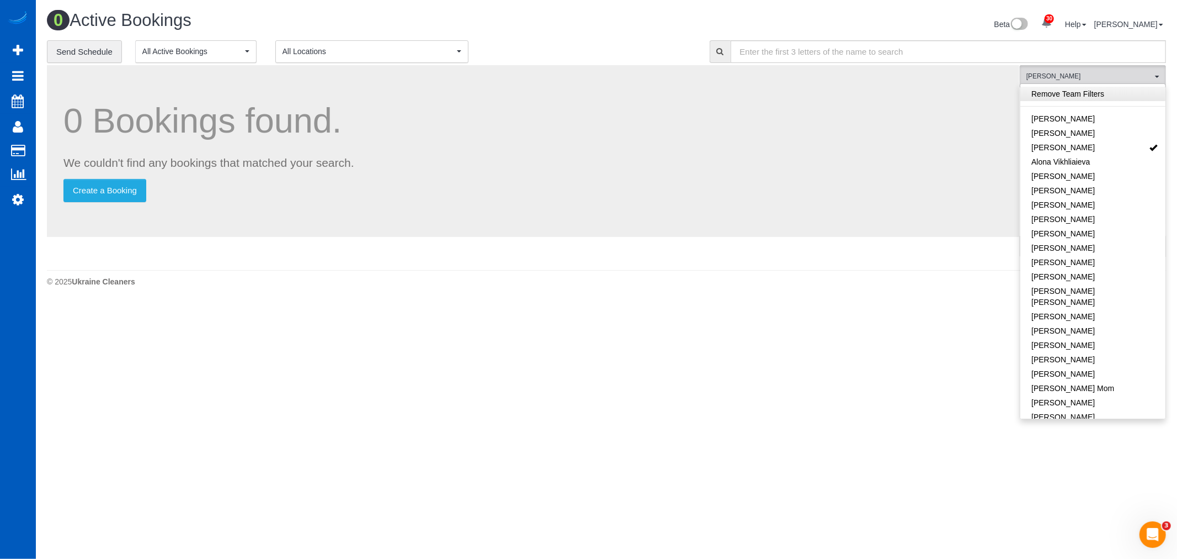
click at [1072, 94] on link "Remove Team Filters" at bounding box center [1093, 94] width 145 height 14
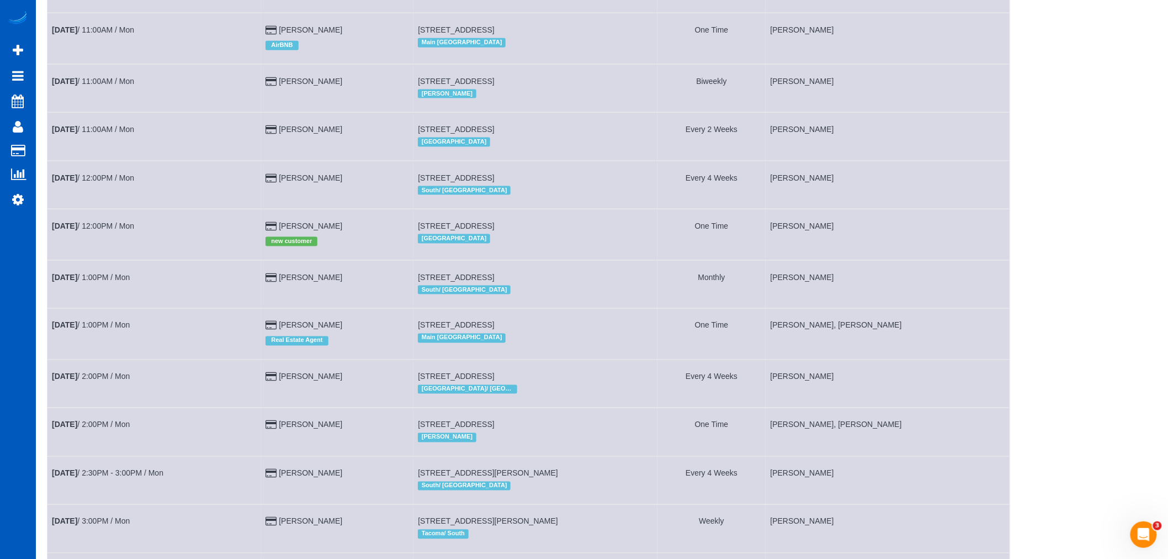
scroll to position [675, 0]
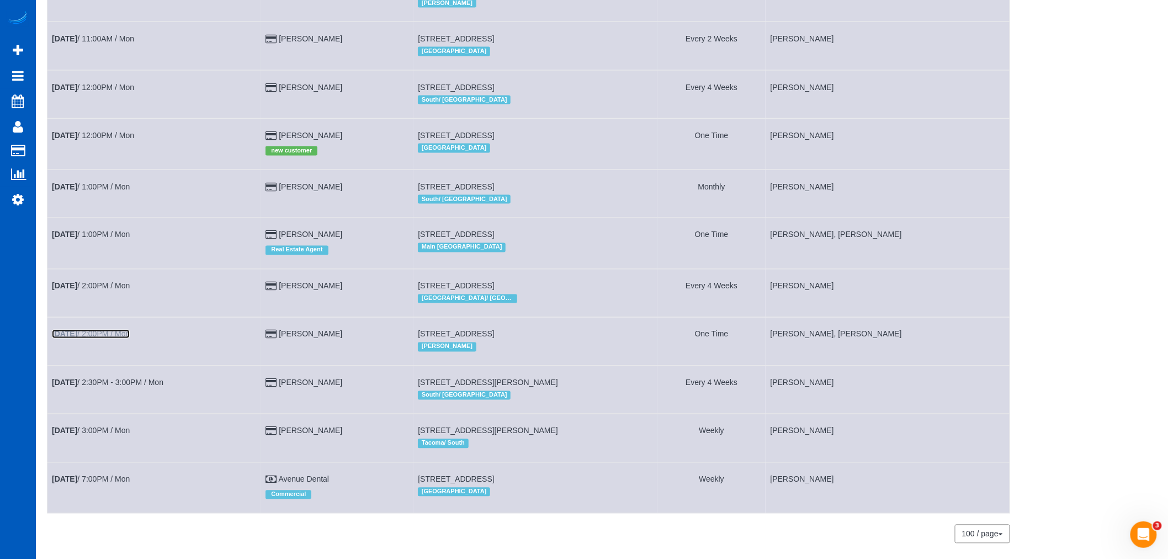
click at [75, 338] on b "Aug 11th" at bounding box center [64, 334] width 25 height 9
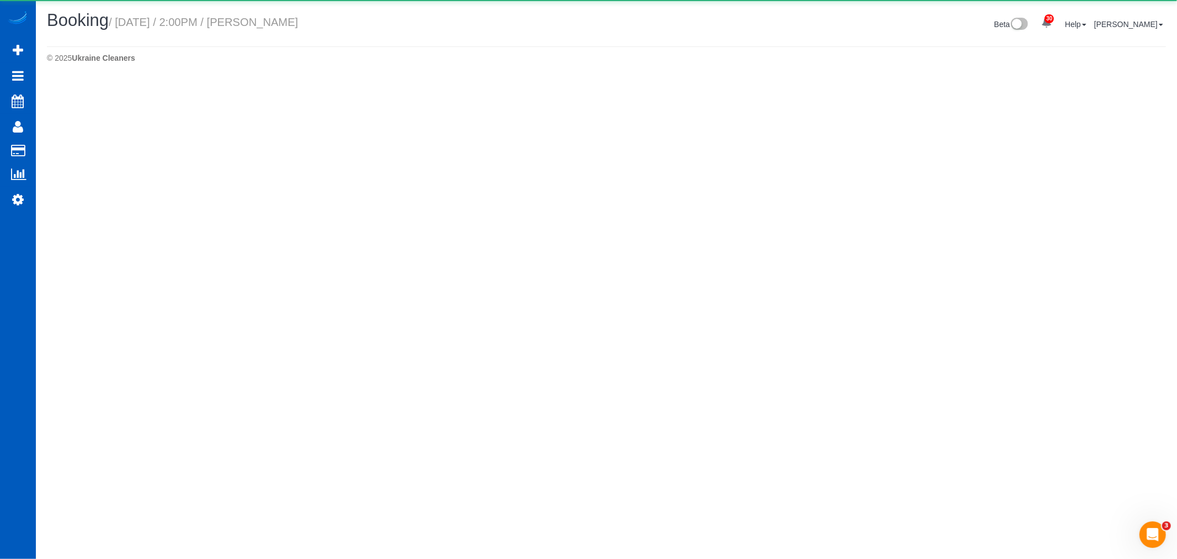
select select "WA"
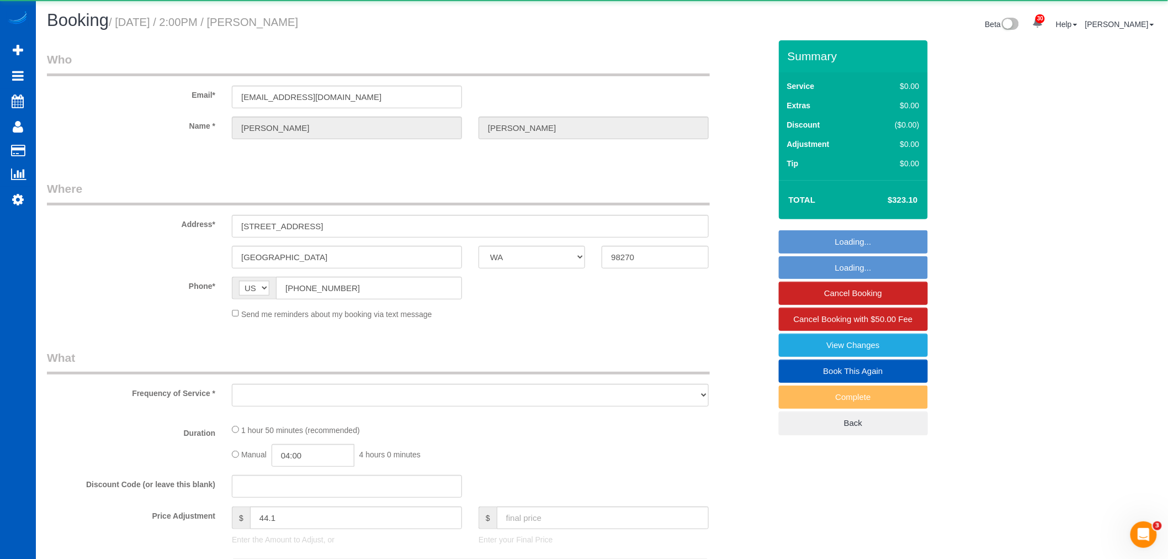
select select "object:9610"
select select "string:fspay-0eaf8f79-36d6-43cf-a4e0-99c8f178e203"
select select "199"
select select "1001"
select select "3"
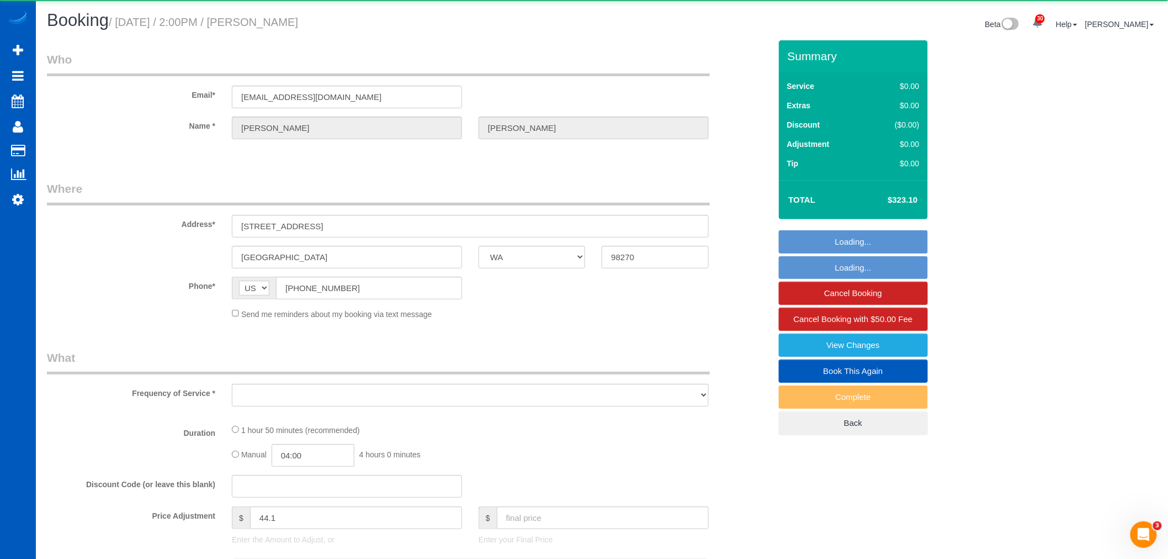
select select "2"
select select "spot58"
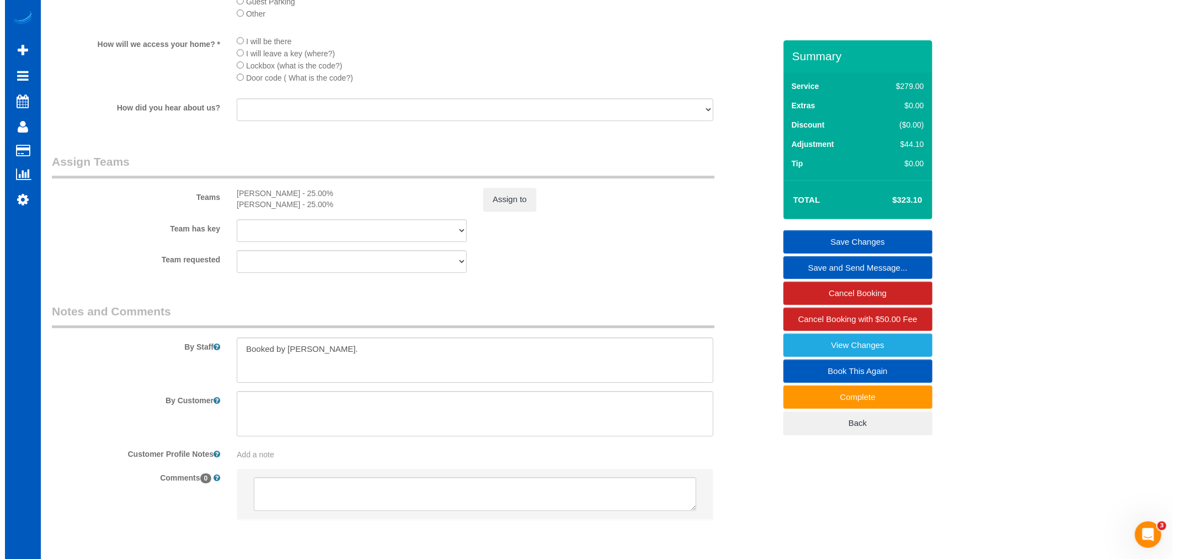
scroll to position [1355, 0]
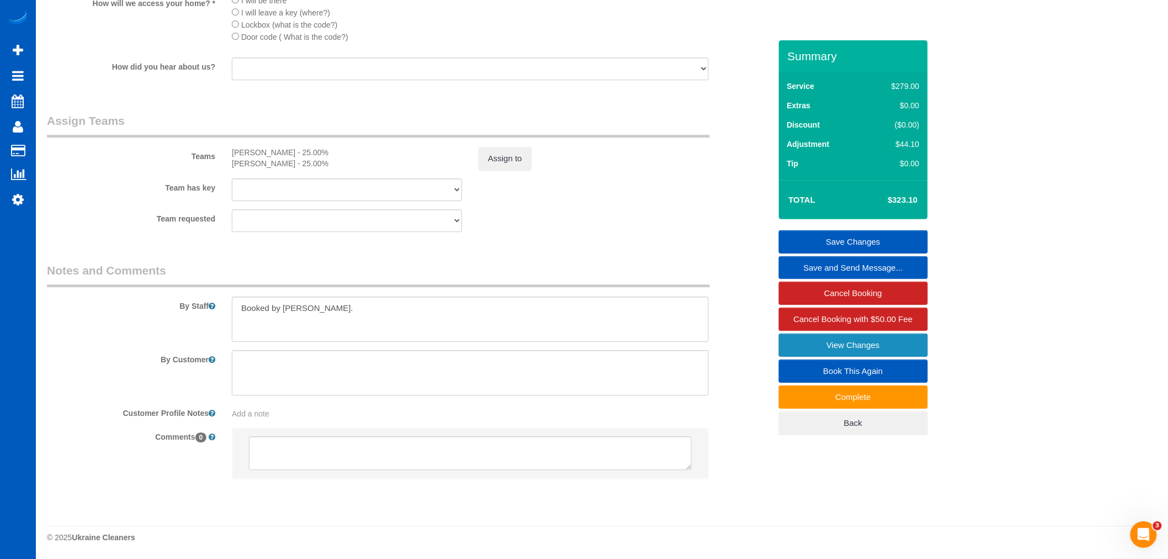
click at [819, 346] on link "View Changes" at bounding box center [853, 344] width 149 height 23
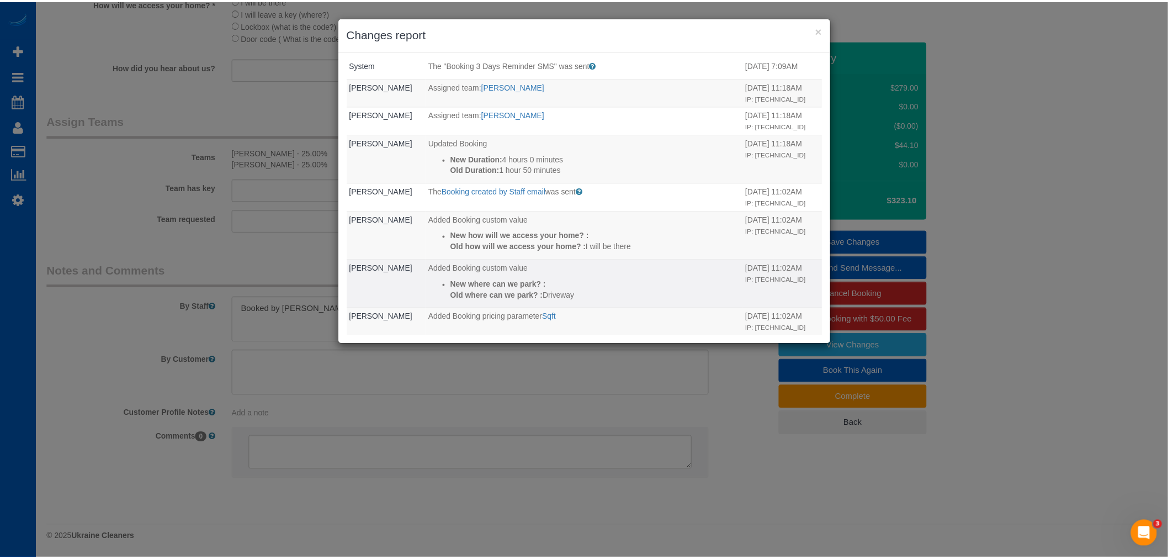
scroll to position [247, 0]
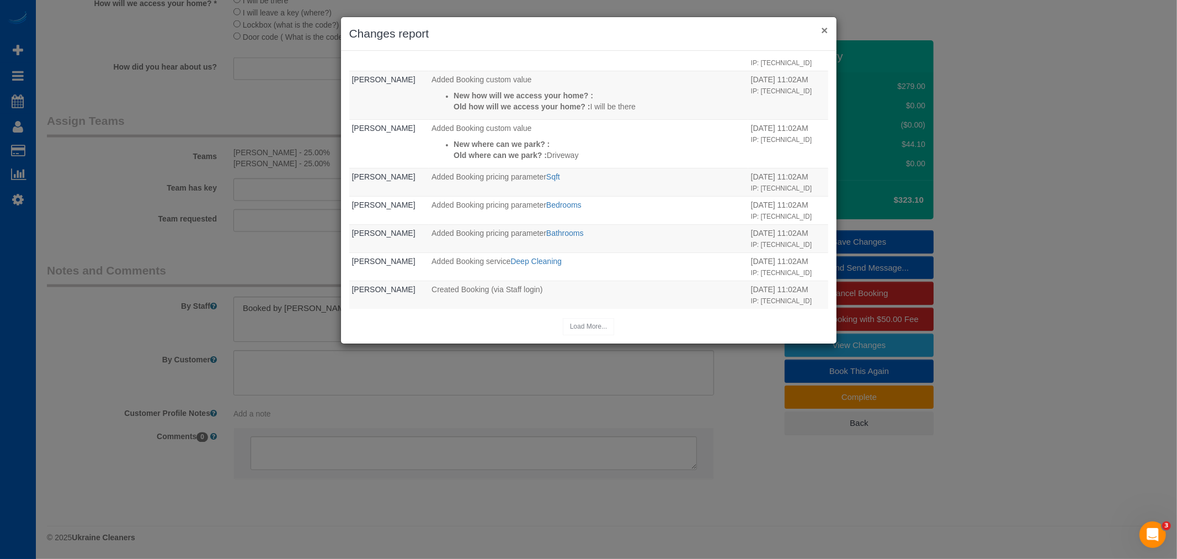
click at [826, 29] on button "×" at bounding box center [824, 30] width 7 height 12
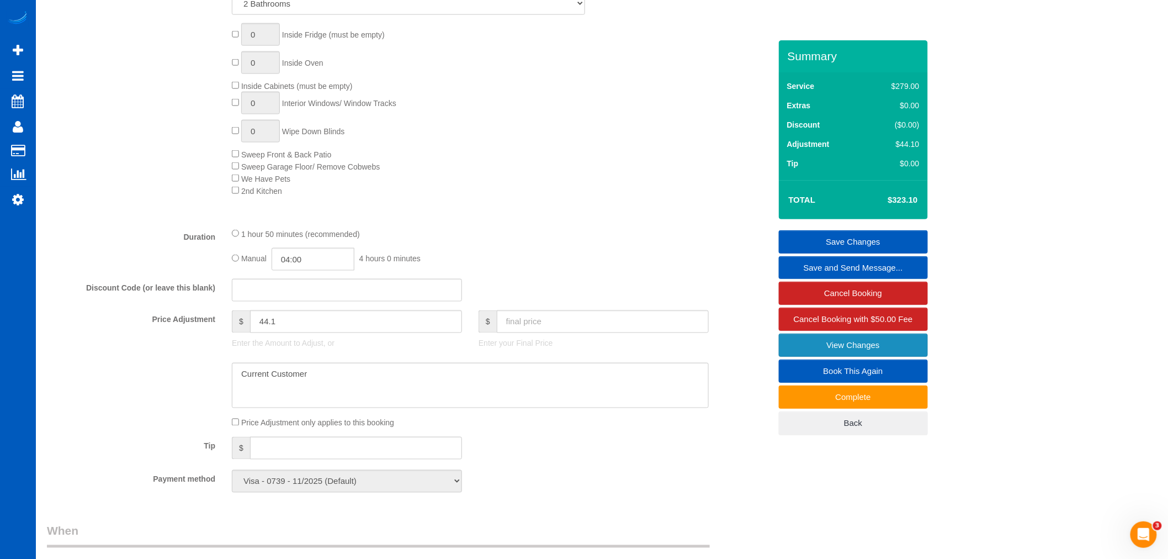
scroll to position [675, 0]
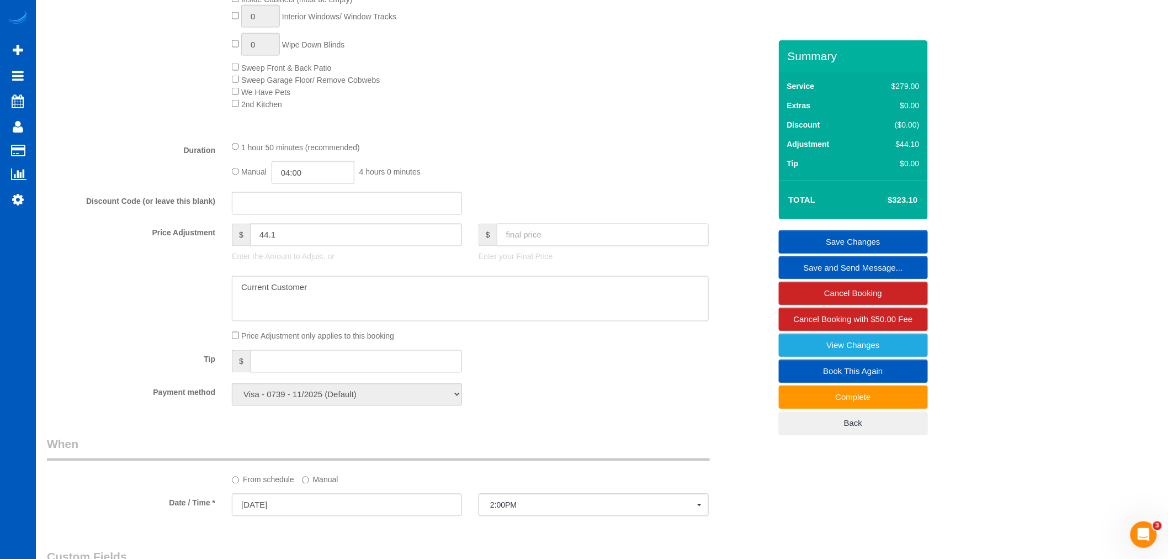
click at [521, 242] on input "text" at bounding box center [603, 235] width 212 height 23
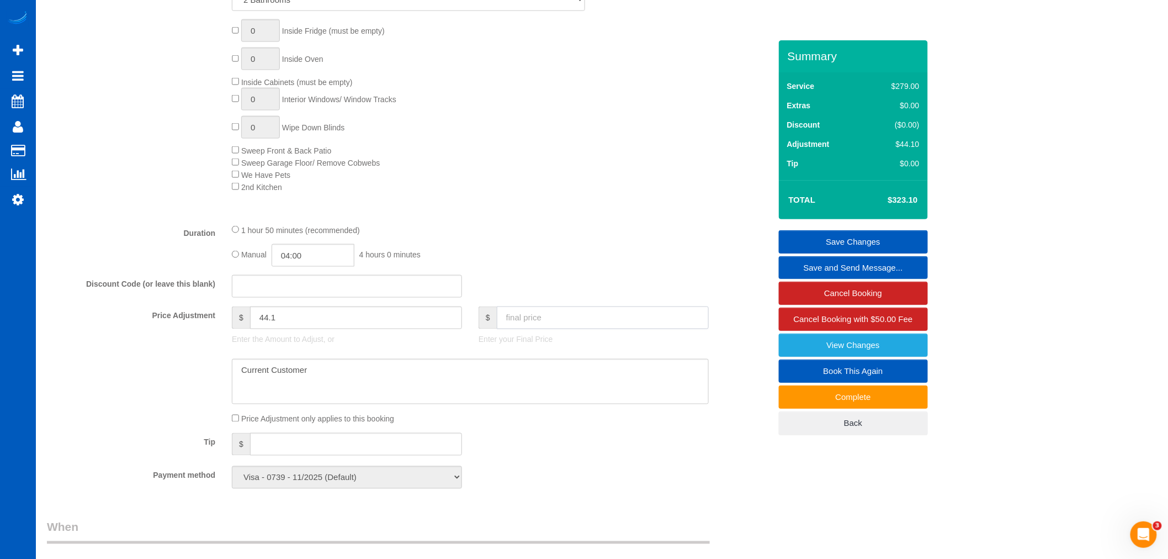
scroll to position [613, 0]
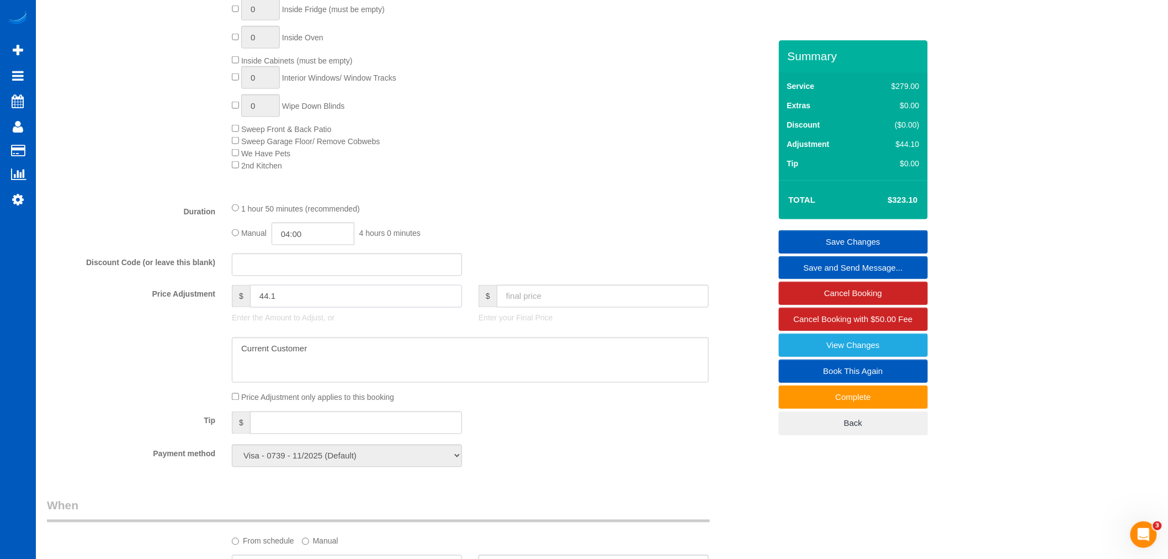
drag, startPoint x: 332, startPoint y: 296, endPoint x: 332, endPoint y: 316, distance: 19.9
click at [332, 316] on div "$ 44.1 Enter the Amount to Adjust, or" at bounding box center [347, 307] width 247 height 44
click at [533, 304] on input "text" at bounding box center [603, 296] width 212 height 23
type input "273"
click at [647, 245] on div "Manual 04:00 4 hours 0 minutes" at bounding box center [470, 233] width 477 height 23
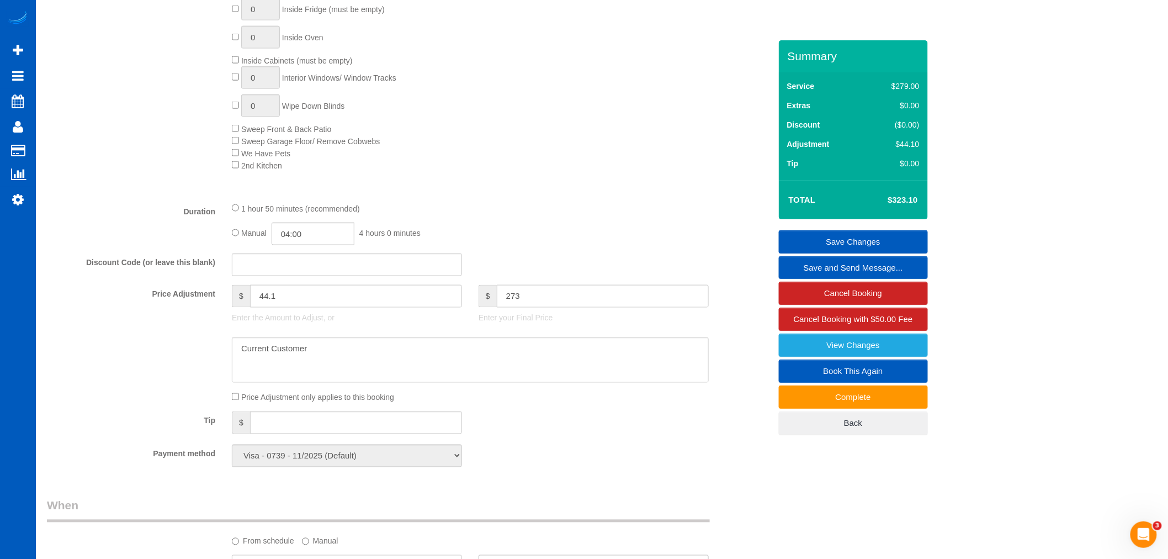
type input "-6"
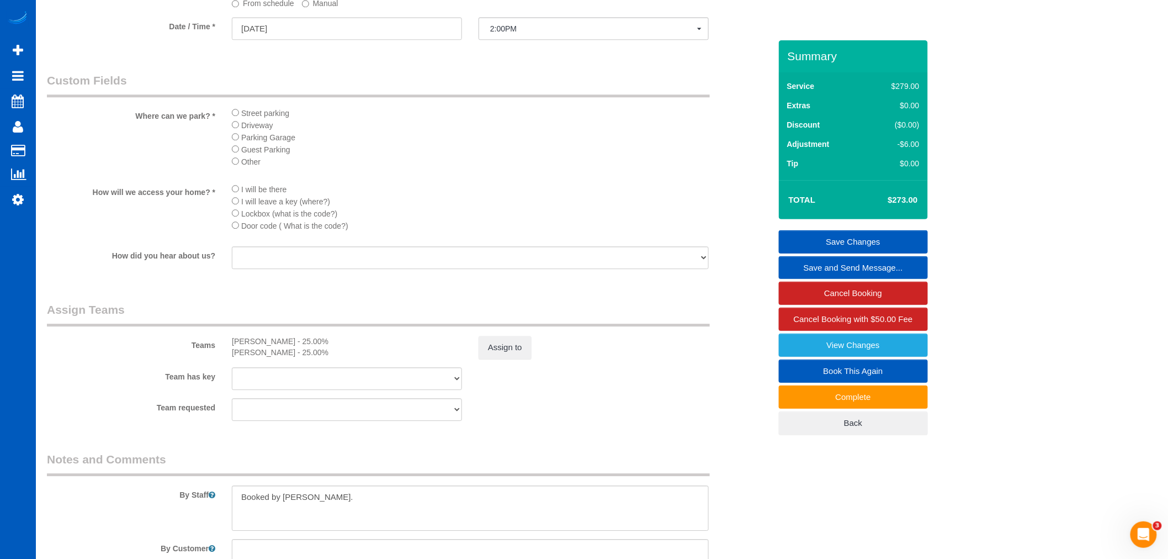
scroll to position [1288, 0]
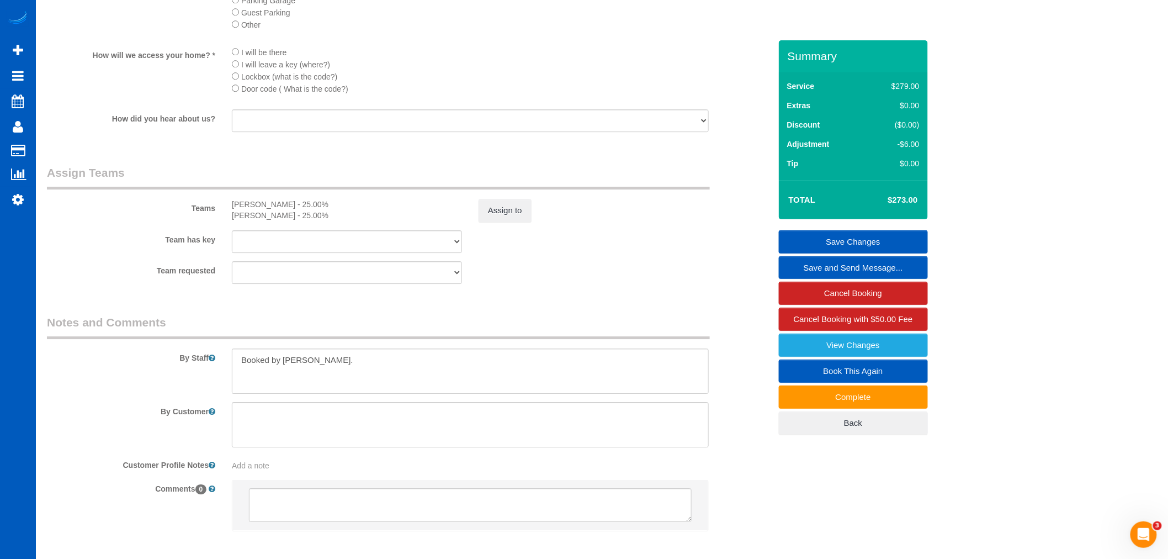
click at [475, 222] on div "Assign to" at bounding box center [593, 210] width 247 height 23
click at [501, 222] on button "Assign to" at bounding box center [505, 210] width 53 height 23
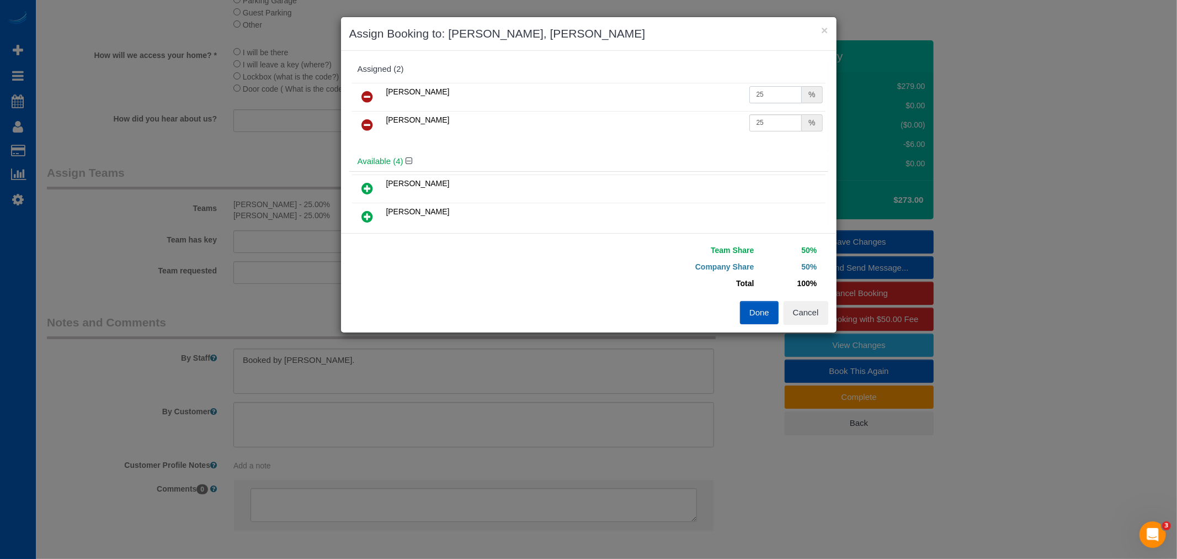
drag, startPoint x: 767, startPoint y: 97, endPoint x: 726, endPoint y: 88, distance: 42.2
click at [726, 88] on tr "Viktoriia Zhukovska 25 %" at bounding box center [589, 97] width 474 height 28
type input "29"
drag, startPoint x: 784, startPoint y: 123, endPoint x: 677, endPoint y: 112, distance: 108.2
click at [677, 112] on tr "Vira Zhukovska 25 %" at bounding box center [589, 125] width 474 height 28
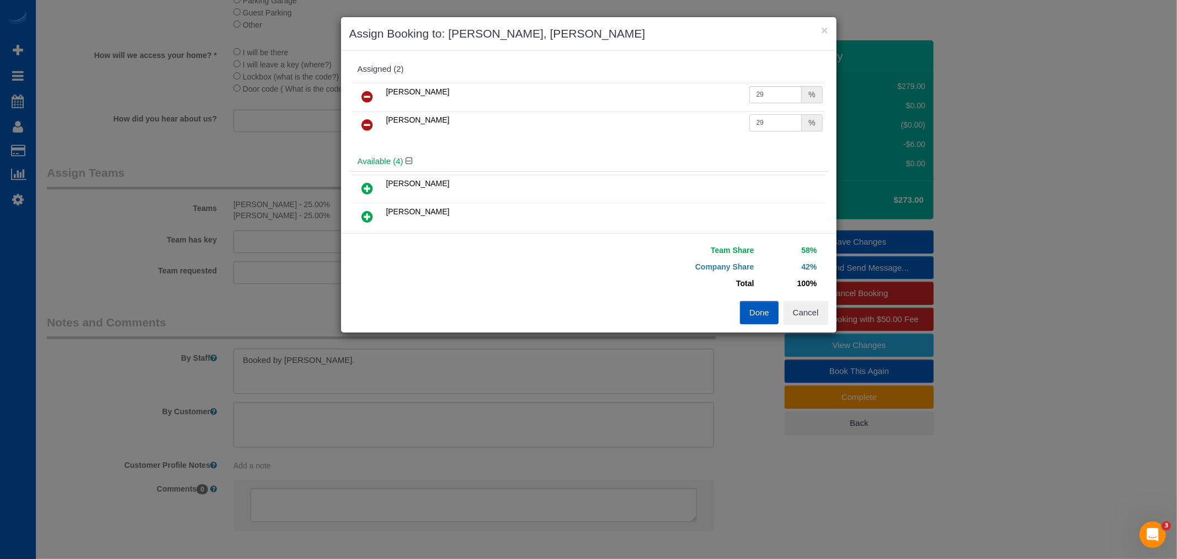
type input "29"
click at [762, 318] on button "Done" at bounding box center [759, 312] width 39 height 23
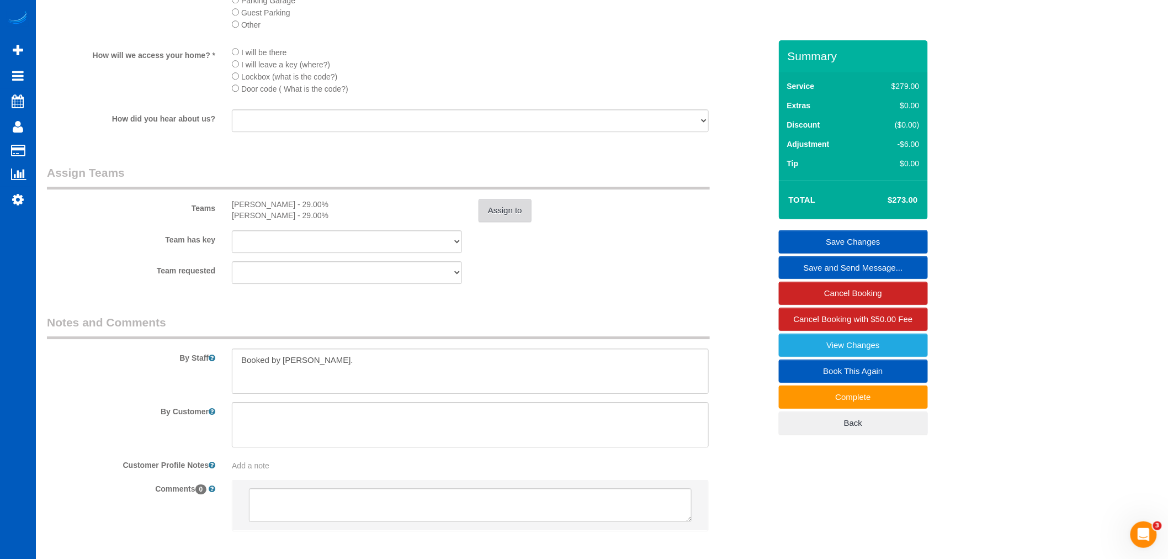
click at [514, 221] on button "Assign to" at bounding box center [505, 210] width 53 height 23
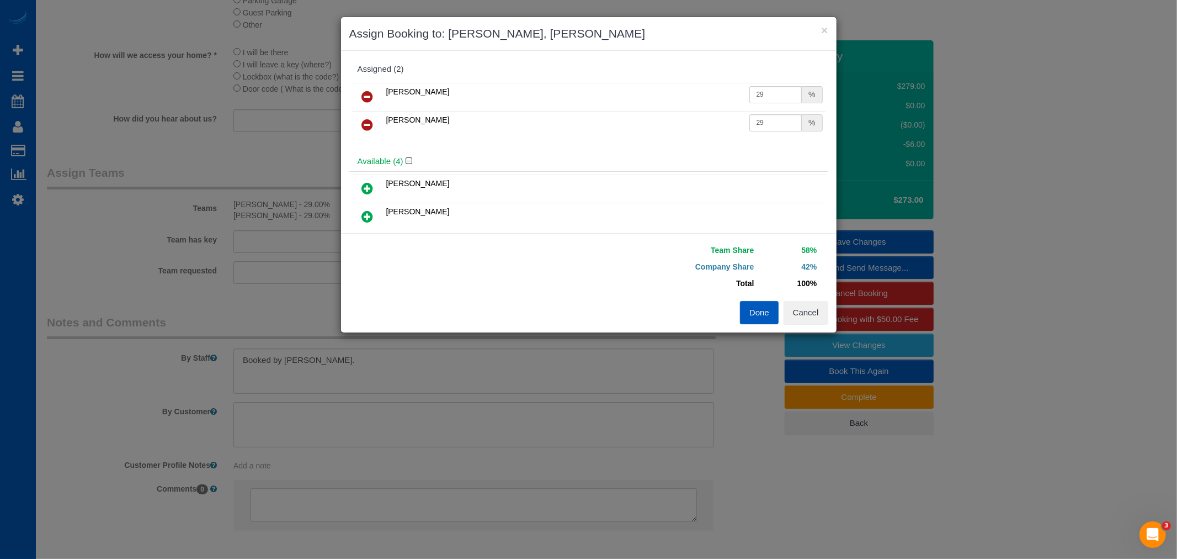
click at [758, 107] on td "29 %" at bounding box center [786, 97] width 79 height 28
drag, startPoint x: 743, startPoint y: 96, endPoint x: 760, endPoint y: 94, distance: 16.7
click at [750, 94] on input "29" at bounding box center [776, 94] width 53 height 17
click at [781, 87] on input "29" at bounding box center [776, 94] width 53 height 17
type input "29.5"
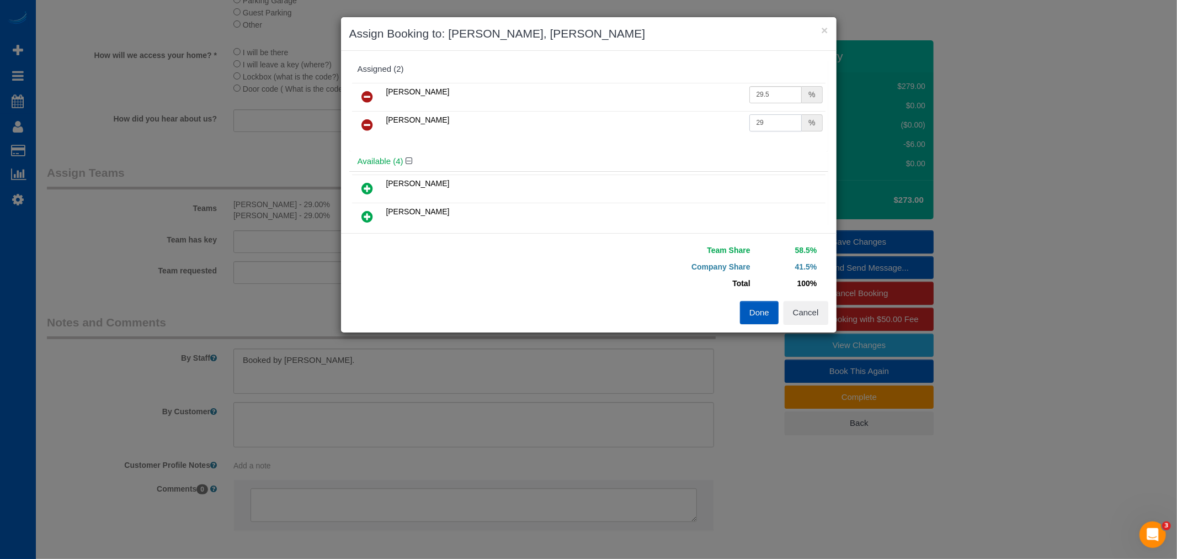
drag, startPoint x: 776, startPoint y: 121, endPoint x: 761, endPoint y: 129, distance: 17.3
click at [773, 130] on input "29" at bounding box center [776, 122] width 53 height 17
type input "29.5"
click at [765, 316] on button "Done" at bounding box center [759, 312] width 39 height 23
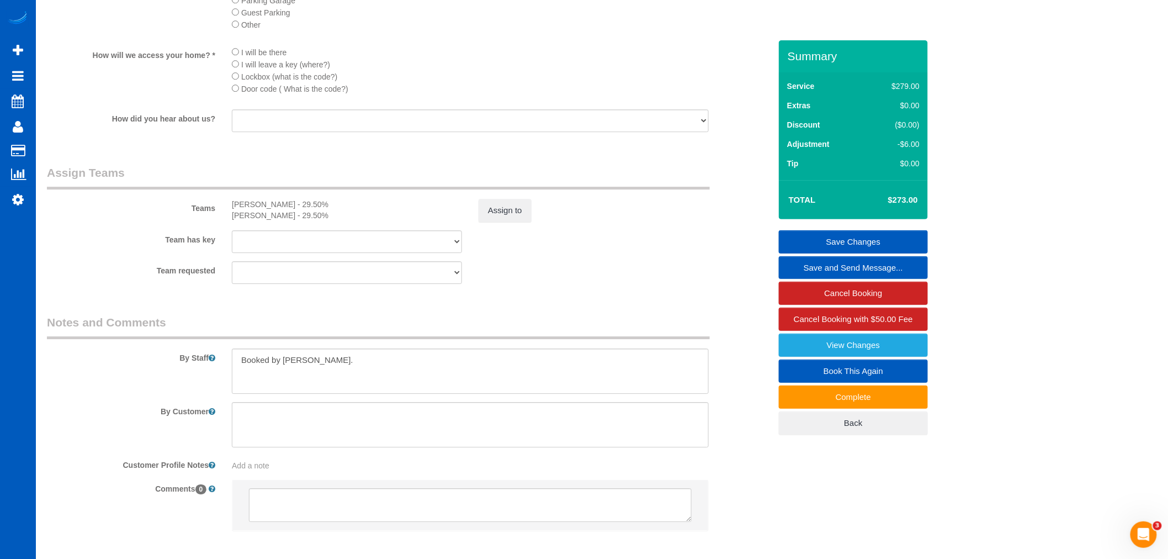
click at [864, 245] on link "Save Changes" at bounding box center [853, 241] width 149 height 23
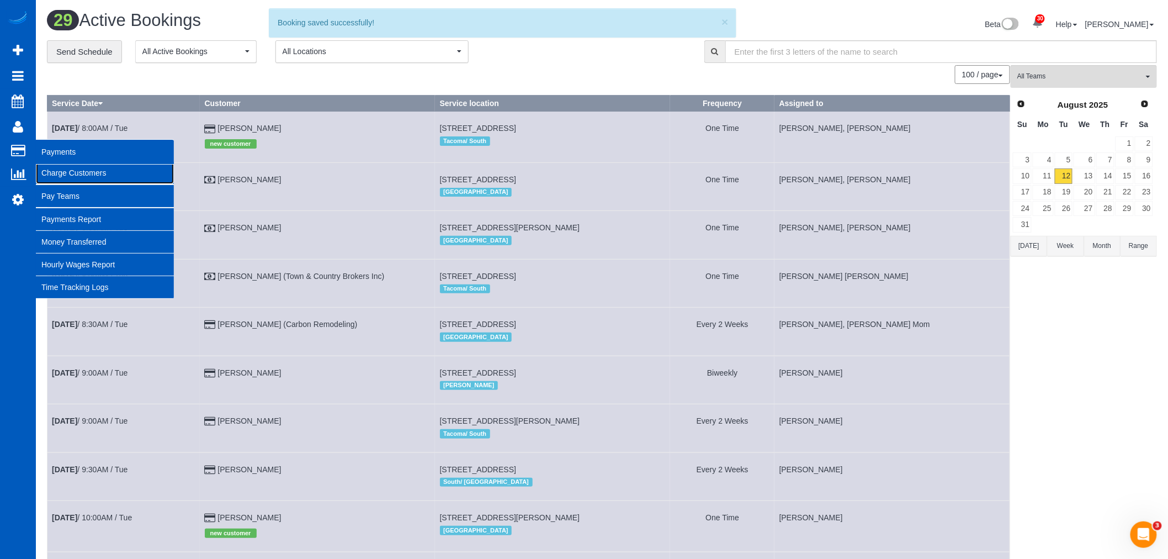
click at [134, 180] on link "Charge Customers" at bounding box center [105, 173] width 138 height 22
select select
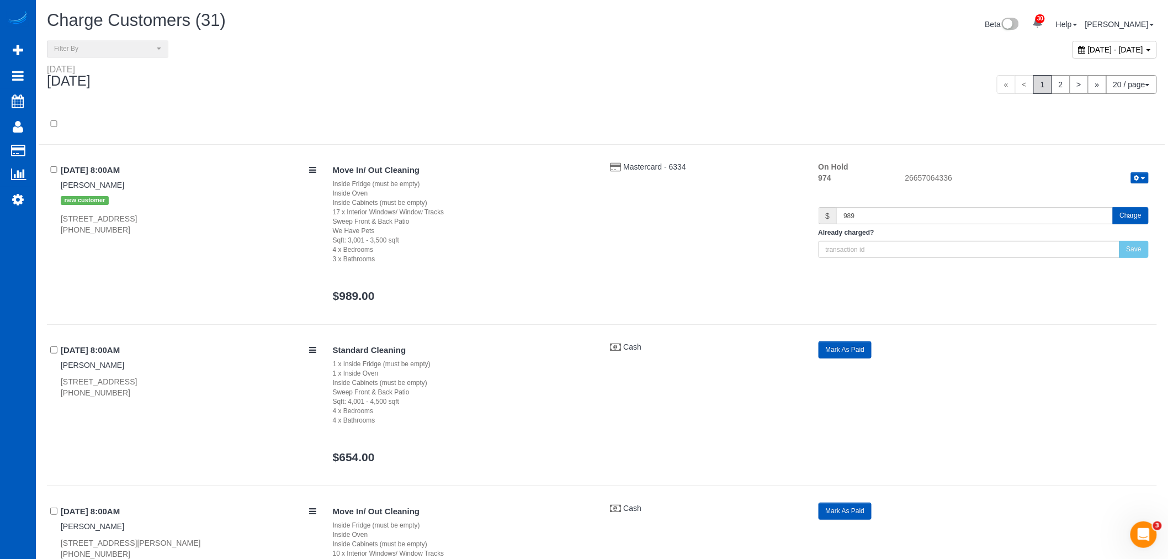
click at [1074, 59] on div "August 12, 2025 - August 12, 2025" at bounding box center [884, 52] width 564 height 24
click at [1088, 50] on span "August 12, 2025 - August 12, 2025" at bounding box center [1116, 49] width 56 height 9
type input "**********"
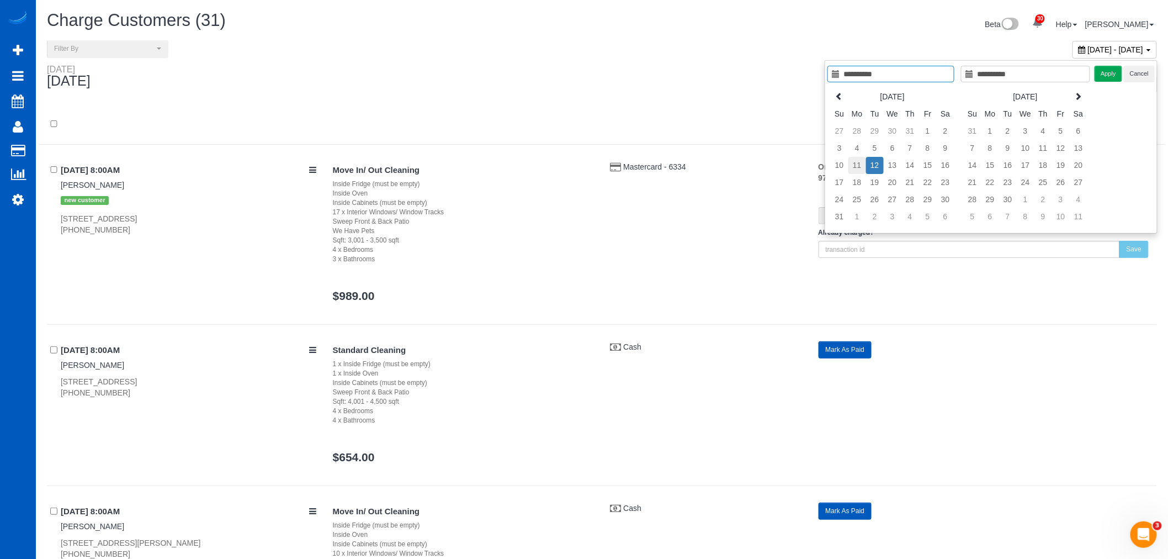
type input "**********"
click at [851, 161] on td "11" at bounding box center [857, 165] width 18 height 17
type input "**********"
click at [853, 163] on td "11" at bounding box center [857, 165] width 18 height 17
type input "**********"
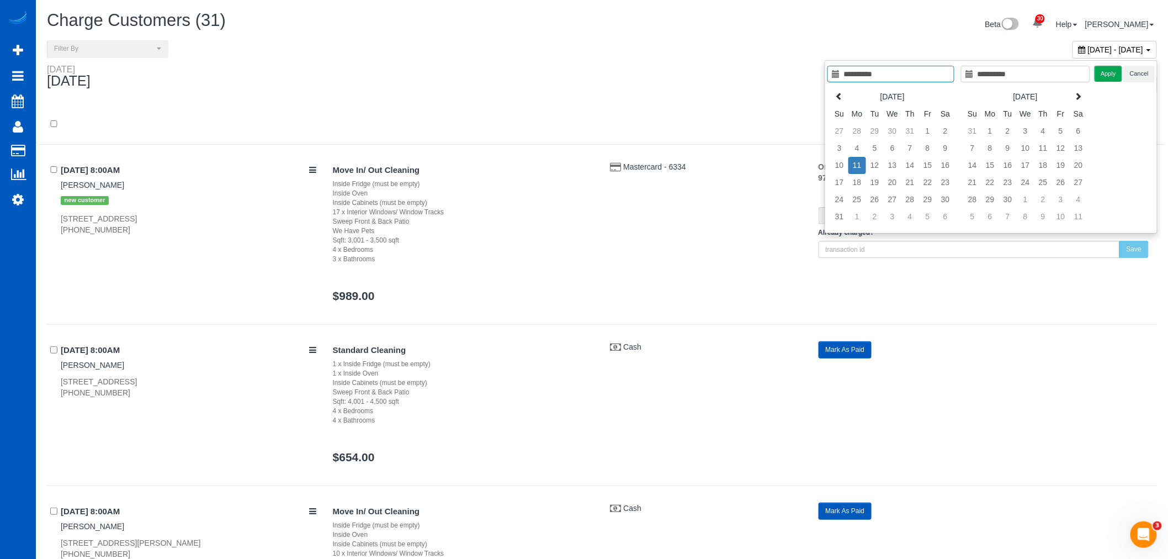
click at [1115, 83] on div "**********" at bounding box center [991, 146] width 333 height 173
click at [1113, 76] on button "Apply" at bounding box center [1109, 74] width 28 height 16
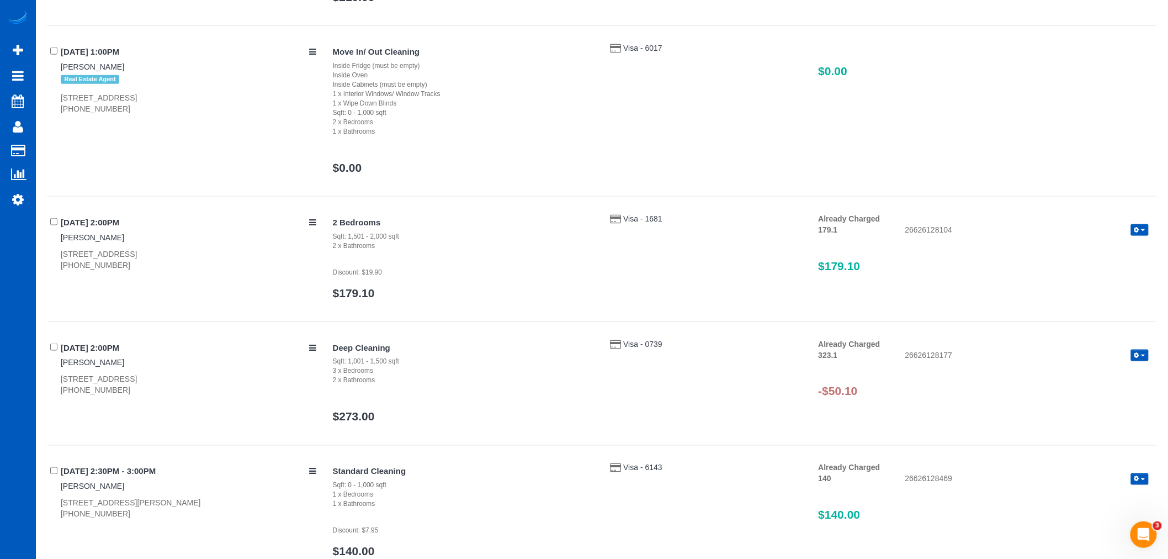
scroll to position [2377, 0]
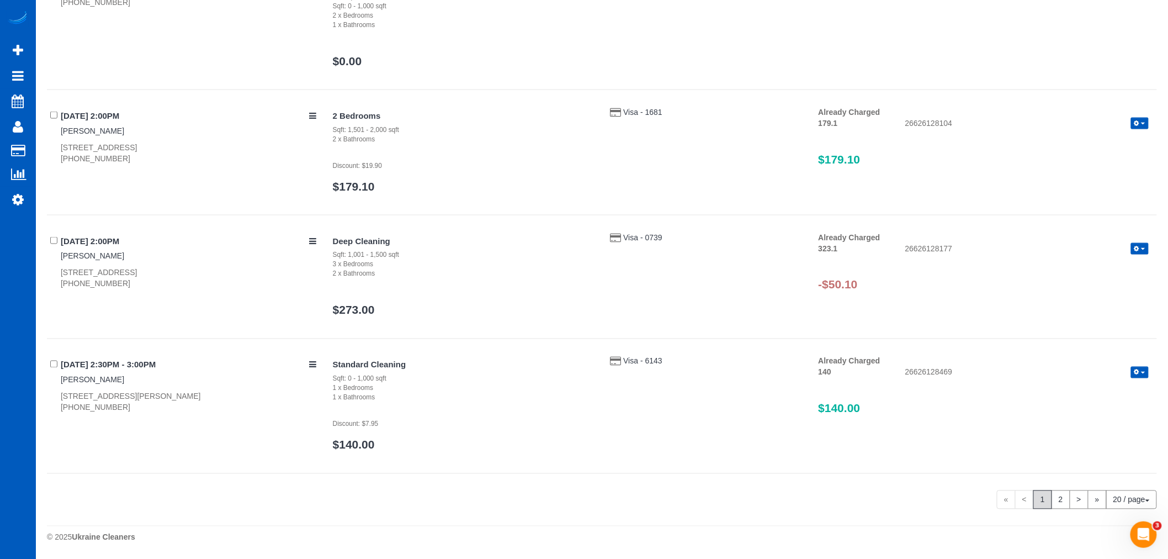
click at [1139, 248] on icon "button" at bounding box center [1136, 249] width 5 height 6
click at [1117, 267] on link "Refund" at bounding box center [1104, 268] width 87 height 14
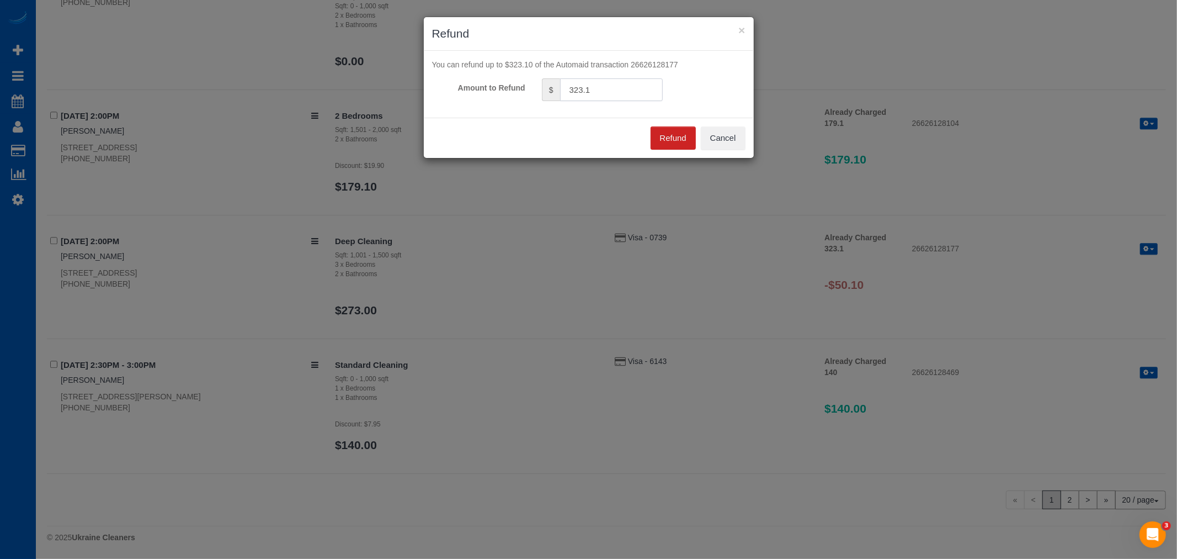
click at [592, 90] on input "323.1" at bounding box center [611, 89] width 103 height 23
drag, startPoint x: 599, startPoint y: 90, endPoint x: 529, endPoint y: 98, distance: 70.6
click at [529, 98] on div "Amount to Refund $ 323.1" at bounding box center [589, 89] width 330 height 23
type input "3"
type input "50.10"
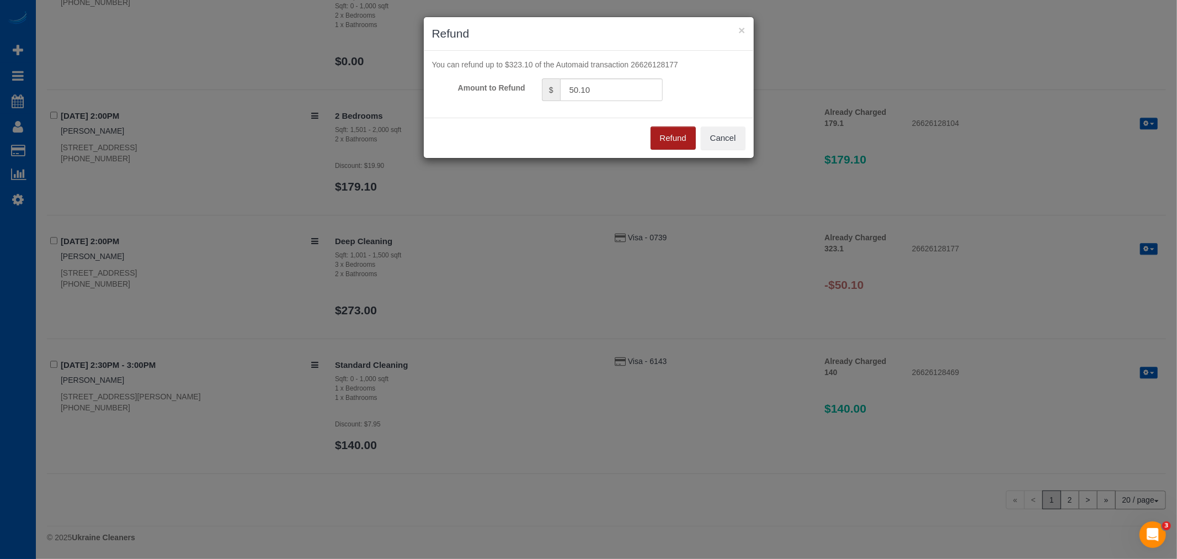
click at [664, 136] on button "Refund" at bounding box center [673, 137] width 45 height 23
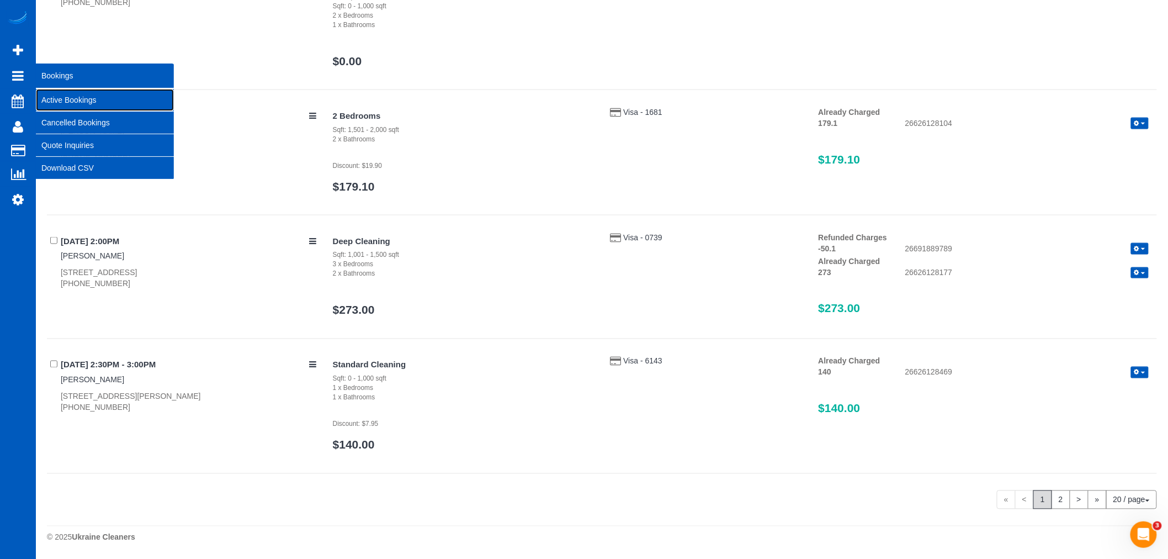
click at [67, 102] on link "Active Bookings" at bounding box center [105, 100] width 138 height 22
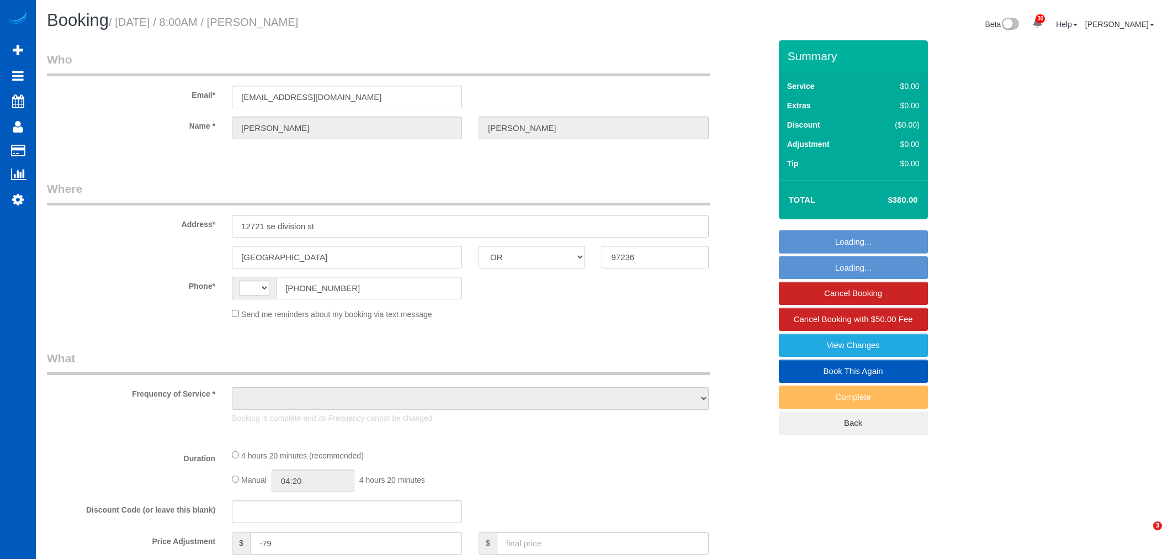
select select "OR"
select select "string:[GEOGRAPHIC_DATA]"
select select "object:816"
select select "string:fspay-40cdfd1d-a980-4ed5-9e4a-0a0c17e7f159"
select select "199"
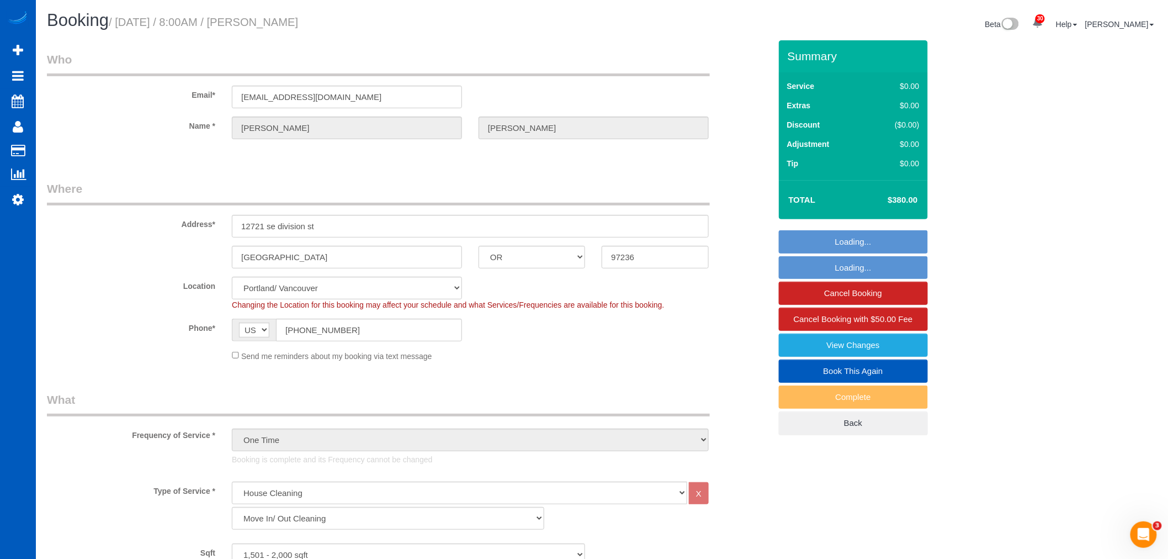
select select "object:1217"
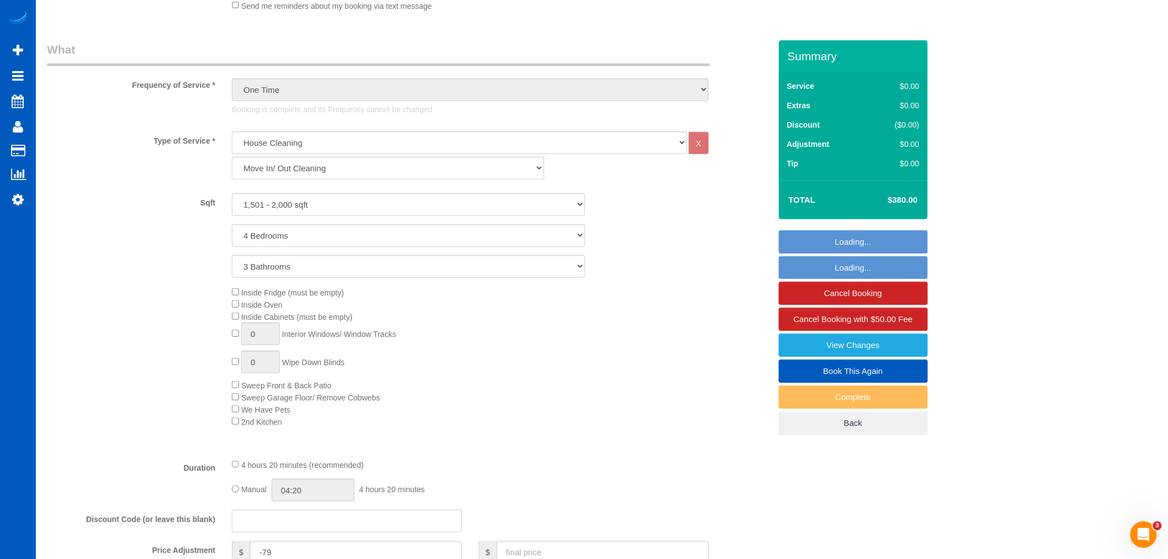
select select "spot1"
select select "1501"
select select "4"
select select "3"
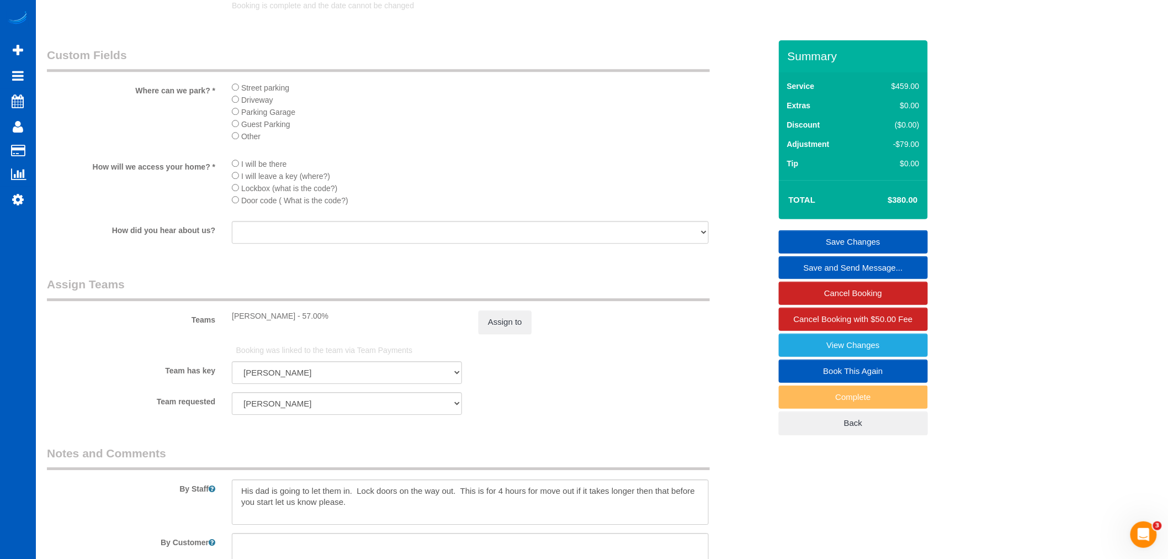
scroll to position [1388, 0]
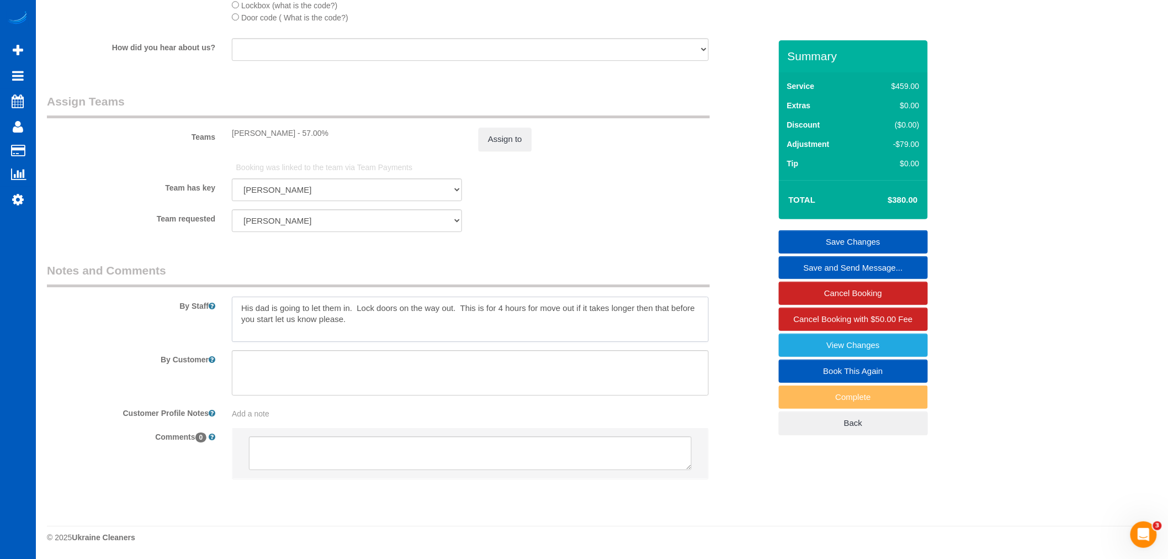
click at [380, 325] on textarea at bounding box center [470, 318] width 477 height 45
click at [442, 327] on textarea at bounding box center [470, 318] width 477 height 45
click at [365, 321] on textarea at bounding box center [470, 318] width 477 height 45
click at [407, 333] on textarea at bounding box center [470, 318] width 477 height 45
drag, startPoint x: 382, startPoint y: 332, endPoint x: 185, endPoint y: 277, distance: 204.1
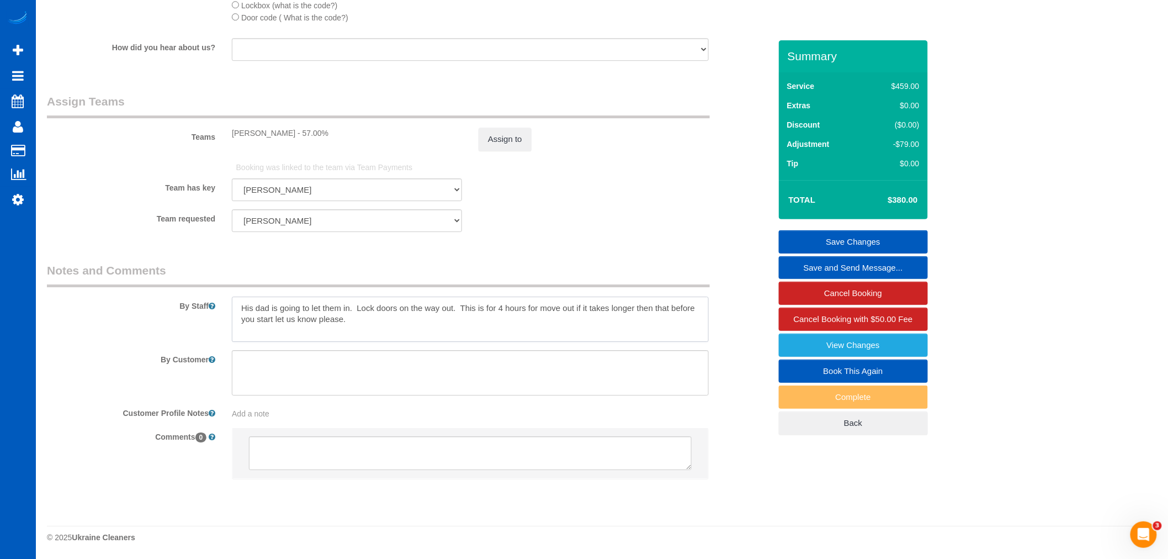
click at [185, 277] on fieldset "Notes and Comments By Staff By Customer Customer Profile Notes Add a note Comme…" at bounding box center [409, 380] width 724 height 236
click at [471, 338] on textarea at bounding box center [470, 318] width 477 height 45
click at [887, 339] on link "View Changes" at bounding box center [853, 344] width 149 height 23
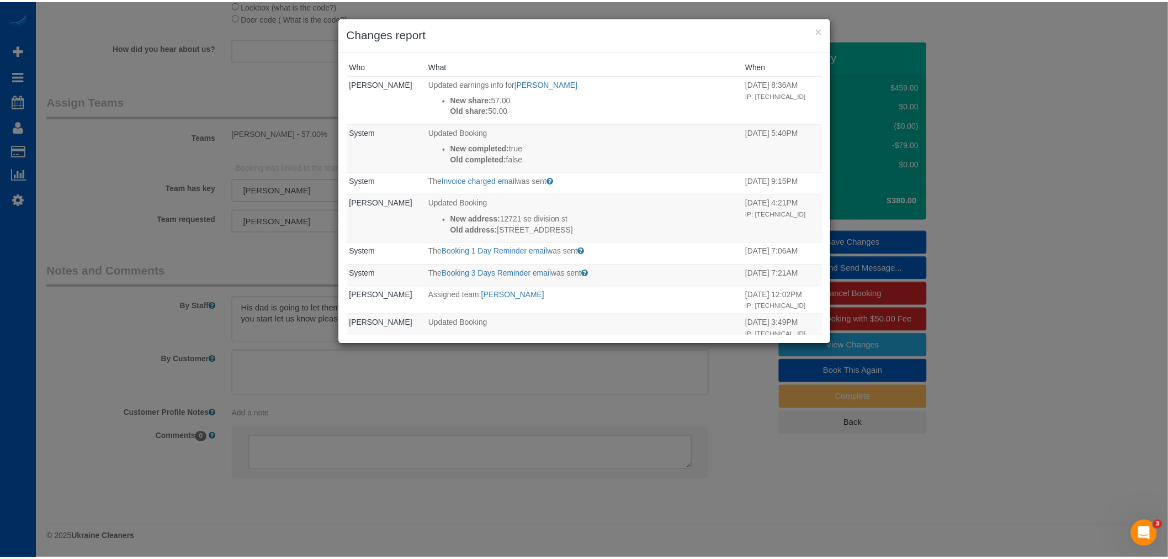
scroll to position [0, 0]
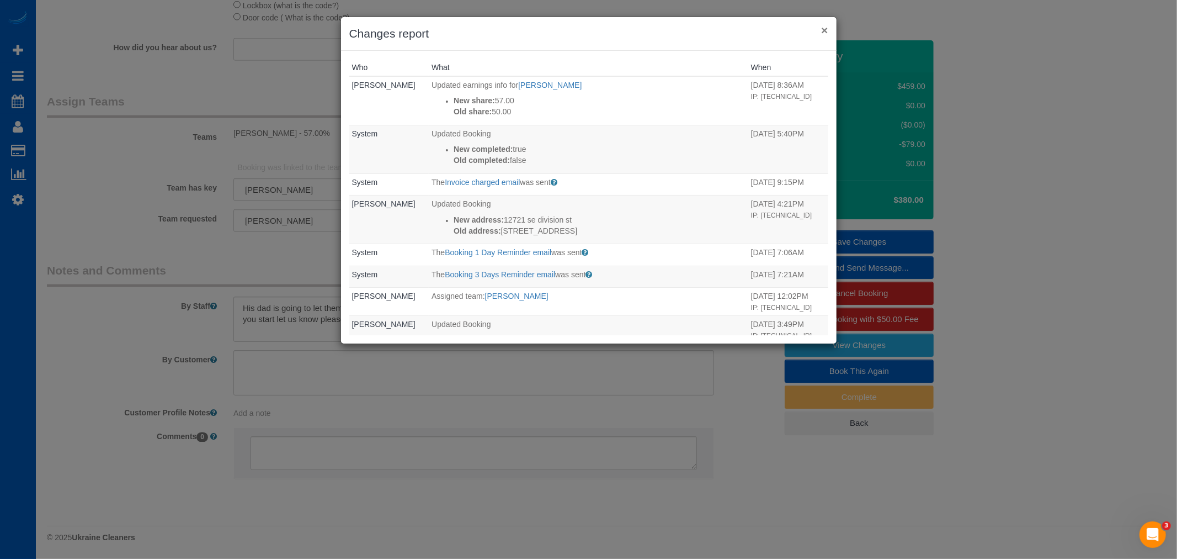
click at [826, 31] on button "×" at bounding box center [824, 30] width 7 height 12
